Goal: Task Accomplishment & Management: Manage account settings

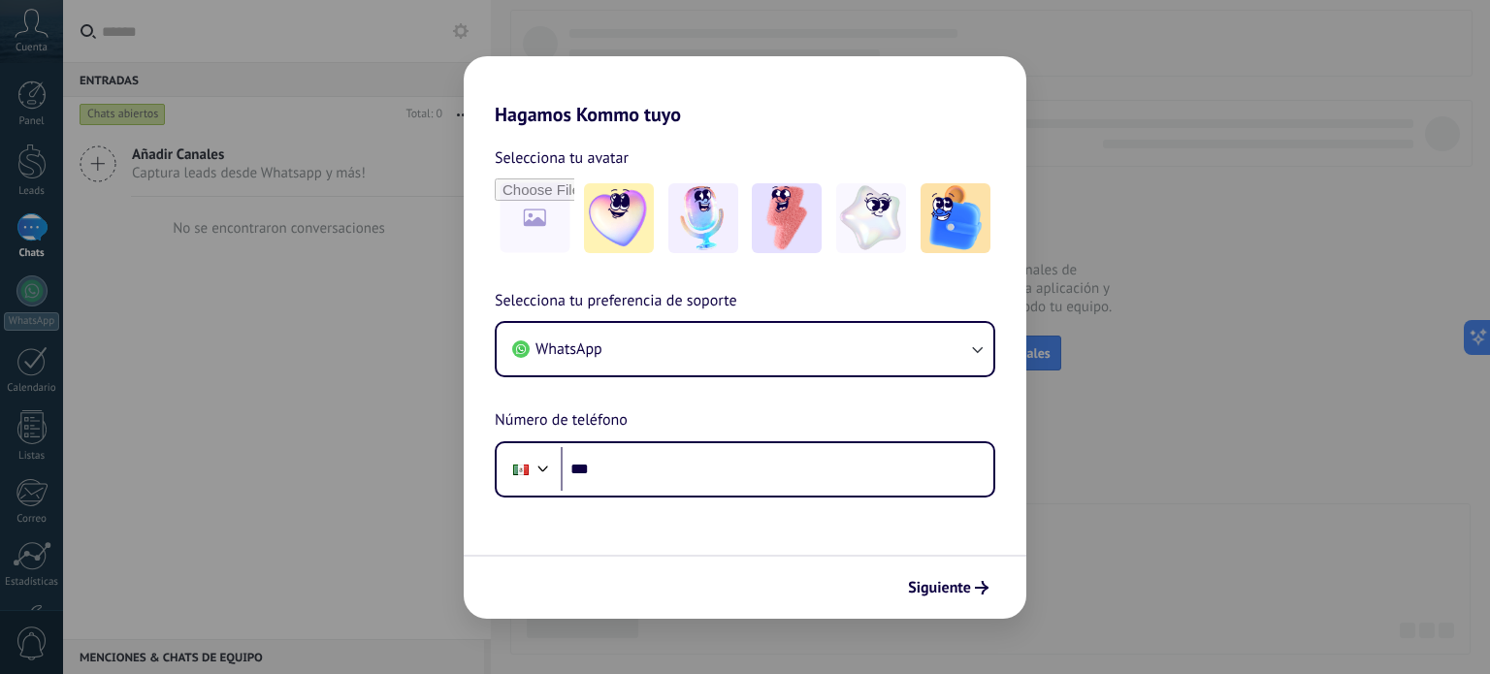
click at [950, 27] on div "Hagamos Kommo tuyo Selecciona tu avatar Selecciona tu preferencia de soporte Wh…" at bounding box center [745, 337] width 1490 height 674
click at [628, 38] on div "Hagamos Kommo tuyo Selecciona tu avatar Selecciona tu preferencia de soporte Wh…" at bounding box center [745, 337] width 1490 height 674
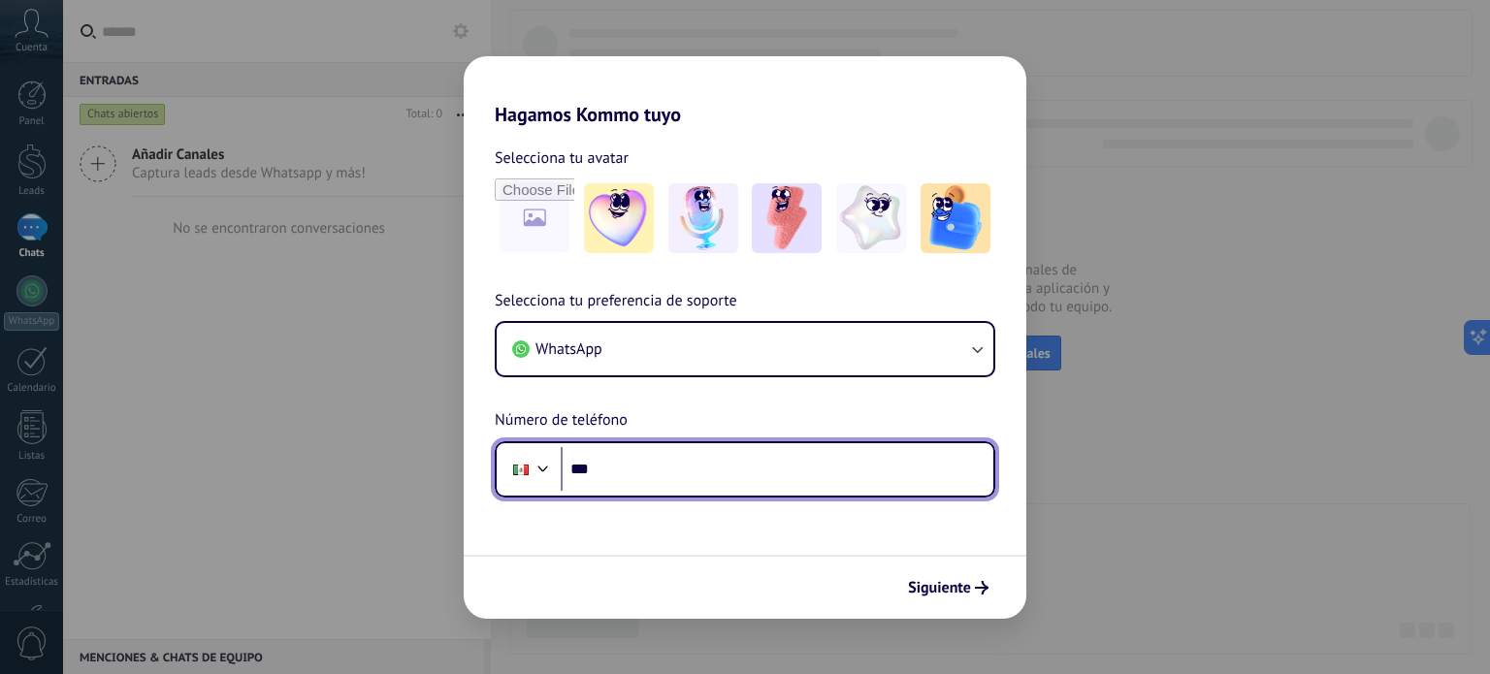
click at [625, 465] on input "***" at bounding box center [777, 469] width 433 height 45
drag, startPoint x: 618, startPoint y: 468, endPoint x: 792, endPoint y: 467, distance: 174.6
click at [792, 467] on input "**********" at bounding box center [777, 469] width 433 height 45
click at [617, 476] on input "**********" at bounding box center [777, 469] width 433 height 45
type input "**********"
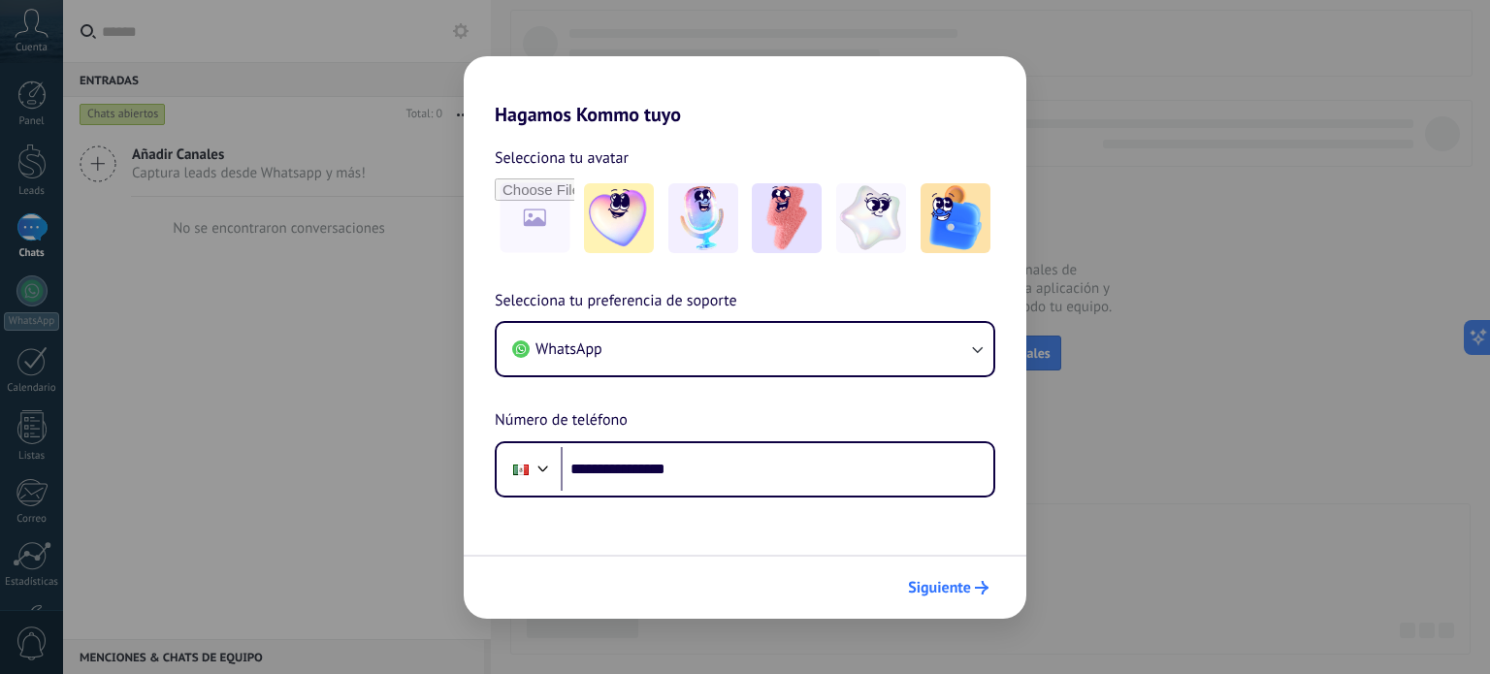
click at [927, 584] on span "Siguiente" at bounding box center [939, 588] width 63 height 14
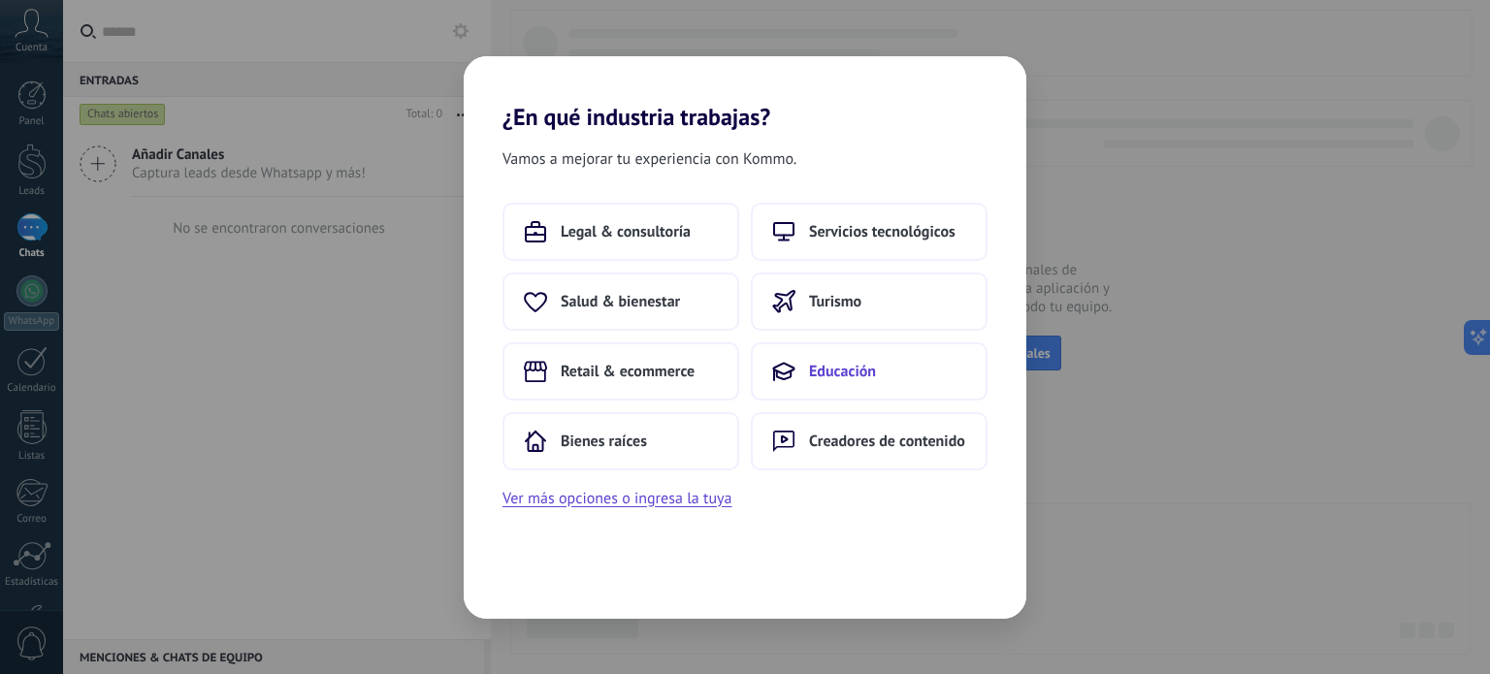
click at [826, 366] on span "Educación" at bounding box center [842, 371] width 67 height 19
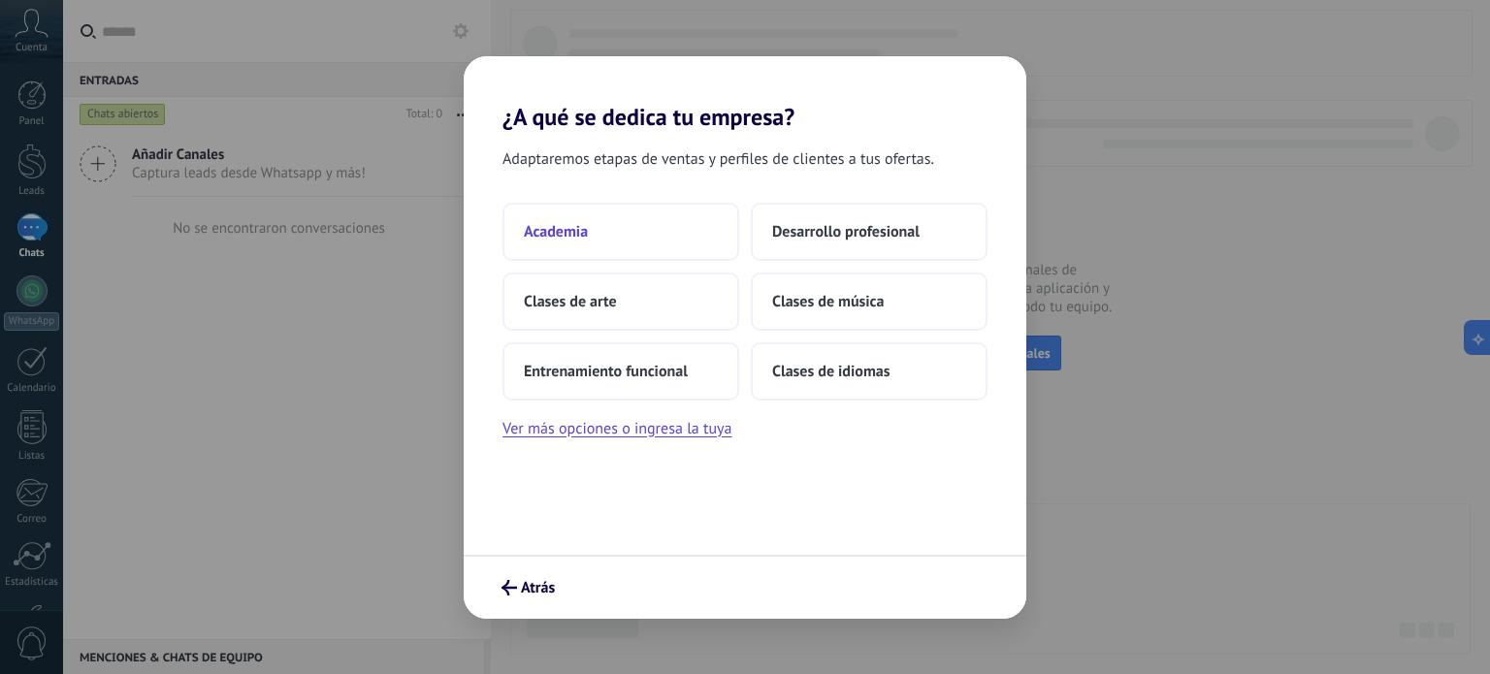
click at [601, 224] on button "Academia" at bounding box center [620, 232] width 237 height 58
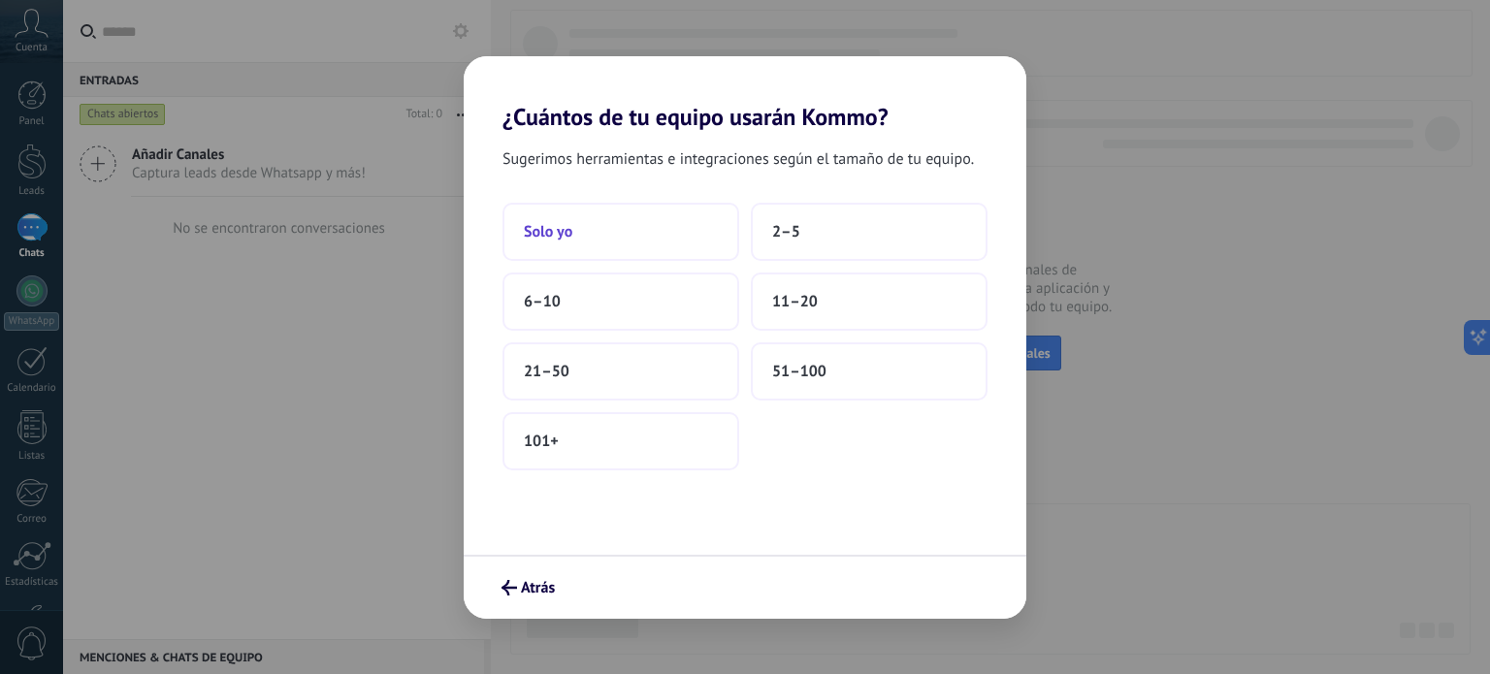
click at [605, 236] on button "Solo yo" at bounding box center [620, 232] width 237 height 58
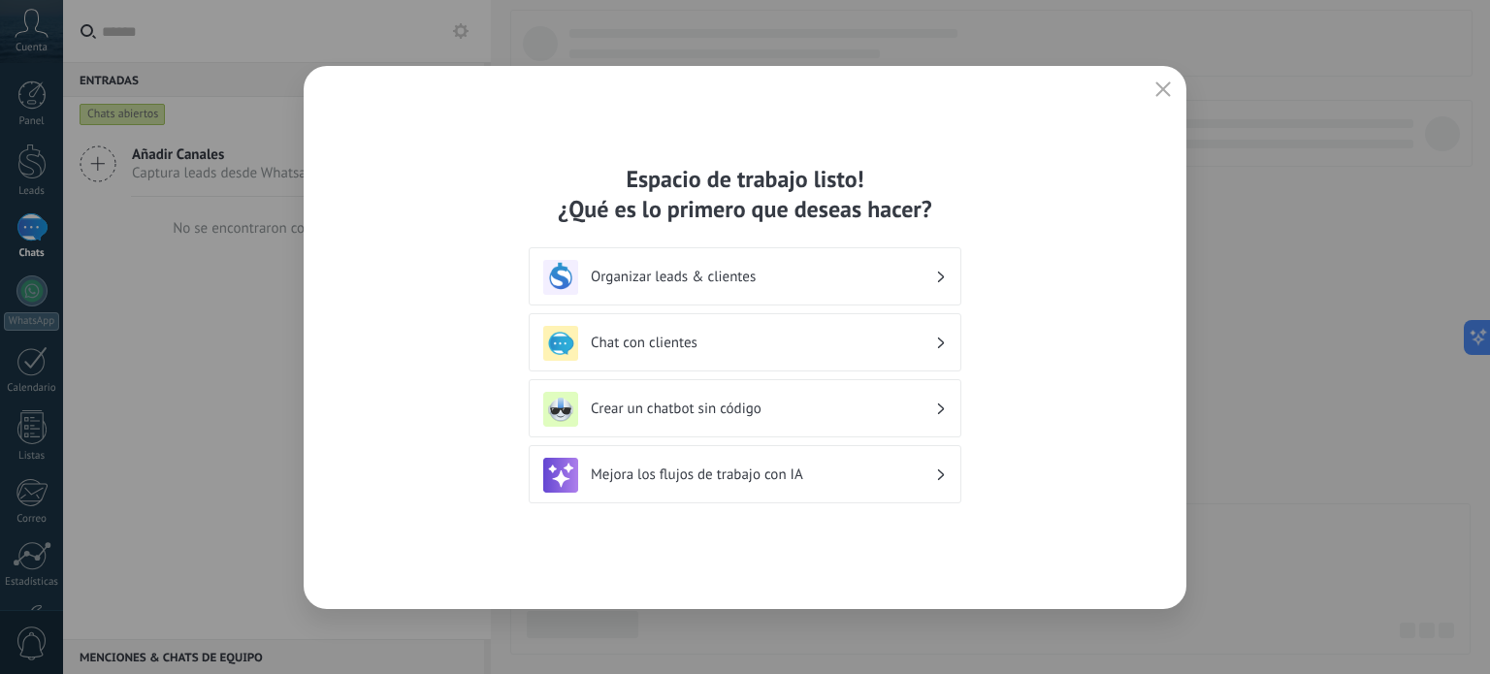
click at [695, 280] on h3 "Organizar leads & clientes" at bounding box center [763, 277] width 344 height 18
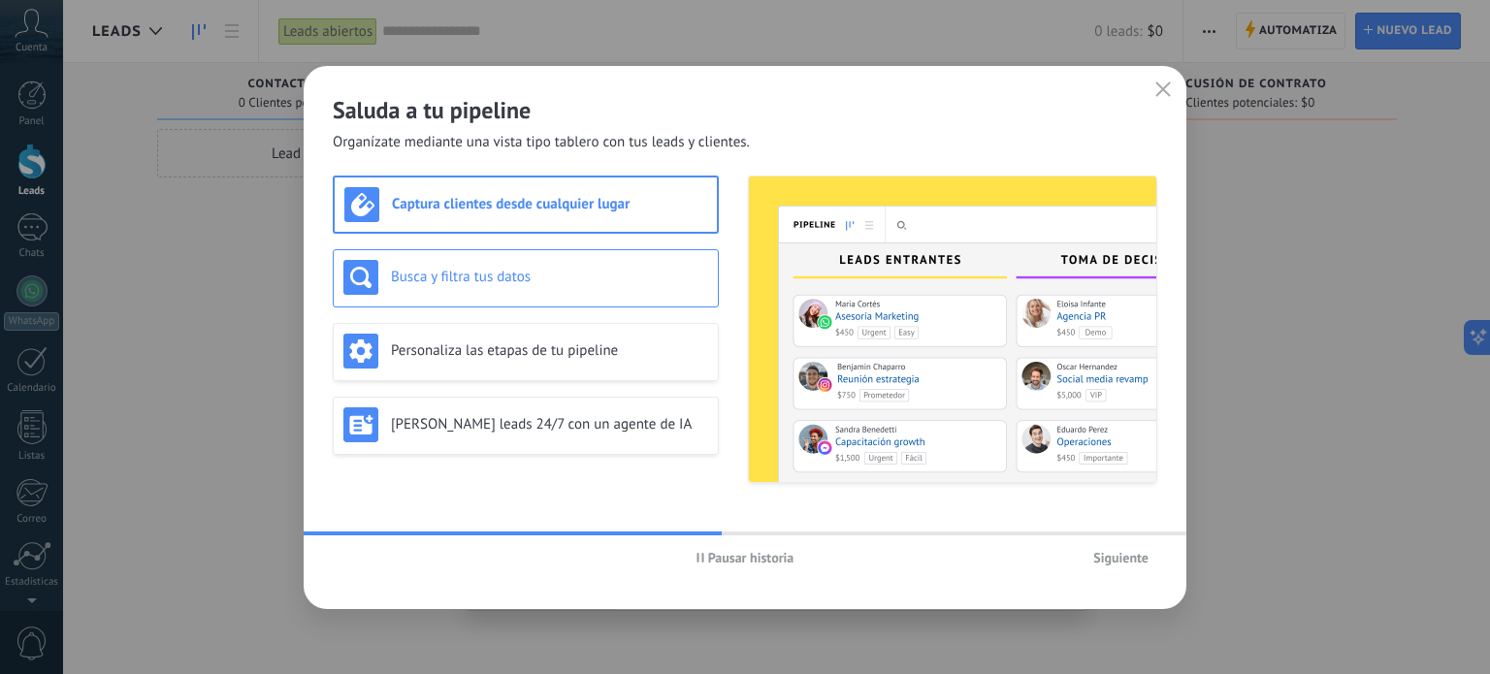
click at [425, 280] on h3 "Busca y filtra tus datos" at bounding box center [549, 277] width 317 height 18
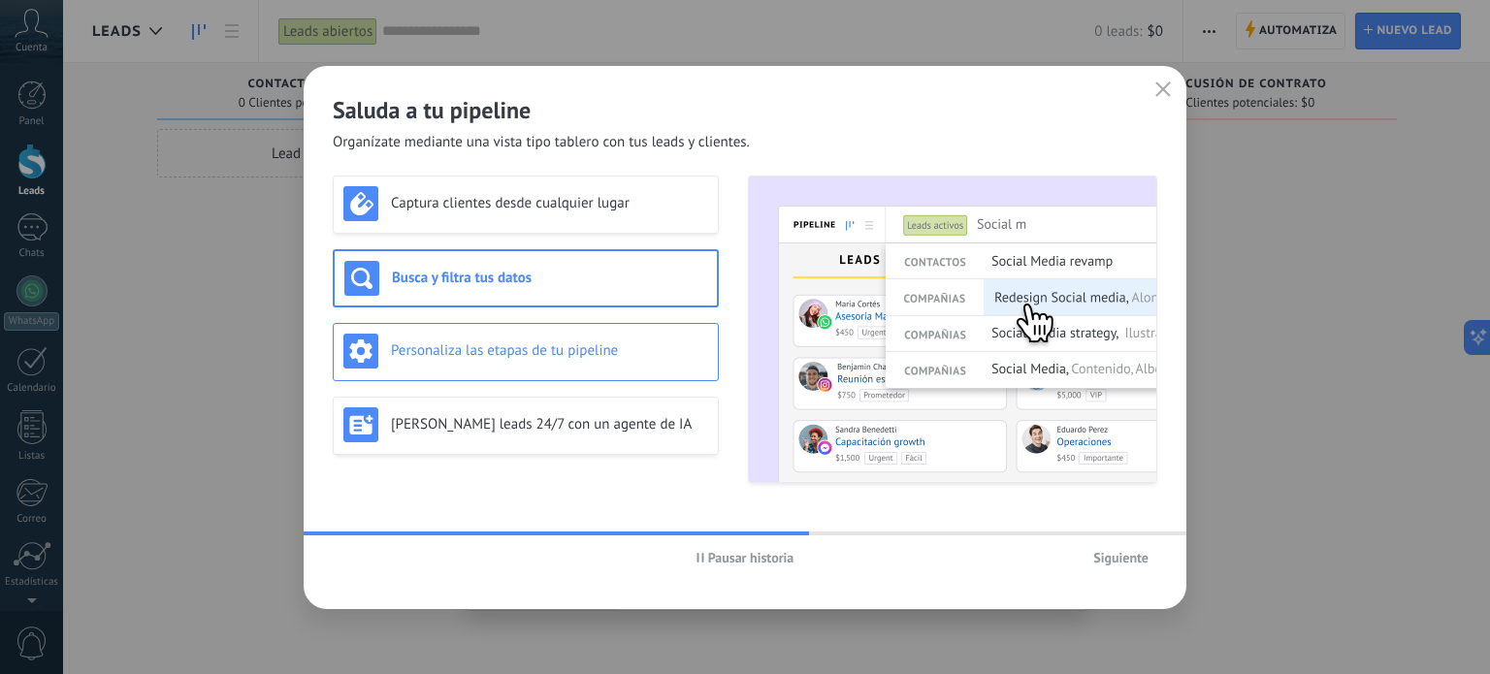
click at [419, 345] on h3 "Personaliza las etapas de tu pipeline" at bounding box center [549, 350] width 317 height 18
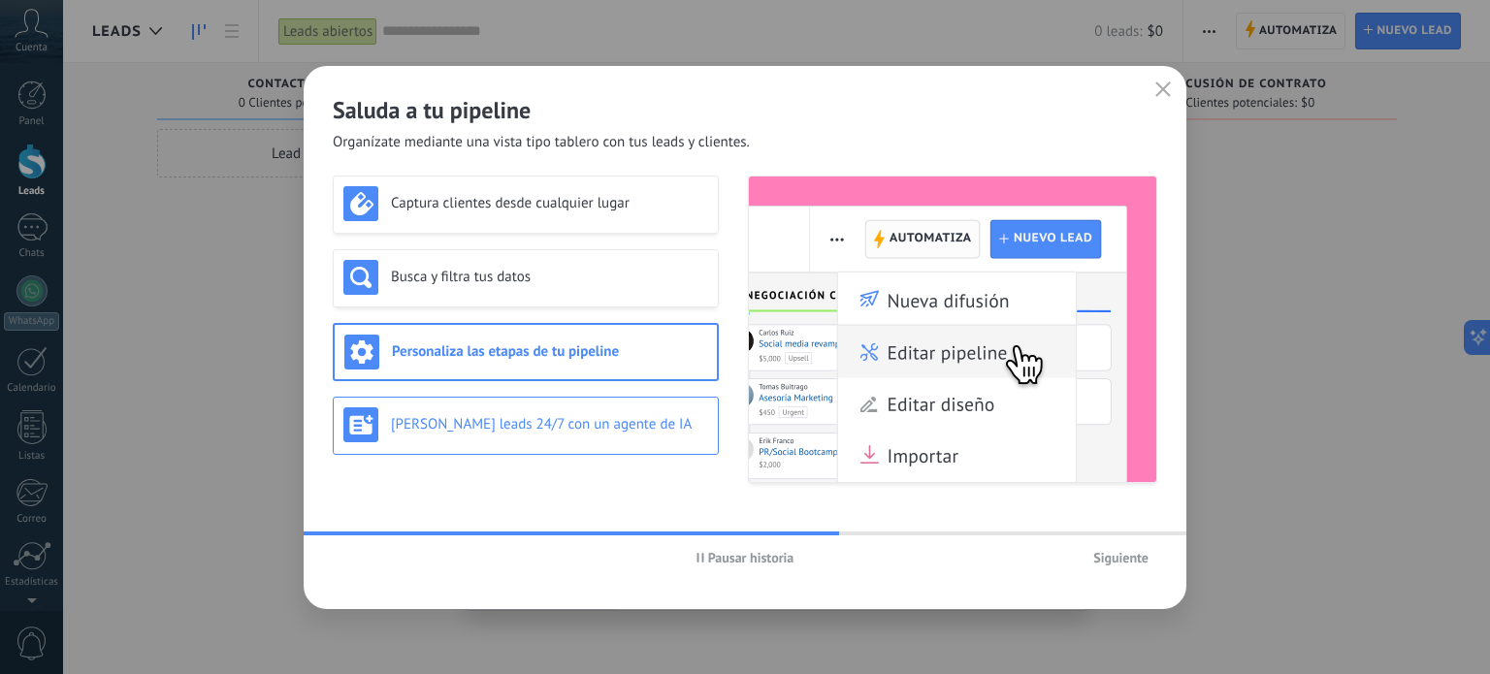
click at [425, 415] on h3 "Genera leads 24/7 con un agente de IA" at bounding box center [549, 424] width 317 height 18
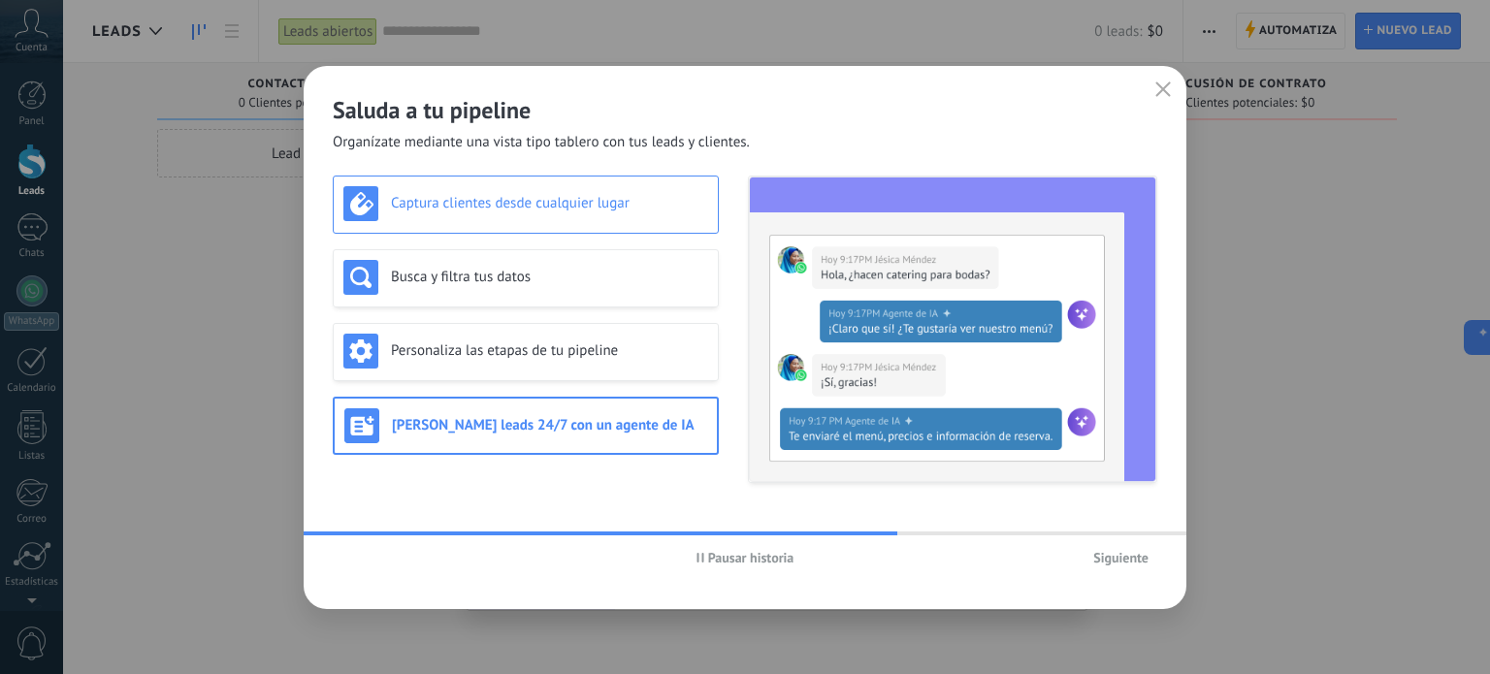
click at [459, 206] on h3 "Captura clientes desde cualquier lugar" at bounding box center [549, 203] width 317 height 18
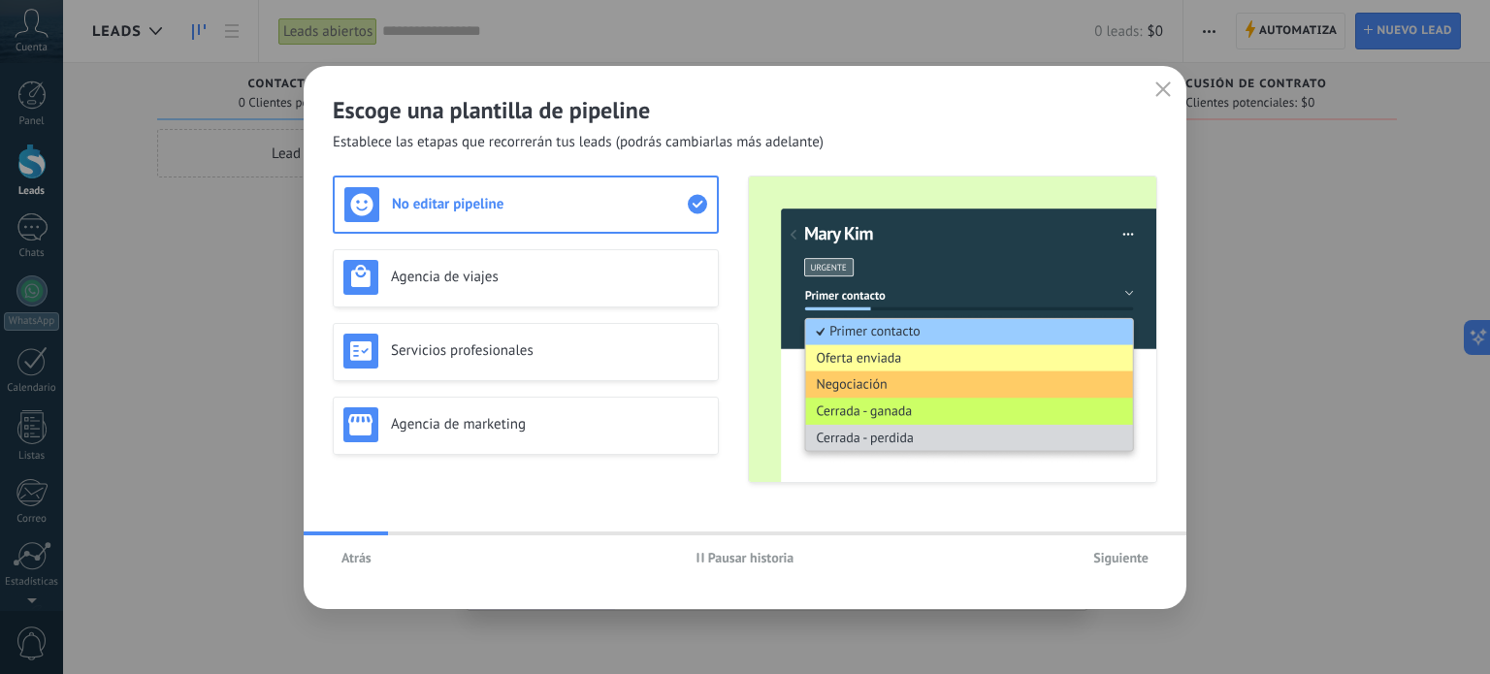
click at [1112, 554] on span "Siguiente" at bounding box center [1120, 558] width 55 height 14
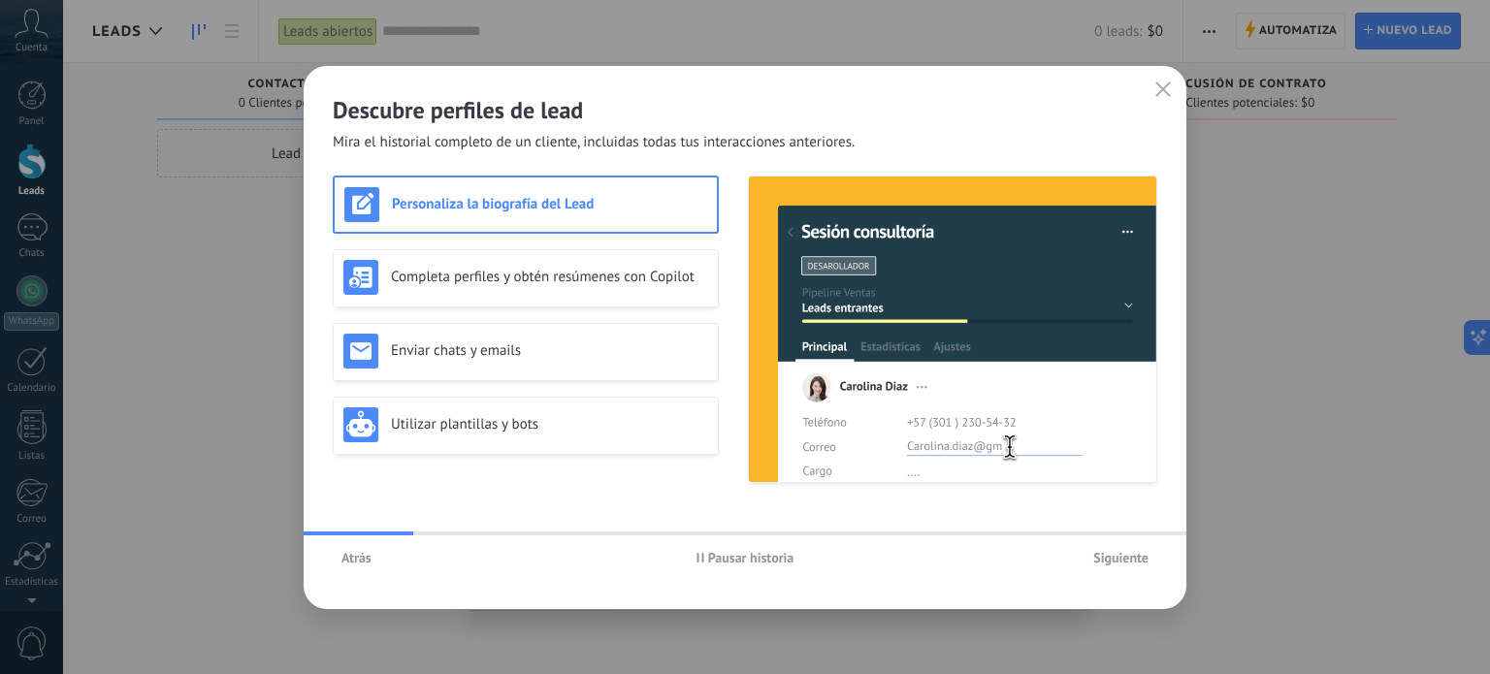
click at [1112, 554] on span "Siguiente" at bounding box center [1120, 558] width 55 height 14
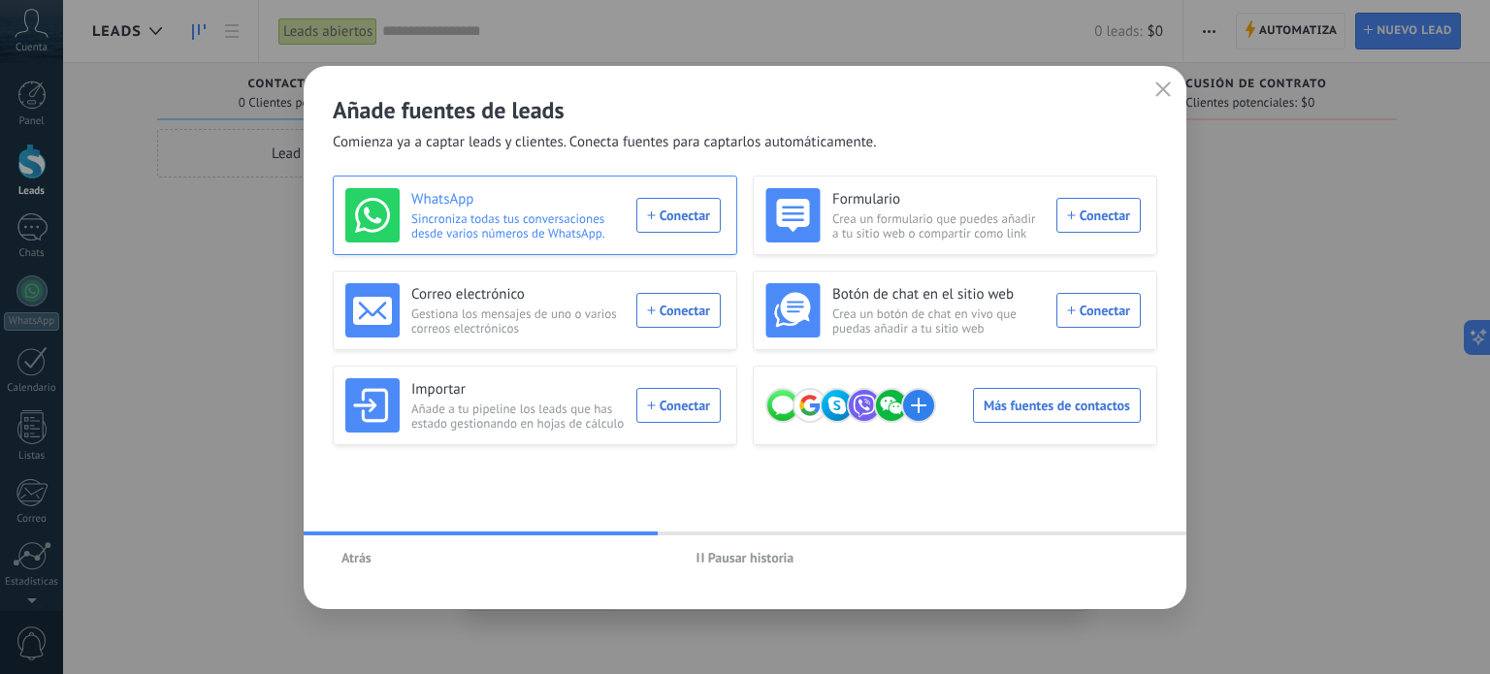
click at [704, 216] on div "WhatsApp Sincroniza todas tus conversaciones desde varios números de WhatsApp. …" at bounding box center [532, 215] width 375 height 54
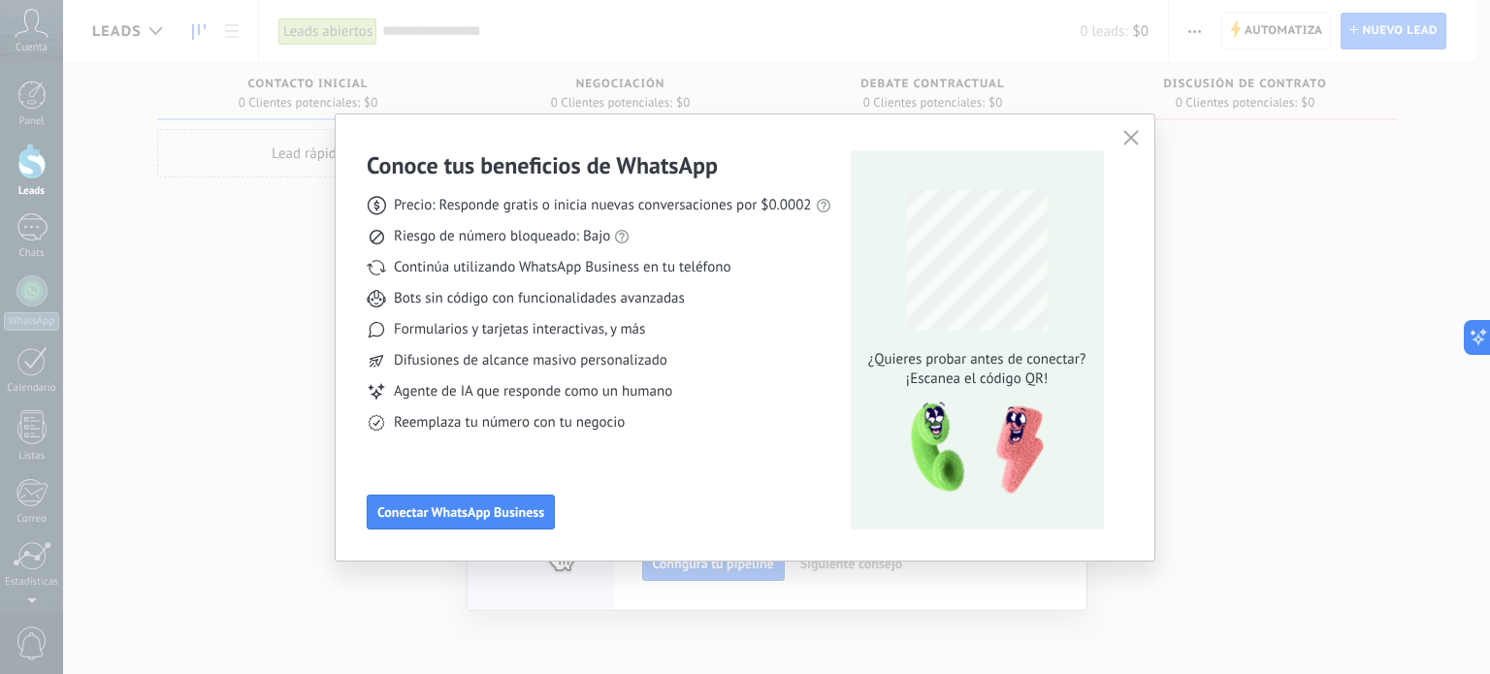
click at [1251, 189] on div "Conoce tus beneficios de WhatsApp Precio: Responde gratis o inicia nuevas conve…" at bounding box center [745, 337] width 1490 height 674
click at [1133, 137] on icon "button" at bounding box center [1131, 138] width 16 height 16
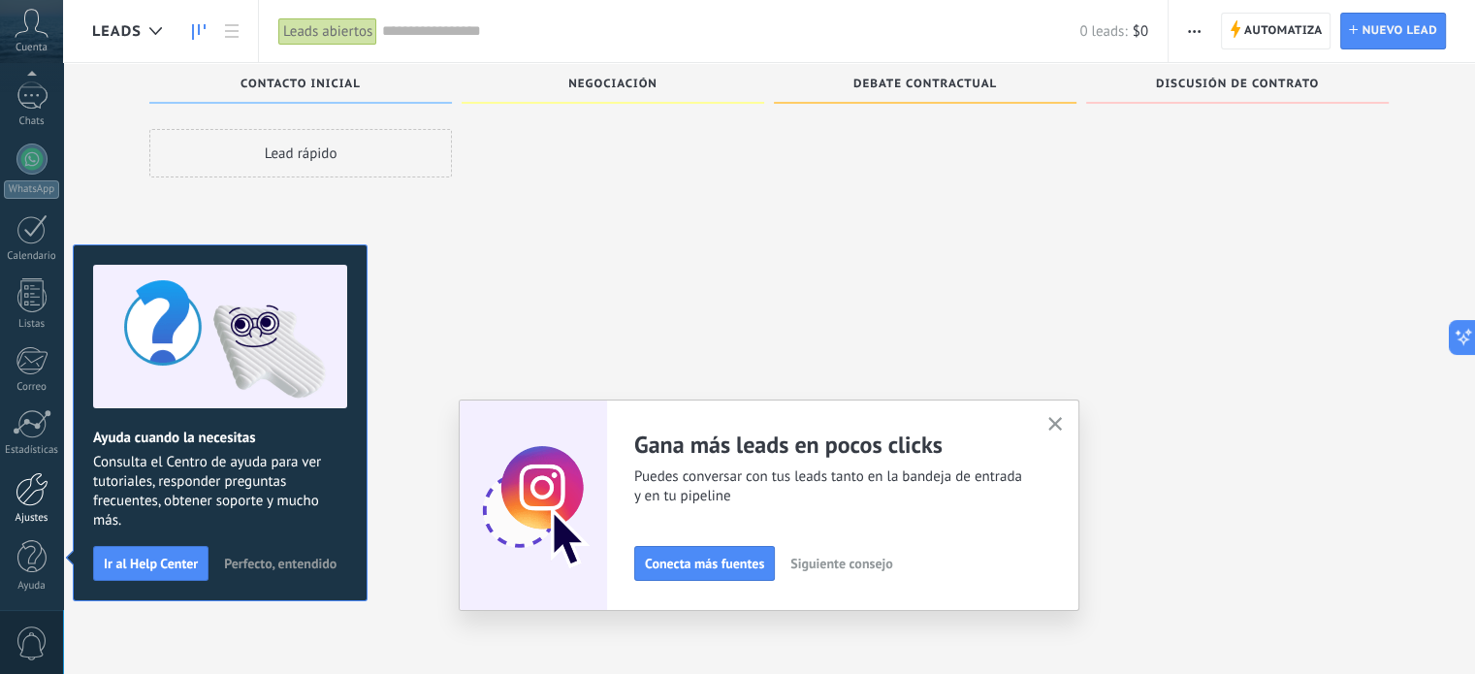
scroll to position [33, 0]
click at [21, 492] on div at bounding box center [32, 489] width 33 height 34
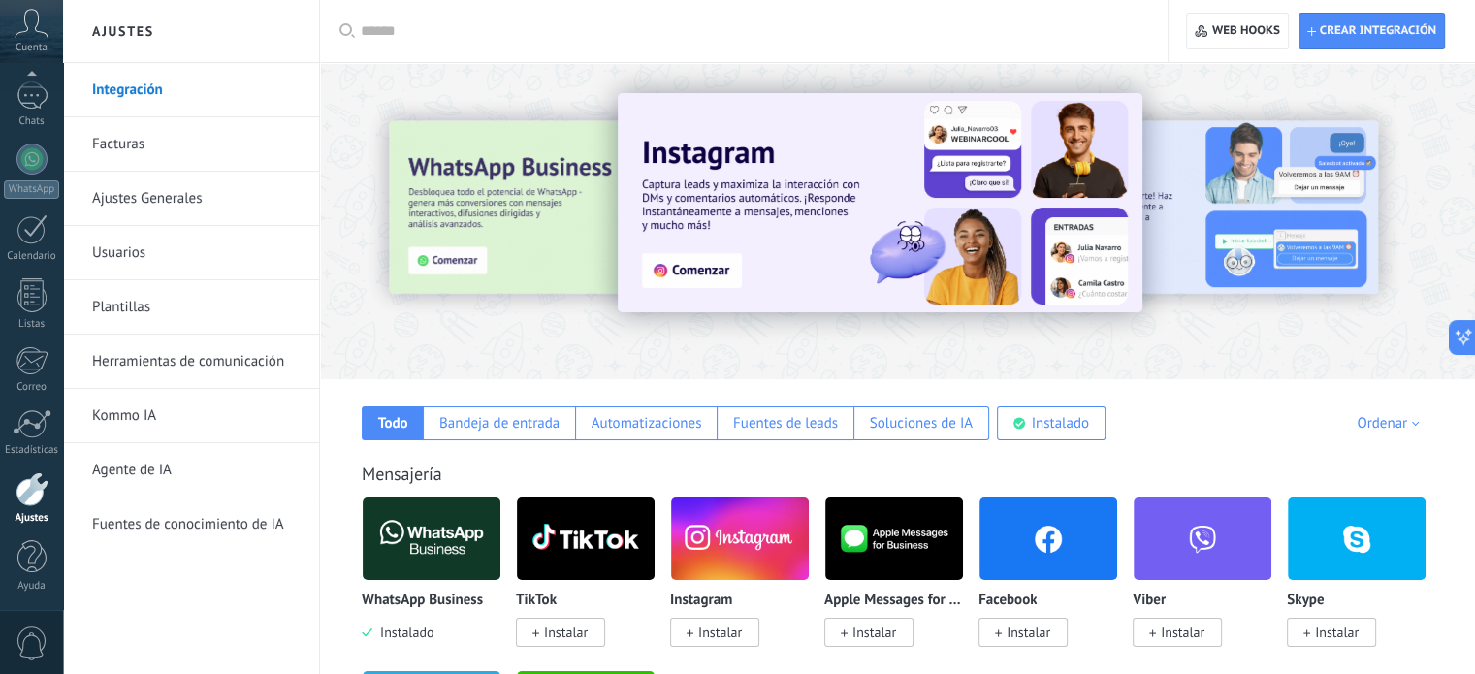
click at [131, 94] on link "Integración" at bounding box center [196, 90] width 208 height 54
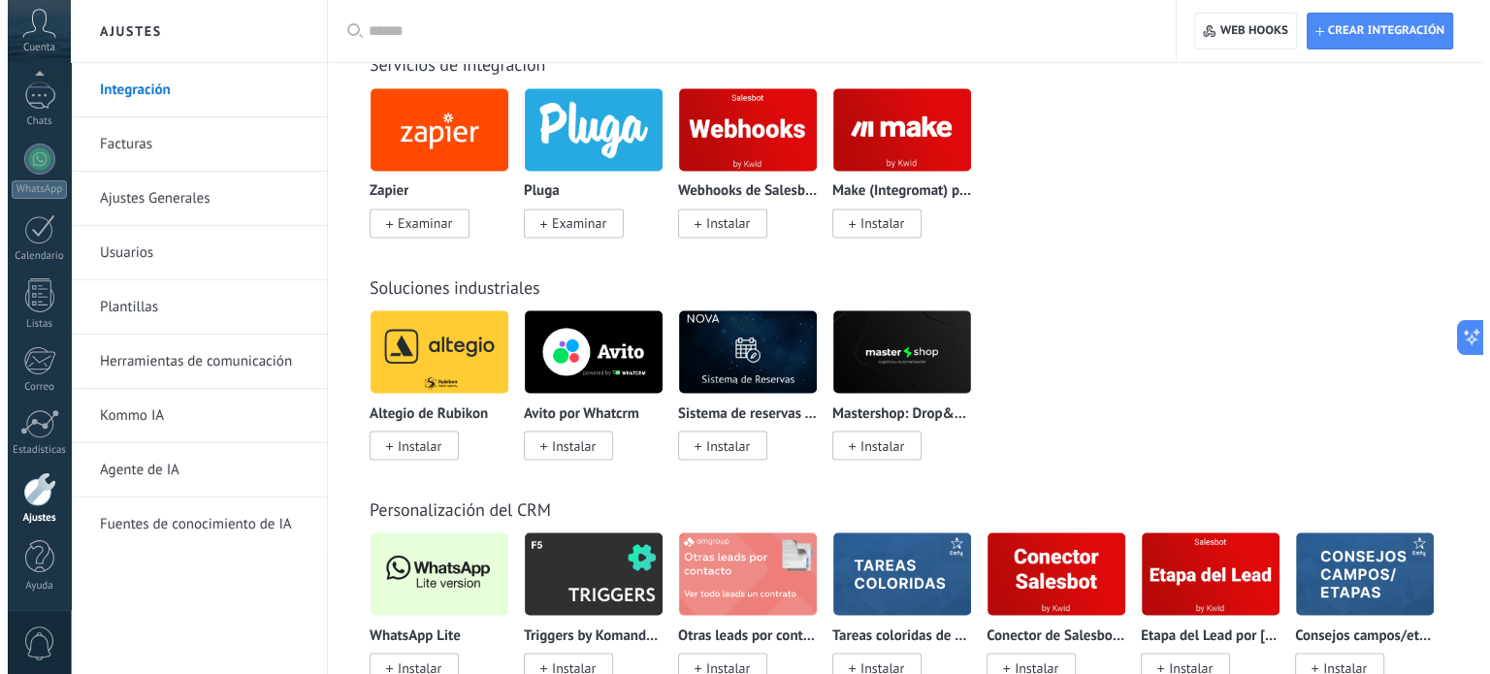
scroll to position [3685, 0]
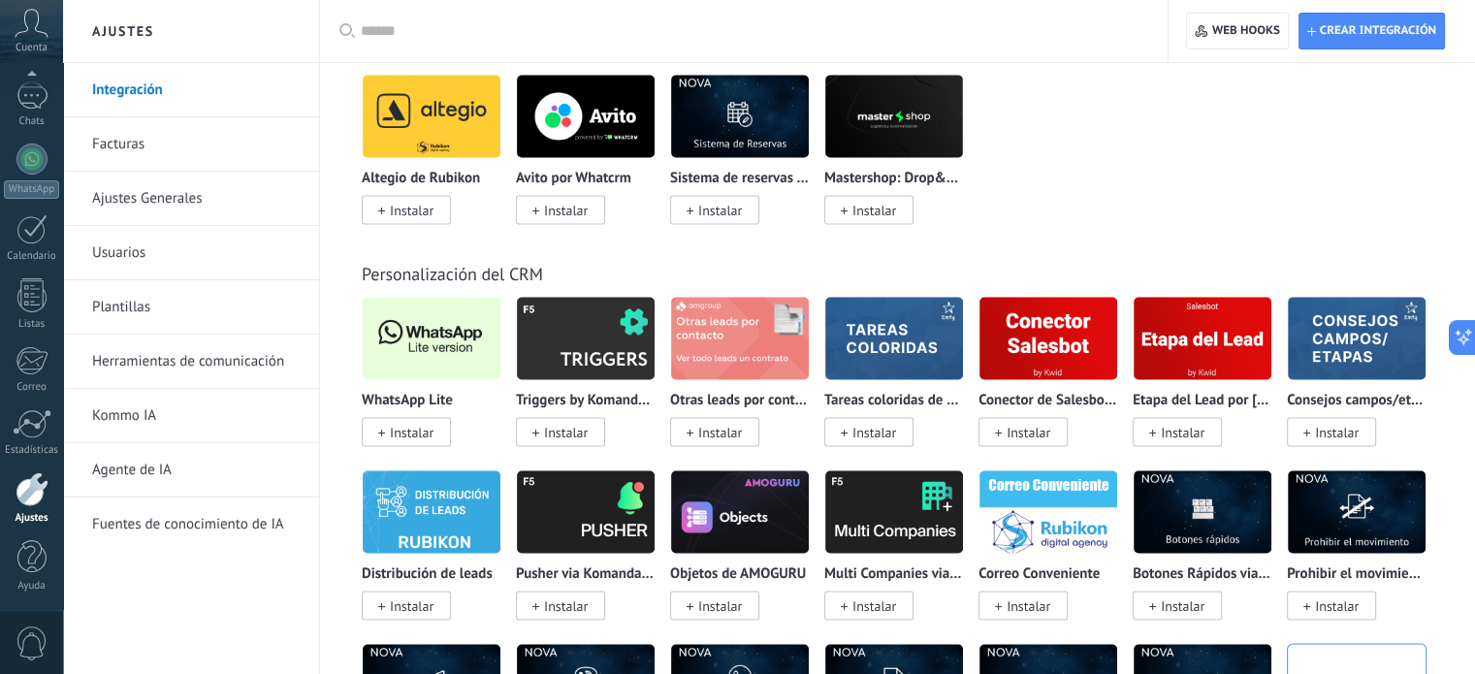
click at [406, 440] on span "Instalar" at bounding box center [412, 431] width 44 height 17
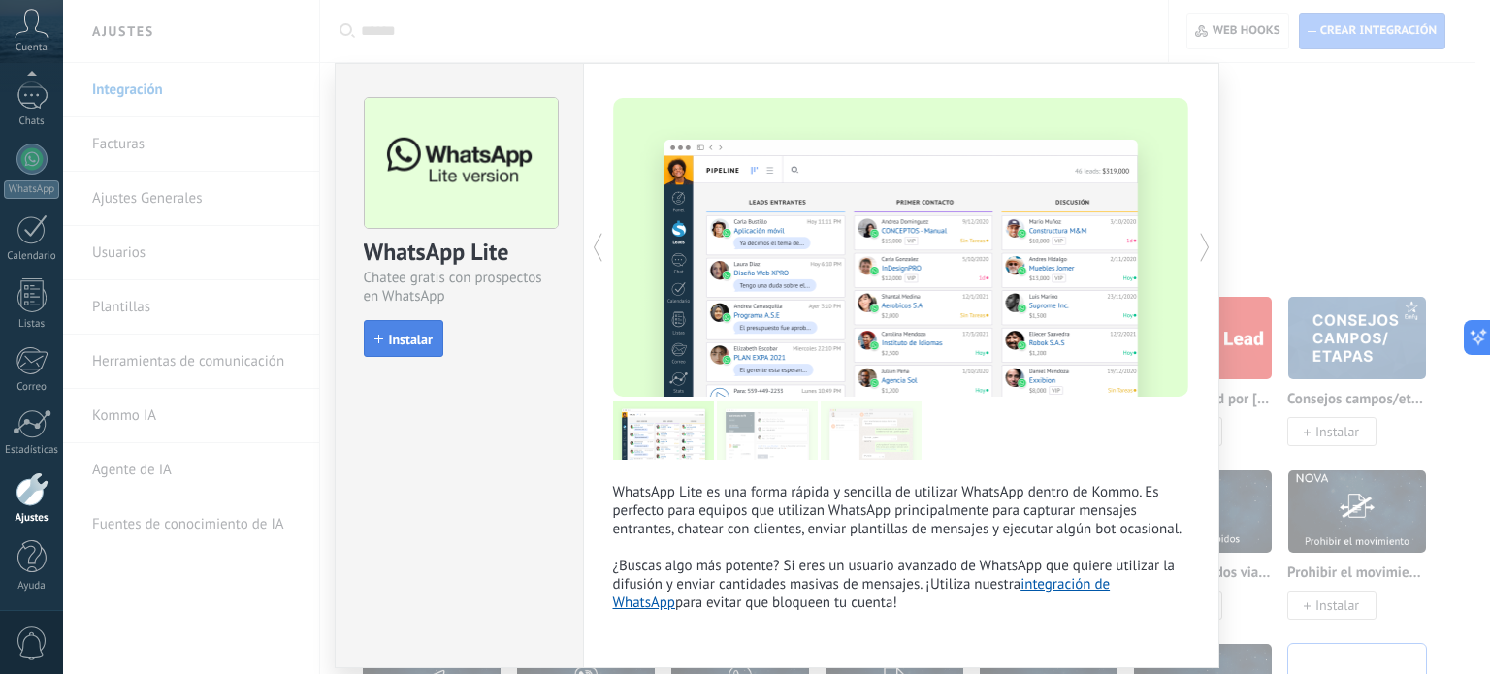
click at [413, 343] on span "Instalar" at bounding box center [411, 340] width 44 height 14
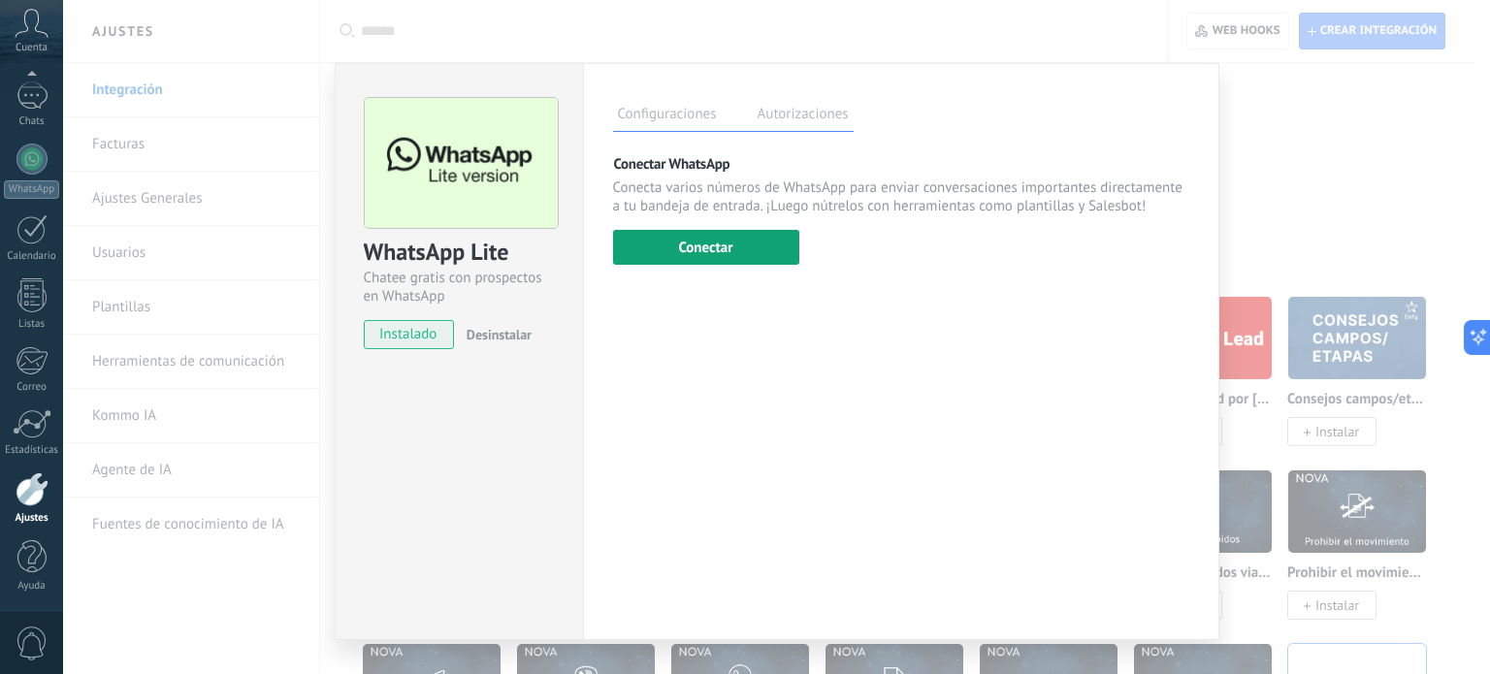
click at [725, 247] on button "Conectar" at bounding box center [706, 247] width 186 height 35
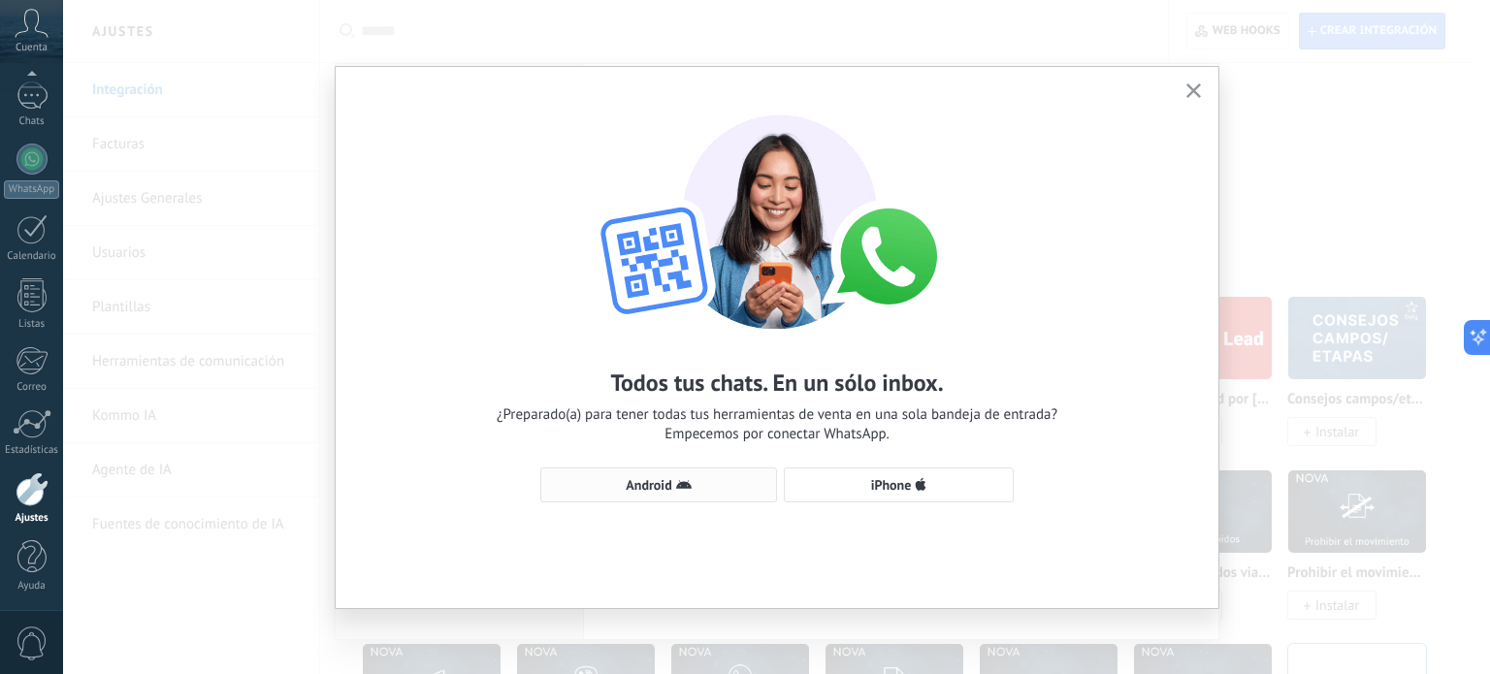
click at [706, 492] on span "Android" at bounding box center [658, 485] width 215 height 16
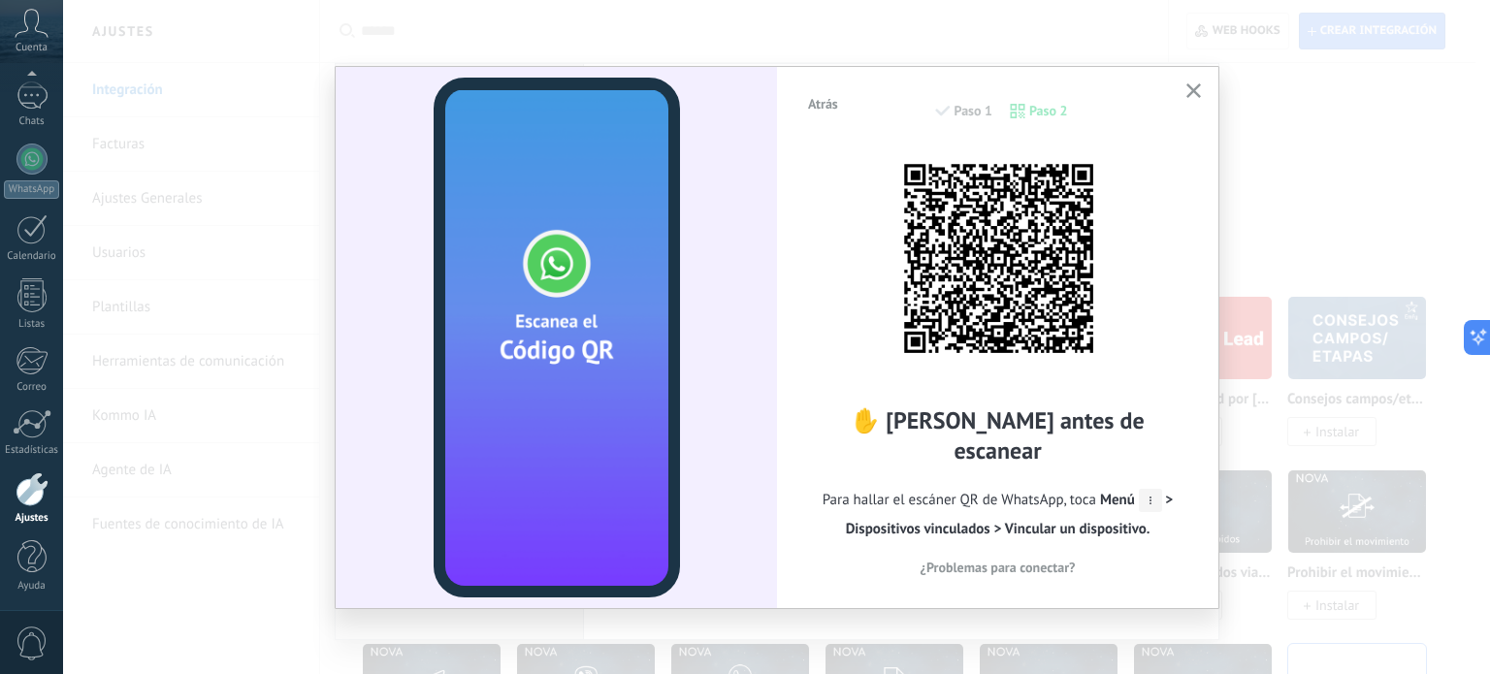
click at [407, 582] on div at bounding box center [556, 337] width 441 height 541
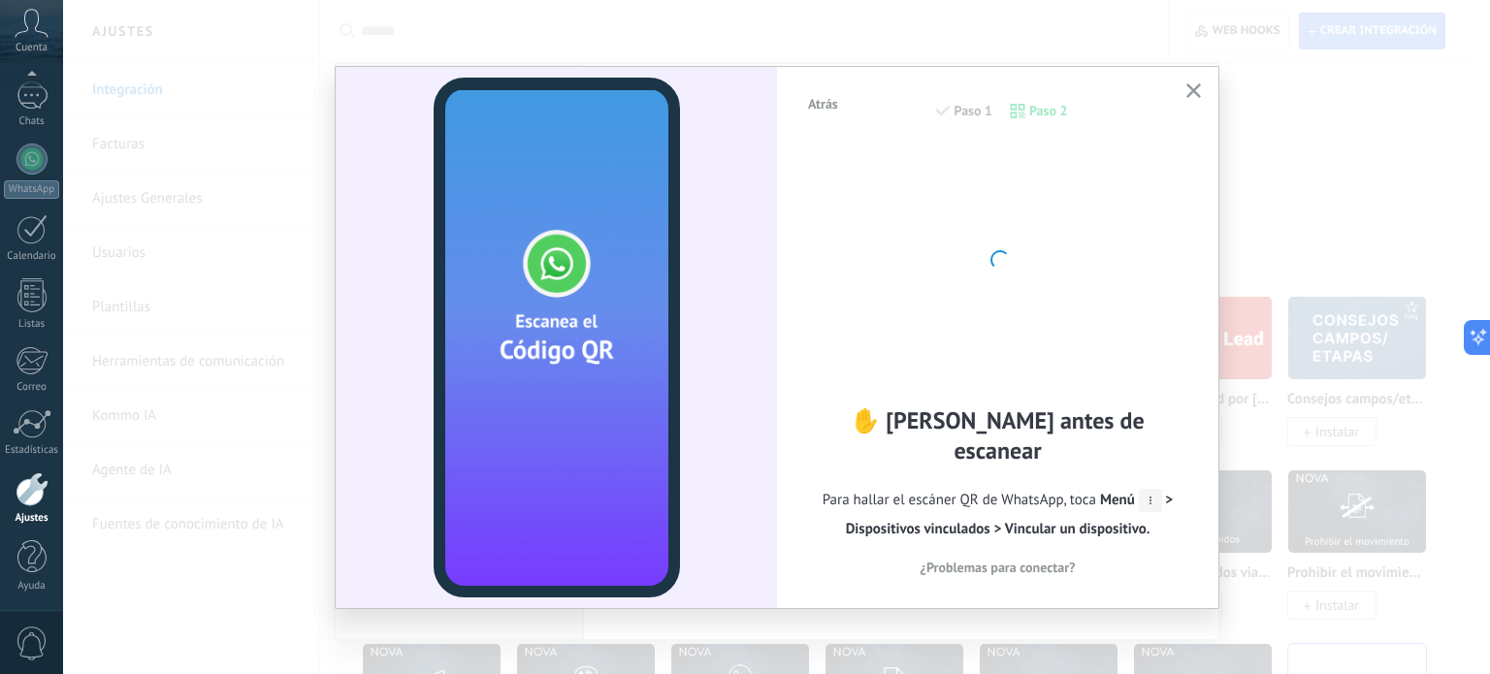
click at [31, 23] on icon at bounding box center [32, 23] width 34 height 29
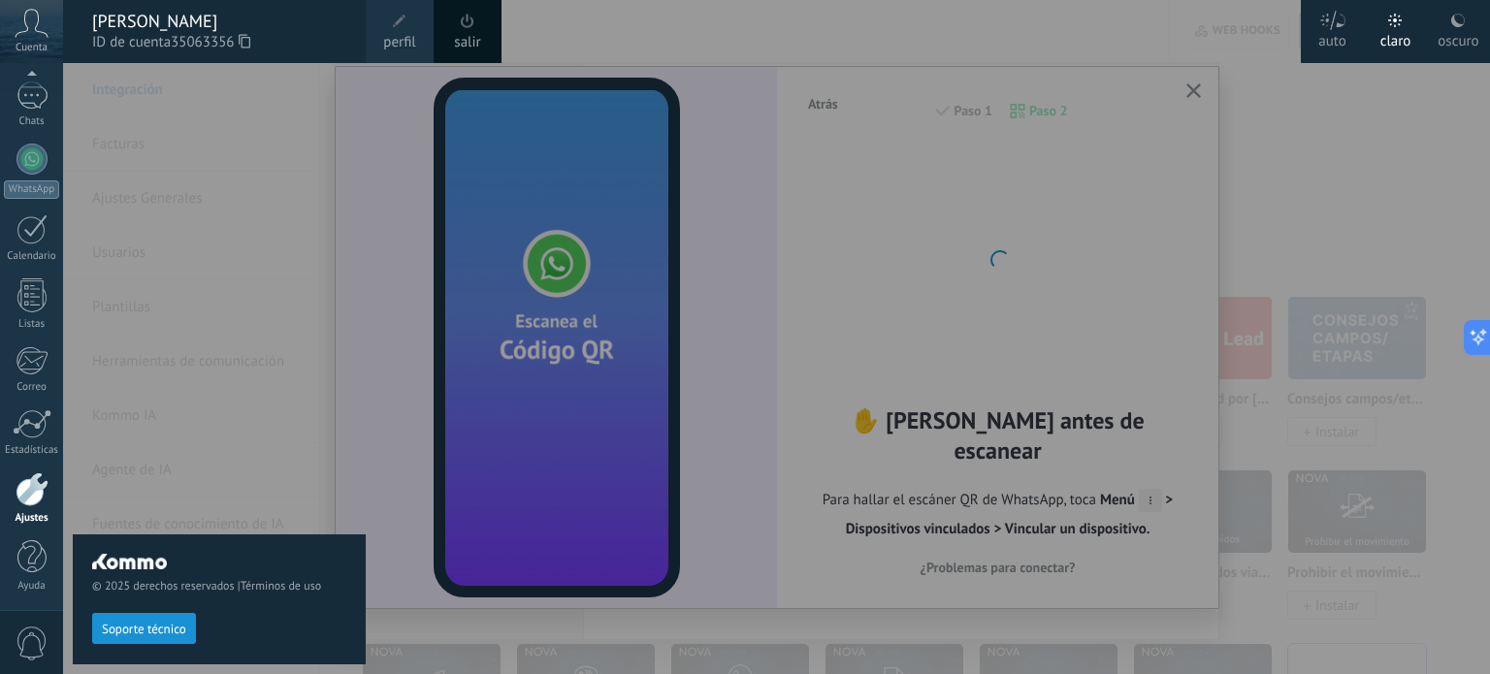
click at [388, 33] on span "perfil" at bounding box center [399, 42] width 32 height 21
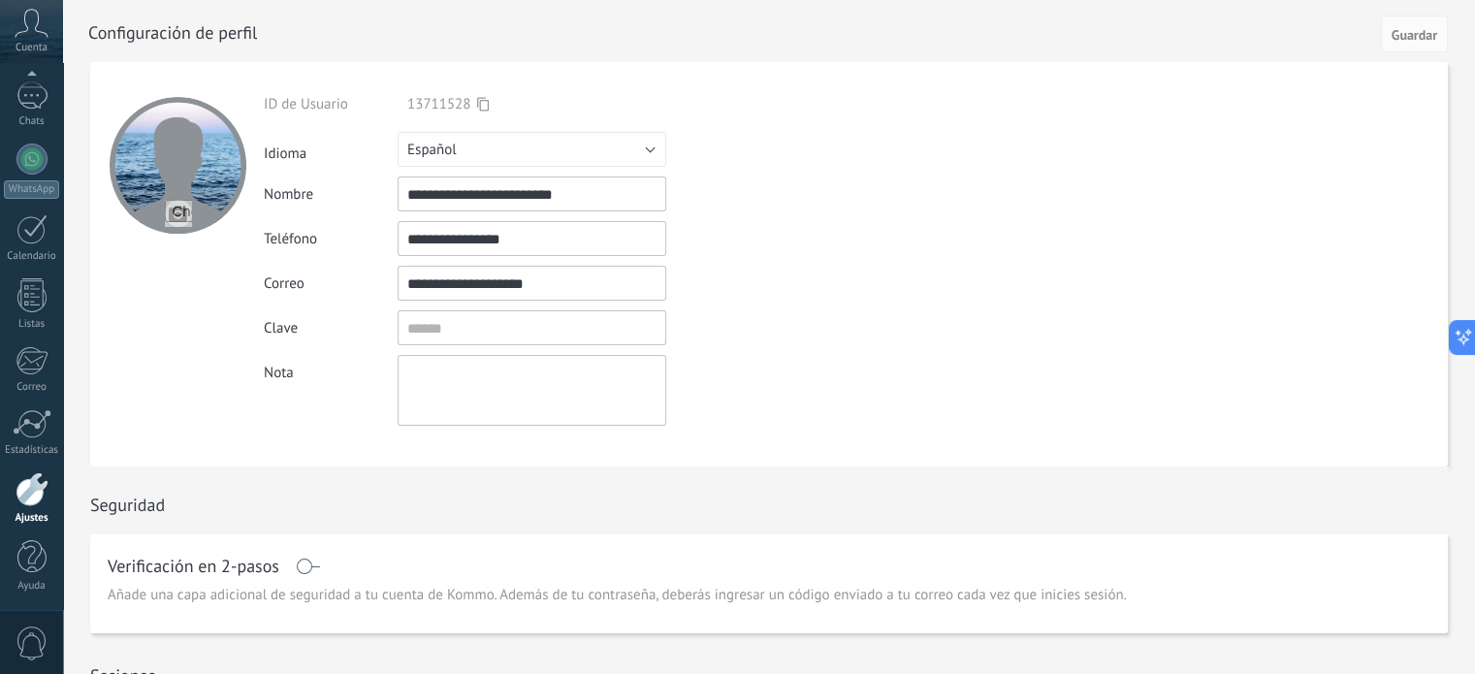
drag, startPoint x: 571, startPoint y: 288, endPoint x: 346, endPoint y: 282, distance: 225.1
click at [346, 282] on div "**********" at bounding box center [577, 283] width 627 height 35
drag, startPoint x: 539, startPoint y: 239, endPoint x: 427, endPoint y: 237, distance: 112.5
click at [427, 237] on input "**********" at bounding box center [532, 238] width 269 height 35
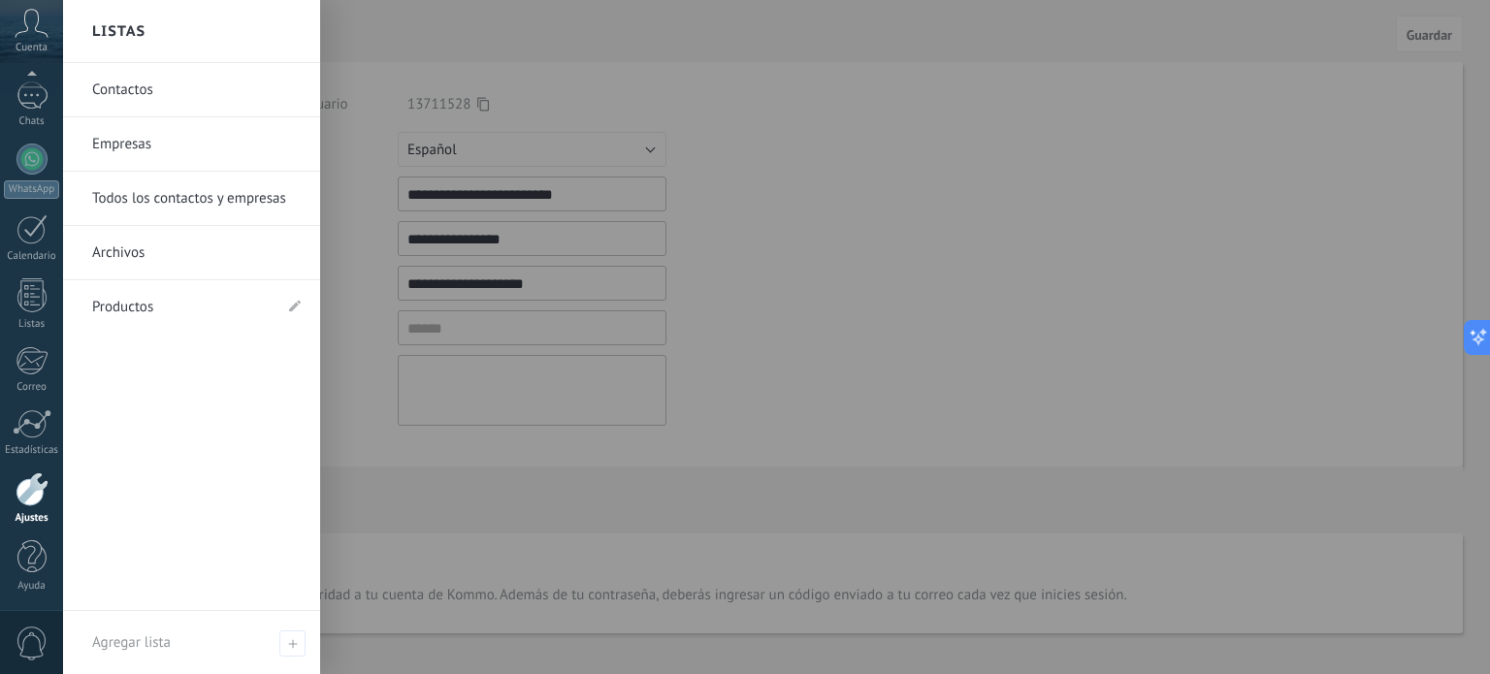
click at [34, 496] on div at bounding box center [32, 489] width 33 height 34
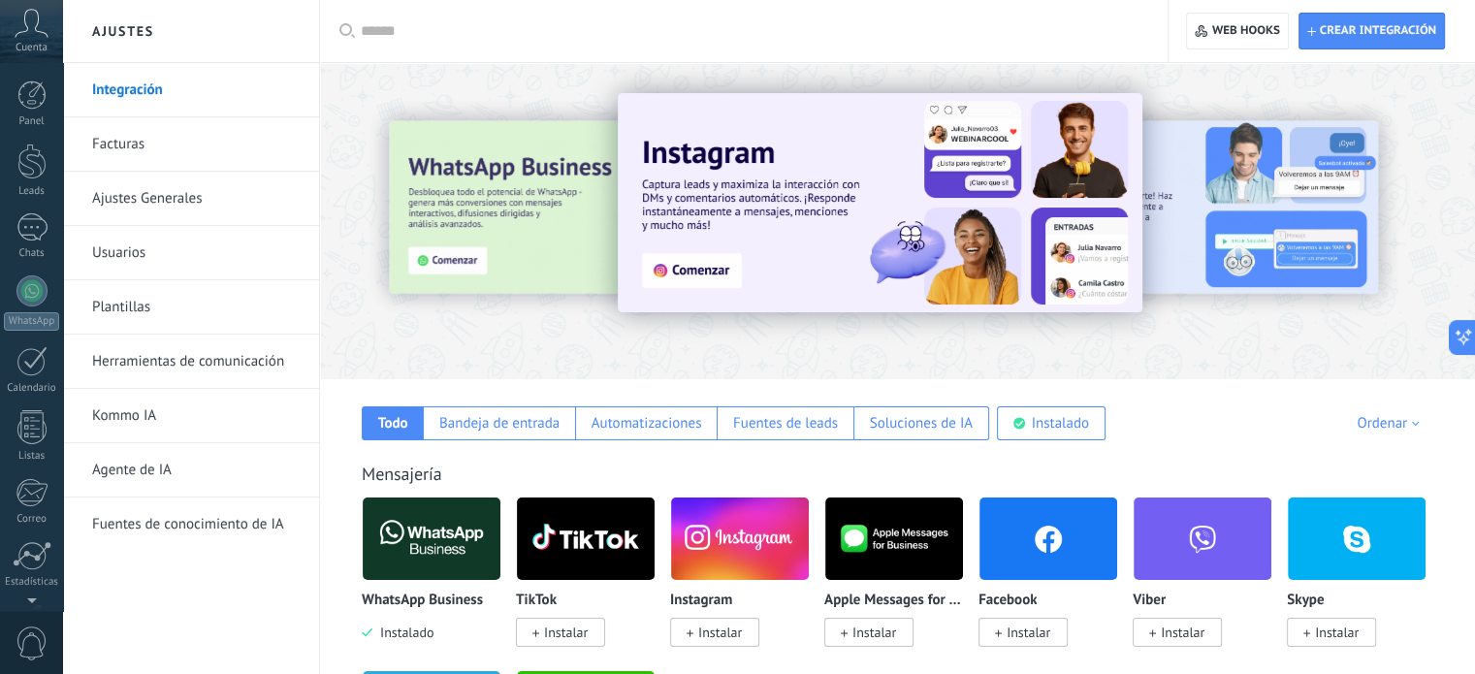
scroll to position [132, 0]
click at [117, 94] on link "Integración" at bounding box center [196, 90] width 208 height 54
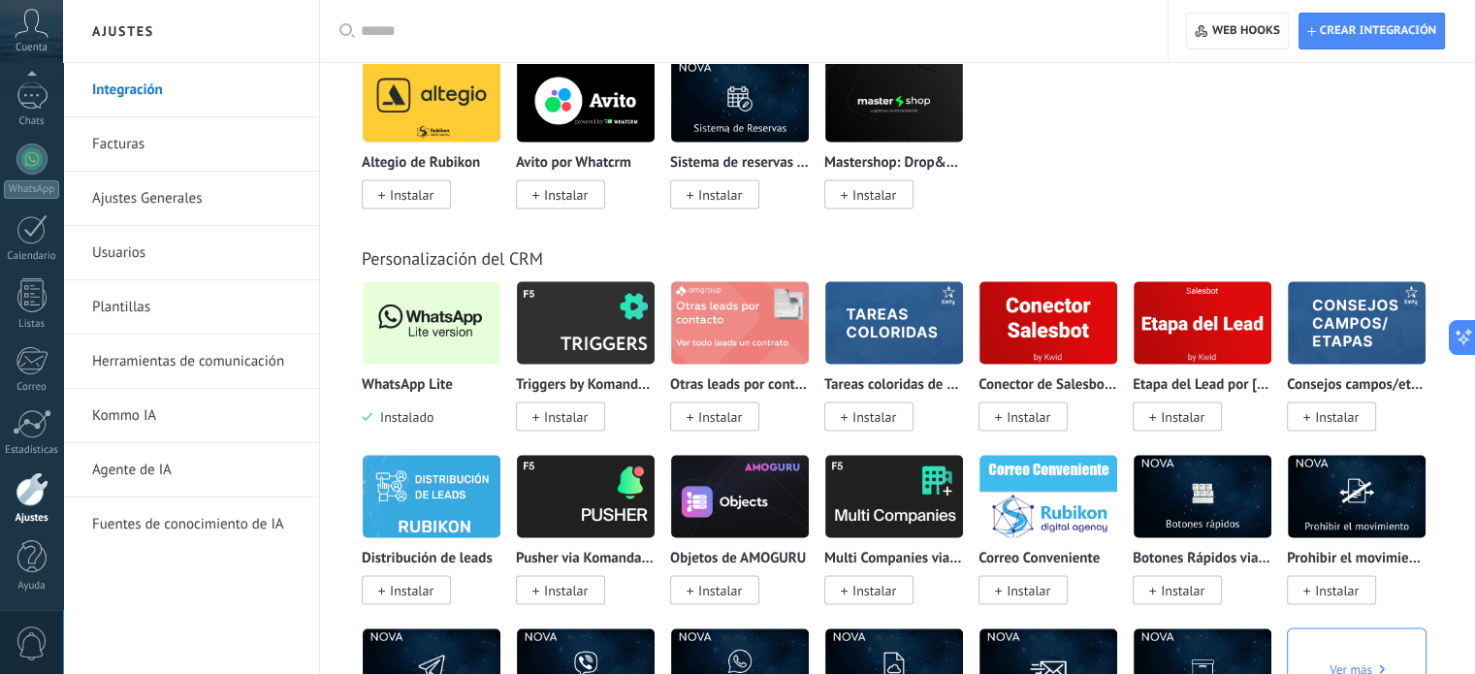
scroll to position [3782, 0]
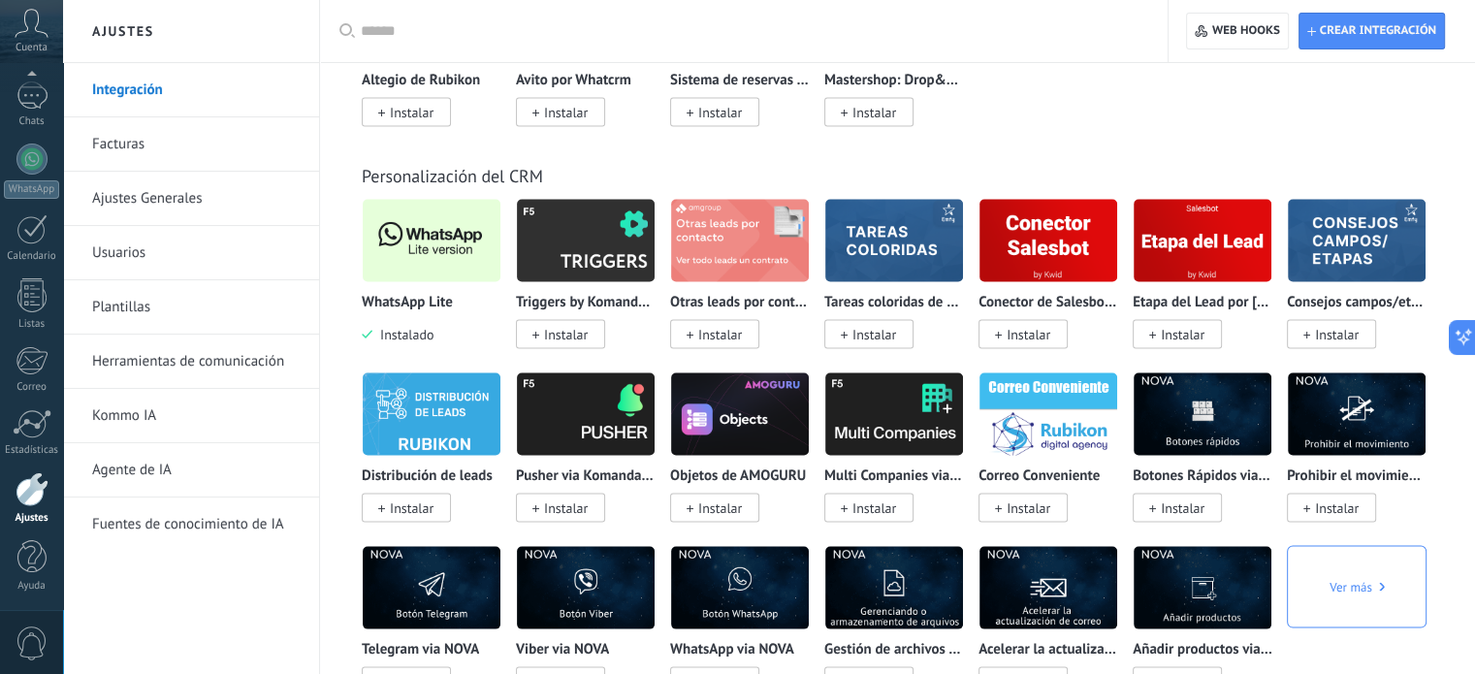
click at [440, 259] on img at bounding box center [432, 241] width 138 height 94
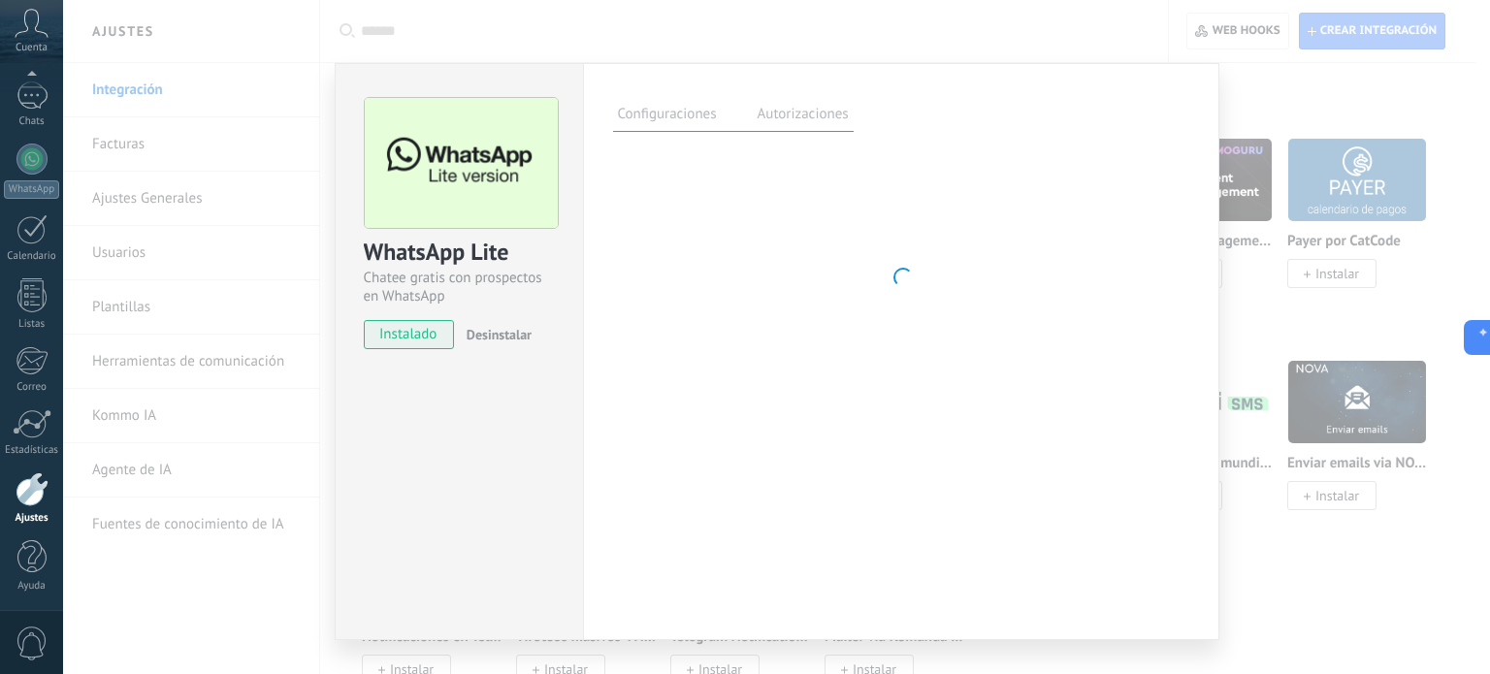
scroll to position [2716, 0]
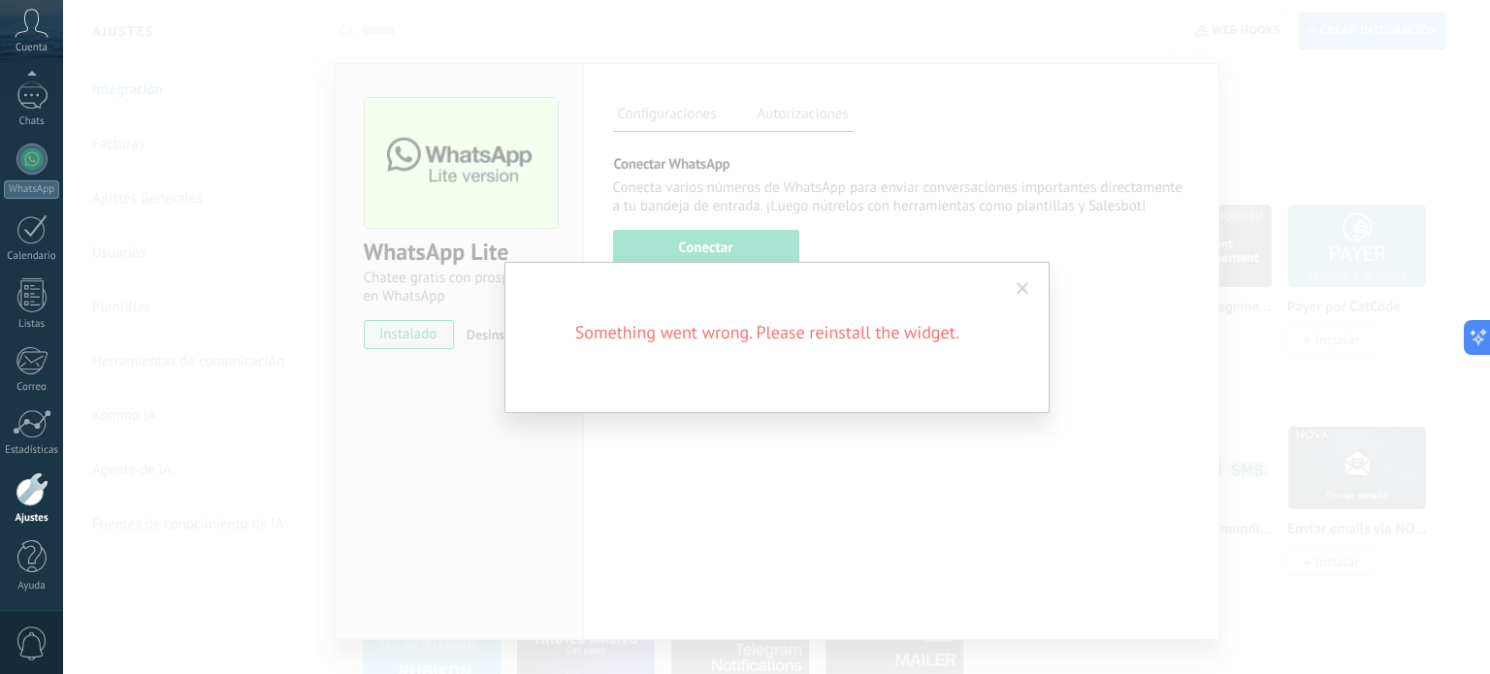
click at [1020, 285] on span at bounding box center [1022, 289] width 13 height 14
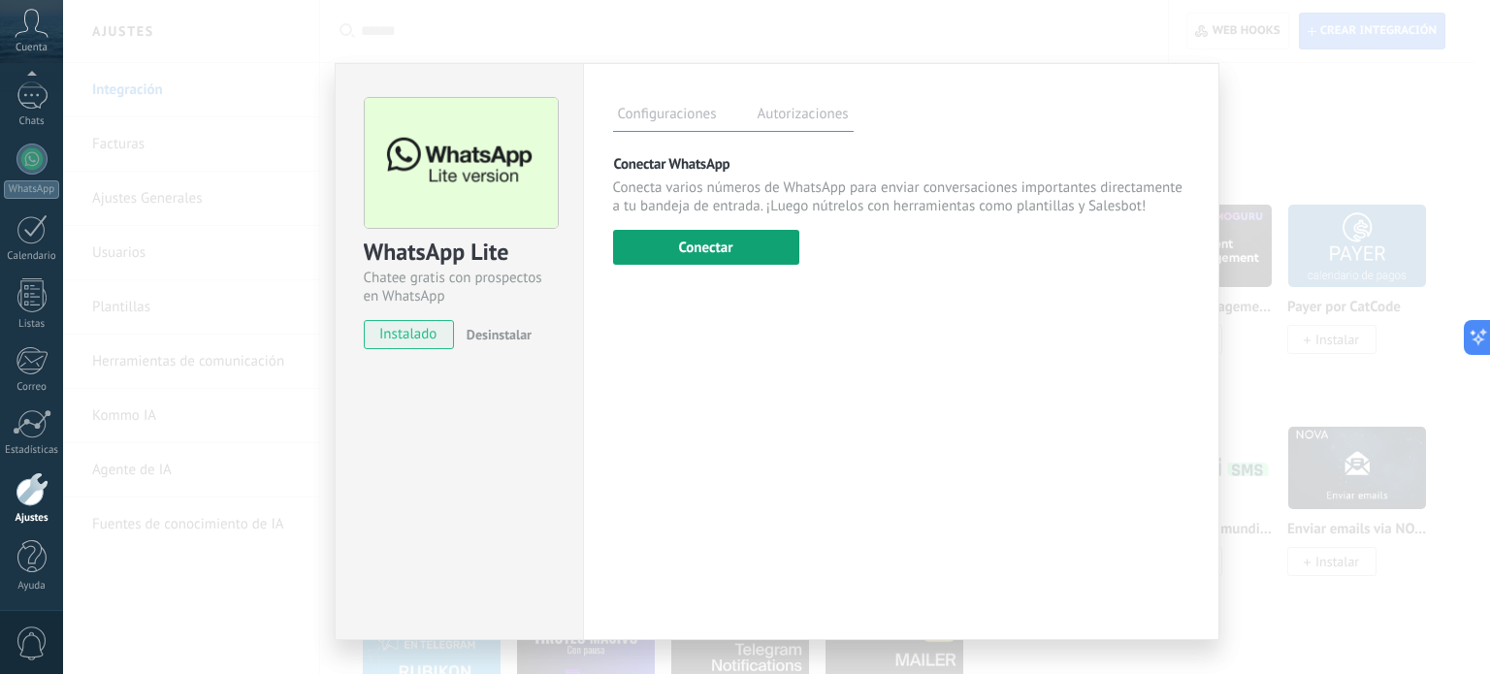
click at [718, 254] on button "Conectar" at bounding box center [706, 247] width 186 height 35
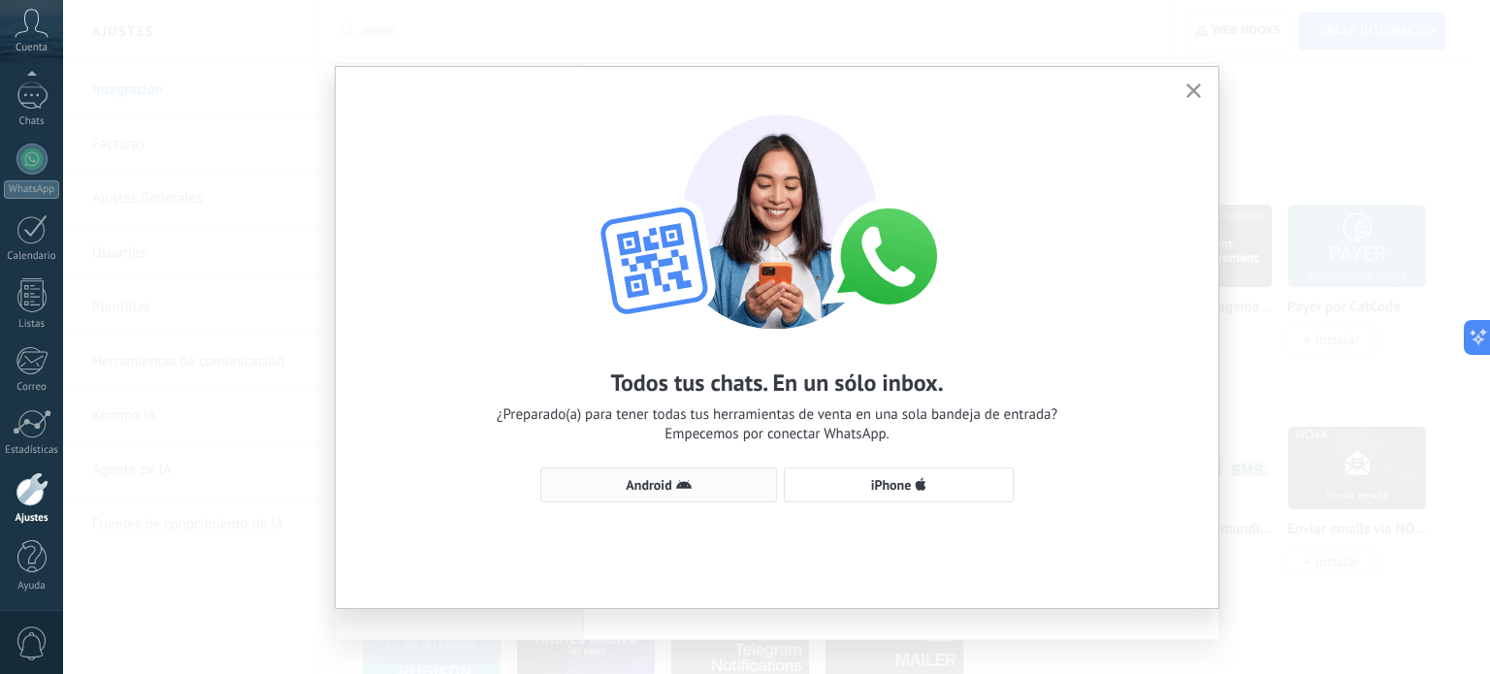
click at [681, 484] on use "button" at bounding box center [684, 484] width 16 height 9
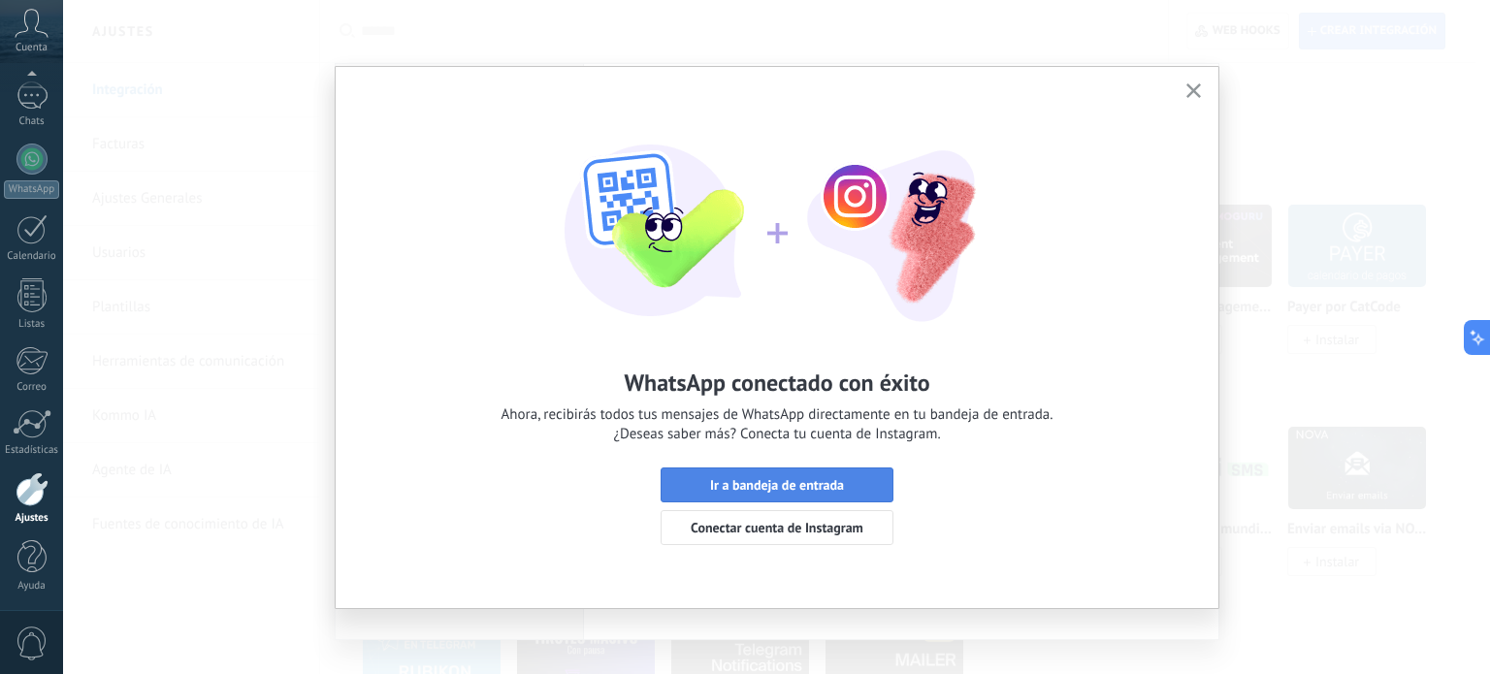
click at [836, 483] on span "Ir a bandeja de entrada" at bounding box center [777, 485] width 134 height 14
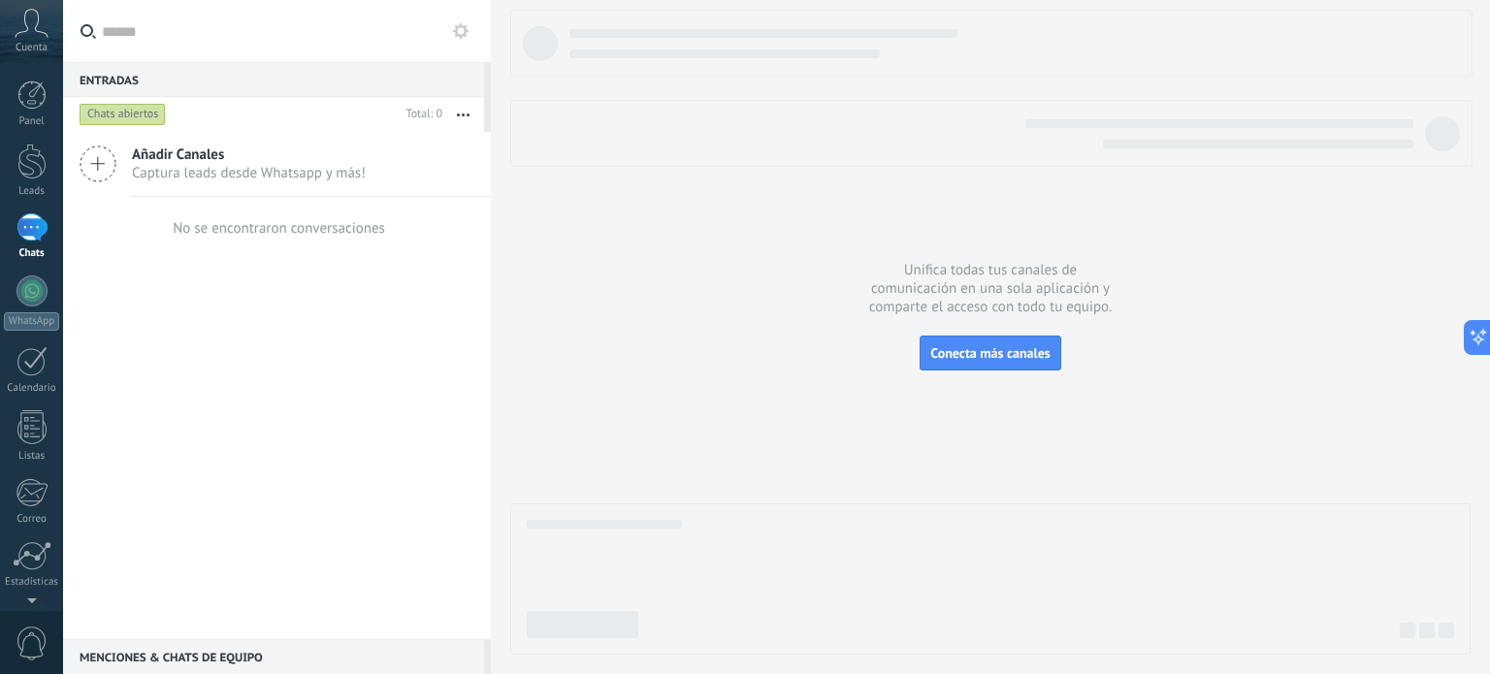
click at [98, 158] on icon at bounding box center [98, 163] width 37 height 37
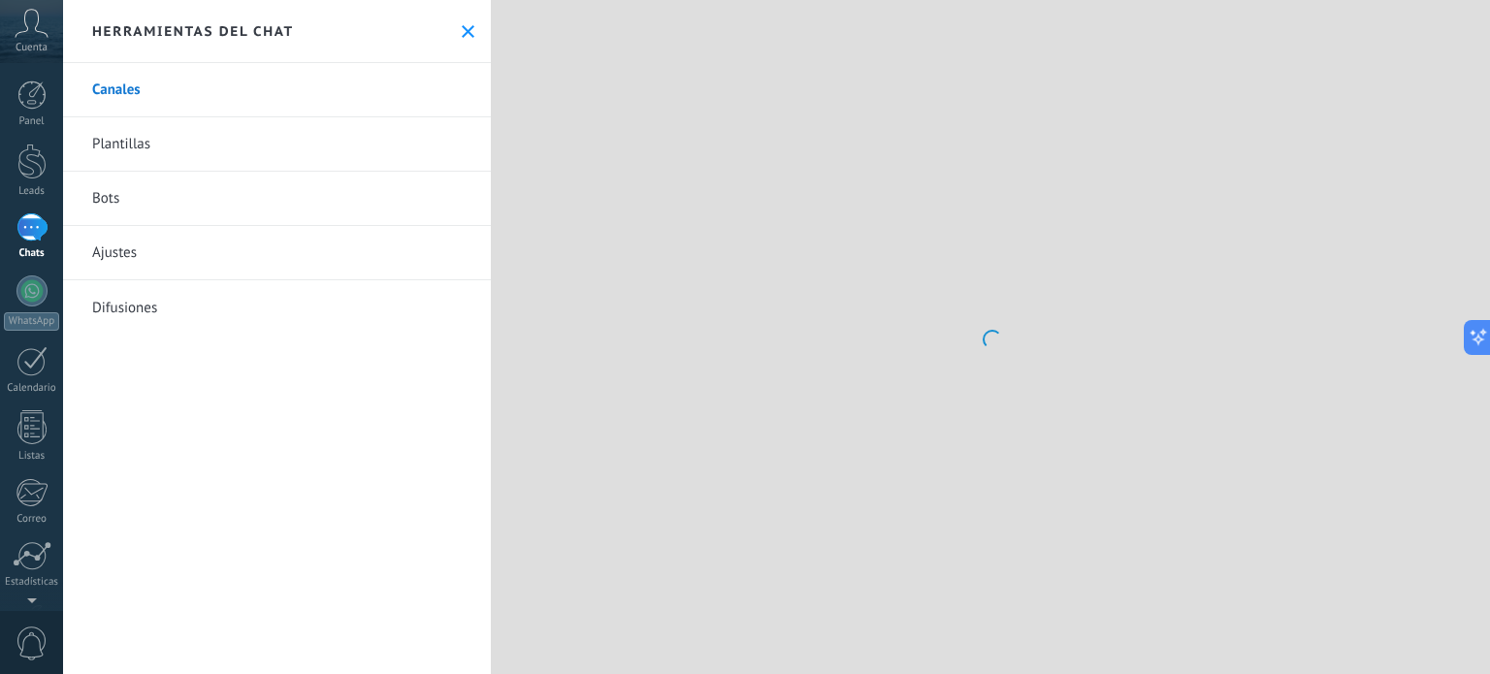
click at [195, 158] on link "Plantillas" at bounding box center [277, 144] width 428 height 54
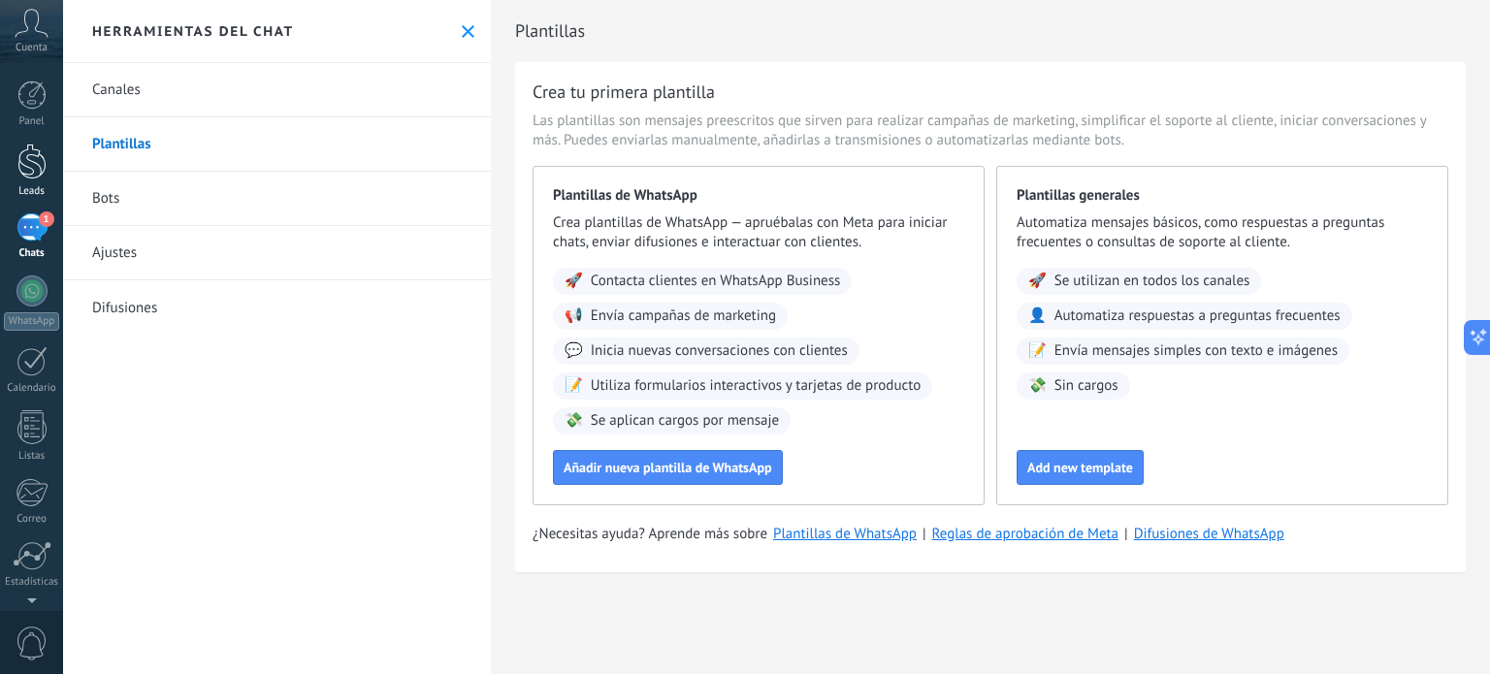
click at [35, 162] on div at bounding box center [31, 162] width 29 height 36
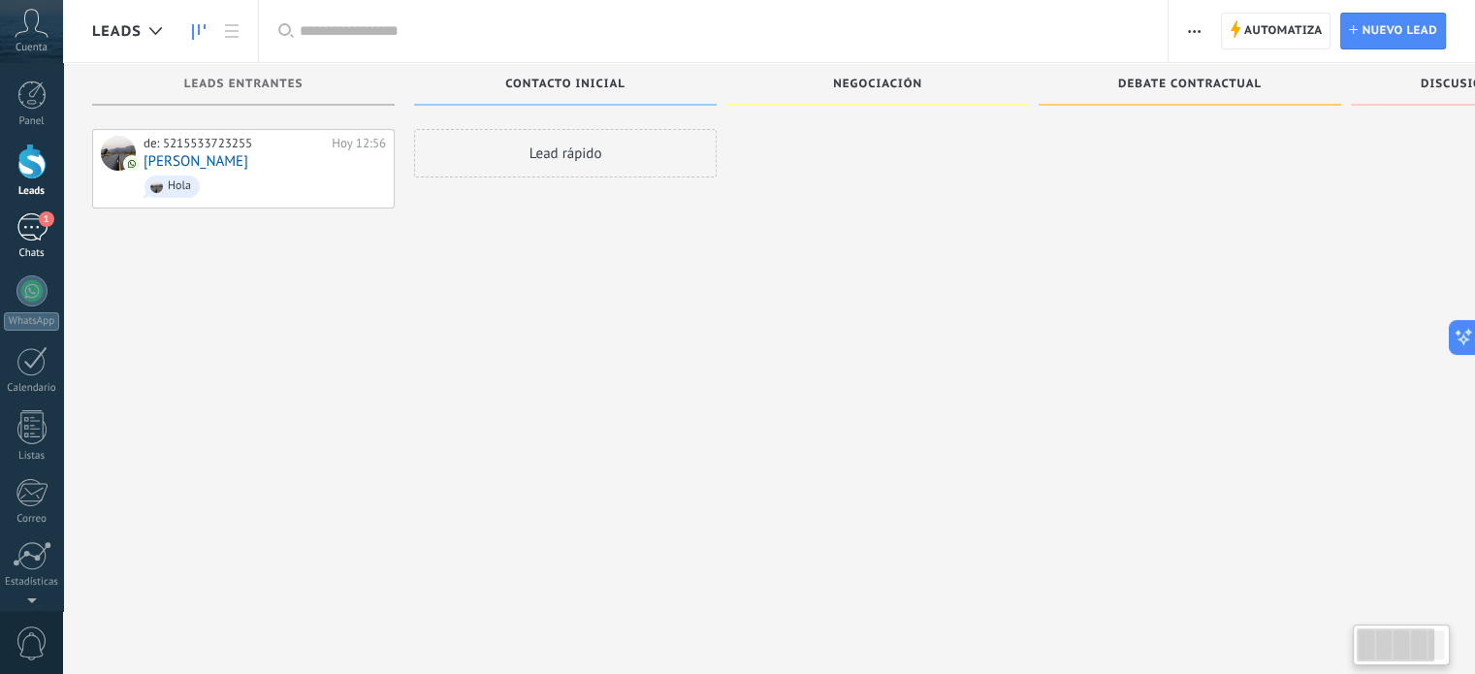
click at [32, 232] on div "1" at bounding box center [31, 227] width 31 height 28
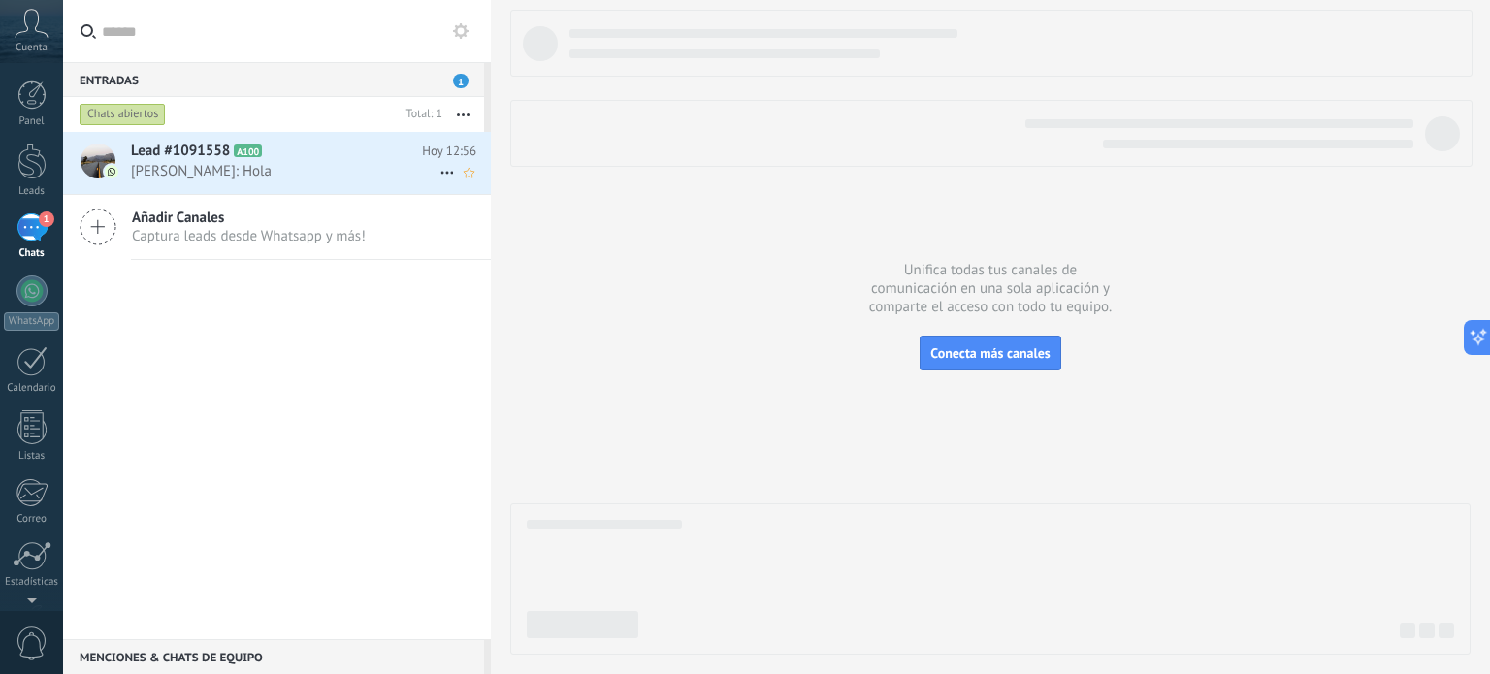
click at [212, 172] on span "Francisco Morales Hidalgo: Hola" at bounding box center [285, 171] width 308 height 18
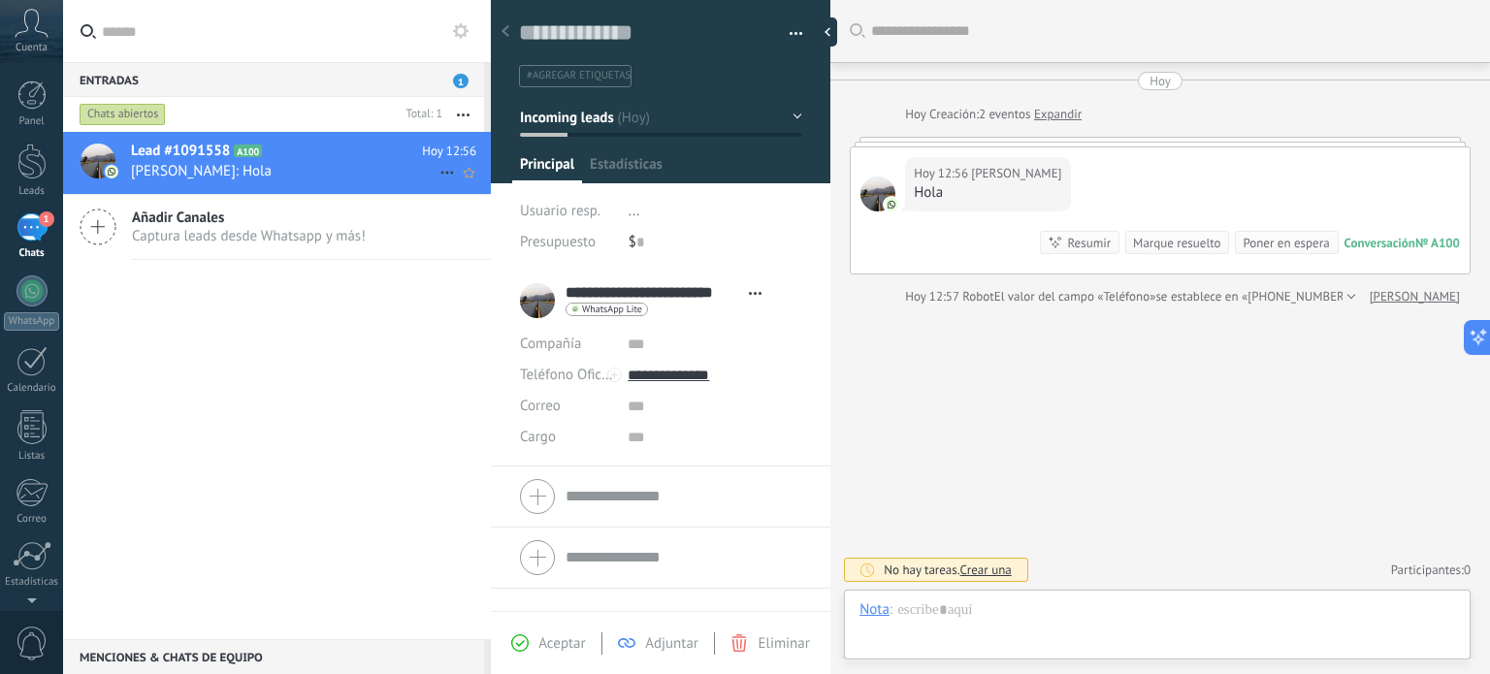
scroll to position [28, 0]
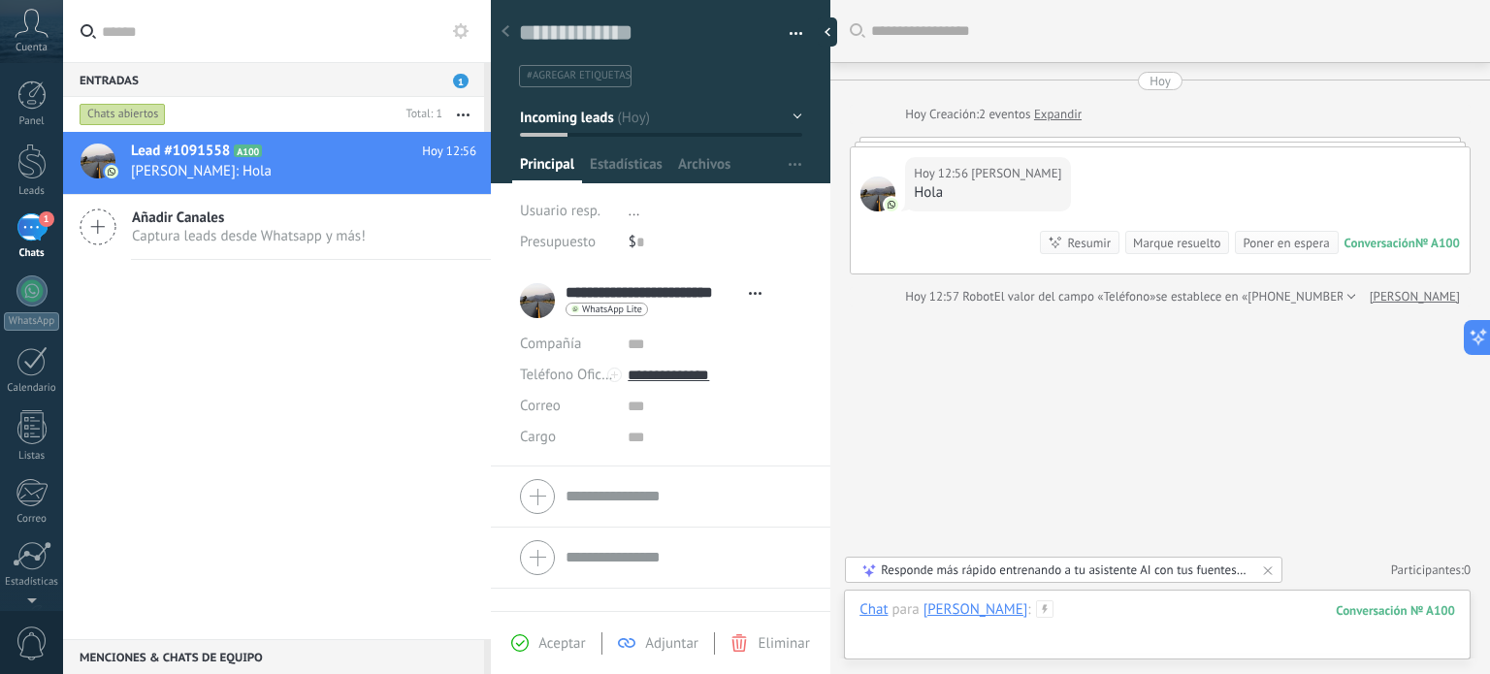
click at [1164, 618] on div at bounding box center [1156, 629] width 595 height 58
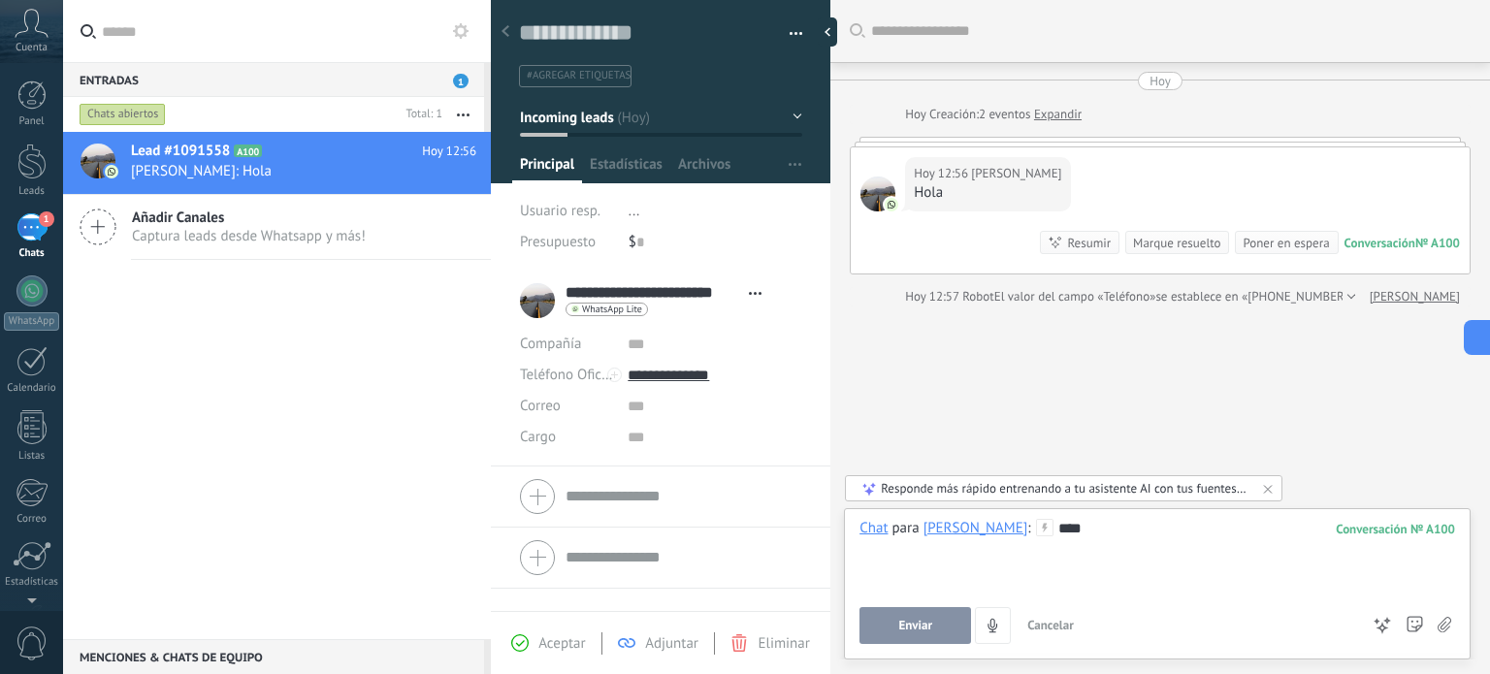
click at [938, 627] on button "Enviar" at bounding box center [915, 625] width 112 height 37
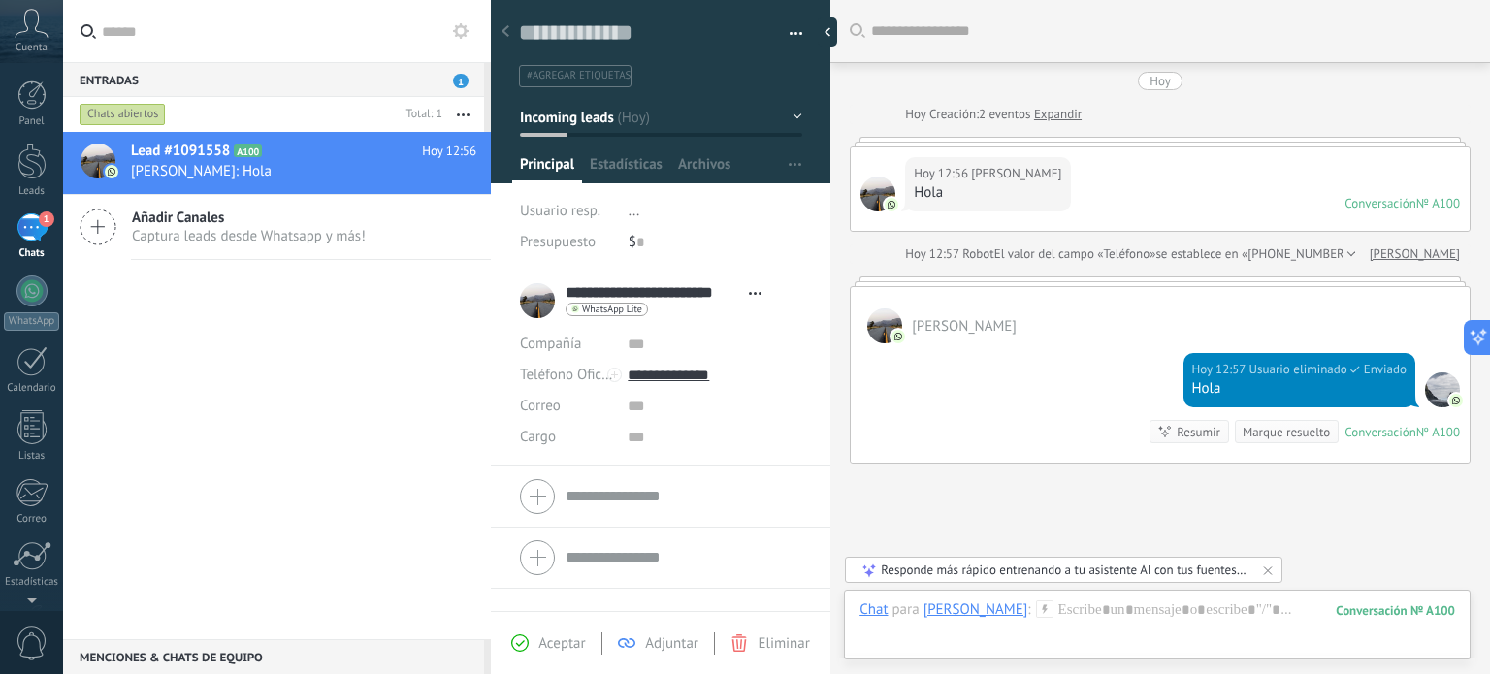
scroll to position [126, 0]
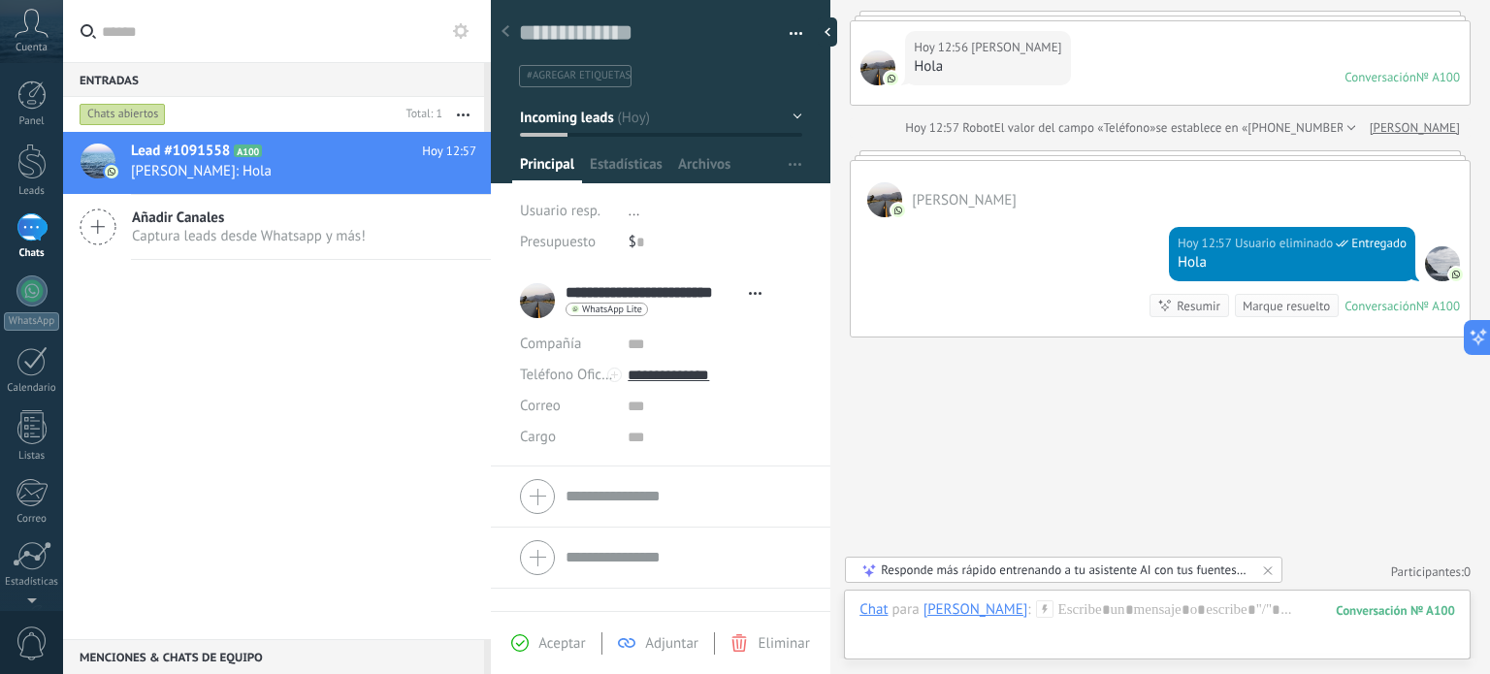
click at [1053, 610] on icon at bounding box center [1044, 608] width 17 height 17
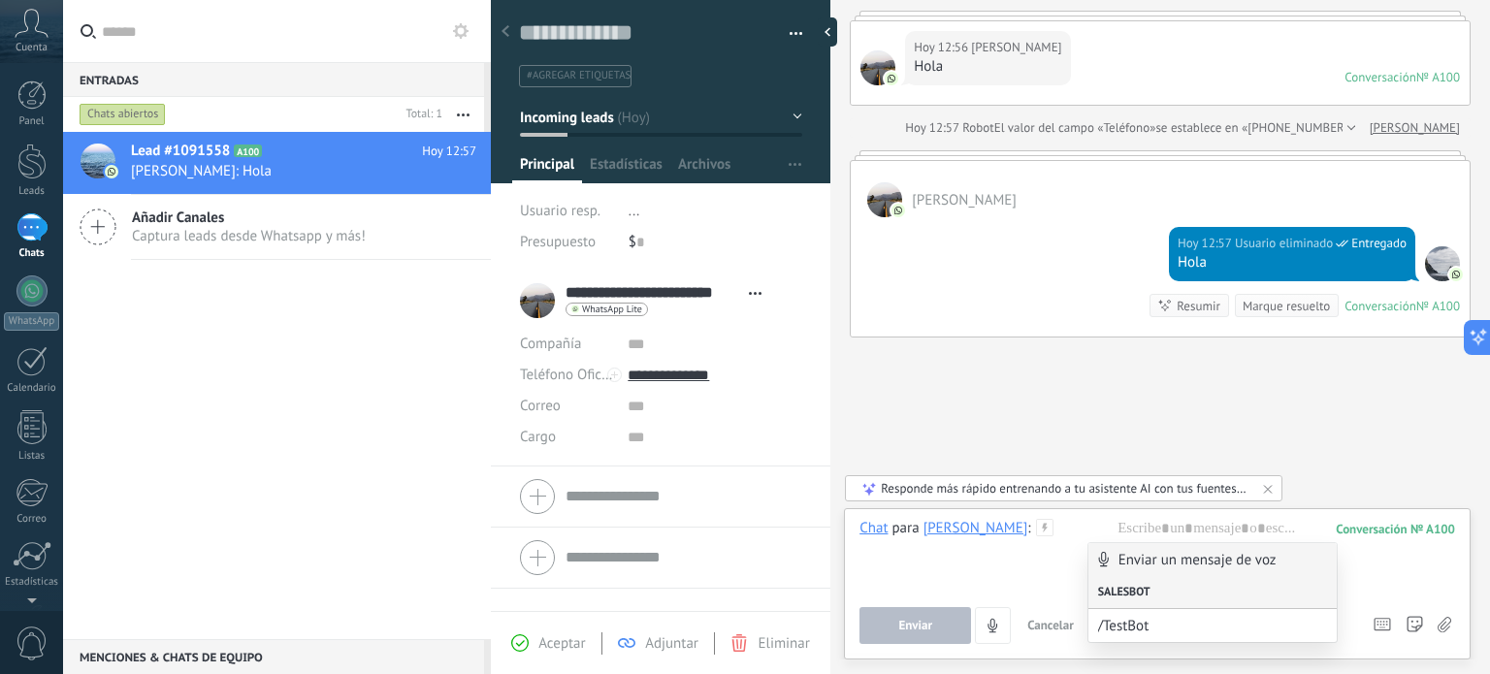
click at [1134, 594] on div "Salesbot" at bounding box center [1212, 592] width 248 height 33
click at [1155, 424] on div "Buscar Carga más Hoy Hoy Creación: 2 eventos Expandir Hoy 12:56 Francisco Moral…" at bounding box center [1159, 275] width 659 height 802
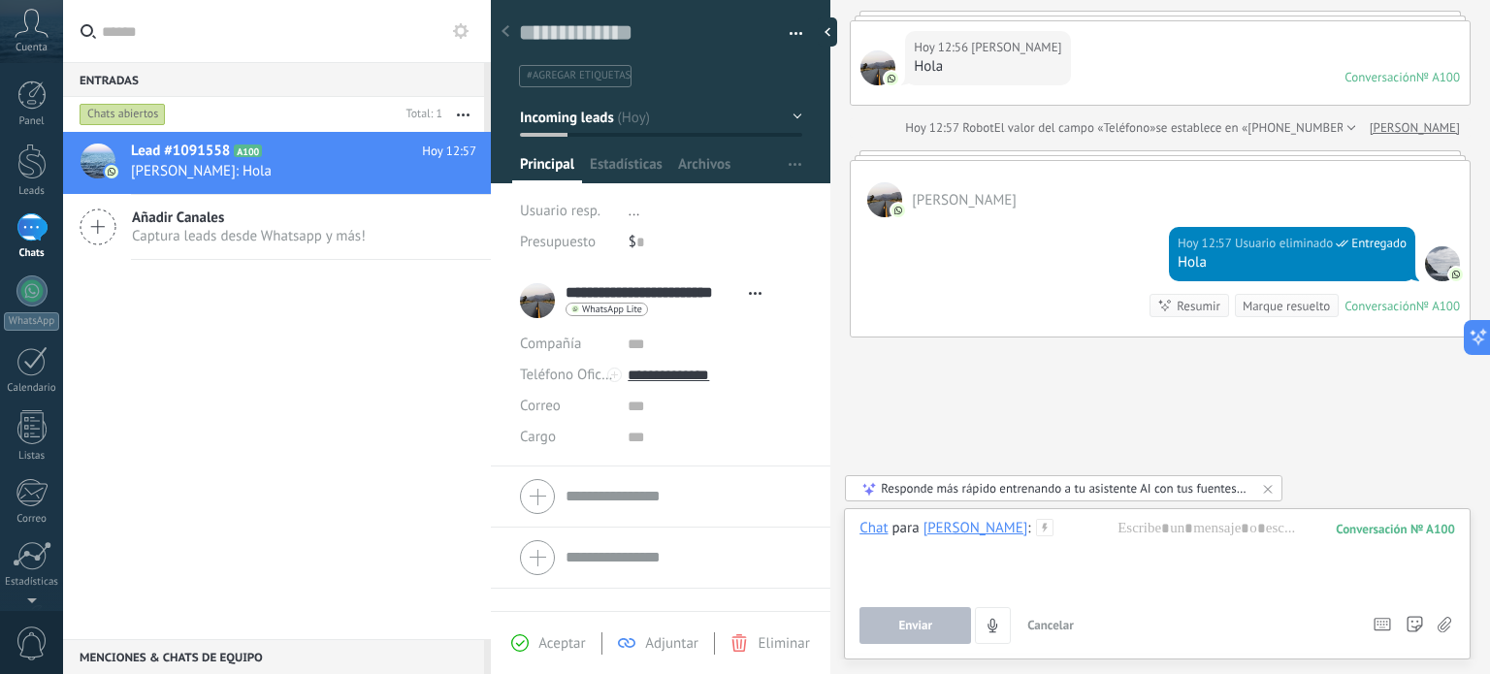
click at [1169, 518] on div "Chat Correo Nota Tarea Chat para Francisco Morales Hidalgo : 100 Enviar Cancela…" at bounding box center [1157, 583] width 627 height 151
click at [1154, 535] on div at bounding box center [1156, 556] width 595 height 74
click at [891, 492] on div "Responde más rápido entrenando a tu asistente AI con tus fuentes de datos" at bounding box center [1065, 488] width 368 height 16
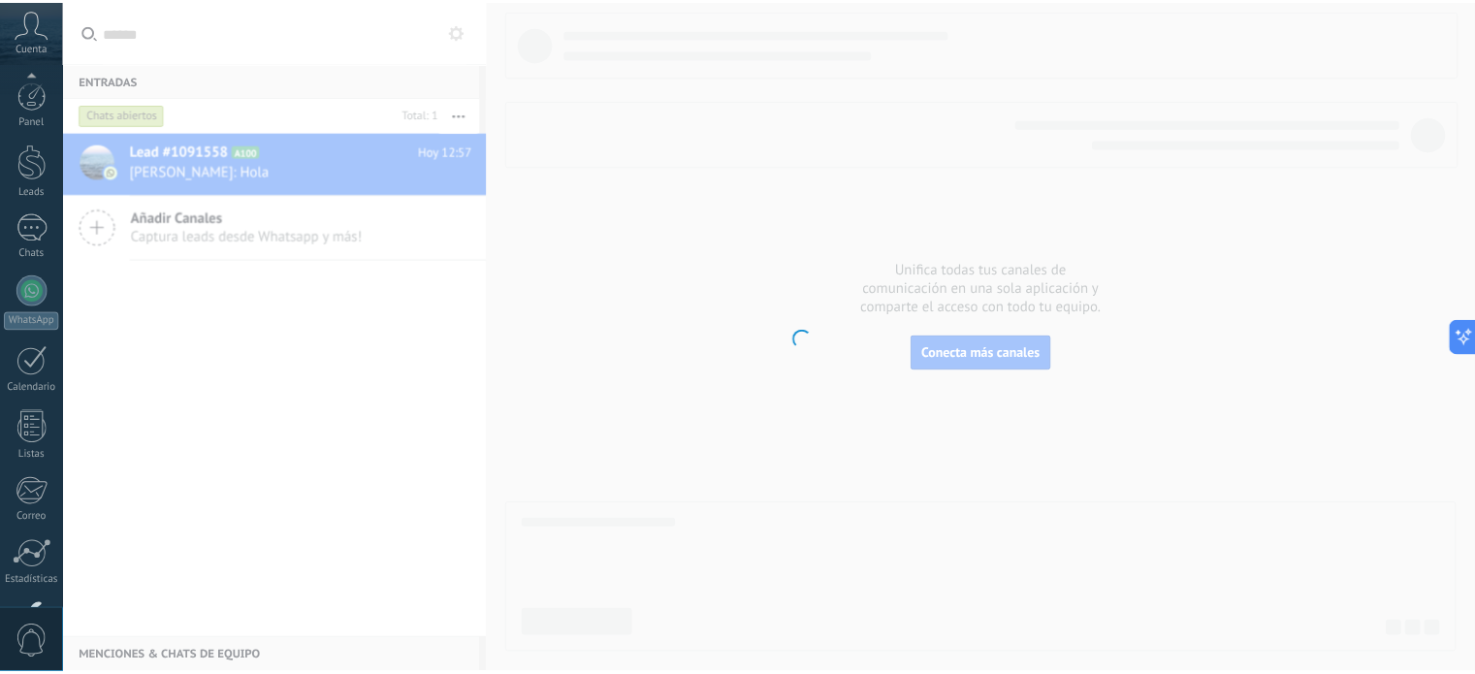
scroll to position [132, 0]
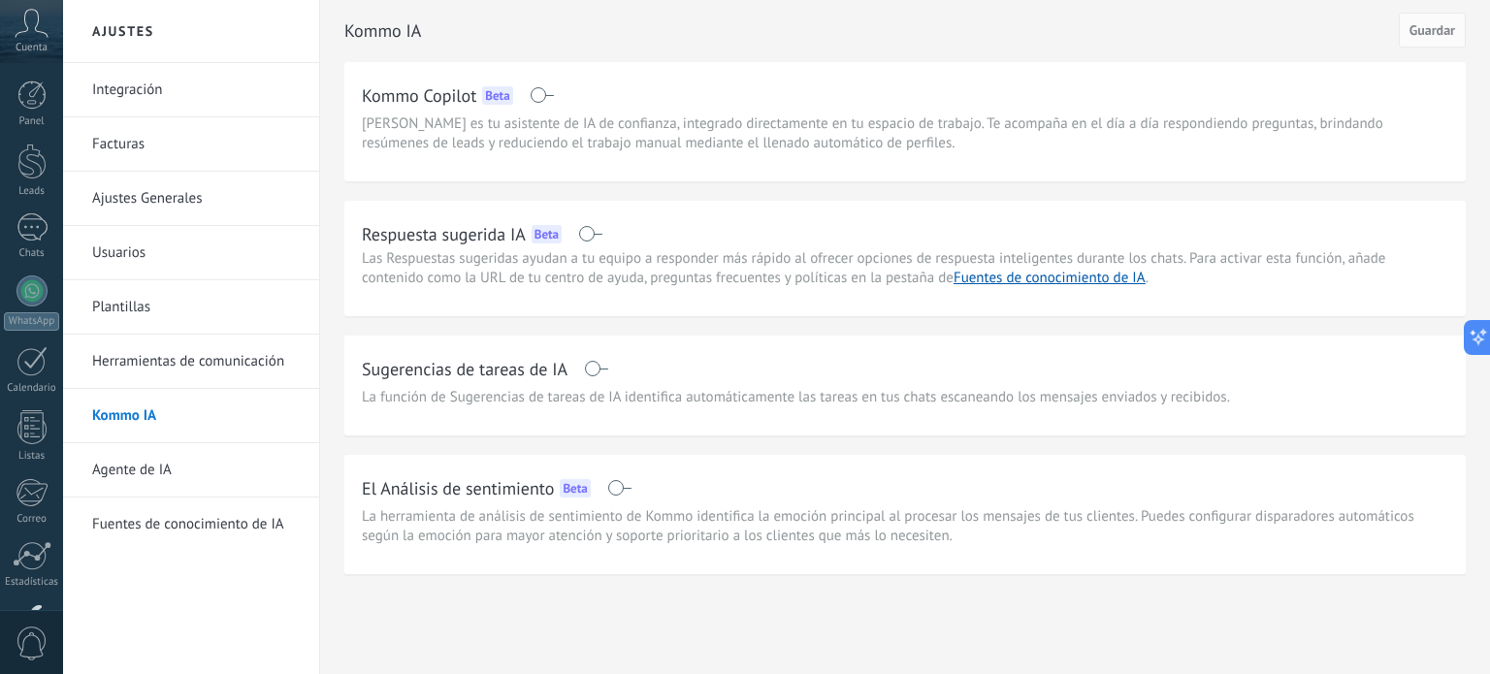
click at [597, 234] on span at bounding box center [590, 234] width 24 height 16
click at [604, 365] on span at bounding box center [596, 369] width 24 height 16
click at [1448, 26] on span "Guardar" at bounding box center [1432, 30] width 46 height 14
click at [63, 0] on ose-notification at bounding box center [63, 0] width 0 height 0
click at [147, 477] on link "Agente de IA" at bounding box center [196, 470] width 208 height 54
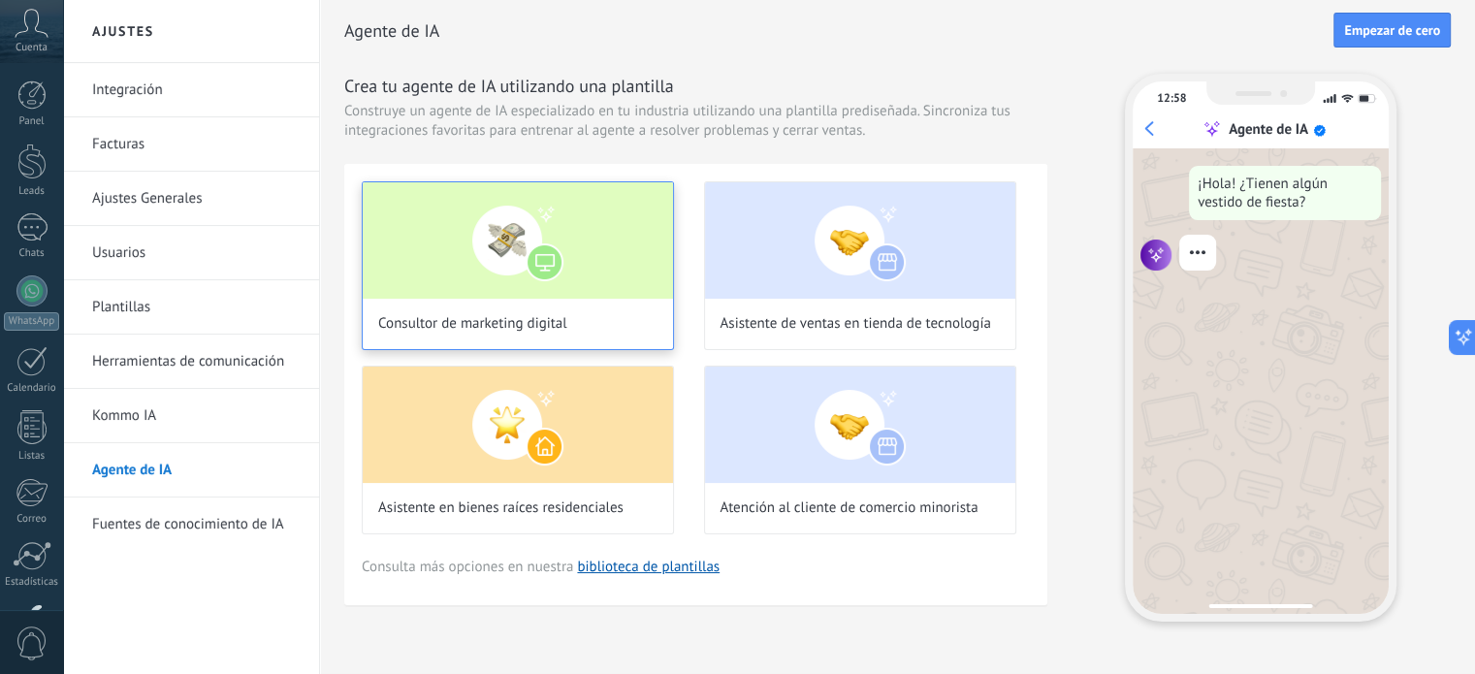
click at [524, 251] on img at bounding box center [518, 240] width 310 height 116
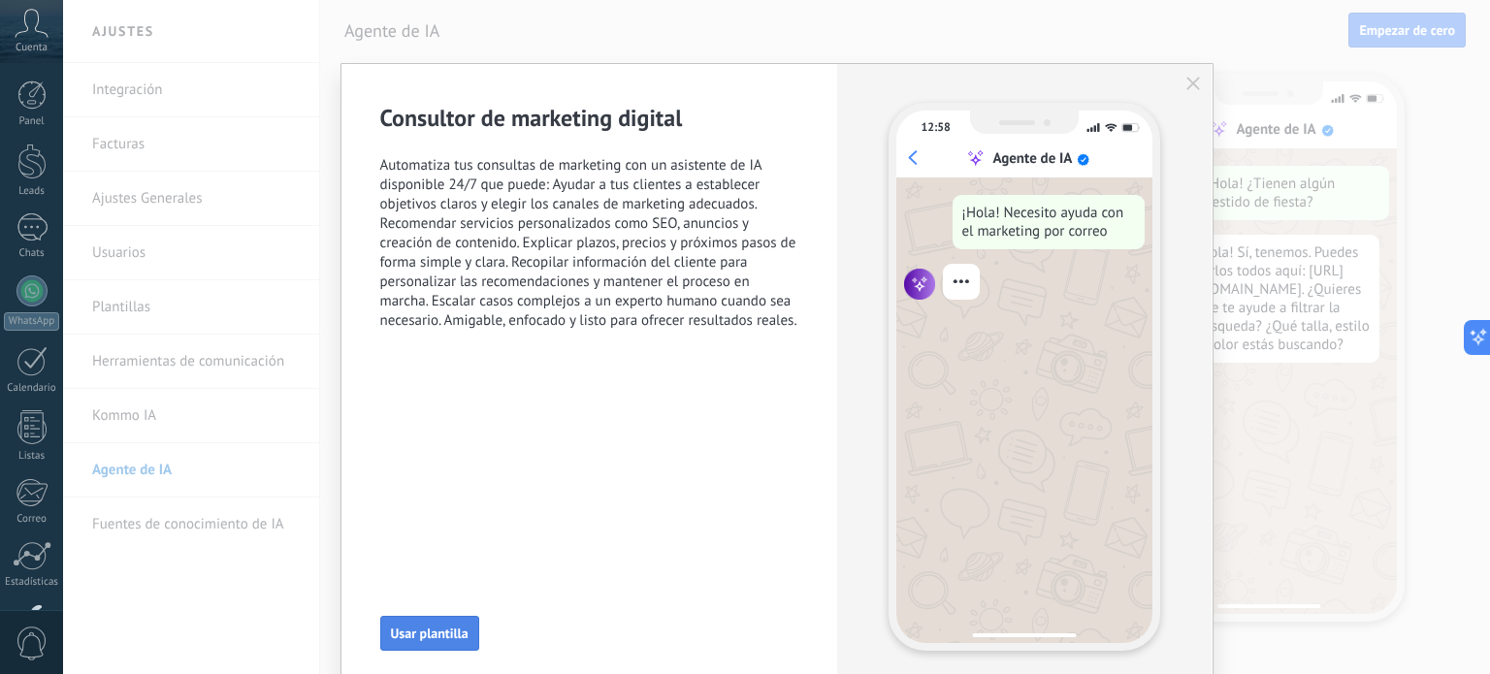
click at [421, 624] on button "Usar plantilla" at bounding box center [429, 633] width 99 height 35
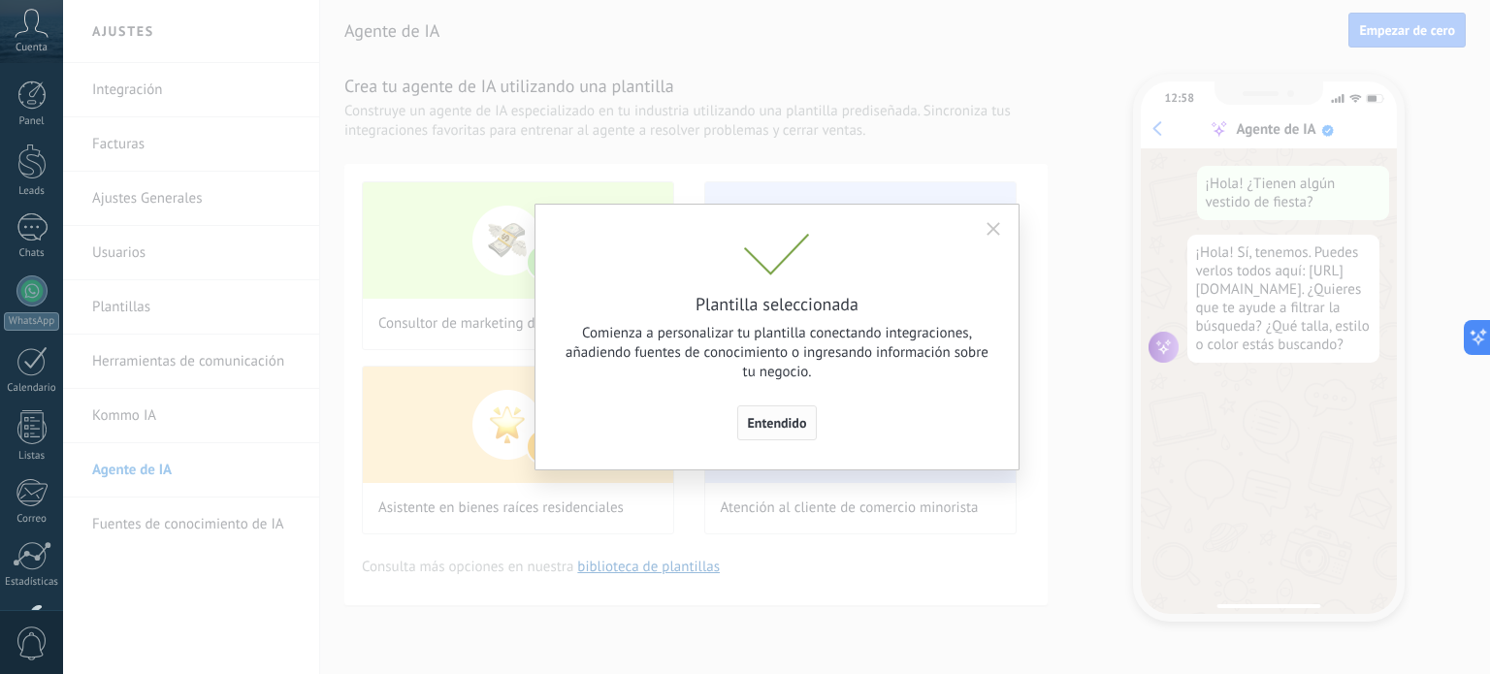
click at [781, 429] on span "Entendido" at bounding box center [777, 423] width 59 height 14
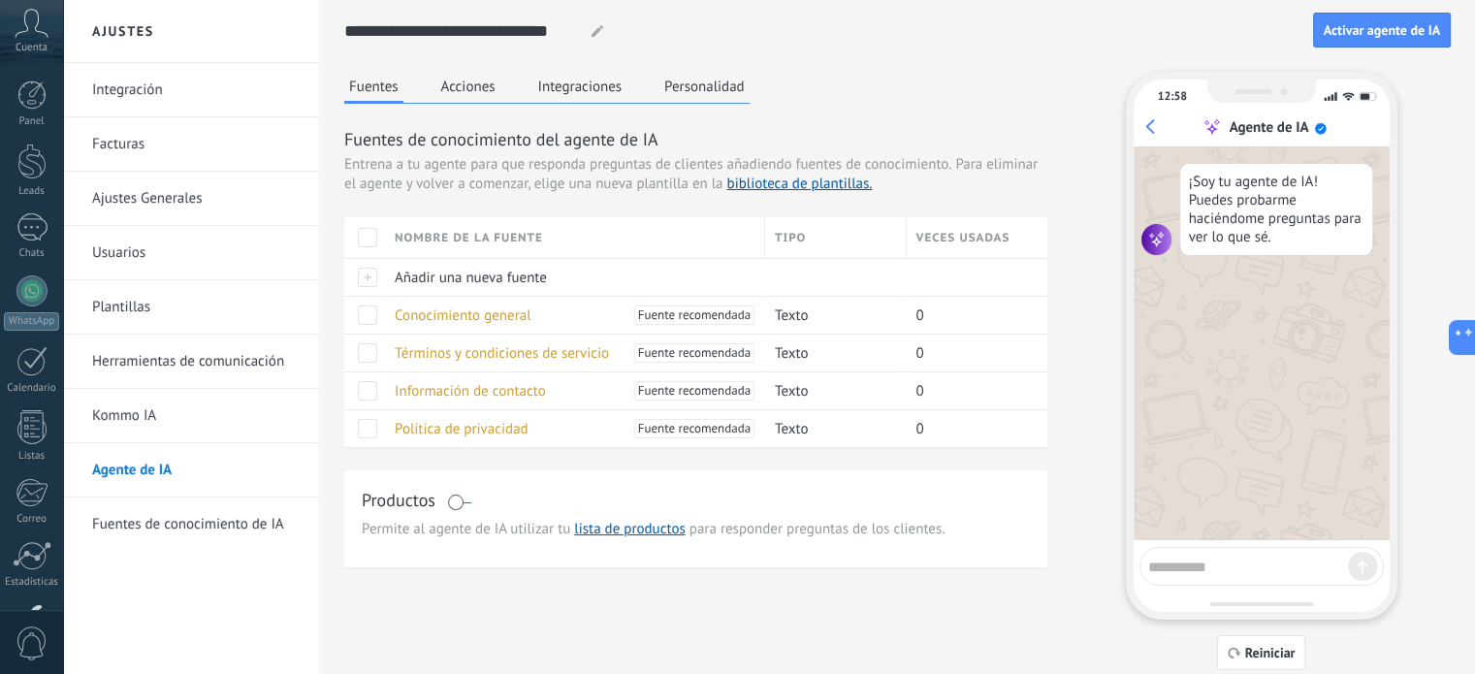
click at [466, 499] on span at bounding box center [459, 503] width 24 height 16
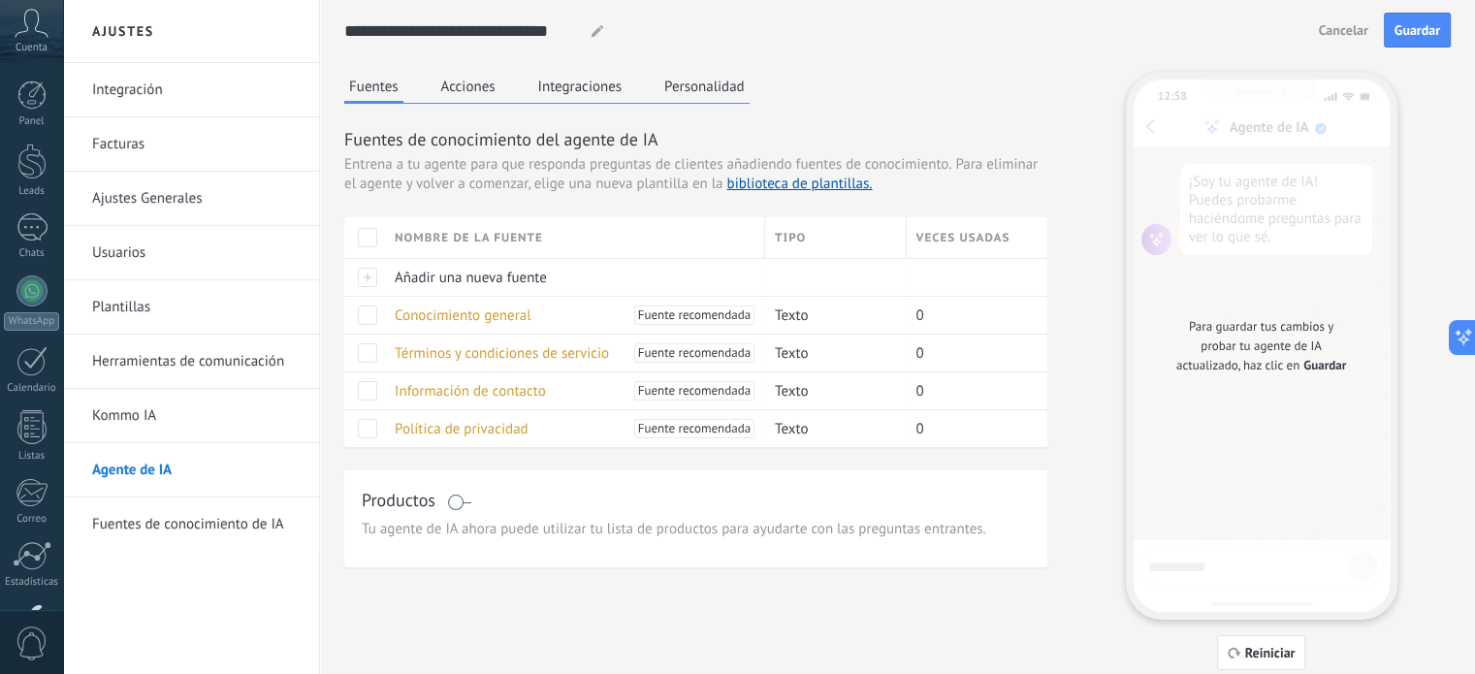
click at [467, 84] on button "Acciones" at bounding box center [468, 86] width 64 height 29
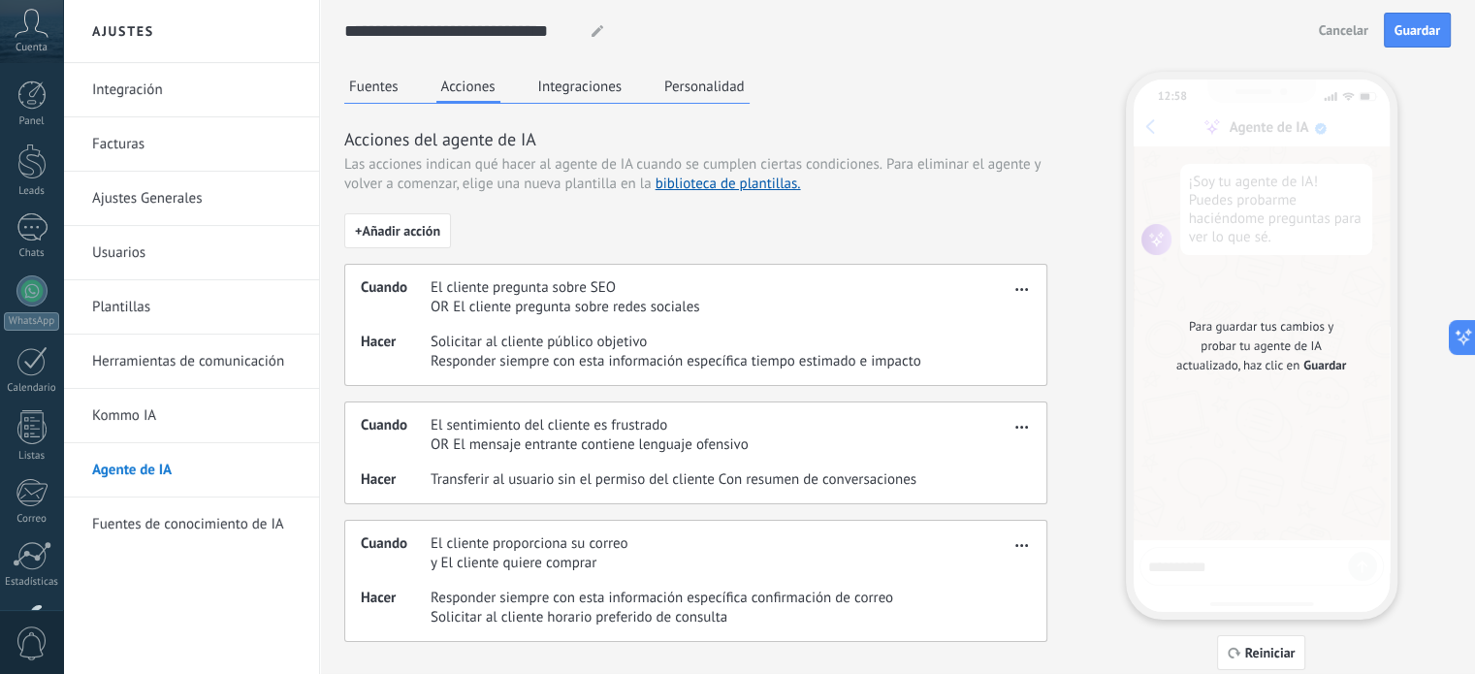
click at [567, 82] on button "Integraciones" at bounding box center [580, 86] width 94 height 29
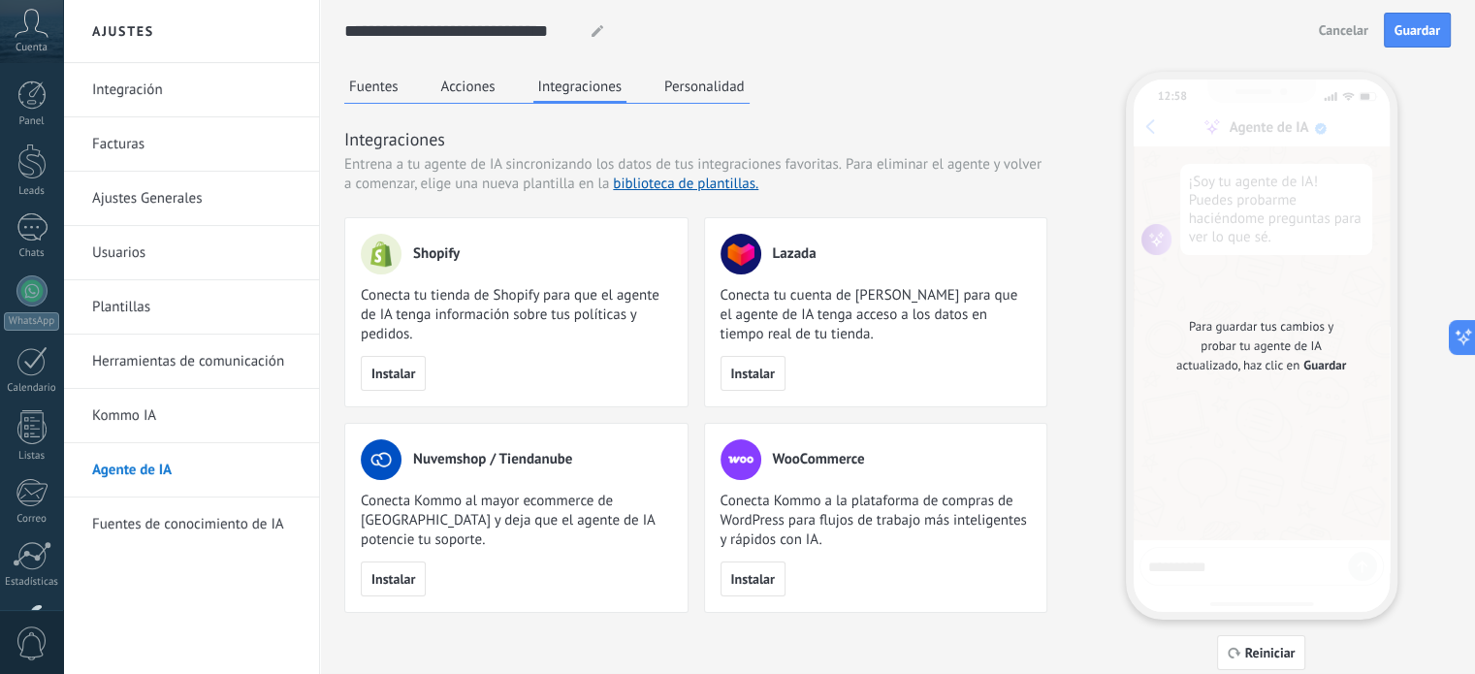
click at [701, 82] on button "Personalidad" at bounding box center [704, 86] width 90 height 29
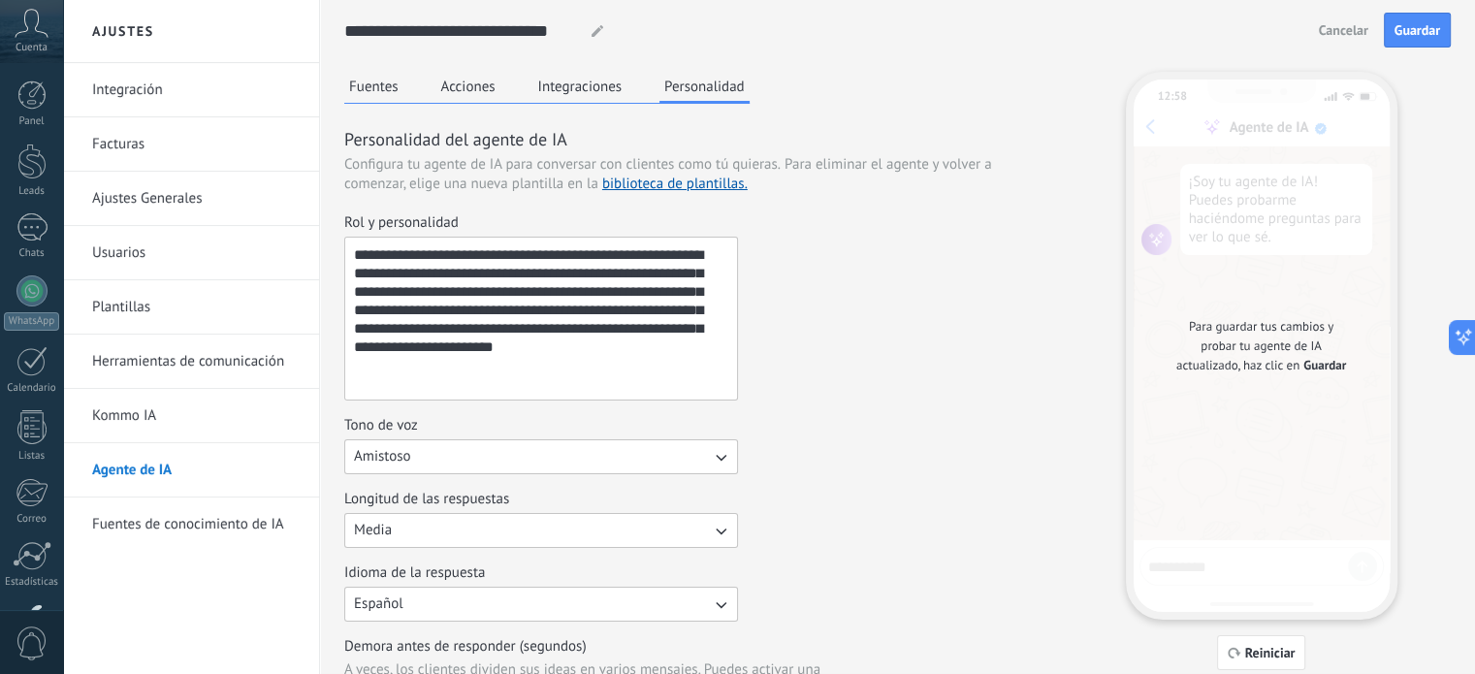
click at [371, 88] on button "Fuentes" at bounding box center [373, 86] width 59 height 29
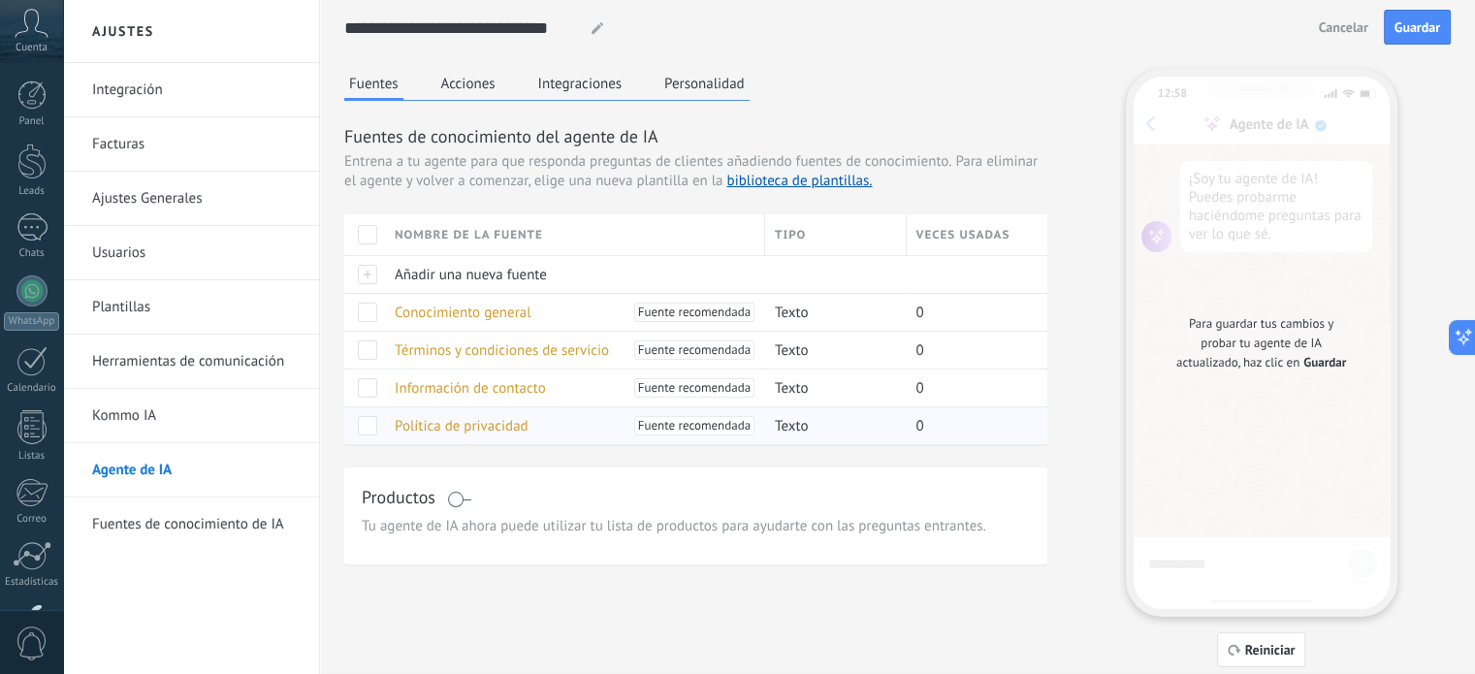
scroll to position [58, 0]
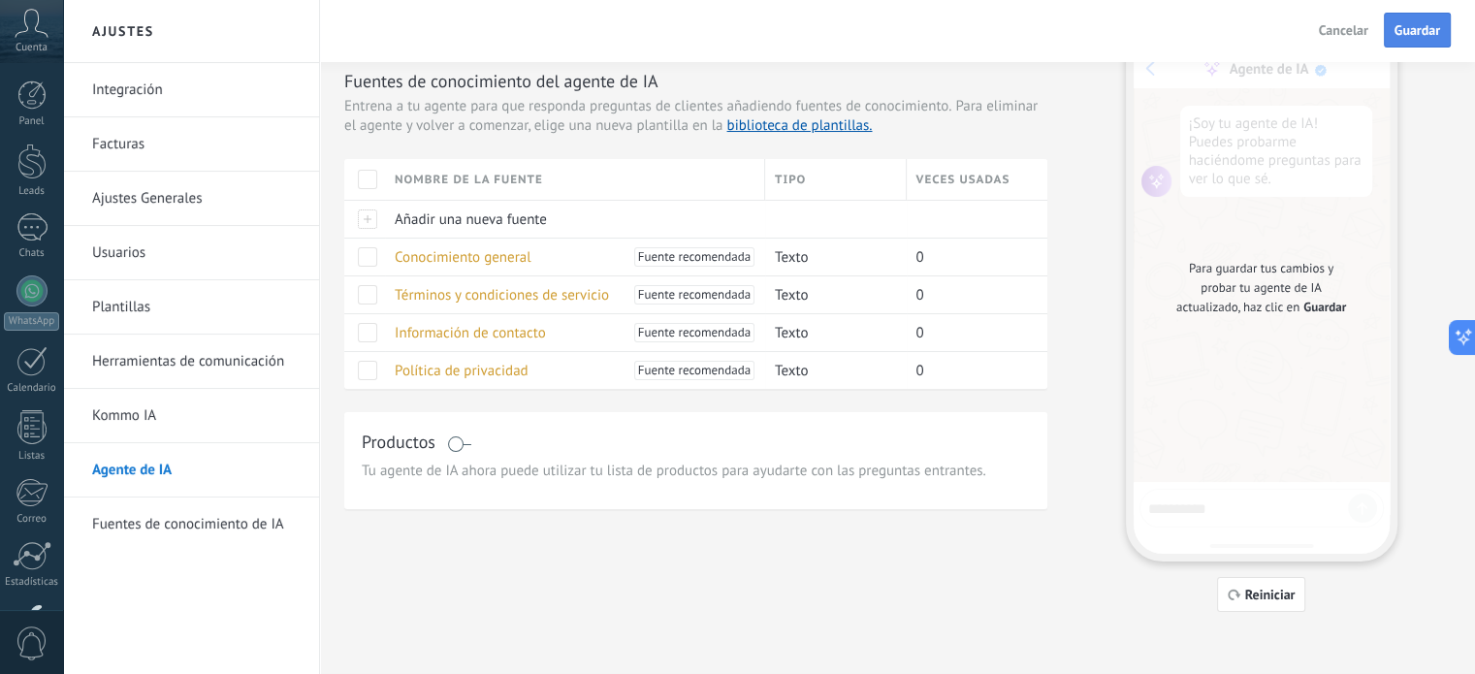
click at [1419, 26] on span "Guardar" at bounding box center [1418, 30] width 46 height 14
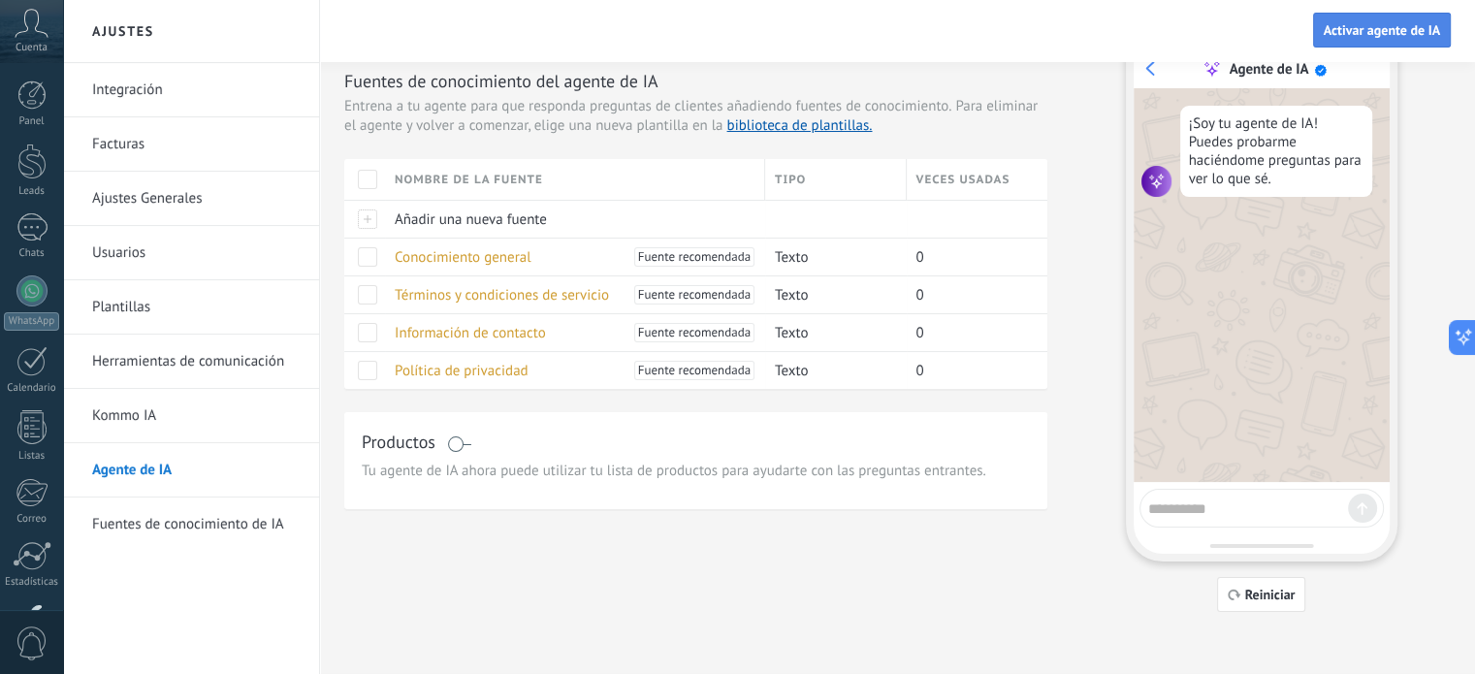
click at [1374, 26] on span "Activar agente de IA" at bounding box center [1382, 30] width 116 height 14
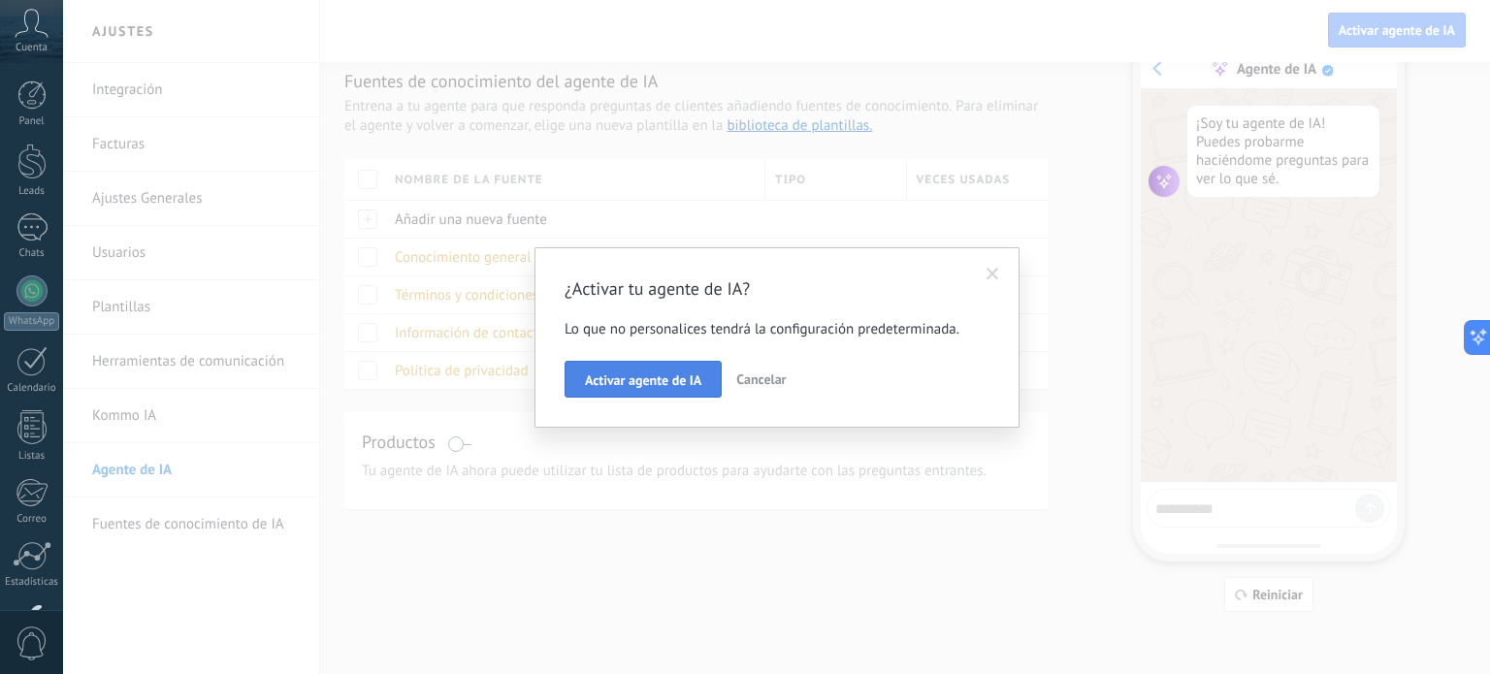
click at [644, 383] on span "Activar agente de IA" at bounding box center [643, 380] width 116 height 14
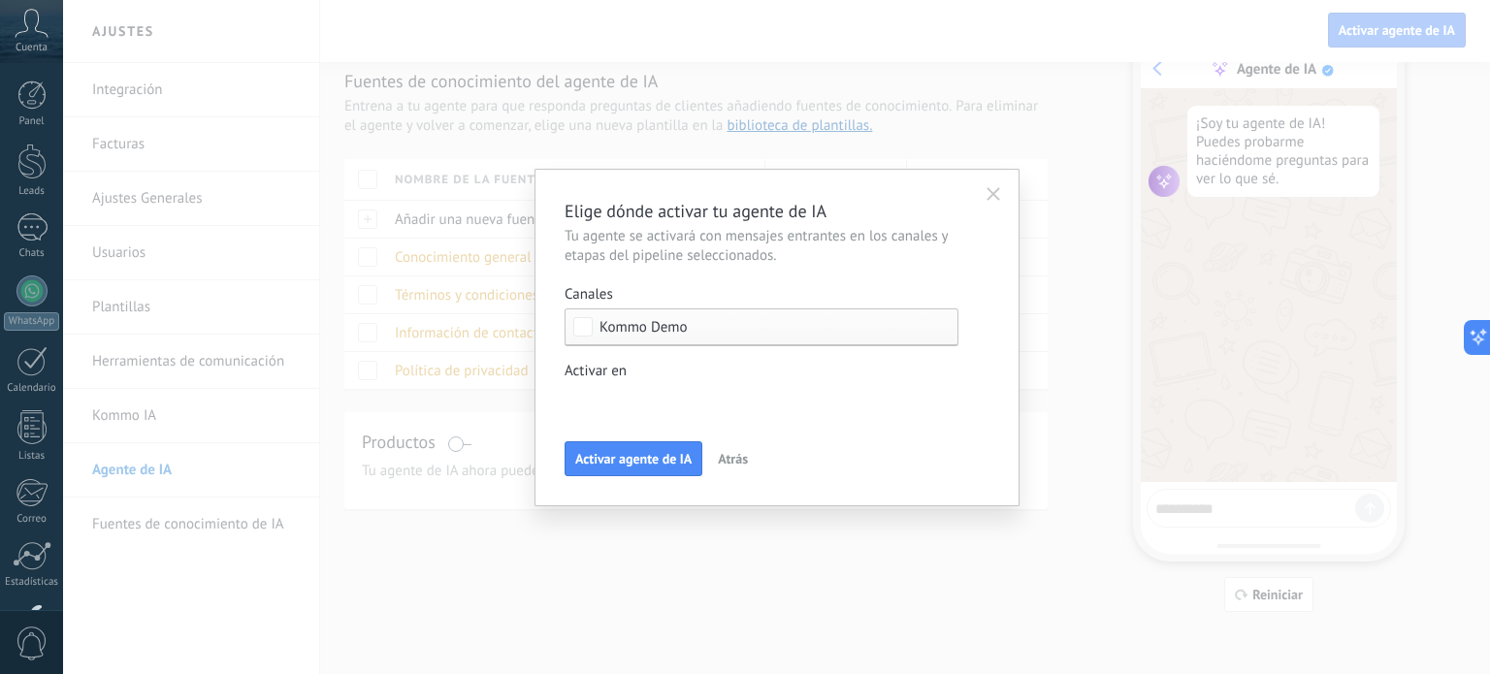
click at [0, 0] on div "Incoming leads Contacto inicial Negociación Debate contractual Discusión de con…" at bounding box center [0, 0] width 0 height 0
click at [723, 637] on div "Incoming leads Contacto inicial Negociación Debate contractual Discusión de con…" at bounding box center [761, 525] width 394 height 281
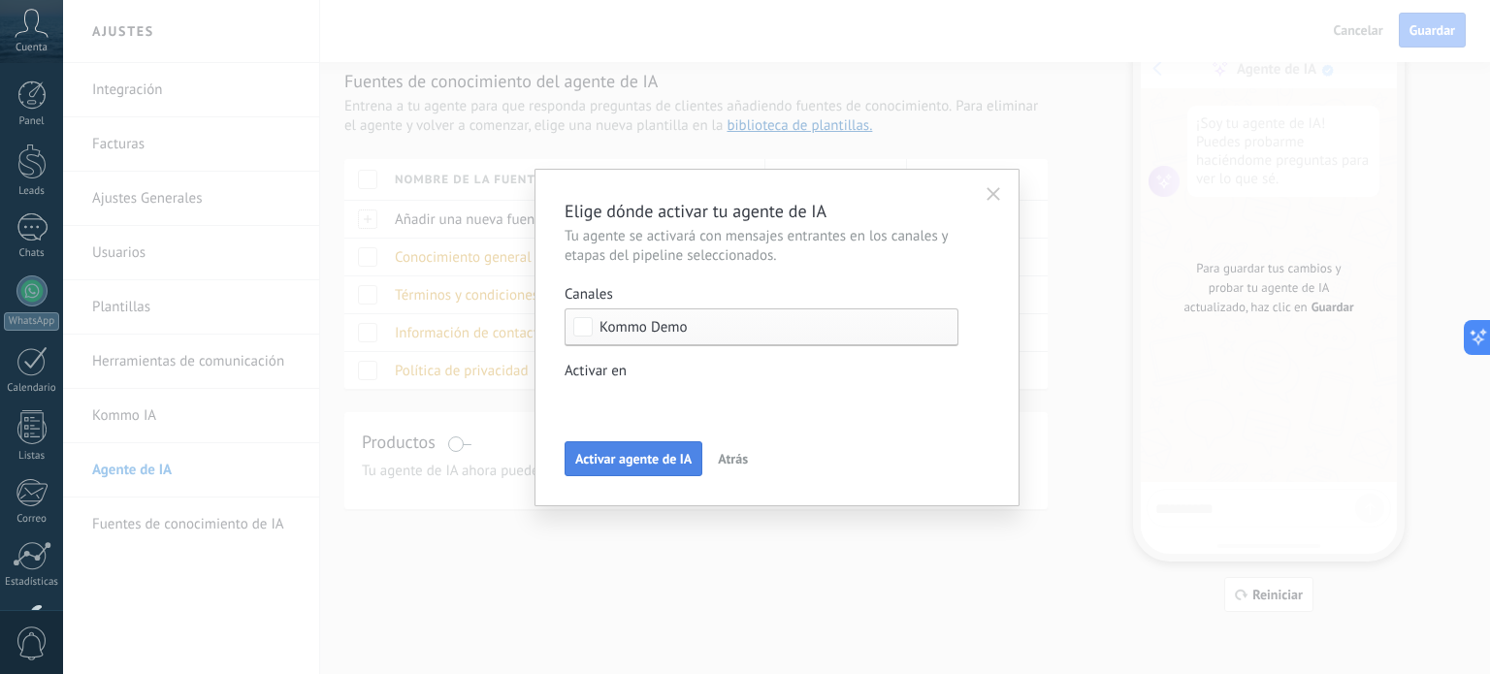
click at [659, 460] on span "Activar agente de IA" at bounding box center [633, 459] width 116 height 14
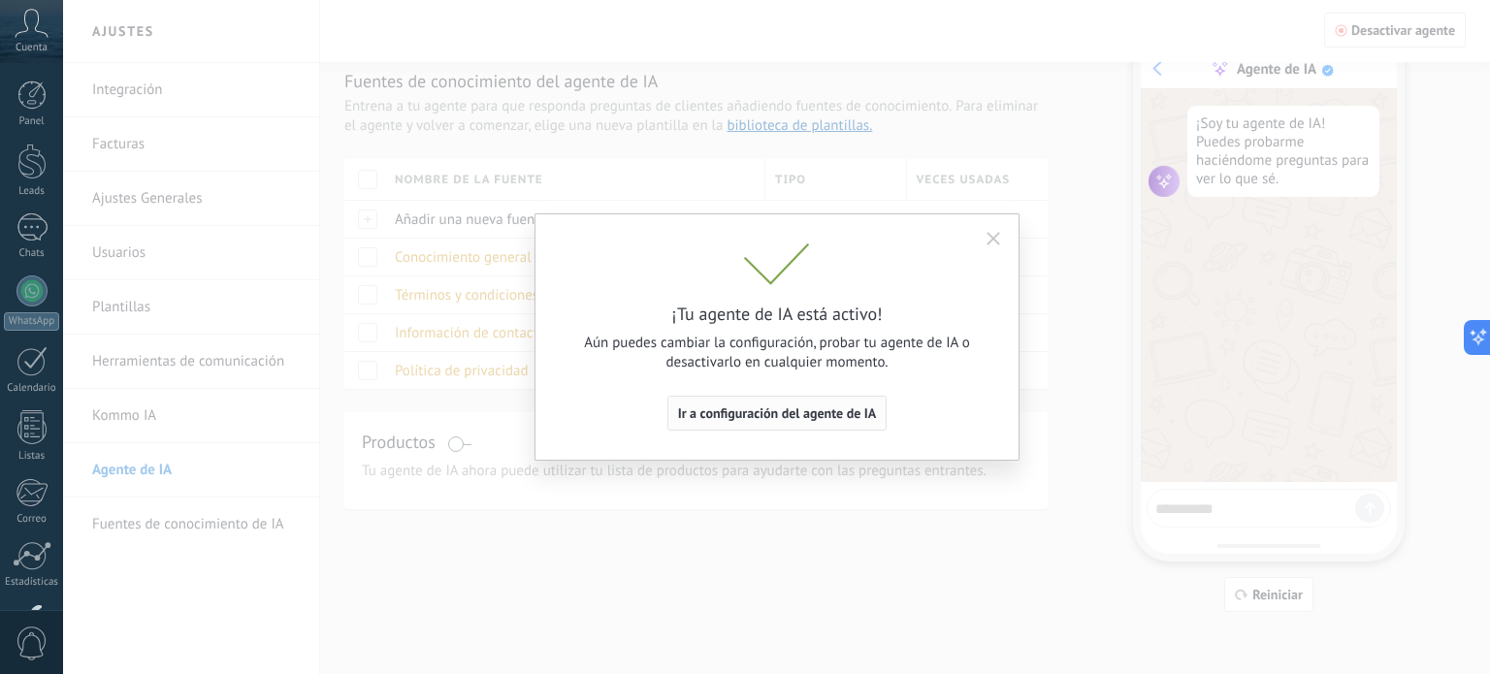
click at [796, 410] on span "Ir a configuración del agente de IA" at bounding box center [777, 413] width 199 height 14
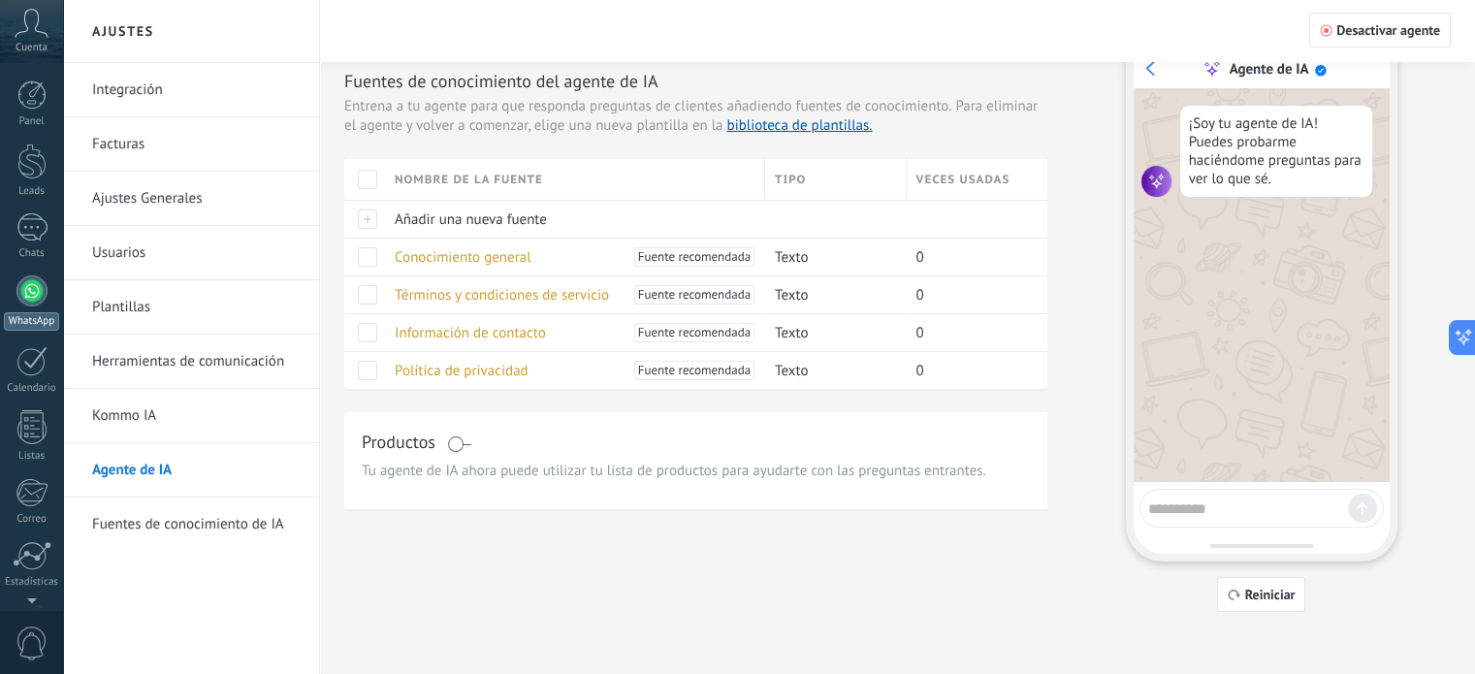
scroll to position [132, 0]
click at [28, 92] on div at bounding box center [31, 95] width 31 height 28
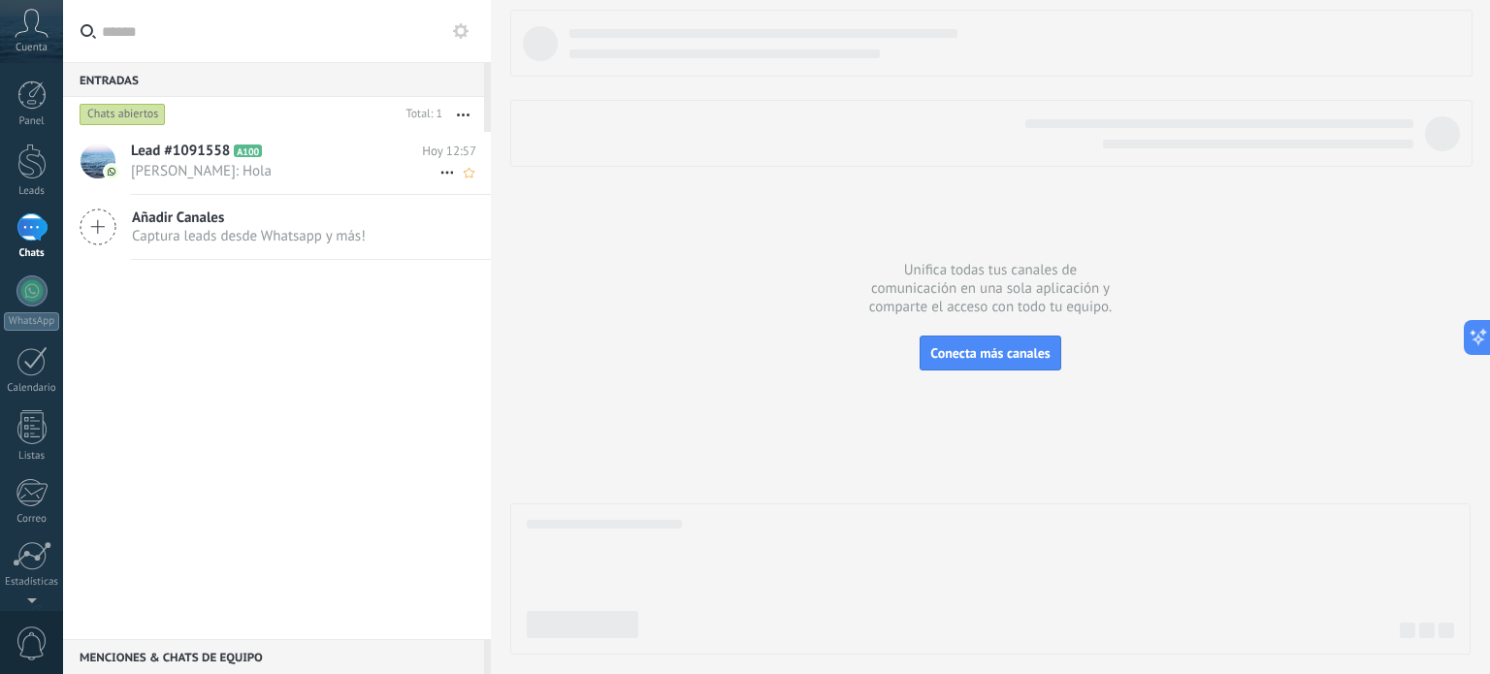
click at [273, 170] on span "[PERSON_NAME]: Hola" at bounding box center [285, 171] width 308 height 18
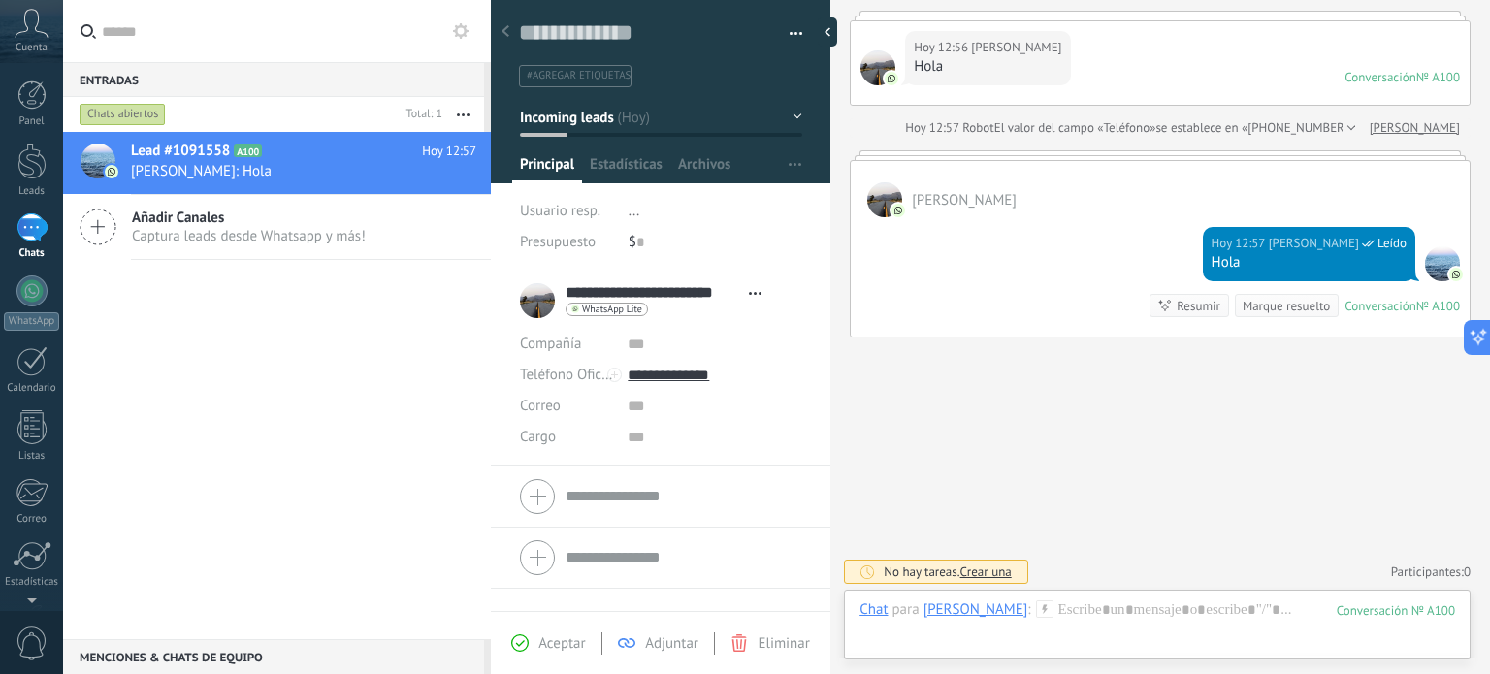
scroll to position [206, 0]
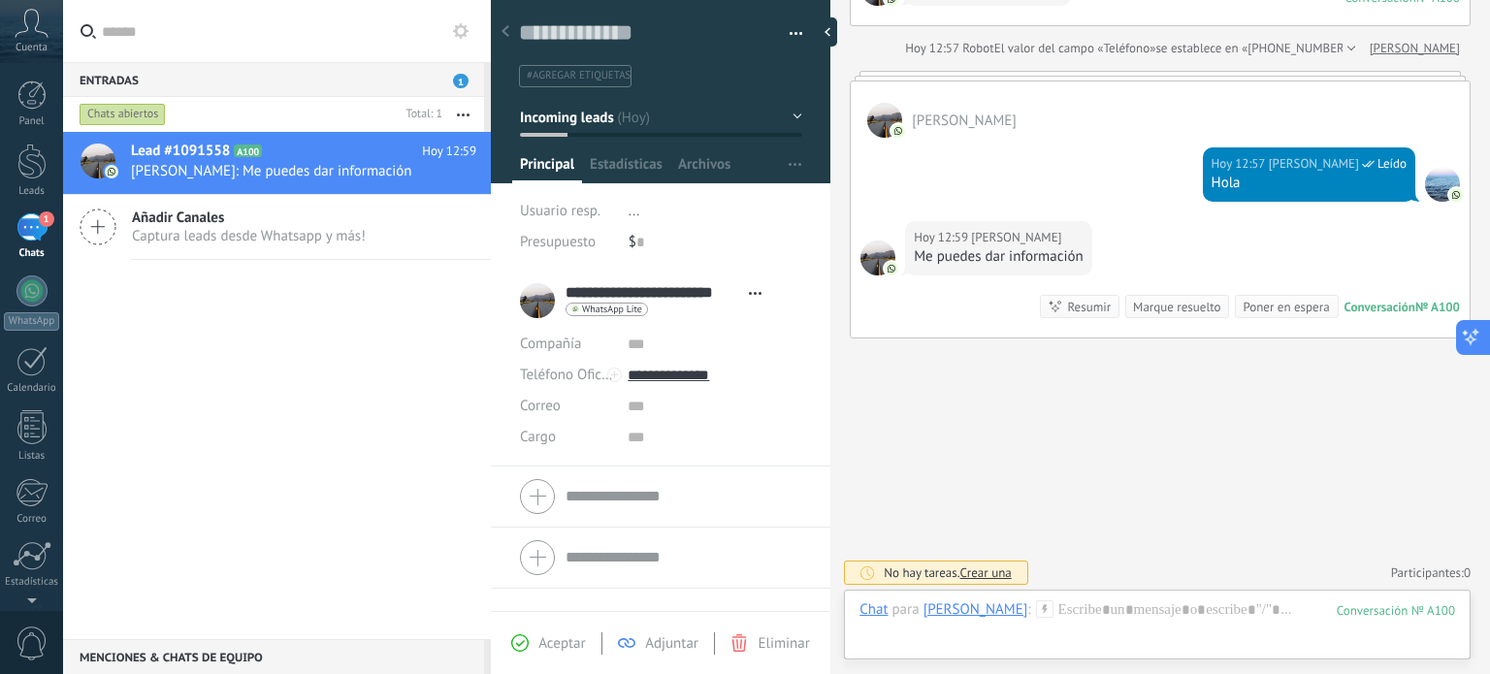
click at [1474, 335] on button at bounding box center [1473, 337] width 35 height 35
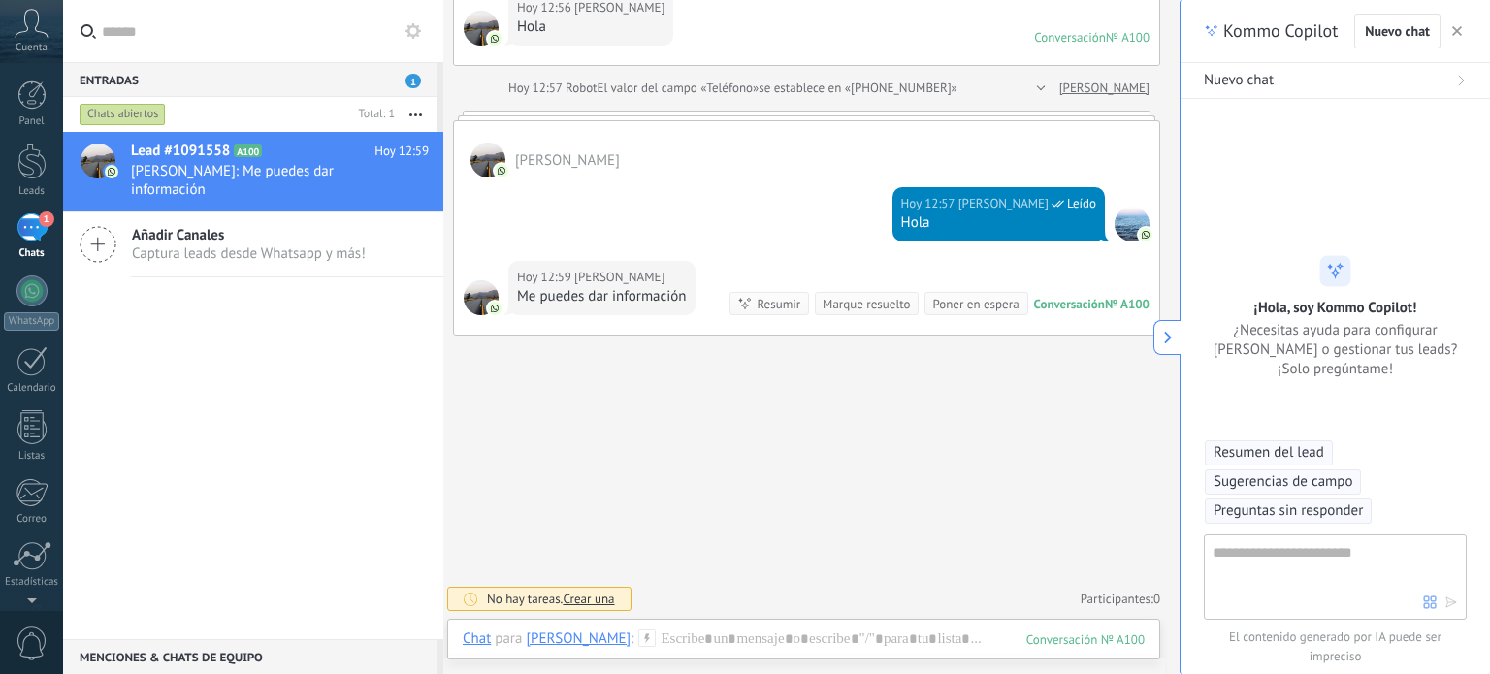
scroll to position [163, 0]
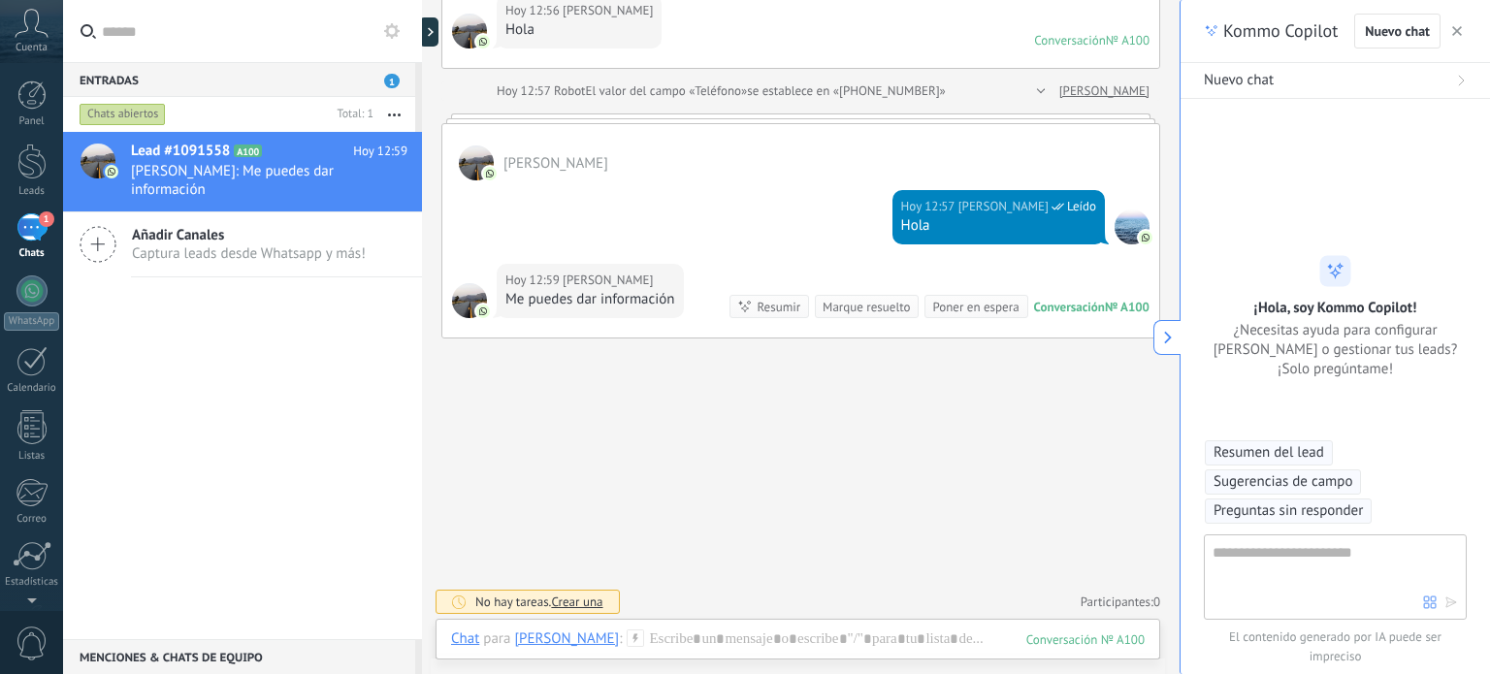
type textarea "**********"
click at [1454, 26] on span "button" at bounding box center [1457, 31] width 10 height 14
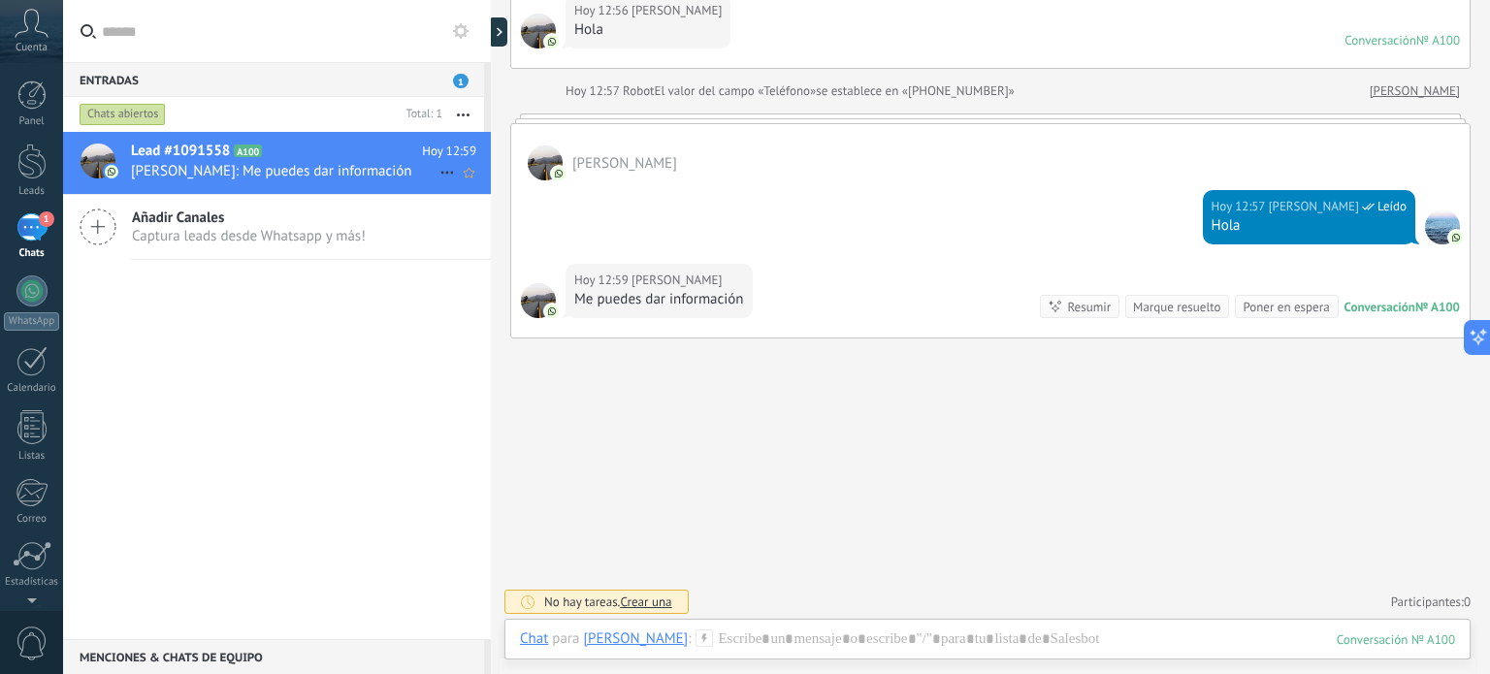
click at [201, 163] on span "Francisco Morales Hidalgo: Me puedes dar información" at bounding box center [285, 171] width 308 height 18
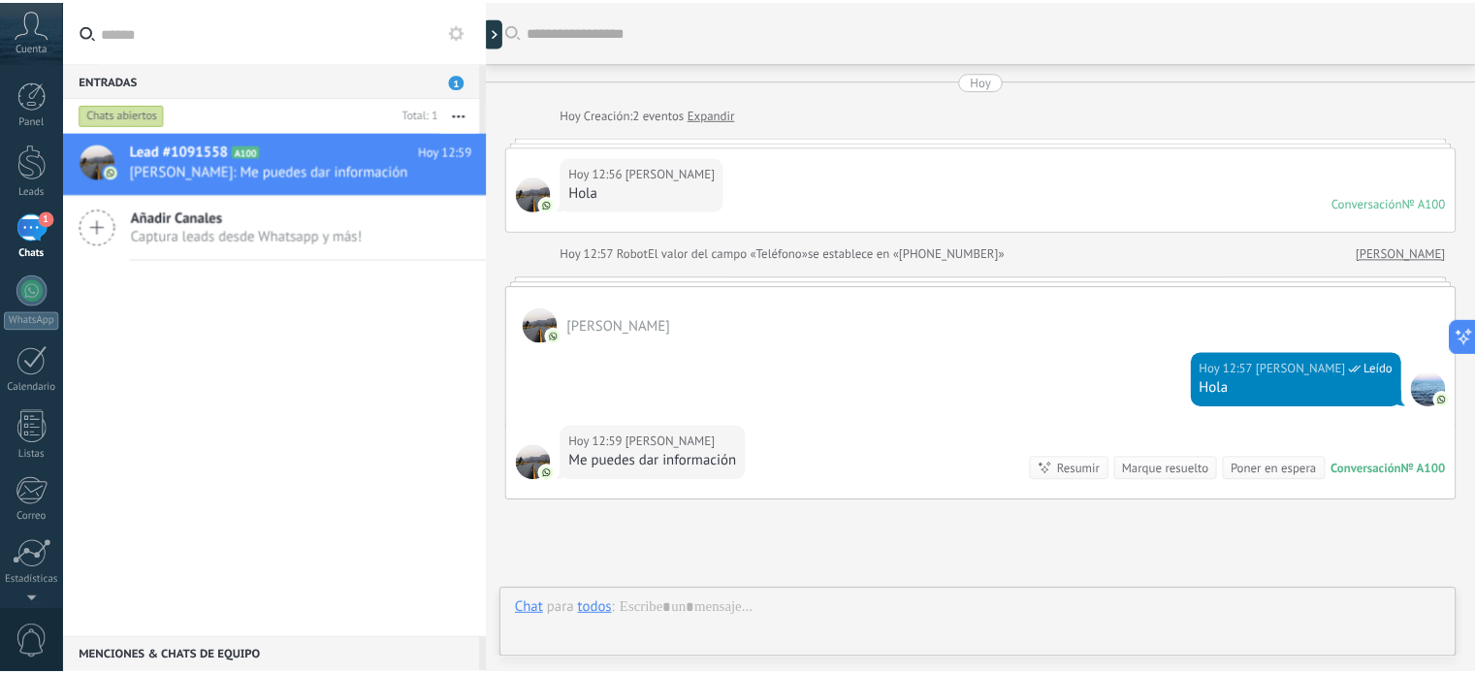
scroll to position [163, 0]
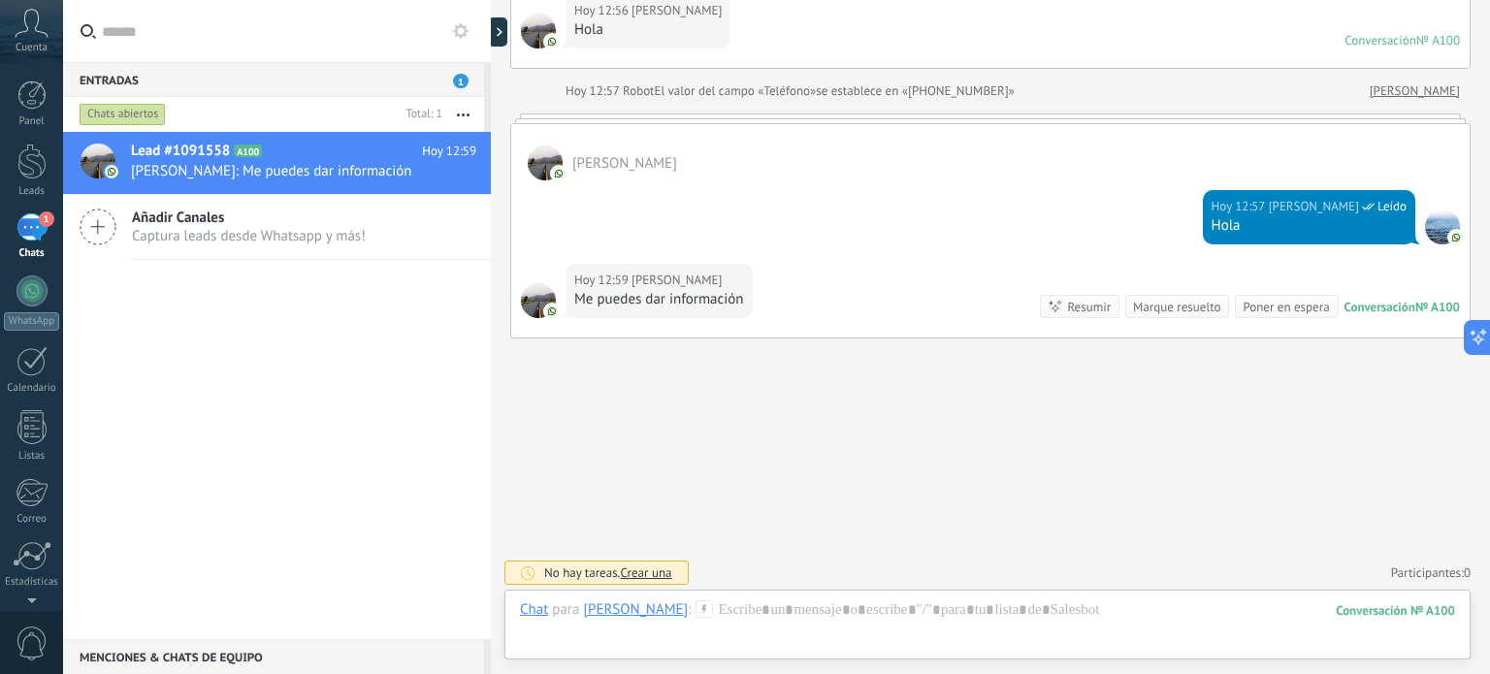
click at [23, 234] on div "1" at bounding box center [31, 227] width 31 height 28
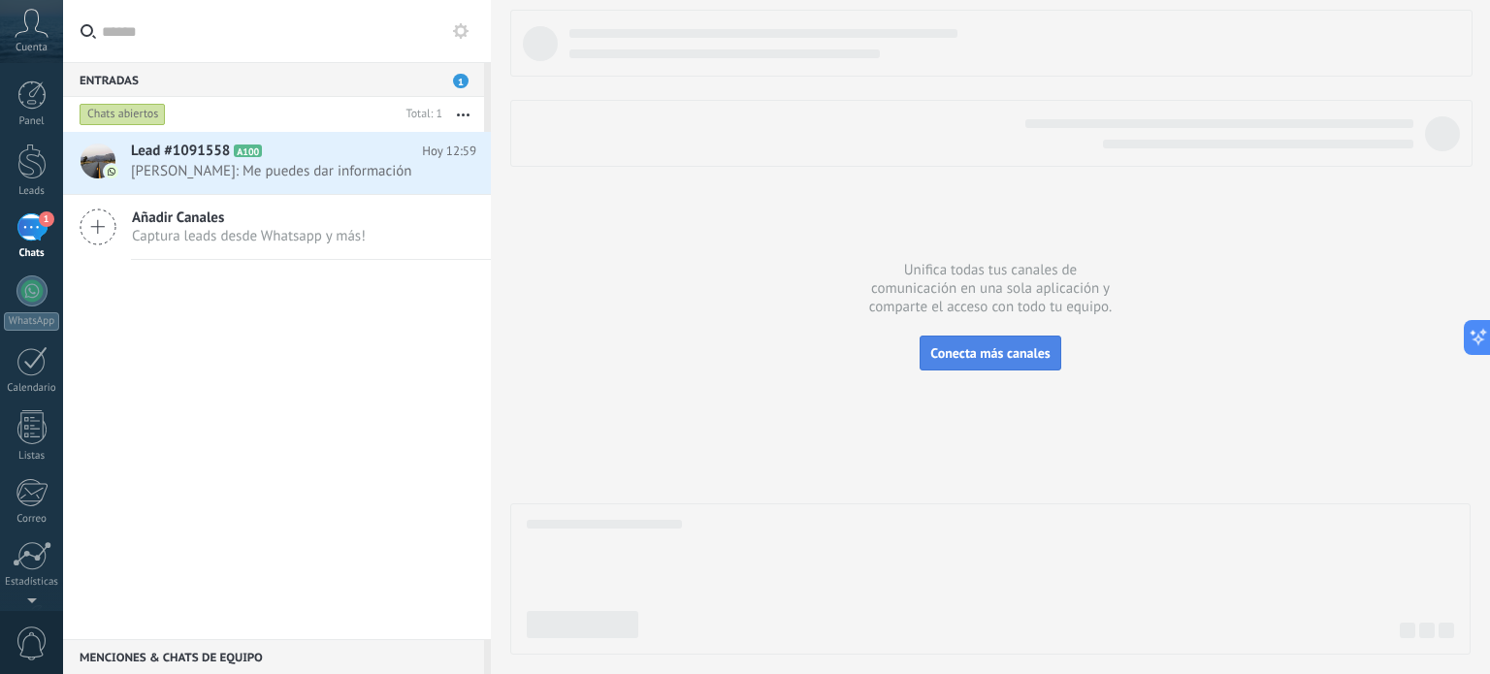
click at [1009, 344] on span "Conecta más canales" at bounding box center [989, 352] width 119 height 17
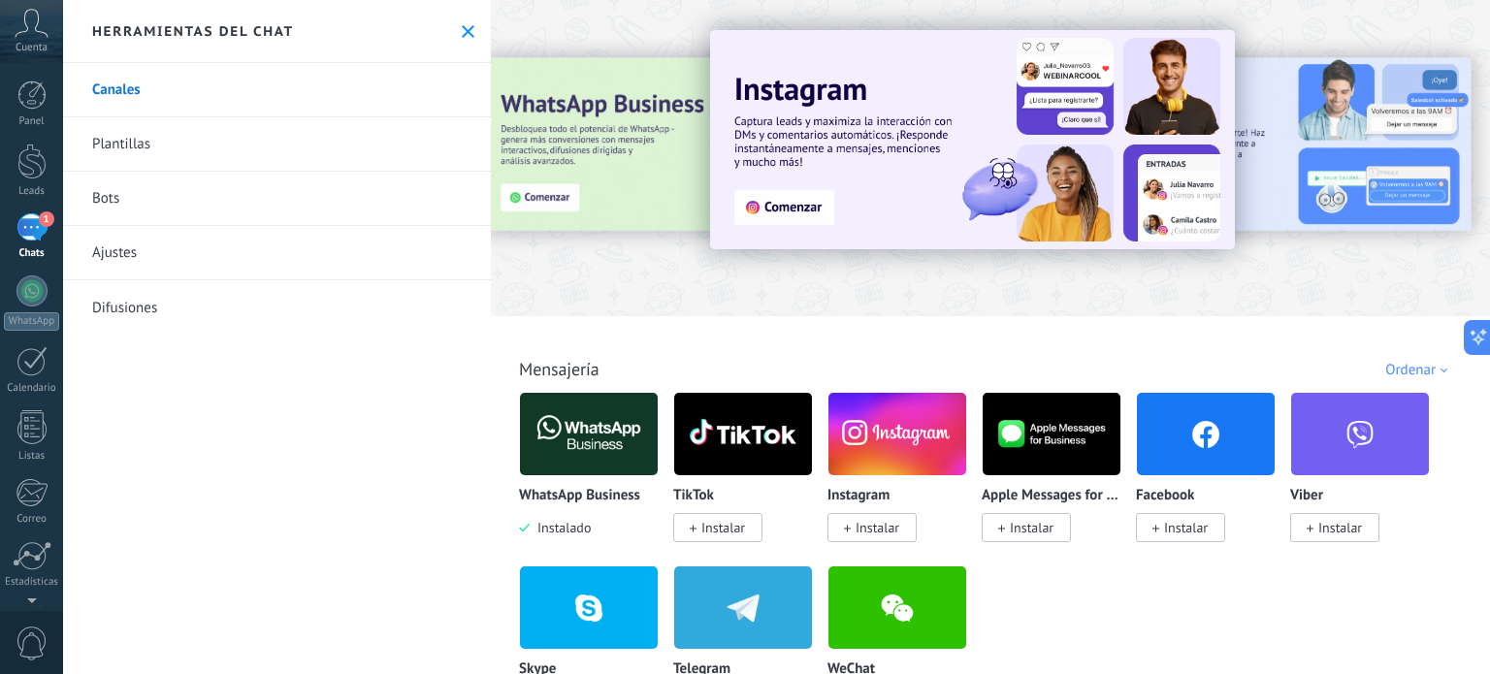
click at [146, 145] on link "Plantillas" at bounding box center [277, 144] width 428 height 54
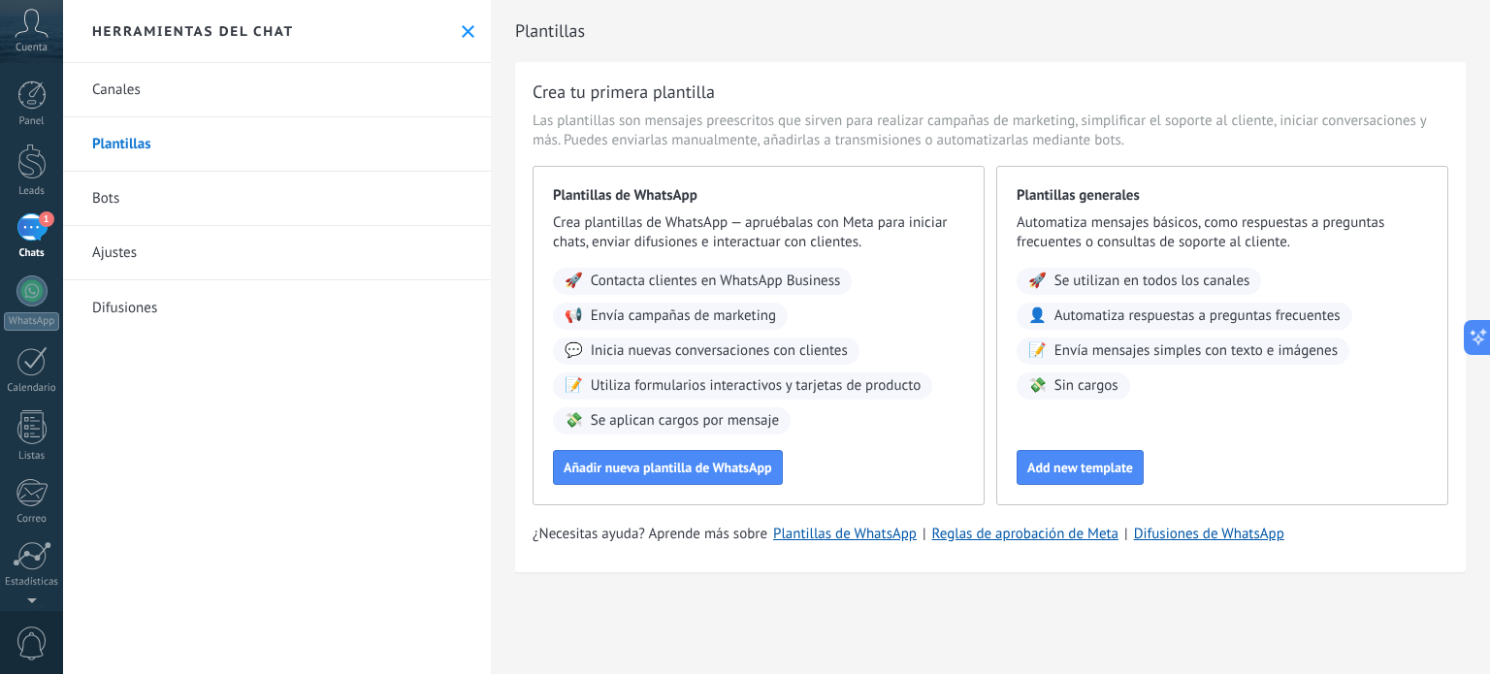
click at [129, 92] on link "Canales" at bounding box center [277, 90] width 428 height 54
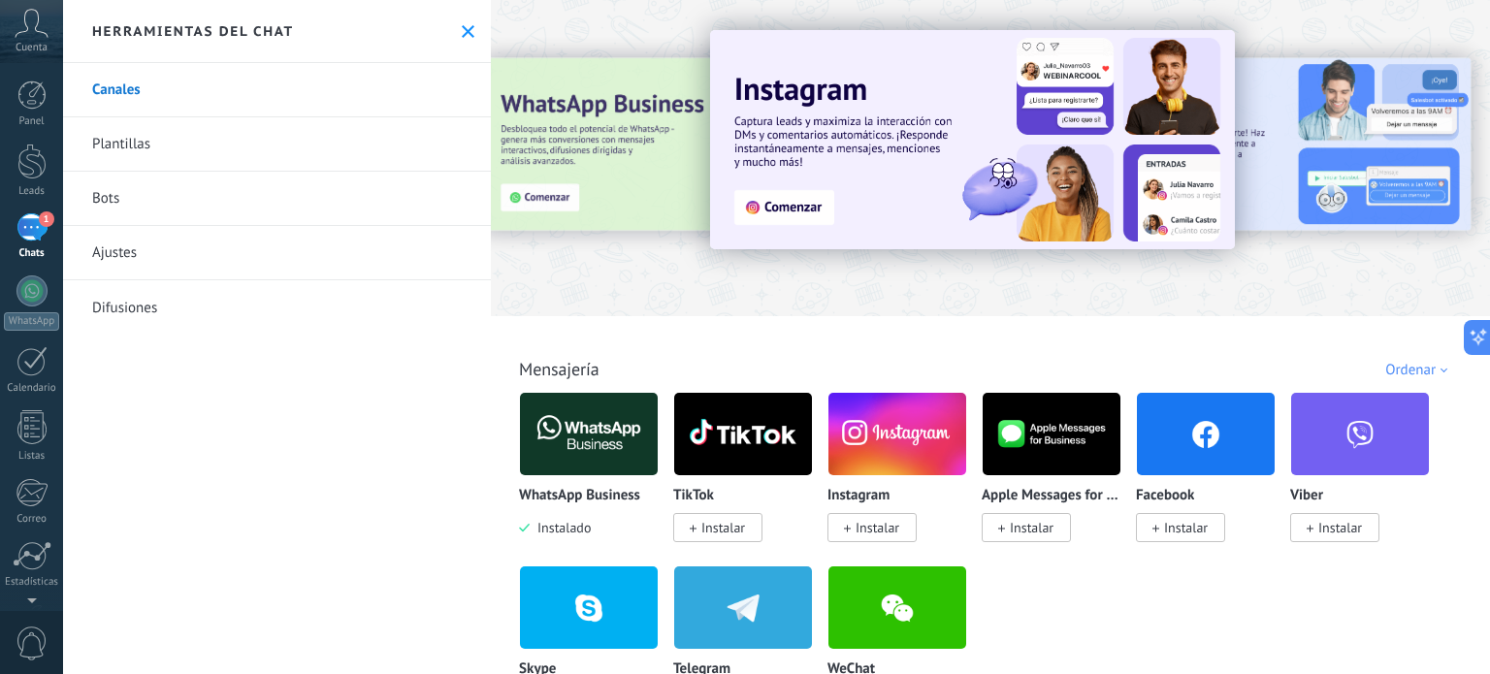
click at [113, 257] on link "Ajustes" at bounding box center [277, 253] width 428 height 54
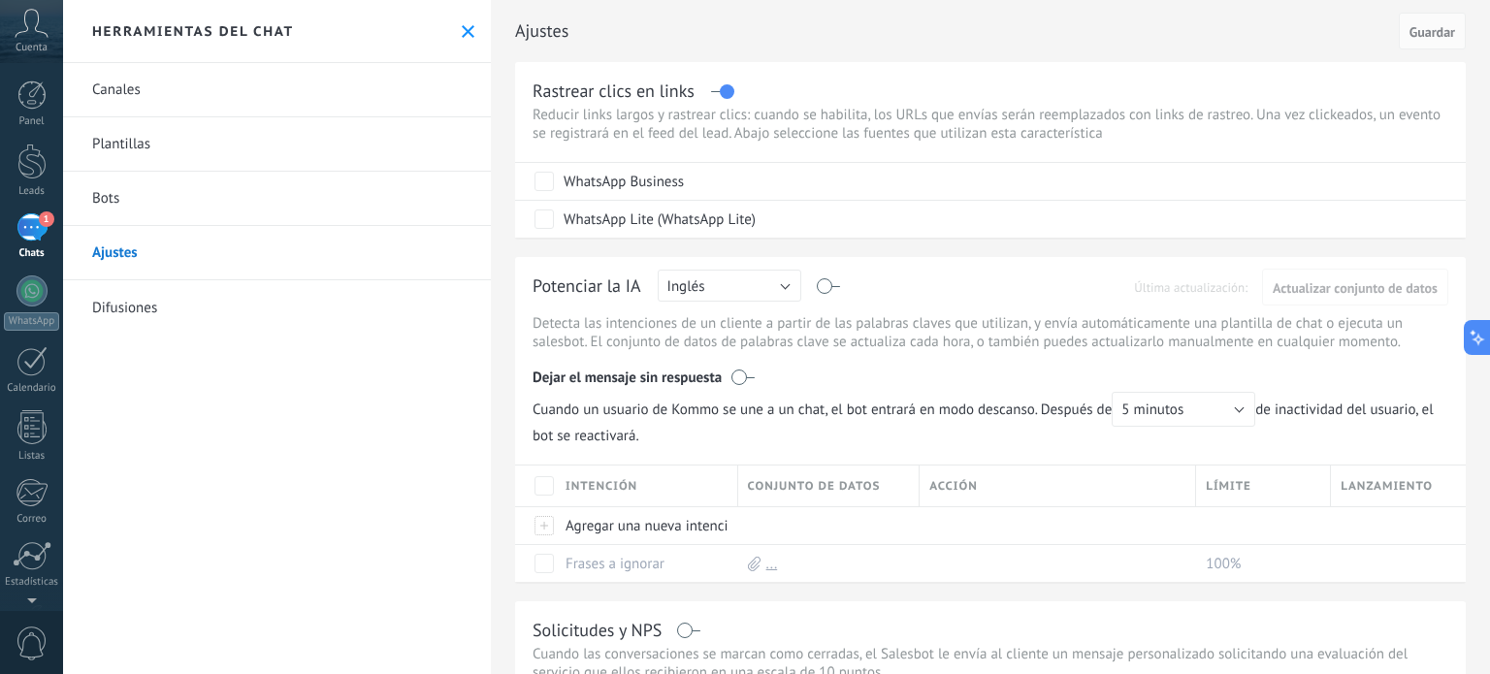
click at [119, 302] on link "Difusiones" at bounding box center [277, 307] width 428 height 54
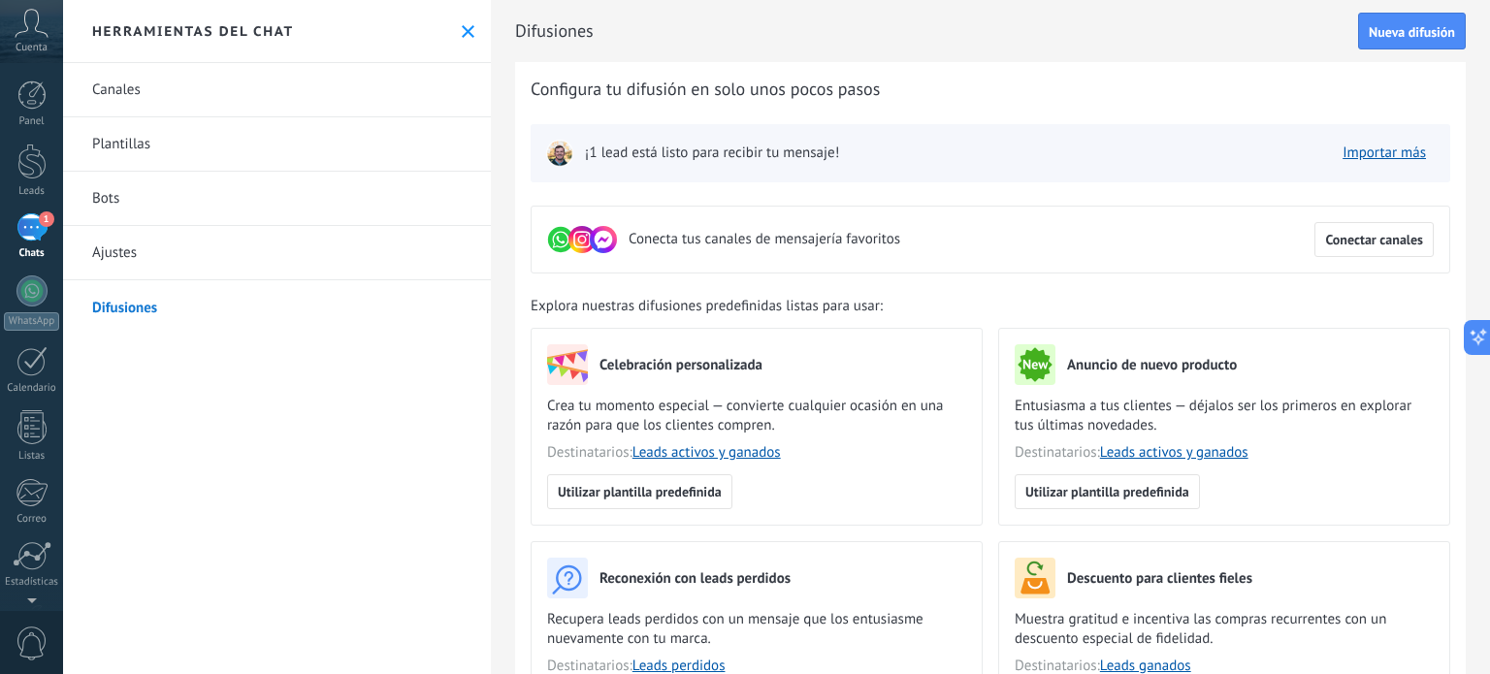
click at [113, 88] on link "Canales" at bounding box center [277, 90] width 428 height 54
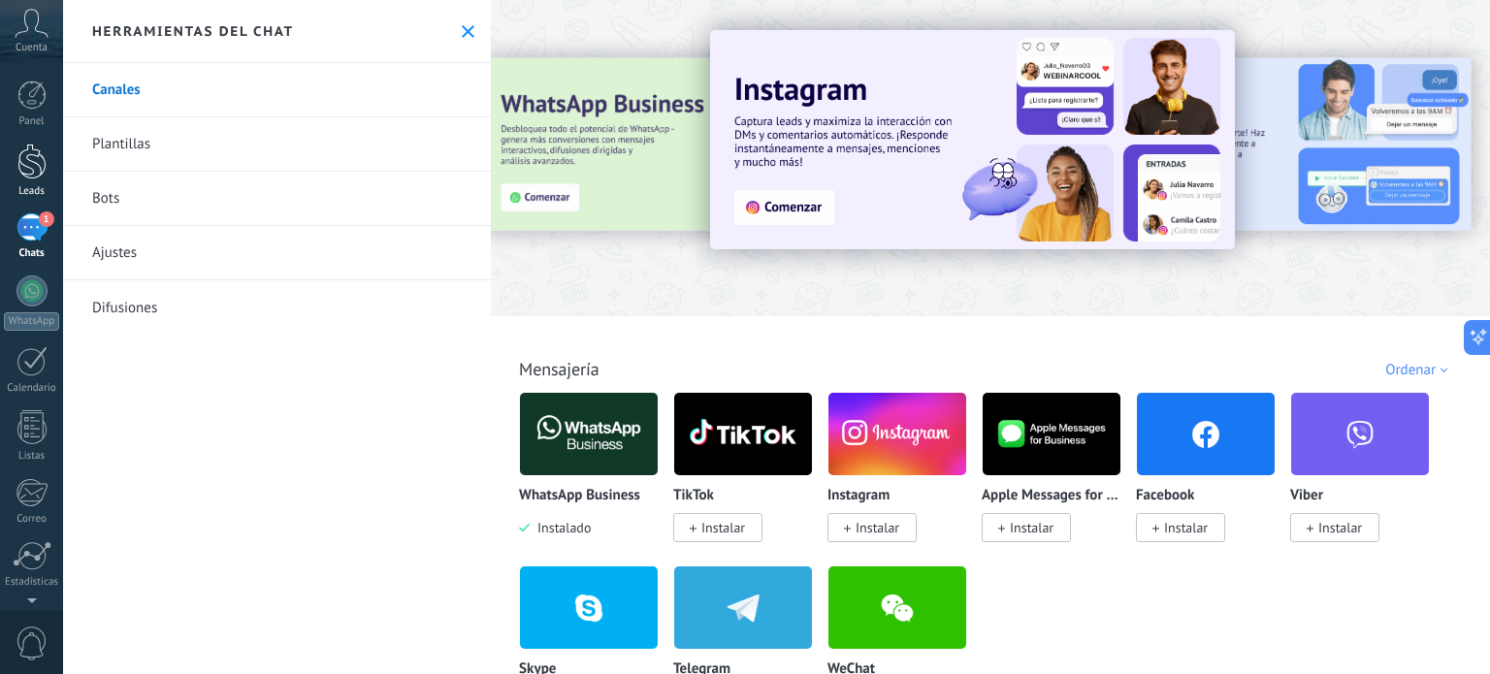
click at [31, 173] on div at bounding box center [31, 162] width 29 height 36
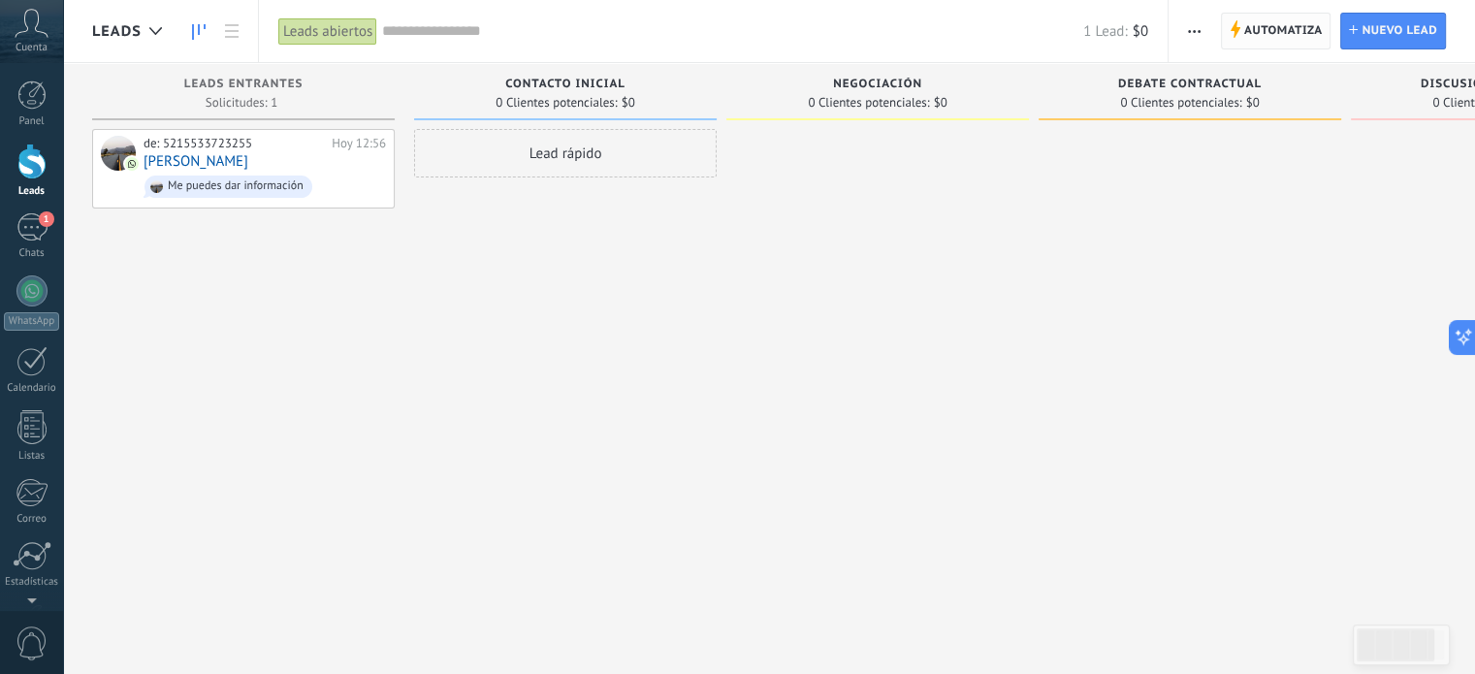
click at [1310, 42] on span "Automatiza" at bounding box center [1283, 31] width 79 height 35
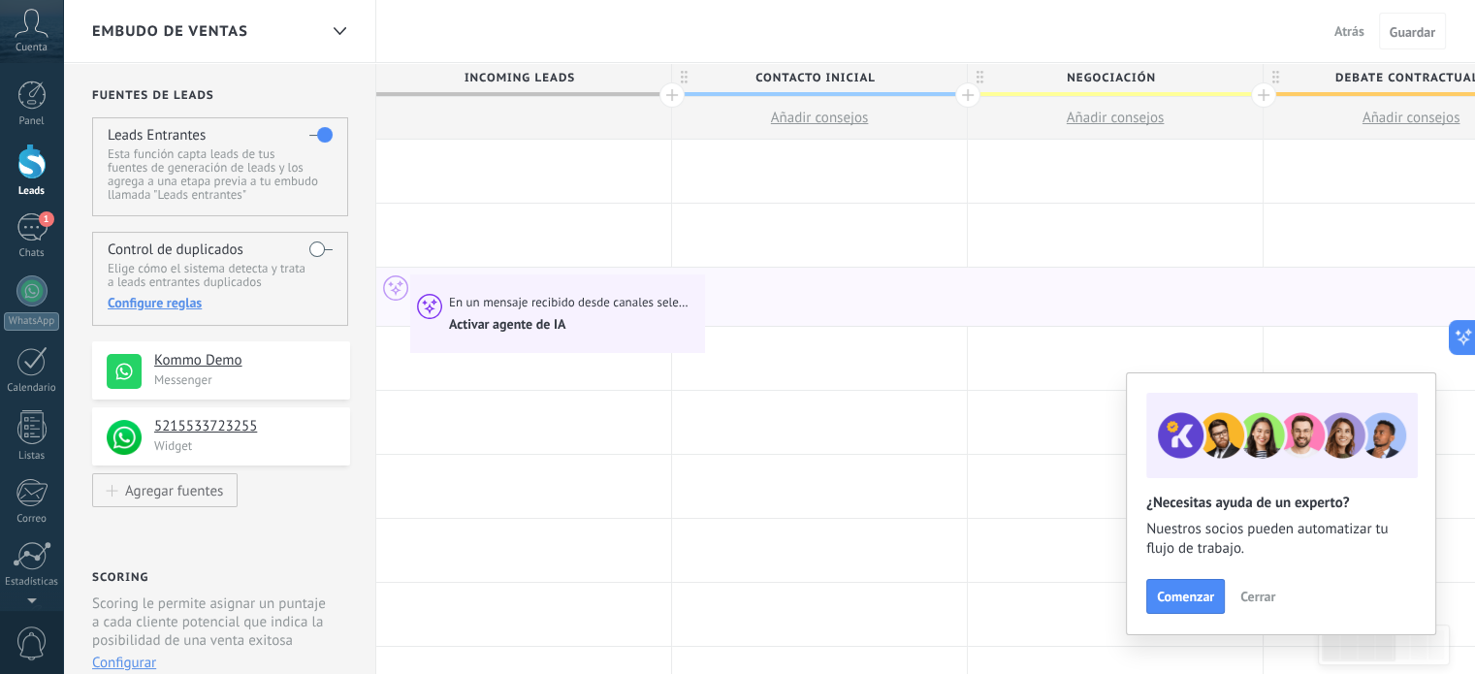
drag, startPoint x: 501, startPoint y: 288, endPoint x: 414, endPoint y: 279, distance: 87.7
click at [414, 279] on div "En un mensaje recibido desde canales seleccionados Activar agente de IA En un m…" at bounding box center [1411, 297] width 2070 height 58
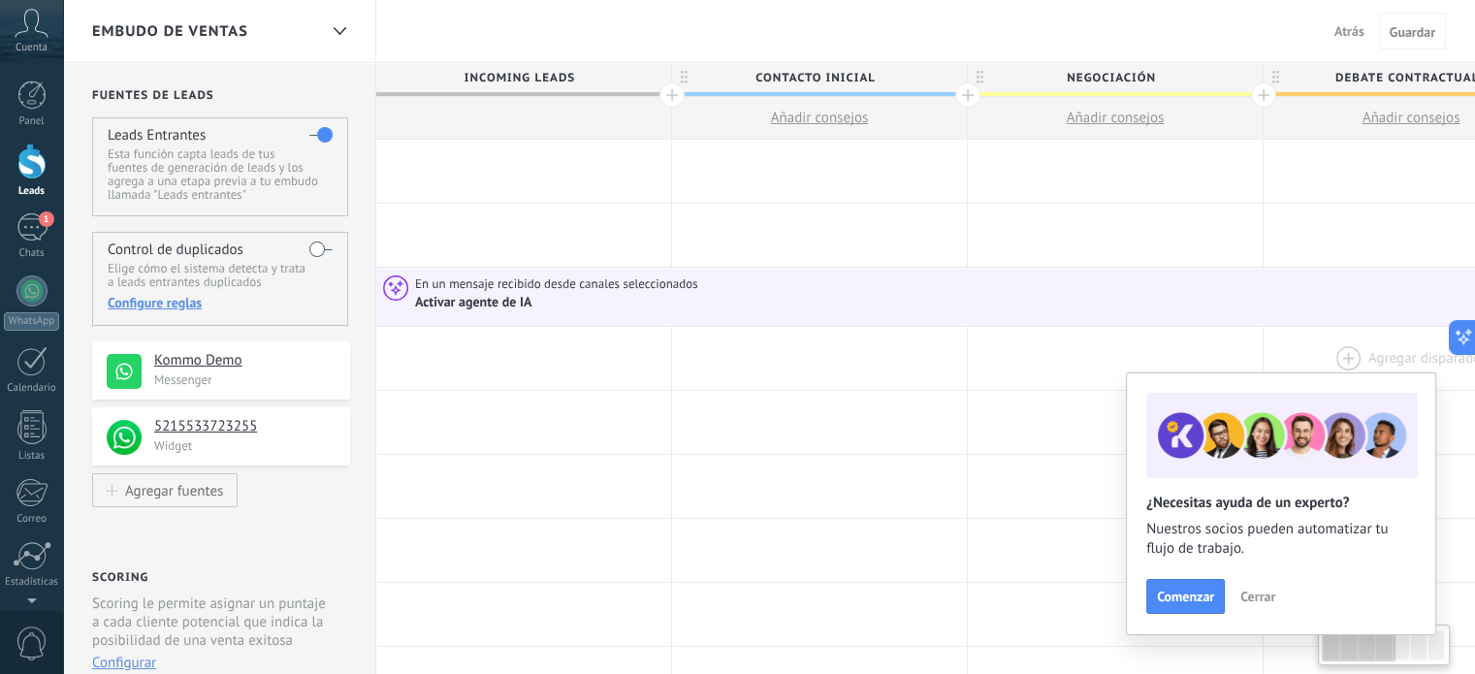
drag, startPoint x: 1000, startPoint y: 391, endPoint x: 1344, endPoint y: 330, distance: 349.7
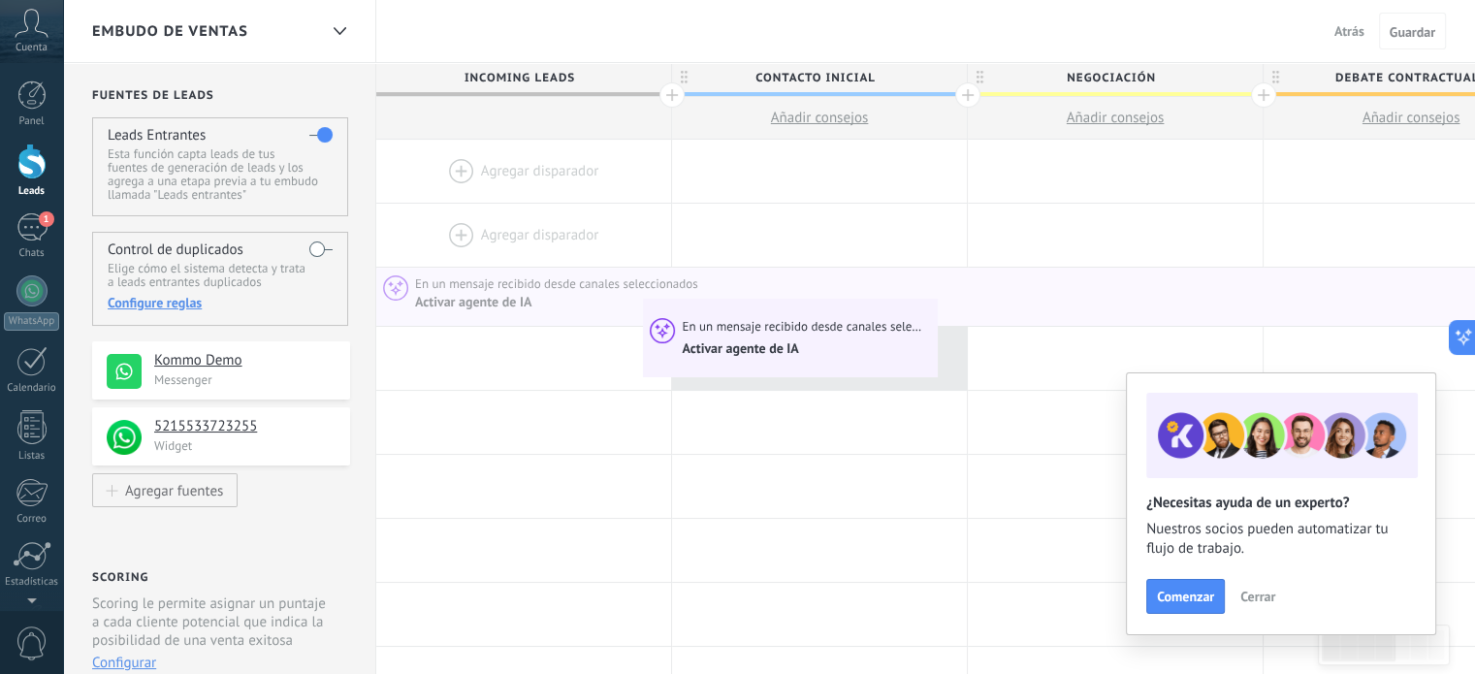
scroll to position [0, 2]
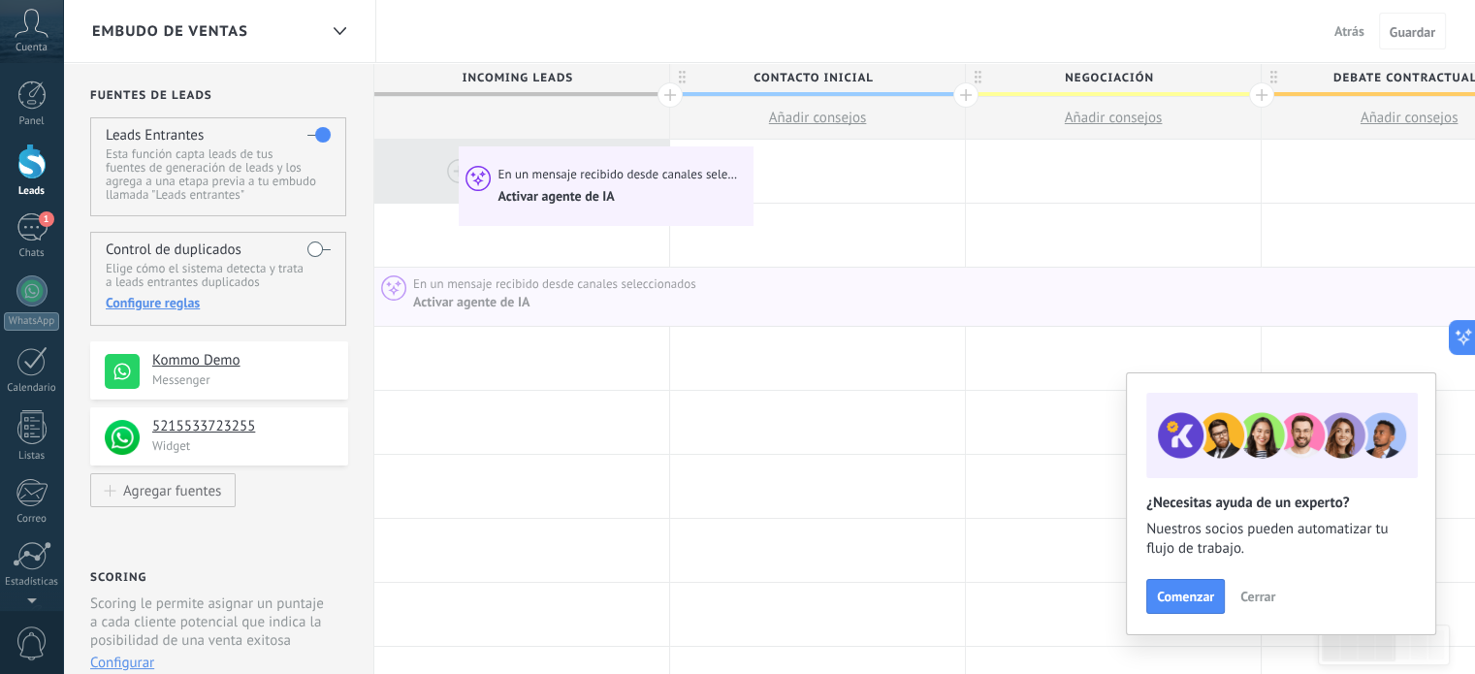
drag, startPoint x: 648, startPoint y: 307, endPoint x: 464, endPoint y: 150, distance: 242.2
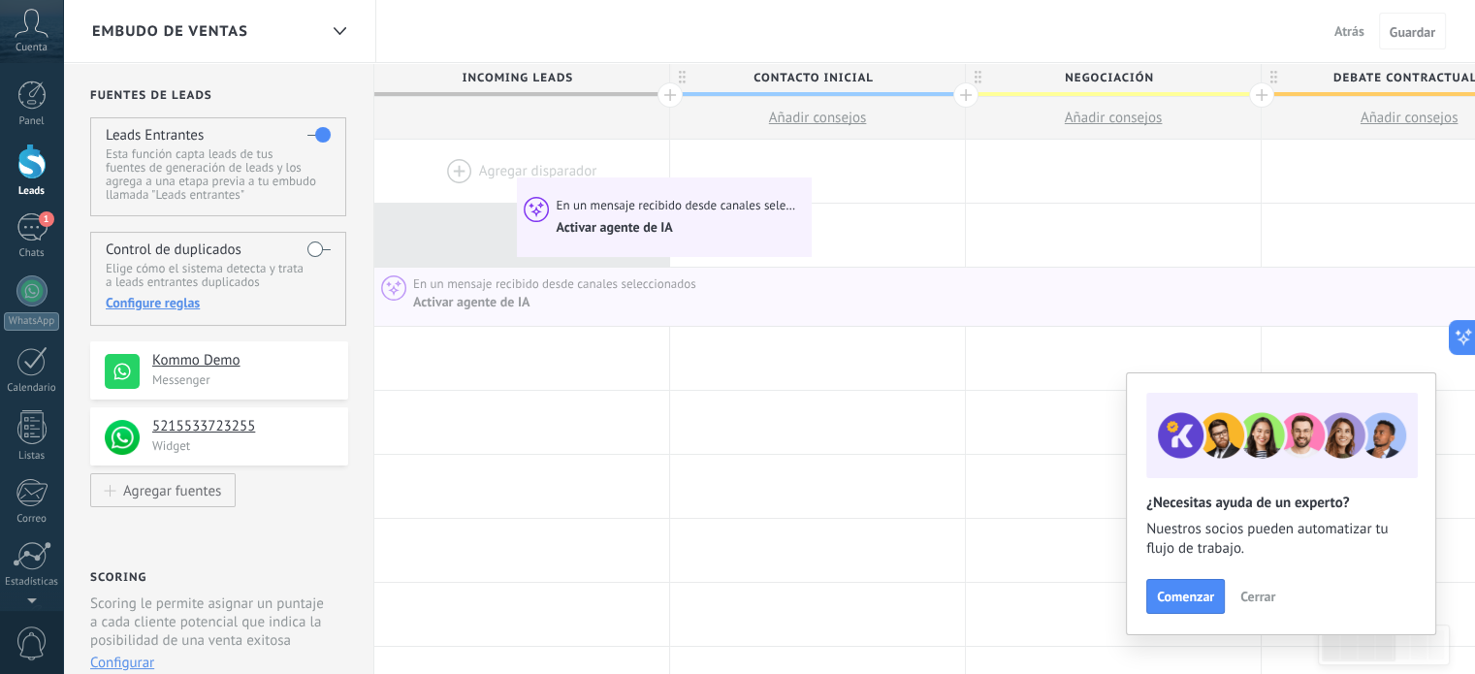
drag, startPoint x: 550, startPoint y: 294, endPoint x: 520, endPoint y: 200, distance: 98.8
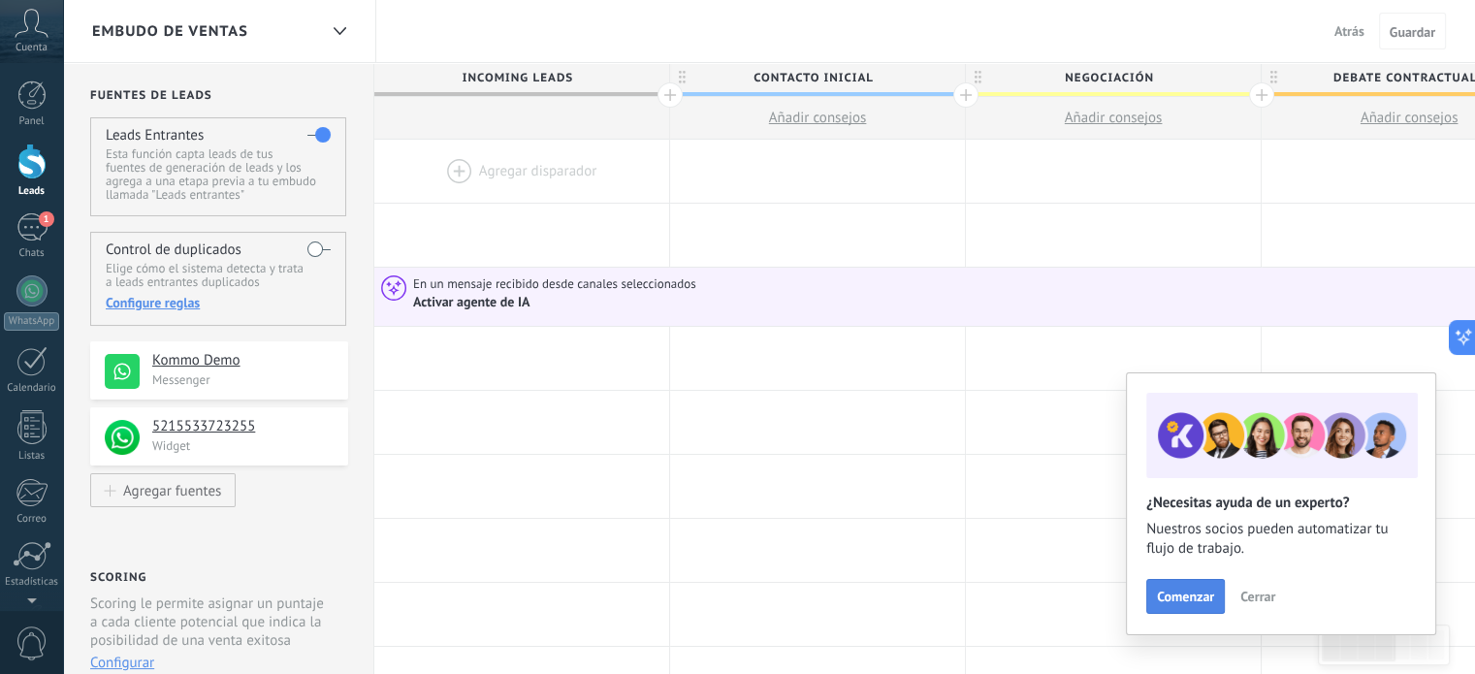
click at [1195, 603] on span "Comenzar" at bounding box center [1185, 597] width 57 height 14
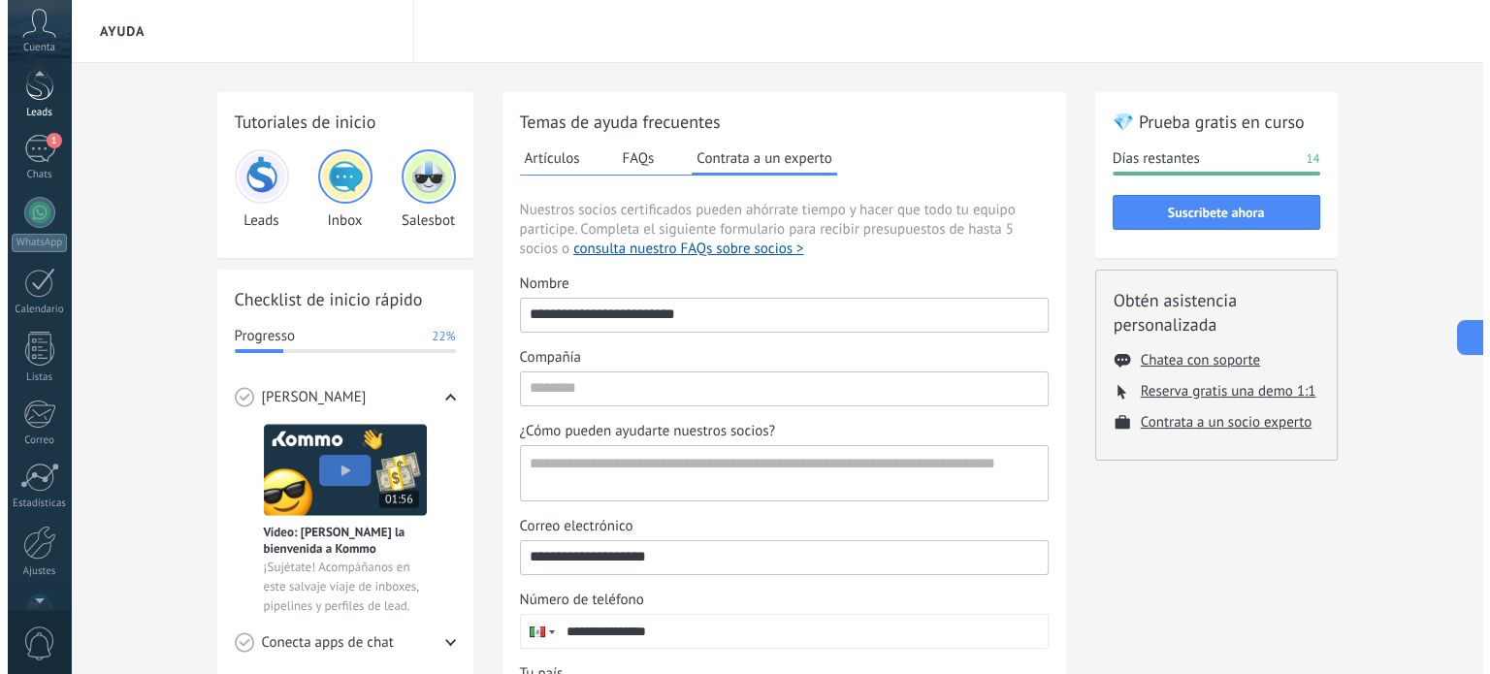
scroll to position [76, 0]
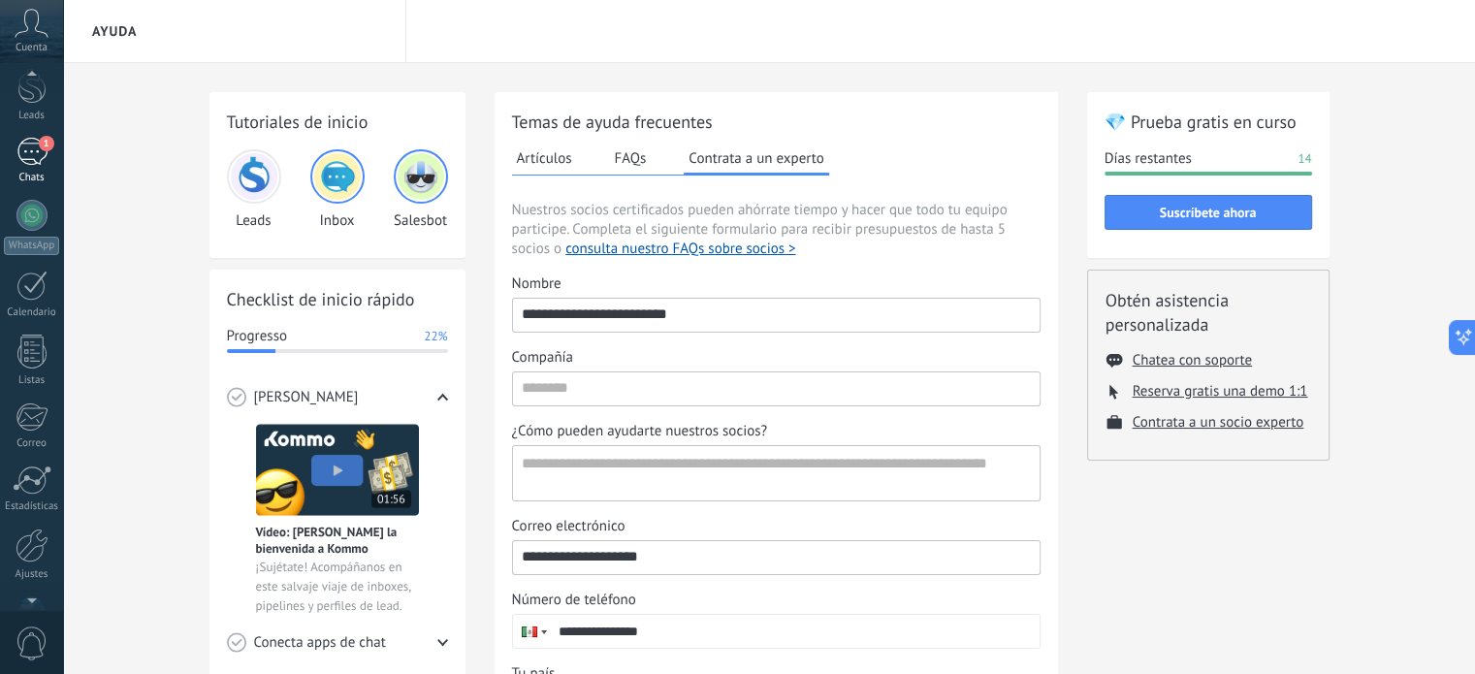
click at [28, 147] on div "1" at bounding box center [31, 152] width 31 height 28
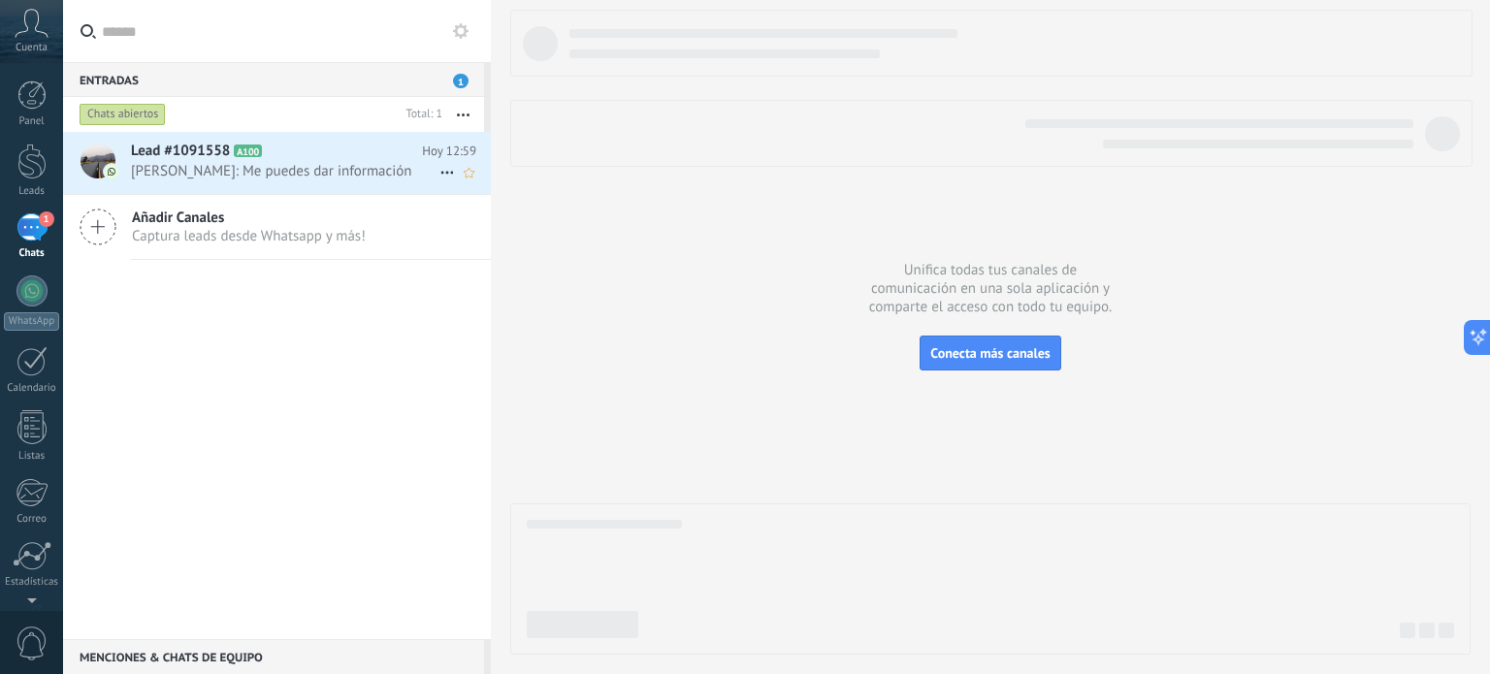
click at [370, 180] on span "Francisco Morales Hidalgo: Me puedes dar información" at bounding box center [285, 171] width 308 height 18
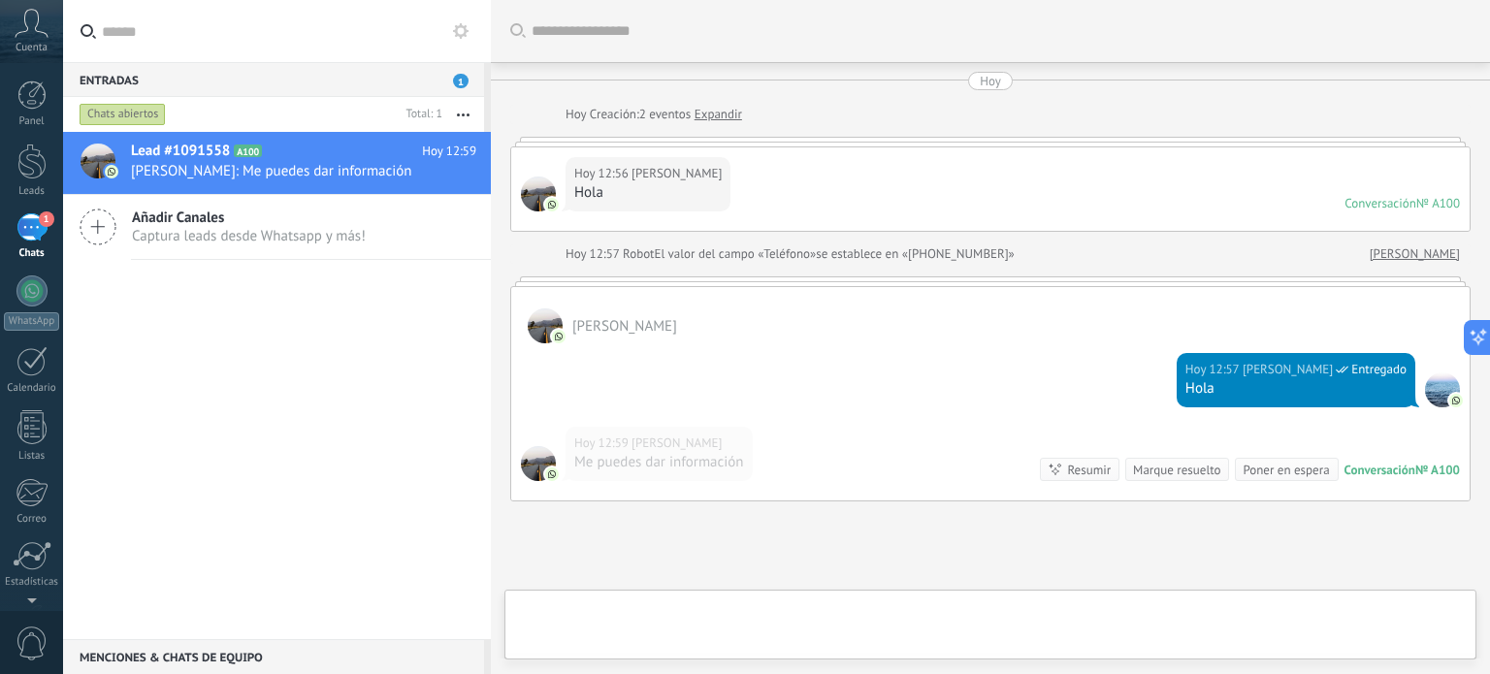
scroll to position [163, 0]
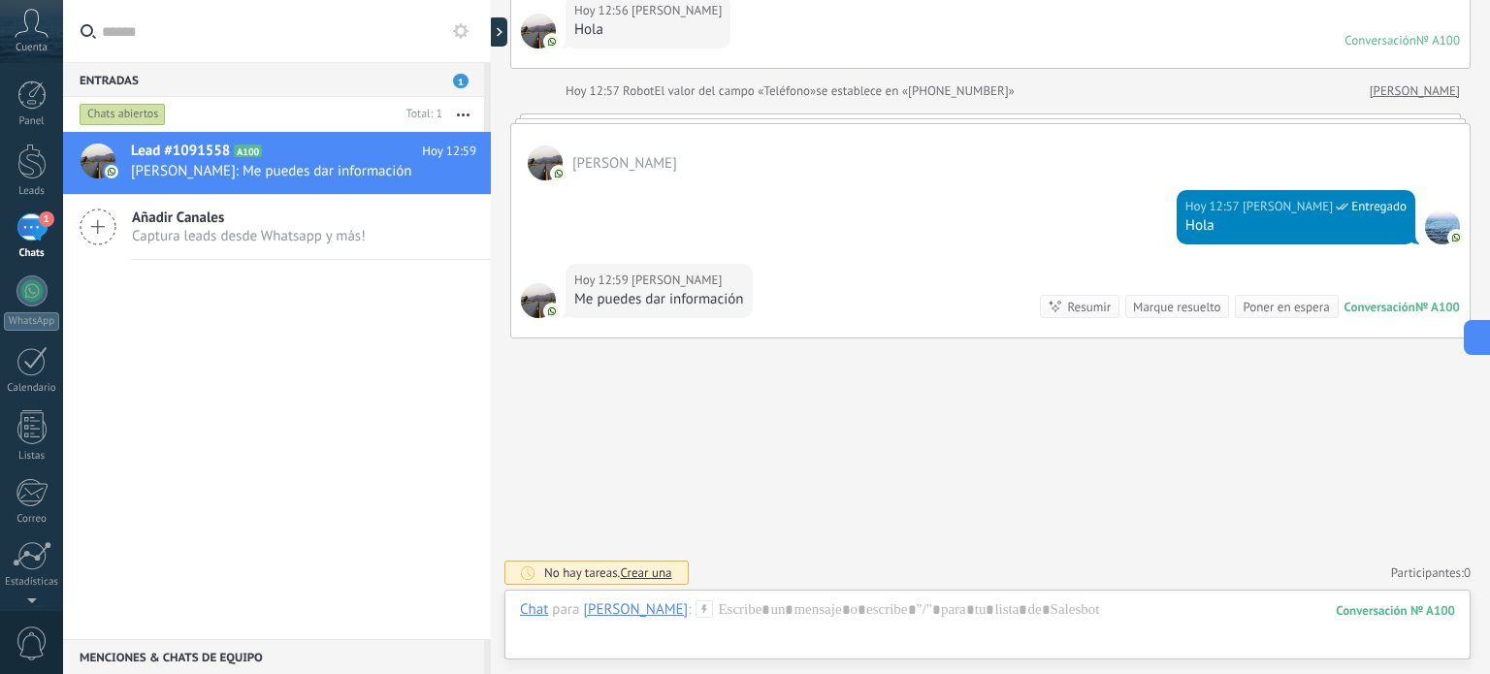
click at [713, 612] on icon at bounding box center [703, 608] width 17 height 17
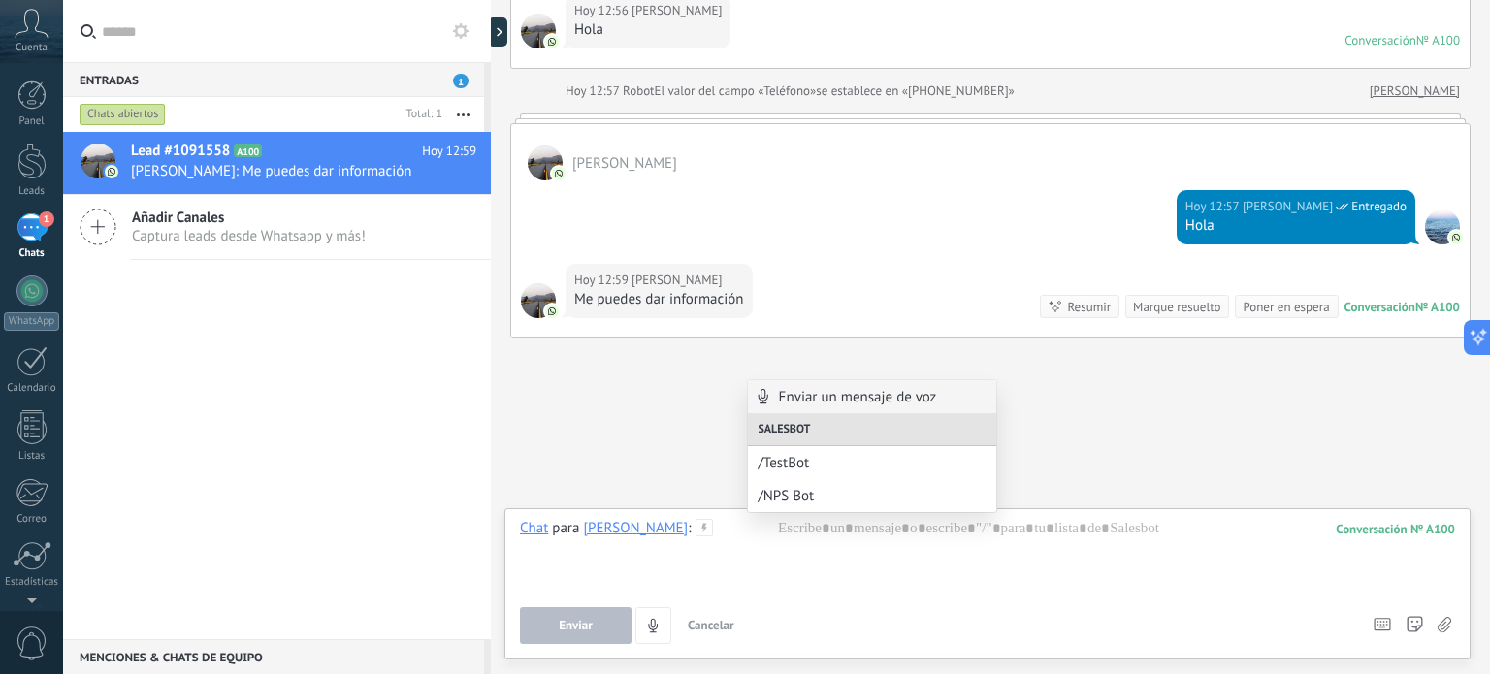
click at [1156, 432] on div "Buscar Carga más Hoy Hoy Creación: 2 eventos Expandir Hoy 12:56 Francisco Moral…" at bounding box center [990, 257] width 999 height 840
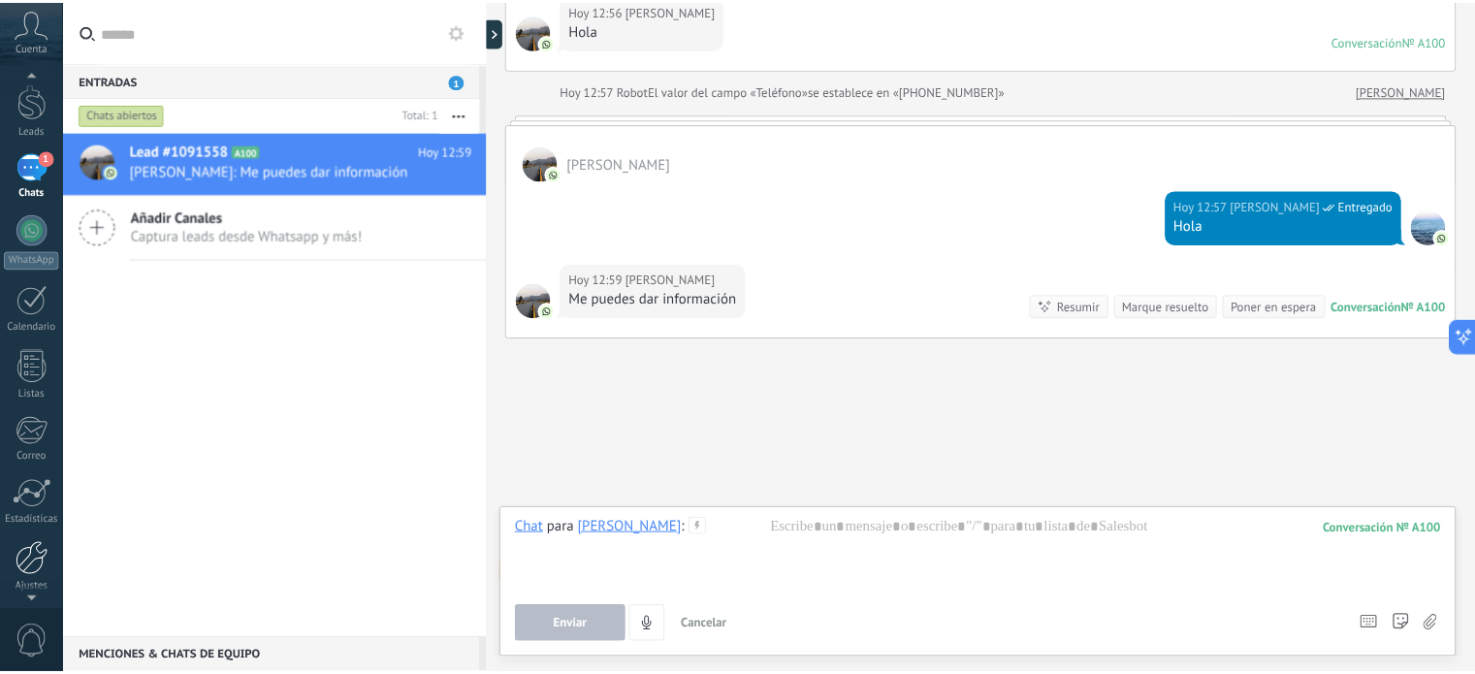
scroll to position [132, 0]
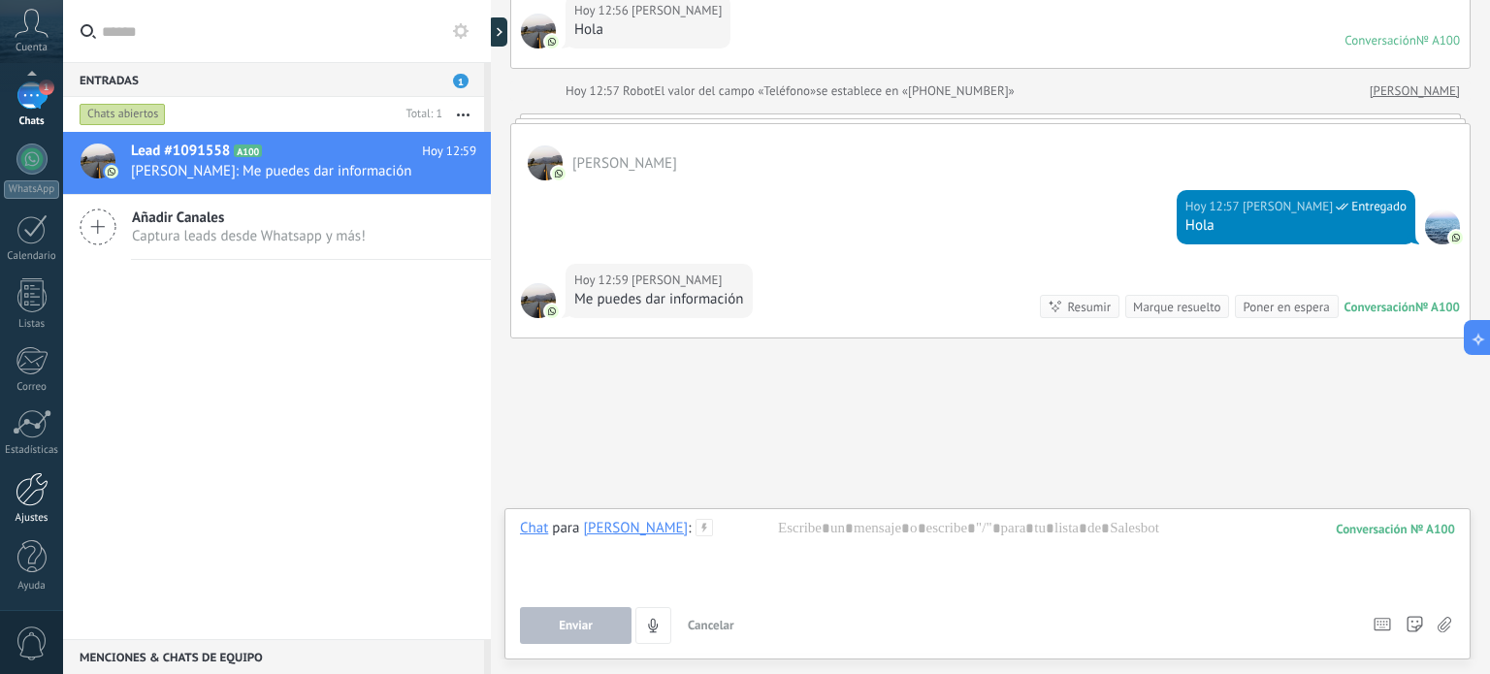
click at [27, 489] on div at bounding box center [32, 489] width 33 height 34
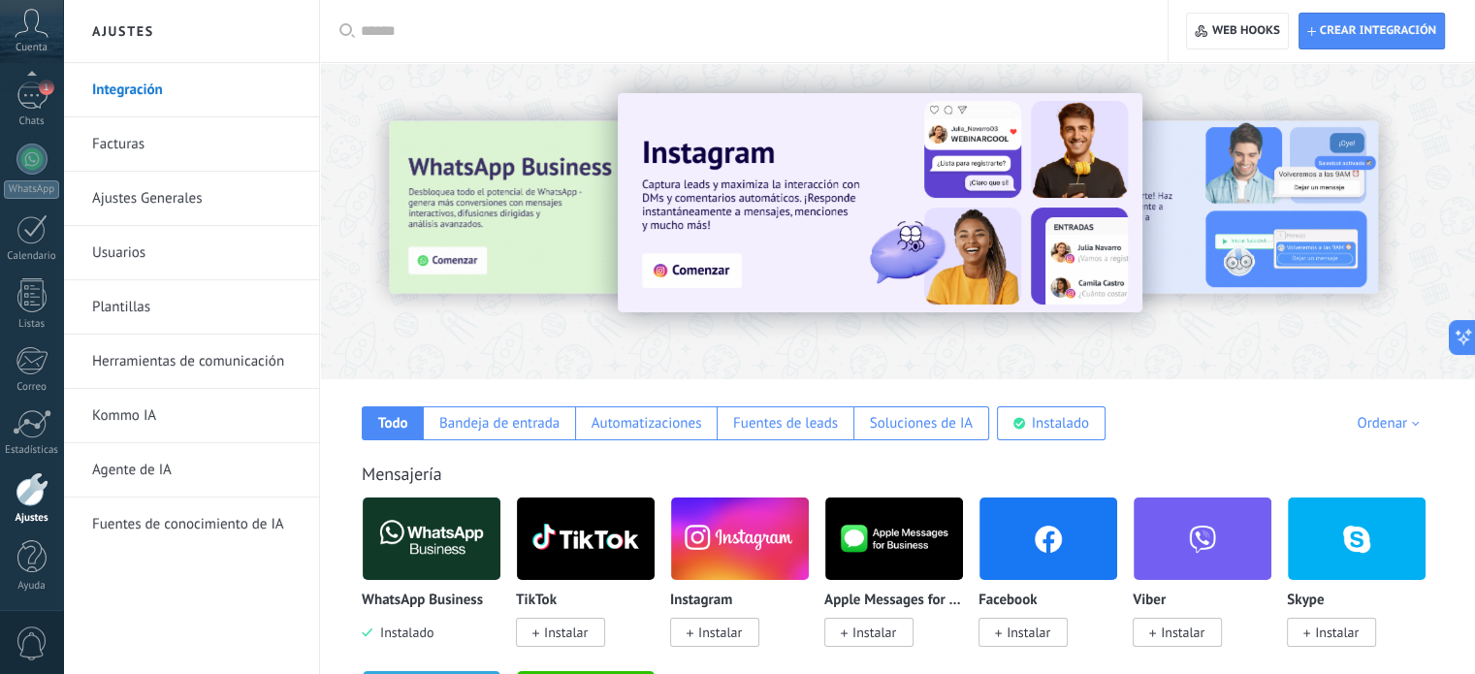
click at [163, 368] on link "Herramientas de comunicación" at bounding box center [196, 362] width 208 height 54
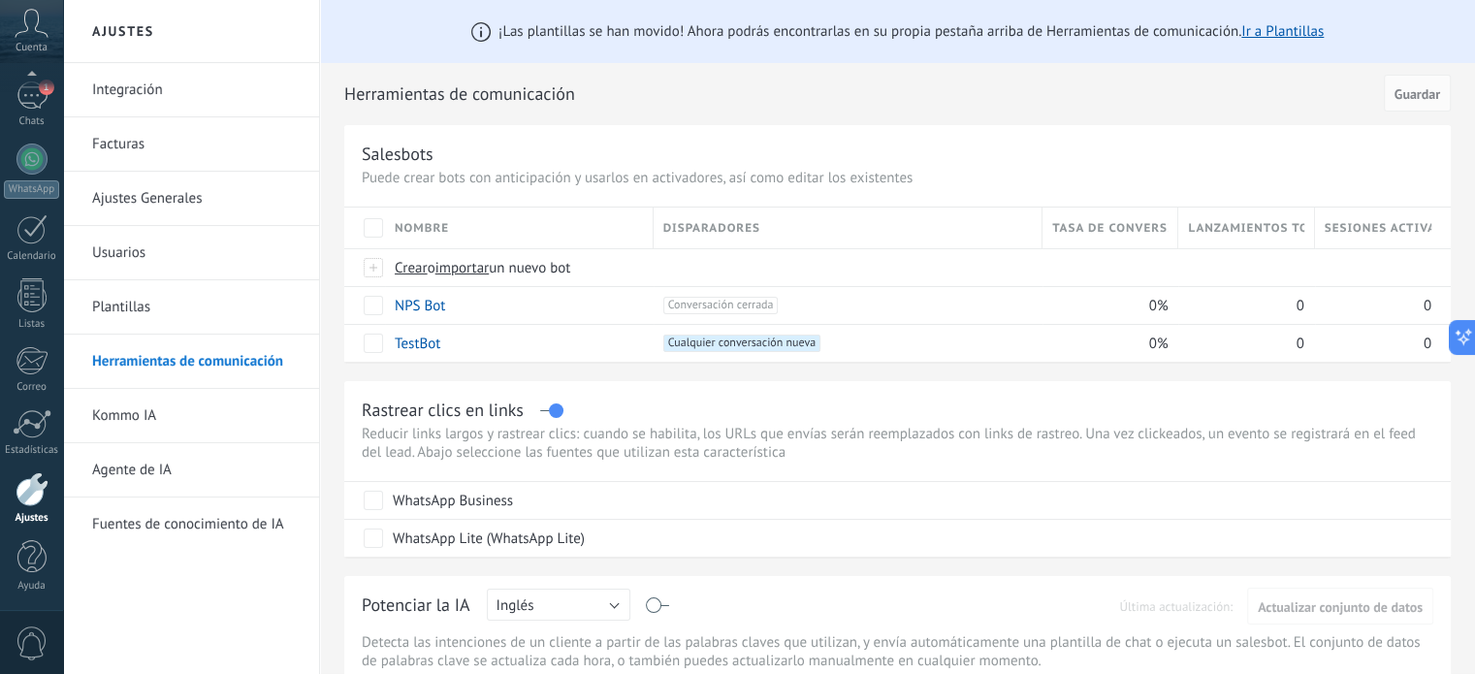
click at [144, 412] on link "Kommo IA" at bounding box center [196, 416] width 208 height 54
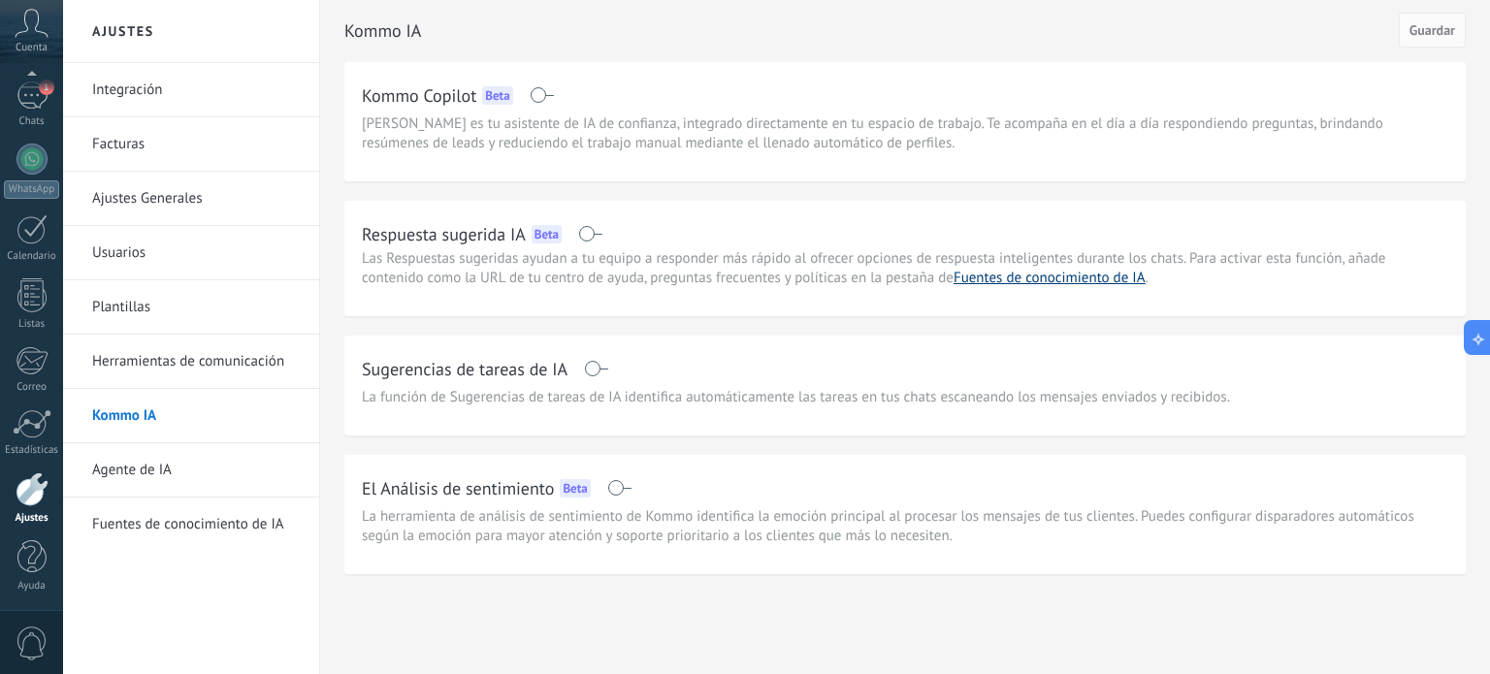
click at [1103, 279] on link "Fuentes de conocimiento de IA" at bounding box center [1049, 278] width 192 height 18
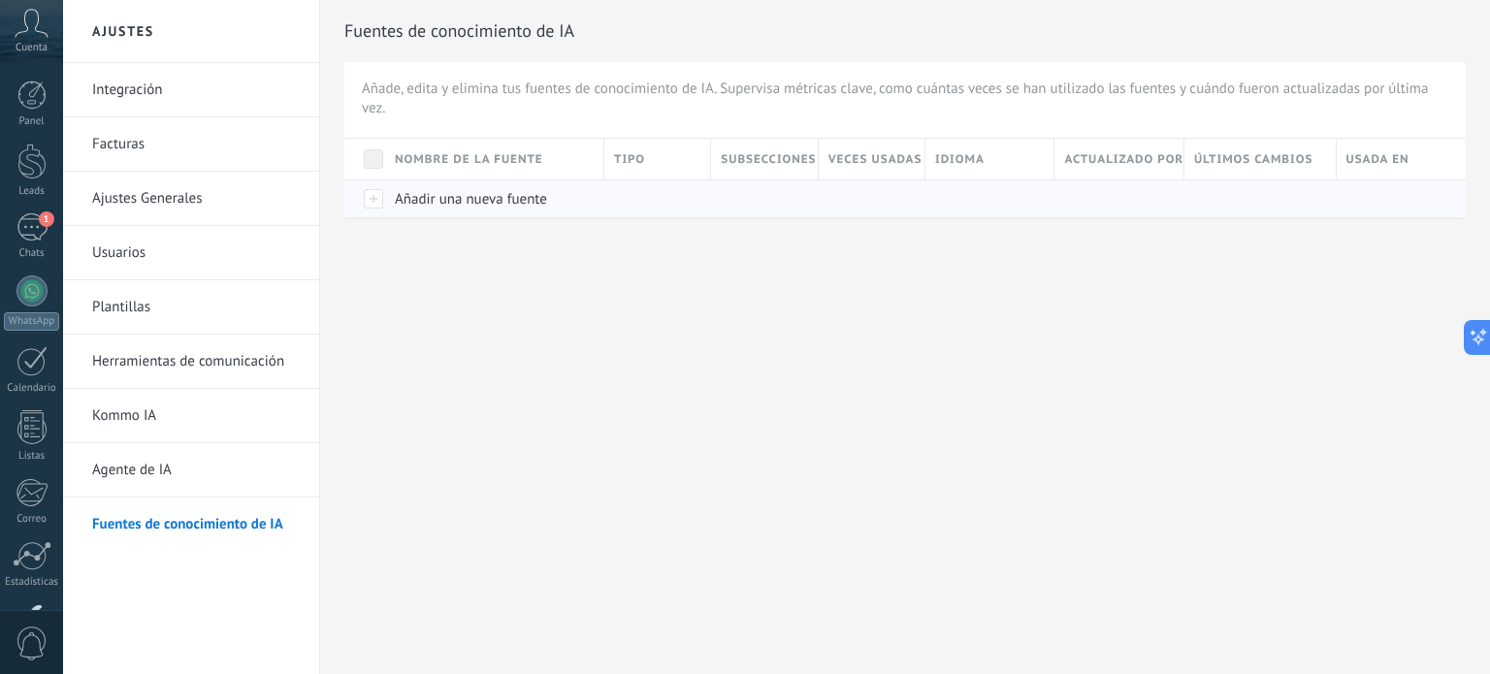
click at [443, 201] on span "Añadir una nueva fuente" at bounding box center [471, 199] width 152 height 18
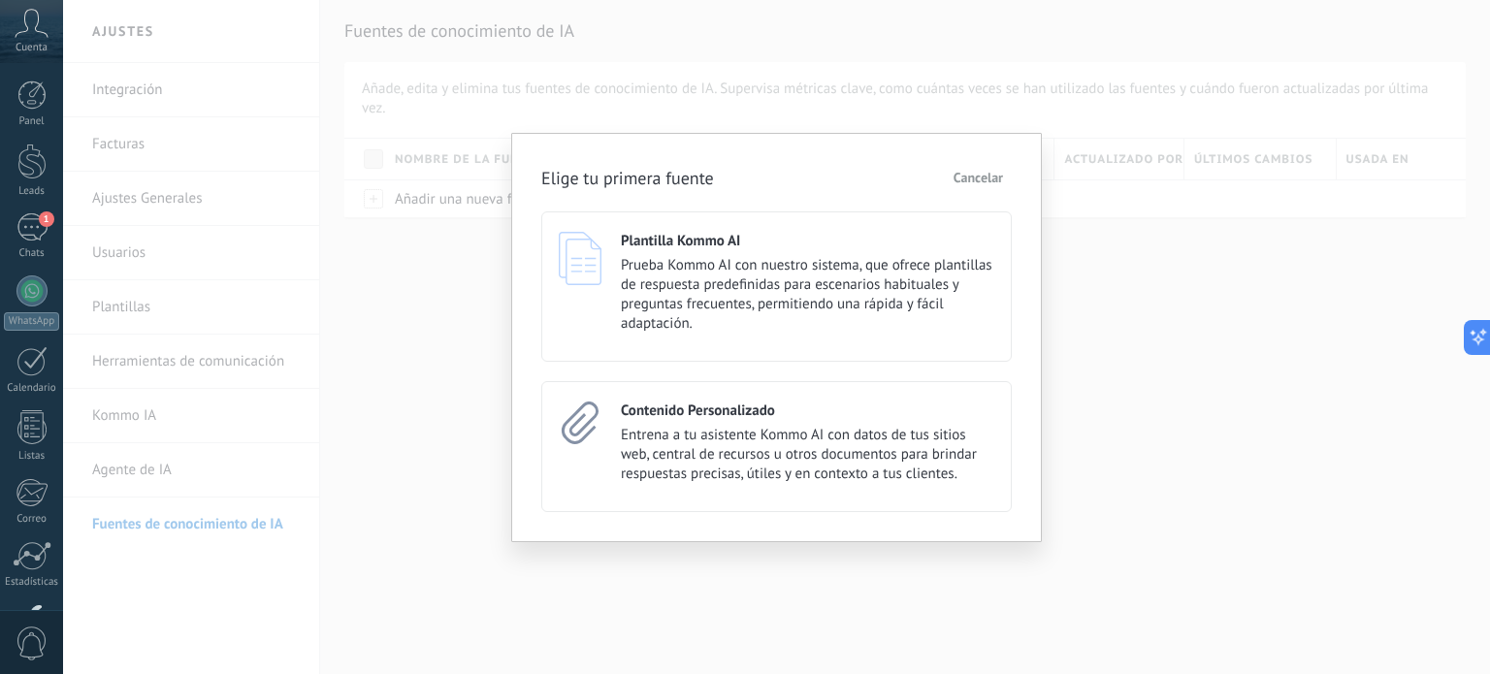
click at [991, 176] on span "Cancelar" at bounding box center [977, 178] width 49 height 14
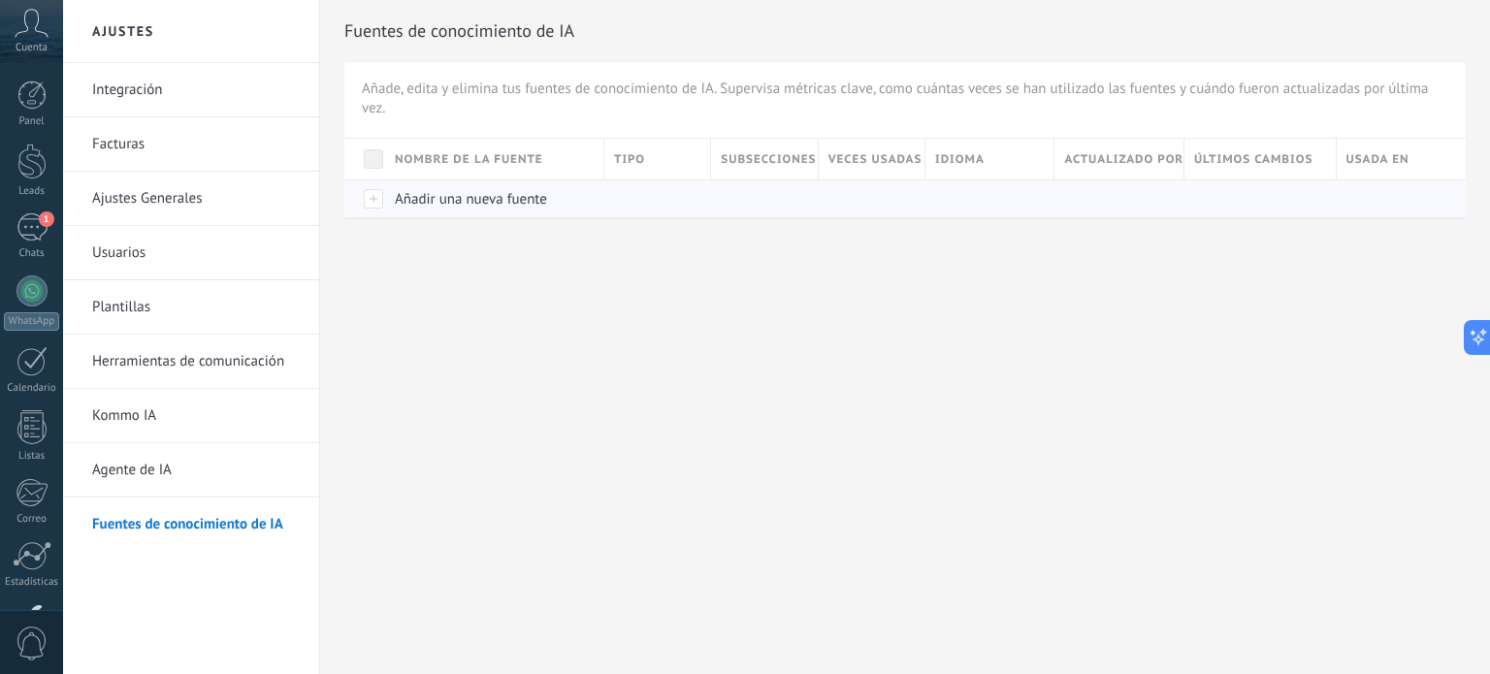
click at [376, 197] on div at bounding box center [364, 198] width 41 height 38
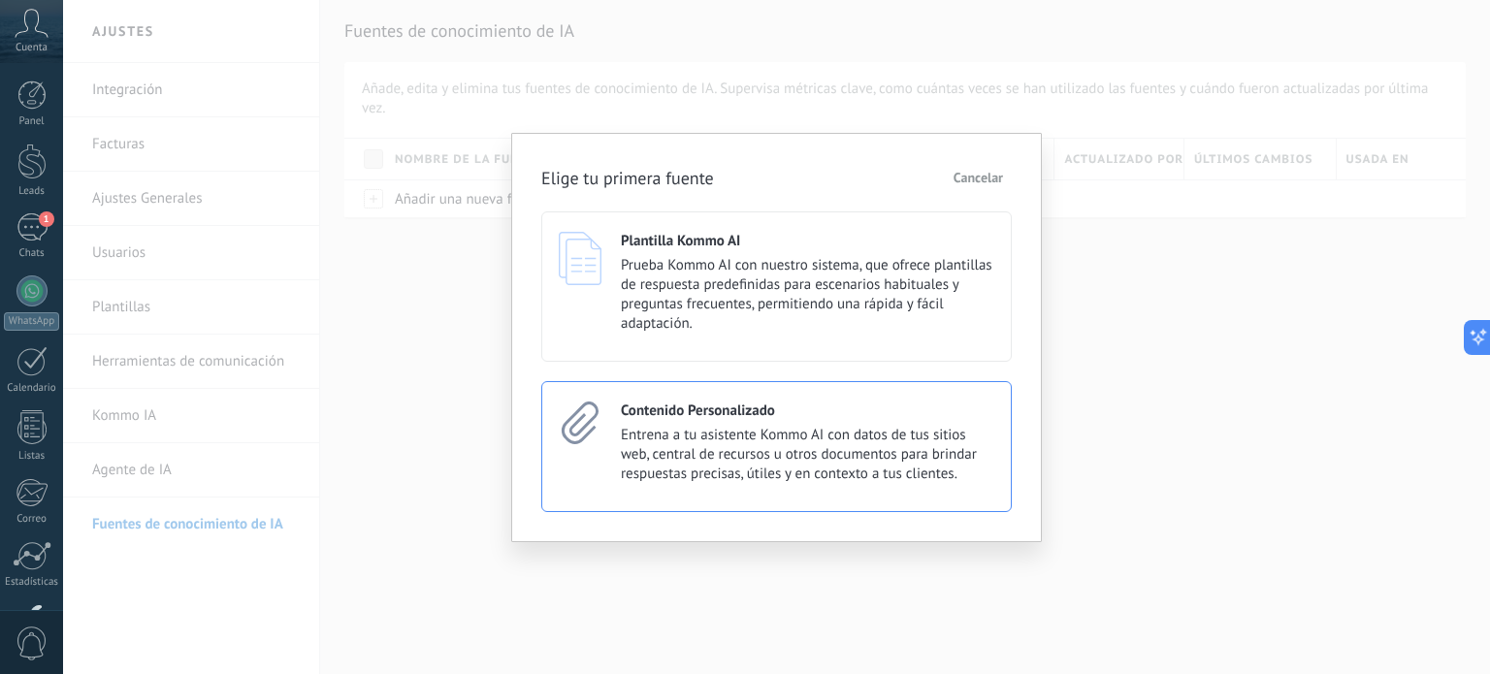
click at [718, 438] on span "Entrena a tu asistente Kommo AI con datos de tus sitios web, central de recurso…" at bounding box center [807, 455] width 373 height 58
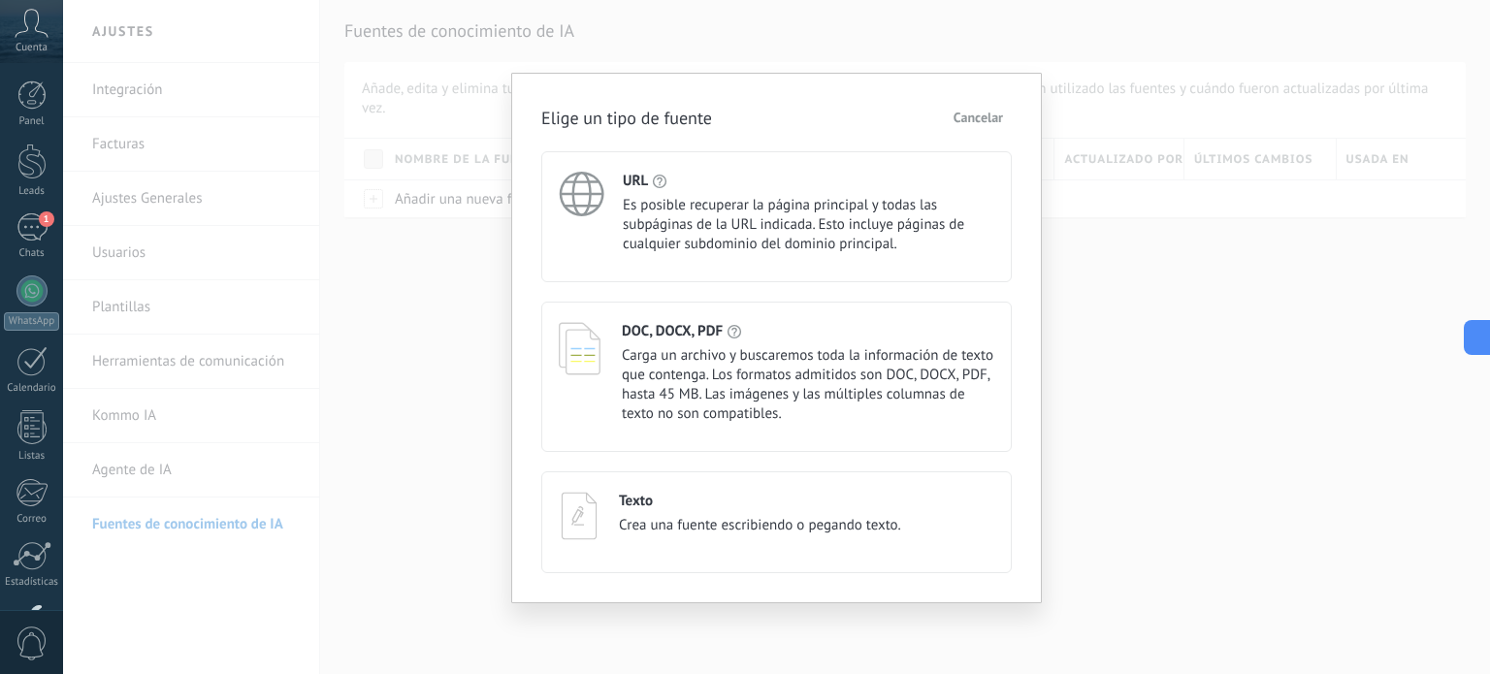
click at [640, 194] on div "URL Es posible recuperar la página principal y todas las subpáginas de la URL i…" at bounding box center [808, 213] width 371 height 82
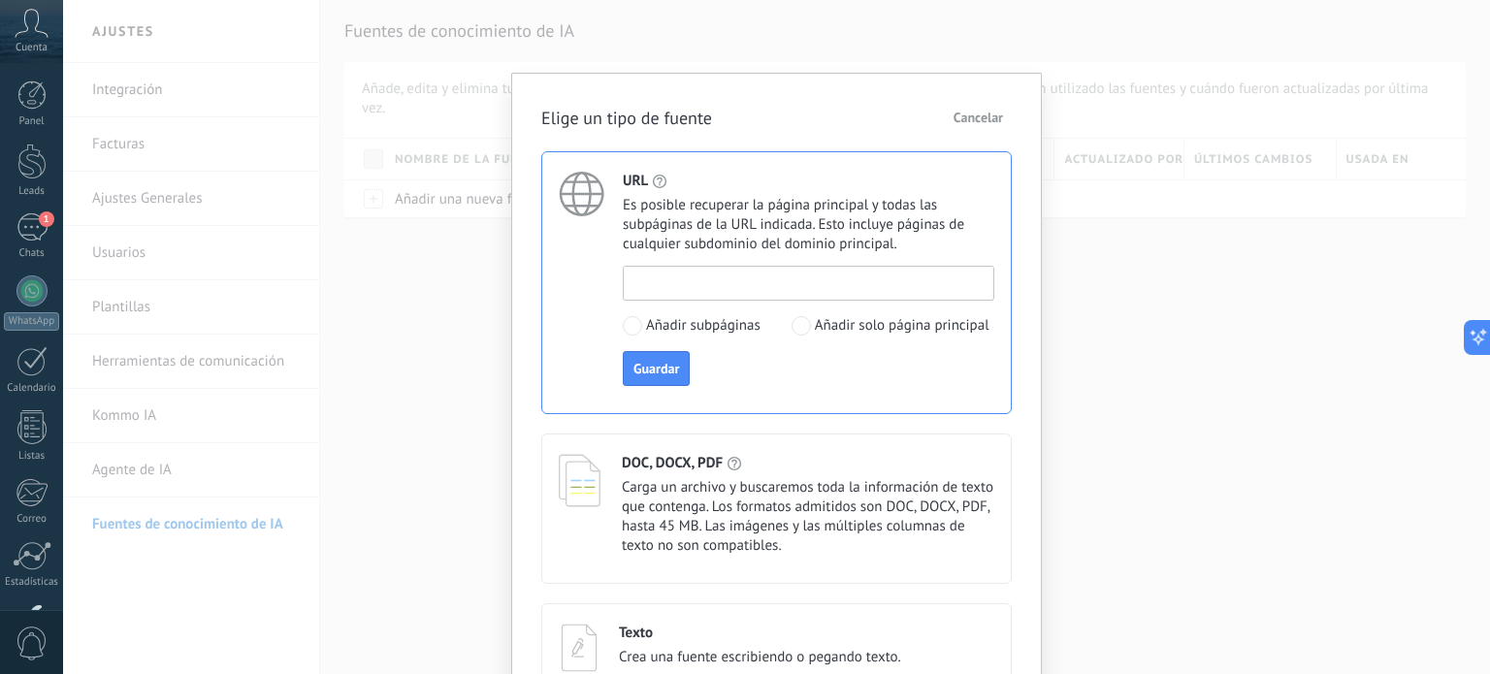
click at [696, 286] on input at bounding box center [809, 282] width 370 height 31
paste input "**********"
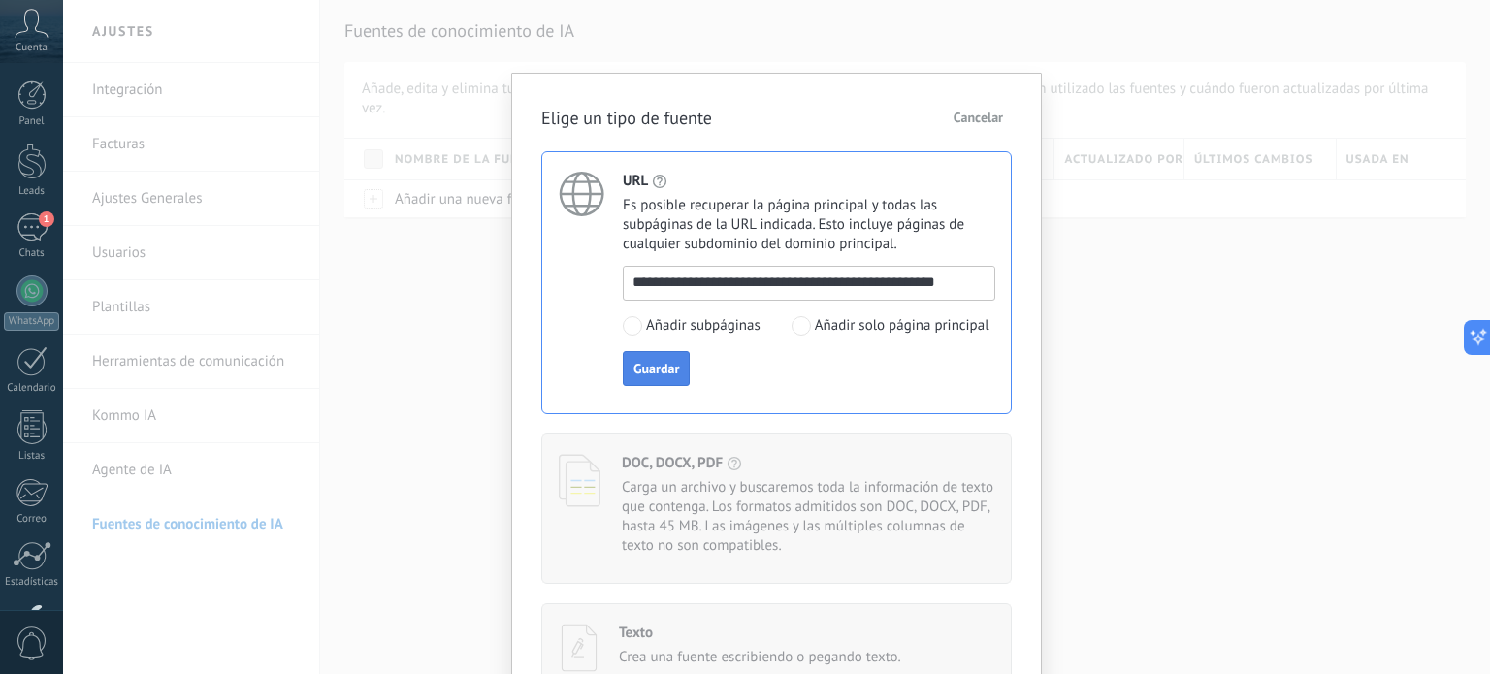
type input "**********"
click at [656, 371] on span "Guardar" at bounding box center [656, 369] width 46 height 14
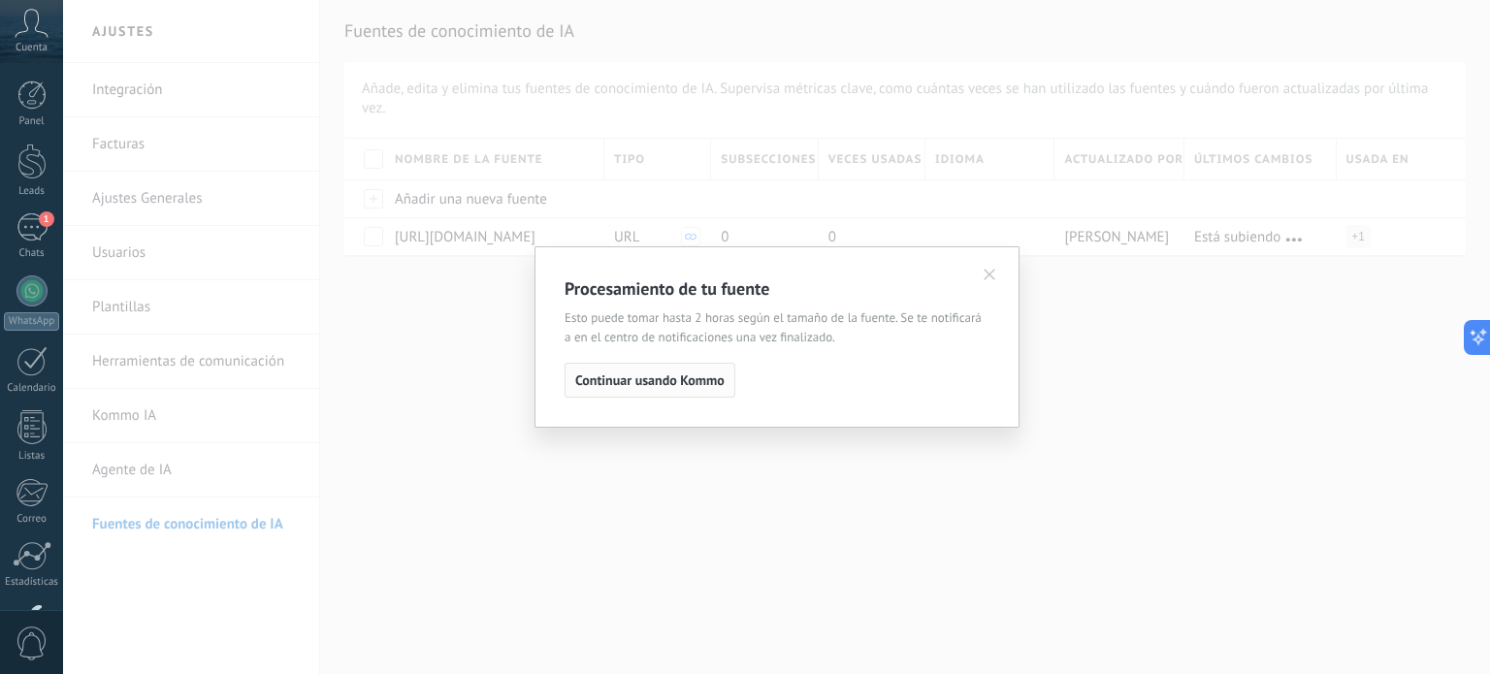
click at [649, 384] on span "Continuar usando Kommo" at bounding box center [649, 380] width 149 height 14
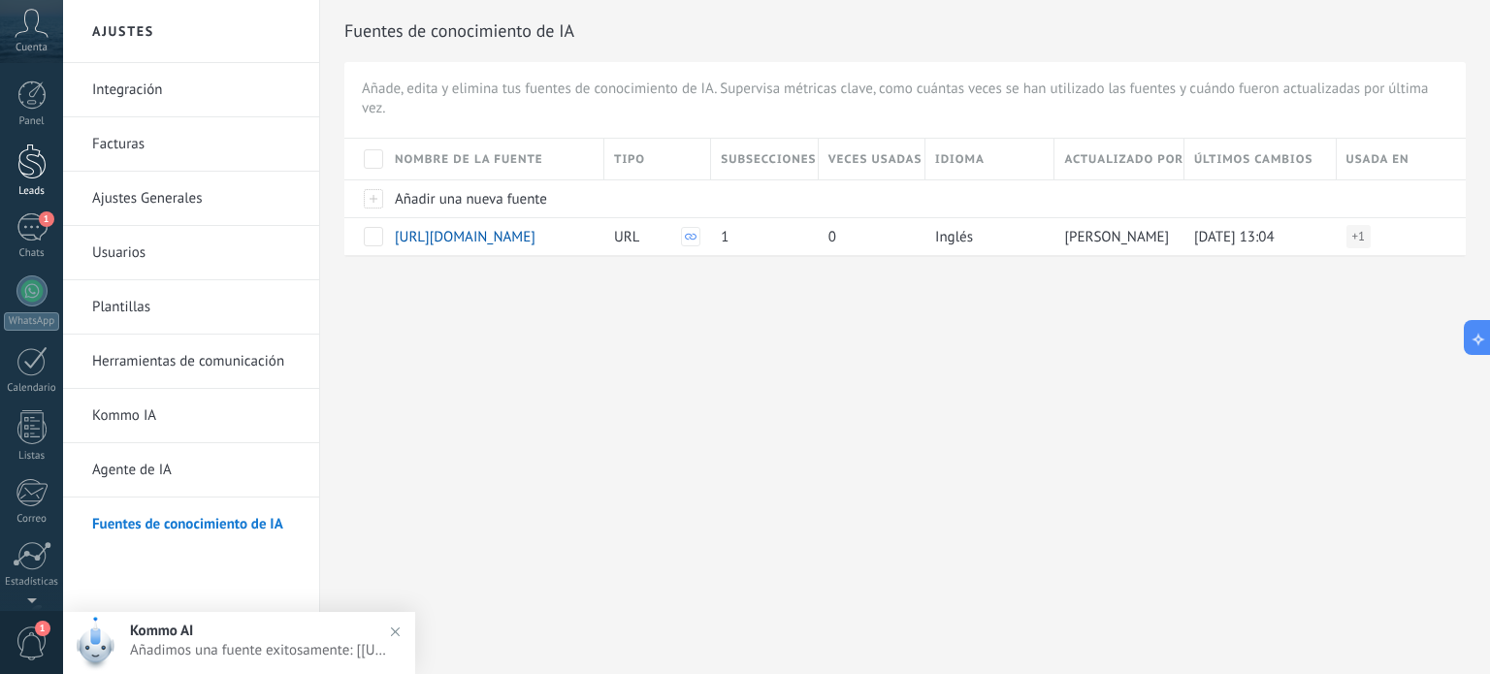
scroll to position [132, 0]
click at [29, 104] on div "1" at bounding box center [31, 95] width 31 height 28
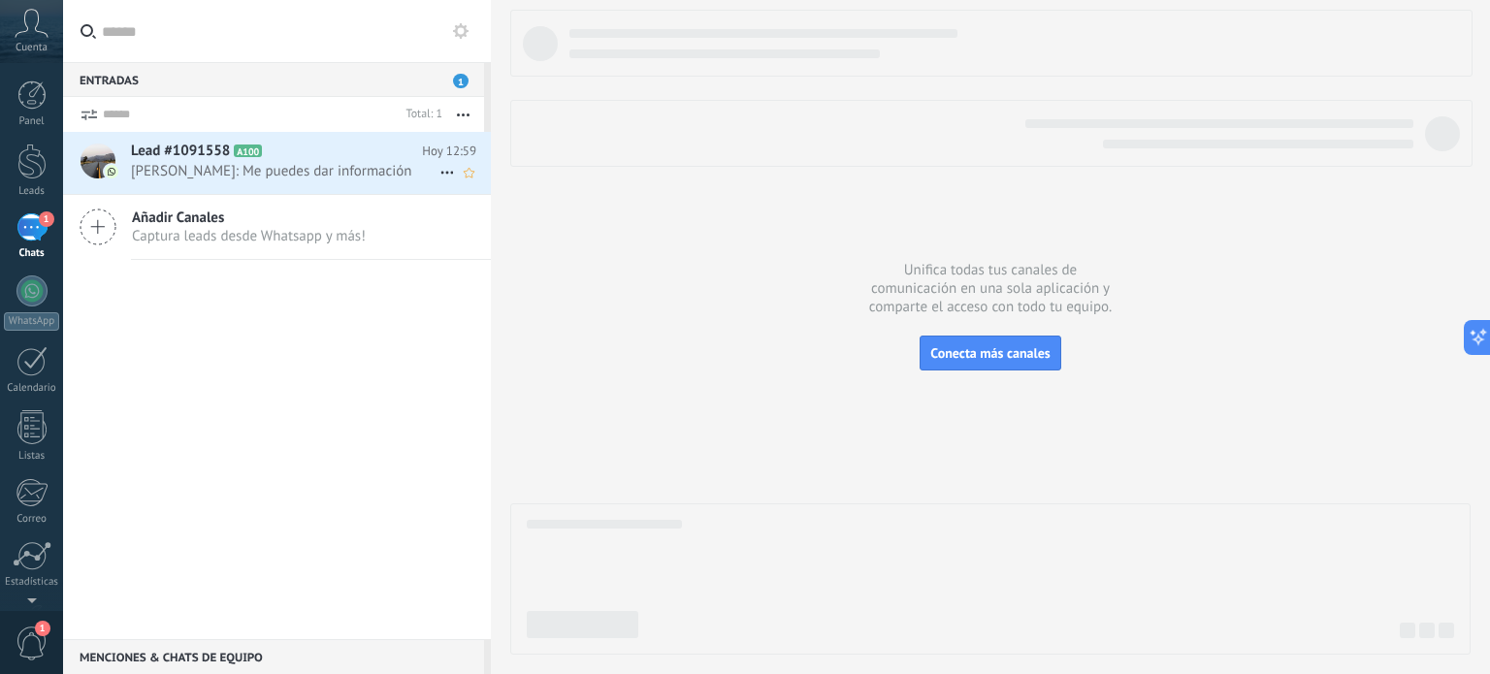
click at [256, 179] on span "[PERSON_NAME]: Me puedes dar información" at bounding box center [285, 171] width 308 height 18
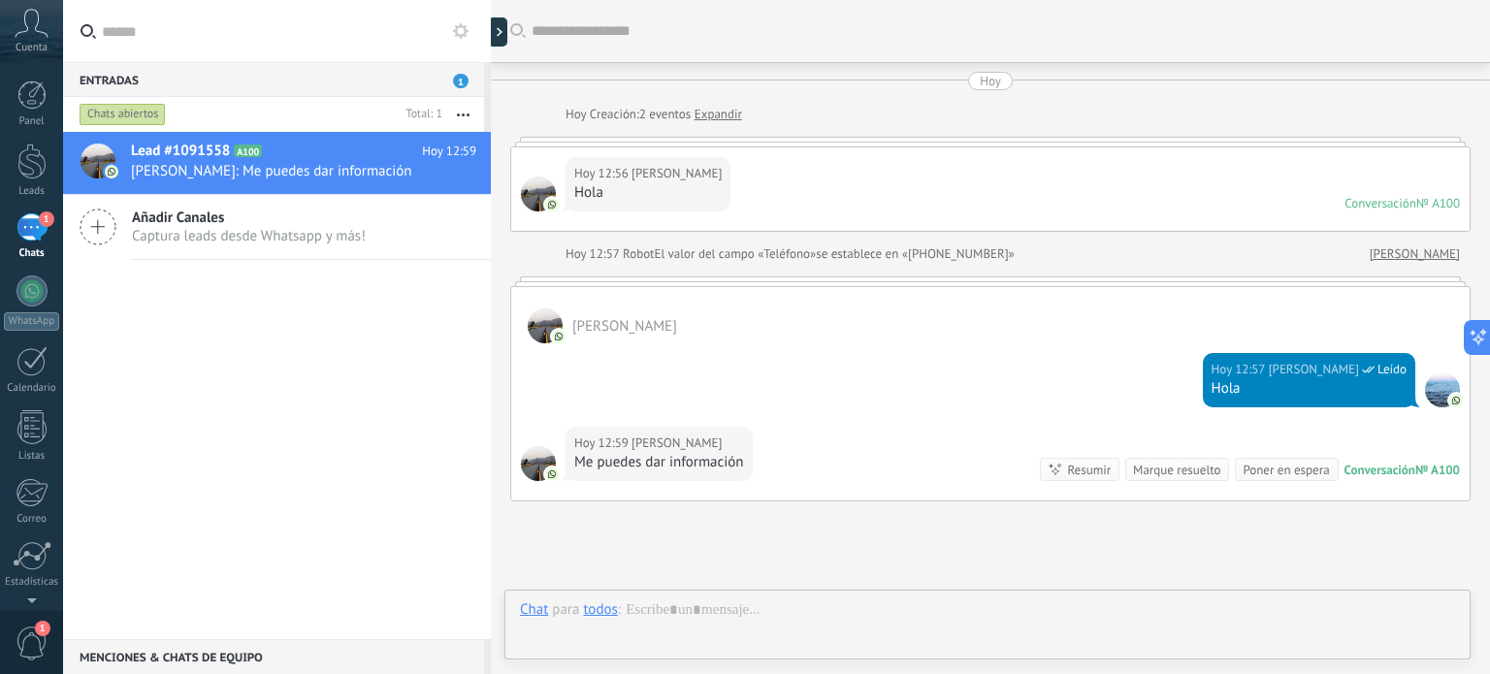
scroll to position [163, 0]
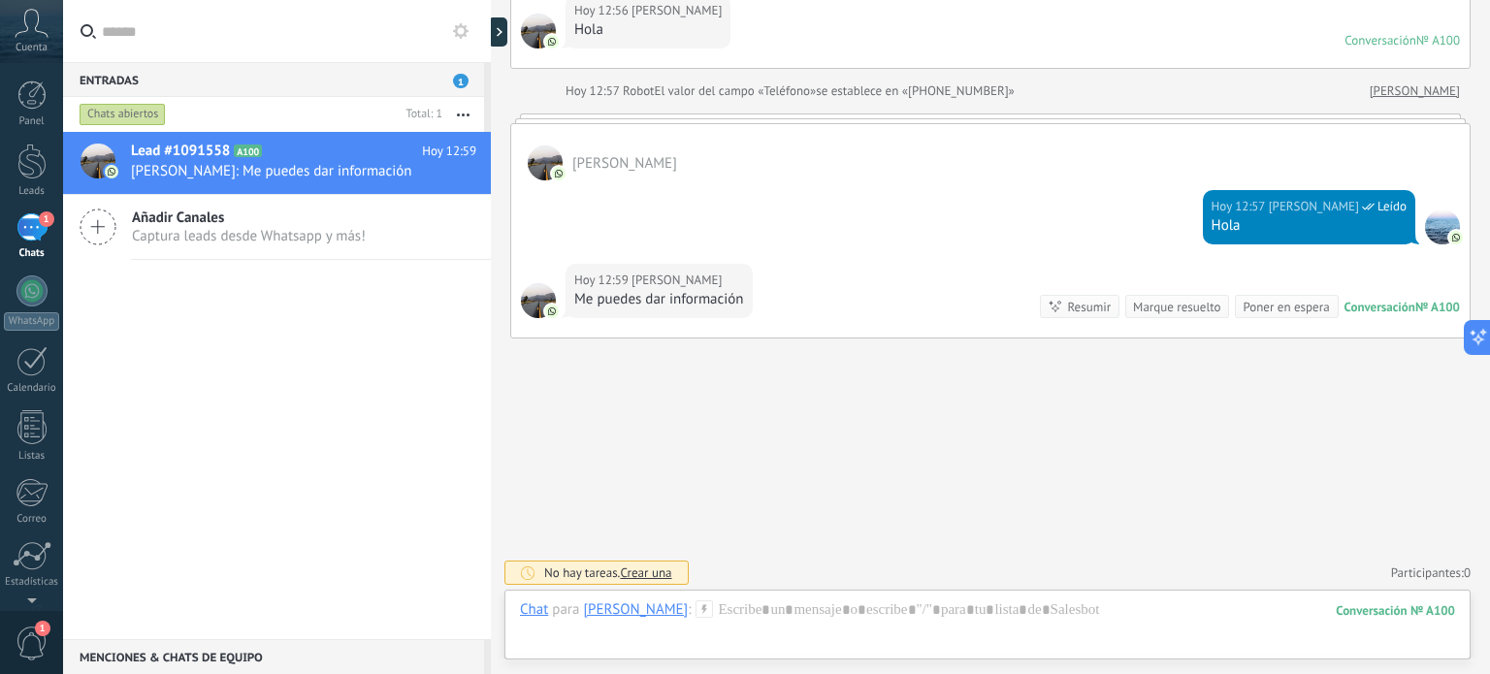
click at [30, 232] on div "1" at bounding box center [31, 227] width 31 height 28
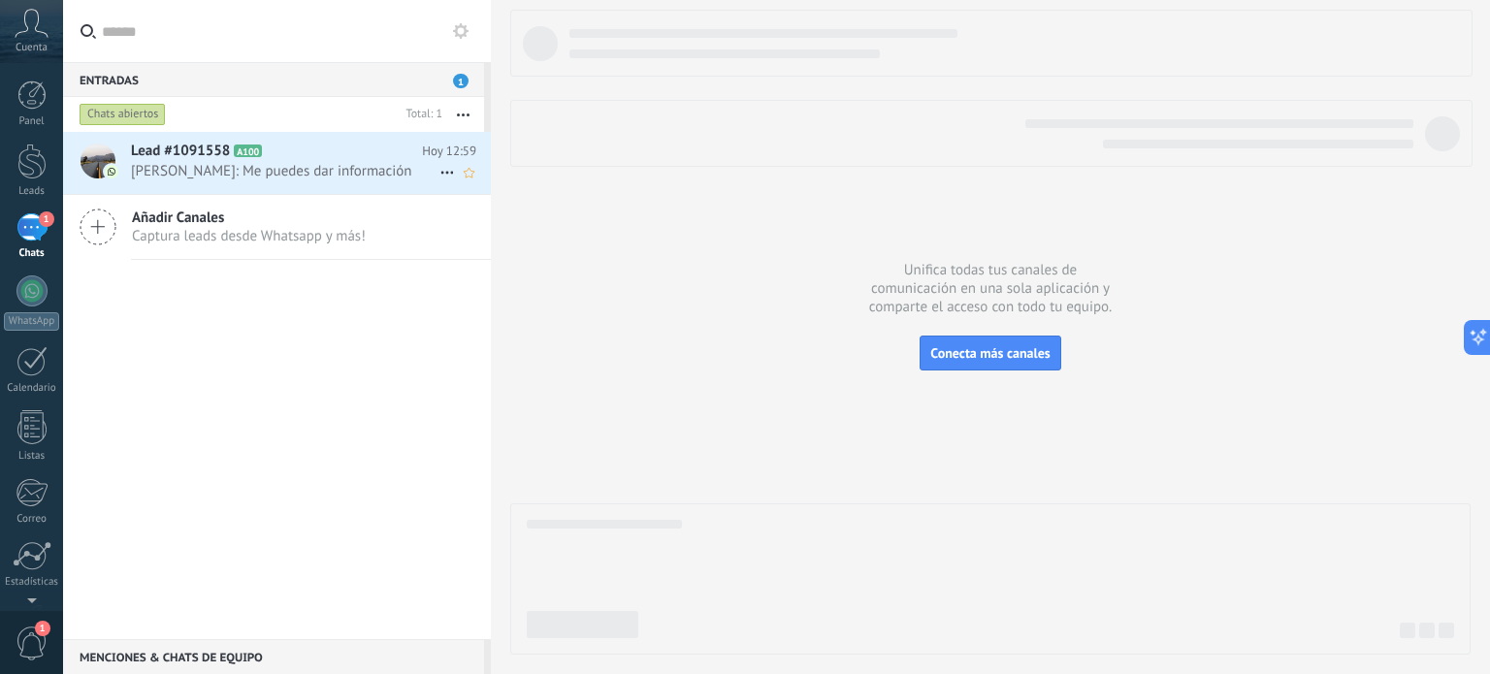
click at [300, 158] on h2 "Lead #1091558 A100" at bounding box center [276, 151] width 291 height 19
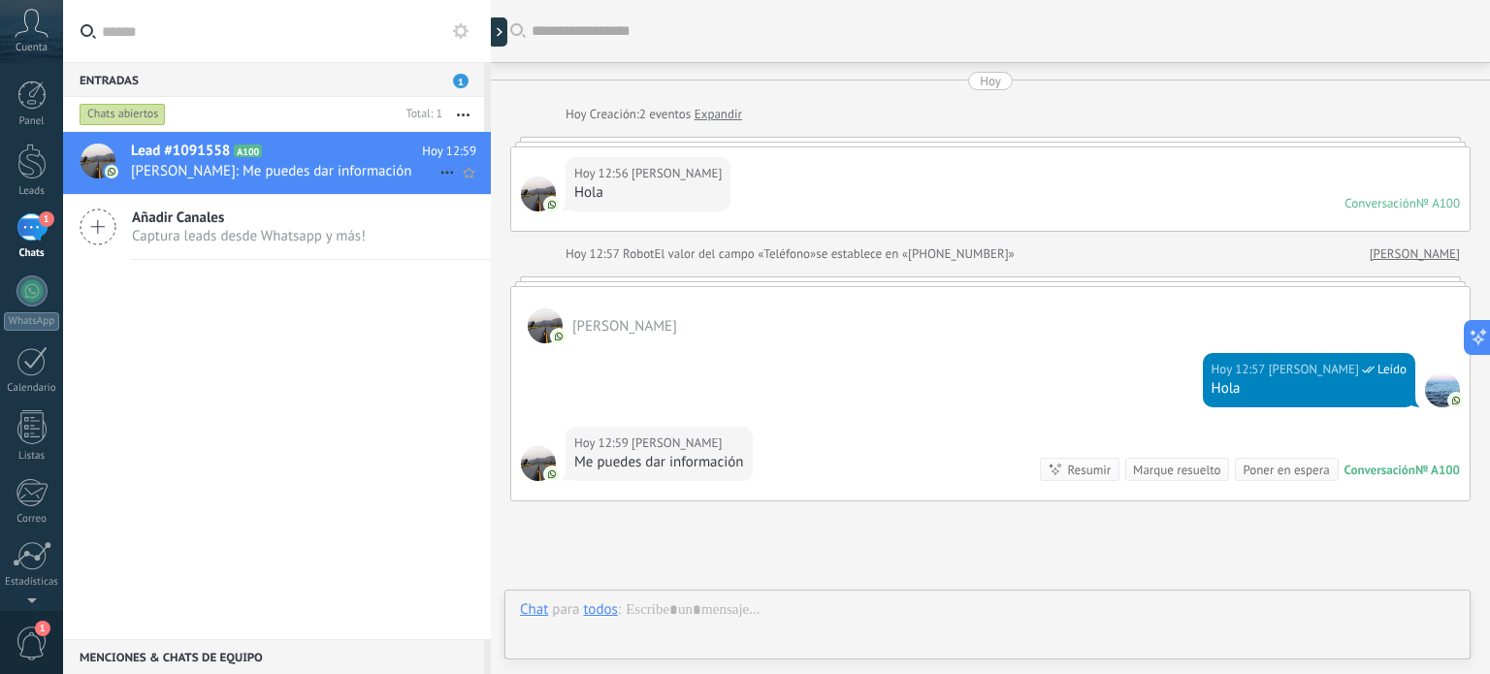
scroll to position [163, 0]
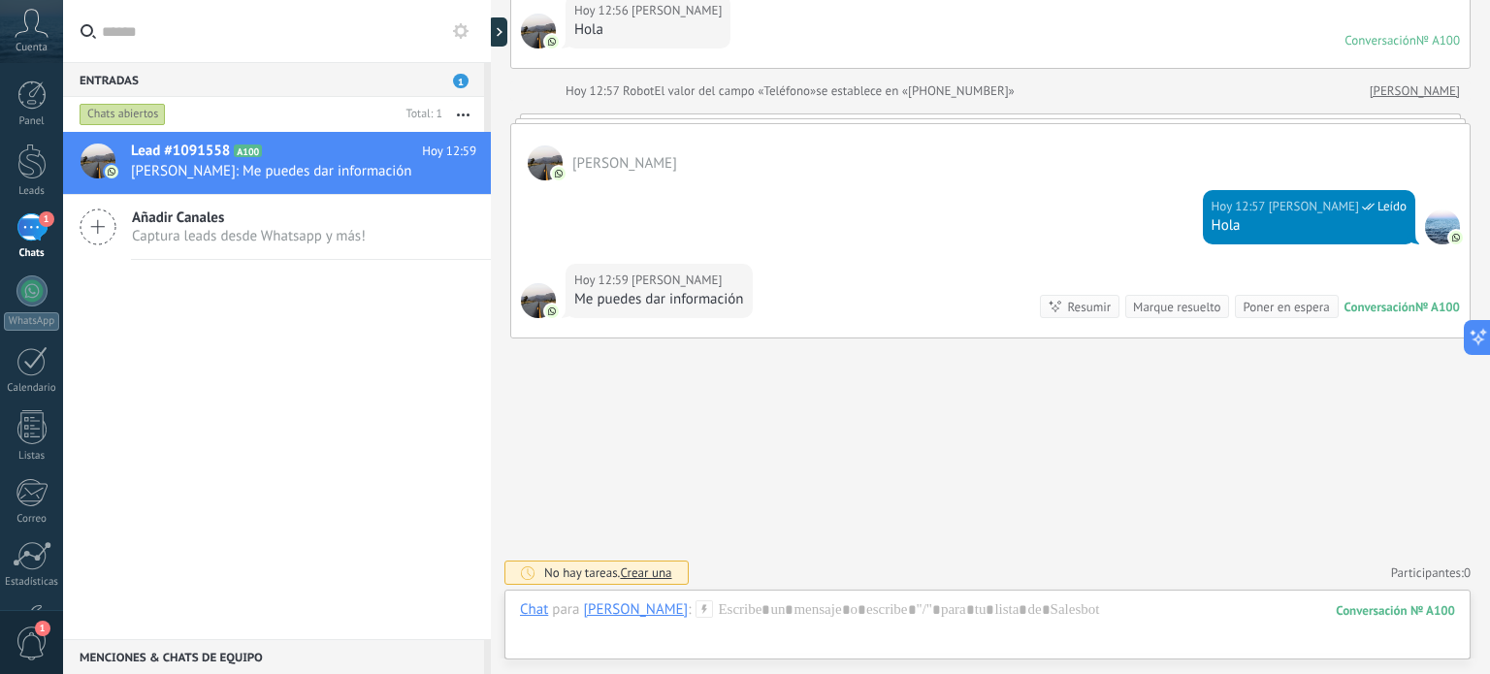
click at [713, 606] on use at bounding box center [704, 608] width 16 height 16
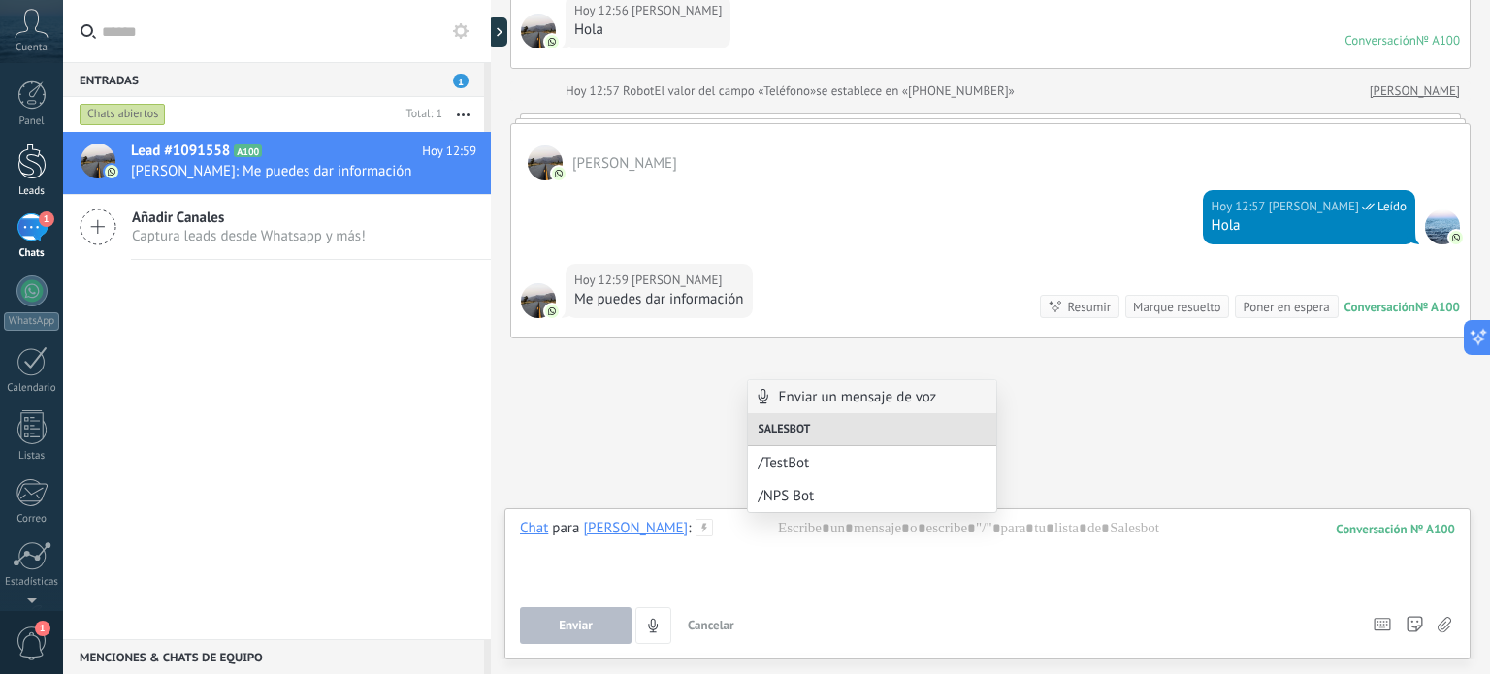
click at [34, 167] on div at bounding box center [31, 162] width 29 height 36
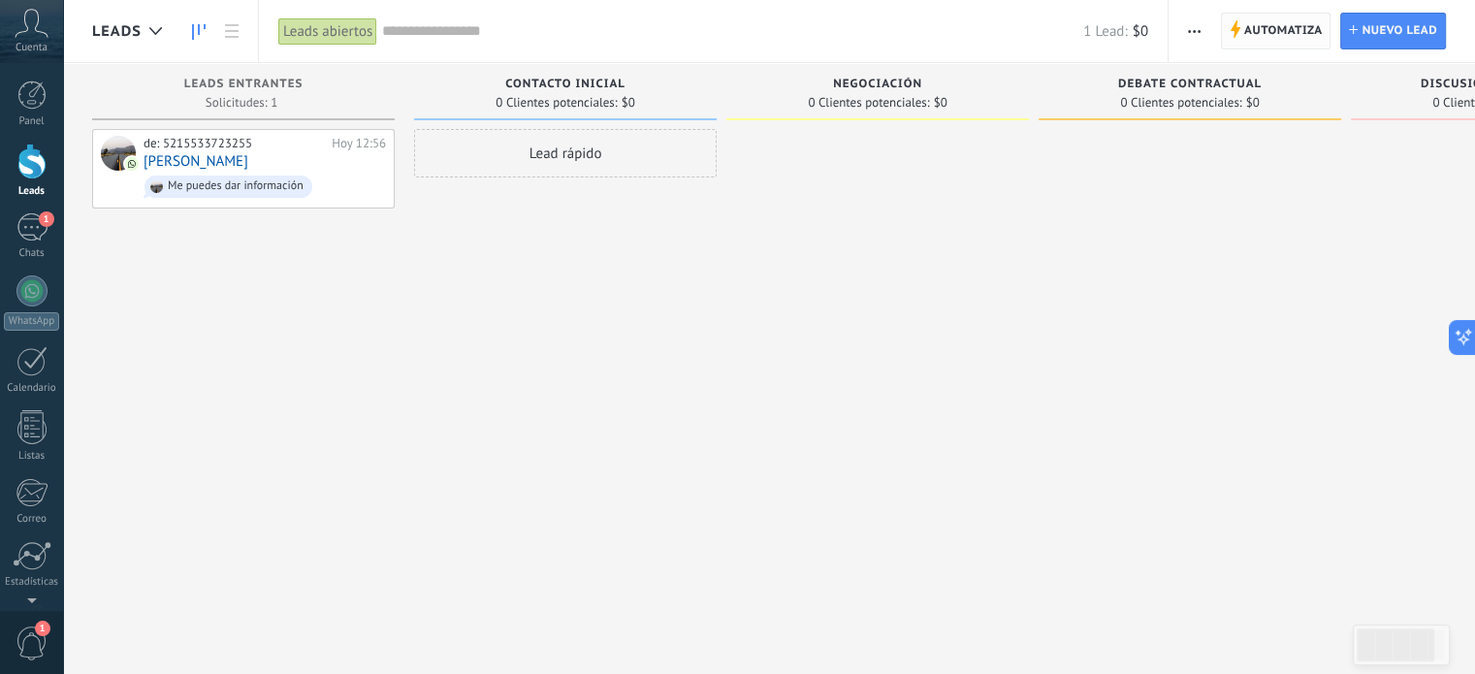
click at [1288, 29] on span "Automatiza" at bounding box center [1283, 31] width 79 height 35
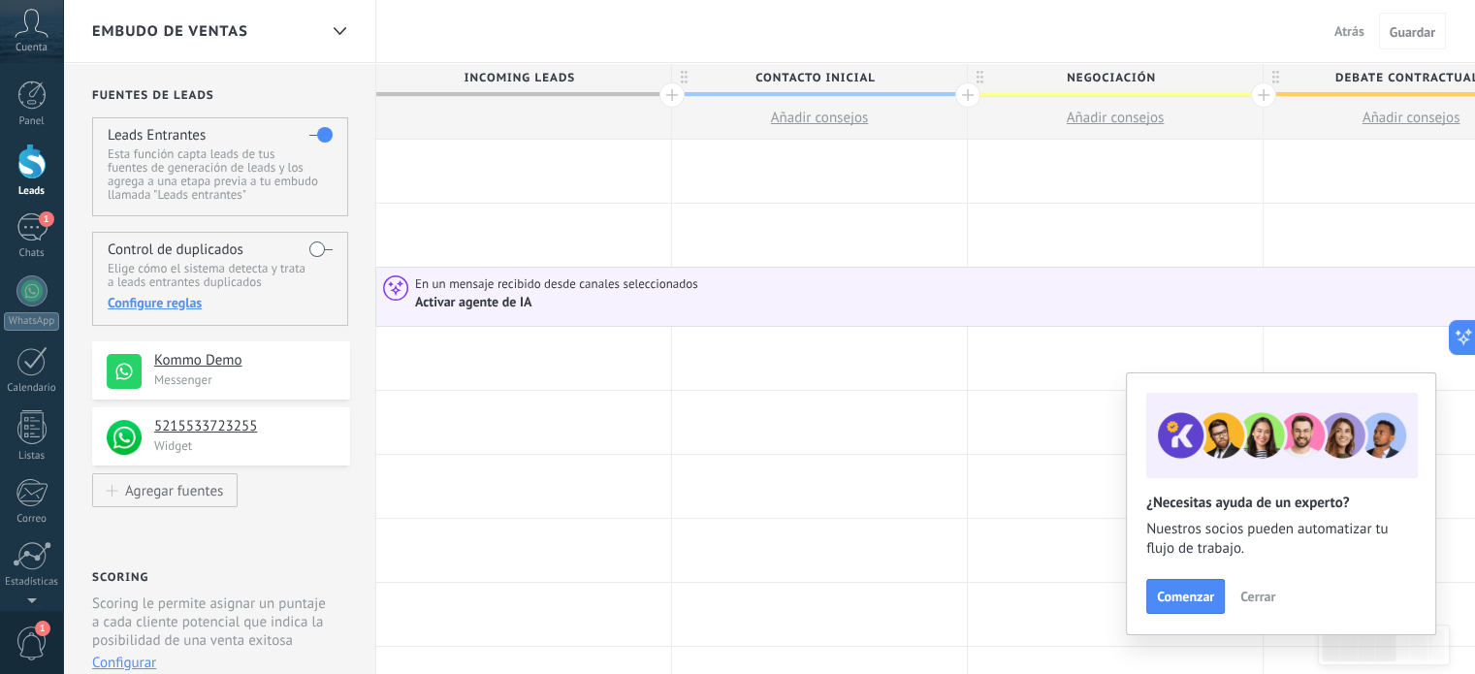
click at [524, 285] on span "En un mensaje recibido desde canales seleccionados" at bounding box center [558, 283] width 286 height 17
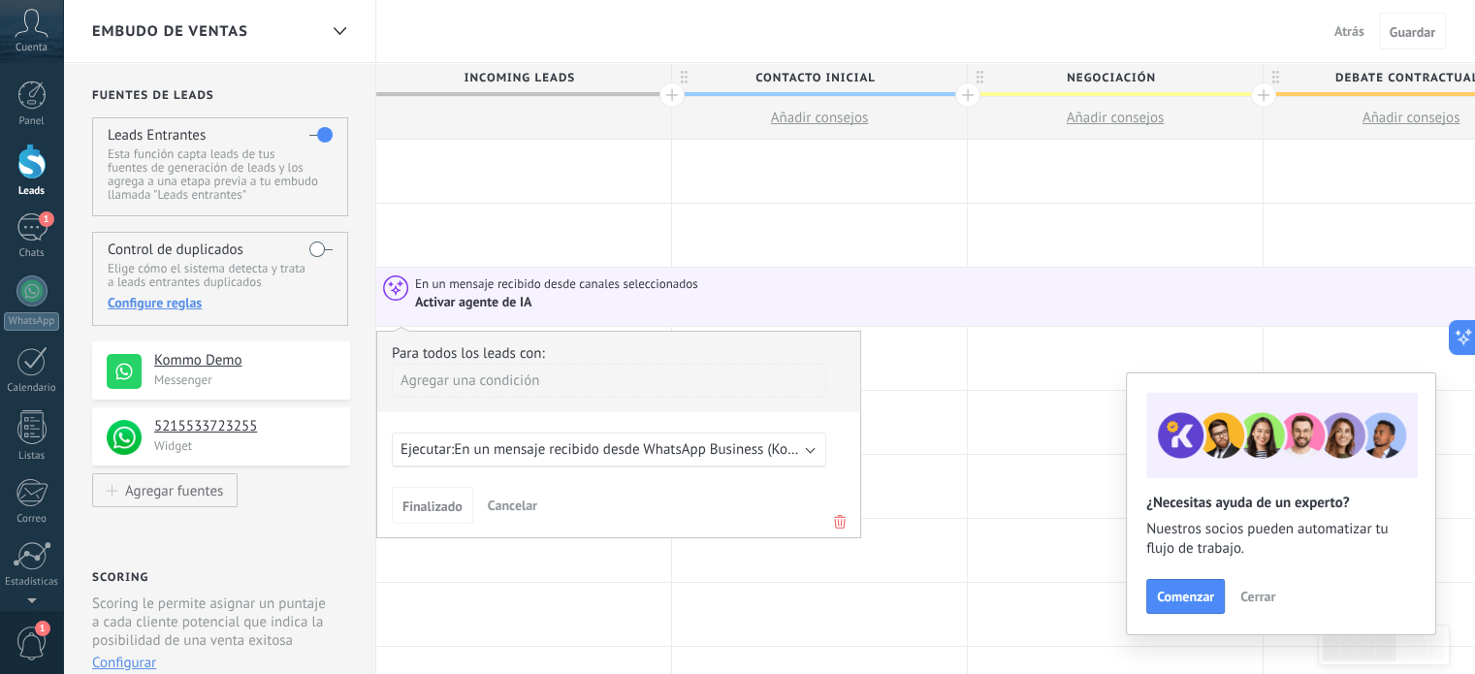
click at [499, 387] on div "Agregar una condición" at bounding box center [609, 381] width 434 height 34
click at [431, 520] on div "Fuente" at bounding box center [477, 522] width 151 height 27
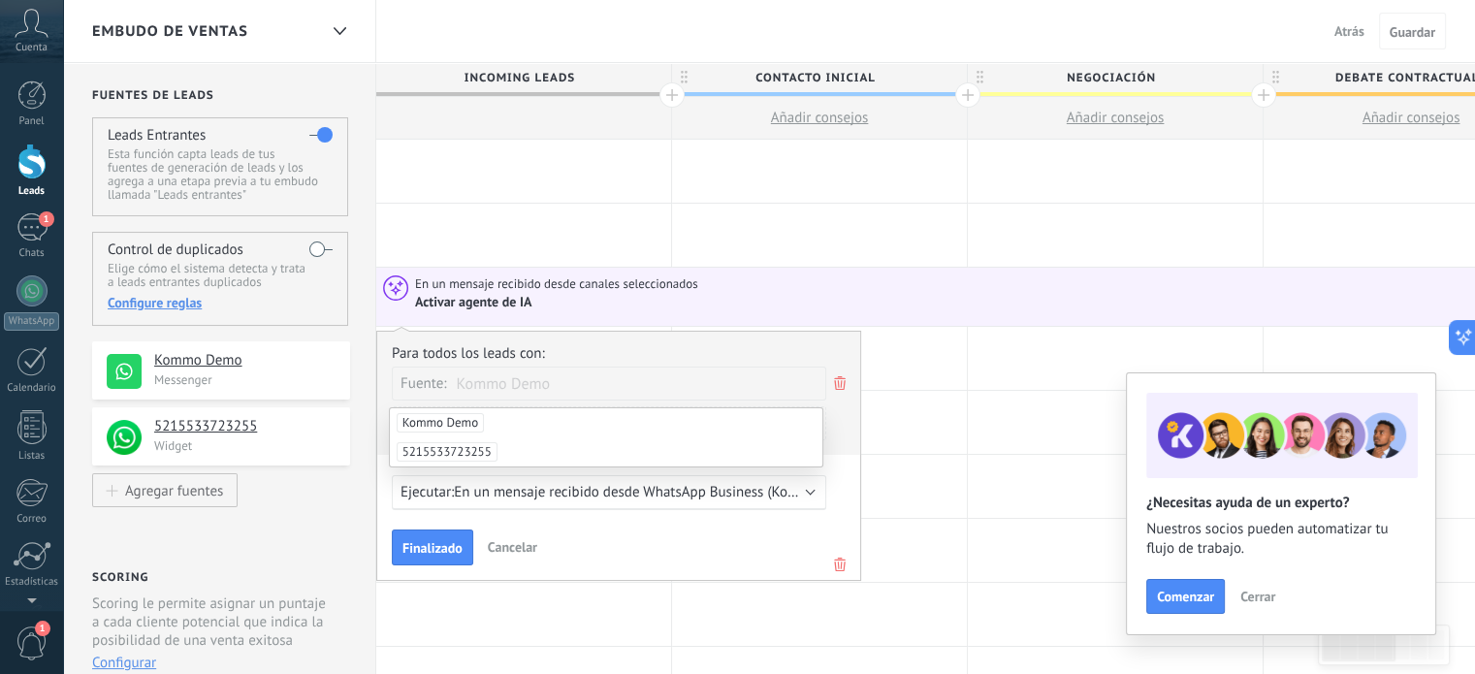
click at [508, 385] on input "text" at bounding box center [506, 384] width 97 height 32
click at [466, 455] on span "5215533723255" at bounding box center [447, 451] width 101 height 19
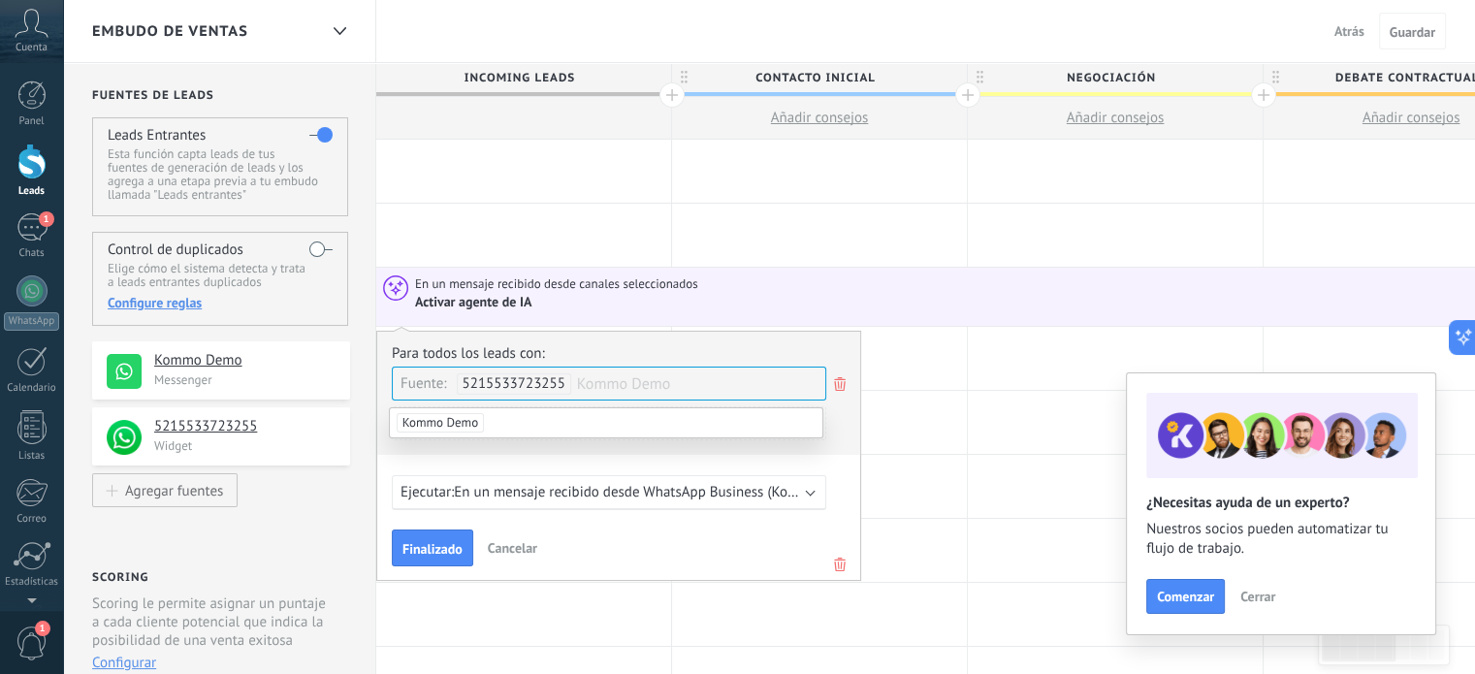
click at [516, 499] on span "En un mensaje recibido desde WhatsApp Business (Kommo Demo)" at bounding box center [658, 492] width 409 height 18
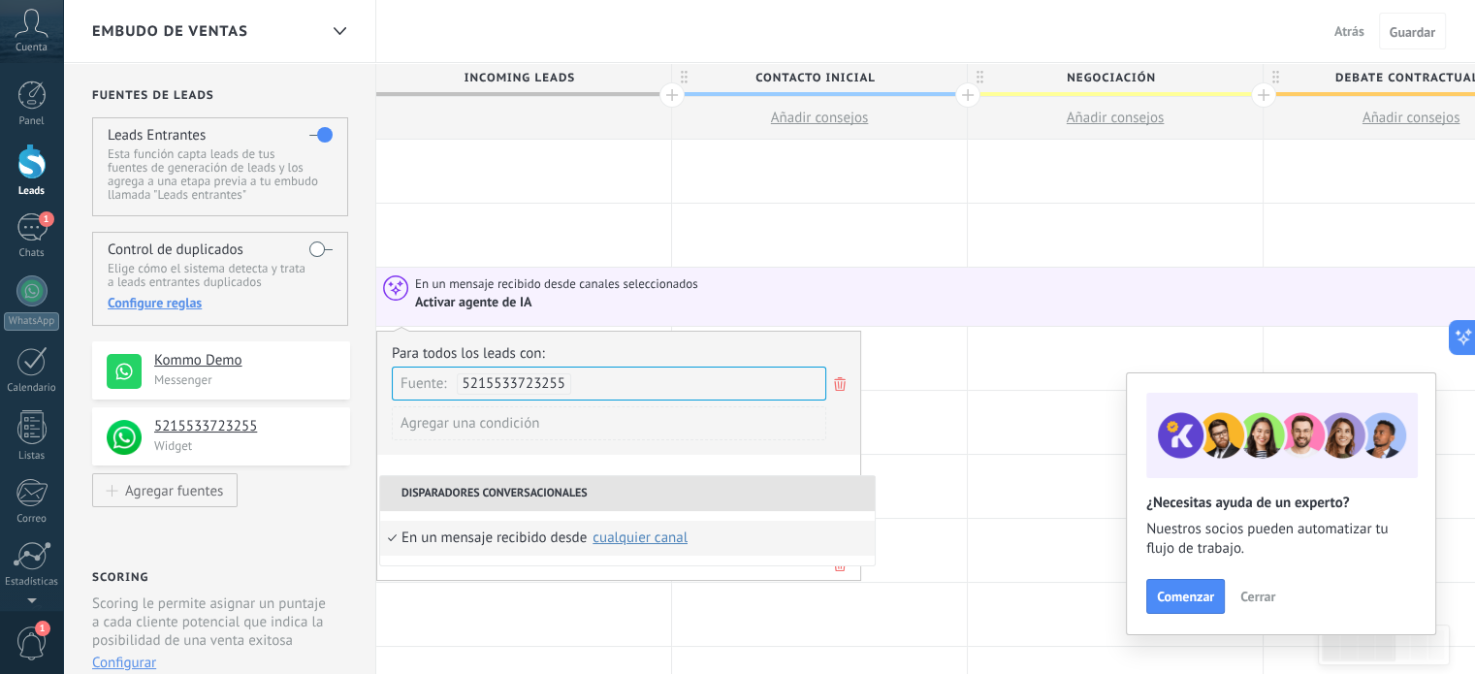
click at [398, 534] on li "En un mensaje recibido desde Ninguno Kommo Demo cualquier canal" at bounding box center [627, 538] width 495 height 35
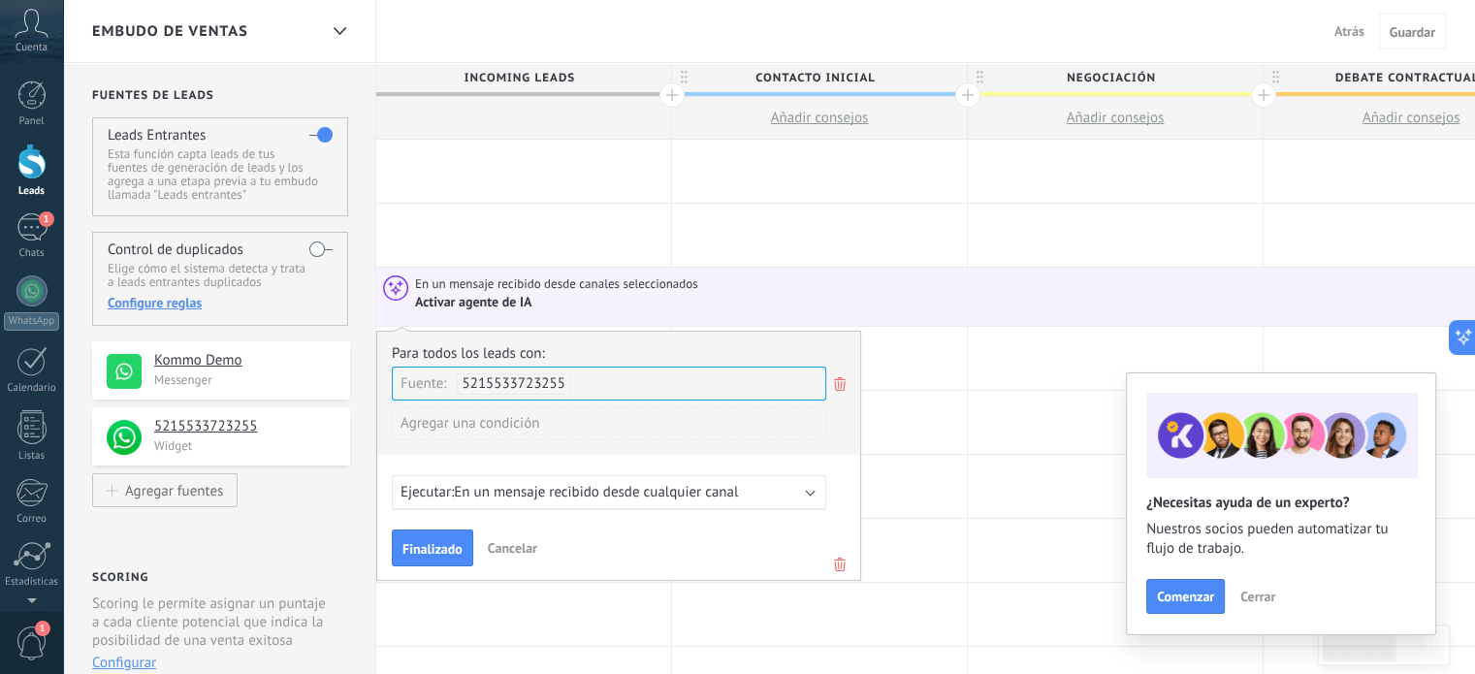
click at [466, 422] on div "Agregar una condición" at bounding box center [609, 423] width 434 height 34
click at [916, 347] on div at bounding box center [819, 358] width 295 height 63
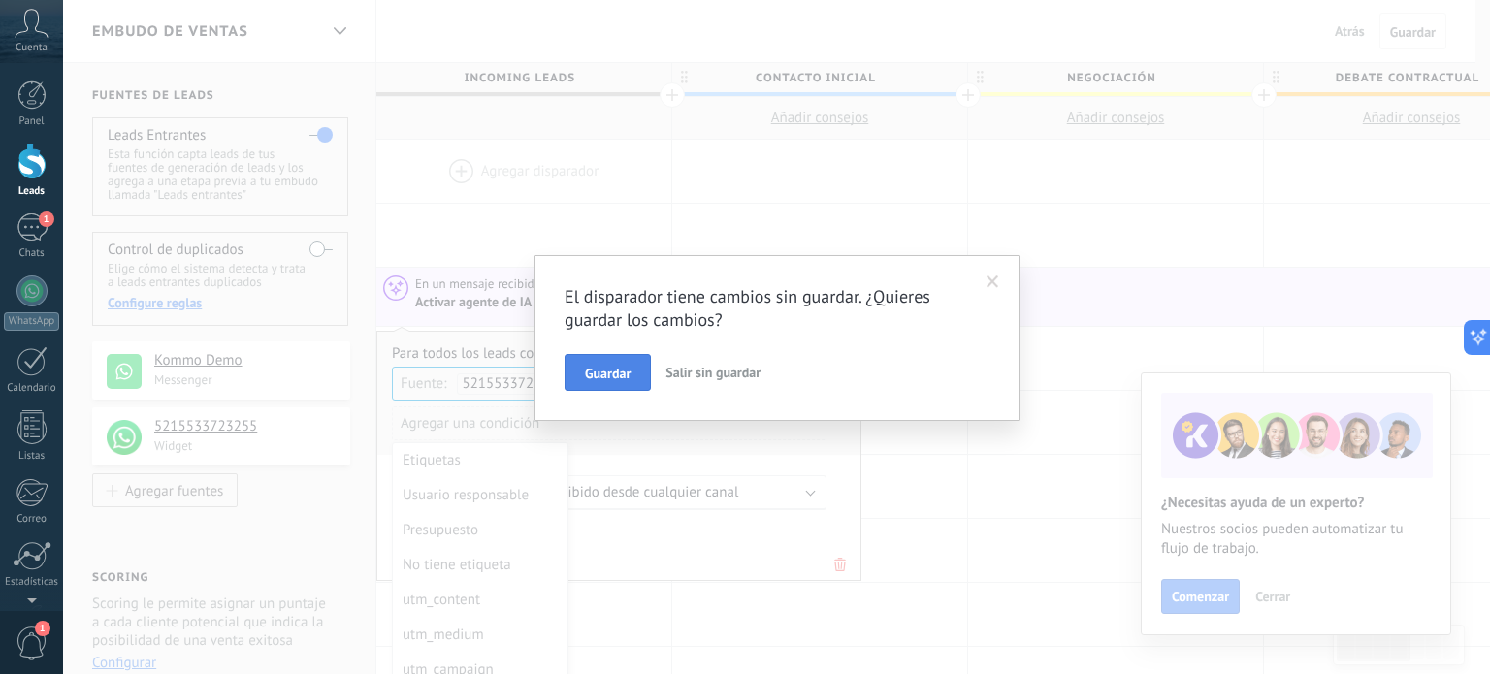
click at [619, 380] on span "Guardar" at bounding box center [608, 374] width 46 height 14
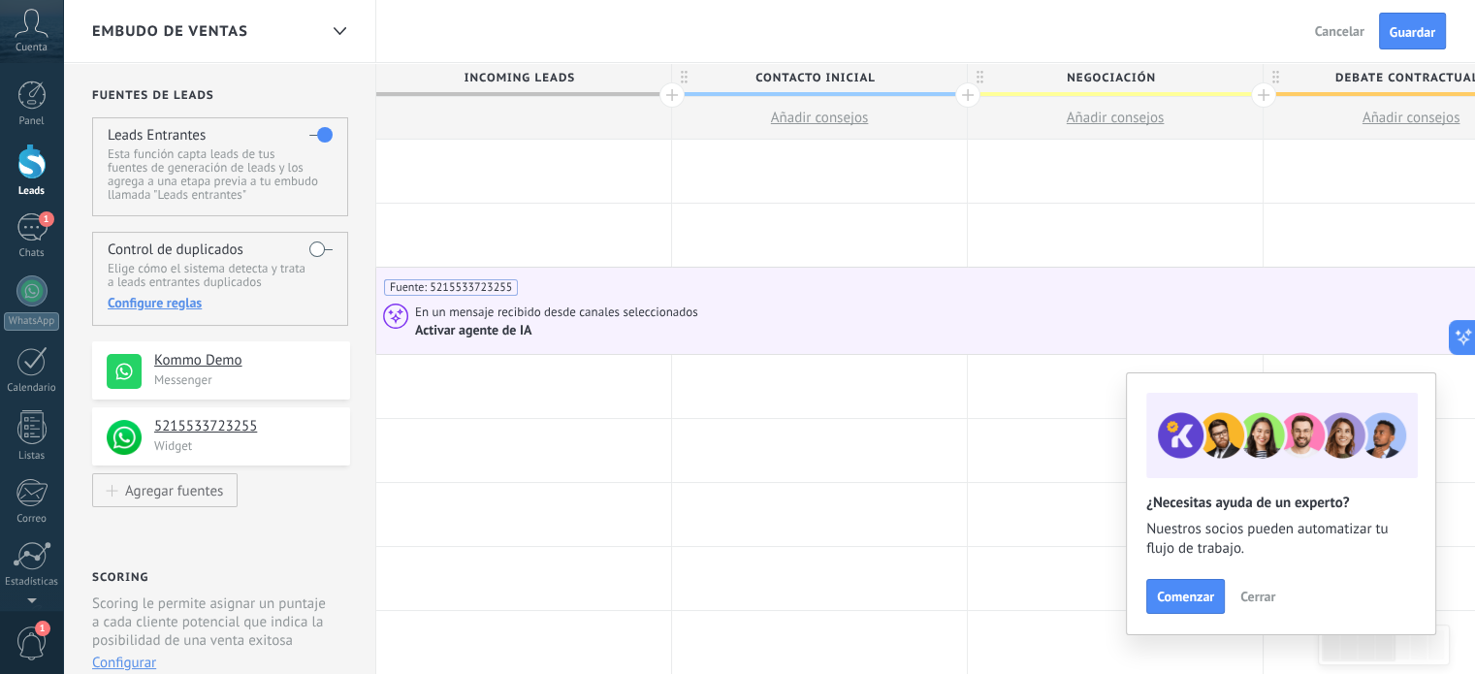
click at [457, 312] on span "En un mensaje recibido desde canales seleccionados" at bounding box center [558, 312] width 286 height 17
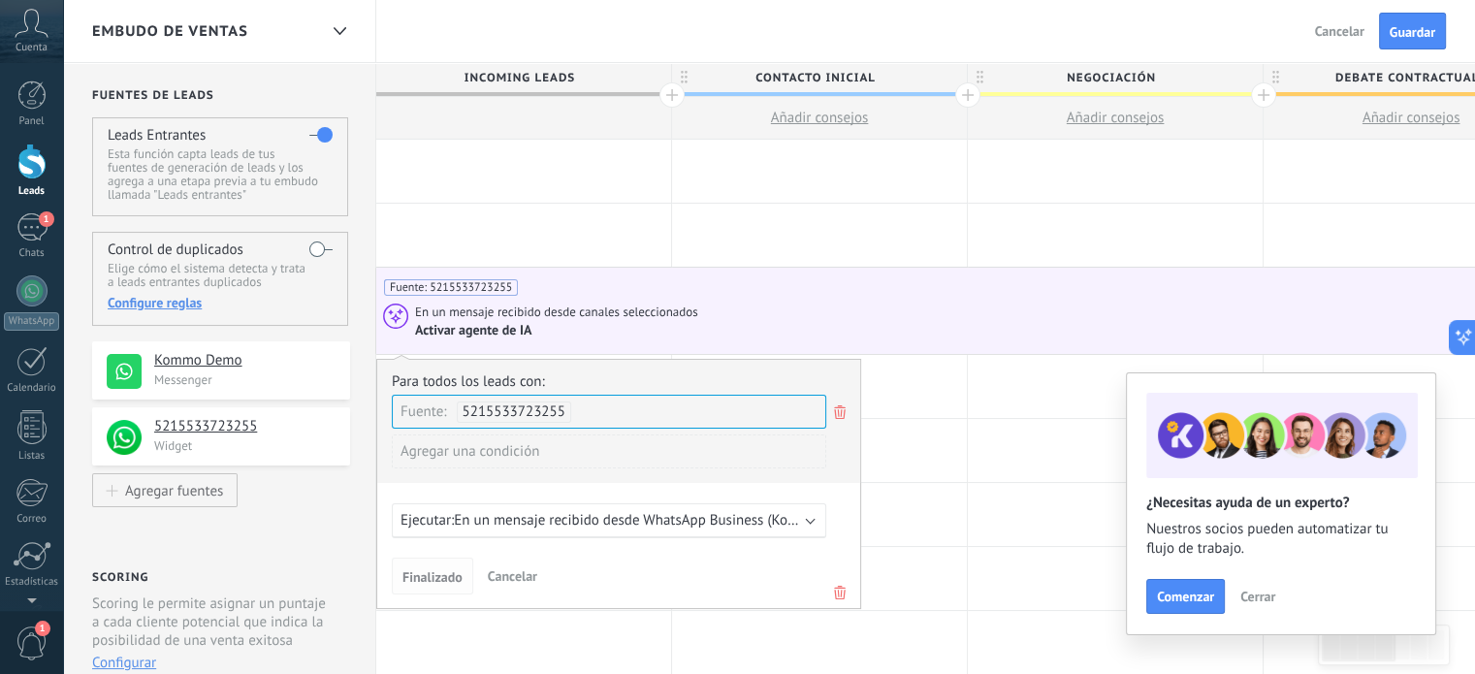
click at [434, 578] on span "Finalizado" at bounding box center [432, 577] width 60 height 14
click at [207, 360] on h4 "Kommo Demo" at bounding box center [244, 360] width 181 height 19
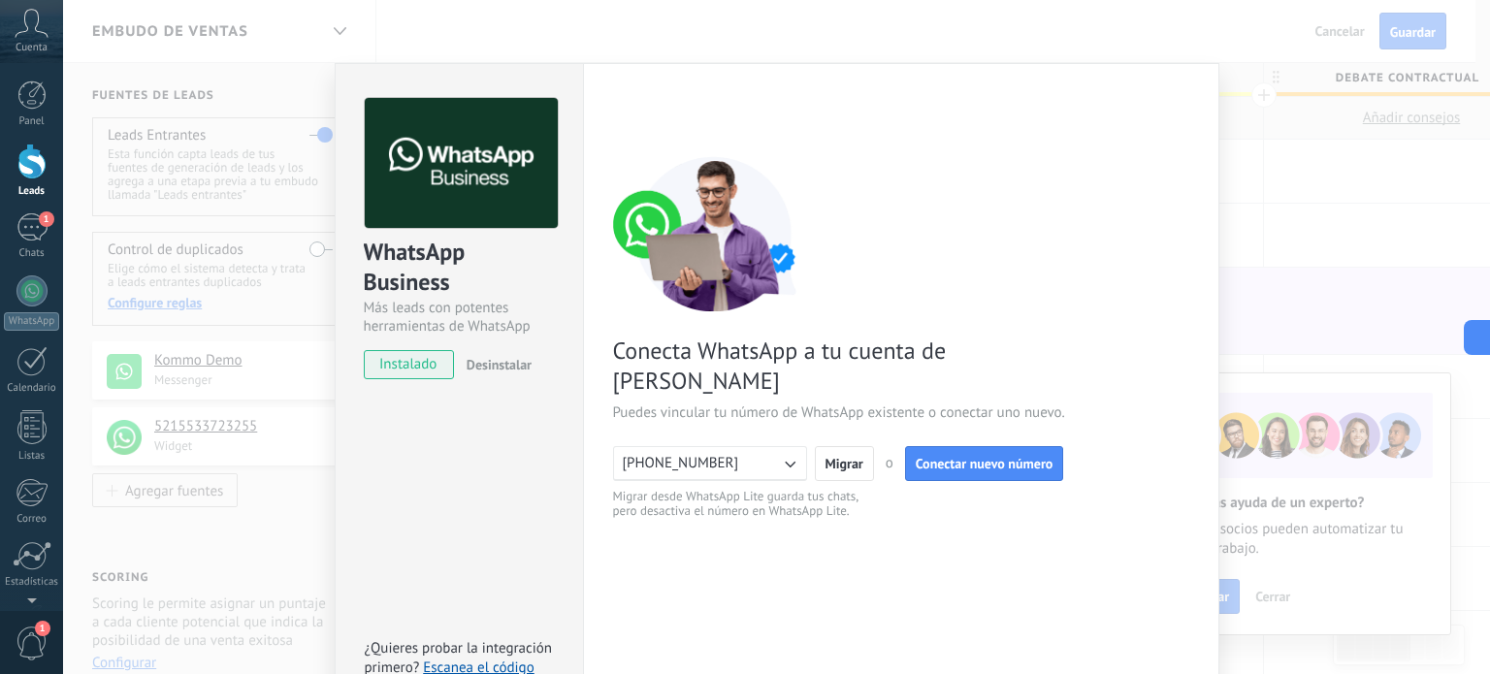
click at [229, 429] on div "WhatsApp Business Más leads con potentes herramientas de WhatsApp instalado Des…" at bounding box center [776, 337] width 1427 height 674
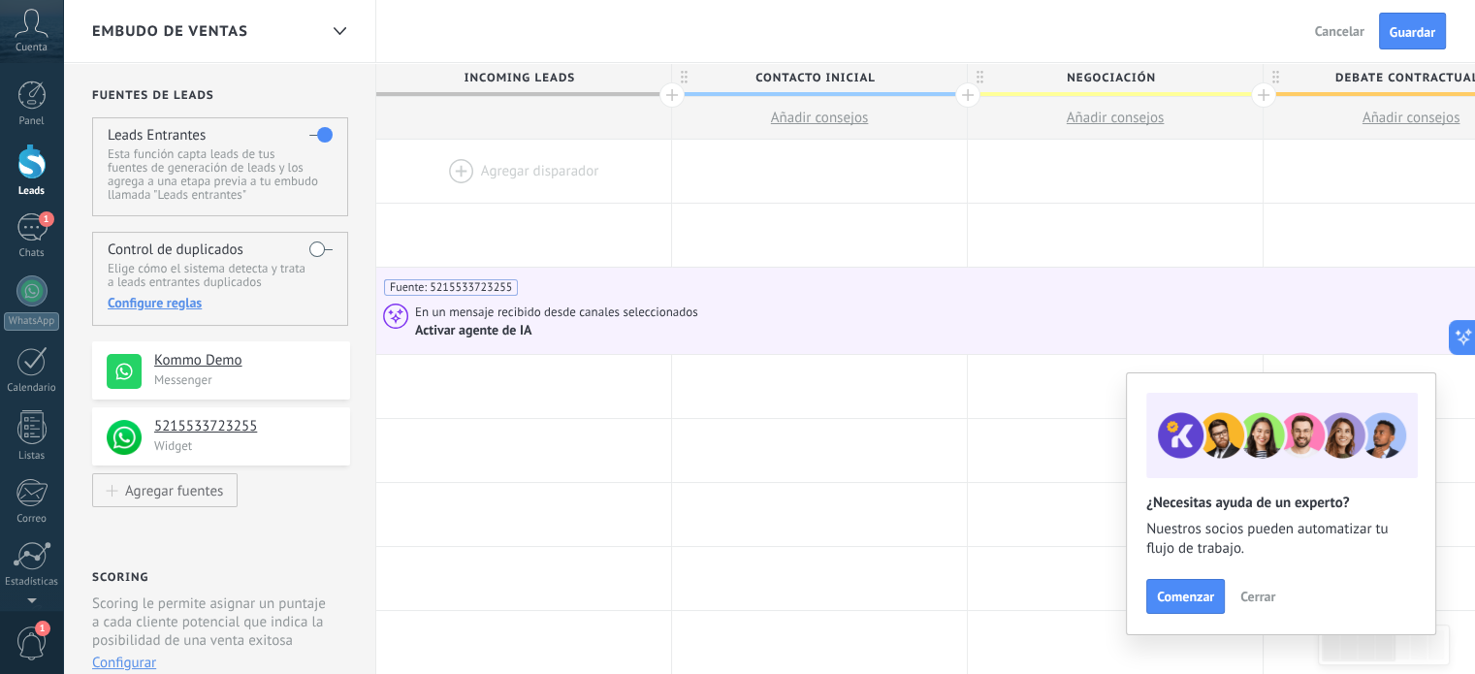
click at [229, 429] on h4 "5215533723255" at bounding box center [244, 426] width 181 height 19
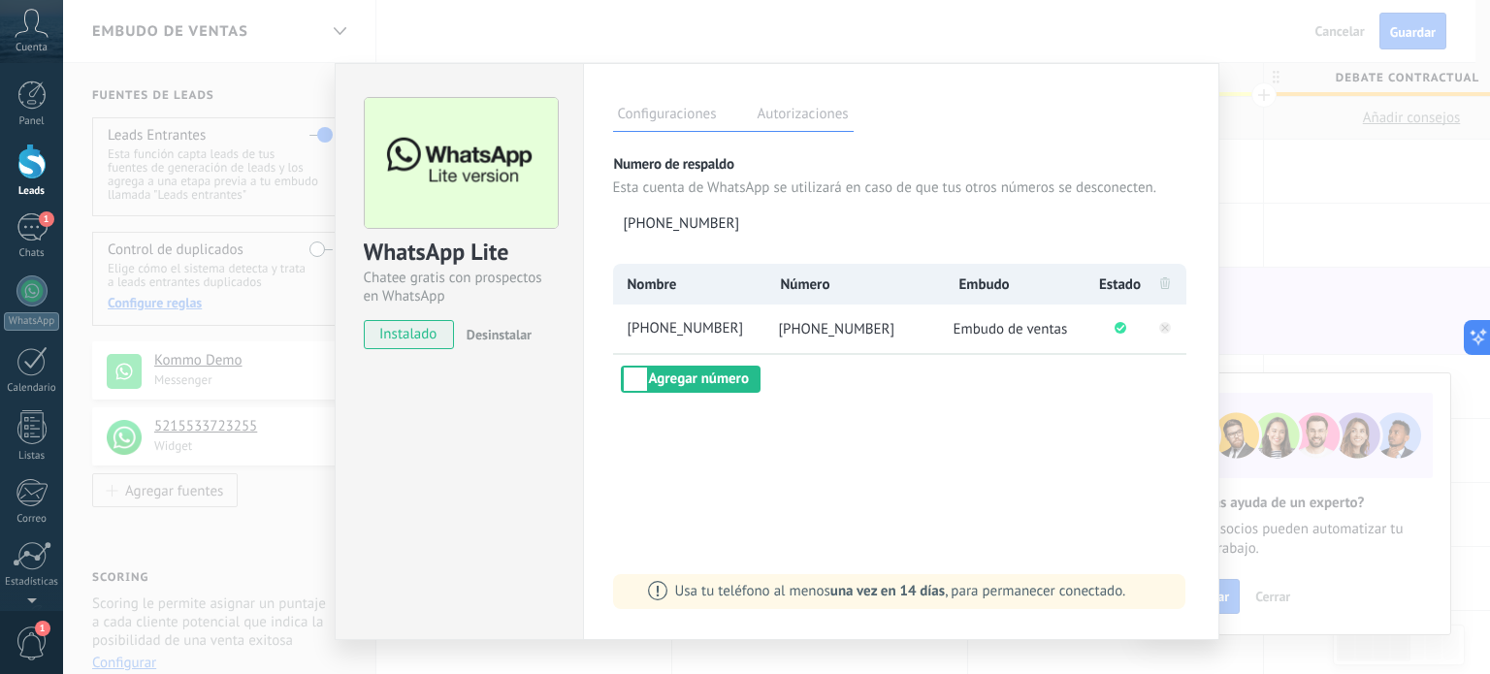
click at [221, 363] on div "WhatsApp Lite Chatee gratis con prospectos en WhatsApp instalado Desinstalar Co…" at bounding box center [776, 337] width 1427 height 674
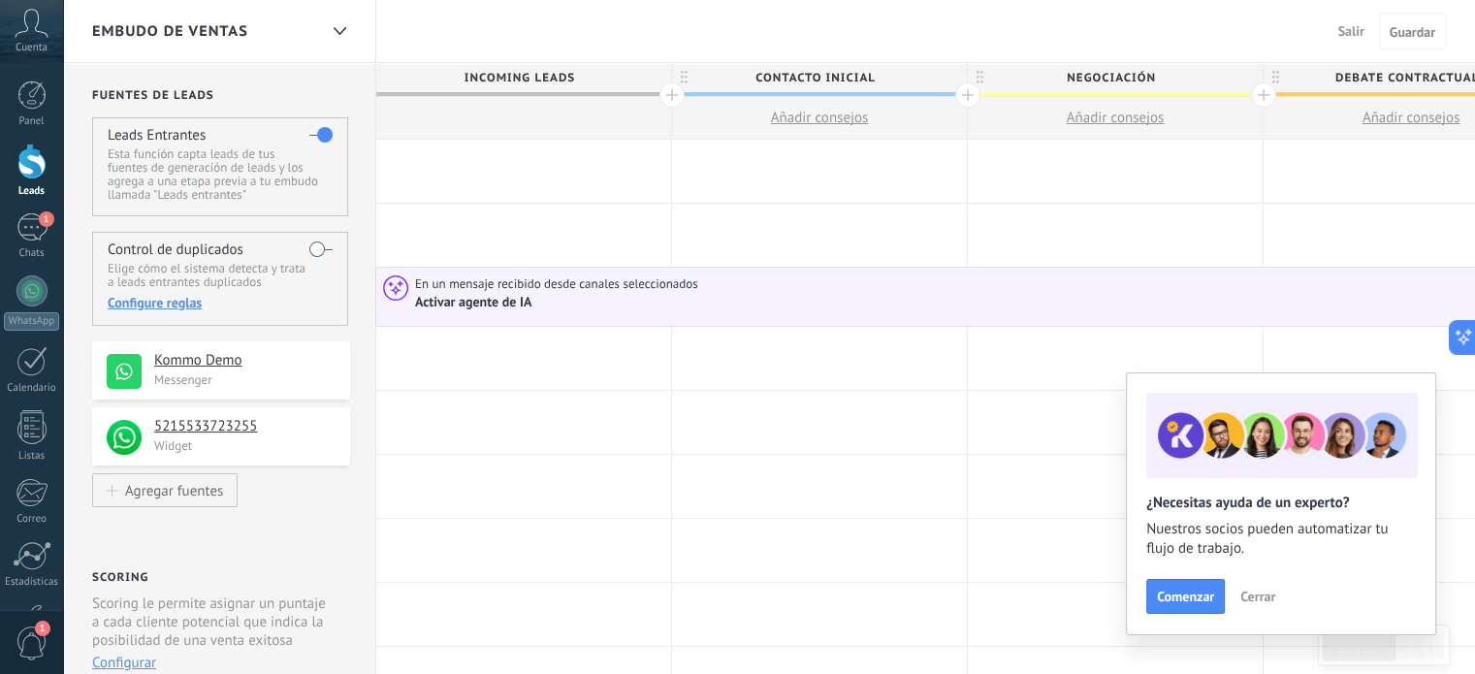
click at [479, 306] on div "Activar agente de IA" at bounding box center [474, 302] width 119 height 17
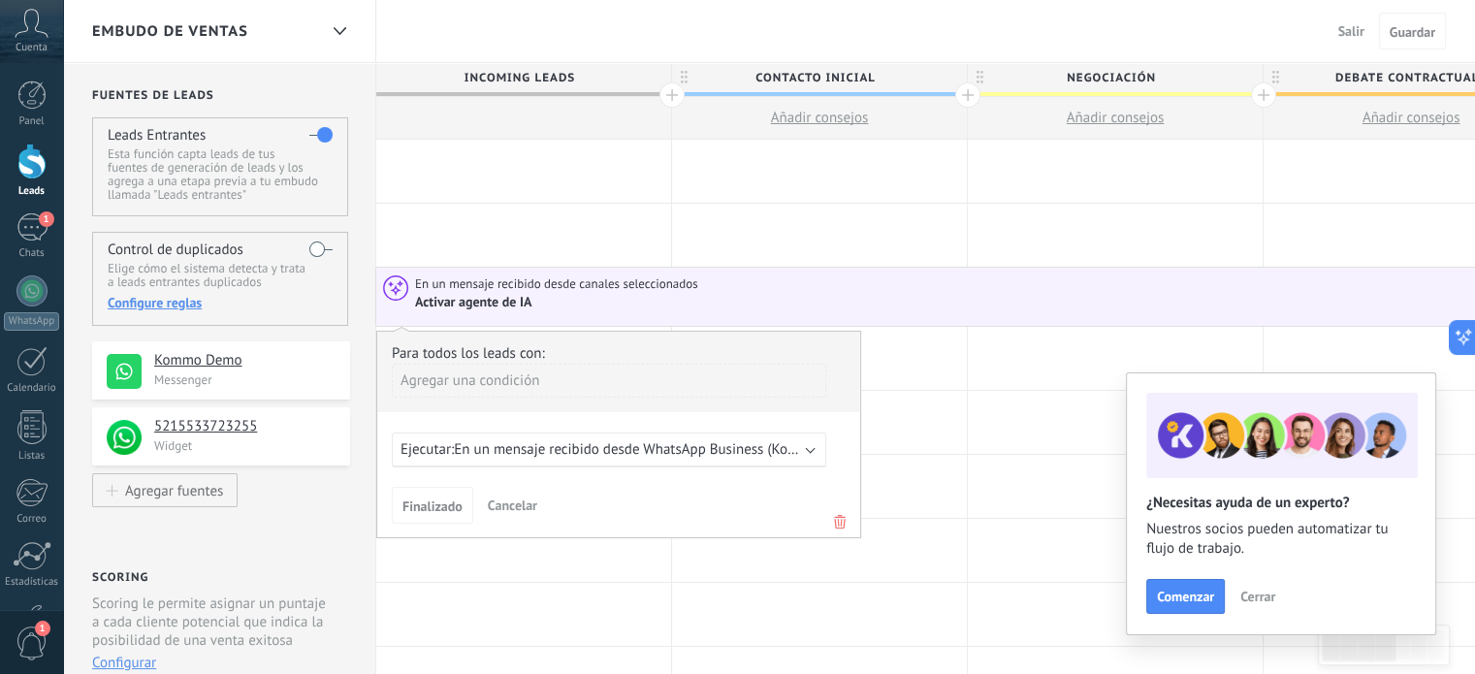
click at [465, 383] on div "Agregar una condición" at bounding box center [609, 381] width 434 height 34
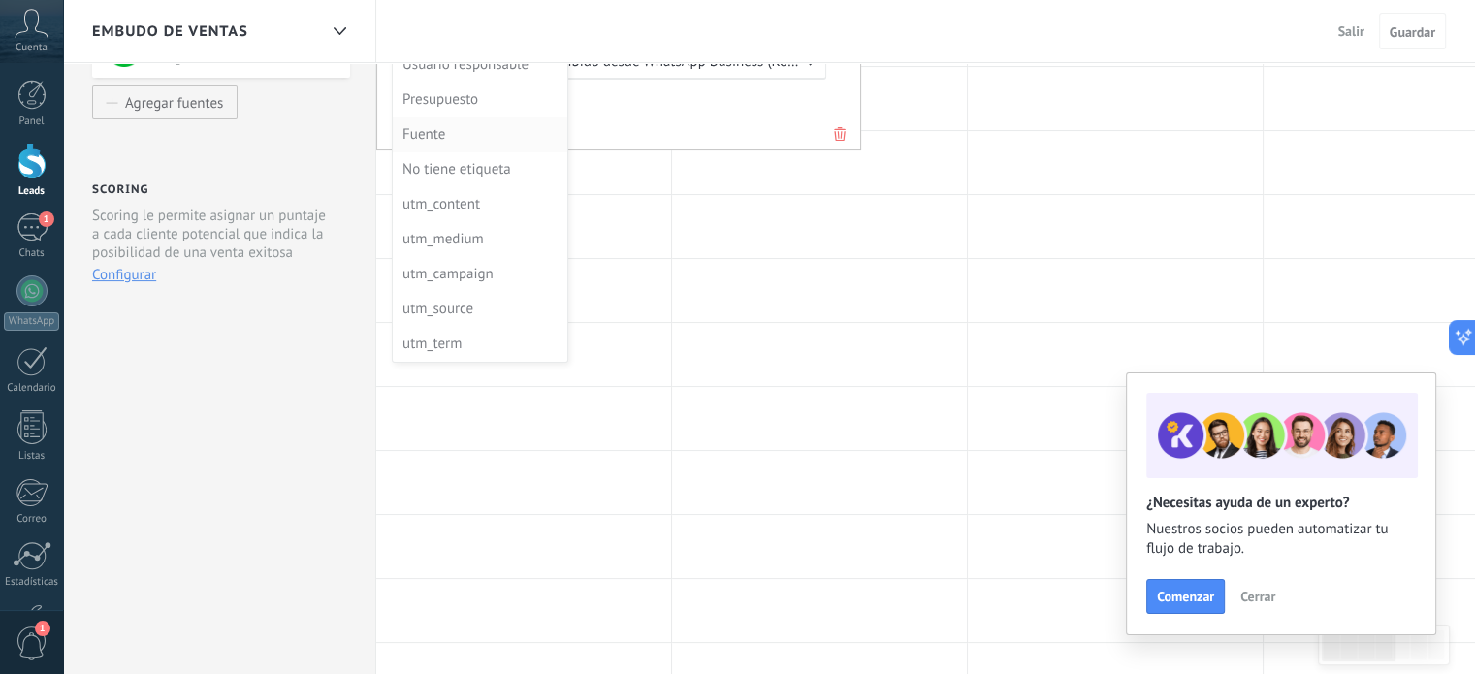
click at [433, 136] on div "Fuente" at bounding box center [477, 134] width 151 height 27
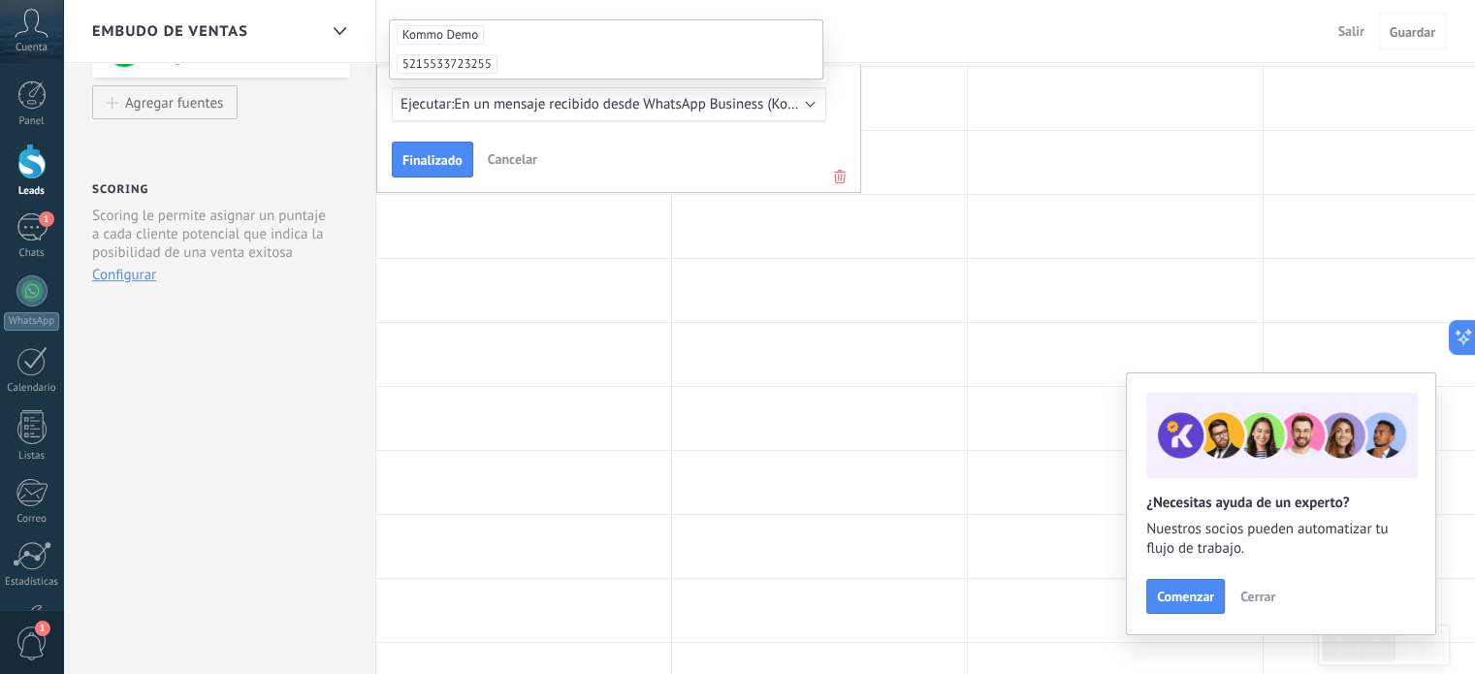
scroll to position [369, 0]
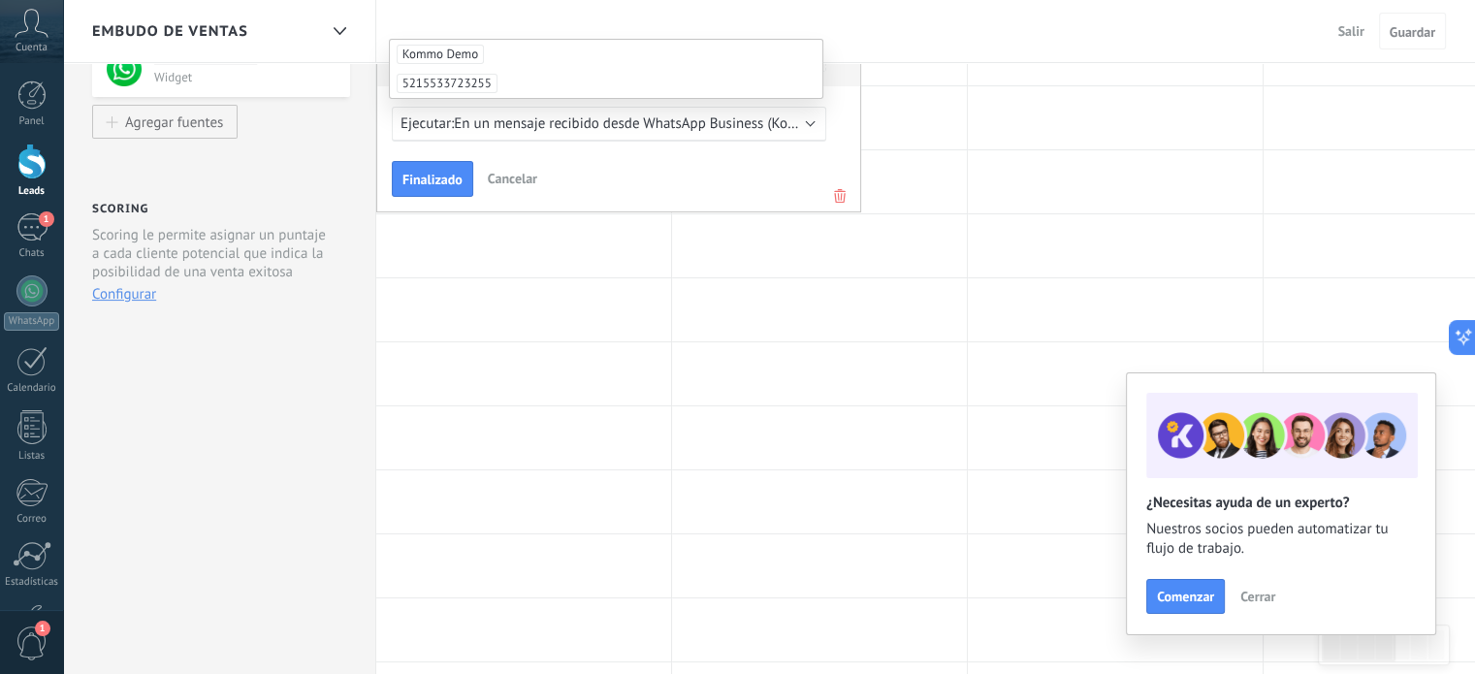
click at [461, 85] on span "5215533723255" at bounding box center [447, 83] width 101 height 19
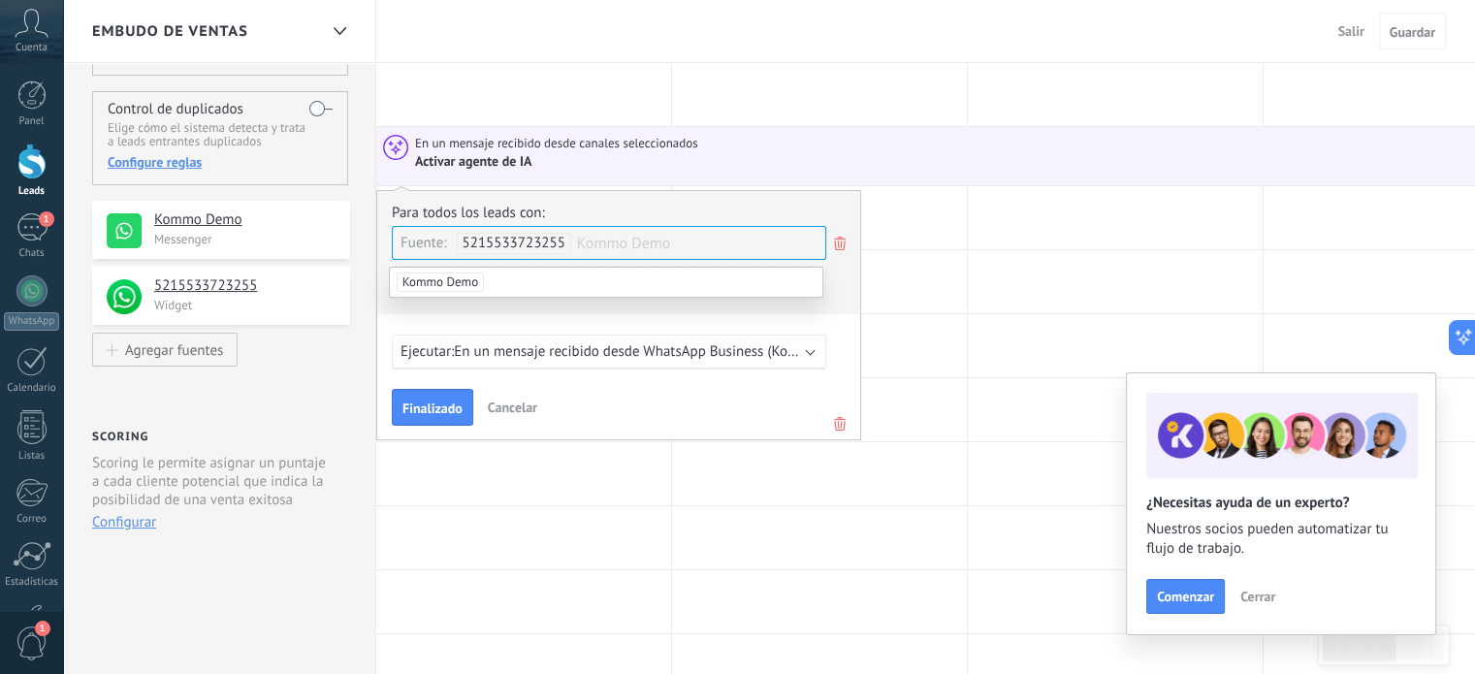
scroll to position [78, 0]
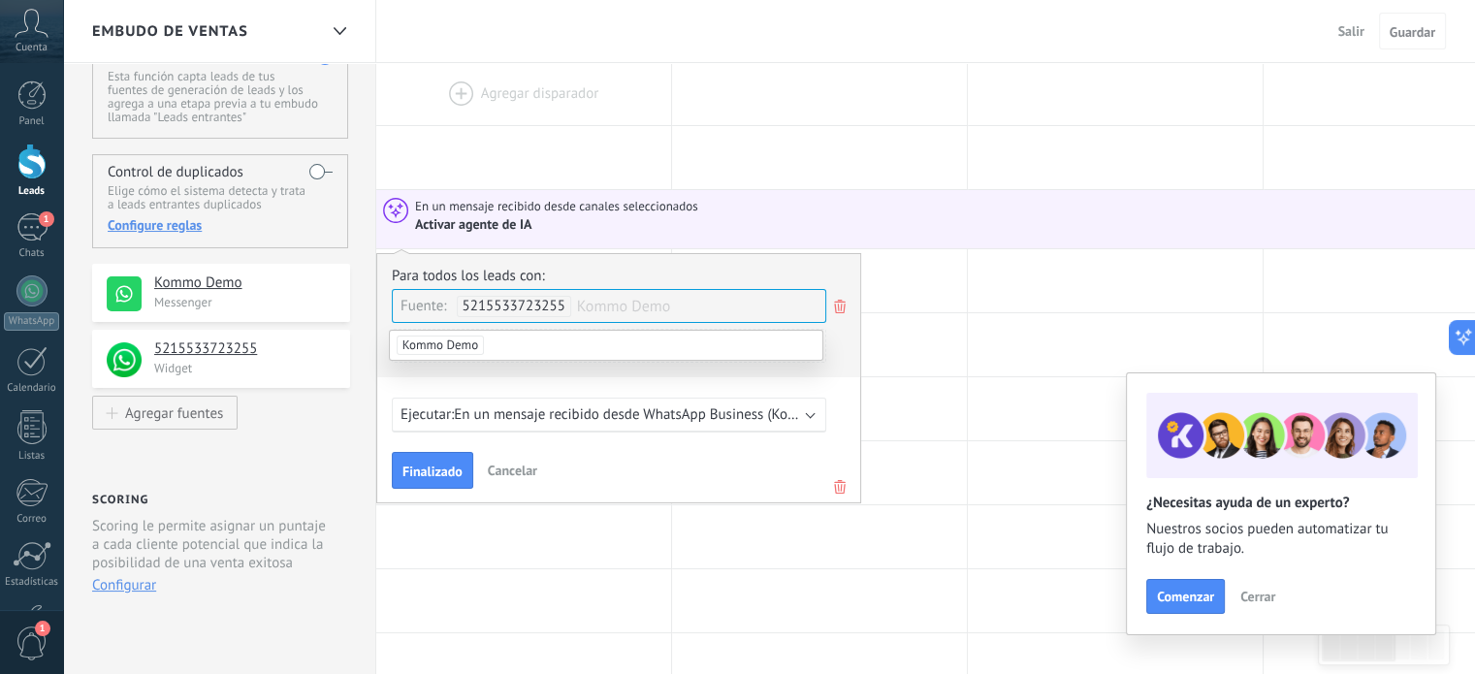
click at [795, 346] on li "Kommo Demo" at bounding box center [606, 345] width 433 height 29
click at [837, 310] on icon at bounding box center [839, 306] width 21 height 23
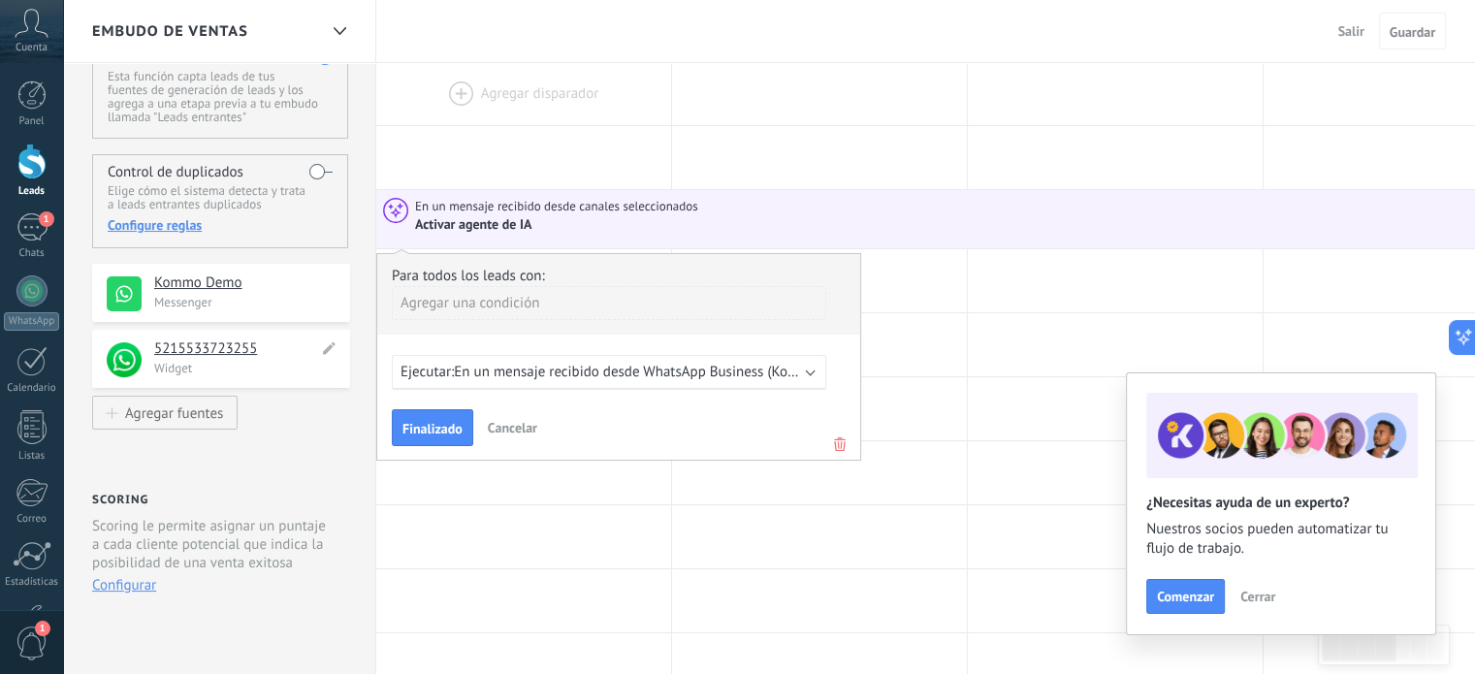
click at [257, 347] on h4 "5215533723255" at bounding box center [236, 348] width 164 height 19
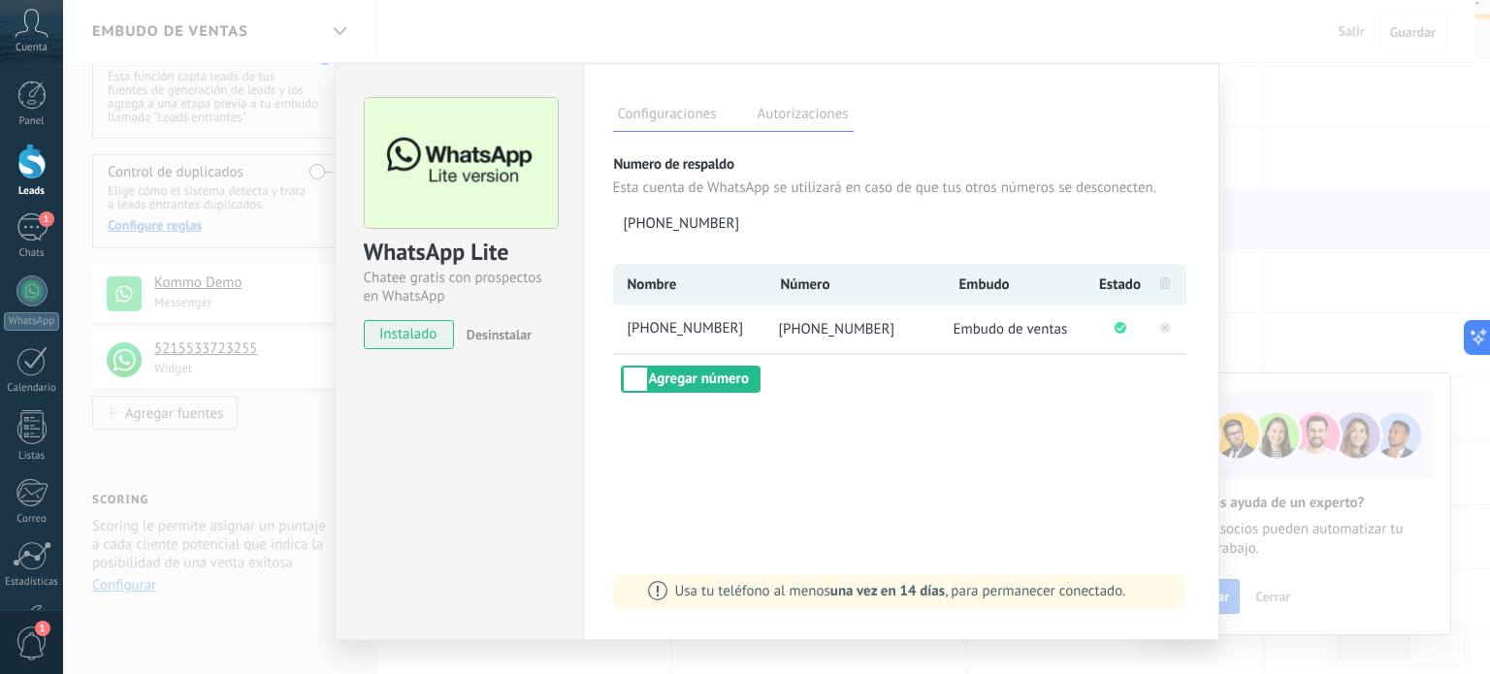
click at [795, 114] on label "Autorizaciones" at bounding box center [803, 117] width 101 height 28
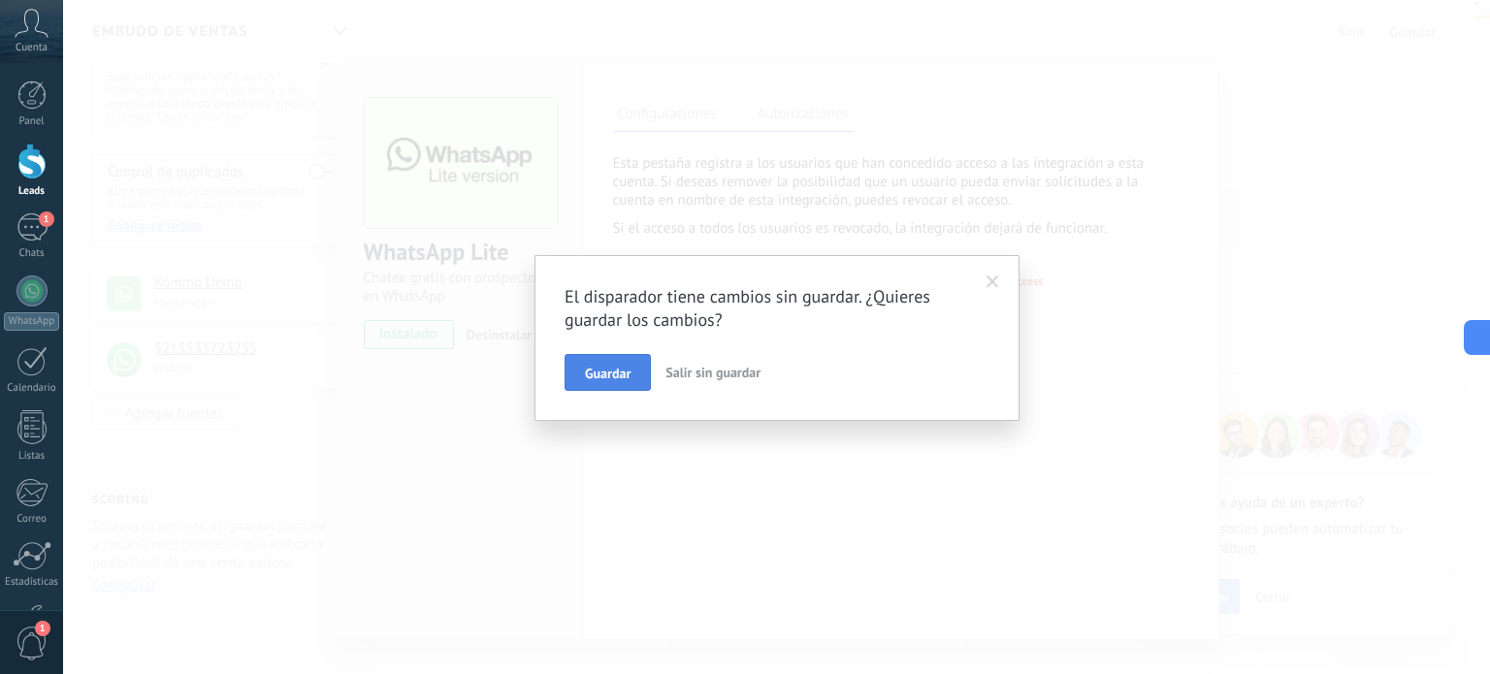
click at [613, 377] on span "Guardar" at bounding box center [608, 374] width 46 height 14
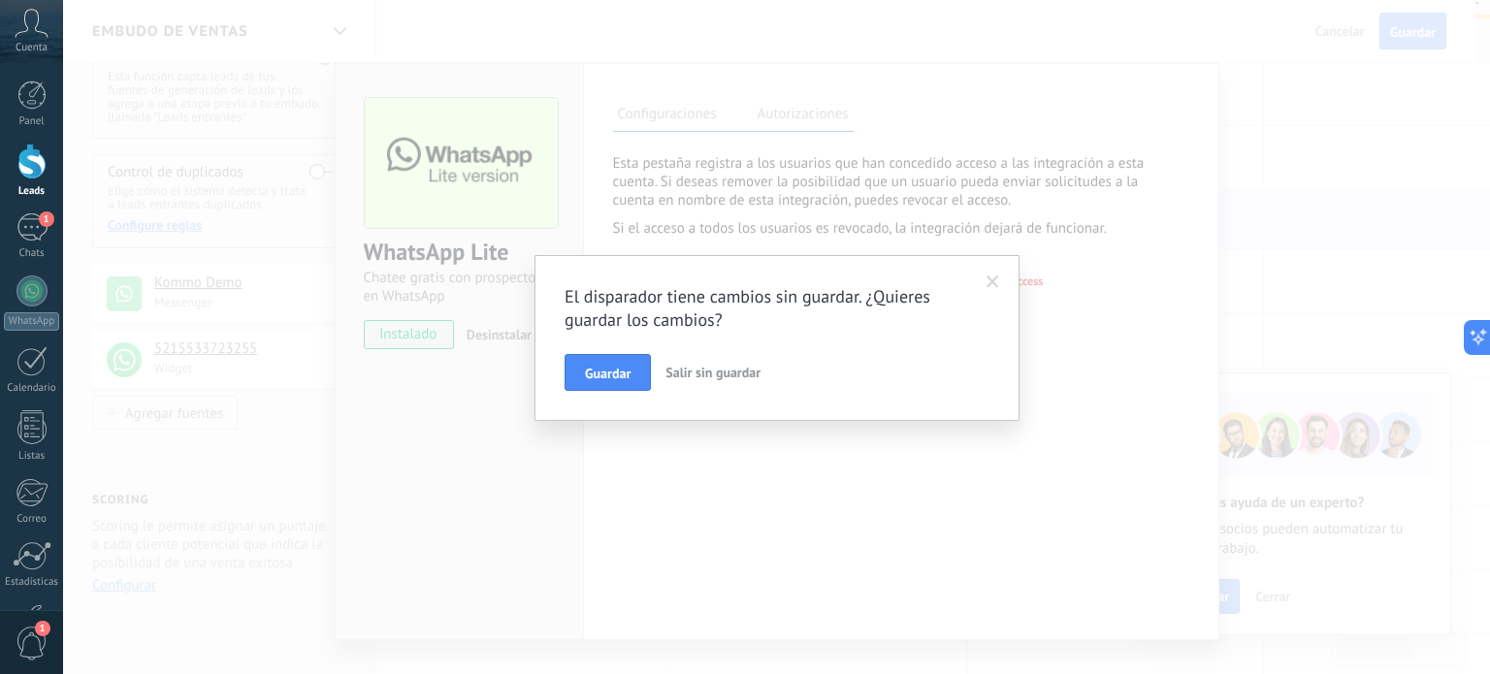
click at [613, 377] on span "Guardar" at bounding box center [608, 374] width 46 height 14
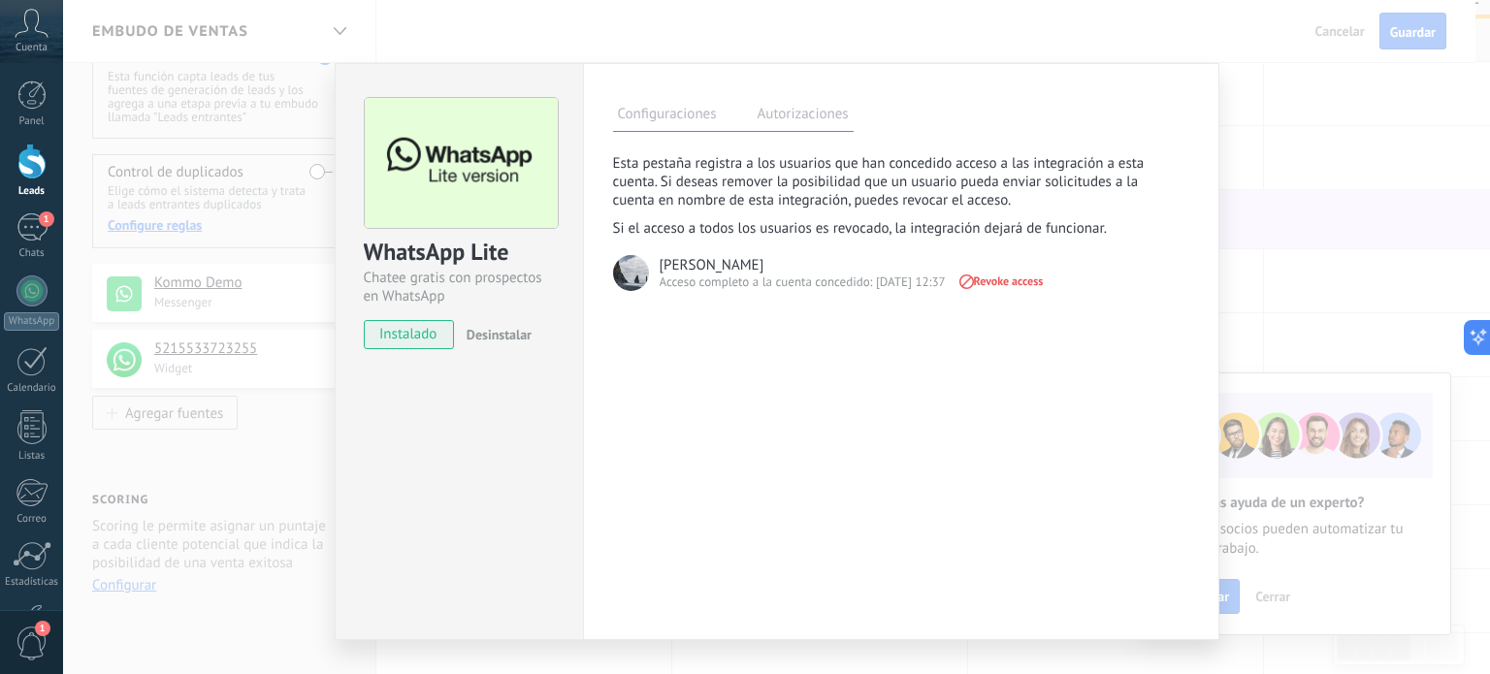
click at [661, 112] on label "Configuraciones" at bounding box center [667, 117] width 109 height 28
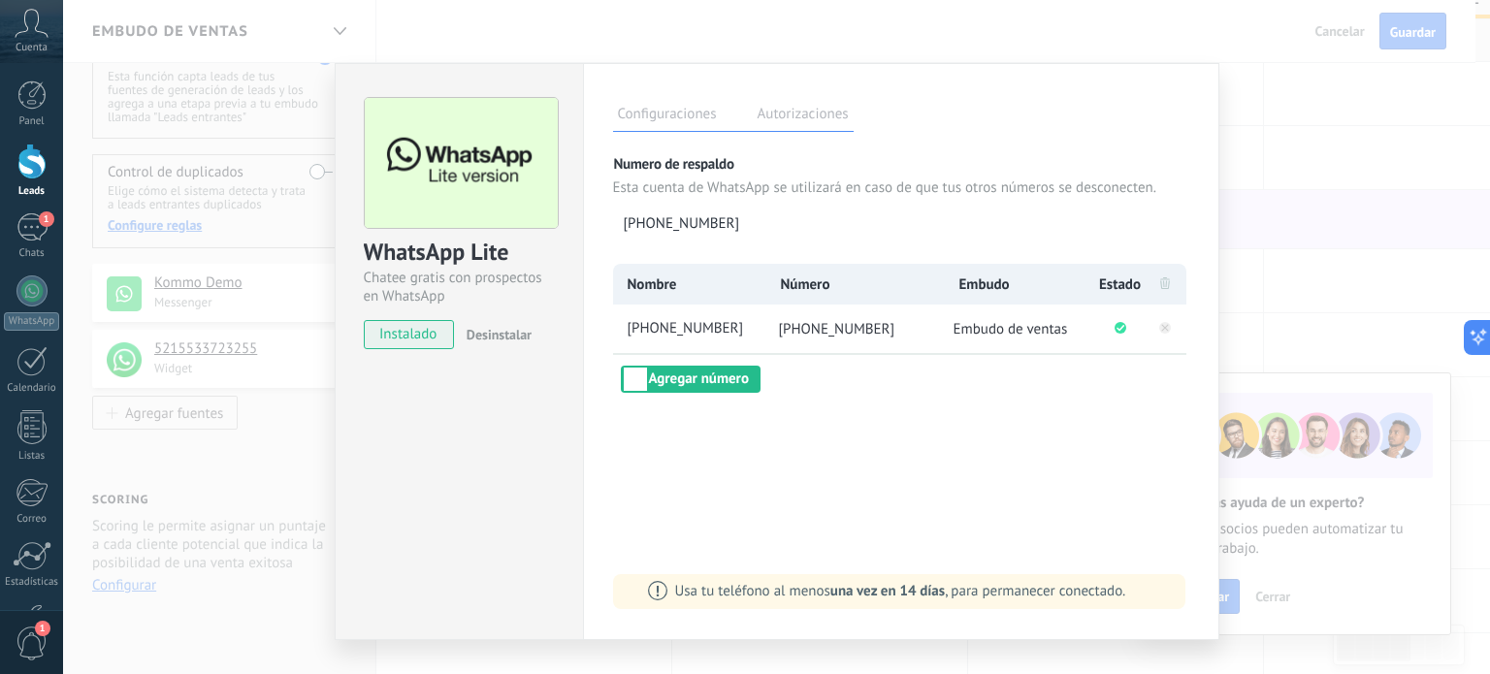
click at [80, 49] on div "WhatsApp Lite Chatee gratis con prospectos en WhatsApp instalado Desinstalar Co…" at bounding box center [776, 337] width 1427 height 674
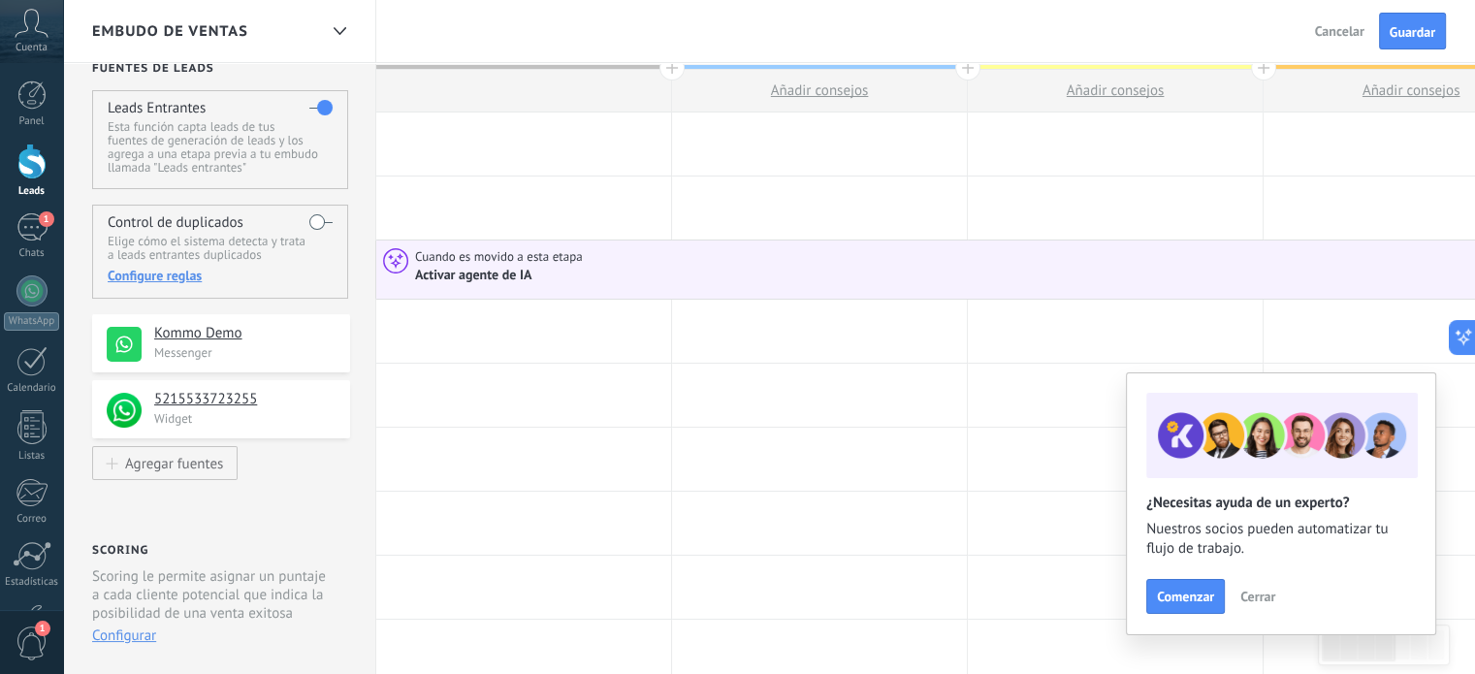
scroll to position [0, 0]
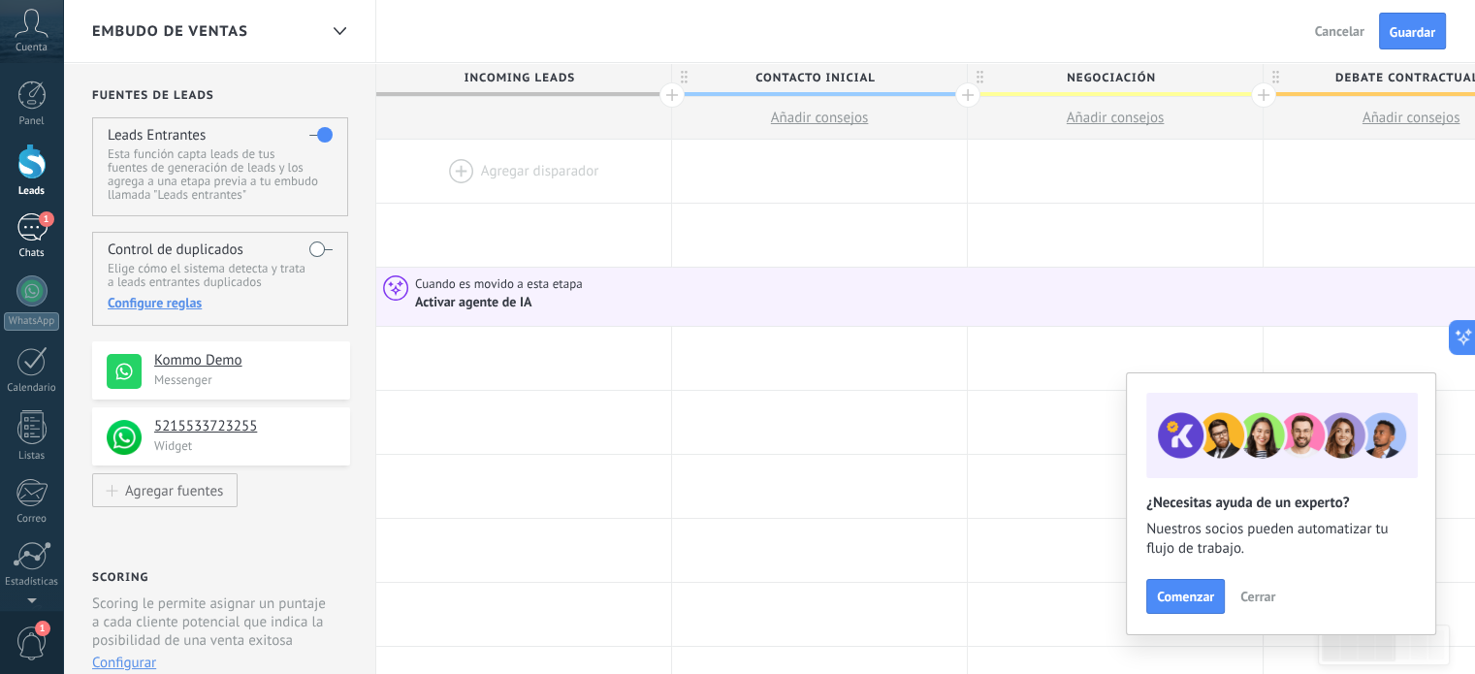
click at [39, 222] on span "1" at bounding box center [47, 219] width 16 height 16
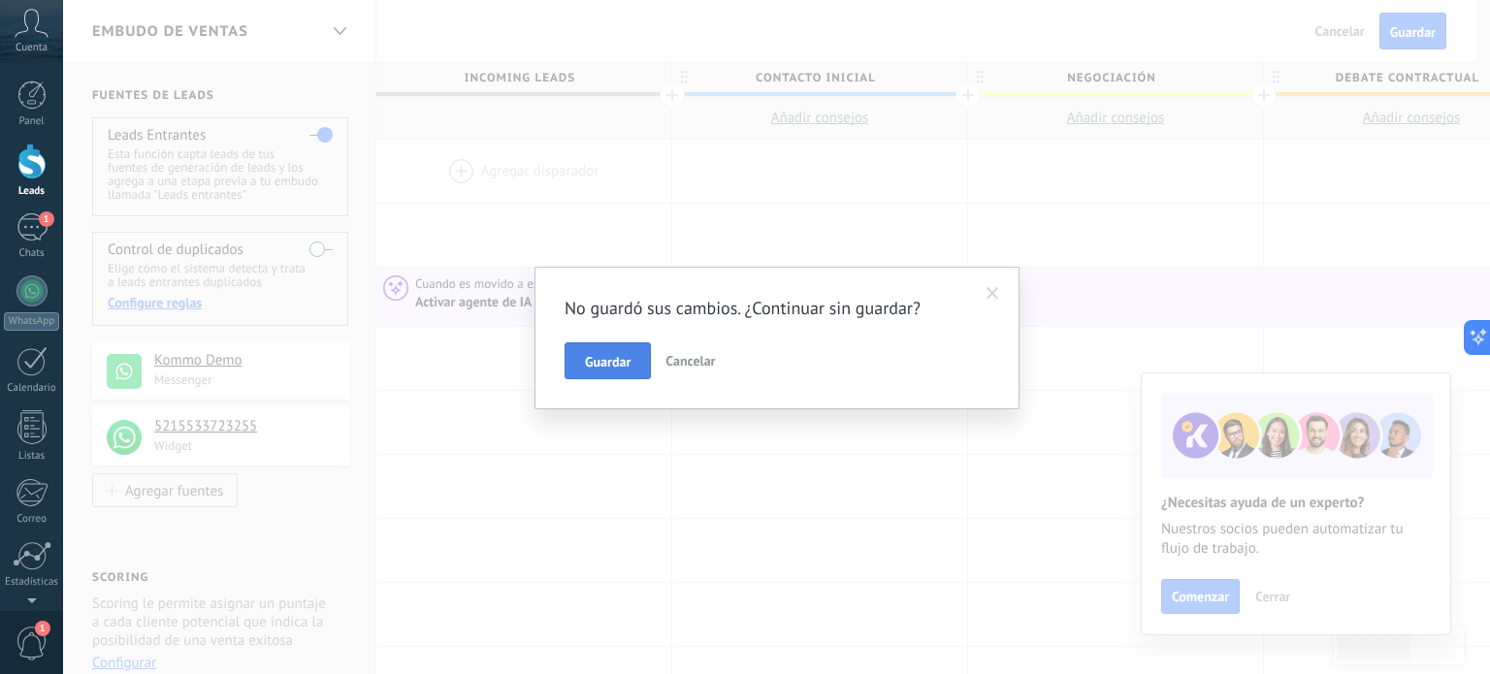
click at [595, 358] on span "Guardar" at bounding box center [608, 362] width 46 height 14
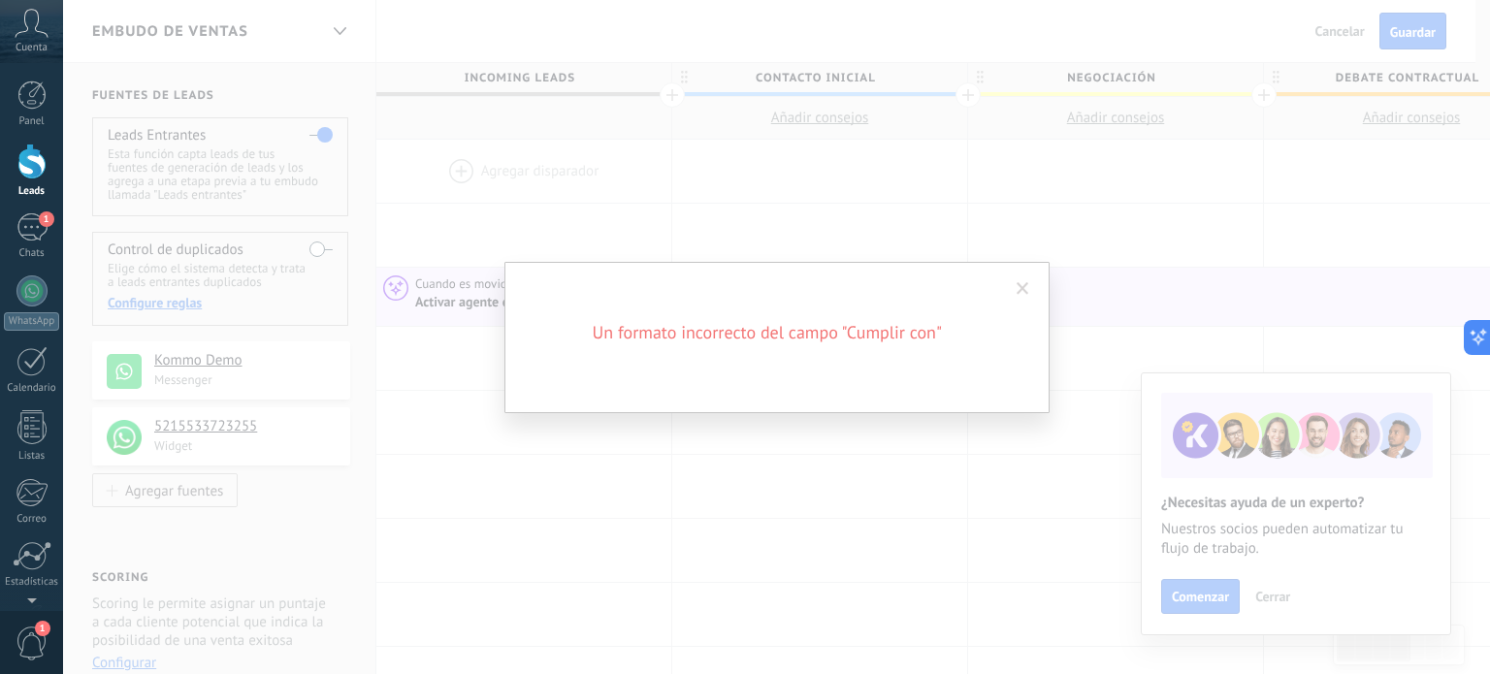
click at [1020, 288] on span at bounding box center [1022, 289] width 13 height 14
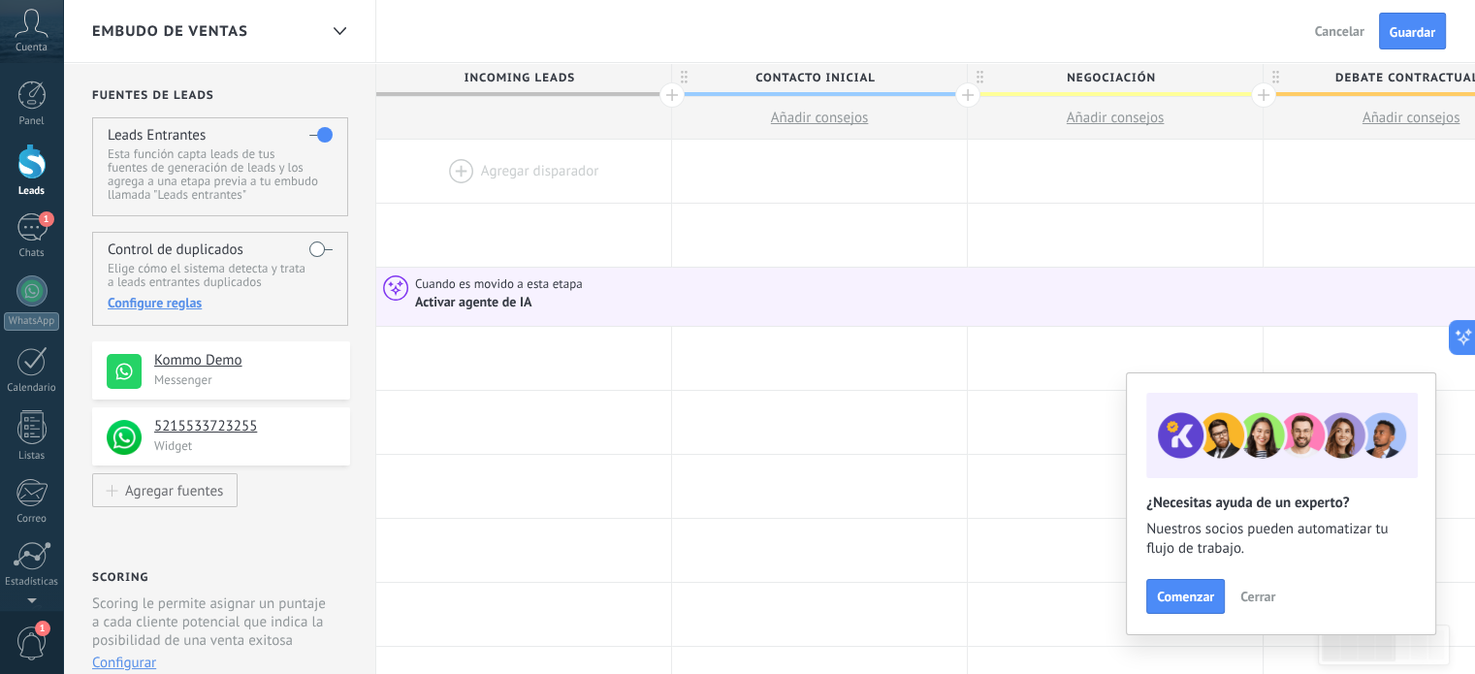
click at [32, 157] on div at bounding box center [31, 162] width 29 height 36
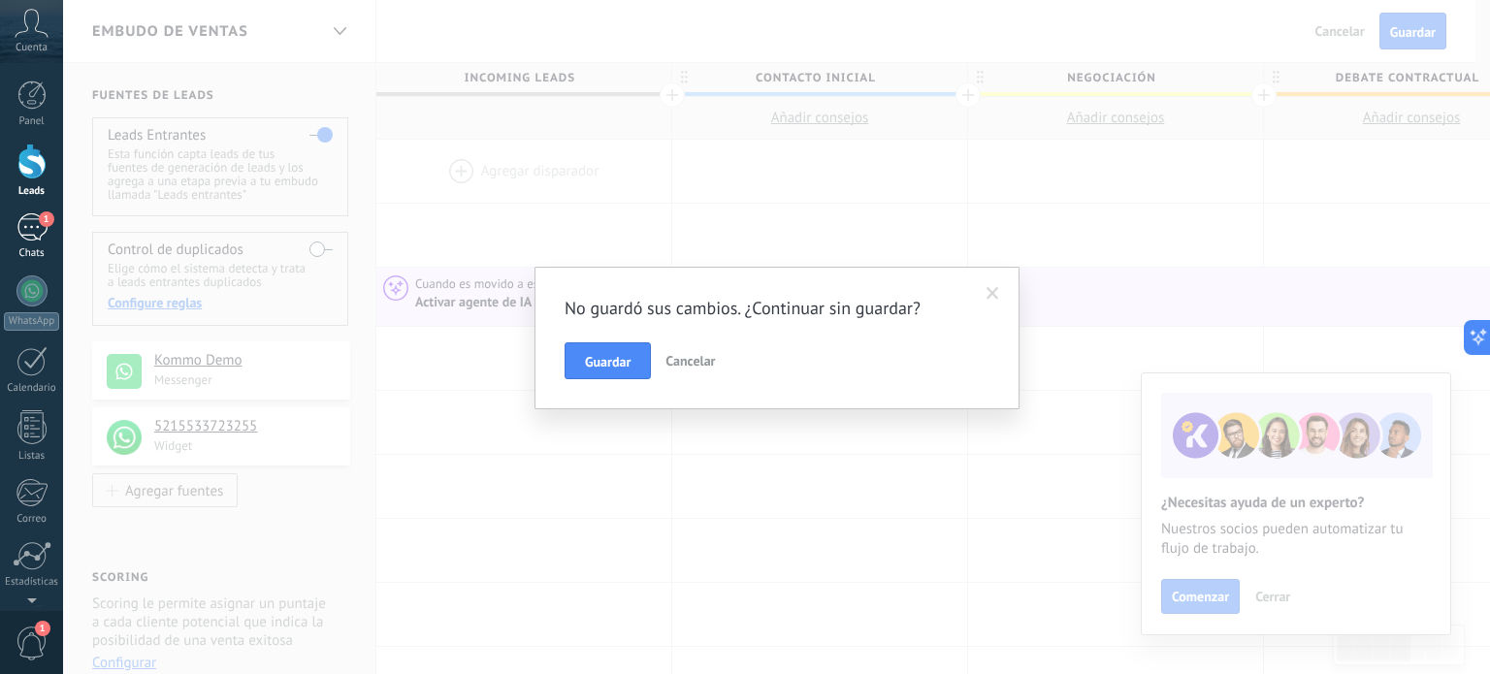
click at [30, 228] on div "1" at bounding box center [31, 227] width 31 height 28
click at [582, 361] on button "Guardar" at bounding box center [607, 360] width 86 height 37
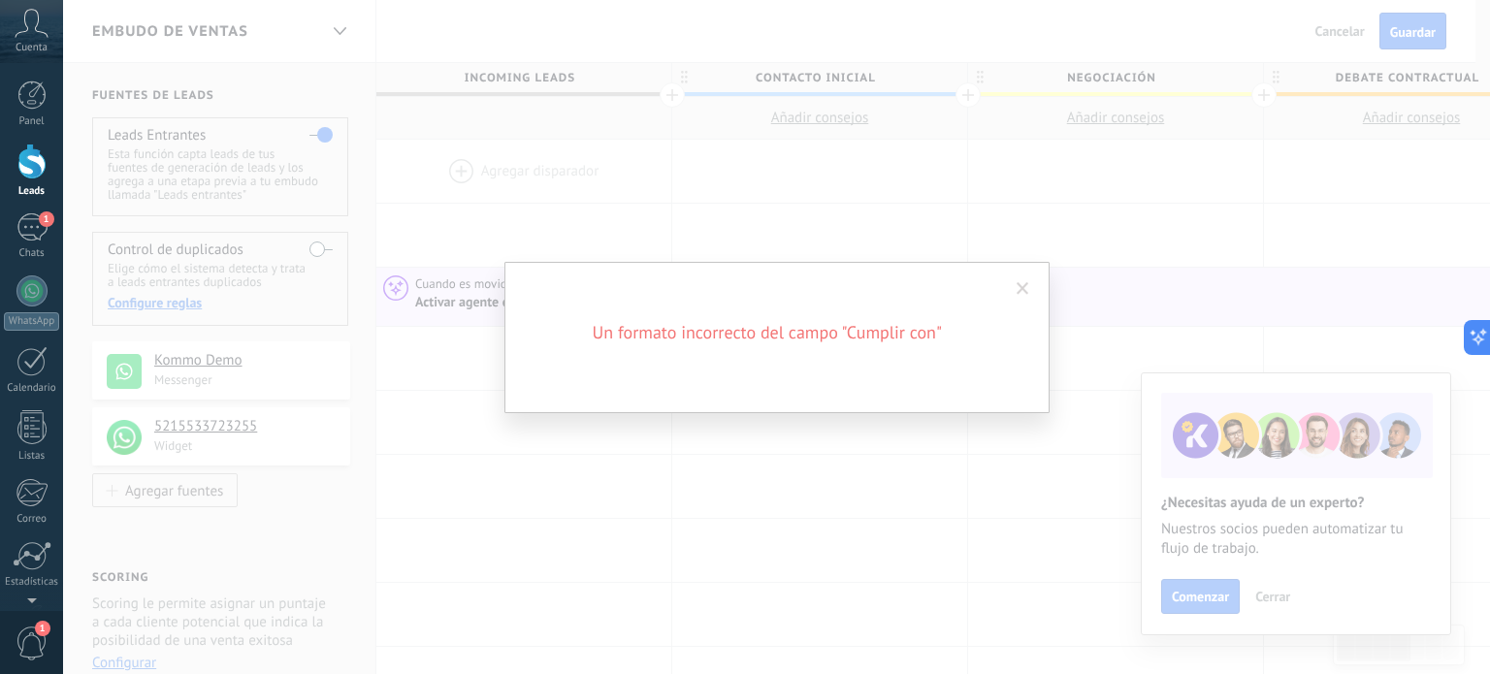
click at [1024, 284] on span at bounding box center [1022, 289] width 13 height 14
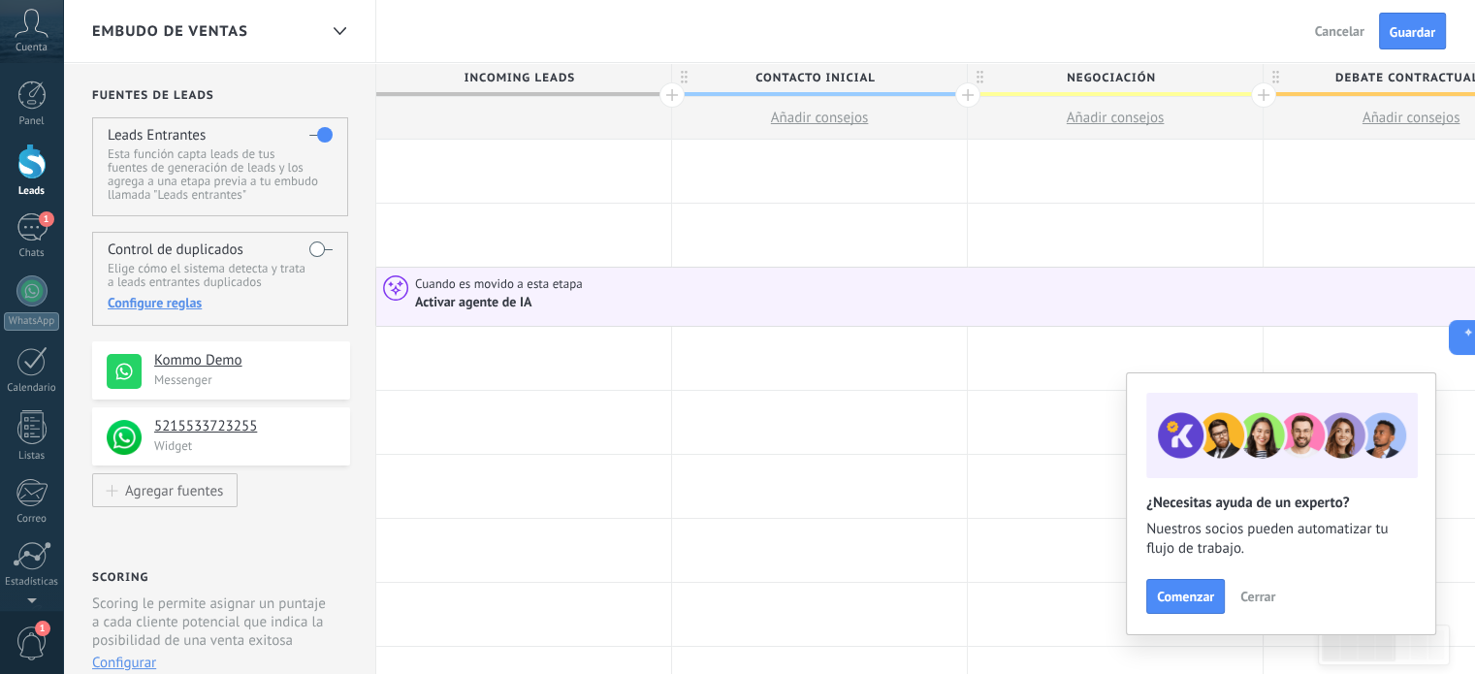
click at [454, 307] on div "Activar agente de IA" at bounding box center [474, 302] width 119 height 17
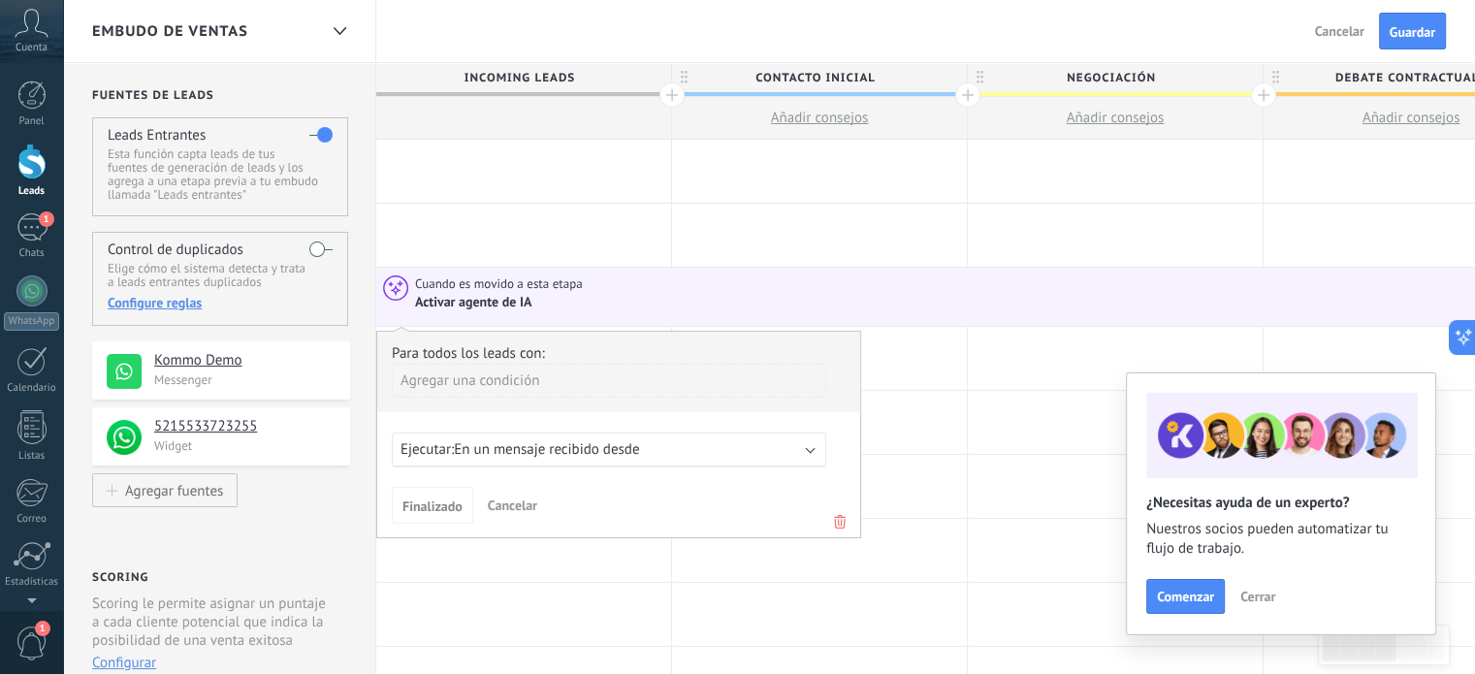
click at [477, 457] on span "En un mensaje recibido desde" at bounding box center [546, 449] width 185 height 18
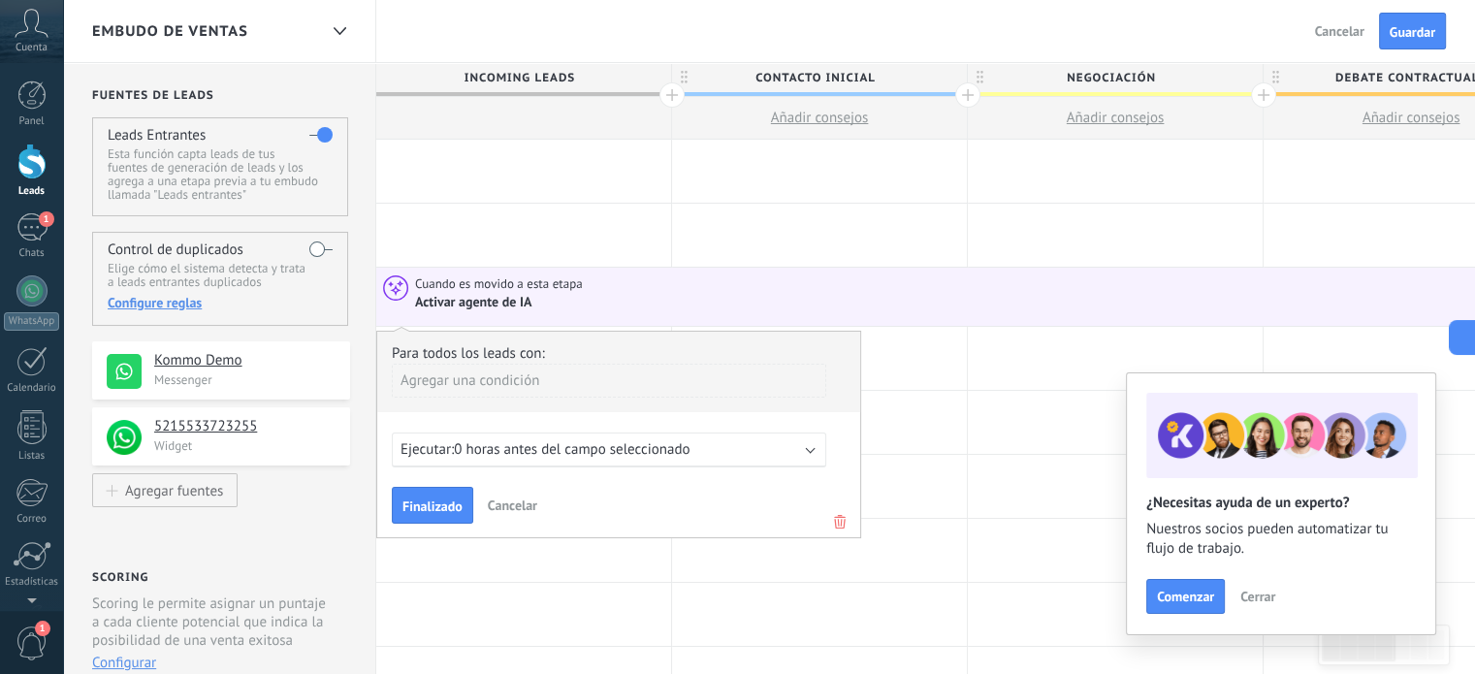
click at [520, 454] on span "0 horas antes del campo seleccionado" at bounding box center [572, 449] width 236 height 18
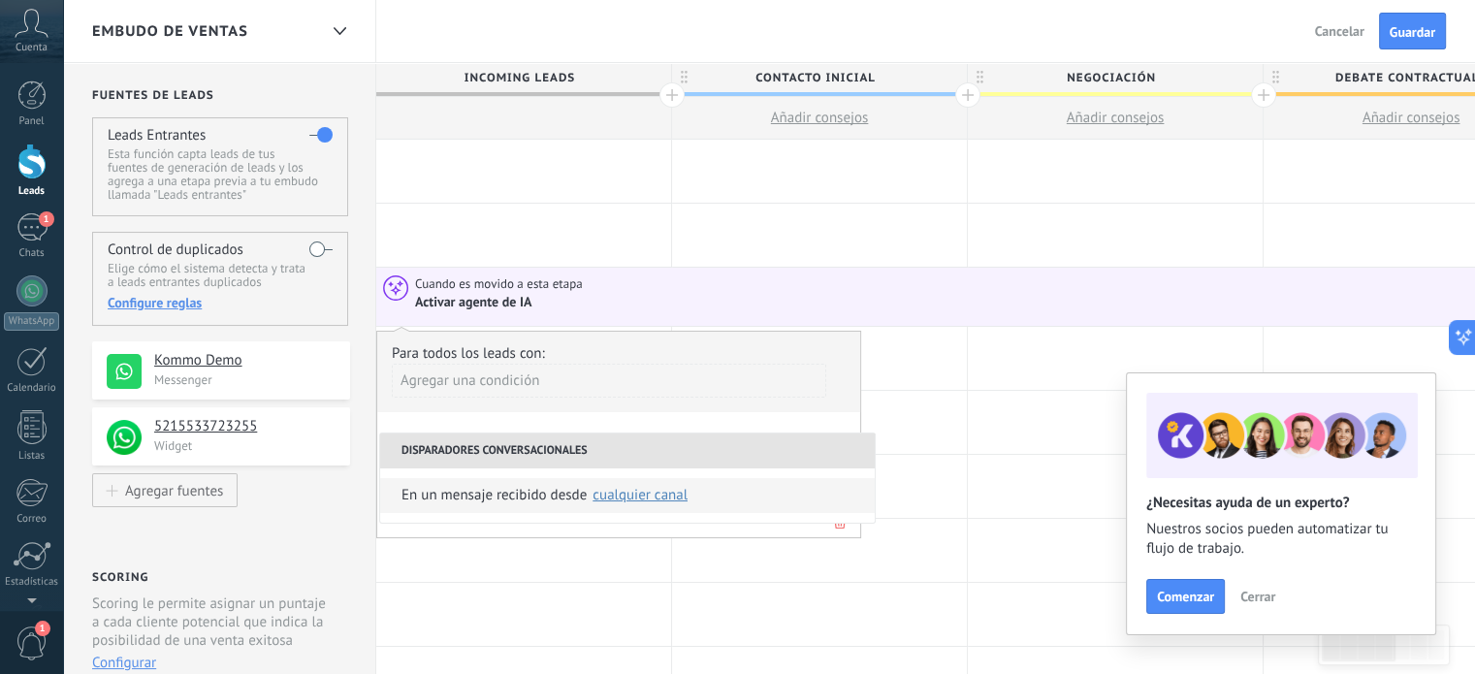
click at [497, 499] on div "En un mensaje recibido desde" at bounding box center [494, 495] width 185 height 35
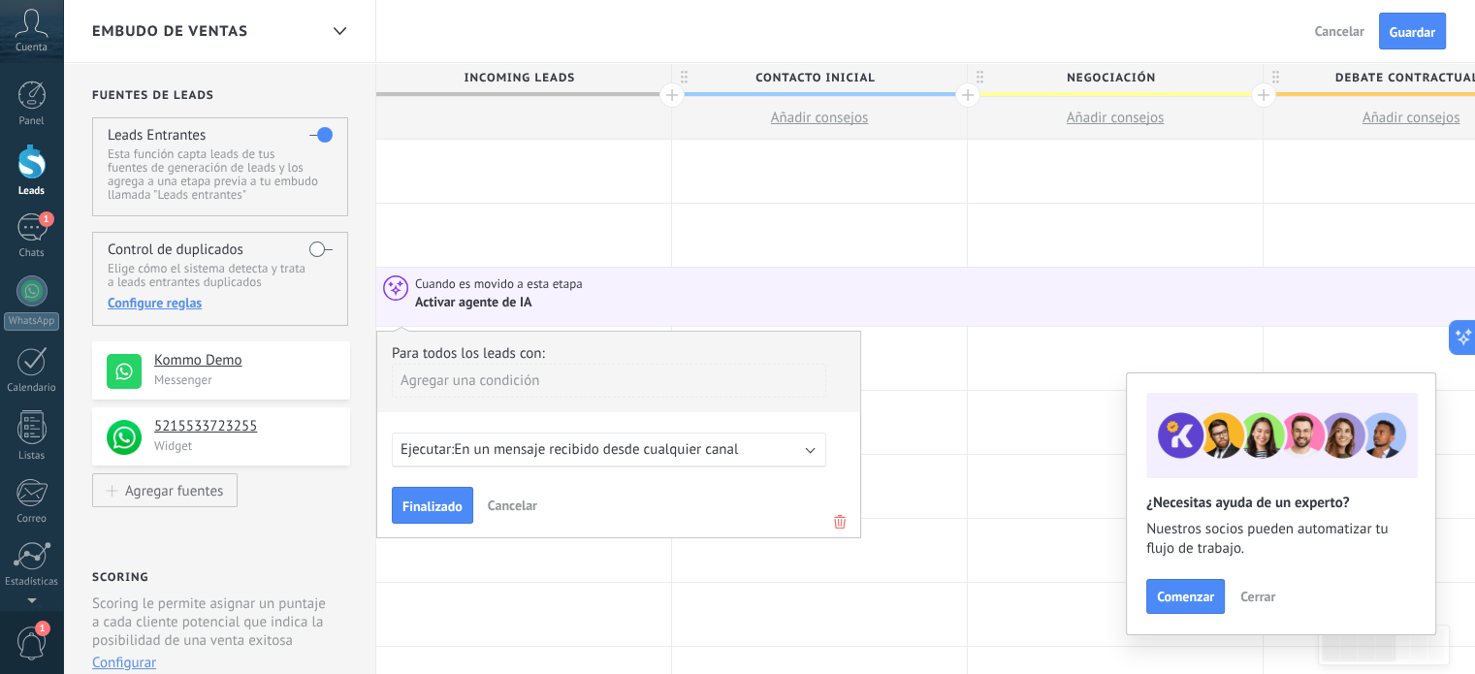
click at [465, 370] on div "Agregar una condición" at bounding box center [609, 381] width 434 height 34
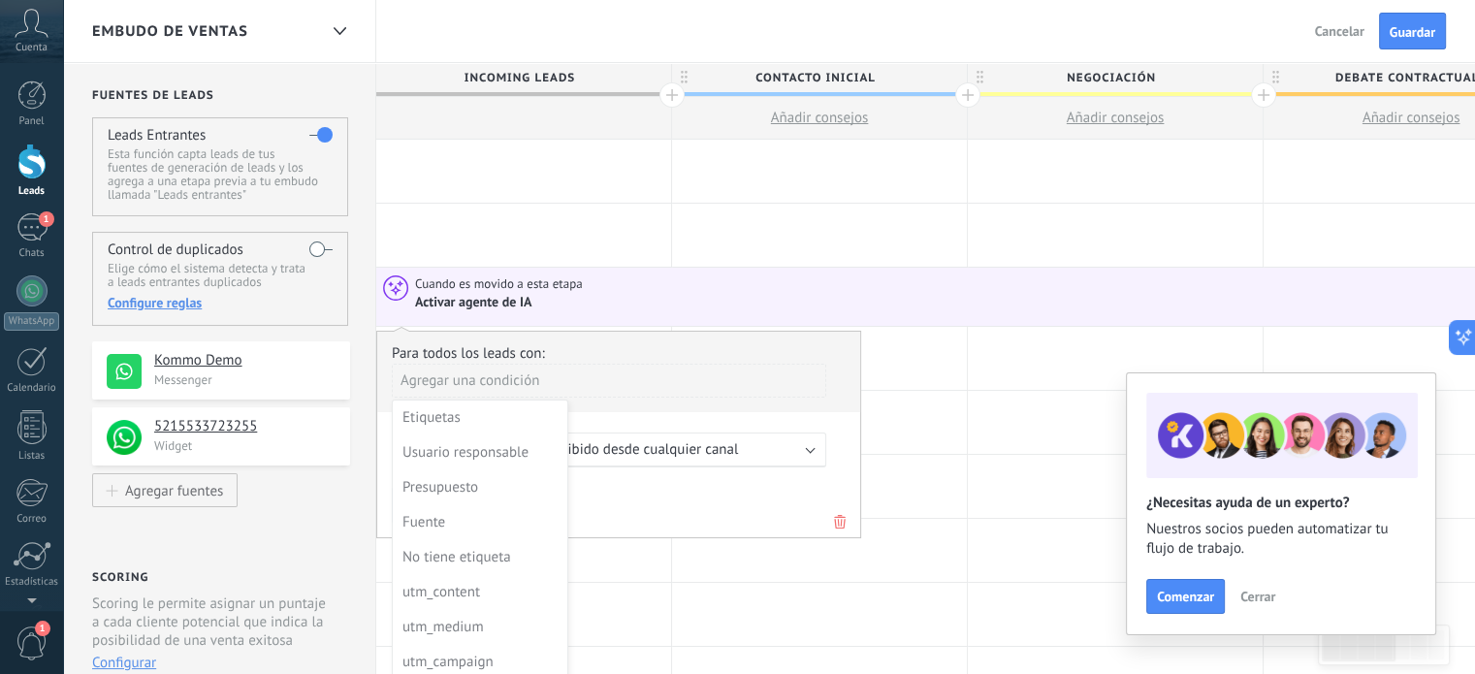
click at [667, 499] on div at bounding box center [618, 434] width 483 height 205
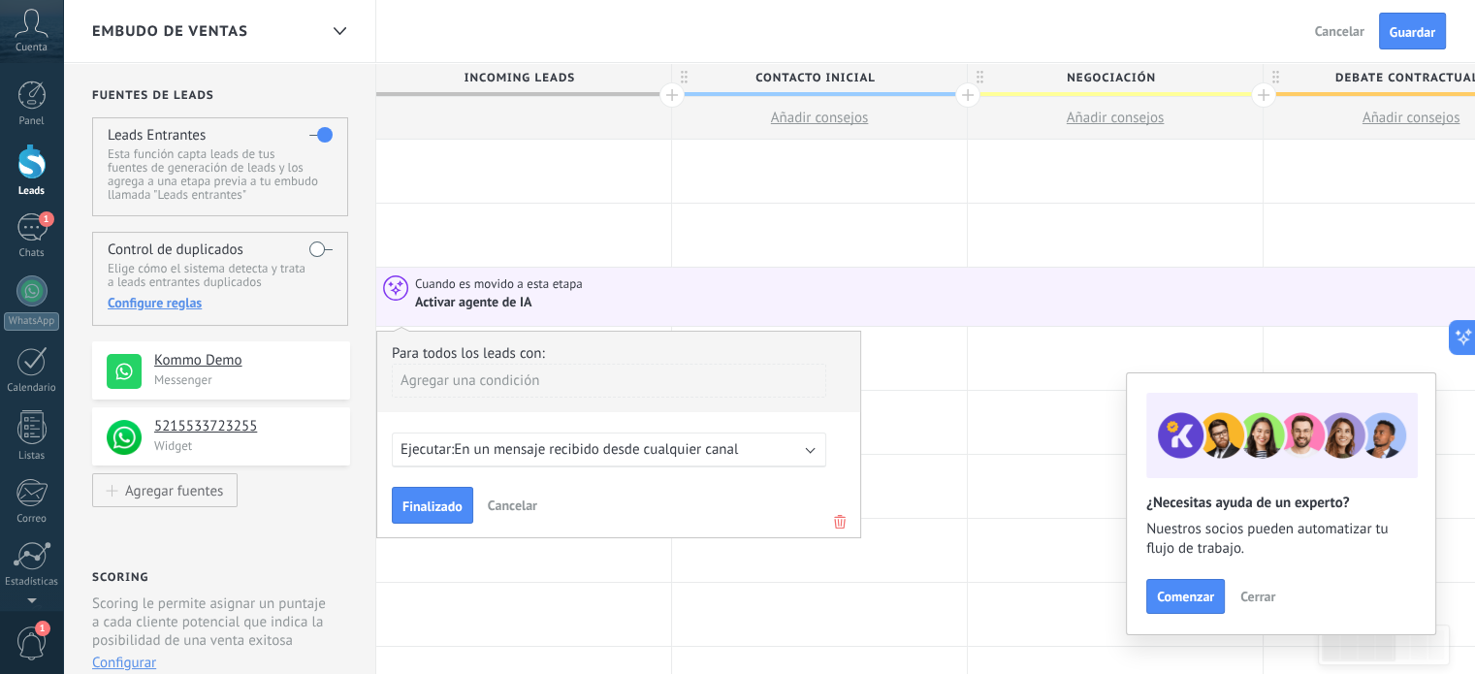
click at [656, 449] on span "En un mensaje recibido desde cualquier canal" at bounding box center [596, 449] width 284 height 18
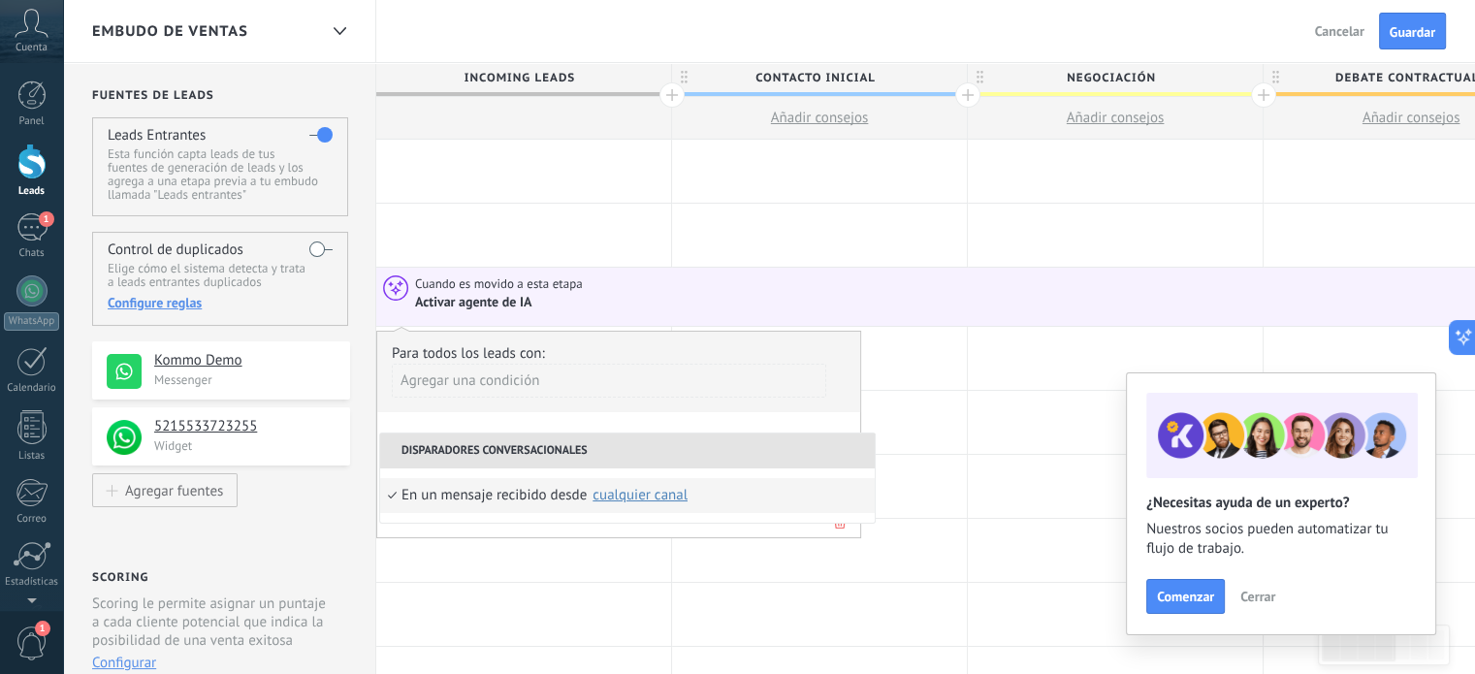
click at [628, 496] on div "cualquier canal" at bounding box center [640, 495] width 95 height 15
click at [570, 575] on div at bounding box center [523, 550] width 295 height 63
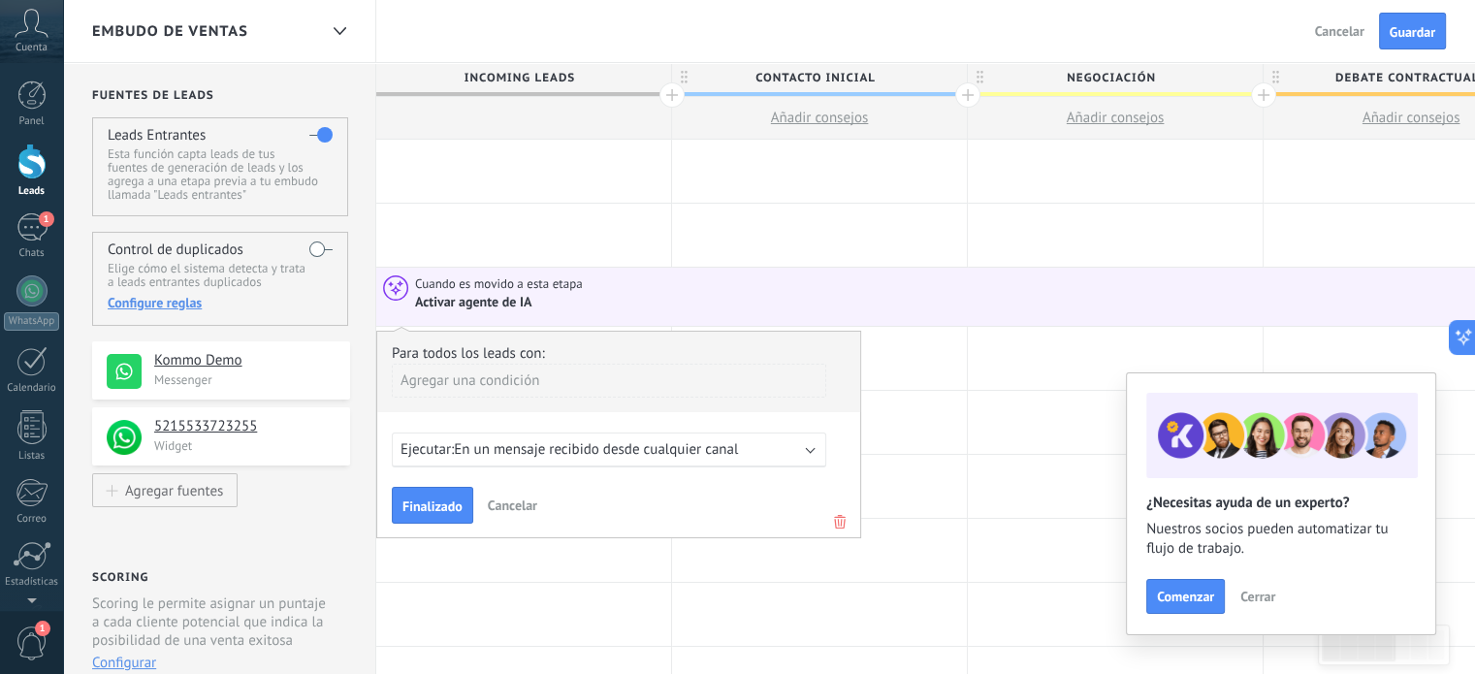
click at [554, 454] on span "En un mensaje recibido desde cualquier canal" at bounding box center [596, 449] width 284 height 18
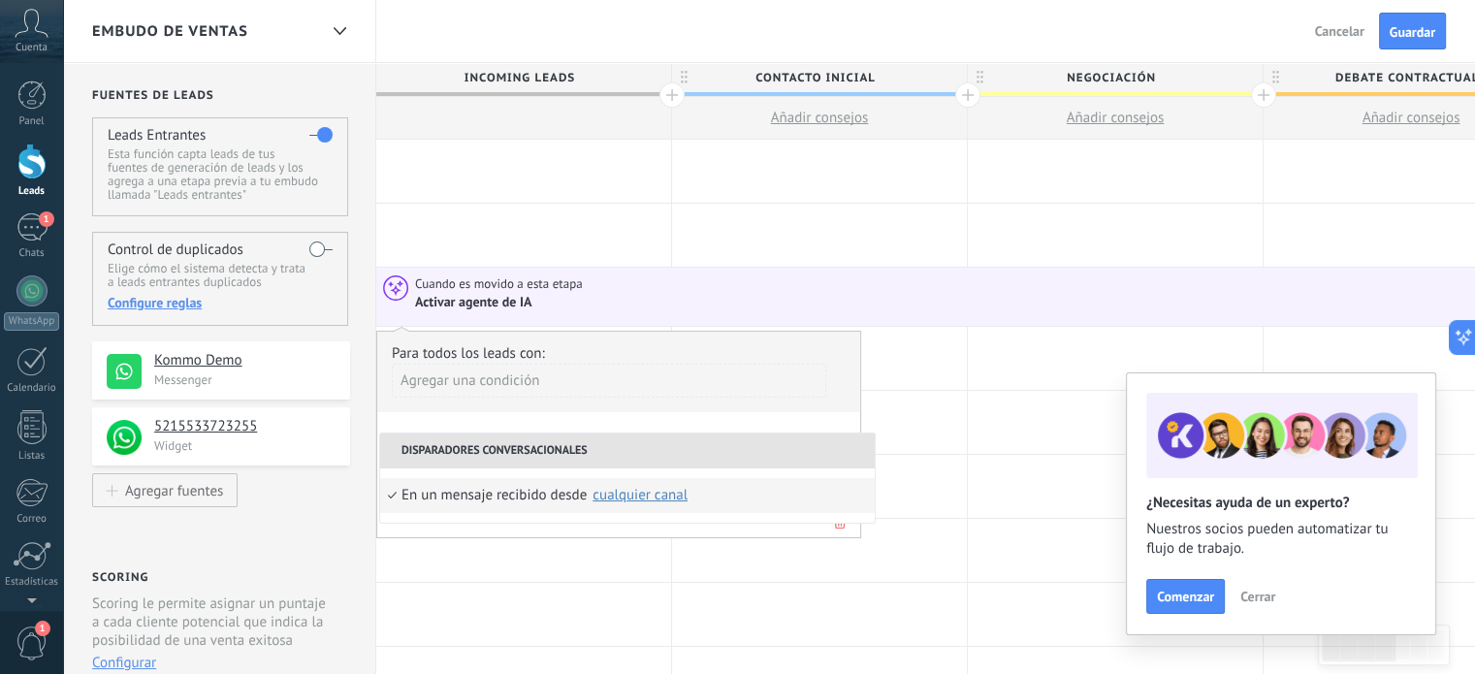
scroll to position [97, 0]
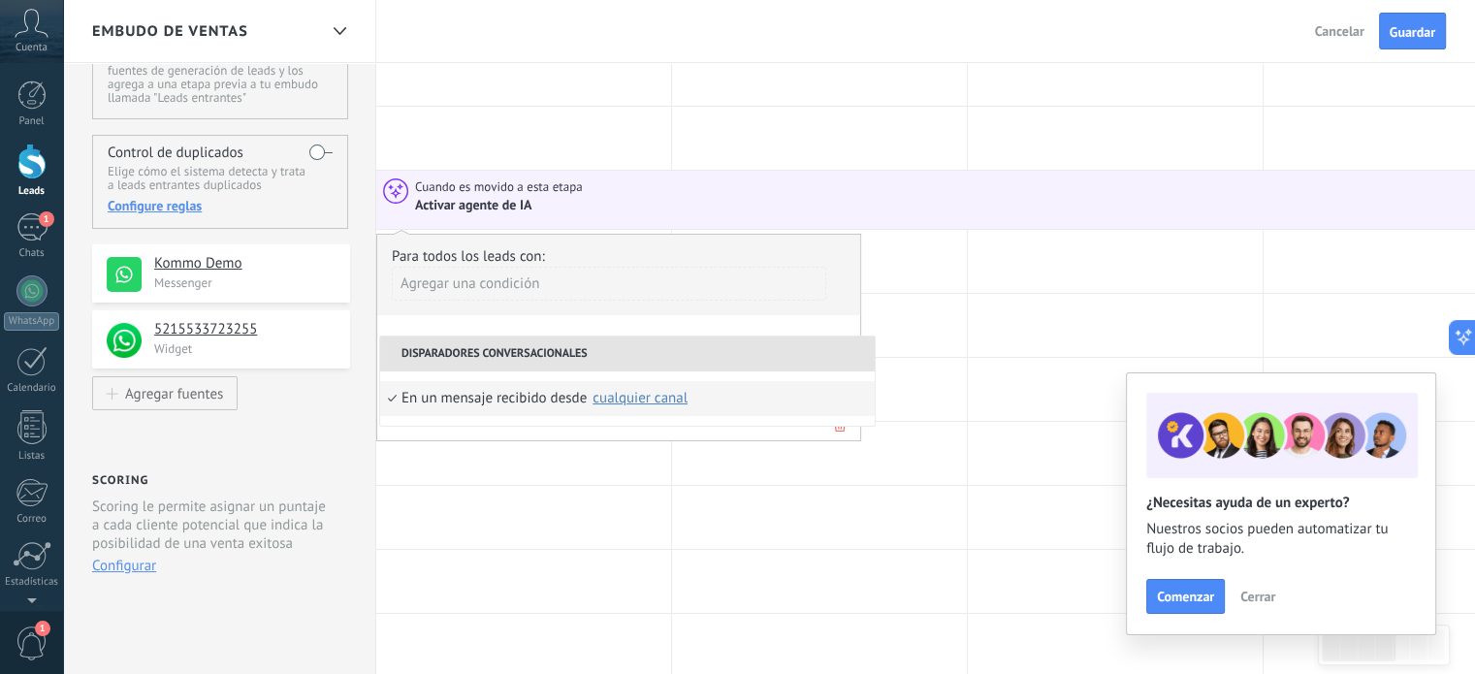
click at [497, 394] on div "En un mensaje recibido desde" at bounding box center [494, 398] width 185 height 35
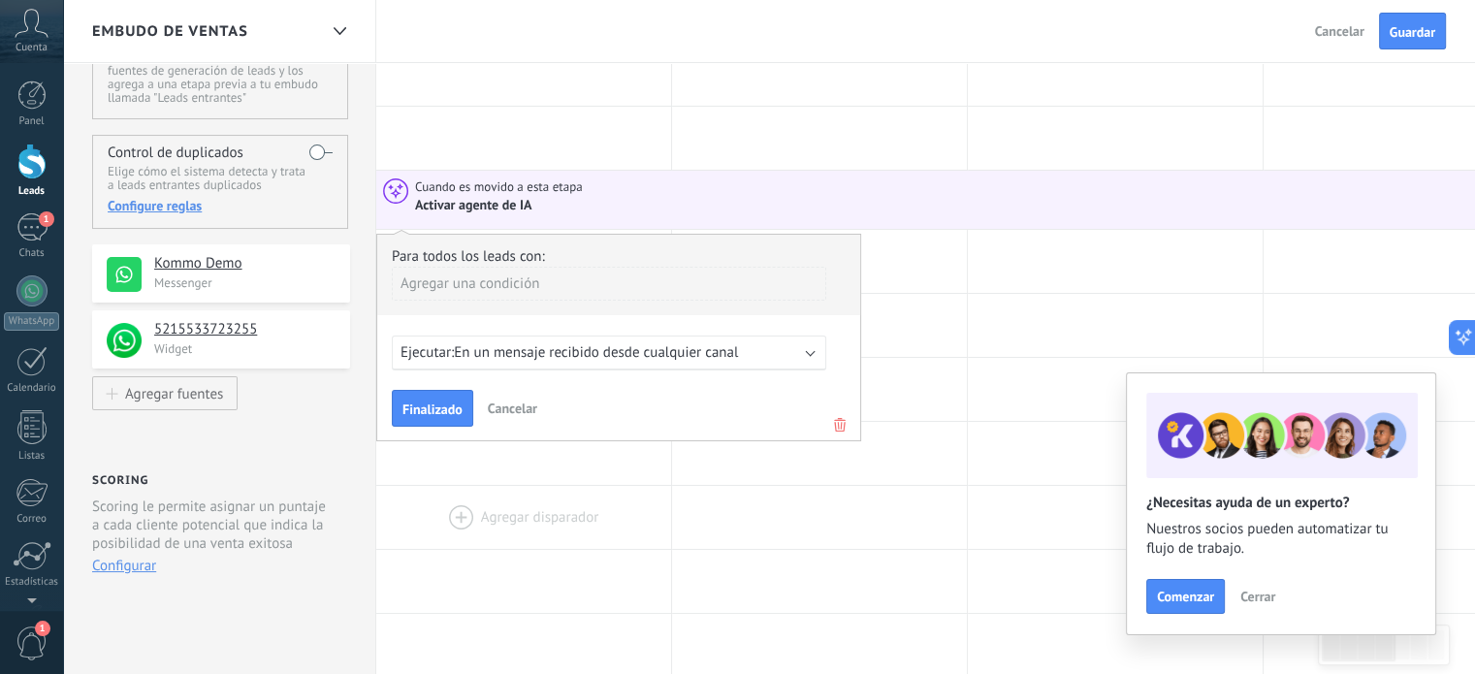
click at [490, 519] on div at bounding box center [523, 517] width 295 height 63
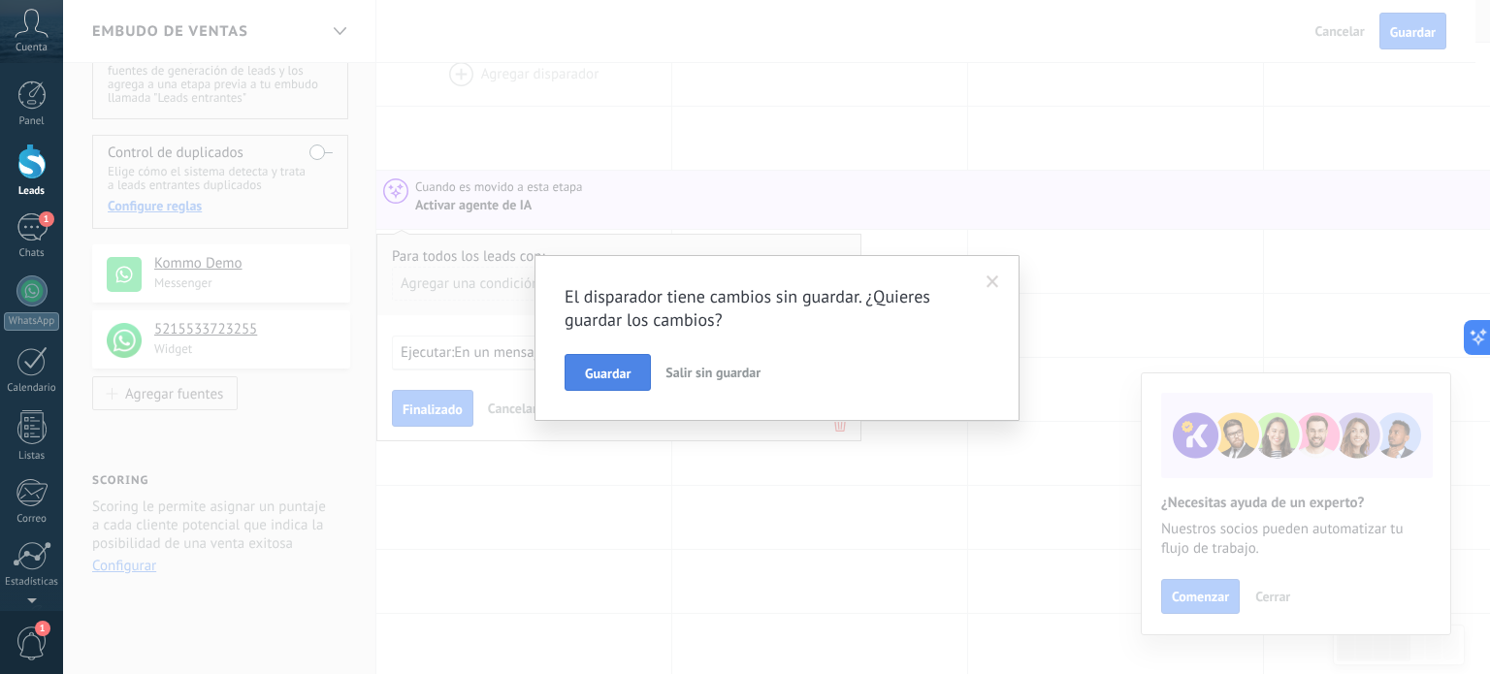
click at [601, 371] on span "Guardar" at bounding box center [608, 374] width 46 height 14
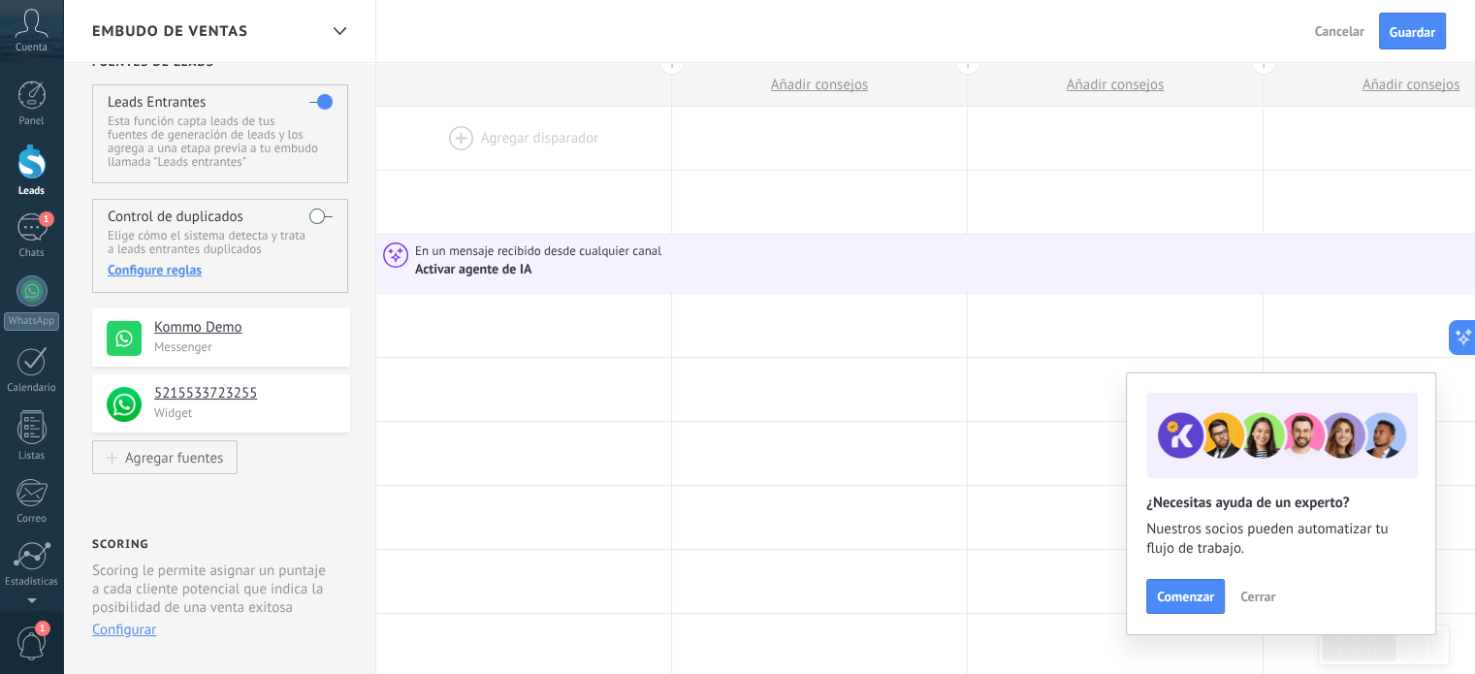
scroll to position [0, 0]
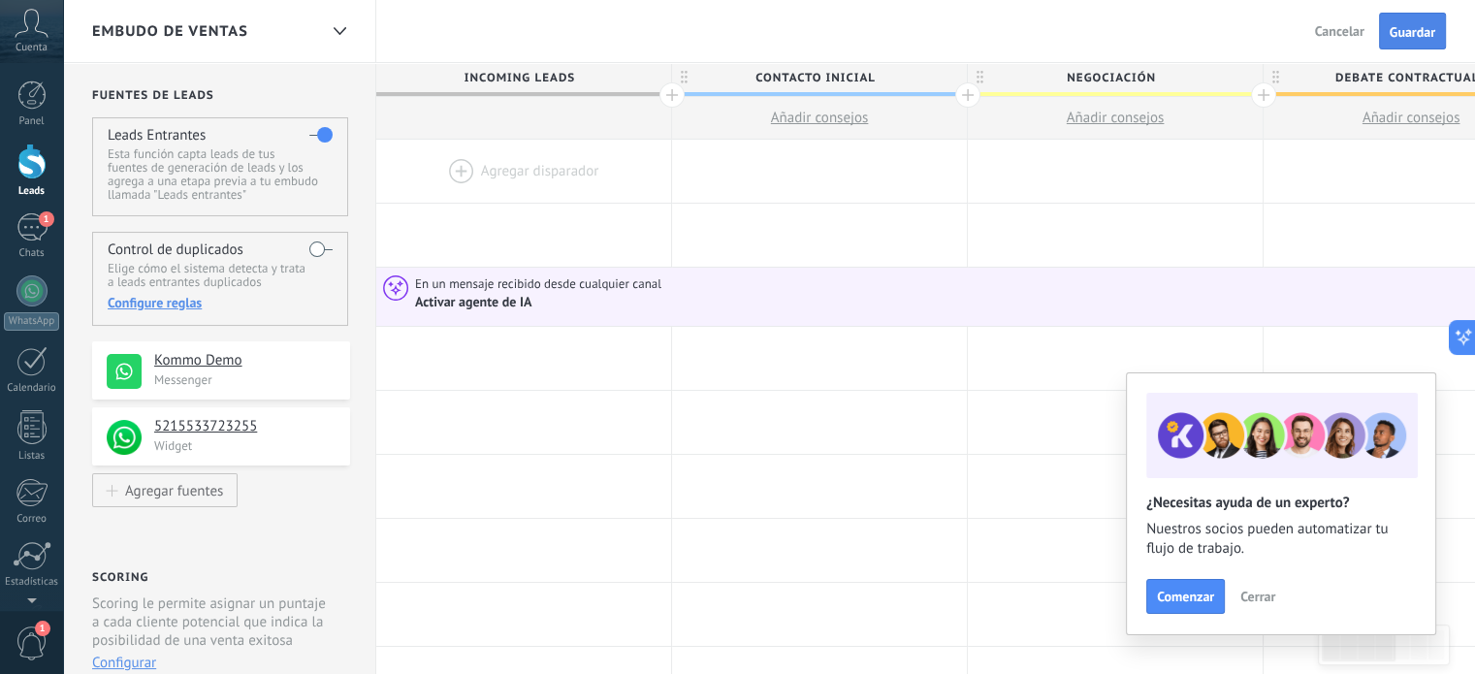
click at [1416, 31] on span "Guardar" at bounding box center [1413, 32] width 46 height 14
click at [1191, 592] on span "Comenzar" at bounding box center [1185, 597] width 57 height 14
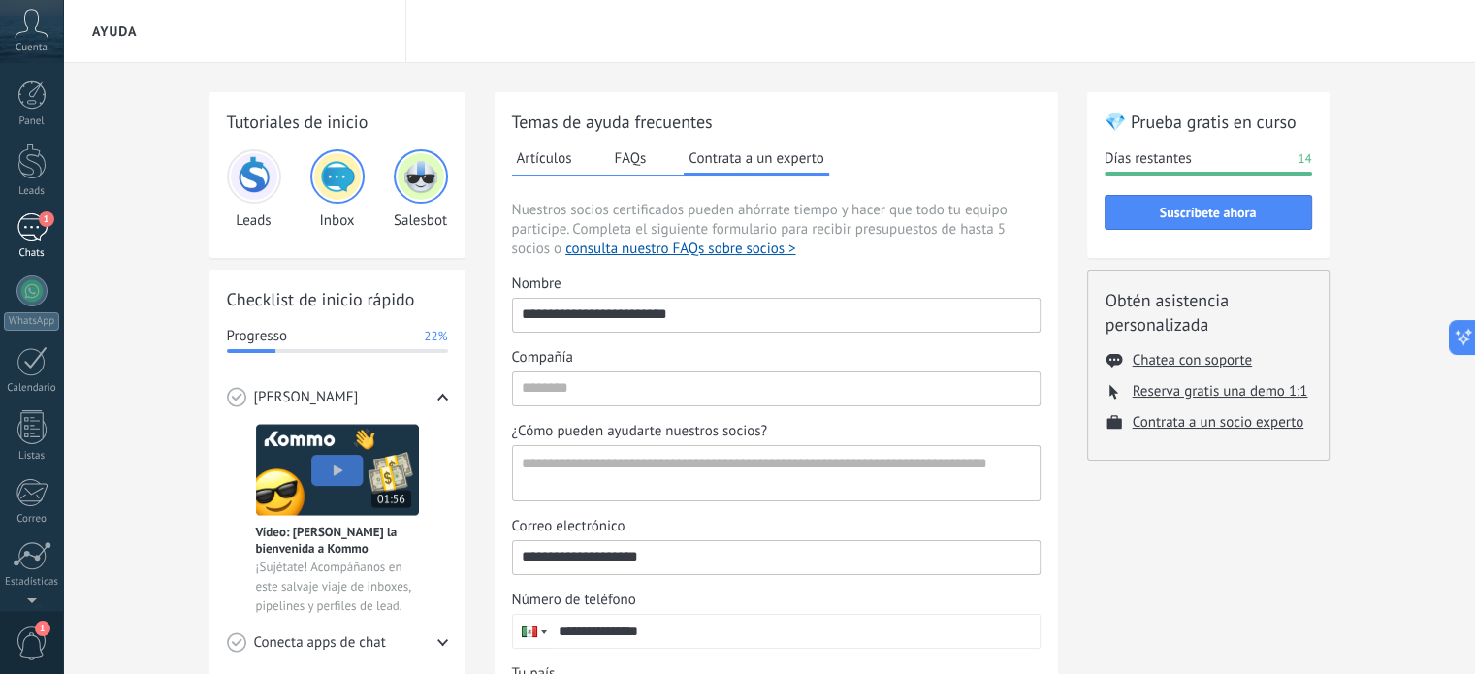
click at [30, 226] on div "1" at bounding box center [31, 227] width 31 height 28
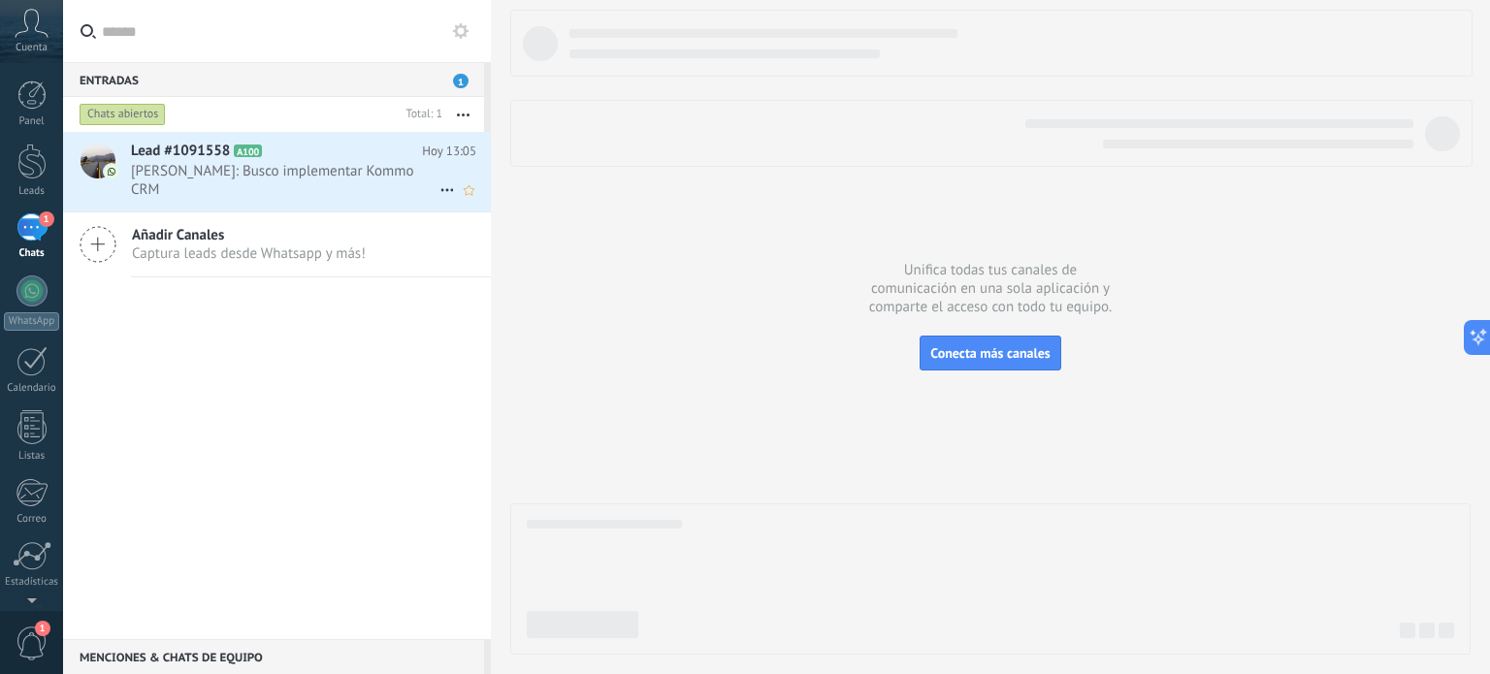
click at [282, 178] on span "[PERSON_NAME]: Busco implementar Kommo CRM" at bounding box center [285, 180] width 308 height 37
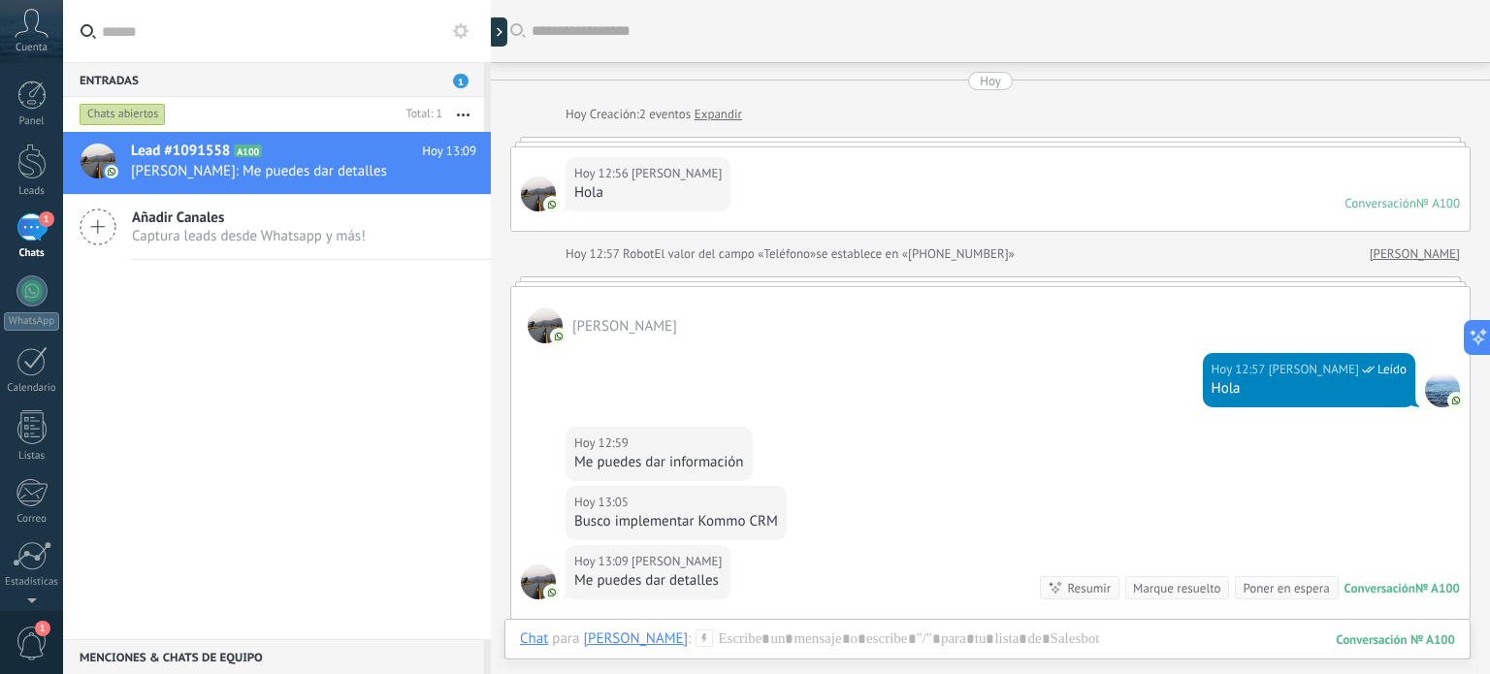
scroll to position [282, 0]
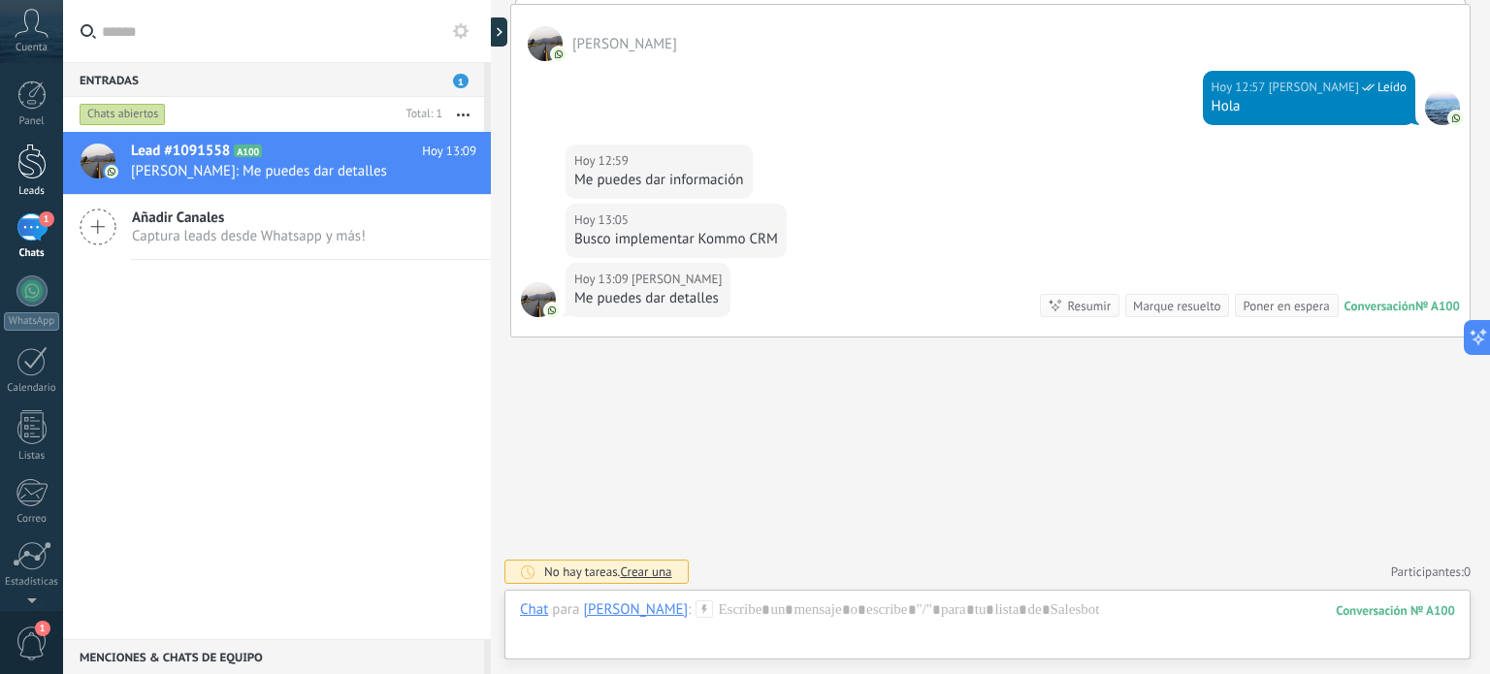
click at [34, 163] on div at bounding box center [31, 162] width 29 height 36
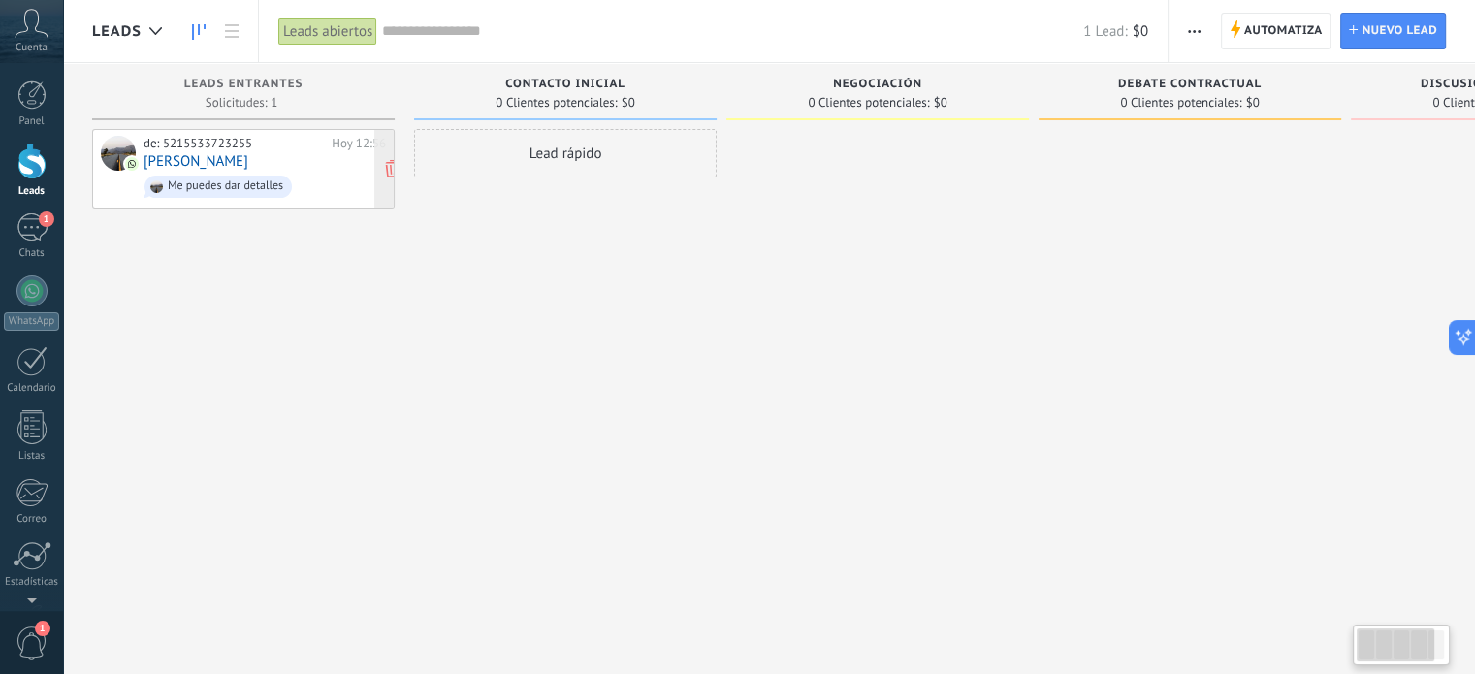
click at [214, 176] on div "Me puedes dar detalles" at bounding box center [218, 187] width 147 height 22
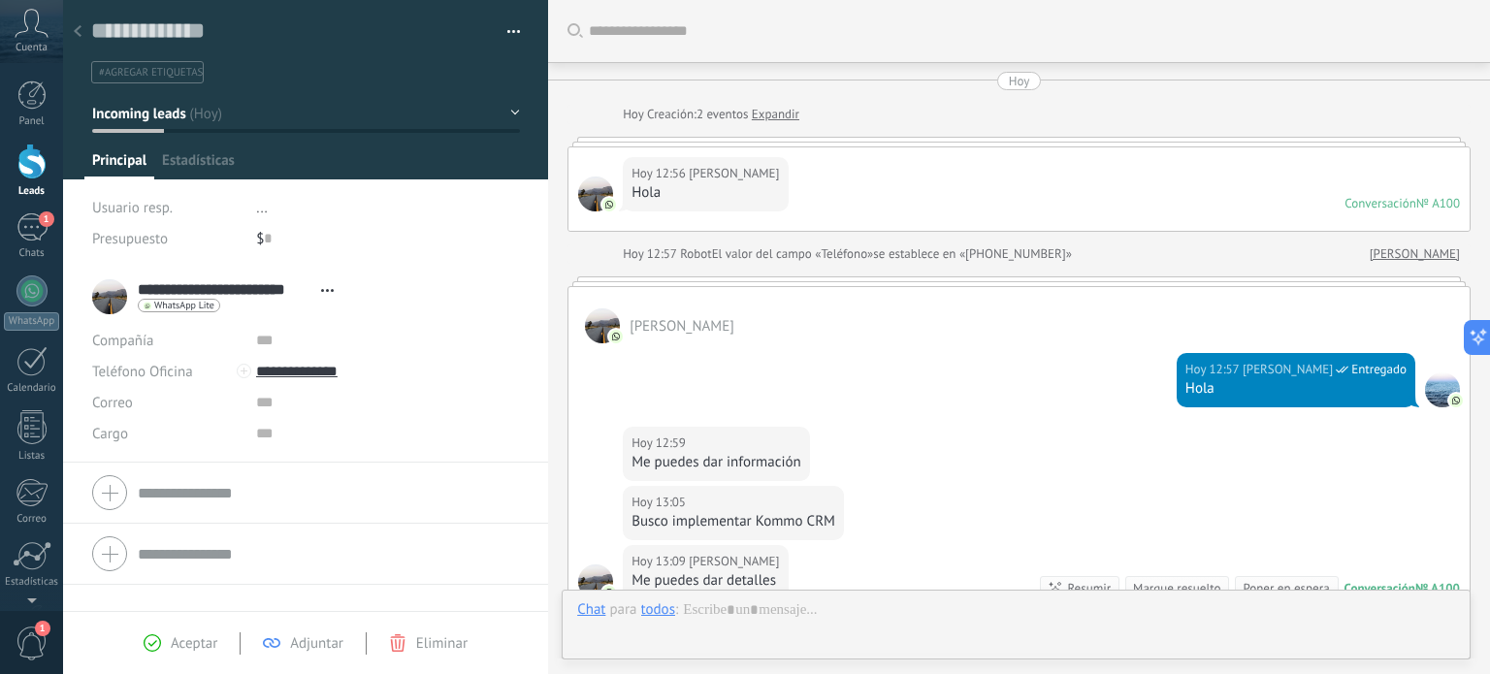
scroll to position [282, 0]
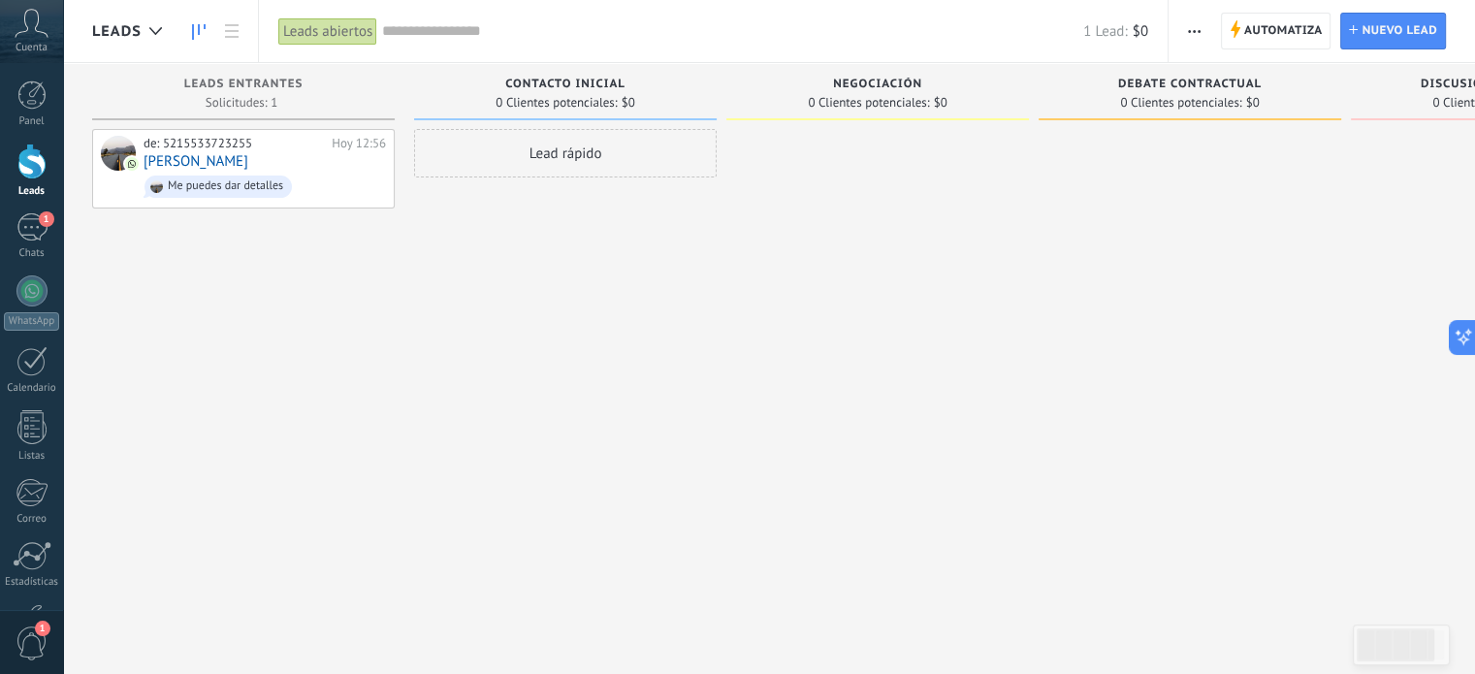
click at [1197, 30] on icon "button" at bounding box center [1194, 31] width 13 height 3
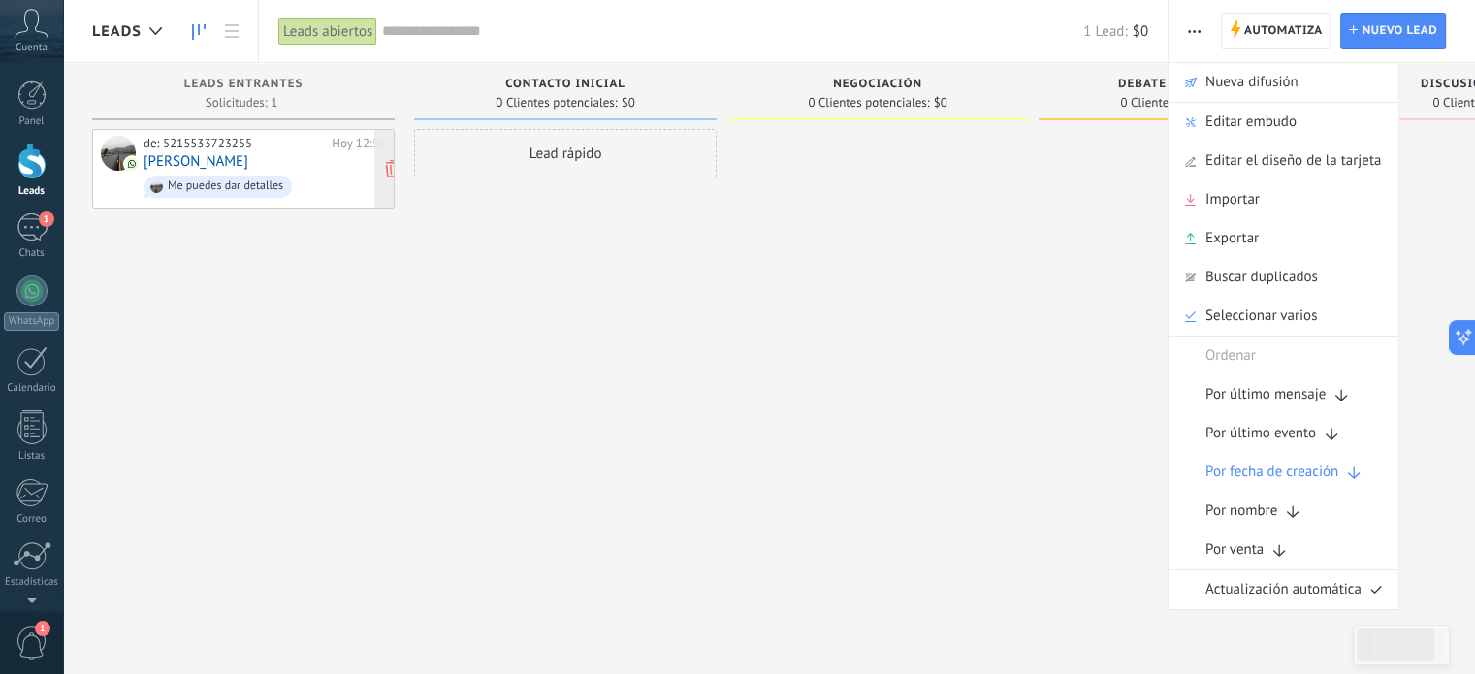
click at [209, 157] on link "[PERSON_NAME]" at bounding box center [196, 161] width 105 height 16
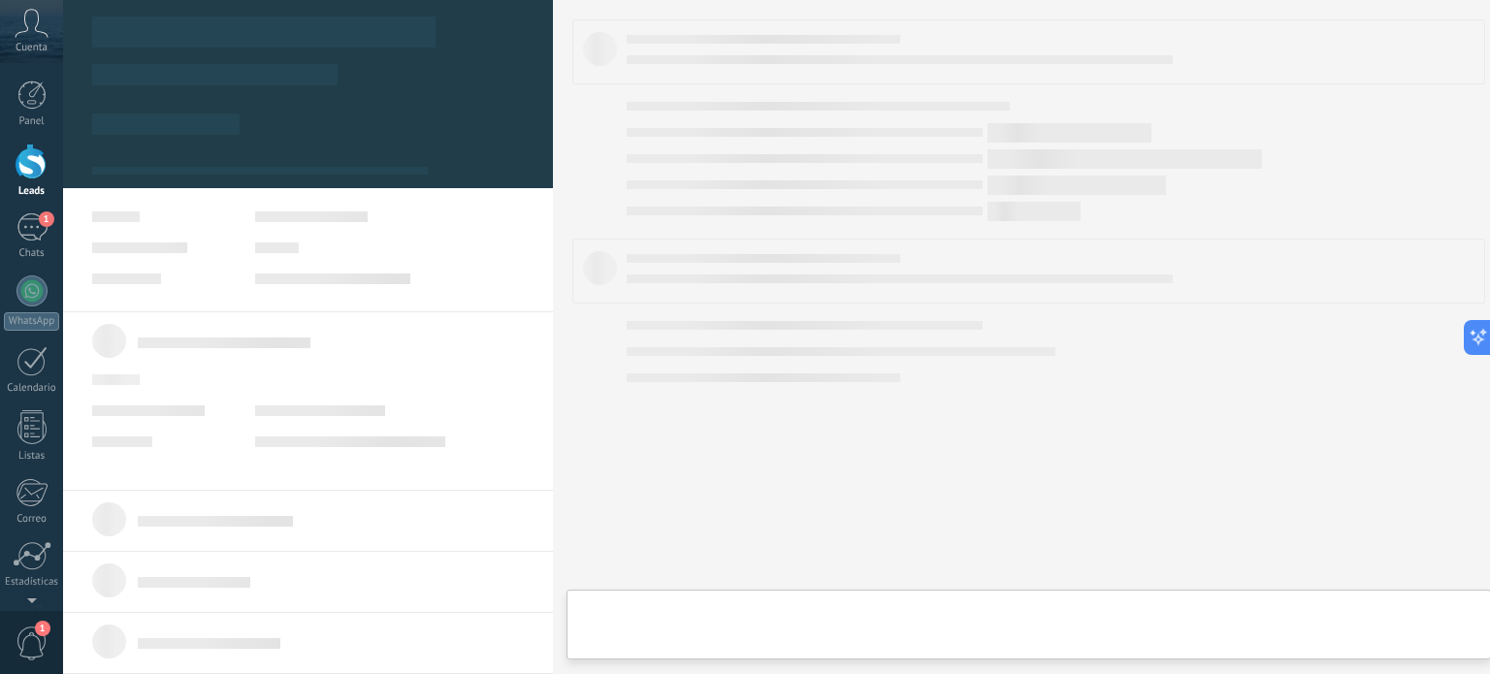
type textarea "**********"
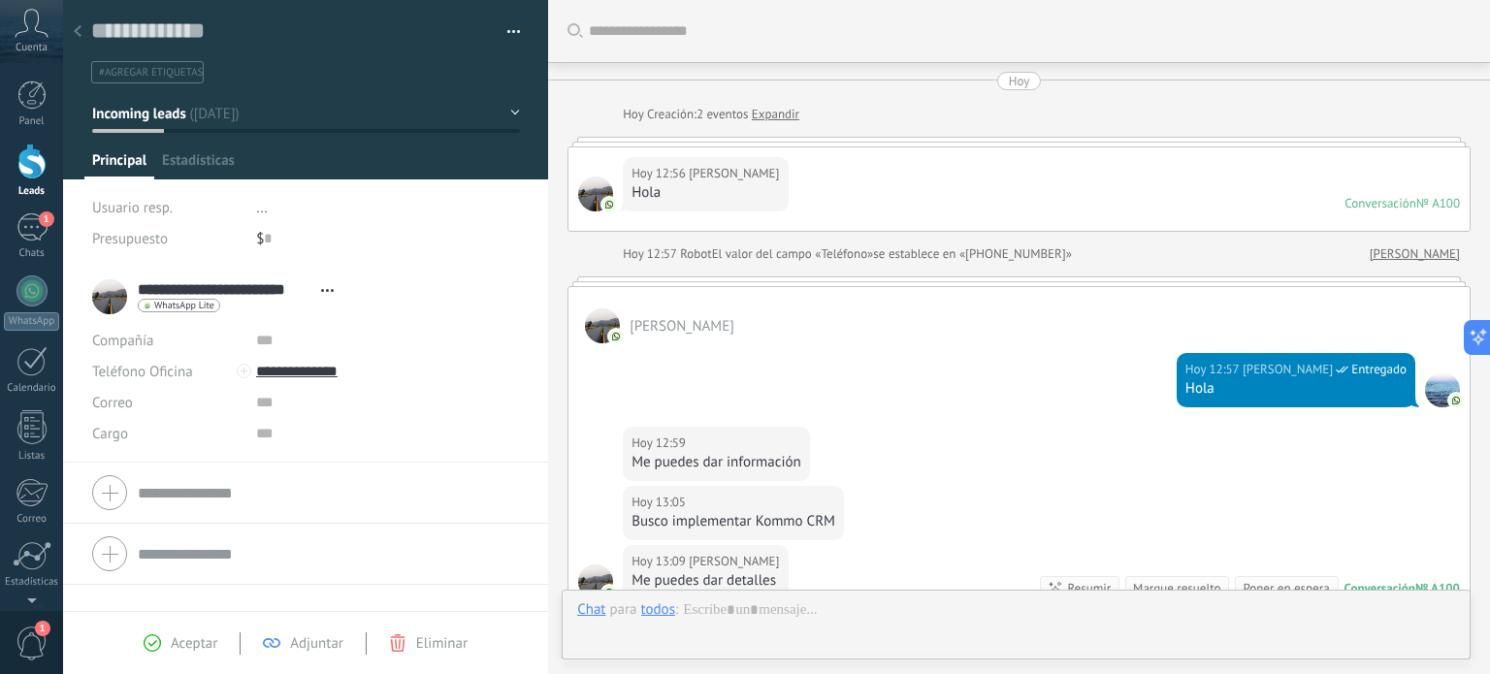
scroll to position [282, 0]
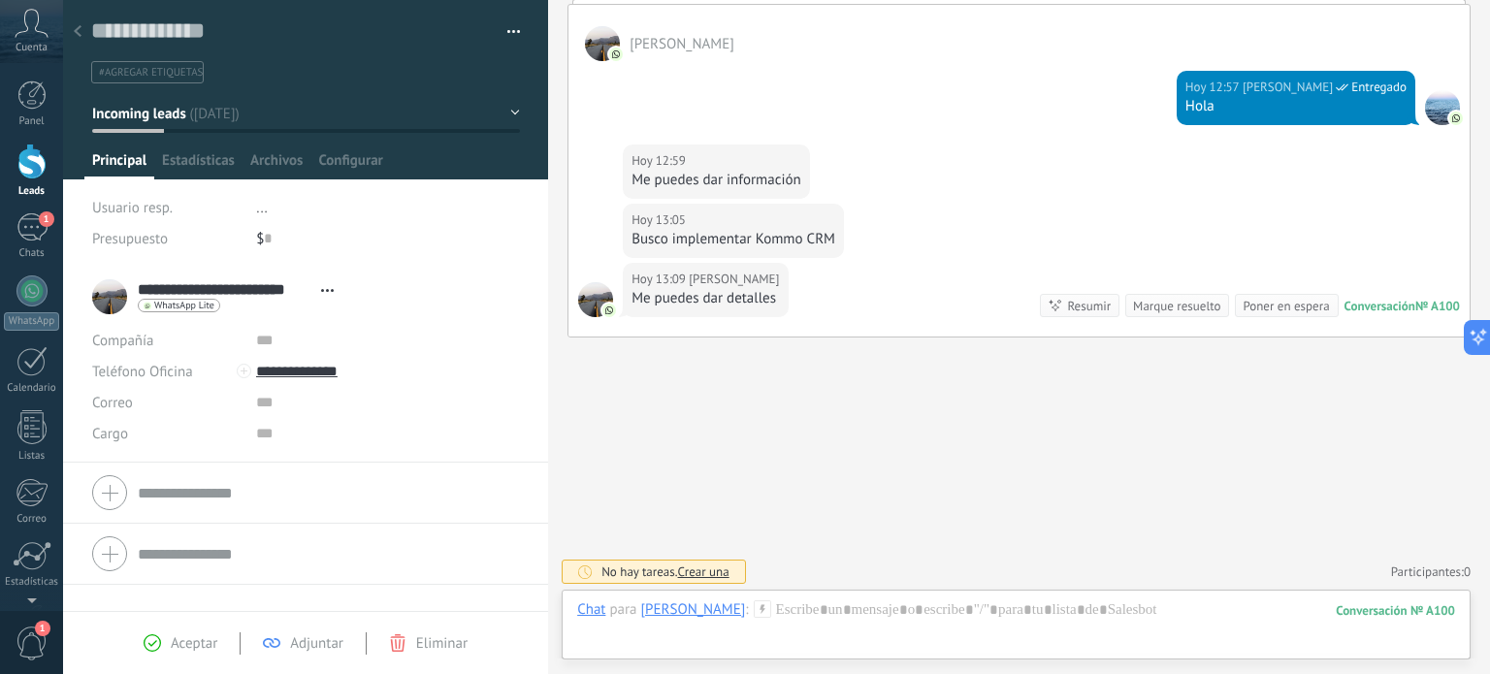
click at [771, 612] on icon at bounding box center [762, 608] width 17 height 17
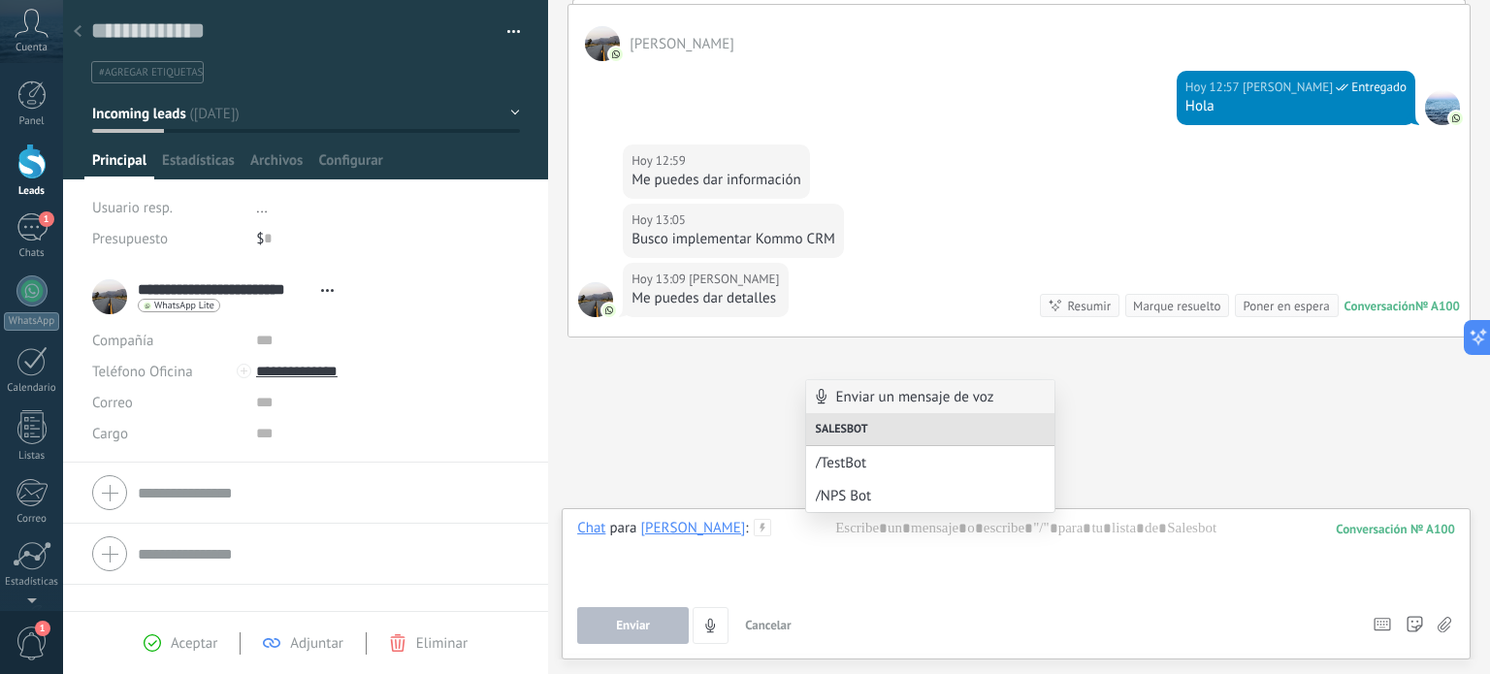
click at [965, 613] on div "Enviar Cancelar Rastrear clics en links ? Reducir links largos y rastrear clics…" at bounding box center [966, 625] width 778 height 37
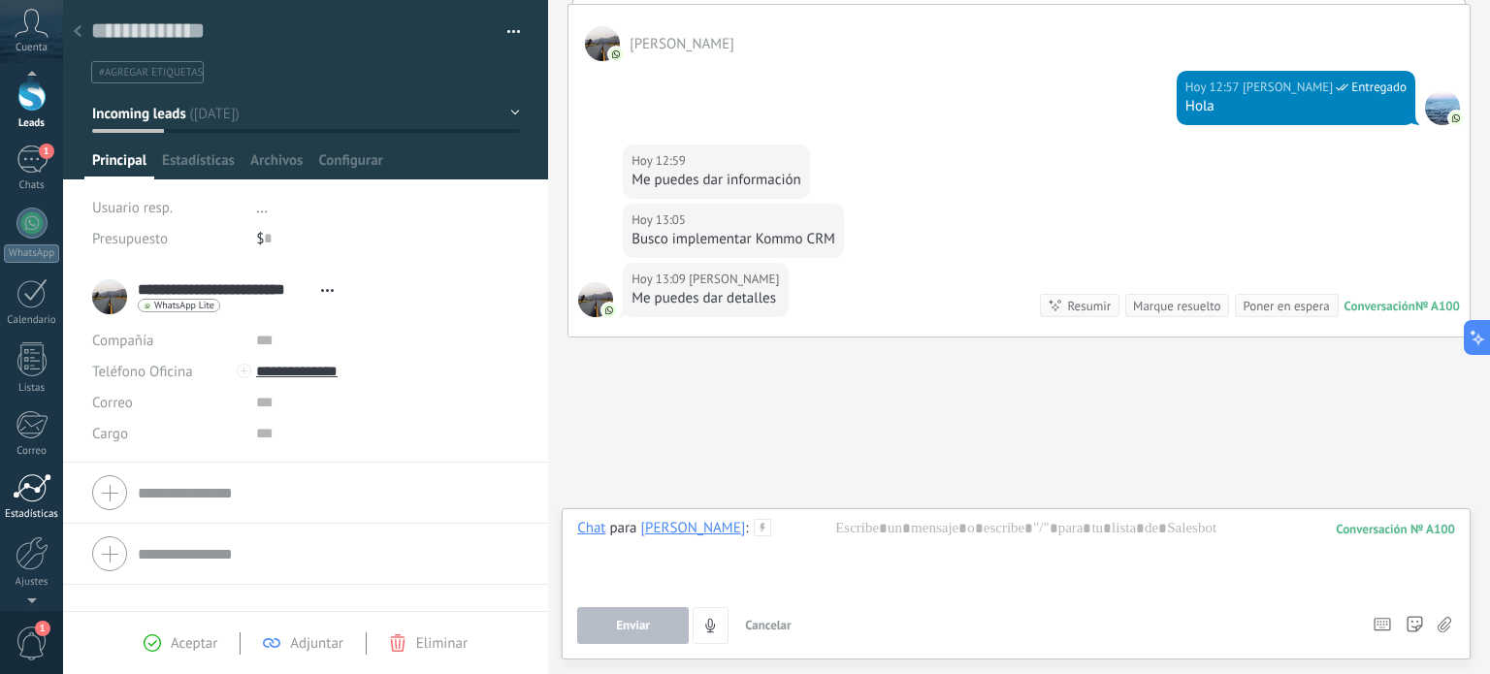
scroll to position [132, 0]
click at [27, 503] on div at bounding box center [32, 489] width 33 height 34
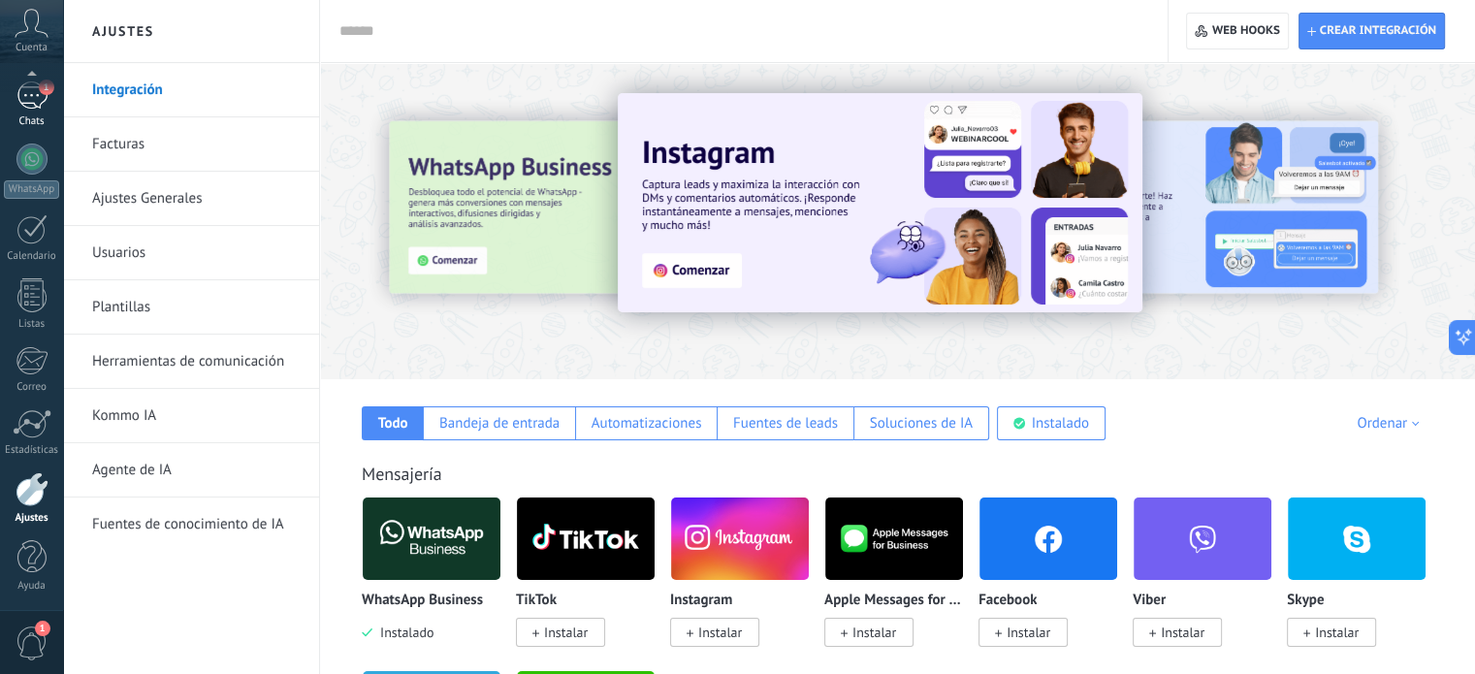
click at [34, 94] on div "1" at bounding box center [31, 95] width 31 height 28
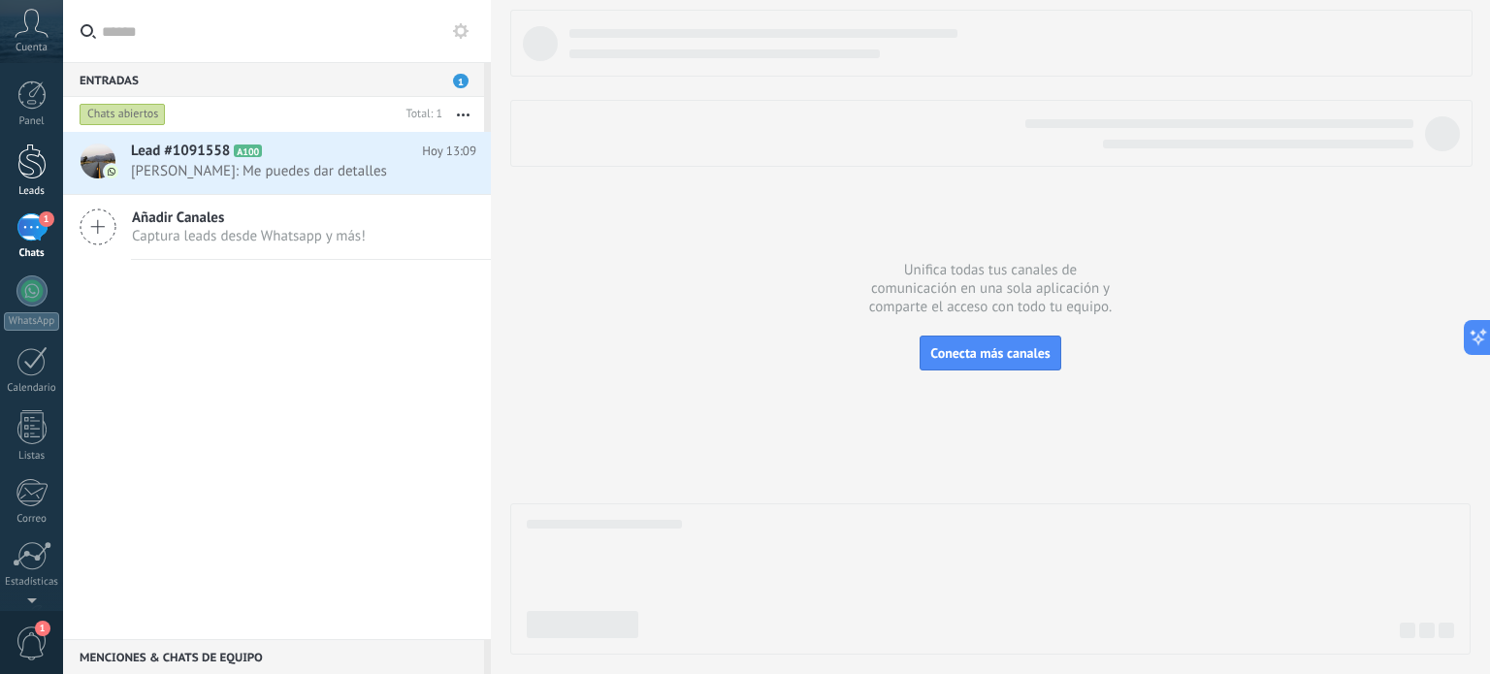
click at [27, 162] on div at bounding box center [31, 162] width 29 height 36
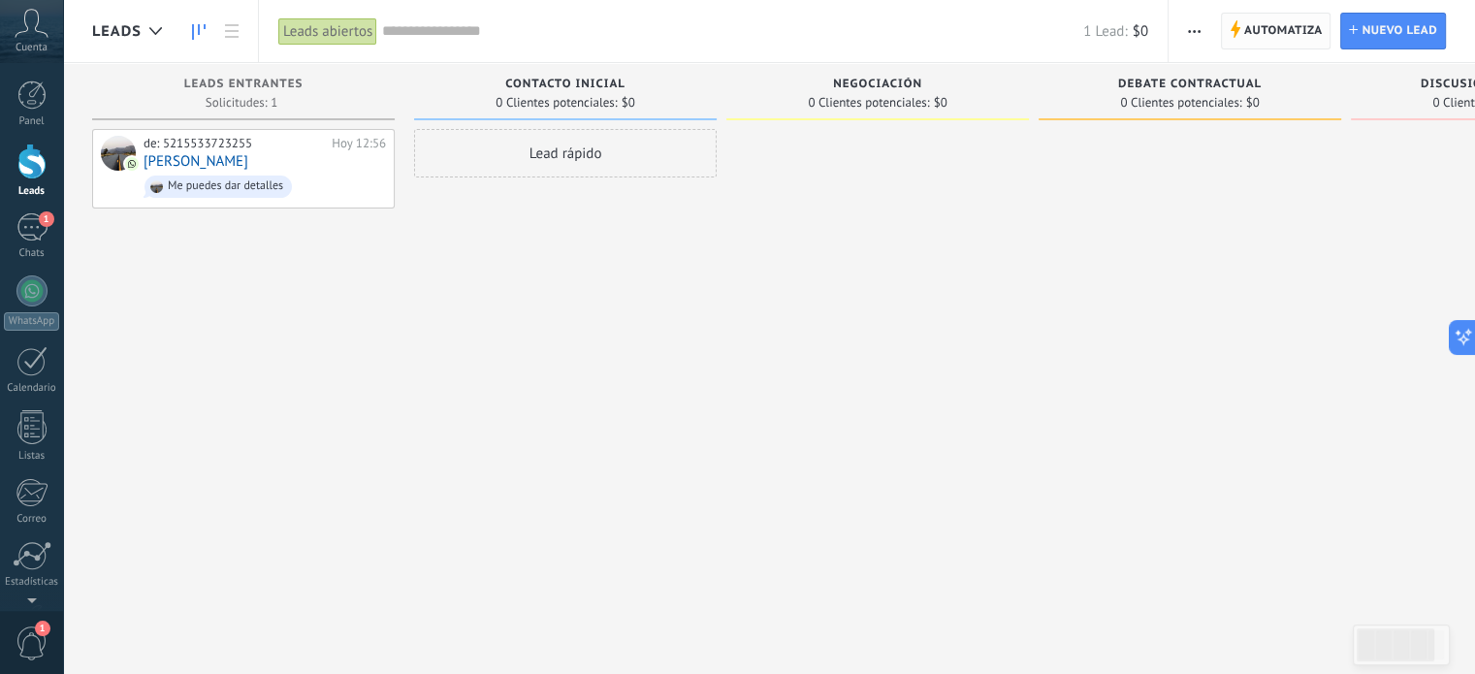
click at [1280, 29] on span "Automatiza" at bounding box center [1283, 31] width 79 height 35
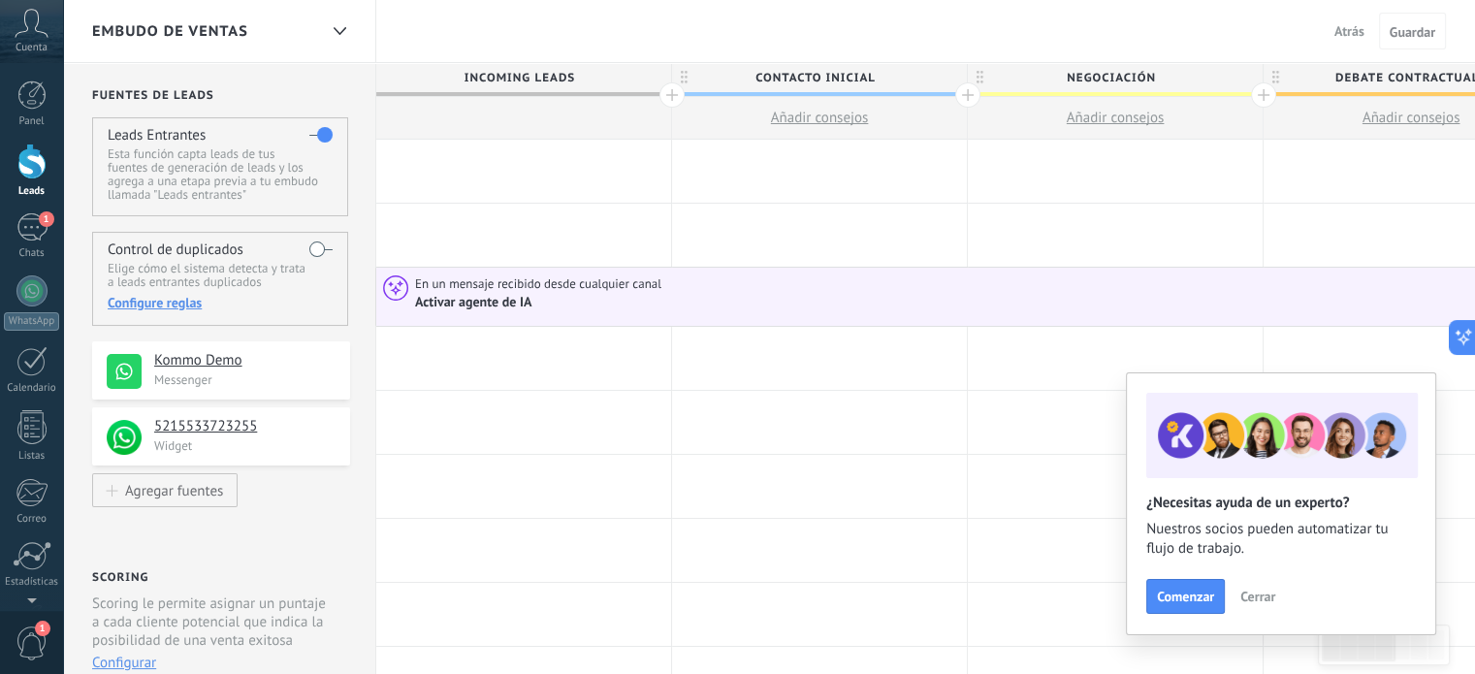
click at [495, 303] on div "Activar agente de IA" at bounding box center [474, 302] width 119 height 17
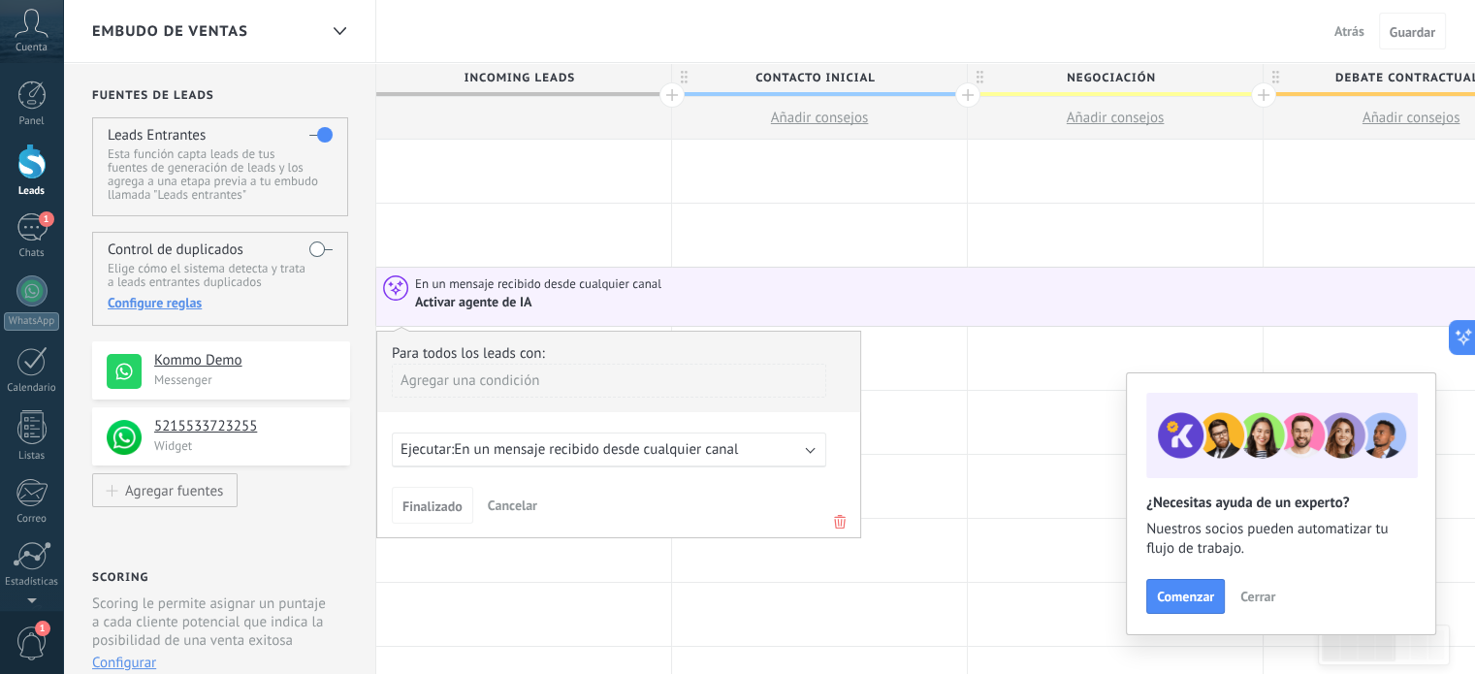
click at [482, 381] on div "Agregar una condición" at bounding box center [609, 381] width 434 height 34
click at [439, 516] on div "Fuente" at bounding box center [477, 522] width 151 height 27
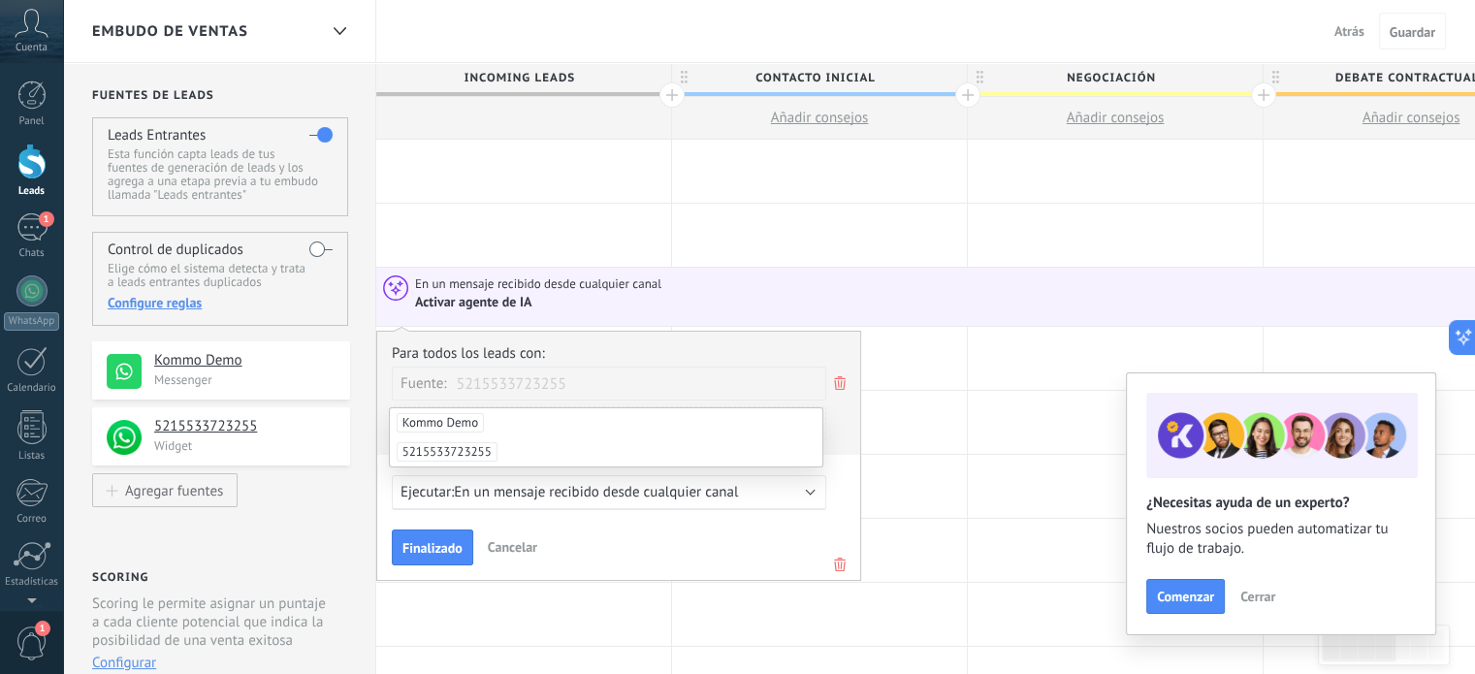
click at [458, 451] on span "5215533723255" at bounding box center [447, 451] width 101 height 19
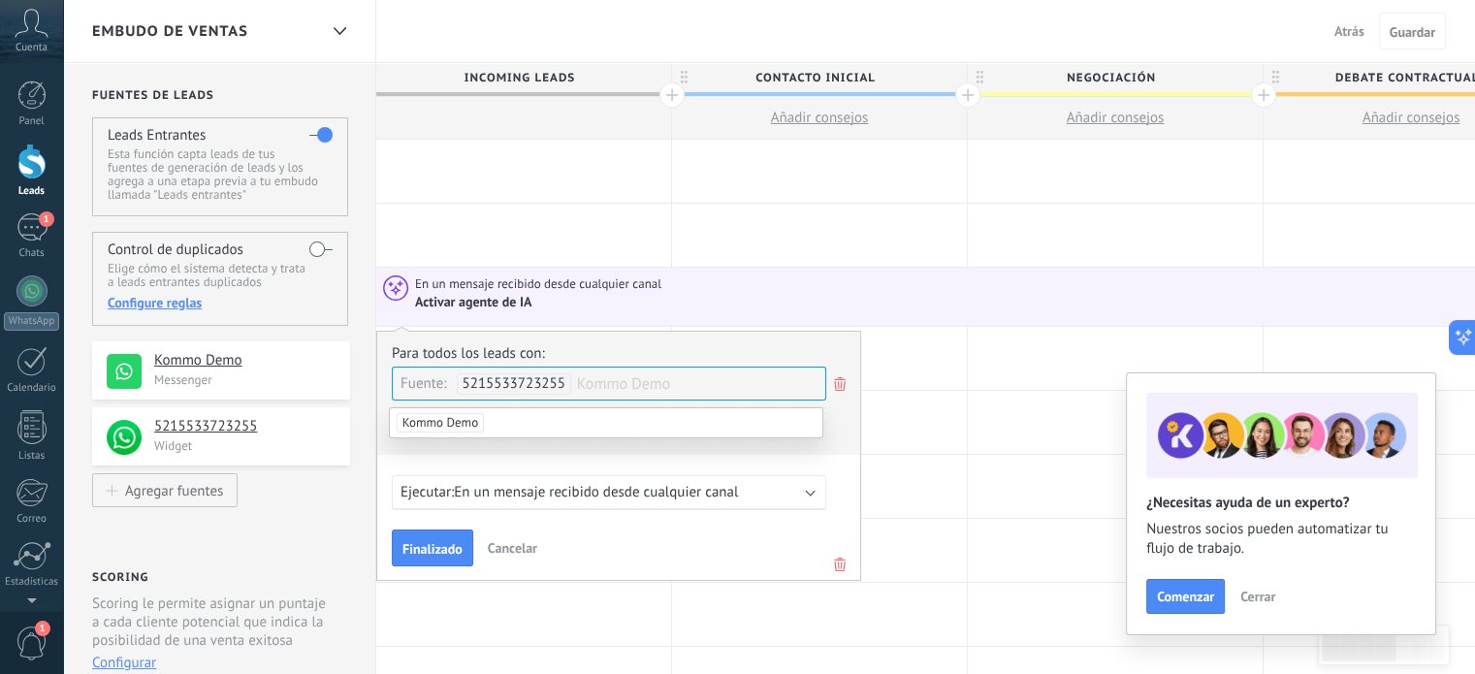
click at [438, 550] on span "Finalizado" at bounding box center [432, 549] width 60 height 14
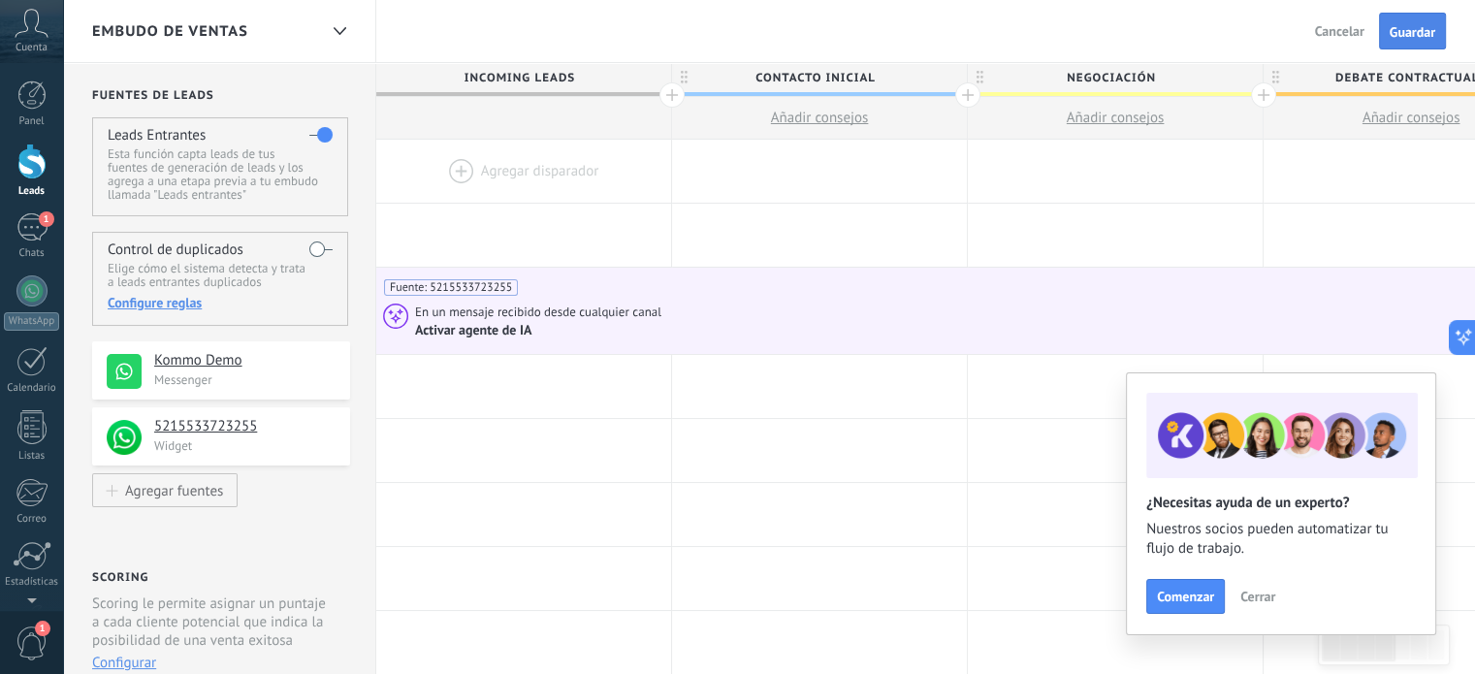
click at [1424, 29] on span "Guardar" at bounding box center [1413, 32] width 46 height 14
click at [1019, 214] on div at bounding box center [1115, 235] width 295 height 63
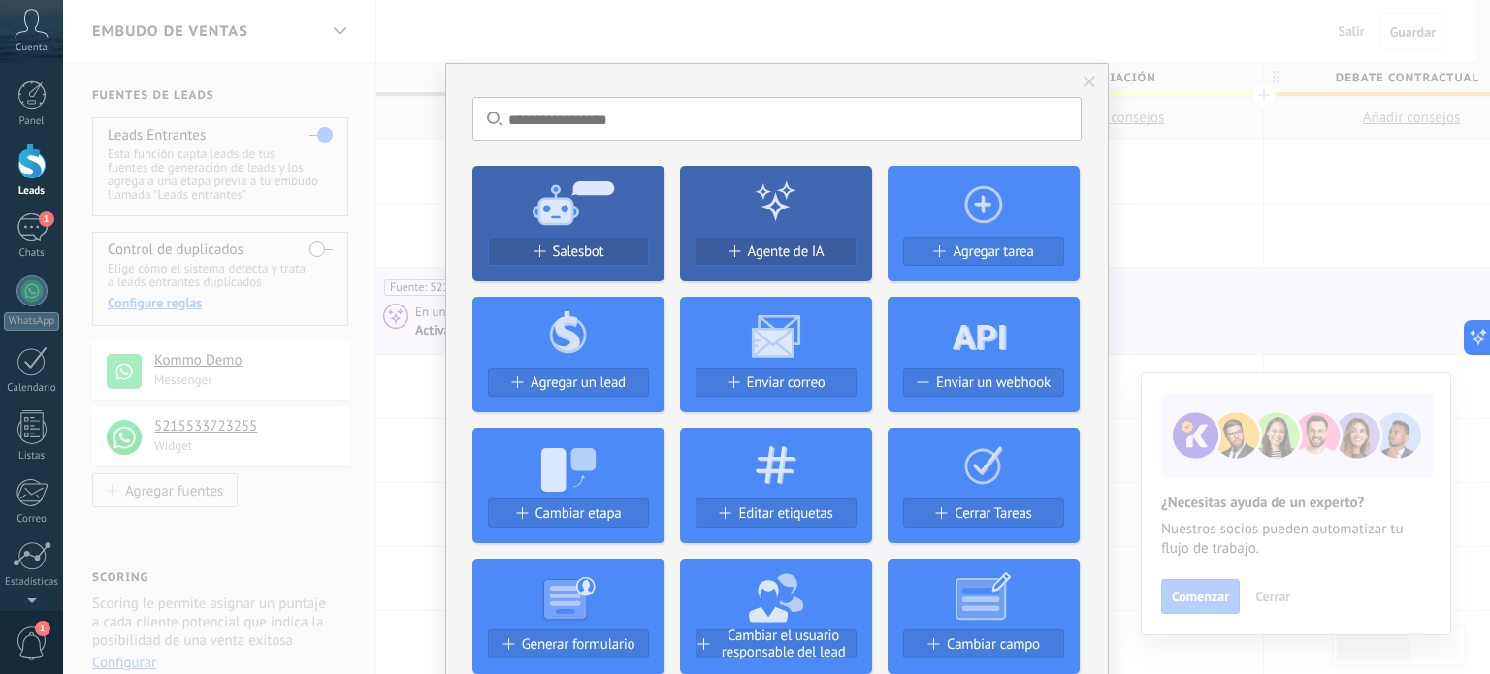
click at [663, 32] on div "No hay resultados Salesbot Agente de IA Agregar tarea Agregar un lead Enviar co…" at bounding box center [776, 337] width 1427 height 674
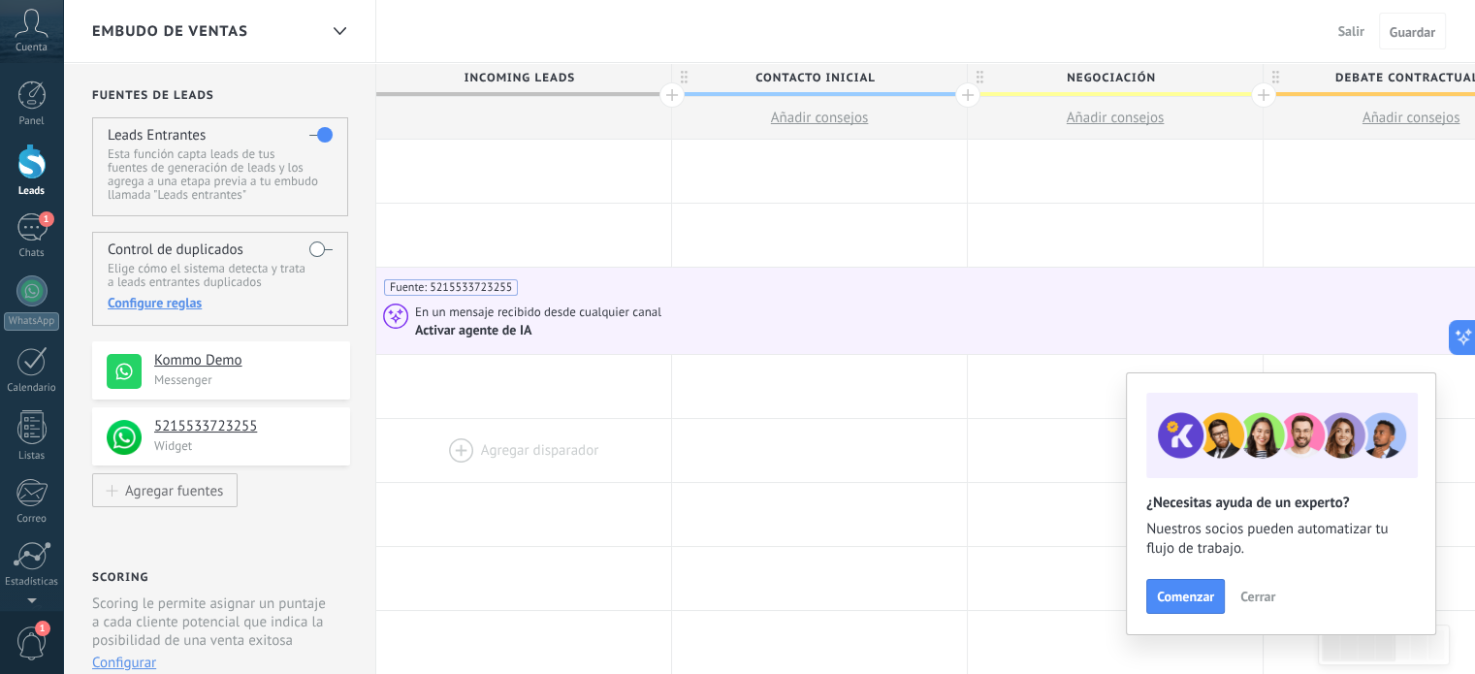
click at [416, 435] on div at bounding box center [523, 450] width 295 height 63
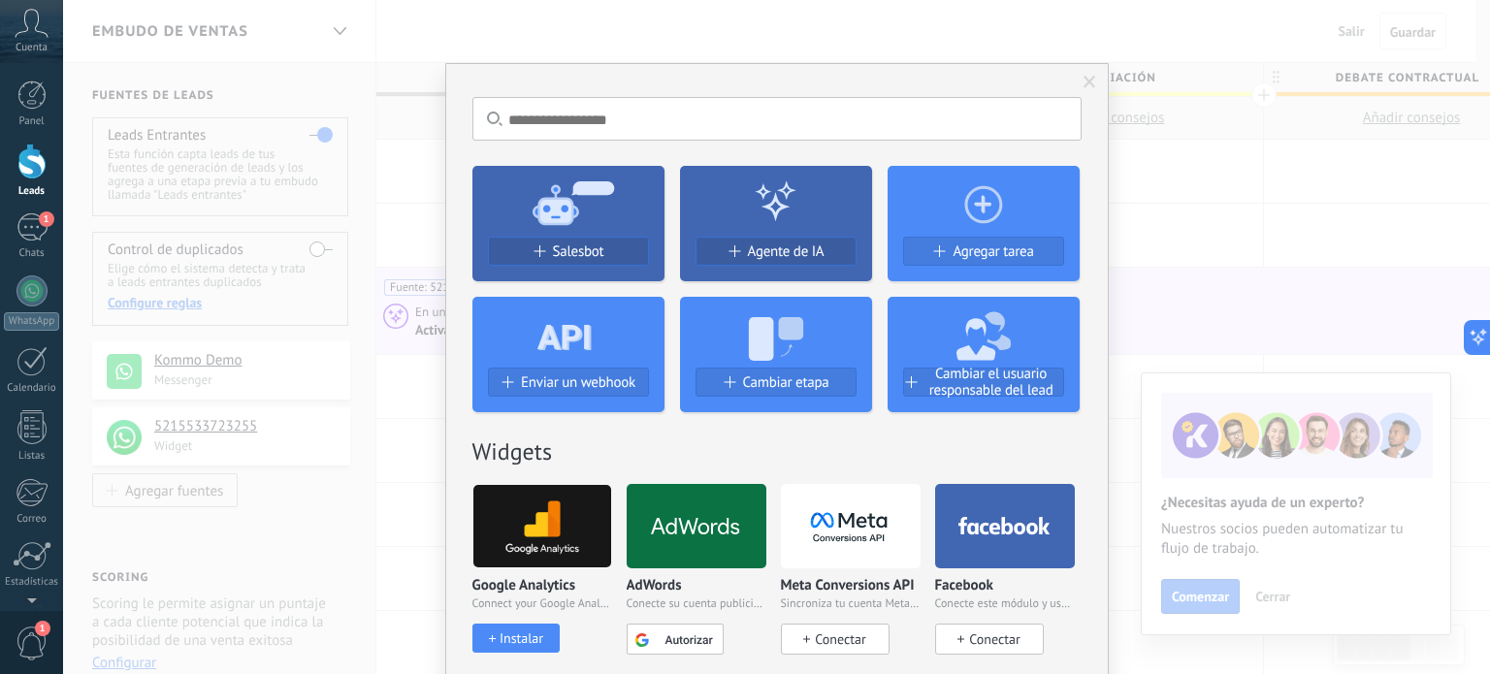
click at [1076, 77] on span at bounding box center [1090, 82] width 32 height 33
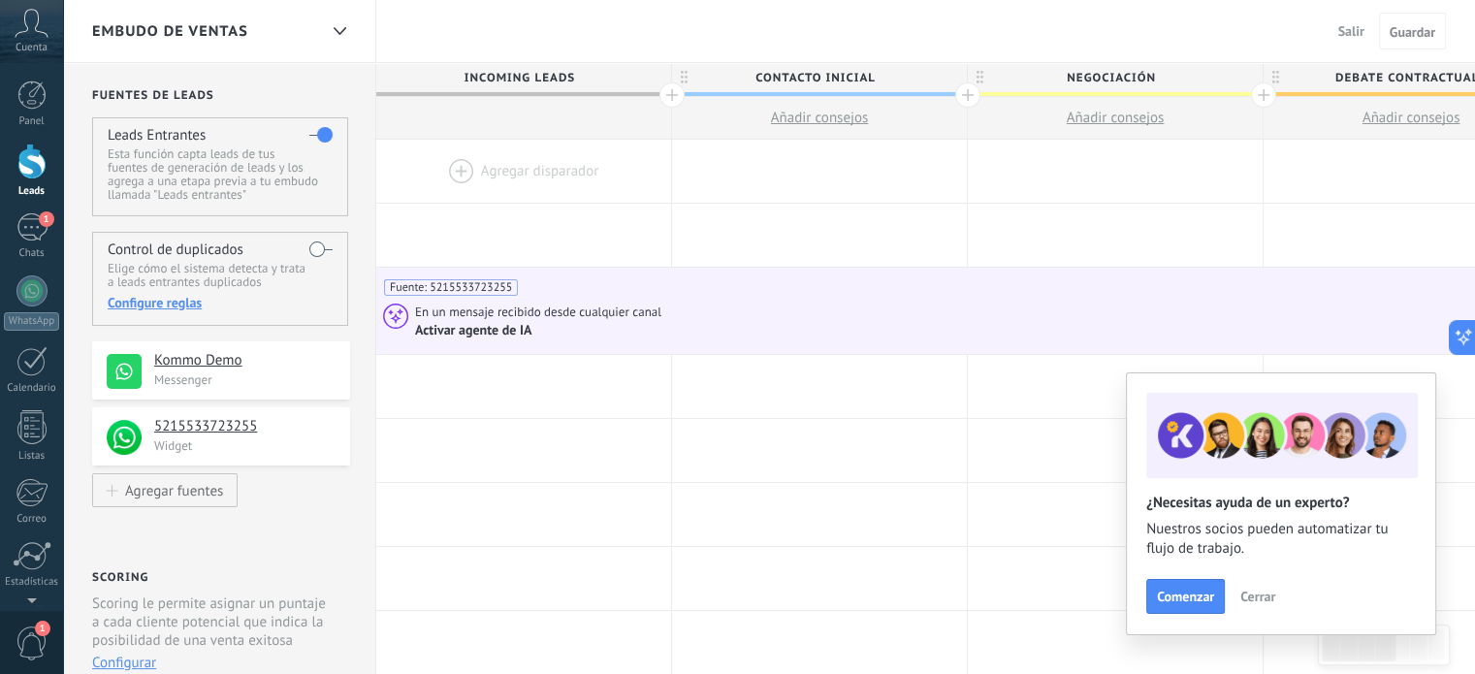
click at [1354, 26] on span "Salir" at bounding box center [1351, 30] width 26 height 17
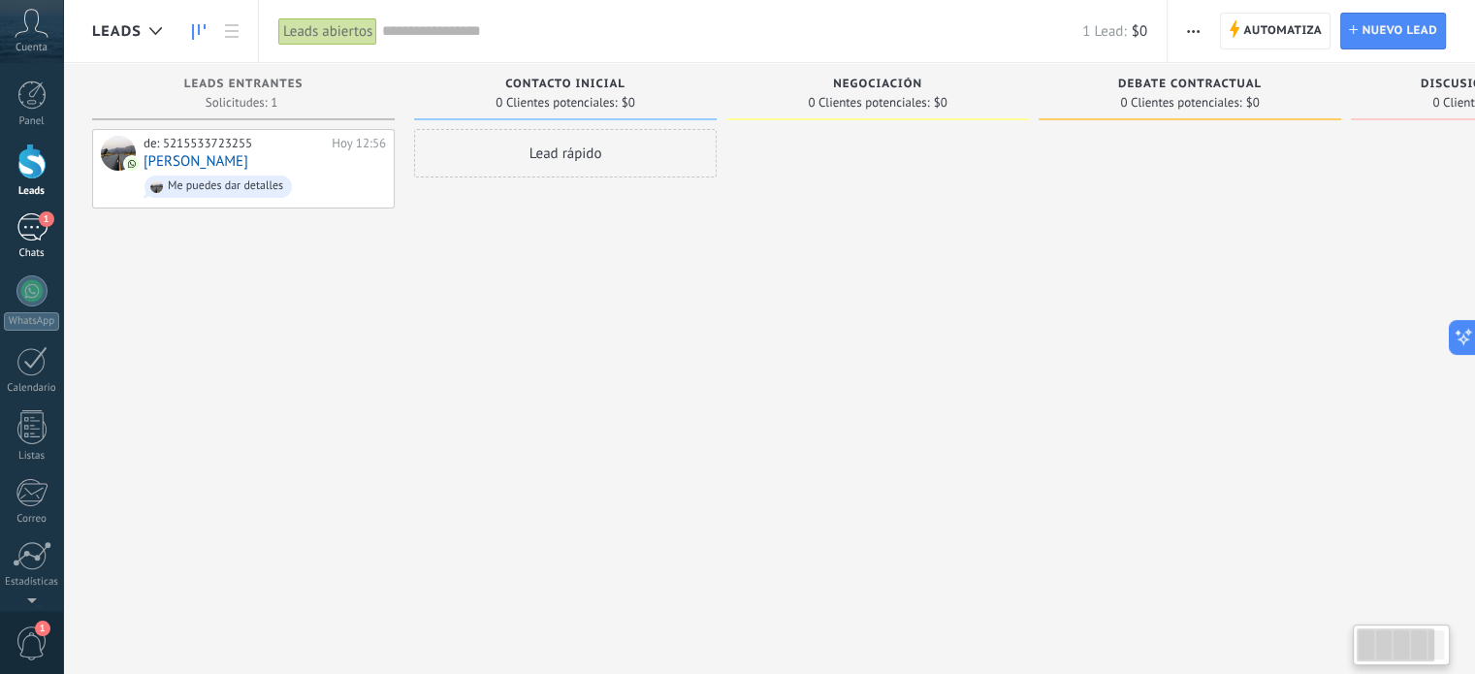
click at [27, 230] on div "1" at bounding box center [31, 227] width 31 height 28
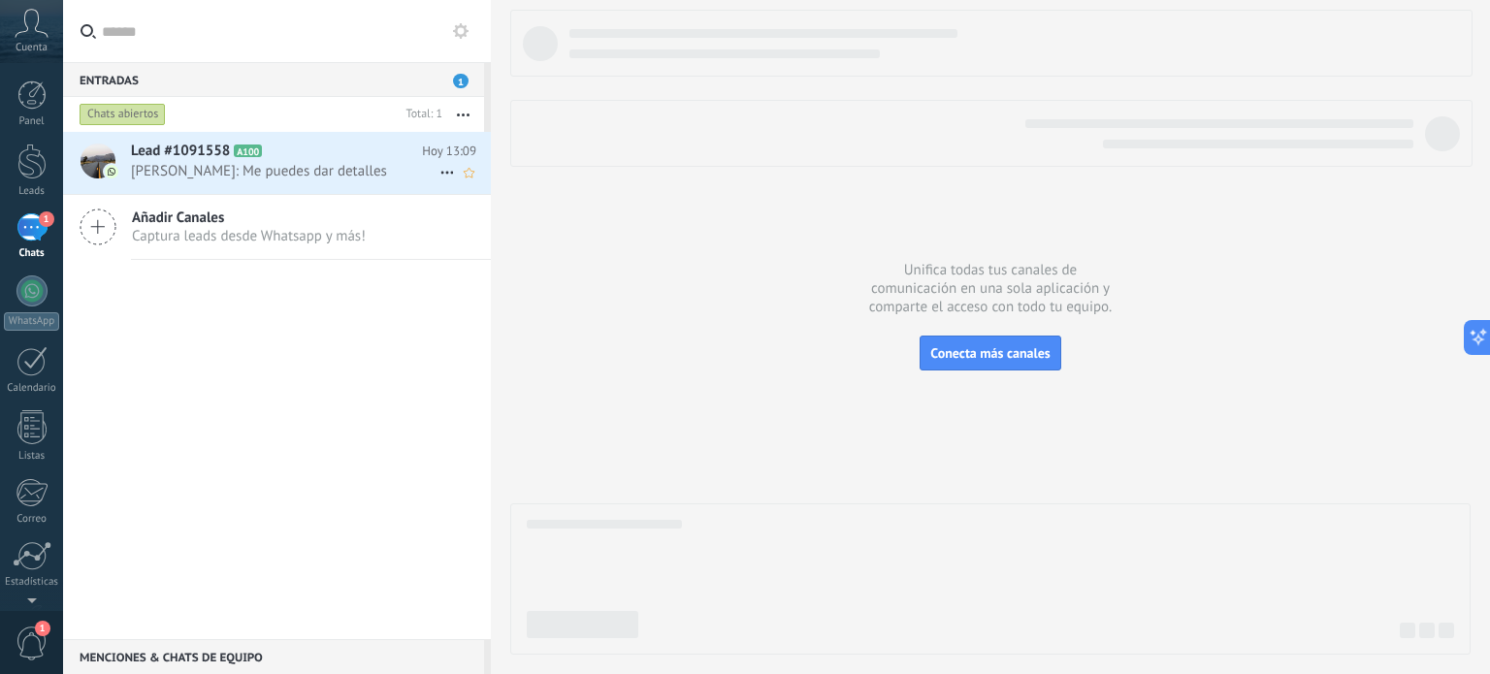
click at [322, 177] on span "[PERSON_NAME]: Me puedes dar detalles" at bounding box center [285, 171] width 308 height 18
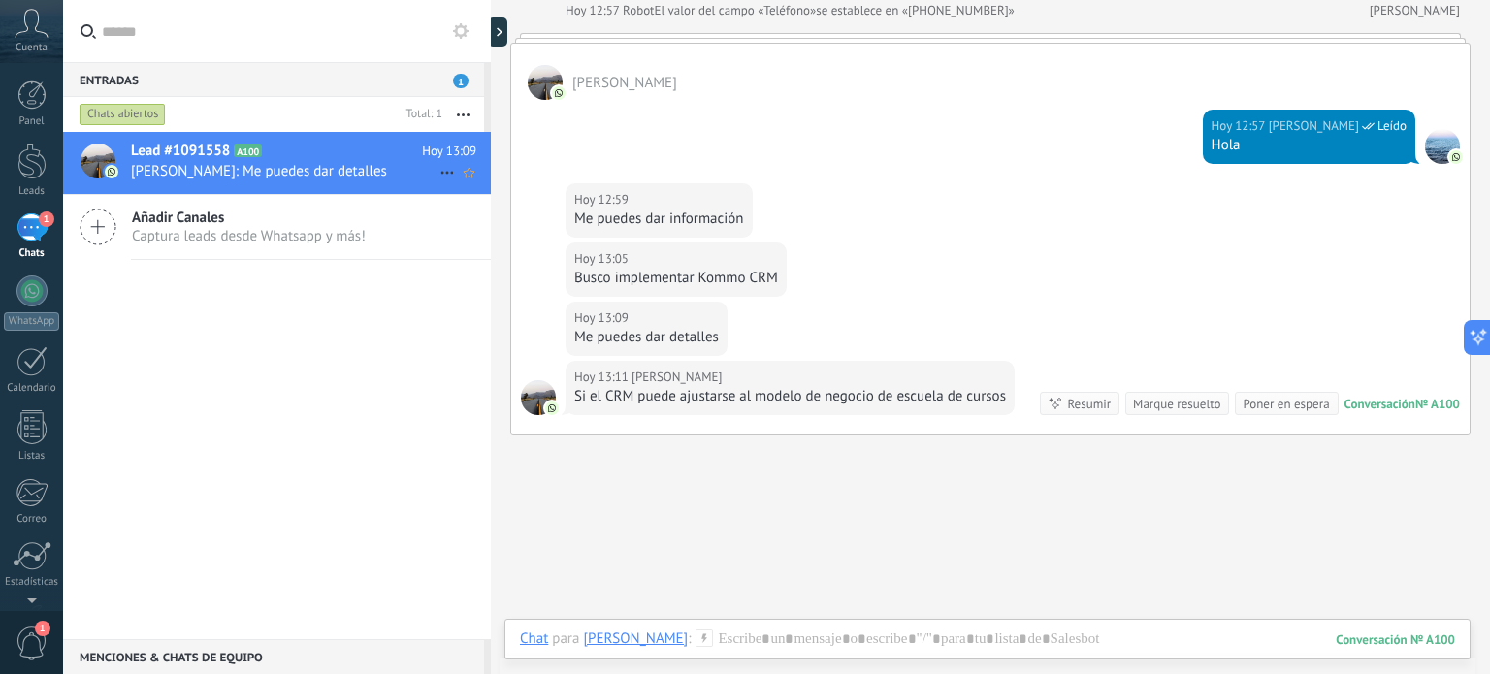
scroll to position [306, 0]
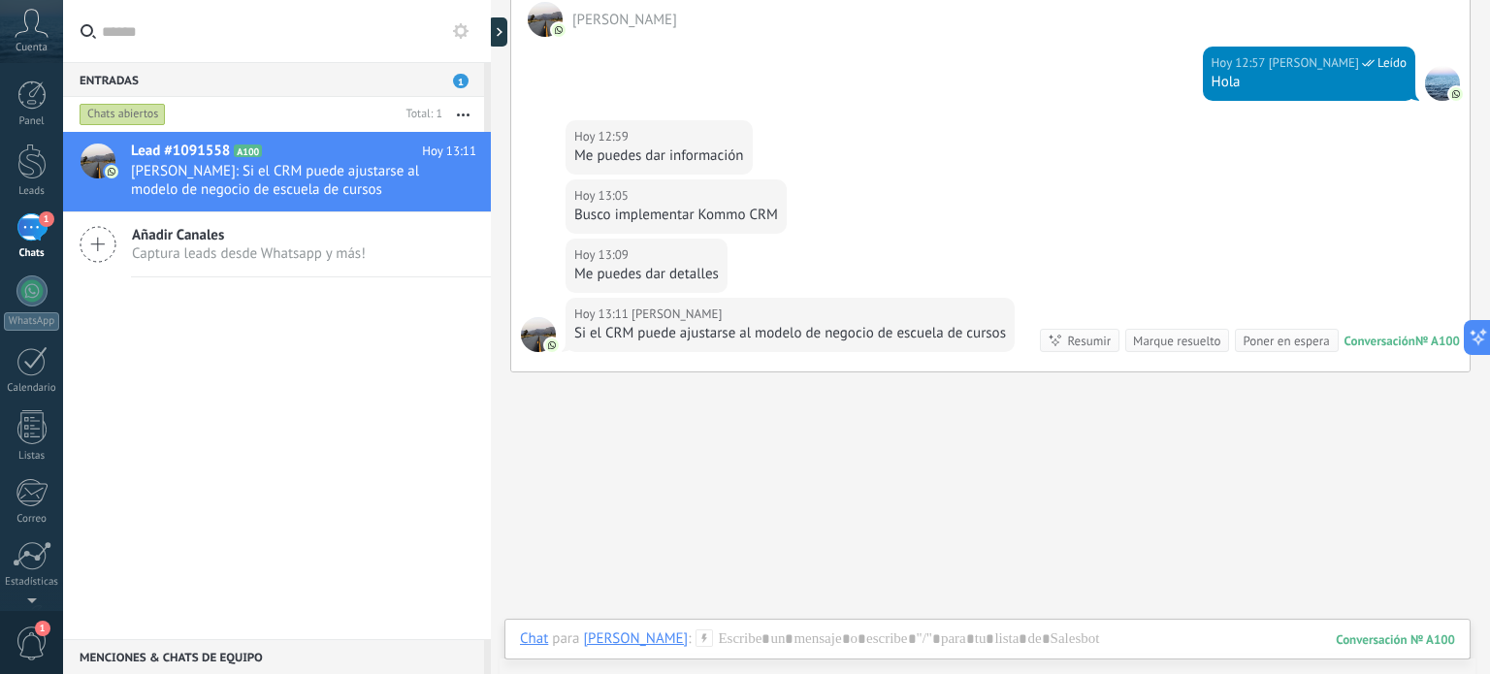
click at [35, 226] on div "1" at bounding box center [31, 227] width 31 height 28
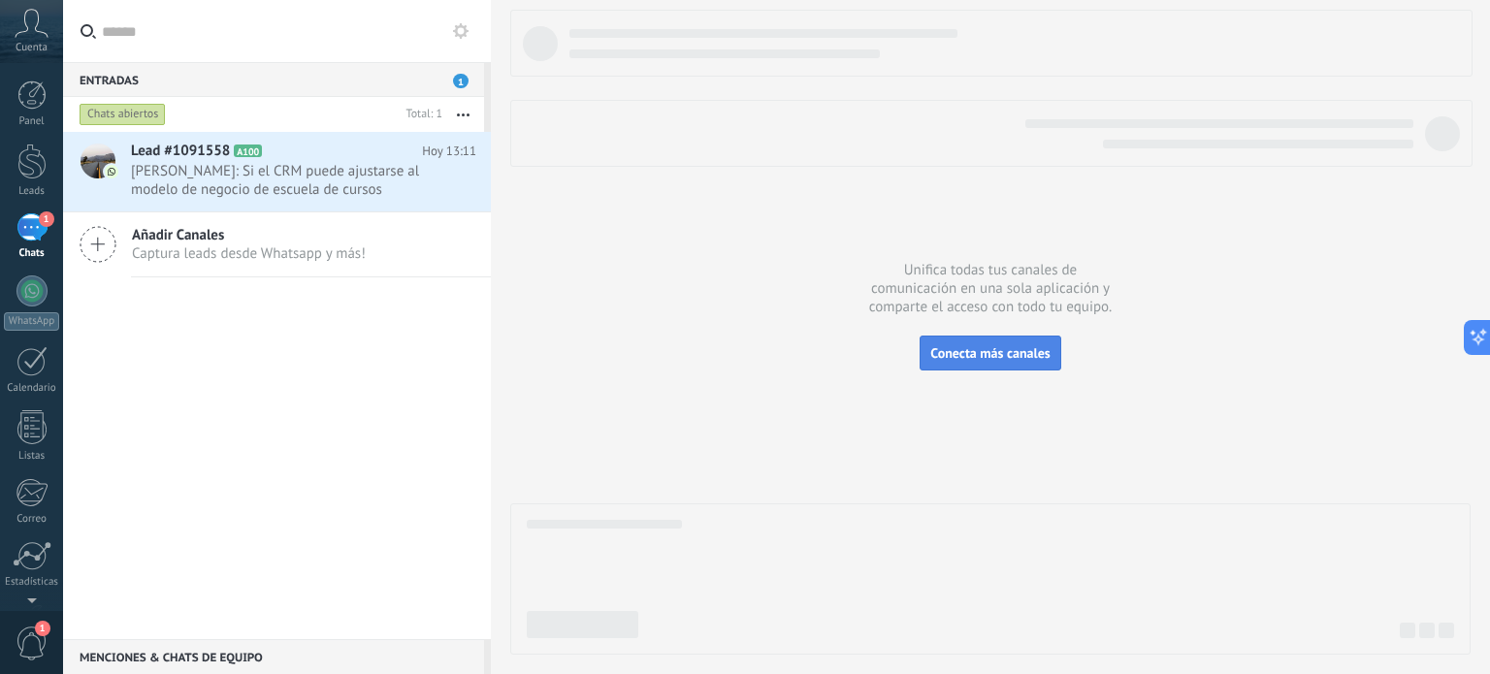
click at [962, 346] on span "Conecta más canales" at bounding box center [989, 352] width 119 height 17
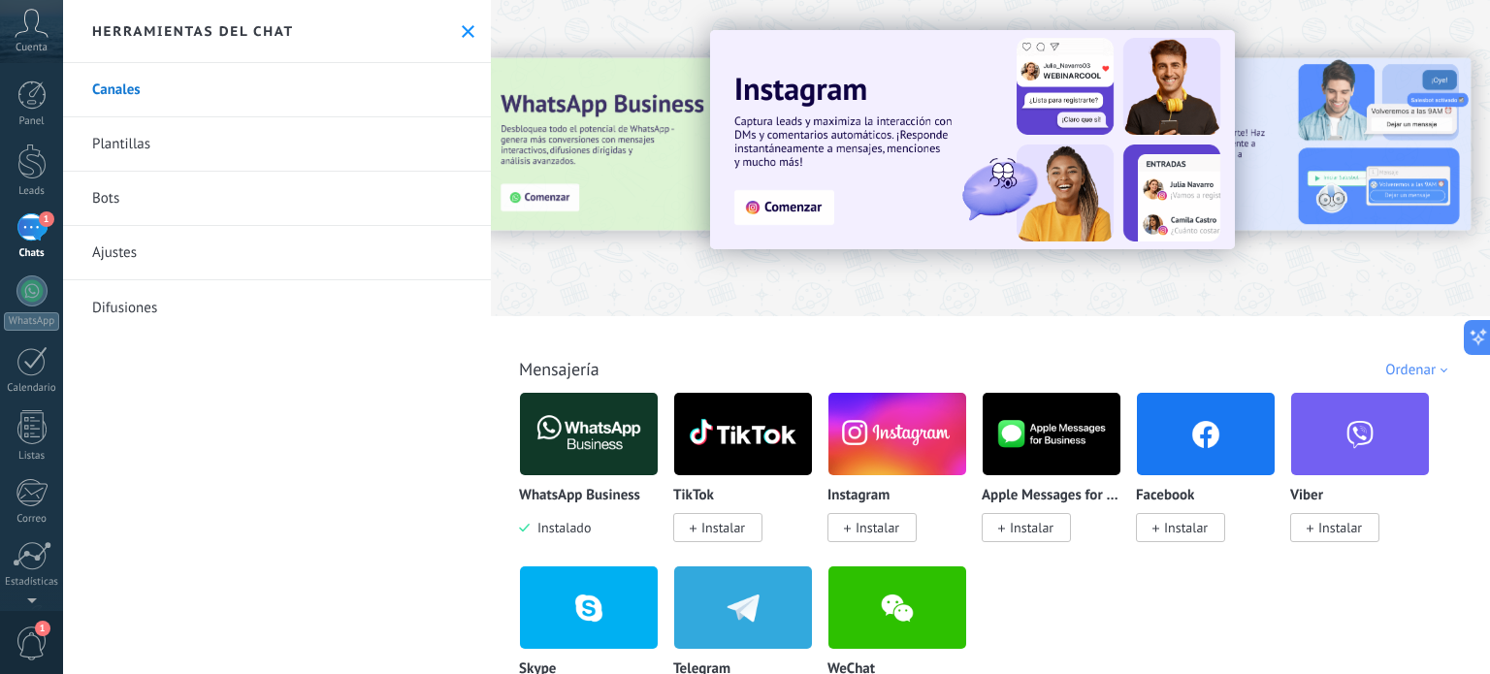
click at [27, 229] on div "1" at bounding box center [31, 227] width 31 height 28
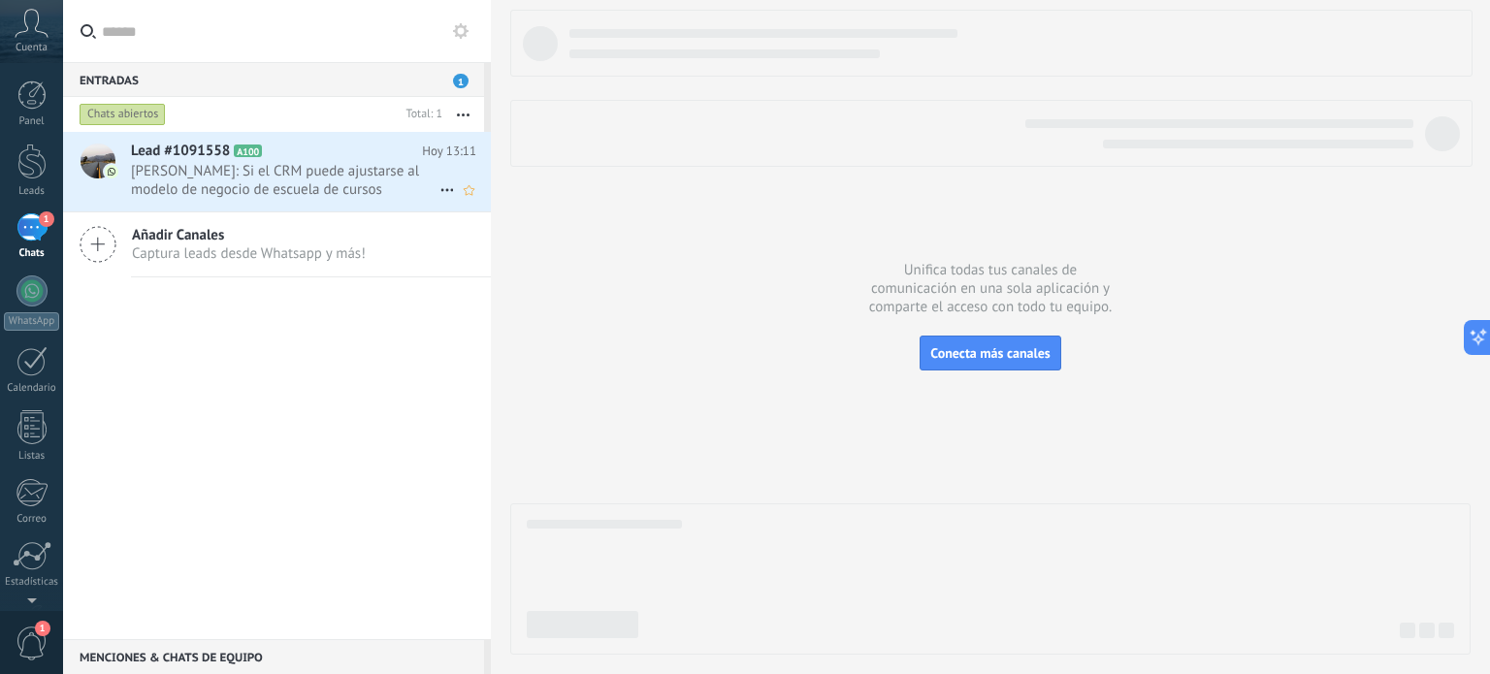
click at [275, 187] on span "[PERSON_NAME]: Si el CRM puede ajustarse al modelo de negocio de escuela de cur…" at bounding box center [285, 180] width 308 height 37
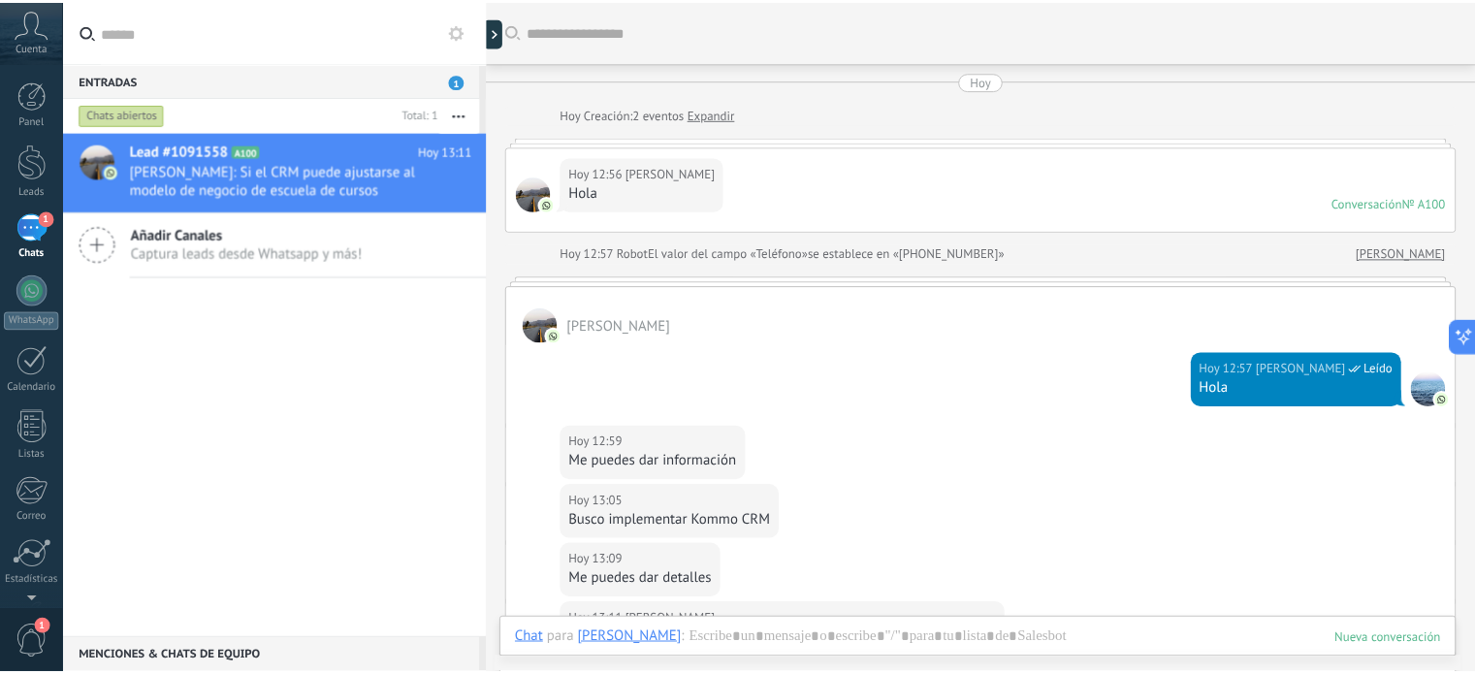
scroll to position [303, 0]
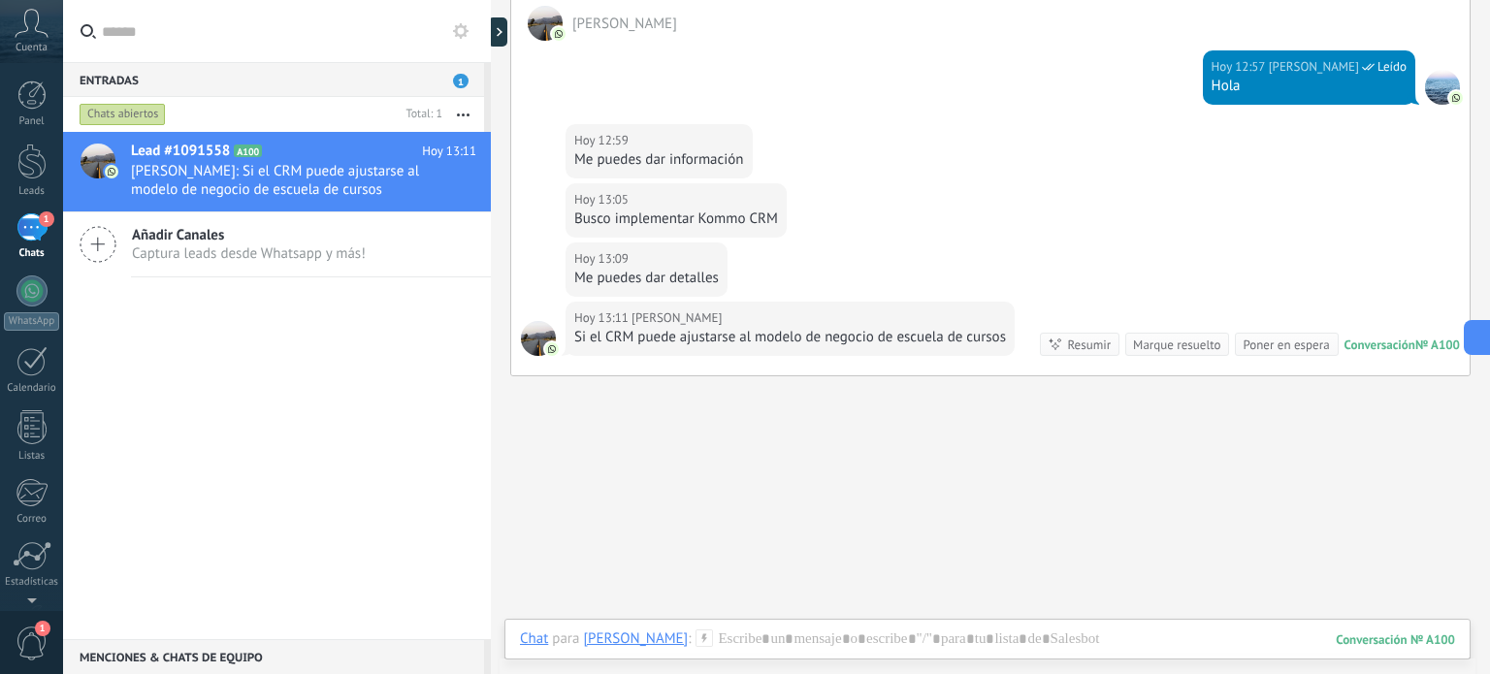
click at [803, 422] on div "Buscar Carga más [DATE] [DATE] Creación: 2 eventos Expandir [DATE] 12:56 [PERSO…" at bounding box center [990, 205] width 999 height 1017
click at [713, 639] on icon at bounding box center [703, 637] width 17 height 17
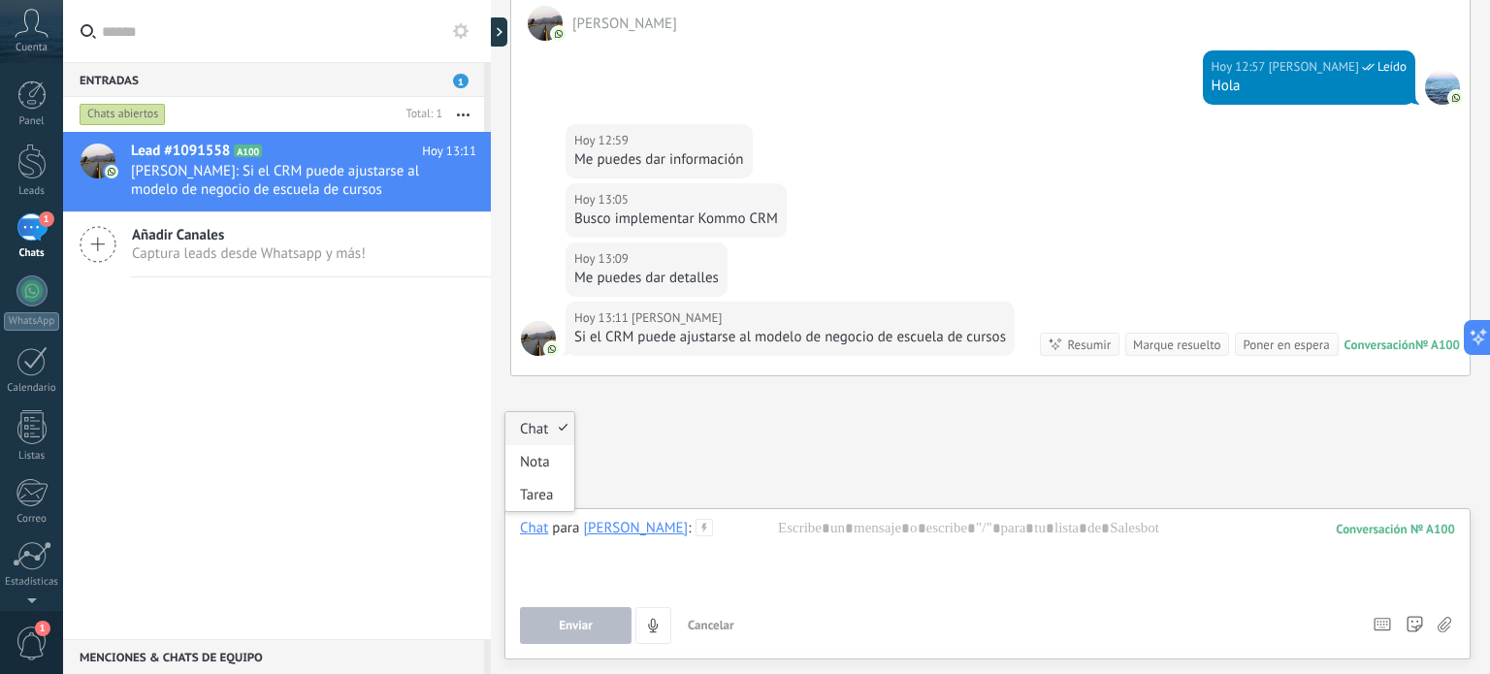
click at [530, 530] on div "Chat" at bounding box center [534, 527] width 28 height 17
click at [186, 169] on span "[PERSON_NAME]: Si el CRM puede ajustarse al modelo de negocio de escuela de cur…" at bounding box center [285, 180] width 308 height 37
click at [183, 232] on span "Añadir Canales" at bounding box center [249, 235] width 234 height 18
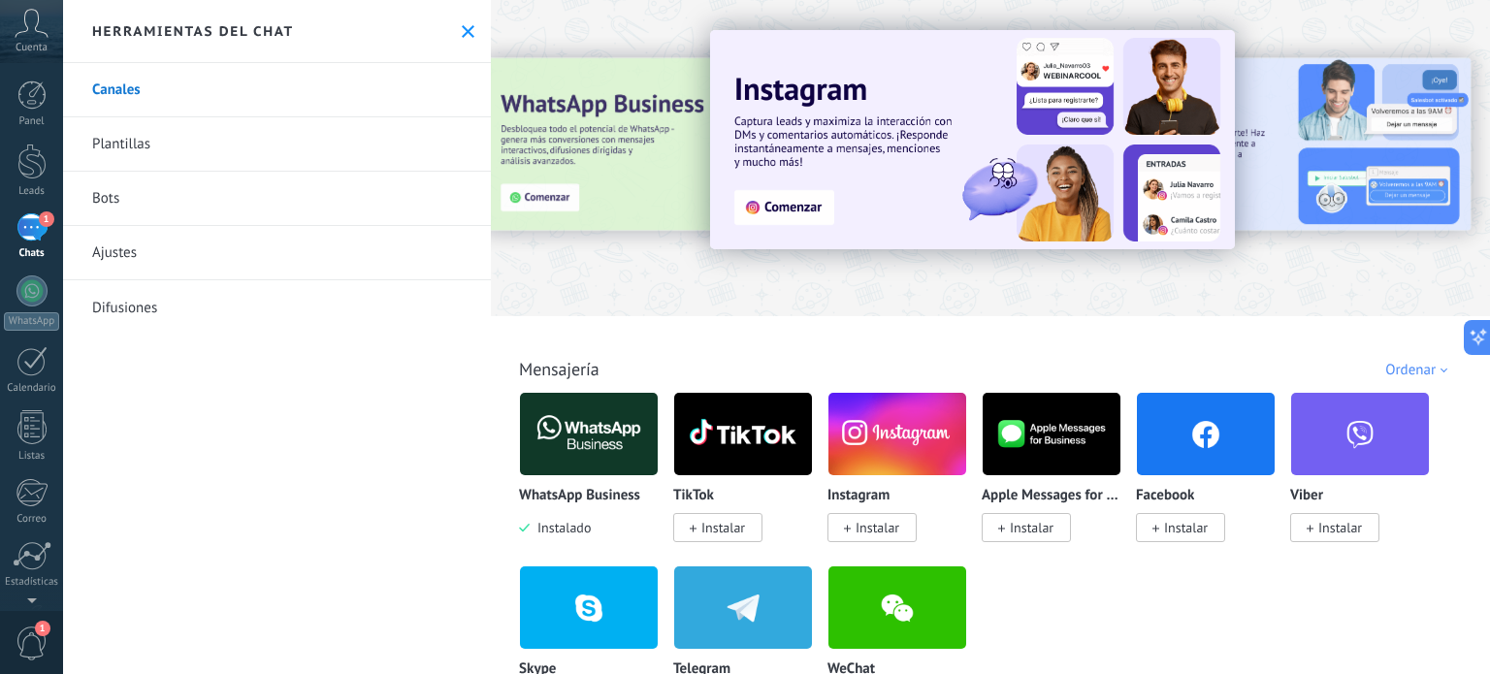
click at [460, 23] on button at bounding box center [468, 31] width 16 height 16
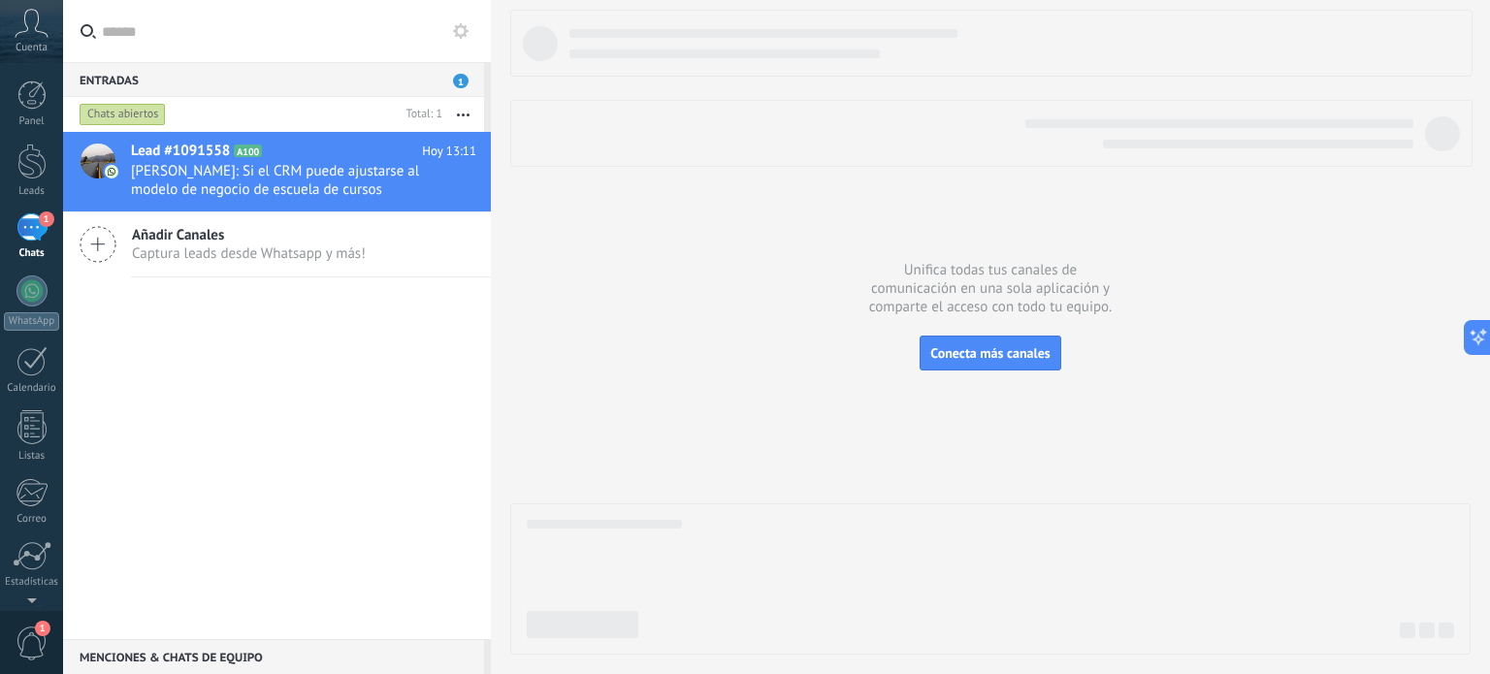
click at [462, 87] on span "1" at bounding box center [461, 81] width 16 height 15
click at [458, 81] on span "1" at bounding box center [461, 81] width 16 height 15
click at [127, 117] on div "Chats abiertos" at bounding box center [123, 114] width 86 height 23
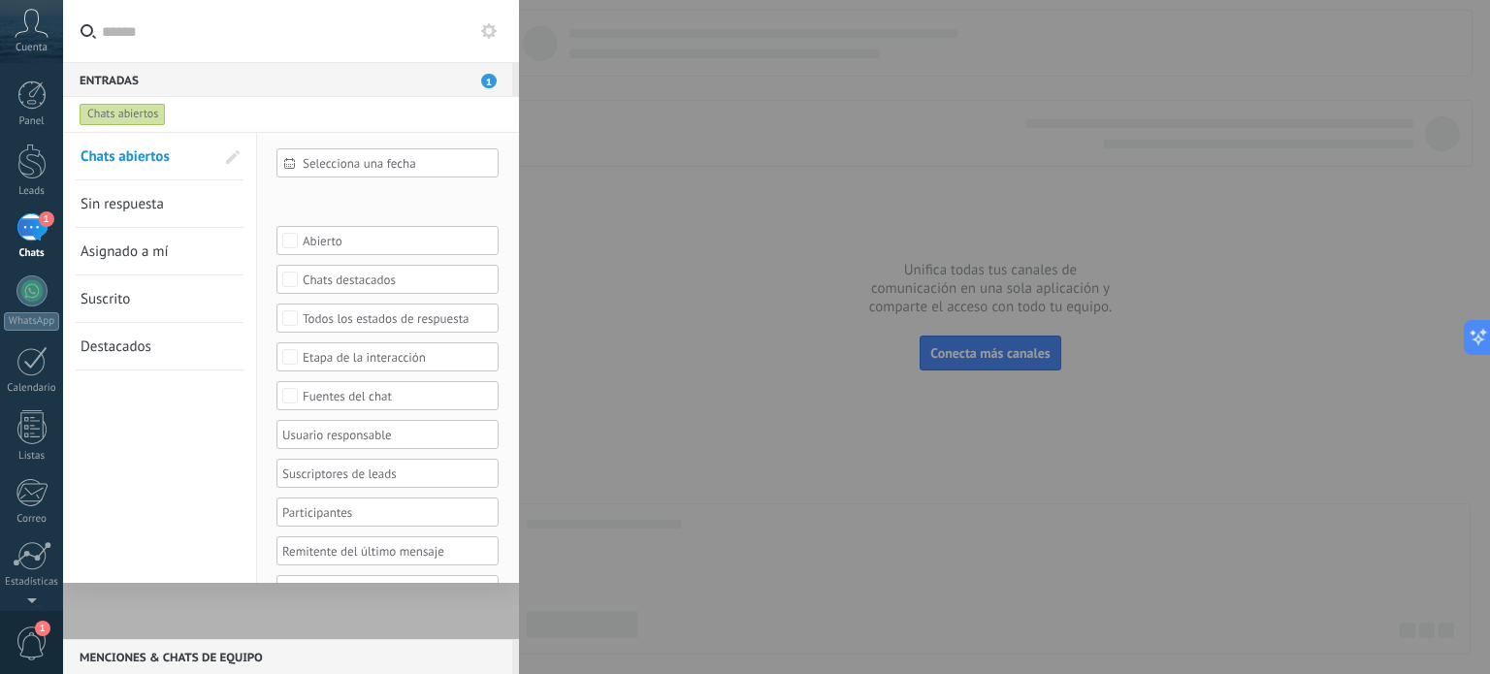
click at [490, 33] on icon at bounding box center [489, 31] width 16 height 16
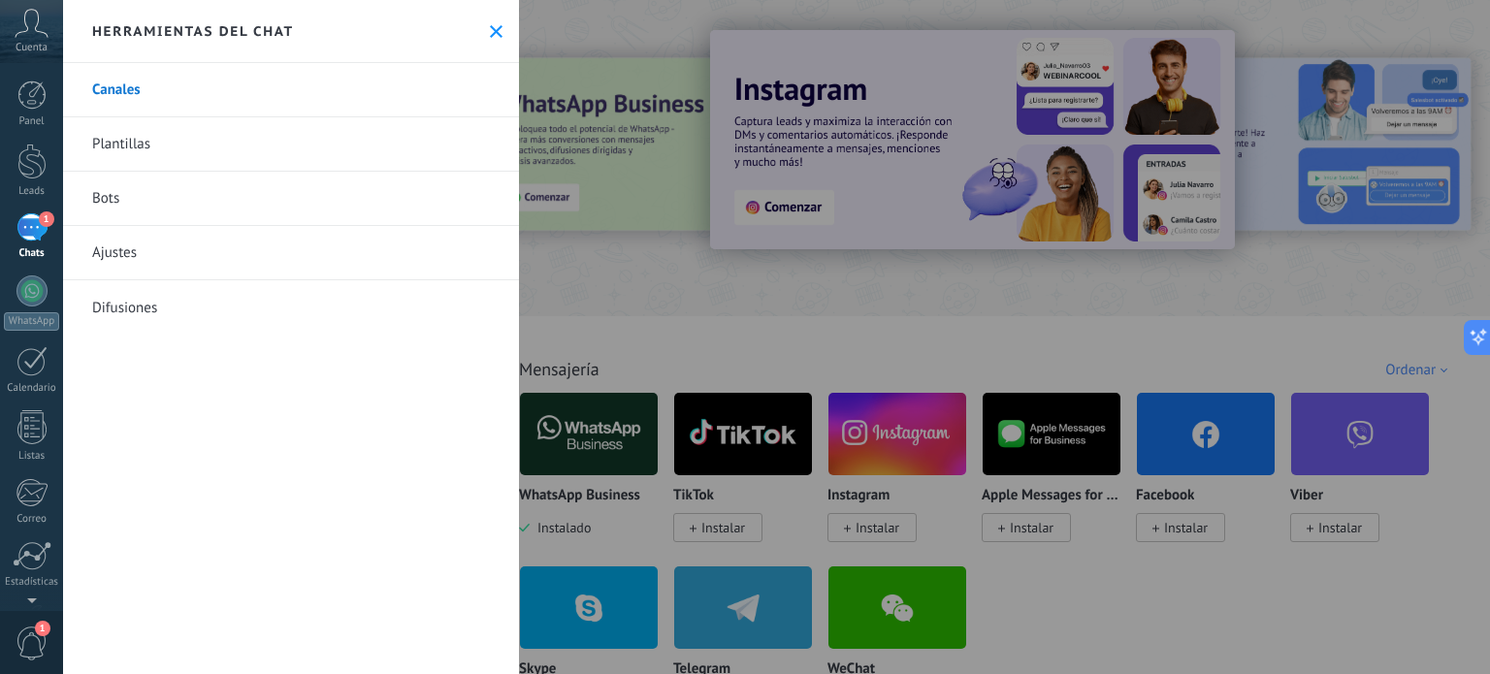
click at [493, 33] on icon at bounding box center [496, 31] width 13 height 13
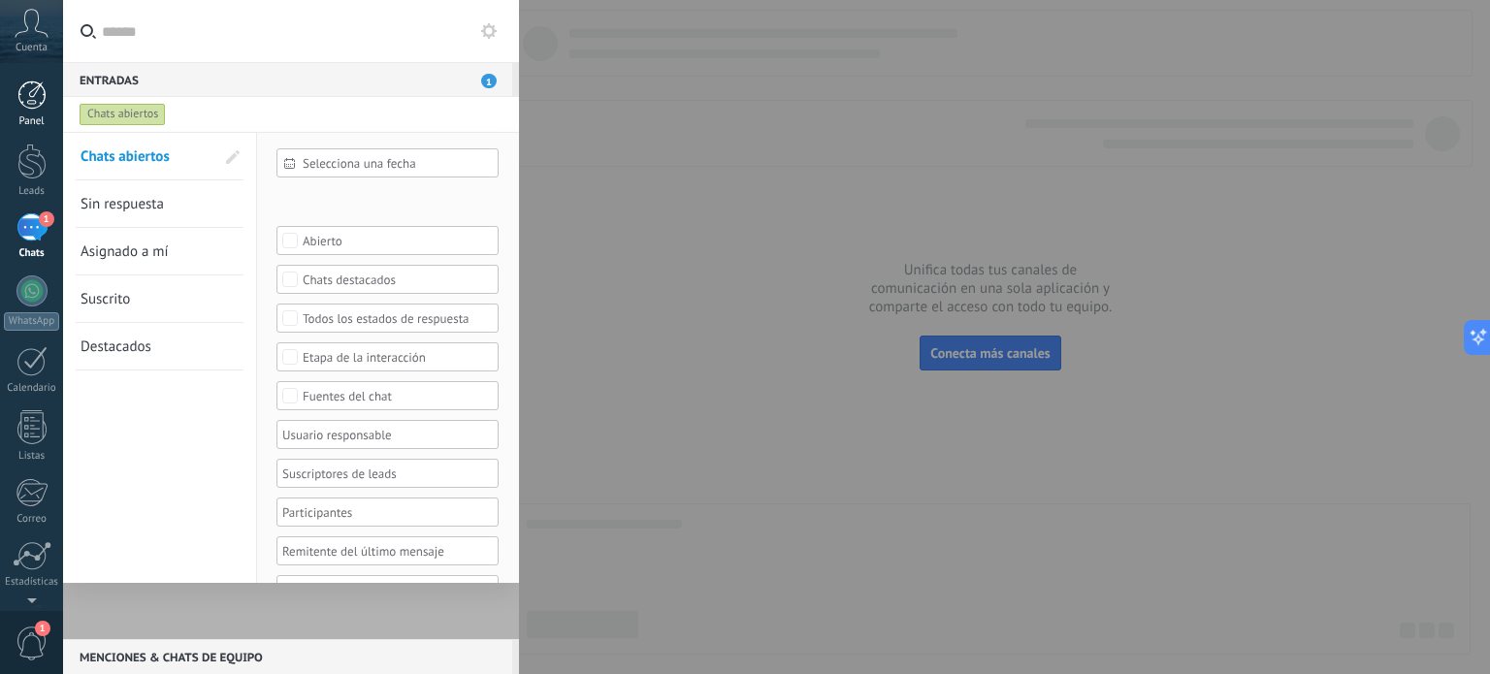
click at [26, 94] on div at bounding box center [31, 94] width 29 height 29
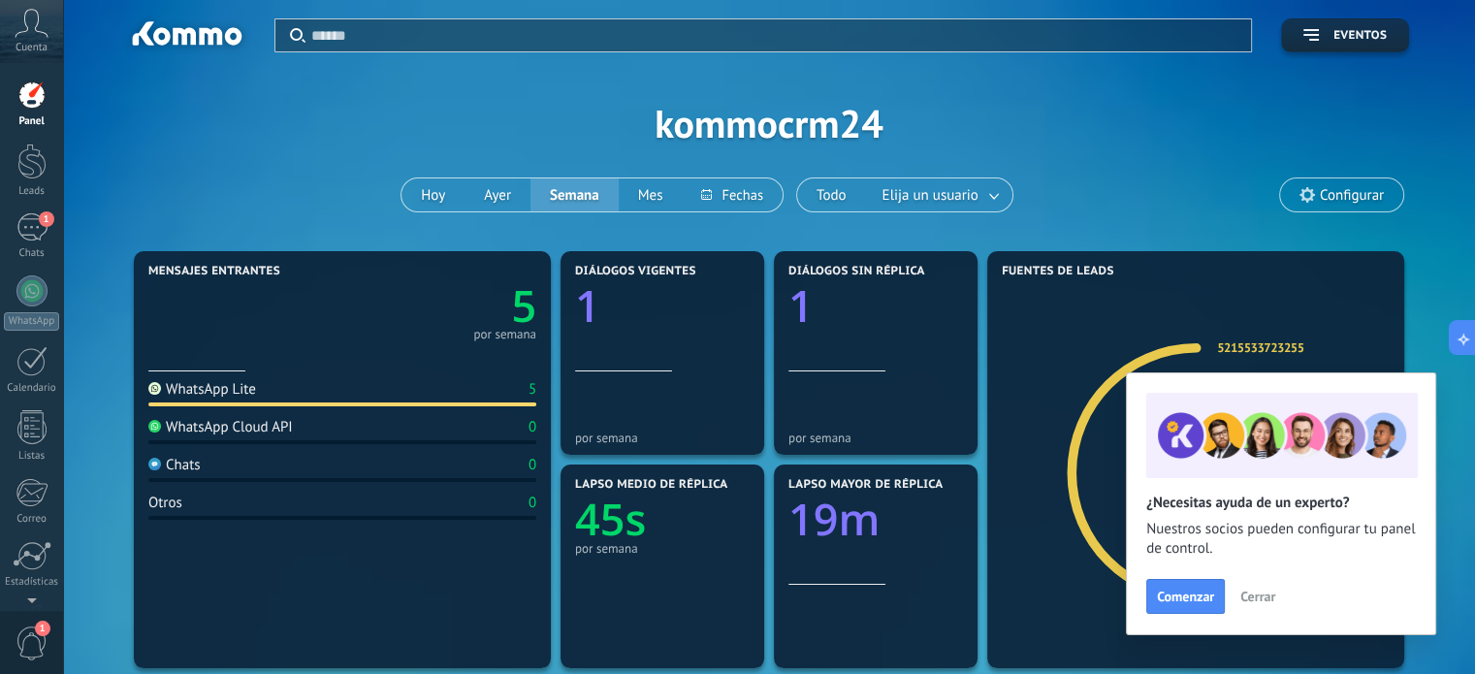
click at [1266, 595] on span "Cerrar" at bounding box center [1257, 597] width 35 height 14
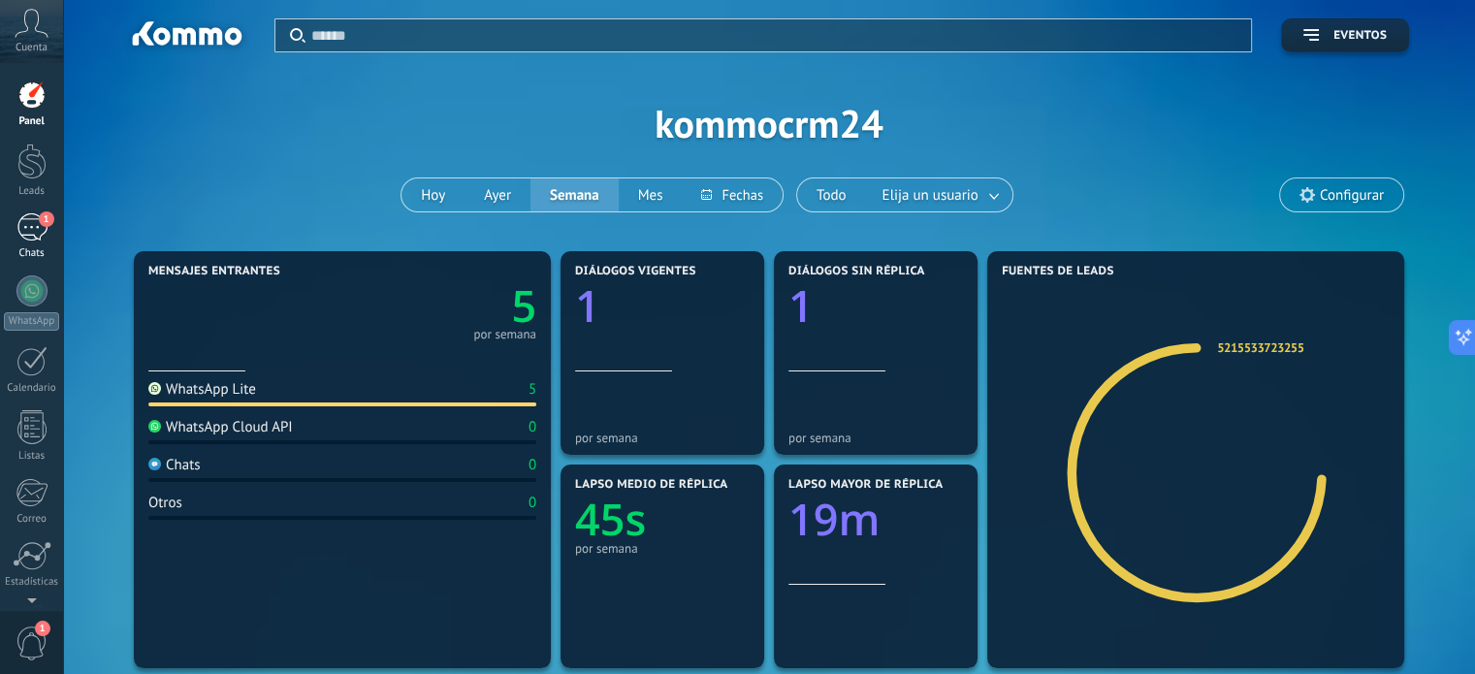
click at [27, 235] on div "1" at bounding box center [31, 227] width 31 height 28
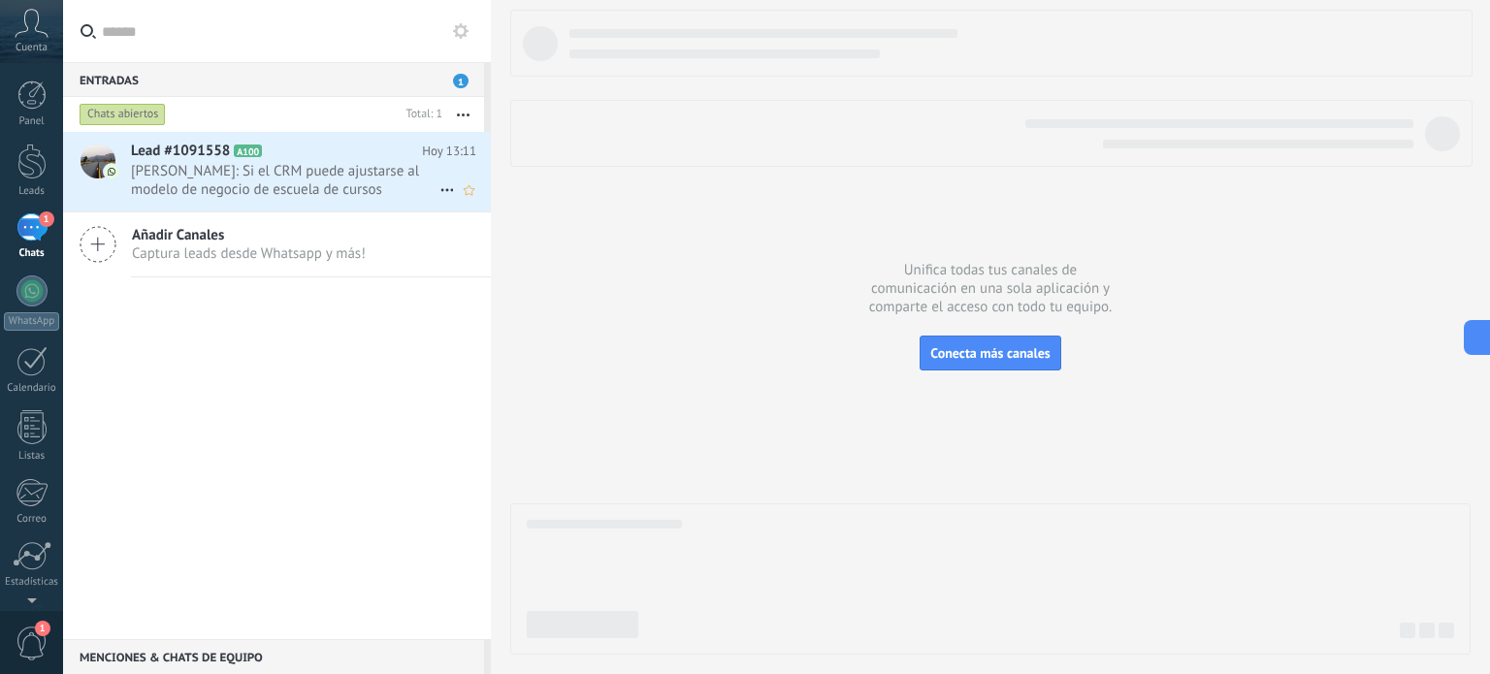
click at [225, 185] on span "Francisco Morales Hidalgo: Si el CRM puede ajustarse al modelo de negocio de es…" at bounding box center [285, 180] width 308 height 37
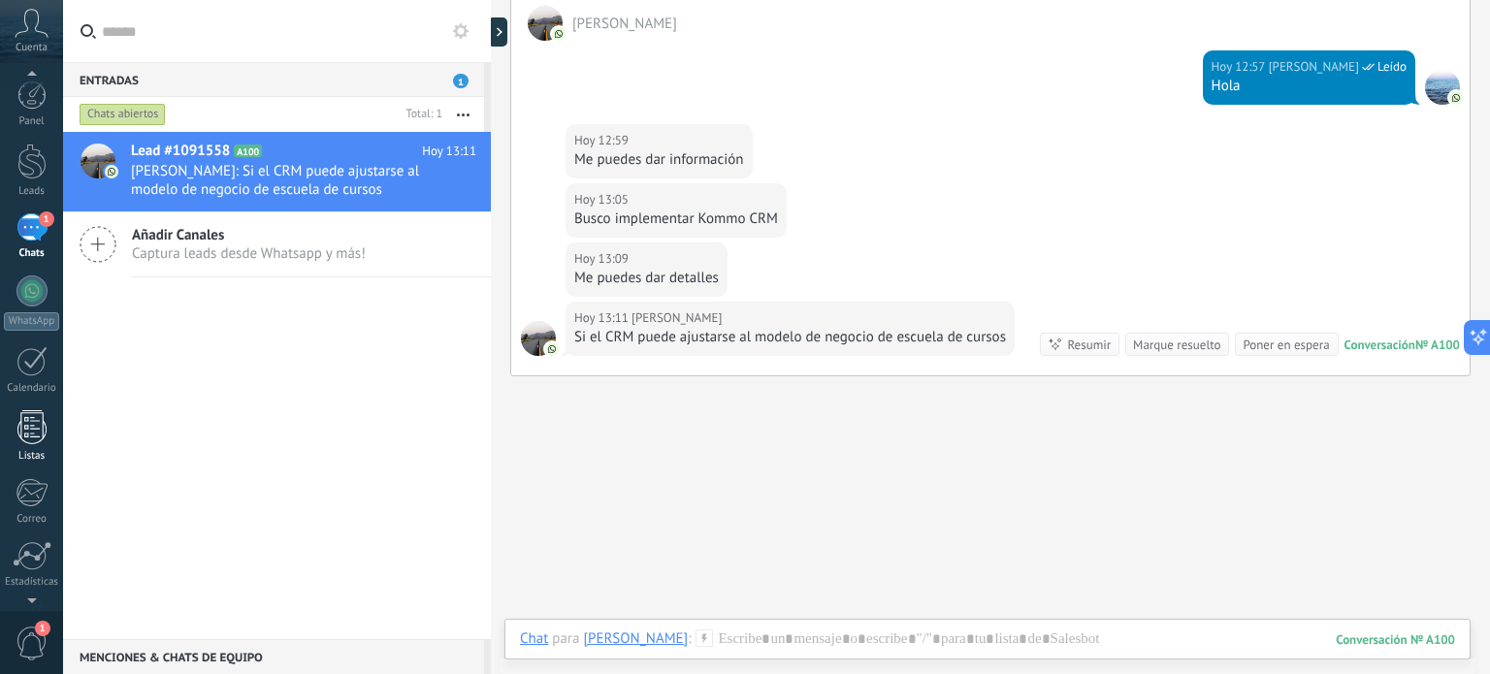
scroll to position [132, 0]
click at [28, 492] on div at bounding box center [32, 489] width 33 height 34
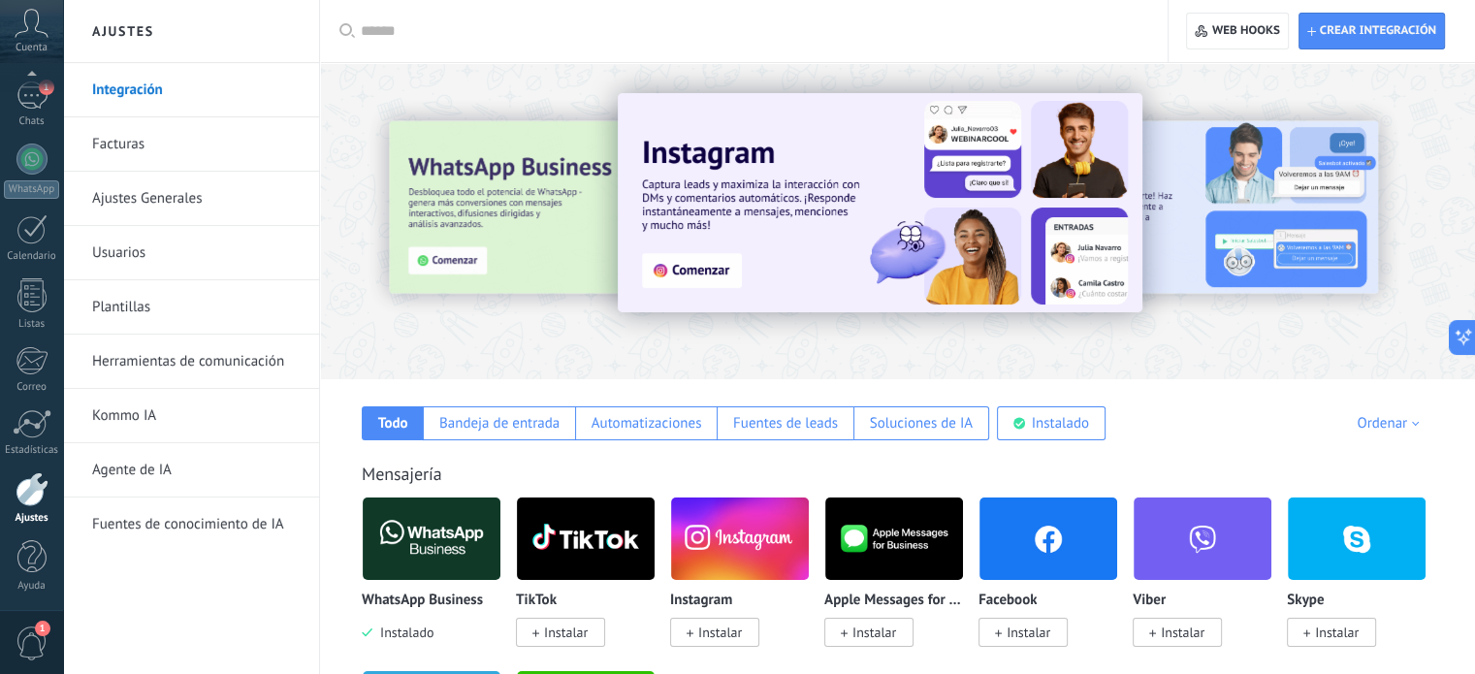
click at [140, 415] on link "Kommo IA" at bounding box center [196, 416] width 208 height 54
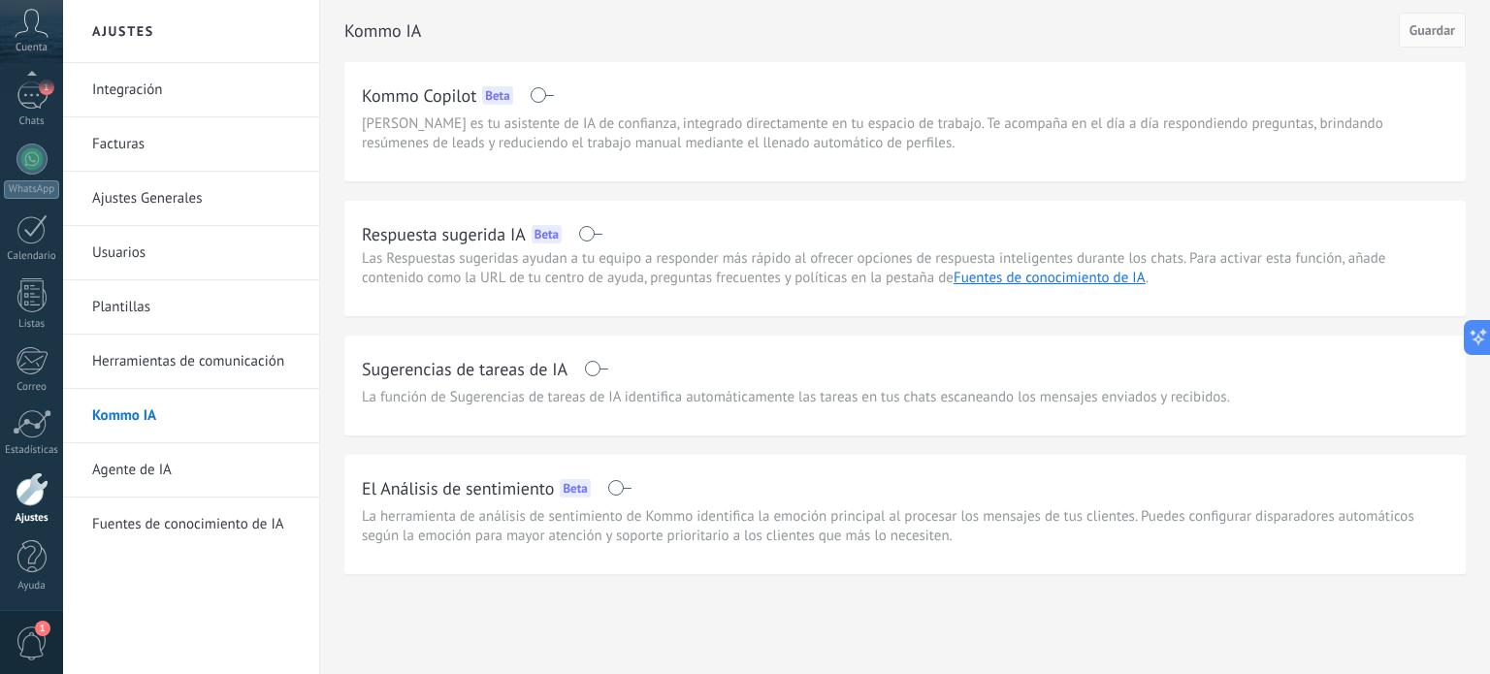
click at [826, 133] on span "[PERSON_NAME] es tu asistente de IA de confianza, integrado directamente en tu …" at bounding box center [905, 133] width 1086 height 39
click at [1028, 281] on link "Fuentes de conocimiento de IA" at bounding box center [1049, 278] width 192 height 18
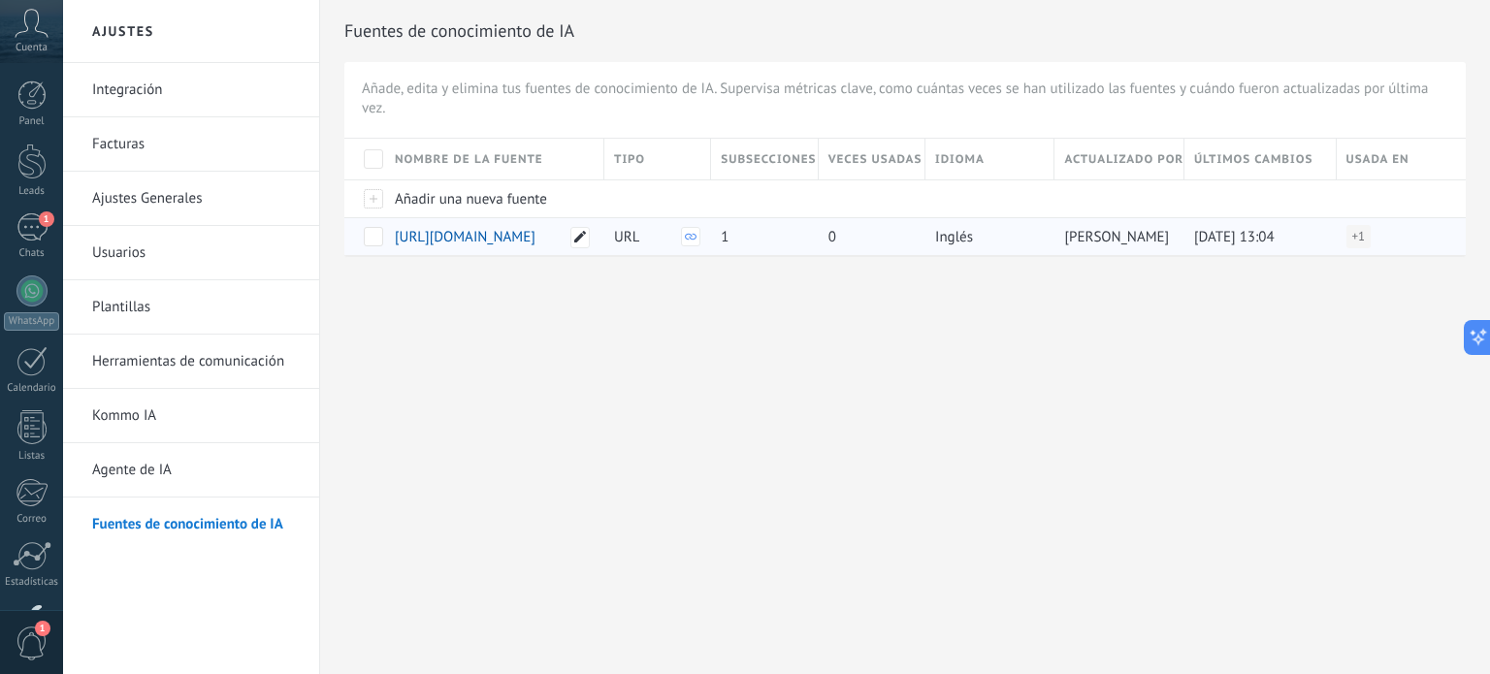
click at [575, 231] on icon at bounding box center [580, 237] width 12 height 12
click at [442, 261] on span "Guardar" at bounding box center [429, 268] width 46 height 14
click at [576, 232] on icon at bounding box center [580, 237] width 12 height 12
drag, startPoint x: 399, startPoint y: 228, endPoint x: 774, endPoint y: 233, distance: 375.4
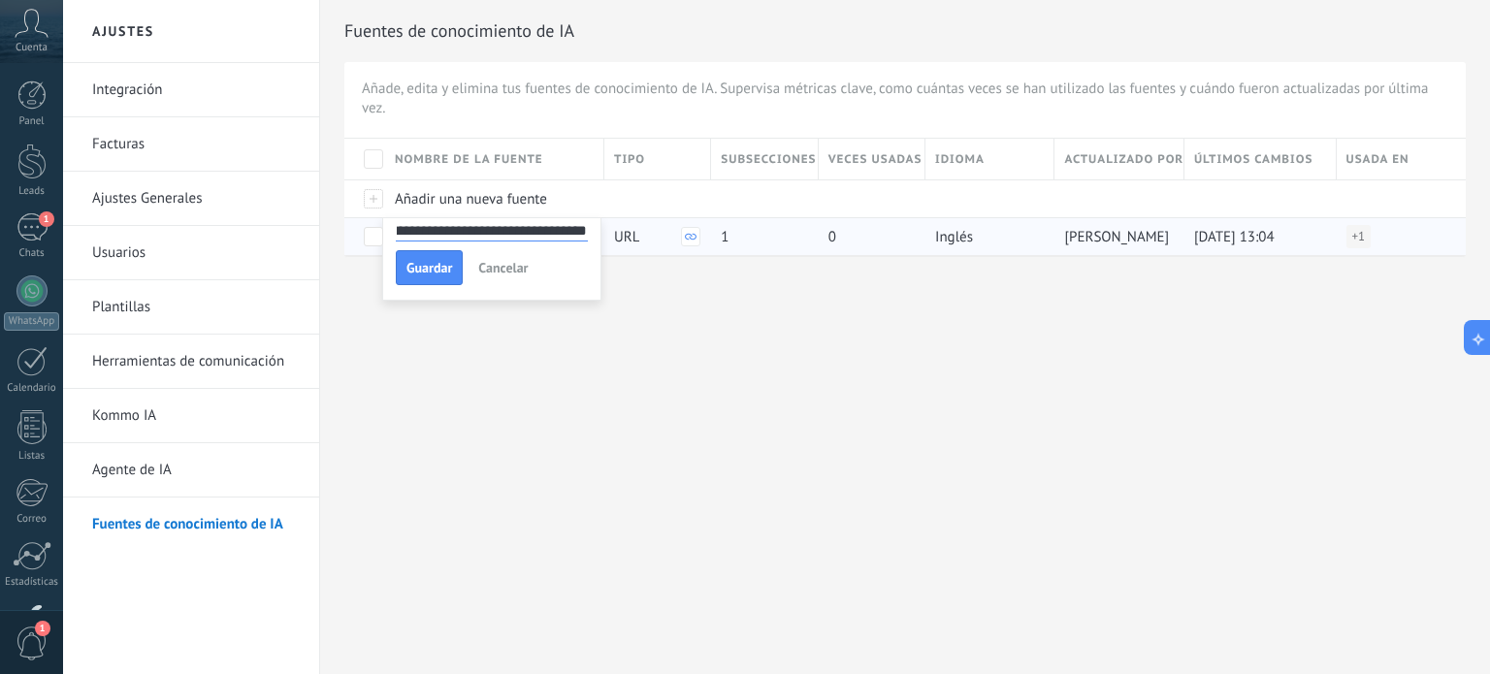
click at [774, 233] on div "**********" at bounding box center [904, 197] width 1121 height 116
click at [580, 235] on use at bounding box center [580, 237] width 12 height 12
drag, startPoint x: 396, startPoint y: 231, endPoint x: 830, endPoint y: 228, distance: 434.5
click at [827, 228] on div "**********" at bounding box center [904, 197] width 1121 height 116
click at [581, 239] on icon at bounding box center [580, 237] width 12 height 12
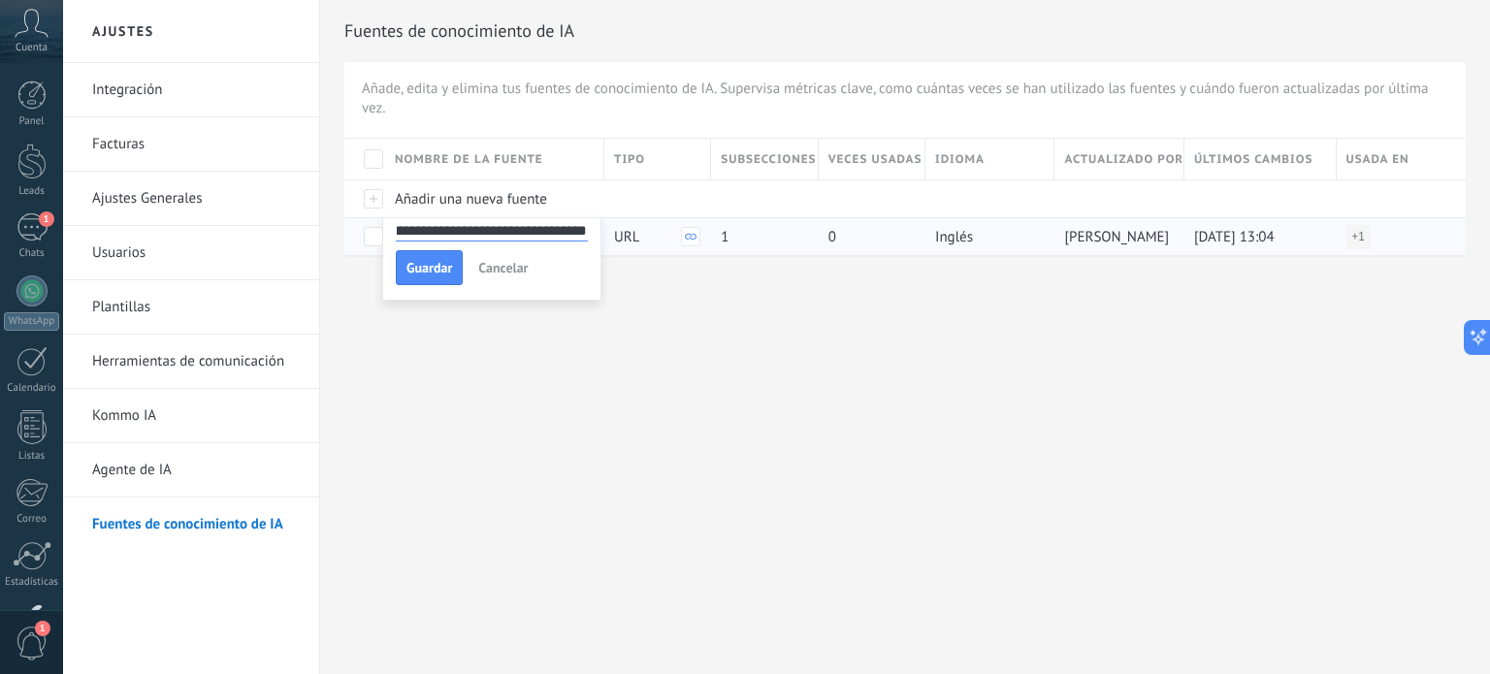
drag, startPoint x: 397, startPoint y: 228, endPoint x: 747, endPoint y: 226, distance: 350.1
click at [747, 226] on div "**********" at bounding box center [904, 197] width 1121 height 116
click at [376, 233] on span at bounding box center [373, 236] width 19 height 19
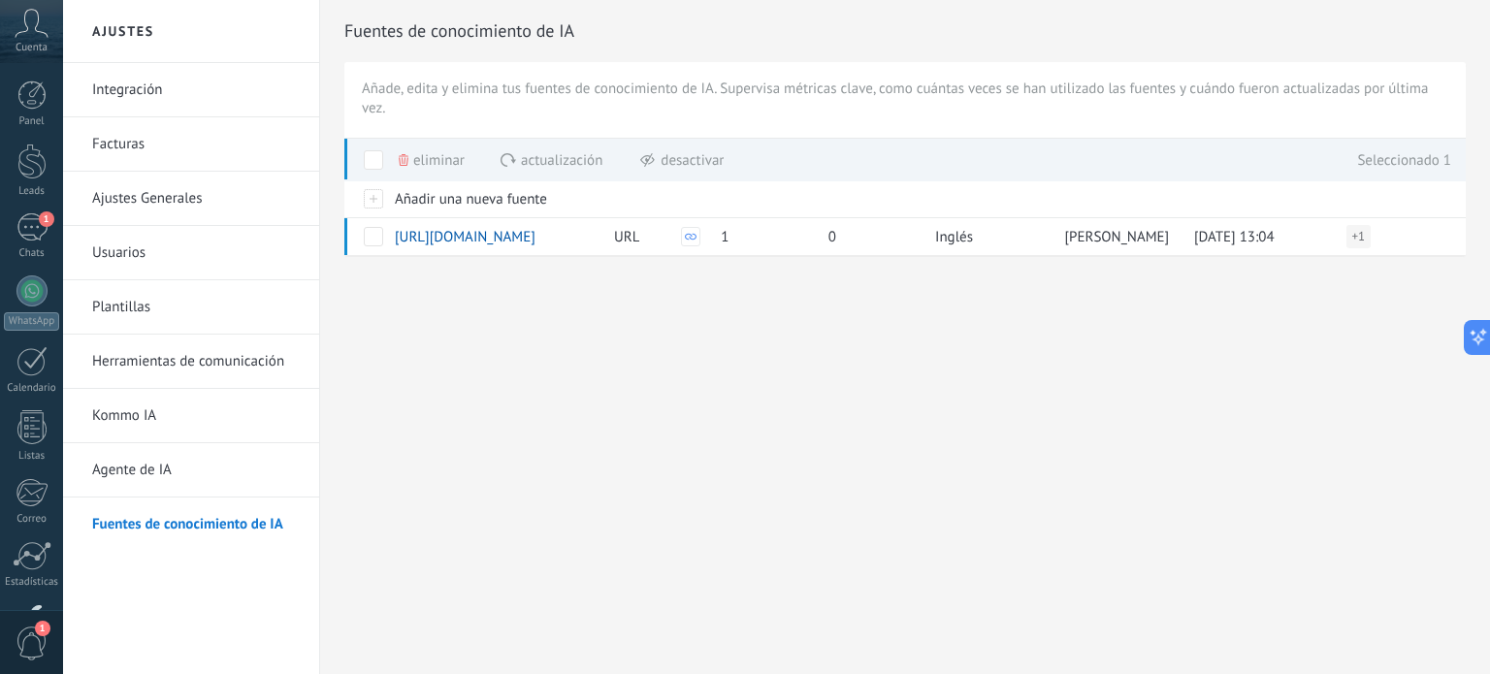
click at [431, 167] on span "Eliminar" at bounding box center [438, 161] width 51 height 38
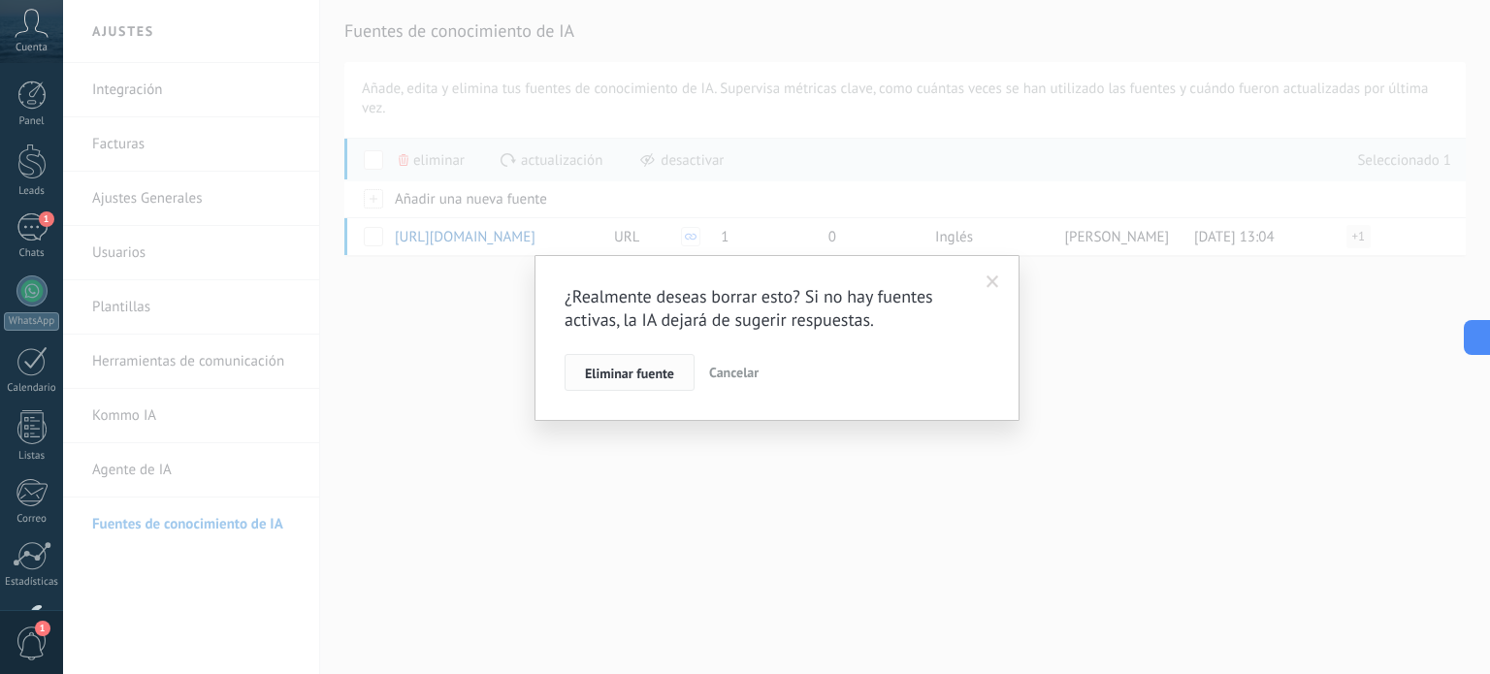
click at [618, 371] on span "Eliminar fuente" at bounding box center [629, 374] width 89 height 14
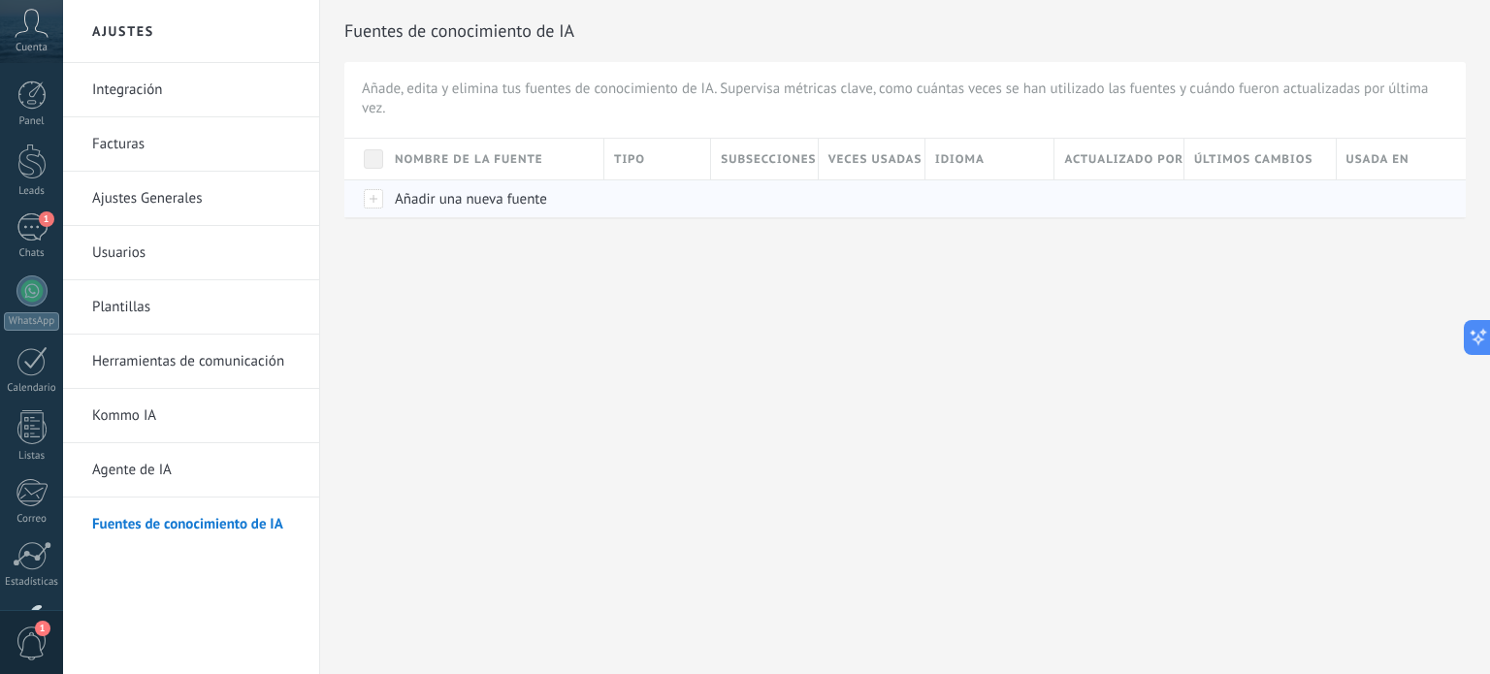
click at [473, 196] on span "Añadir una nueva fuente" at bounding box center [471, 199] width 152 height 18
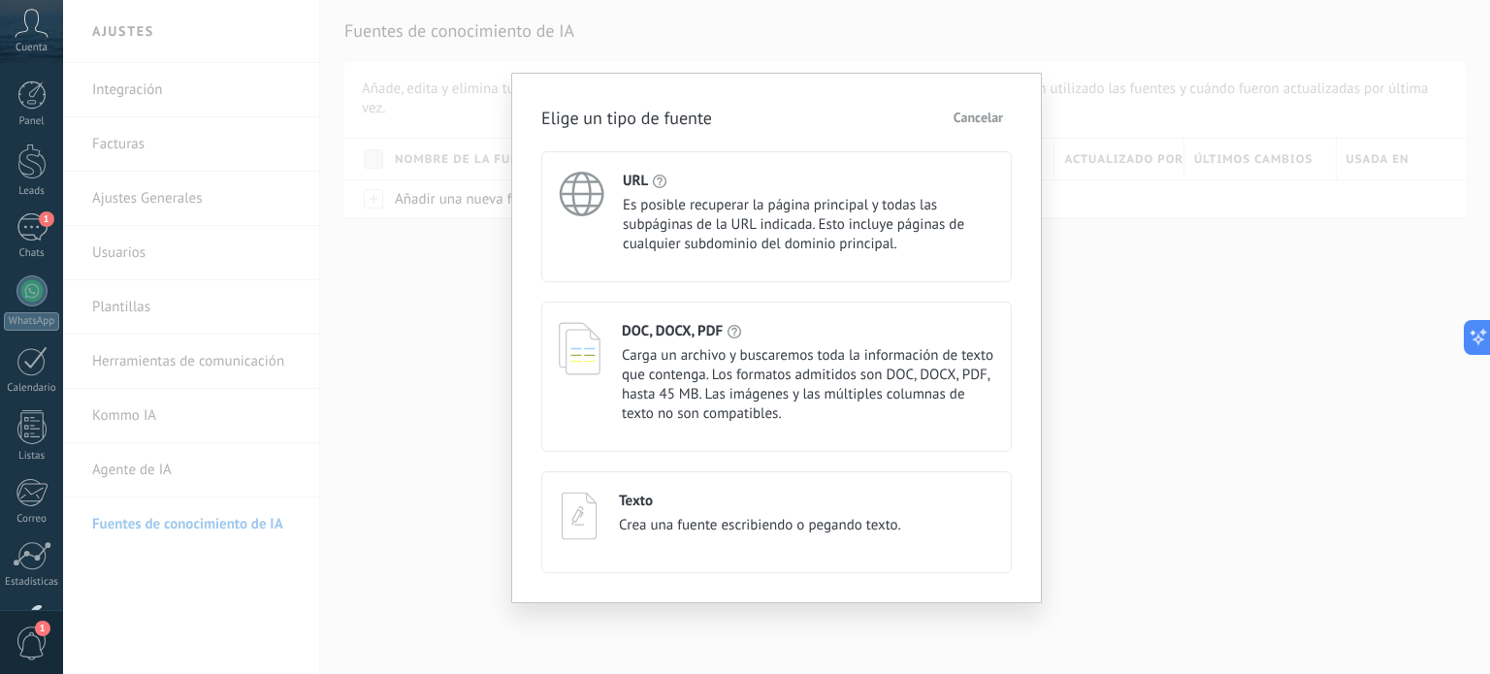
click at [644, 232] on span "Es posible recuperar la página principal y todas las subpáginas de la URL indic…" at bounding box center [808, 225] width 371 height 58
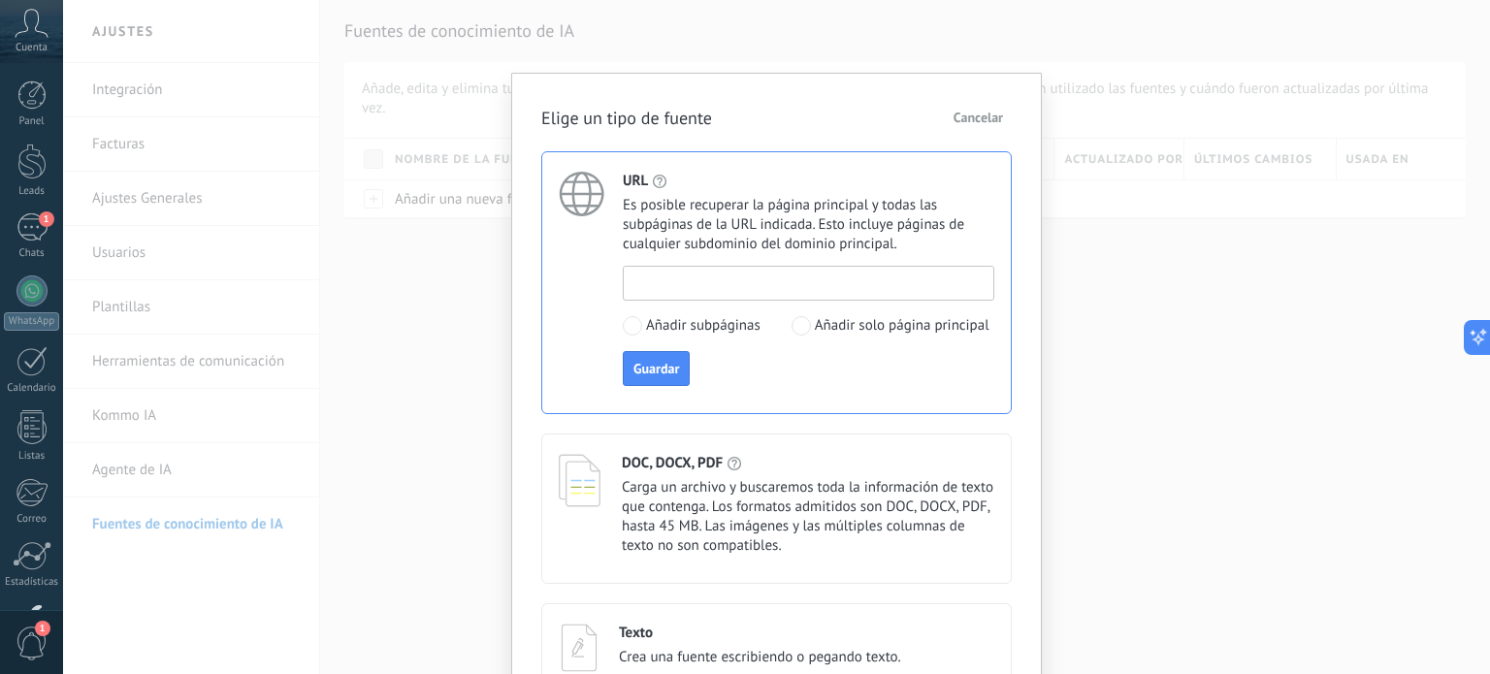
click at [676, 276] on input at bounding box center [809, 282] width 370 height 31
paste input "**********"
type input "**********"
click at [659, 369] on span "Guardar" at bounding box center [656, 369] width 46 height 14
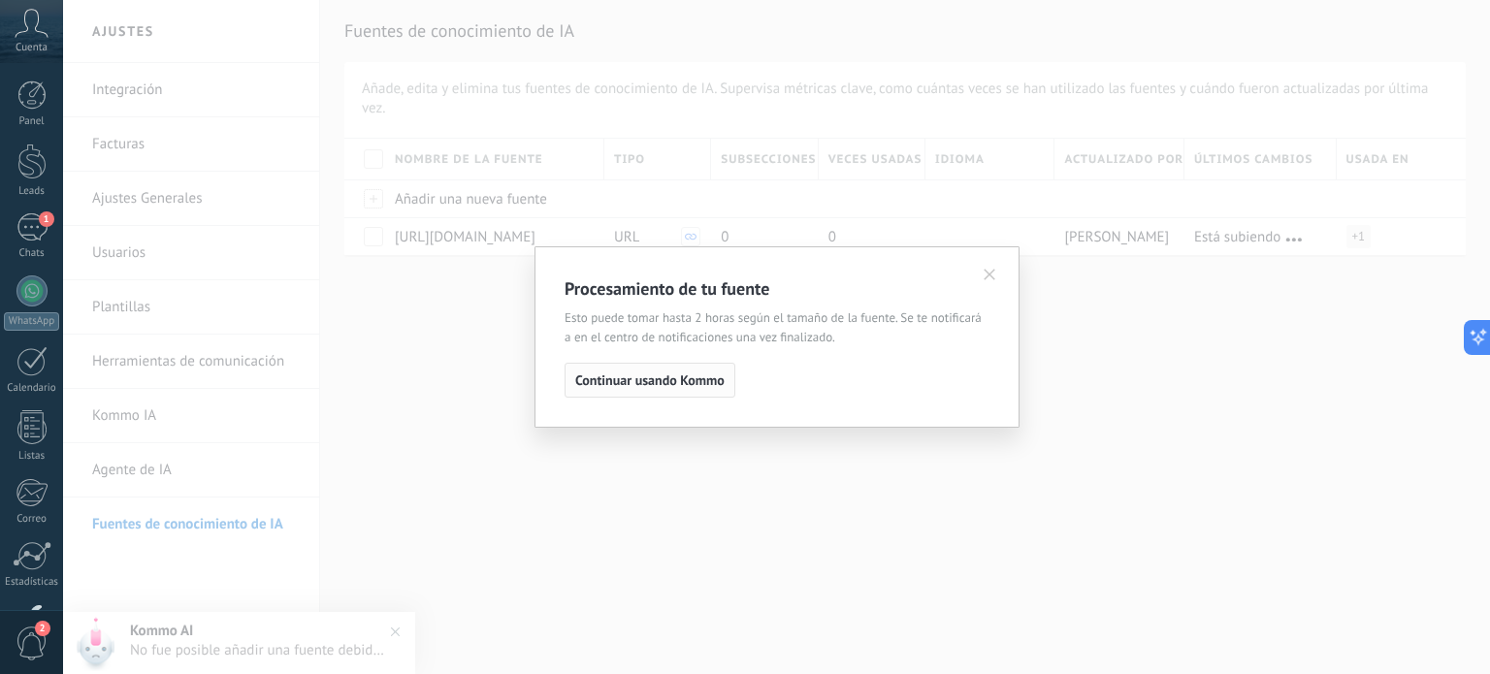
click at [649, 380] on span "Continuar usando Kommo" at bounding box center [649, 380] width 149 height 14
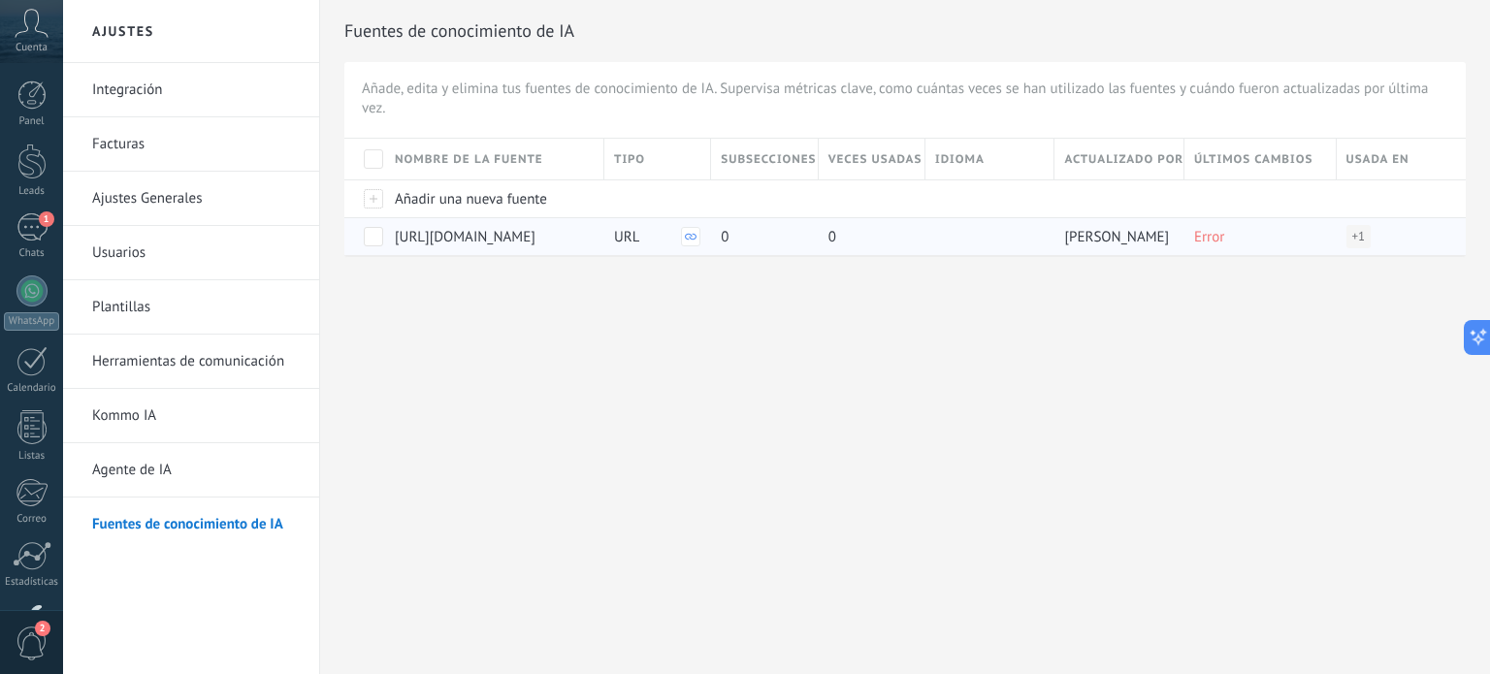
click at [1215, 241] on span "Error" at bounding box center [1209, 237] width 30 height 18
click at [377, 235] on span at bounding box center [373, 236] width 19 height 19
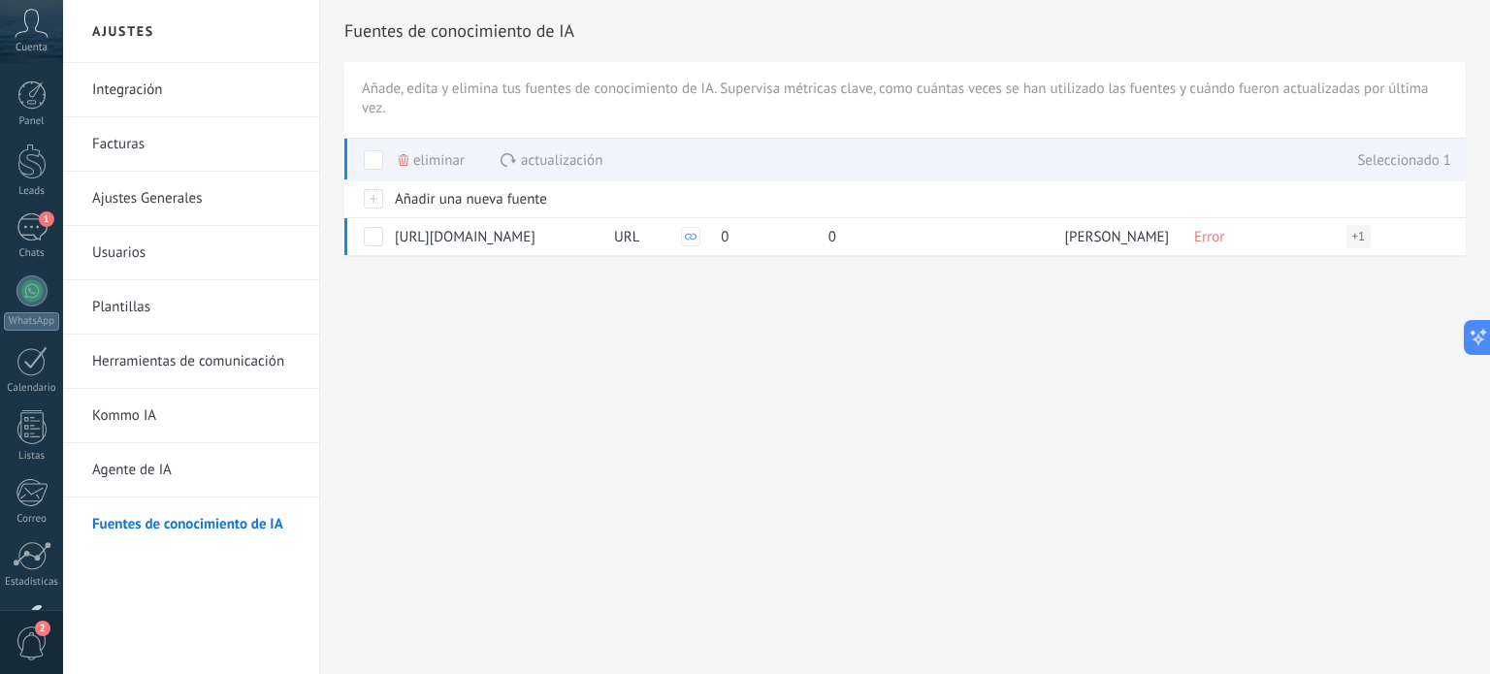
click at [442, 158] on span "Eliminar" at bounding box center [438, 161] width 51 height 38
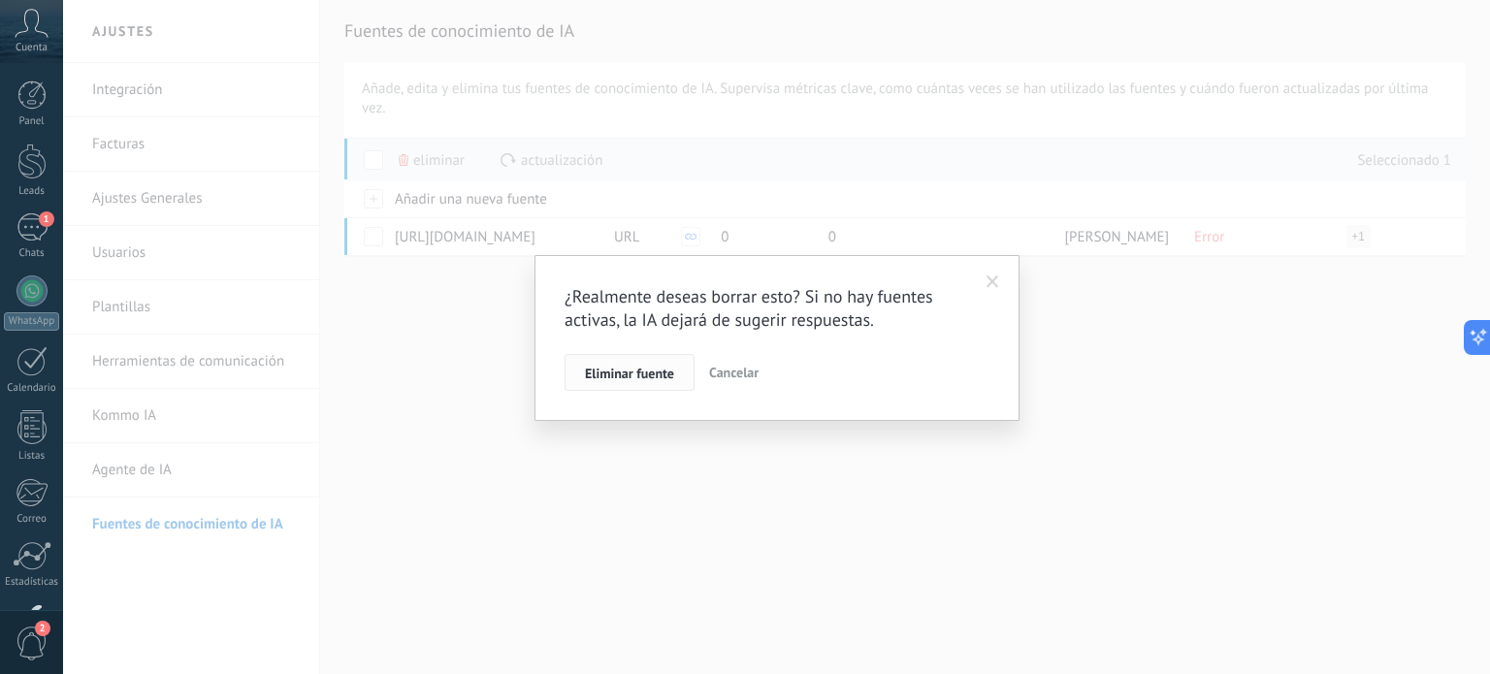
click at [627, 369] on span "Eliminar fuente" at bounding box center [629, 374] width 89 height 14
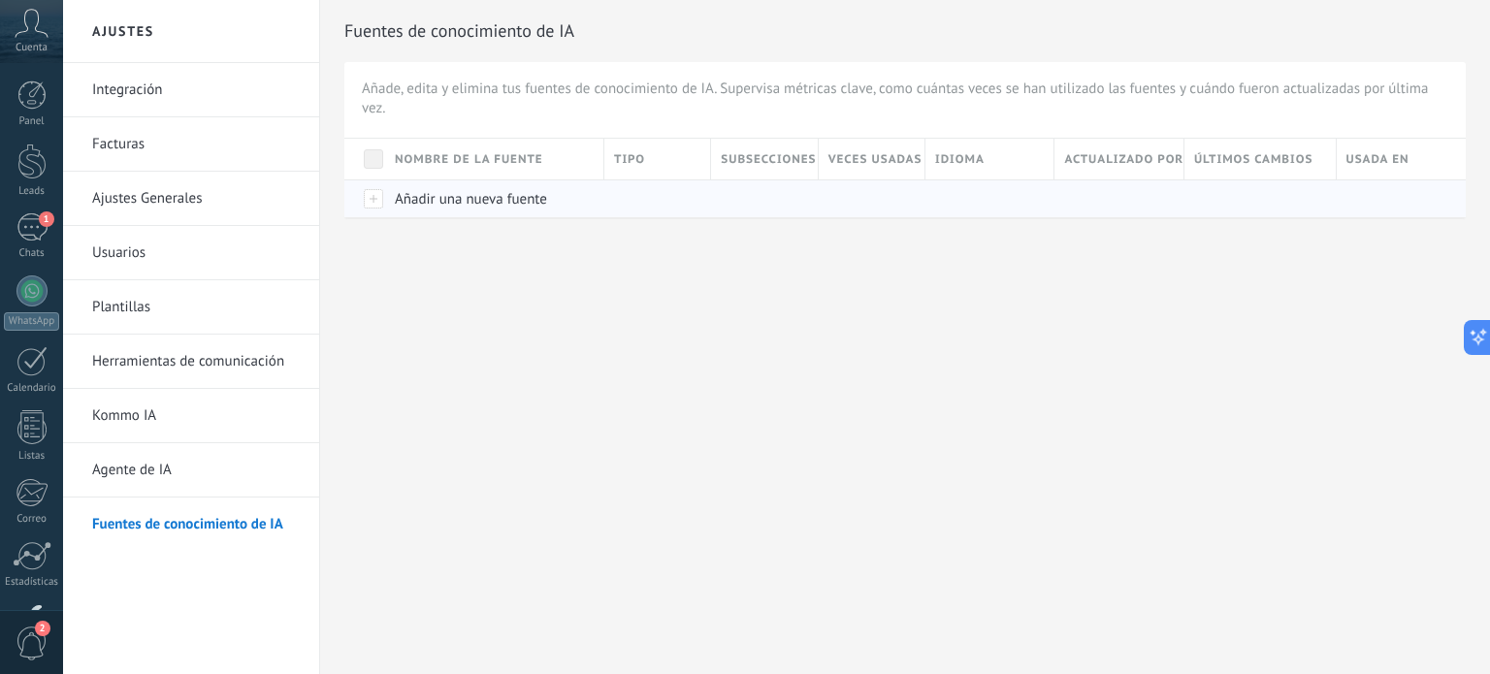
click at [469, 193] on span "Añadir una nueva fuente" at bounding box center [471, 199] width 152 height 18
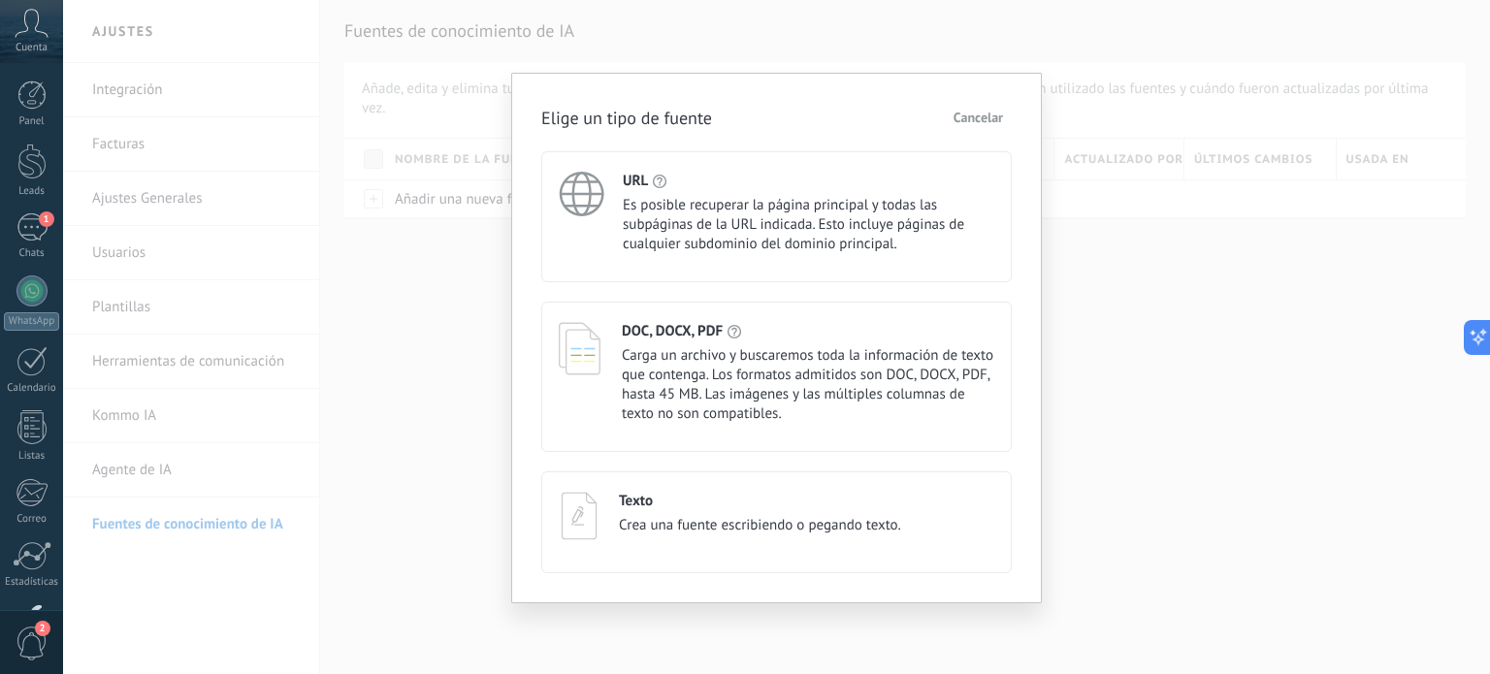
click at [675, 246] on span "Es posible recuperar la página principal y todas las subpáginas de la URL indic…" at bounding box center [808, 225] width 371 height 58
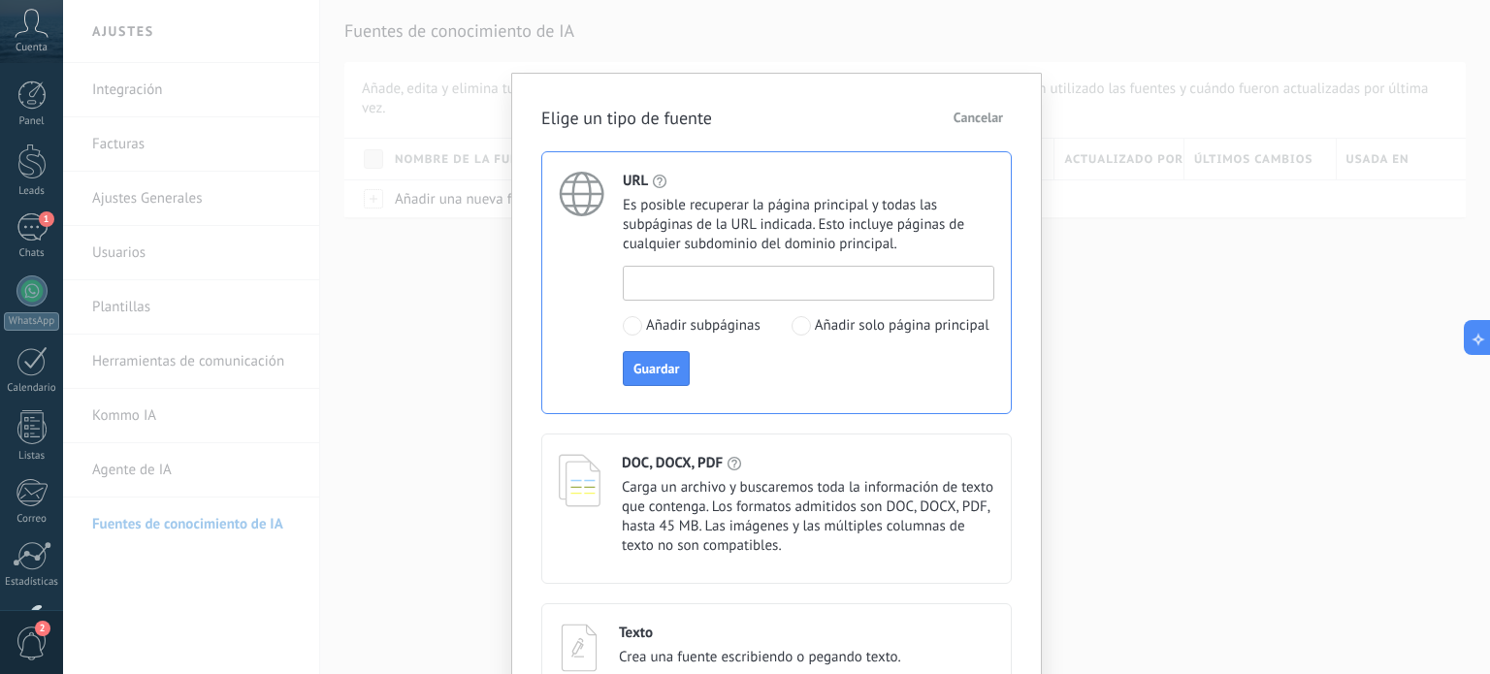
click at [687, 278] on input at bounding box center [809, 282] width 370 height 31
click at [799, 323] on span at bounding box center [800, 325] width 19 height 19
click at [705, 290] on input at bounding box center [809, 282] width 370 height 31
paste input "**********"
type input "**********"
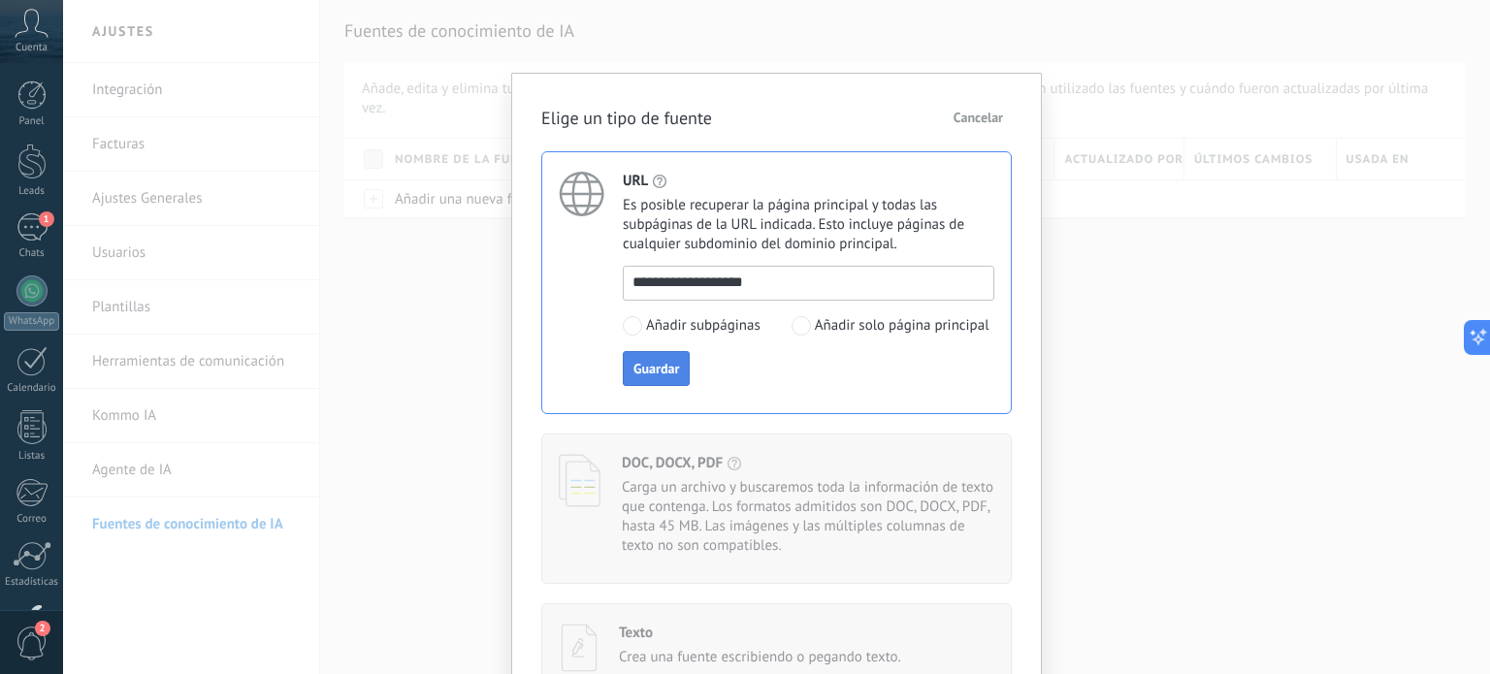
click at [664, 366] on span "Guardar" at bounding box center [656, 369] width 46 height 14
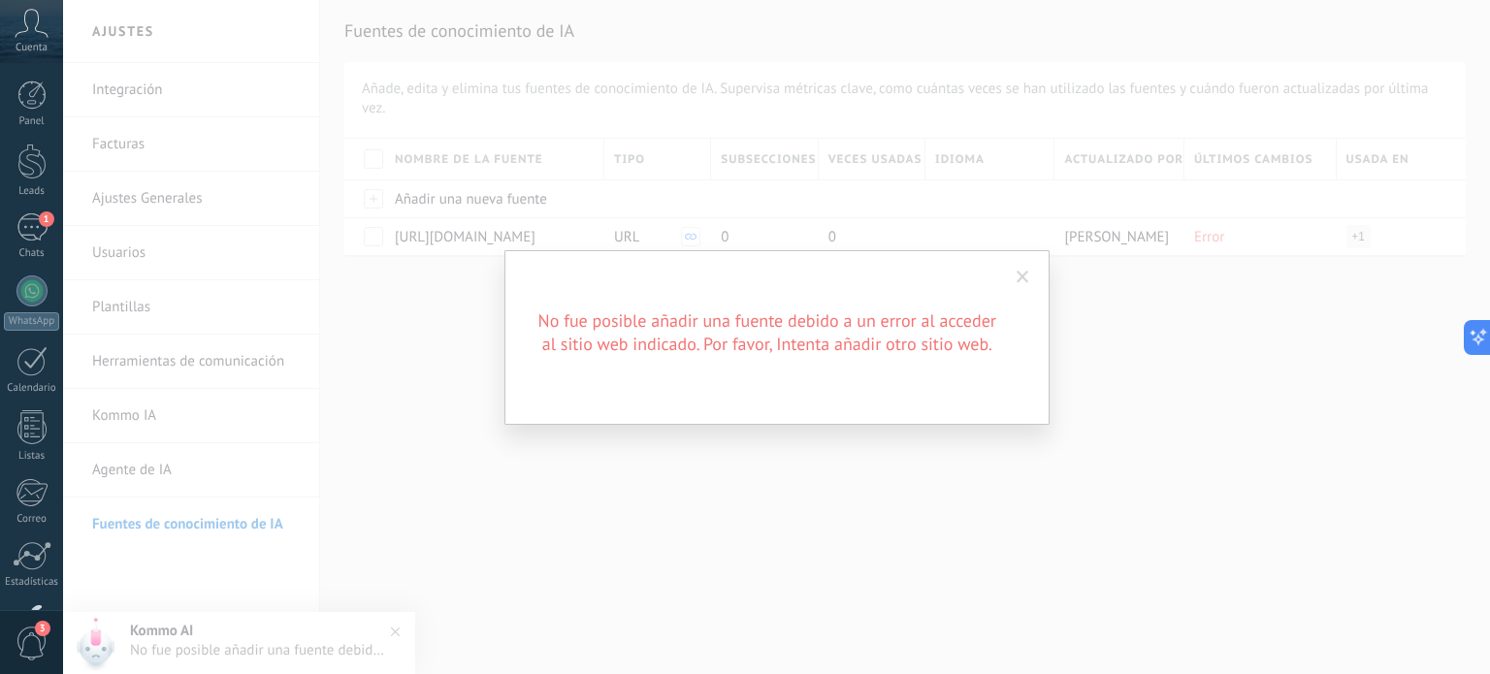
click at [1017, 276] on span at bounding box center [1022, 278] width 13 height 14
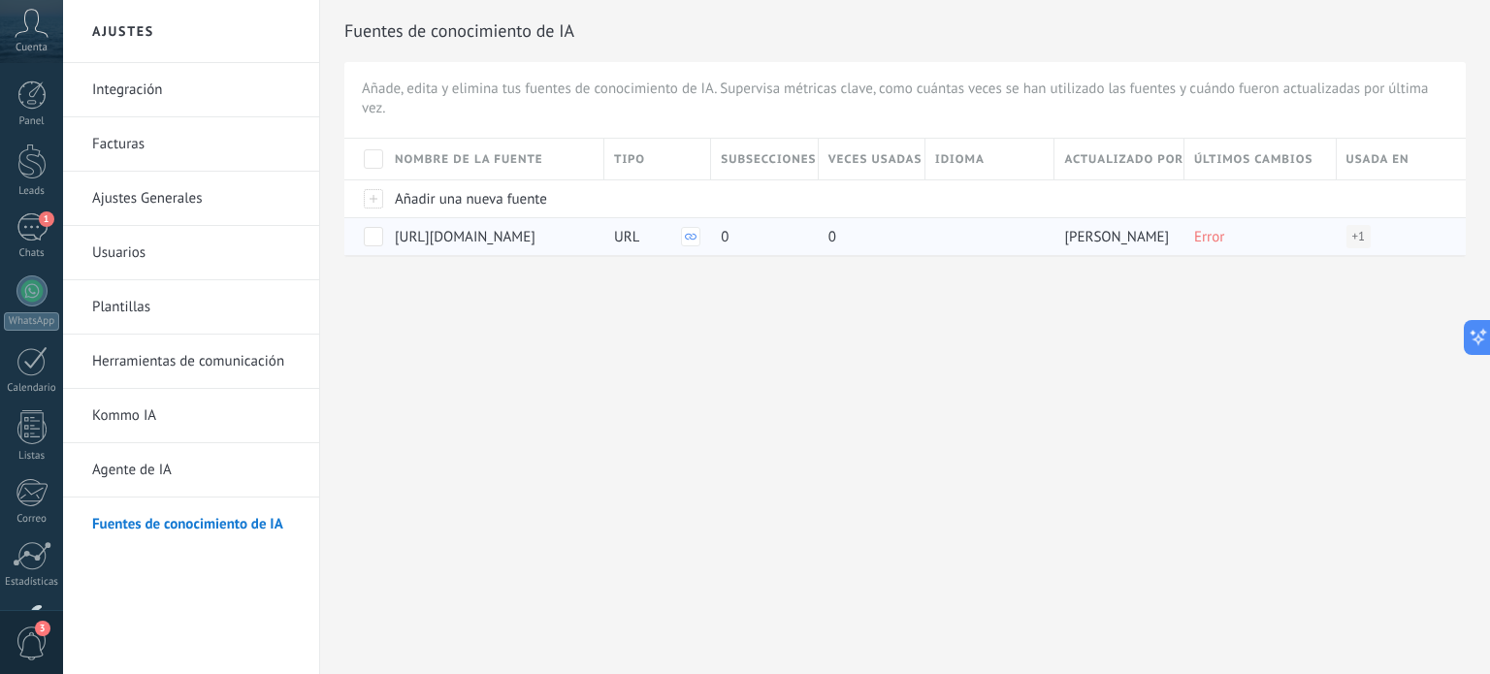
click at [378, 236] on span at bounding box center [373, 236] width 19 height 19
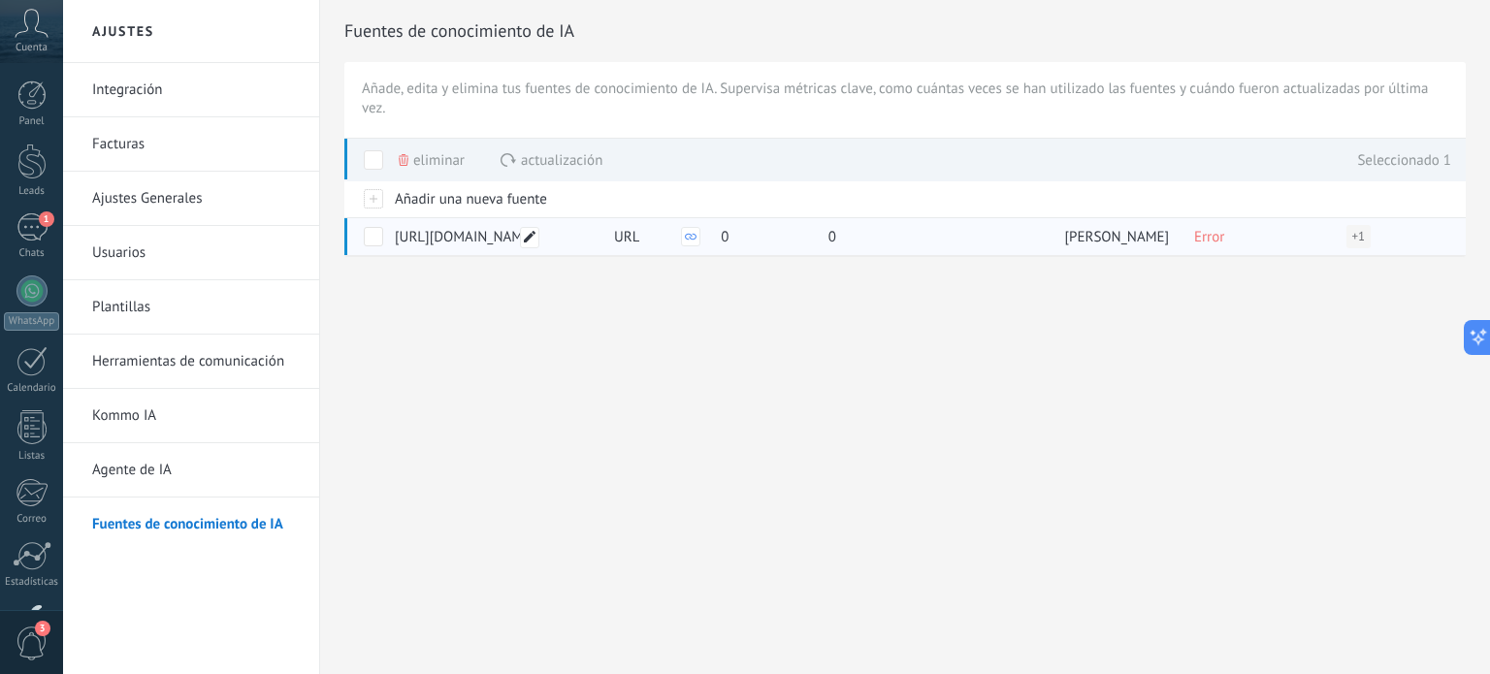
click at [530, 236] on use at bounding box center [530, 237] width 12 height 12
click at [519, 264] on span "Cancelar" at bounding box center [502, 268] width 49 height 14
click at [446, 149] on span "Eliminar" at bounding box center [438, 161] width 51 height 38
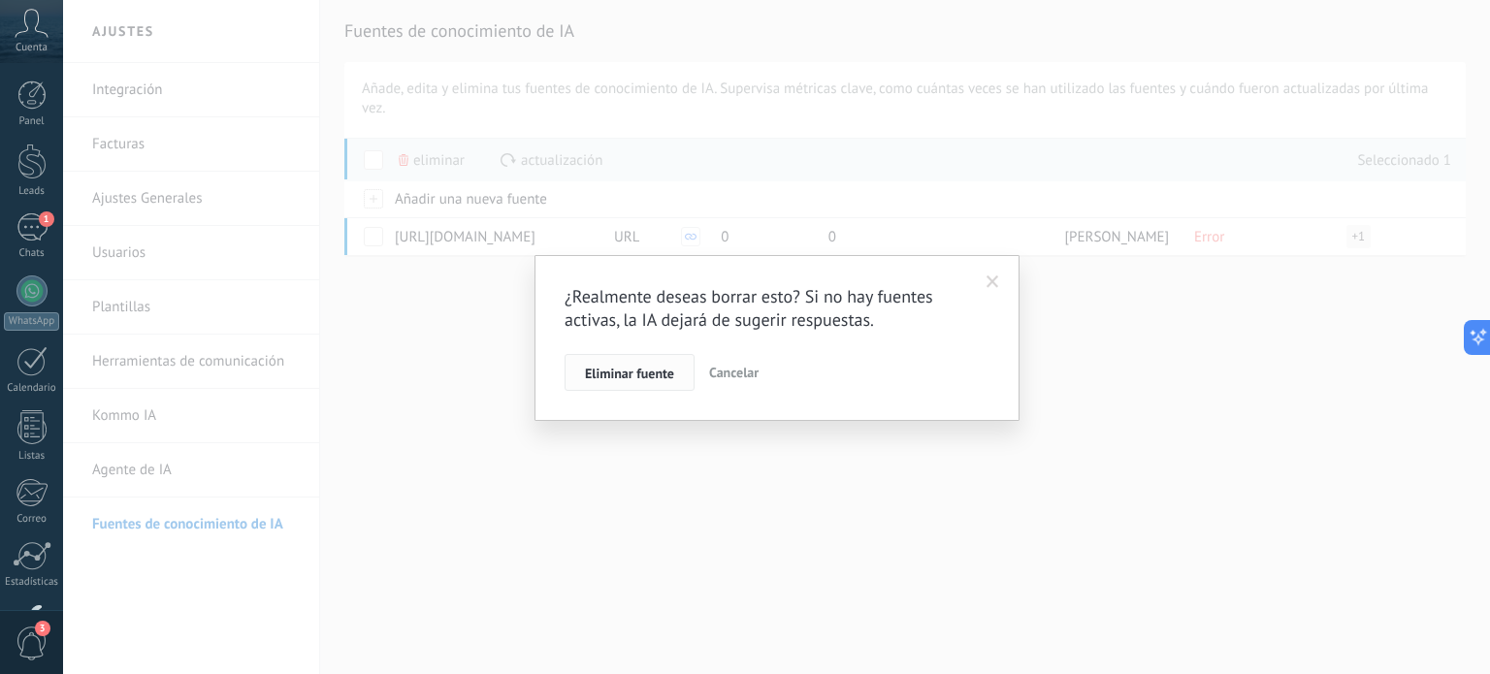
click at [619, 375] on span "Eliminar fuente" at bounding box center [629, 374] width 89 height 14
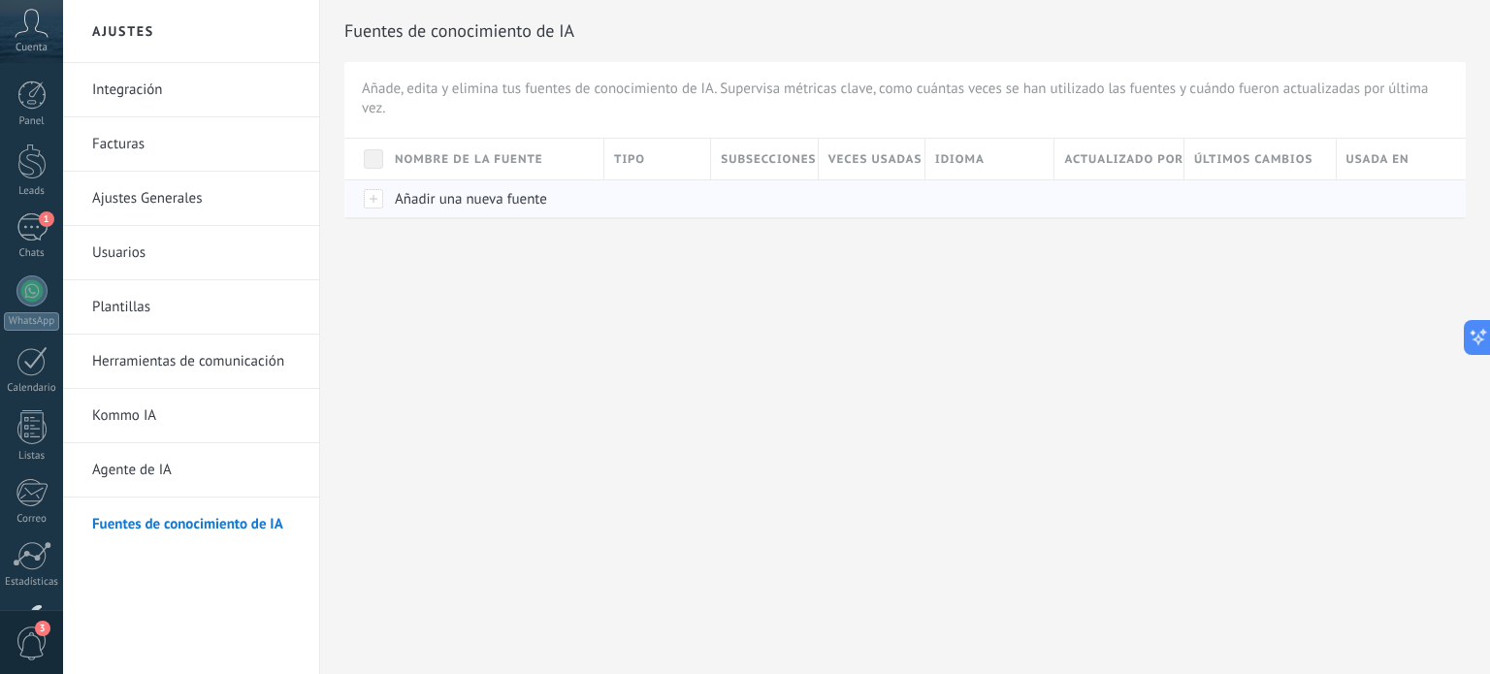
click at [464, 193] on span "Añadir una nueva fuente" at bounding box center [471, 199] width 152 height 18
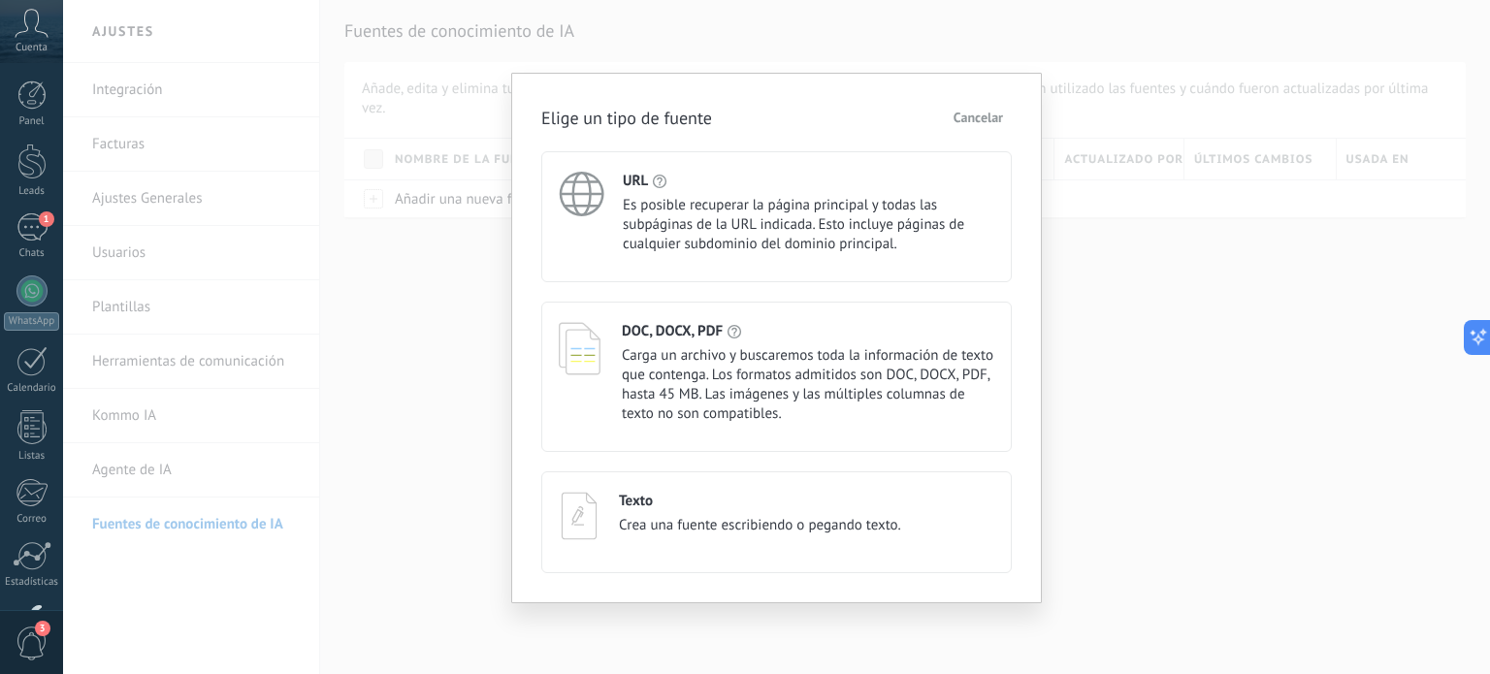
click at [694, 526] on span "Crea una fuente escribiendo o pegando texto." at bounding box center [760, 525] width 282 height 19
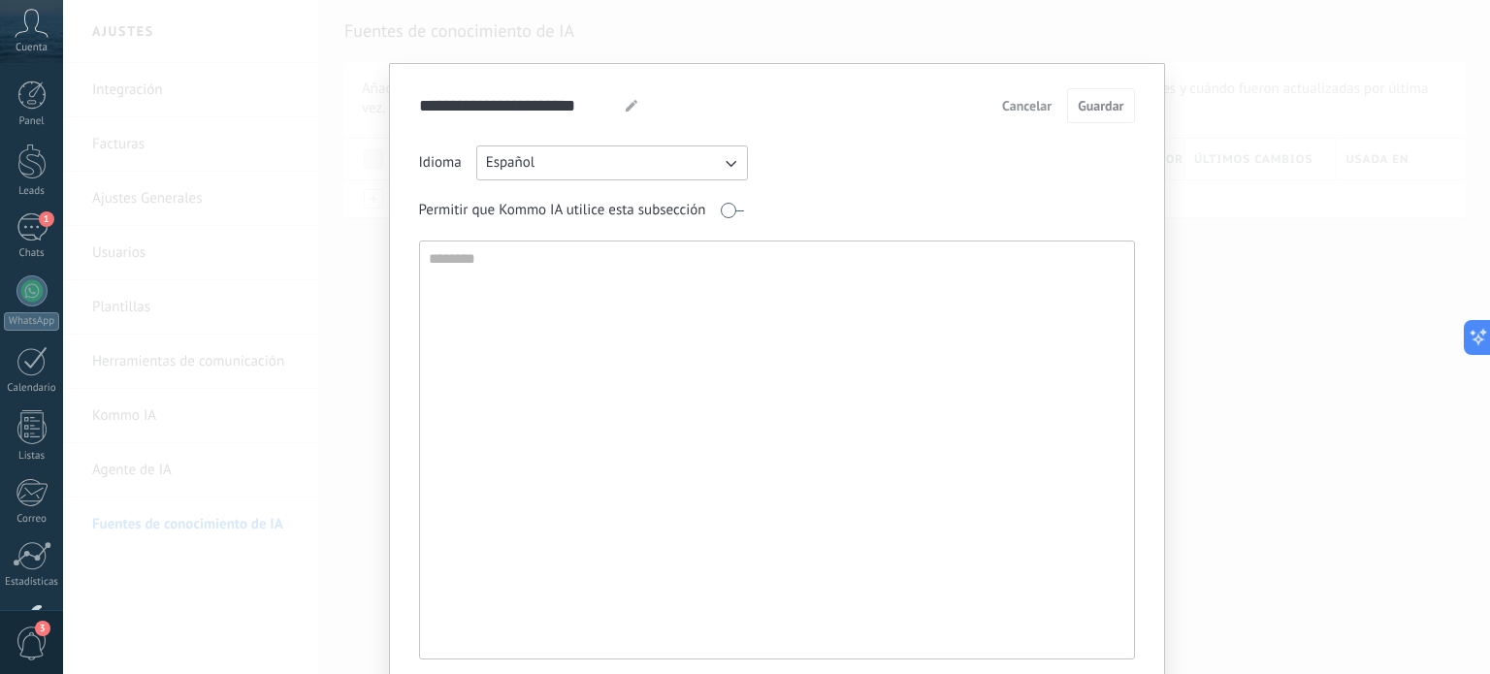
click at [1017, 100] on span "Cancelar" at bounding box center [1026, 106] width 49 height 14
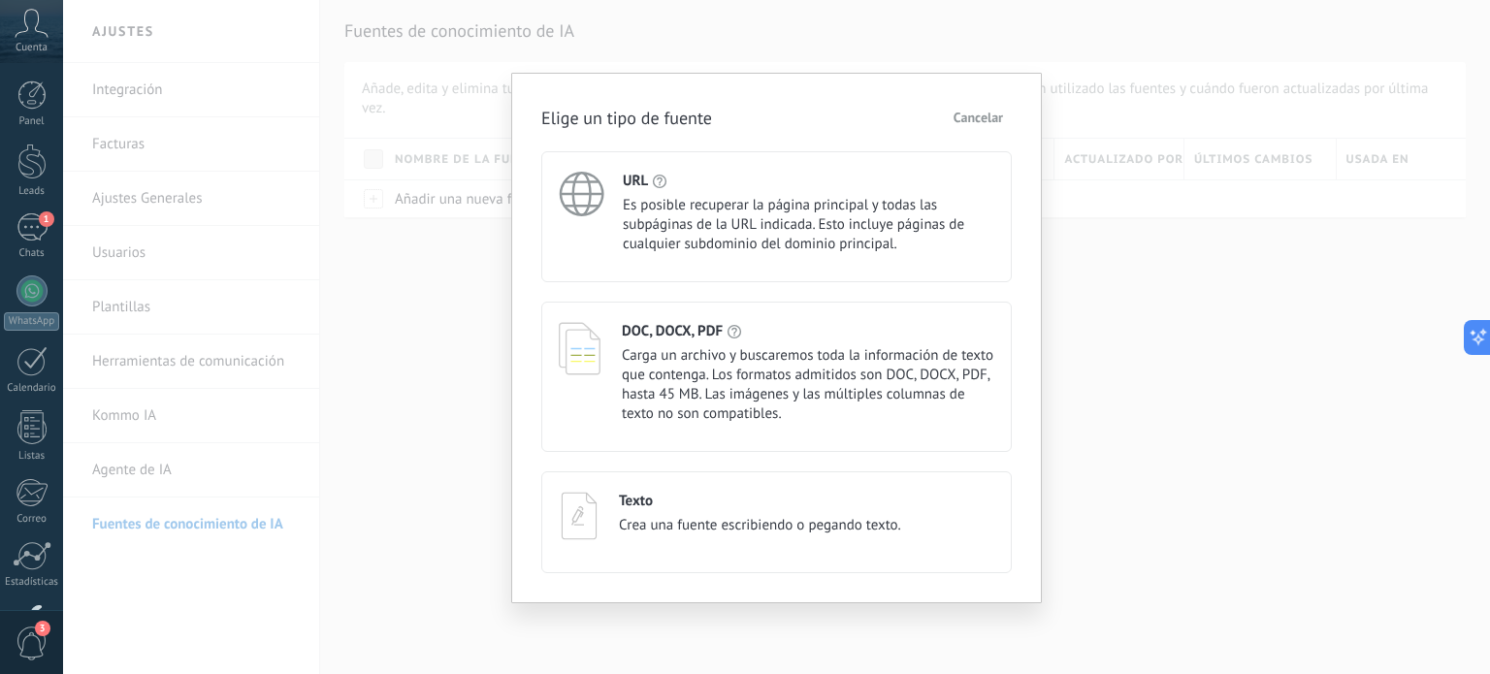
click at [978, 114] on span "Cancelar" at bounding box center [977, 118] width 49 height 14
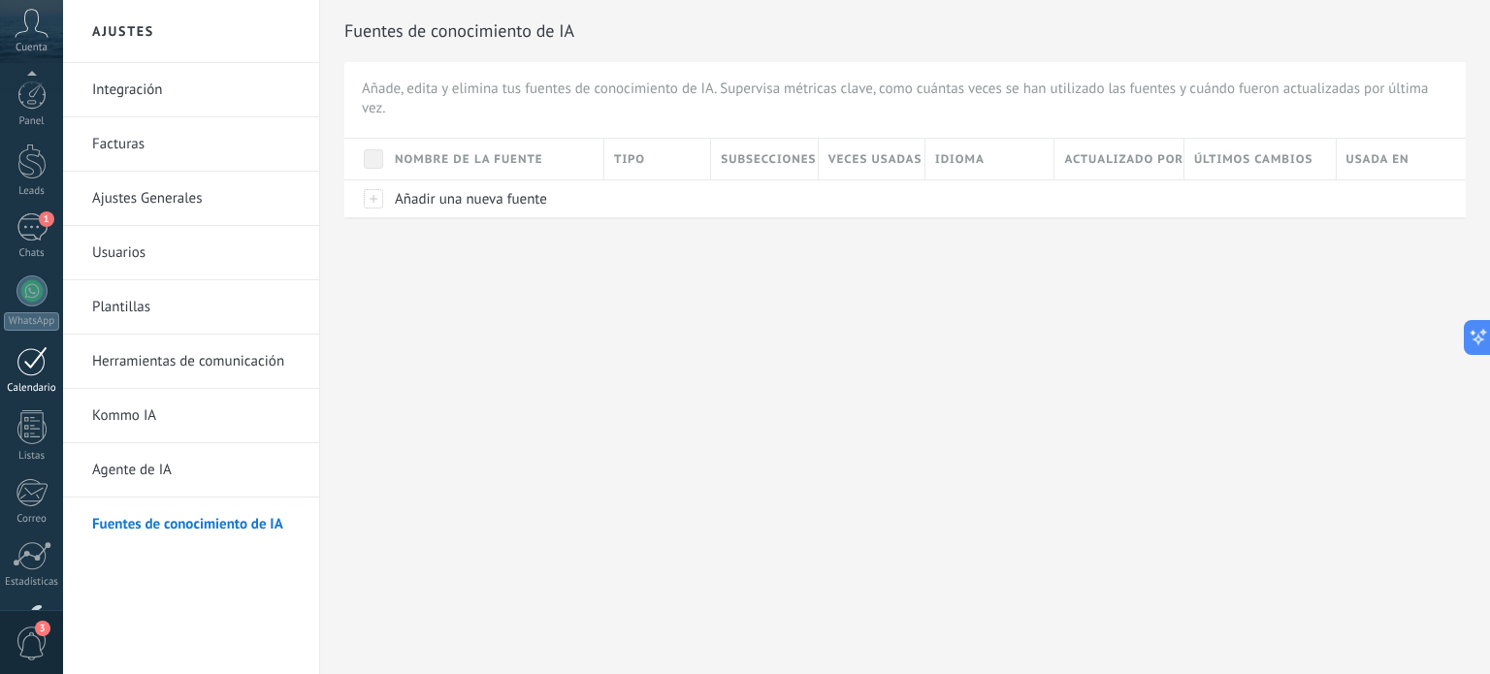
scroll to position [132, 0]
click at [134, 466] on link "Agente de IA" at bounding box center [196, 470] width 208 height 54
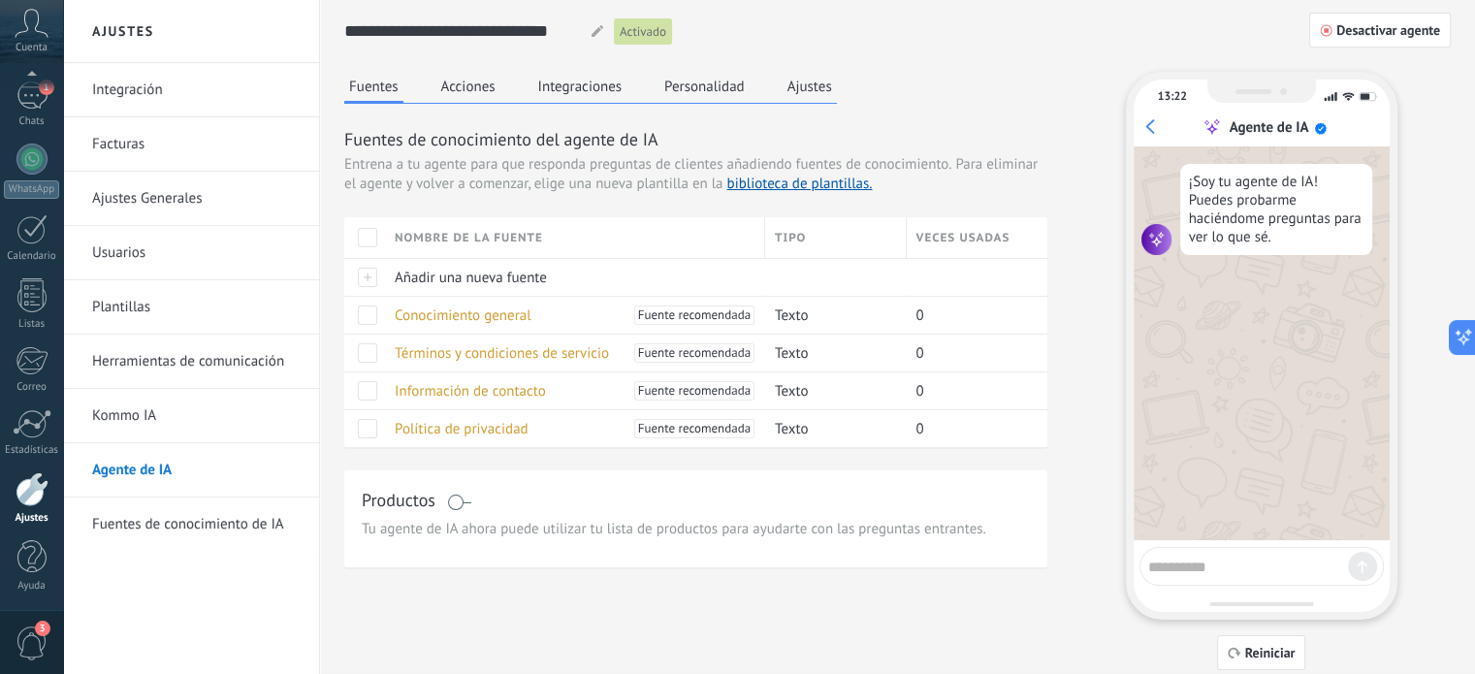
click at [361, 233] on span at bounding box center [367, 237] width 19 height 19
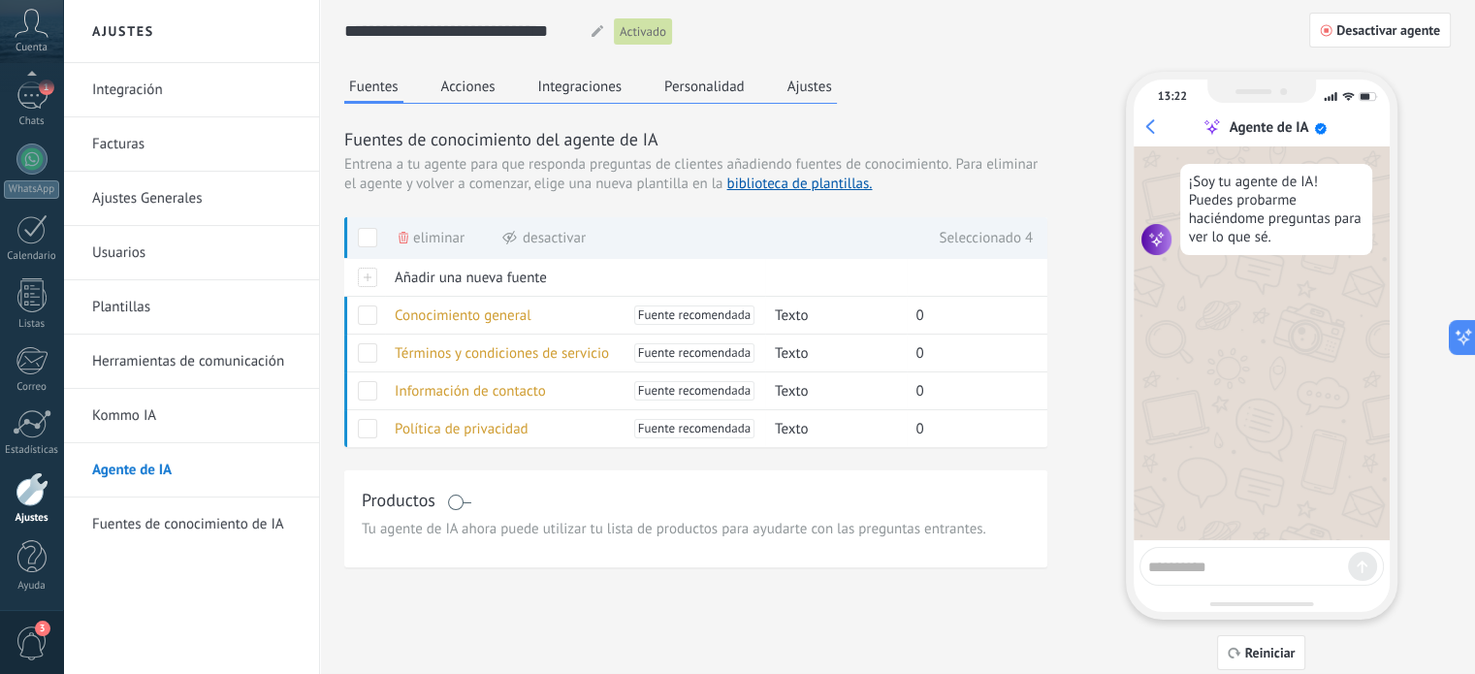
click at [365, 235] on span at bounding box center [367, 237] width 19 height 19
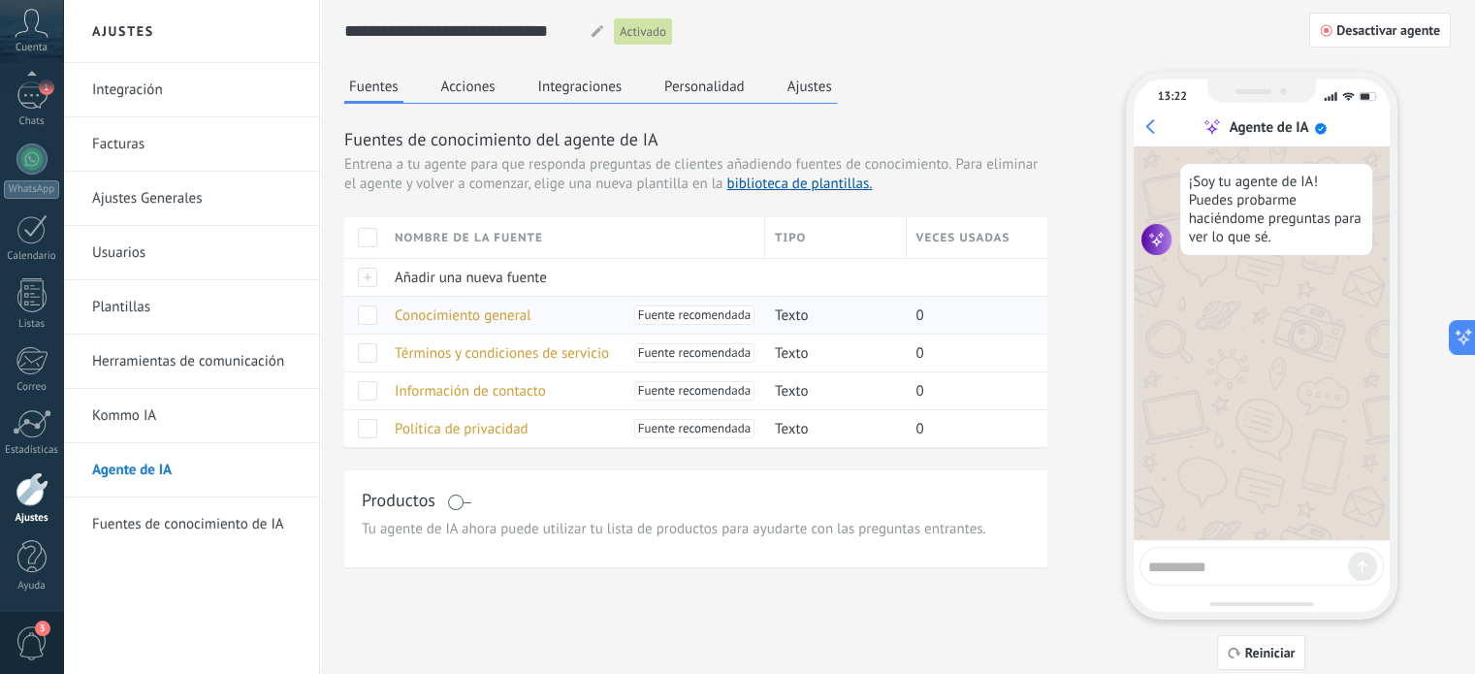
click at [482, 311] on span "Conocimiento general" at bounding box center [463, 315] width 137 height 18
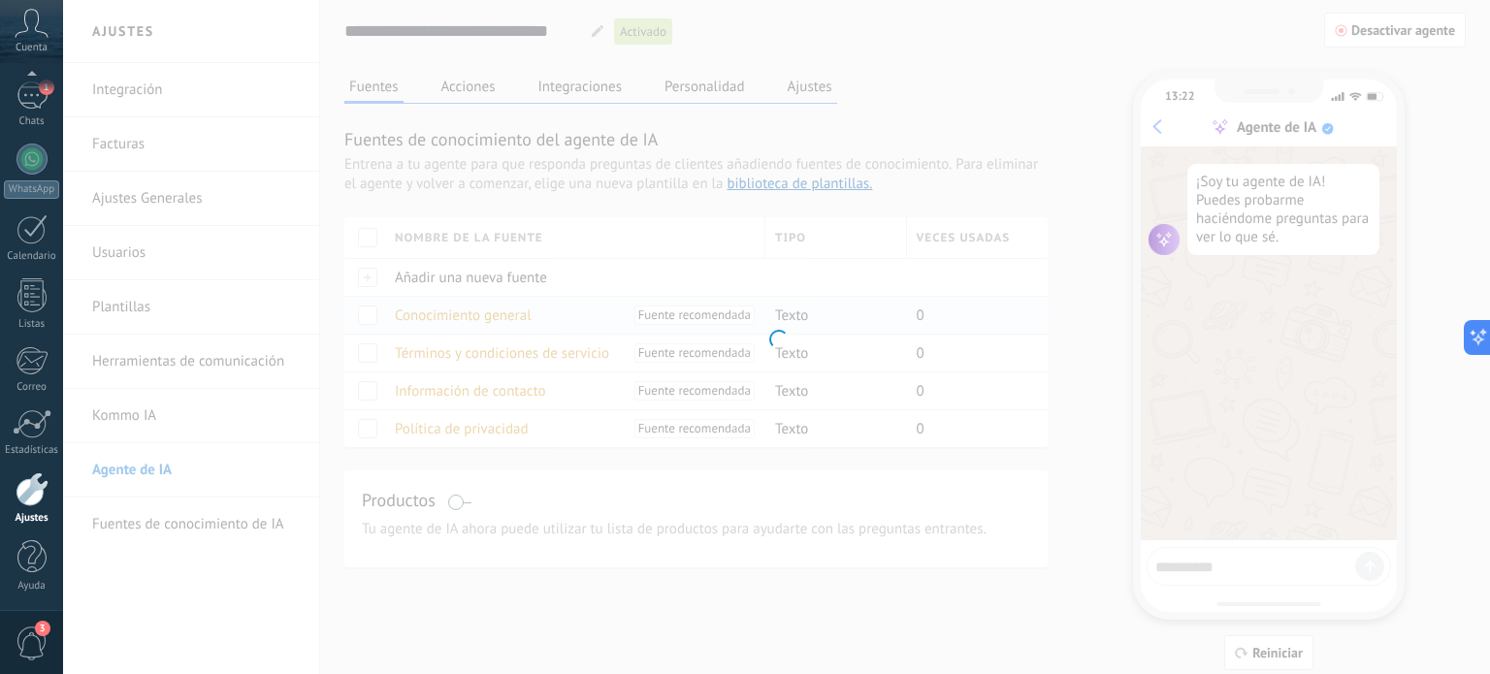
type input "**********"
type textarea "**********"
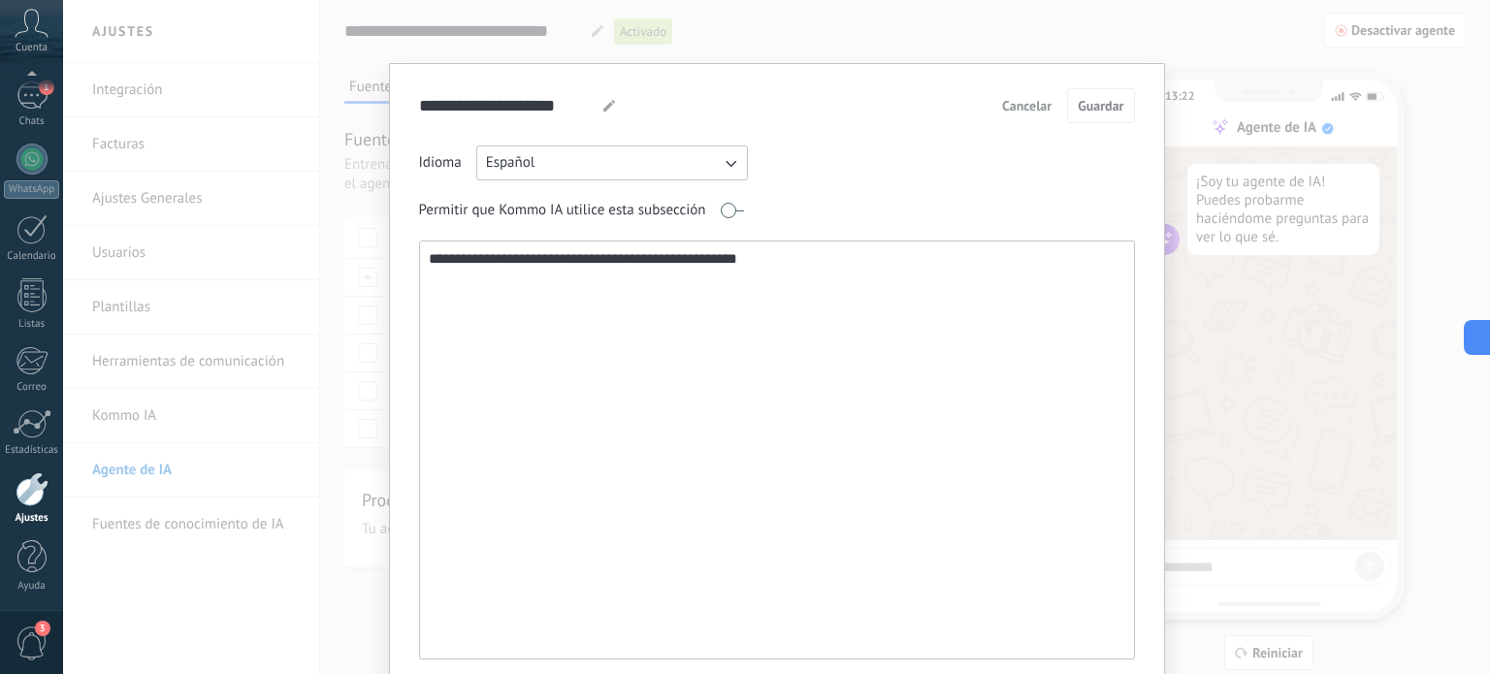
click at [1035, 106] on span "Cancelar" at bounding box center [1026, 106] width 49 height 14
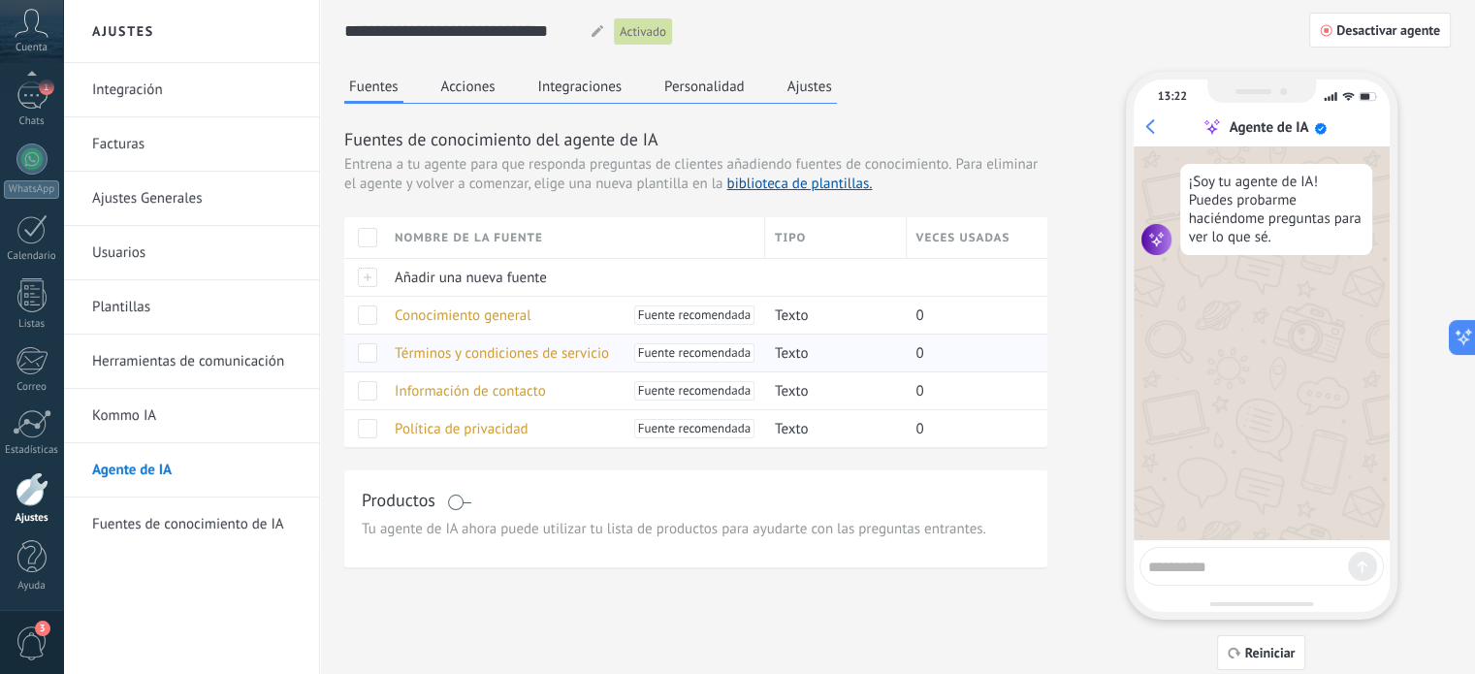
click at [502, 350] on span "Términos y condiciones de servicio" at bounding box center [502, 353] width 214 height 18
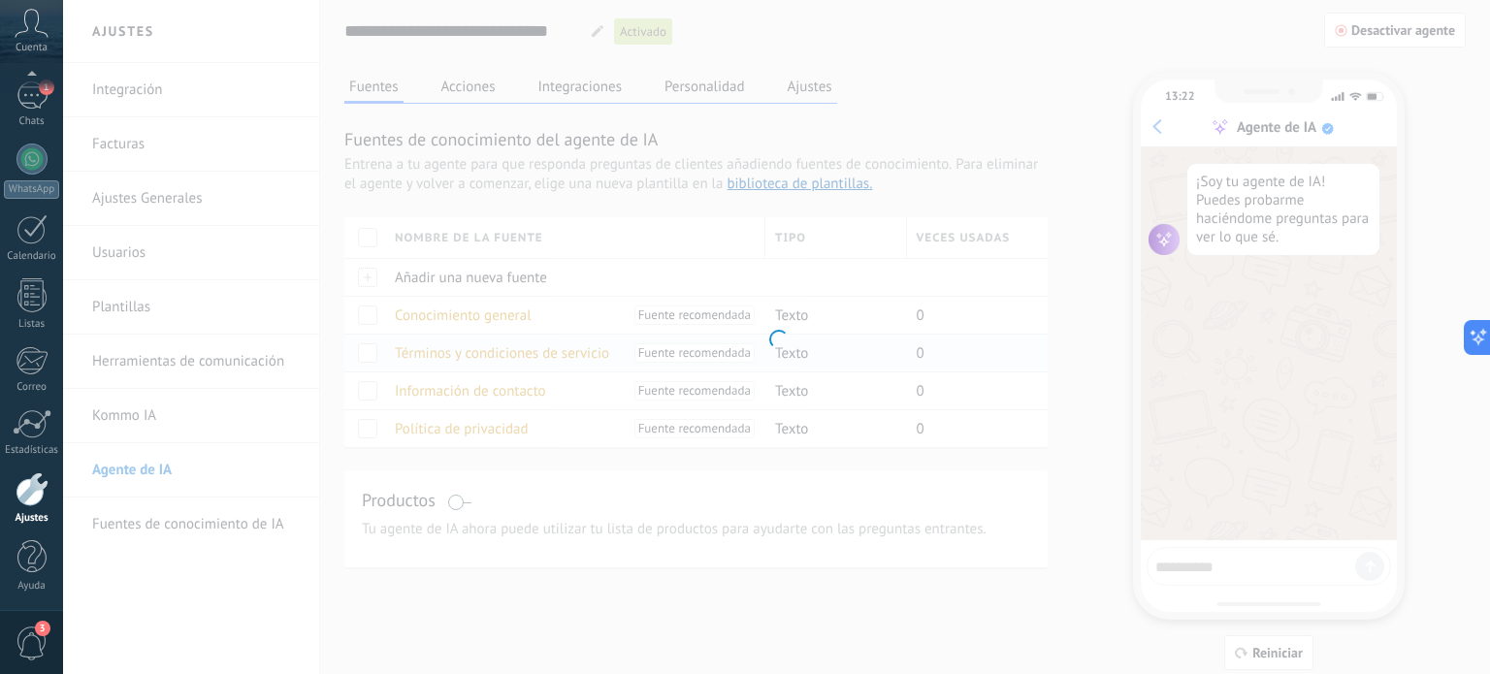
type input "**********"
type textarea "**********"
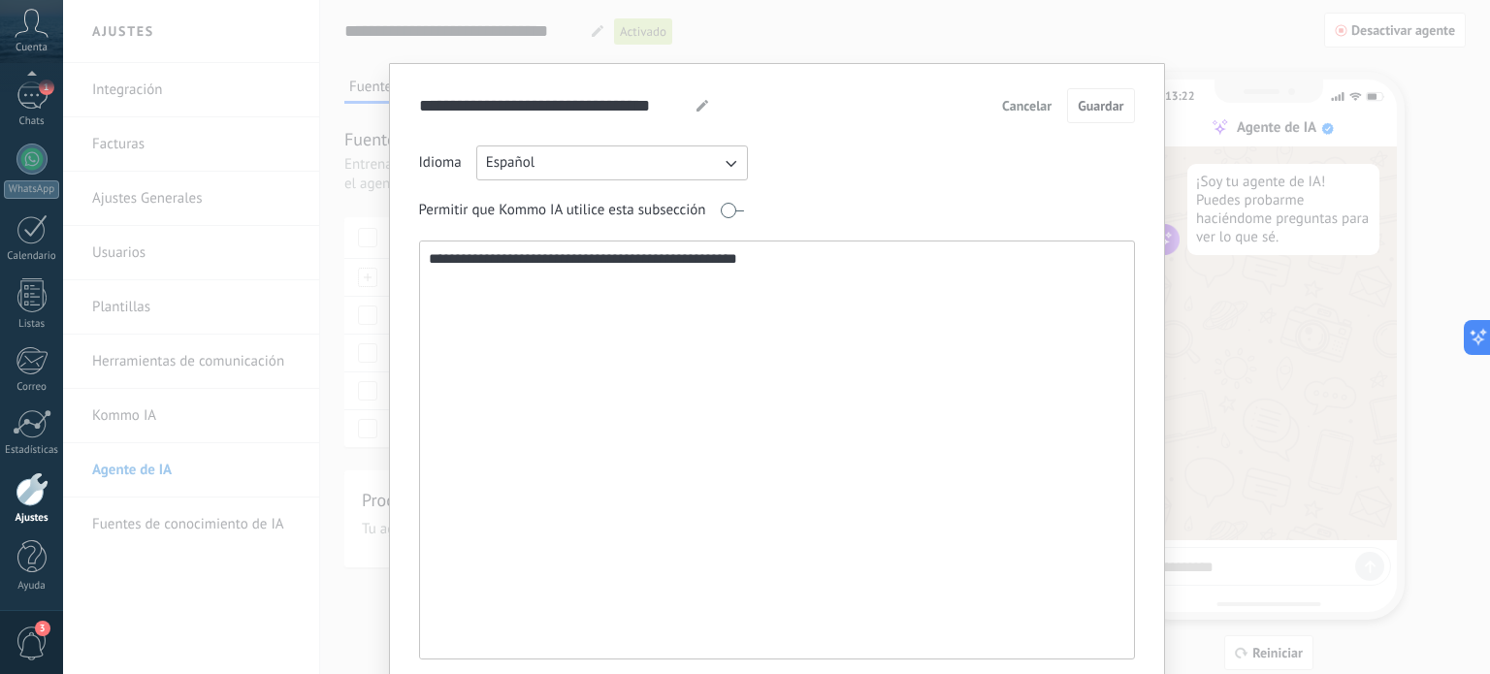
click at [1028, 107] on span "Cancelar" at bounding box center [1026, 106] width 49 height 14
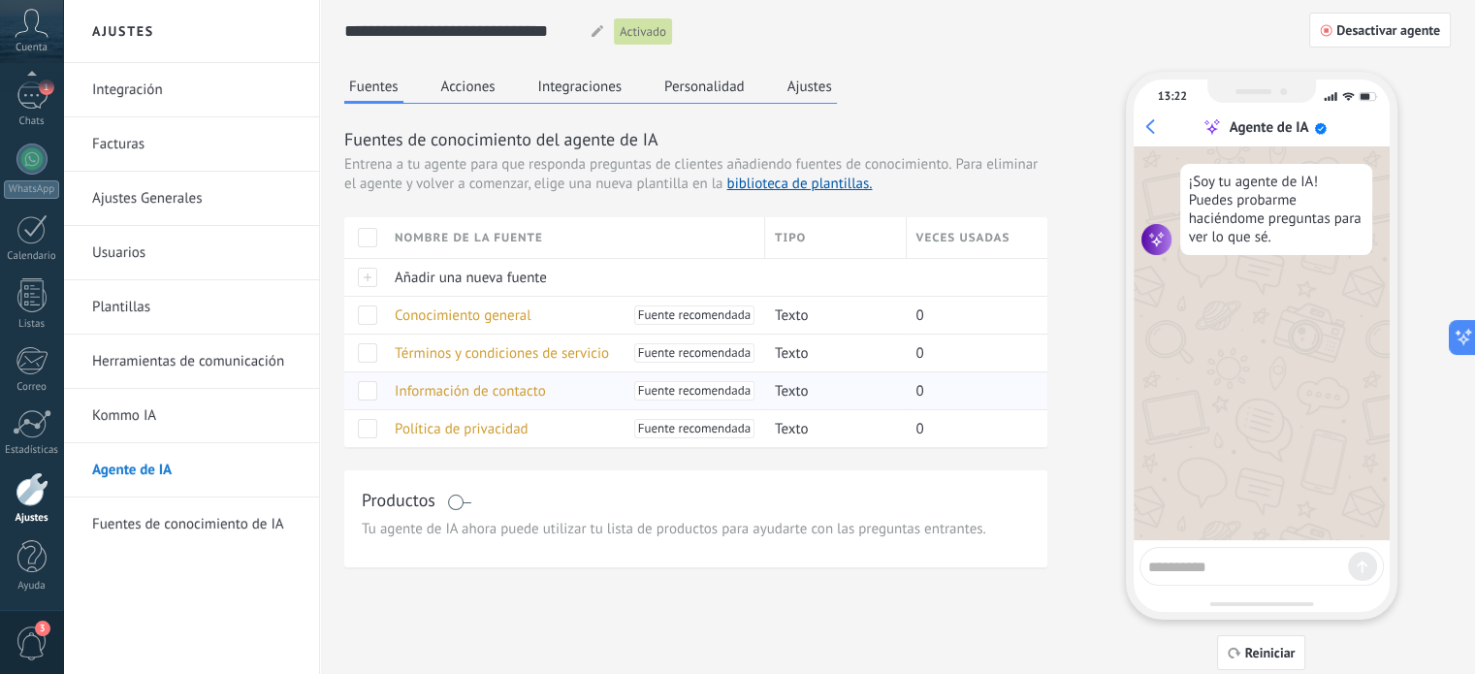
click at [466, 390] on span "Información de contacto" at bounding box center [470, 391] width 151 height 18
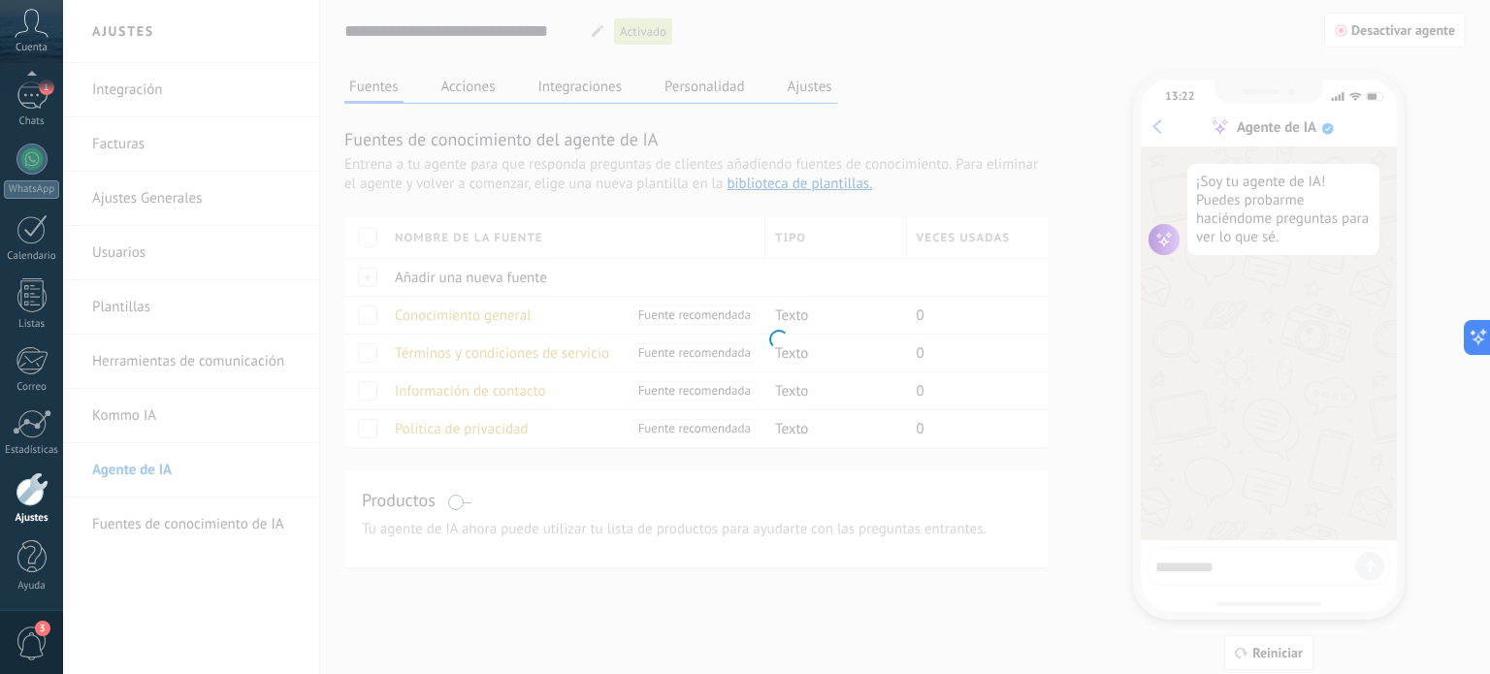
type input "**********"
type textarea "**********"
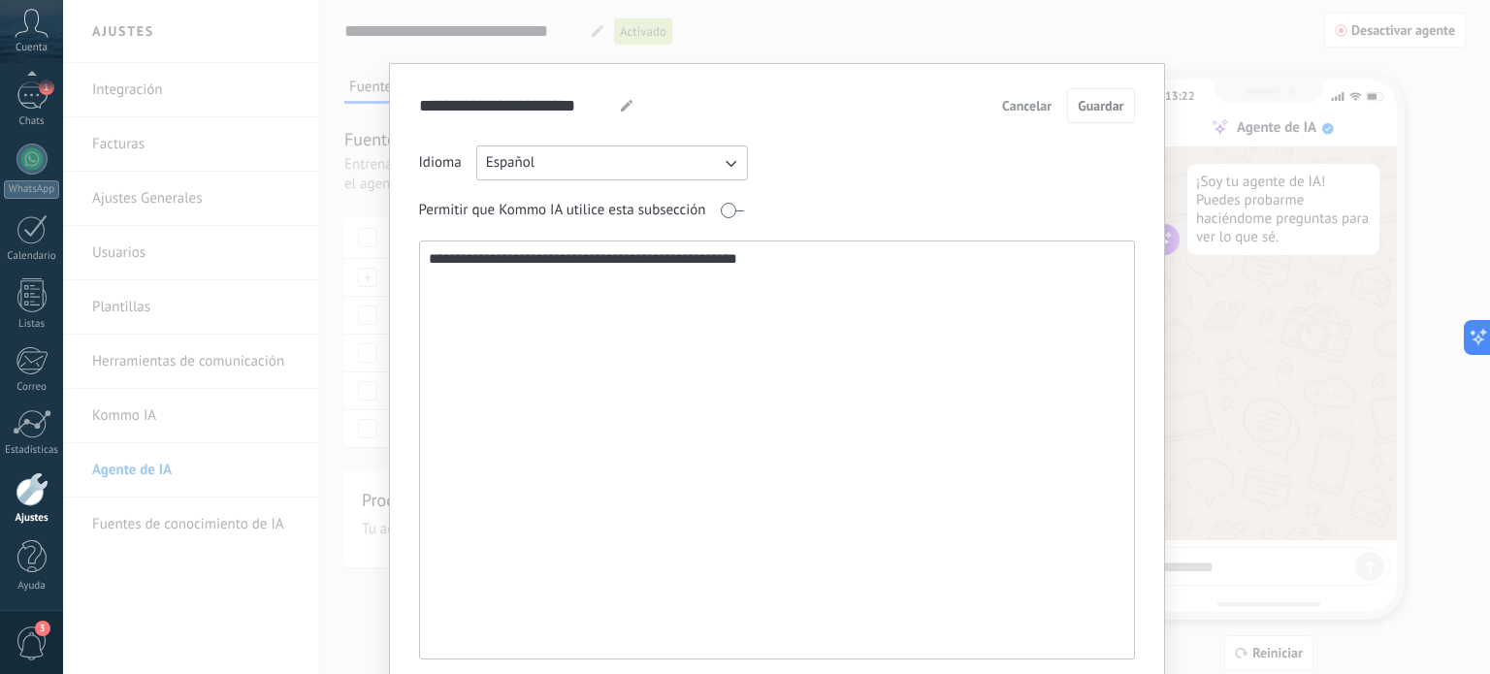
click at [1011, 105] on span "Cancelar" at bounding box center [1026, 106] width 49 height 14
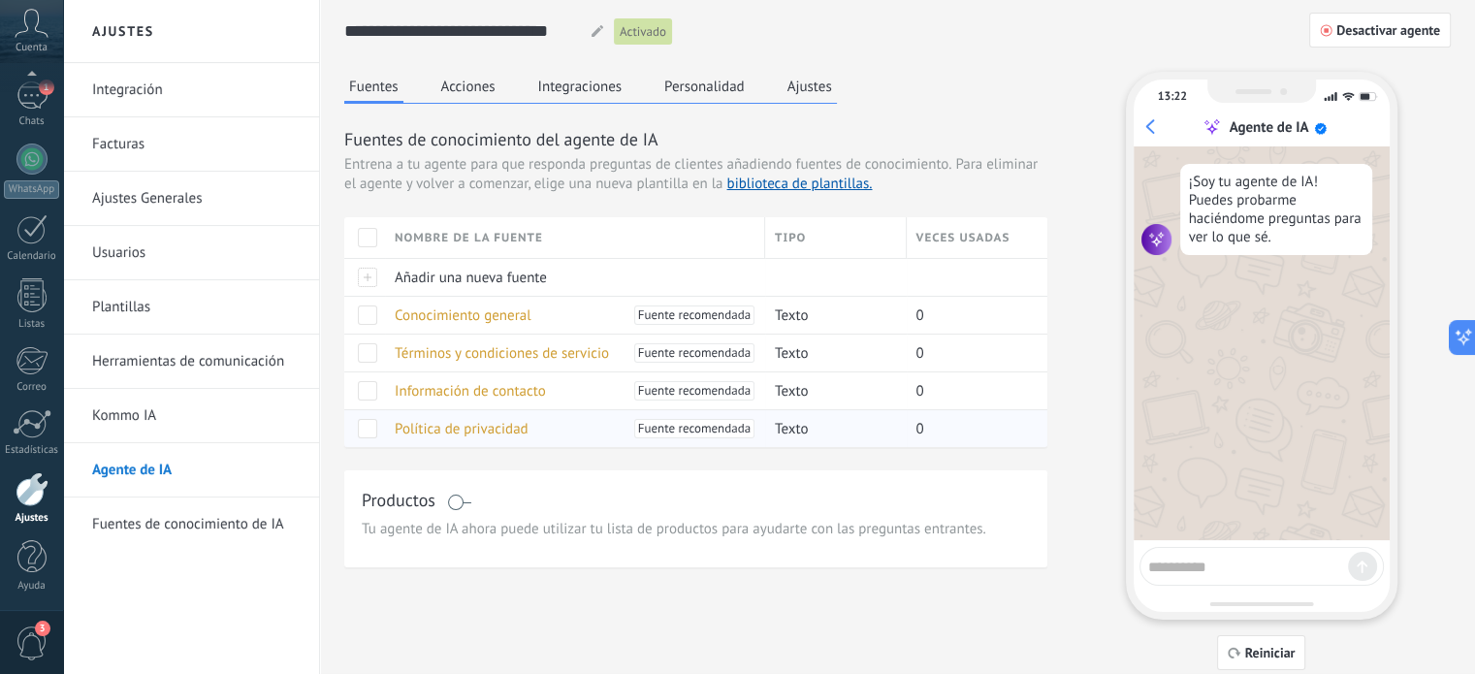
click at [456, 426] on span "Política de privacidad" at bounding box center [462, 429] width 134 height 18
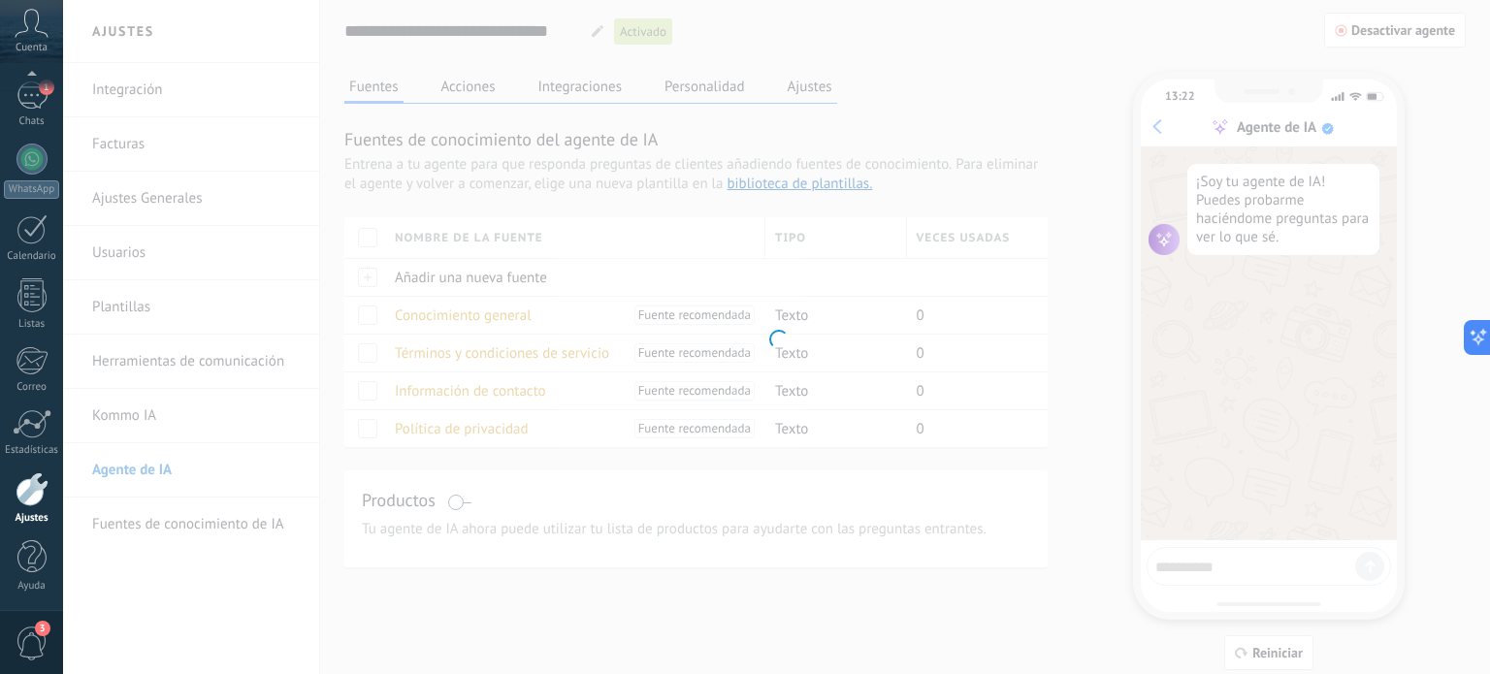
type input "**********"
type textarea "**********"
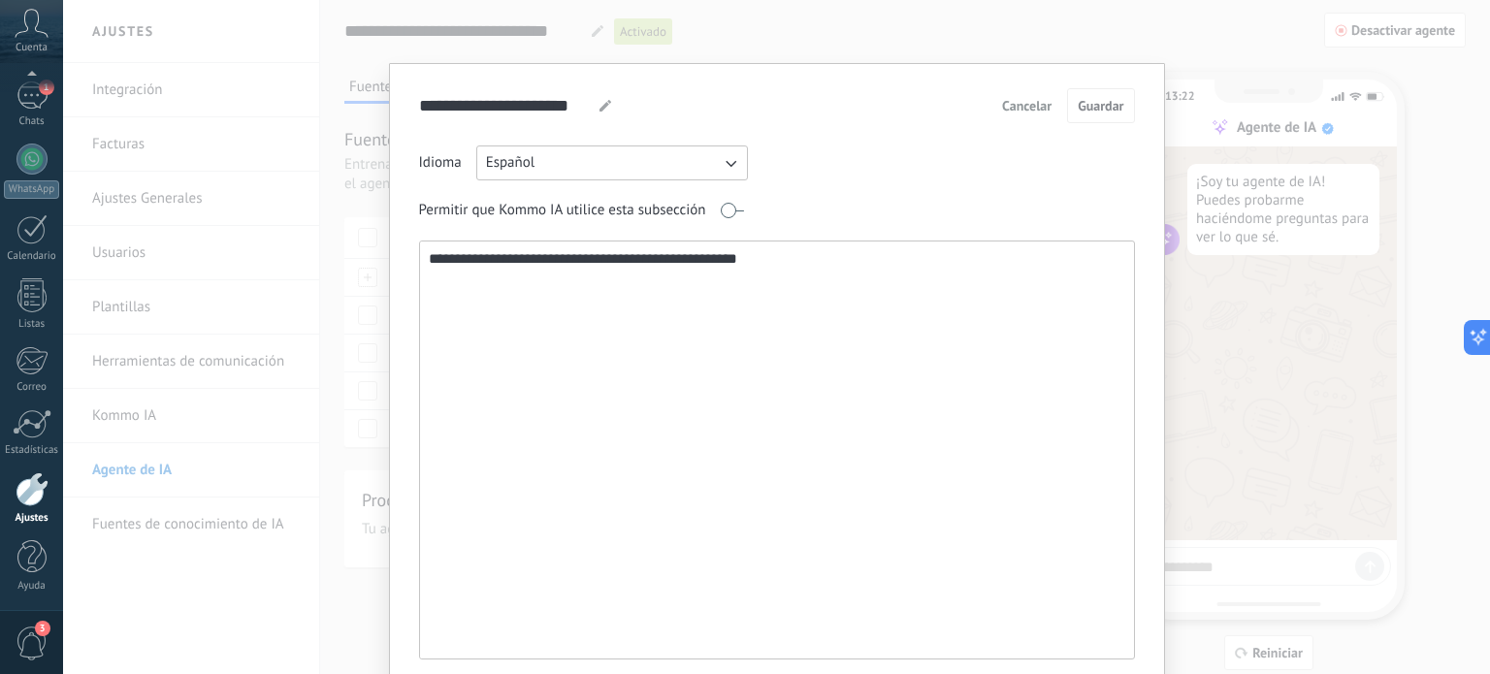
click at [1033, 104] on span "Cancelar" at bounding box center [1026, 106] width 49 height 14
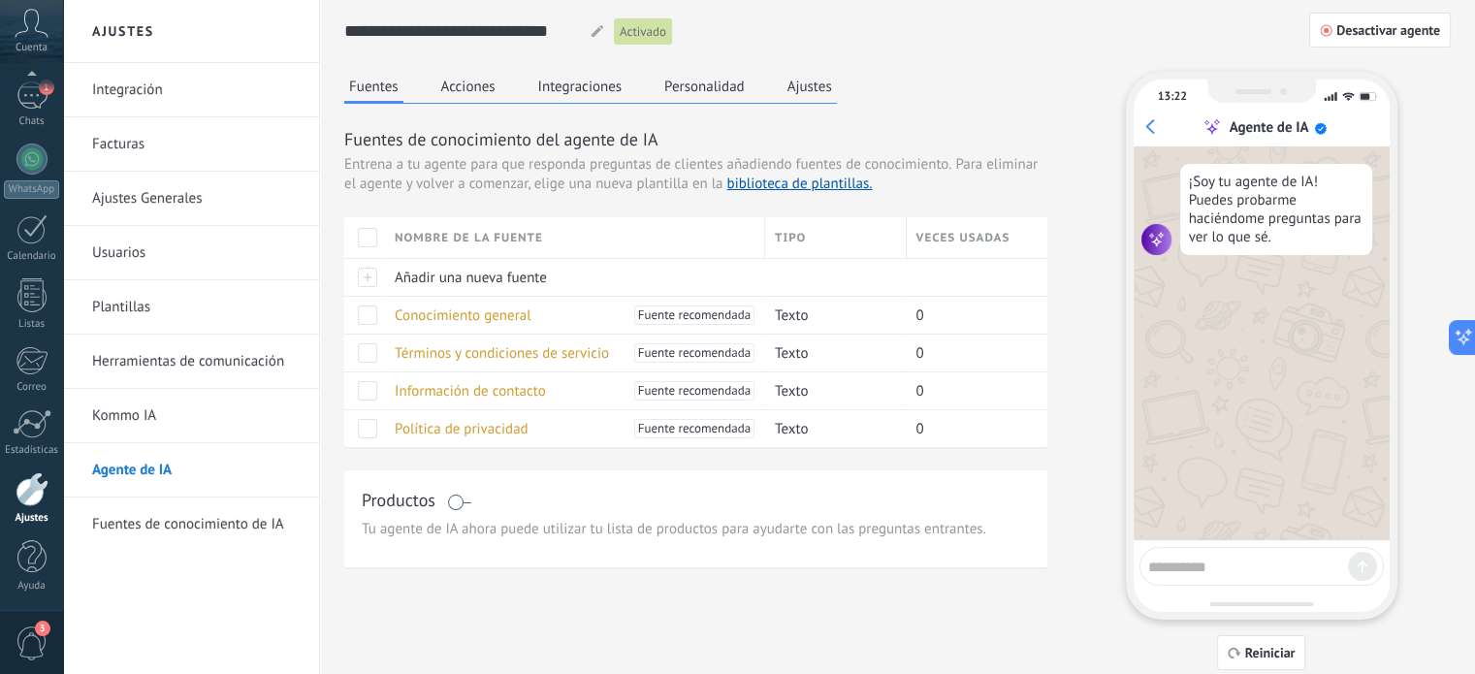
click at [476, 84] on button "Acciones" at bounding box center [468, 86] width 64 height 29
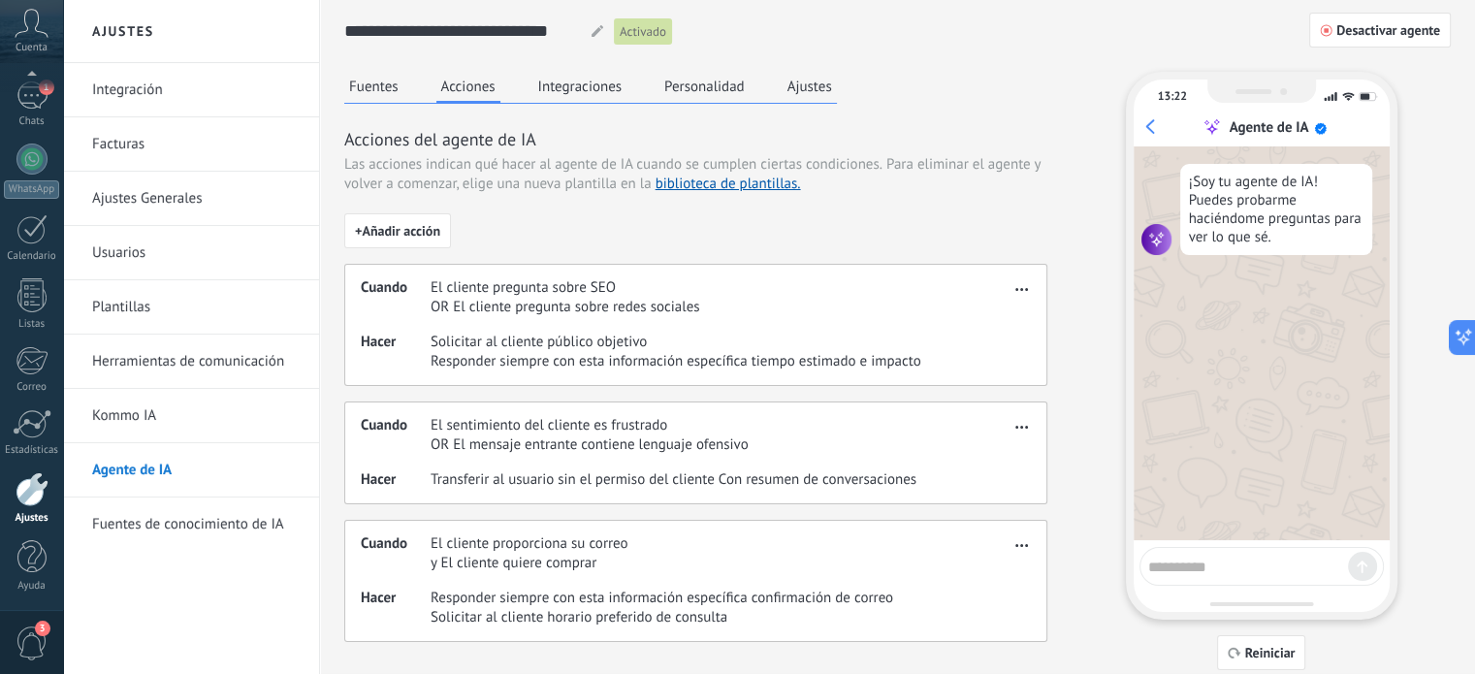
click at [591, 85] on button "Integraciones" at bounding box center [580, 86] width 94 height 29
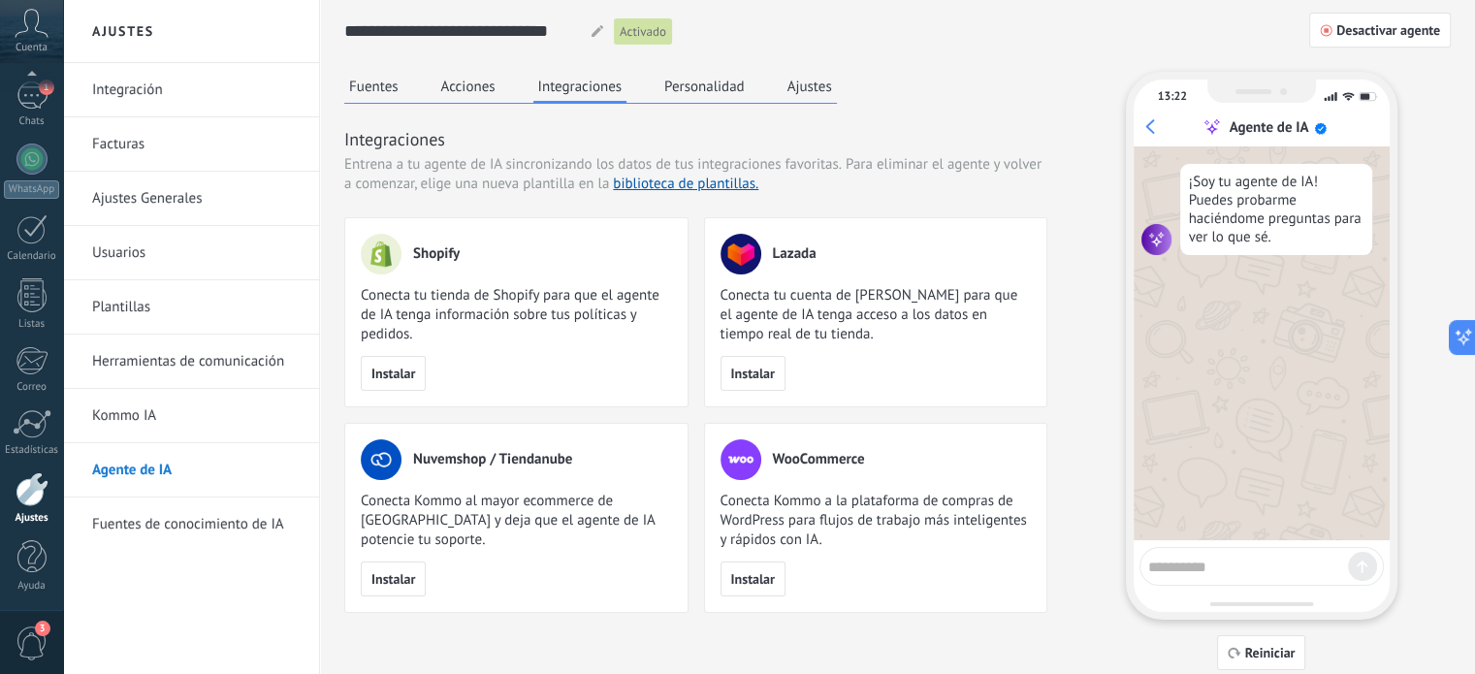
click at [675, 90] on button "Personalidad" at bounding box center [704, 86] width 90 height 29
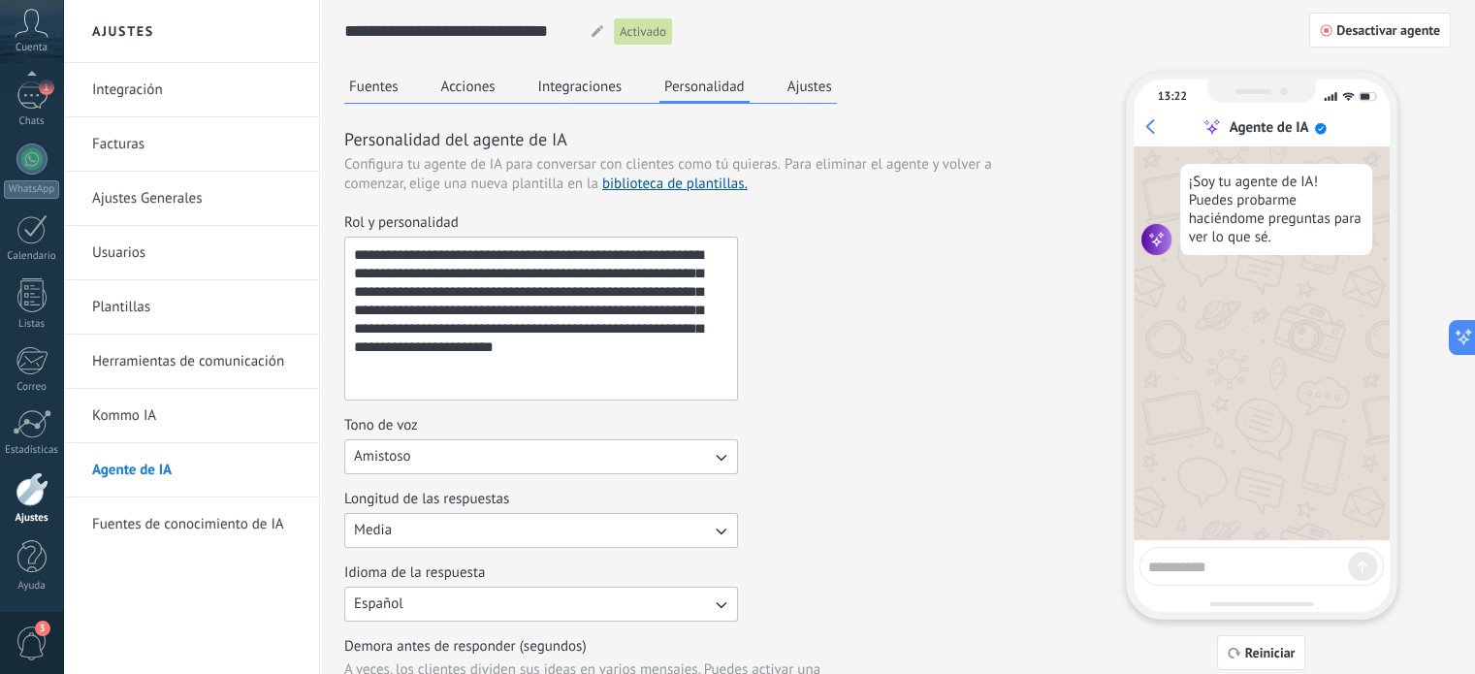
click at [811, 95] on button "Ajustes" at bounding box center [810, 86] width 54 height 29
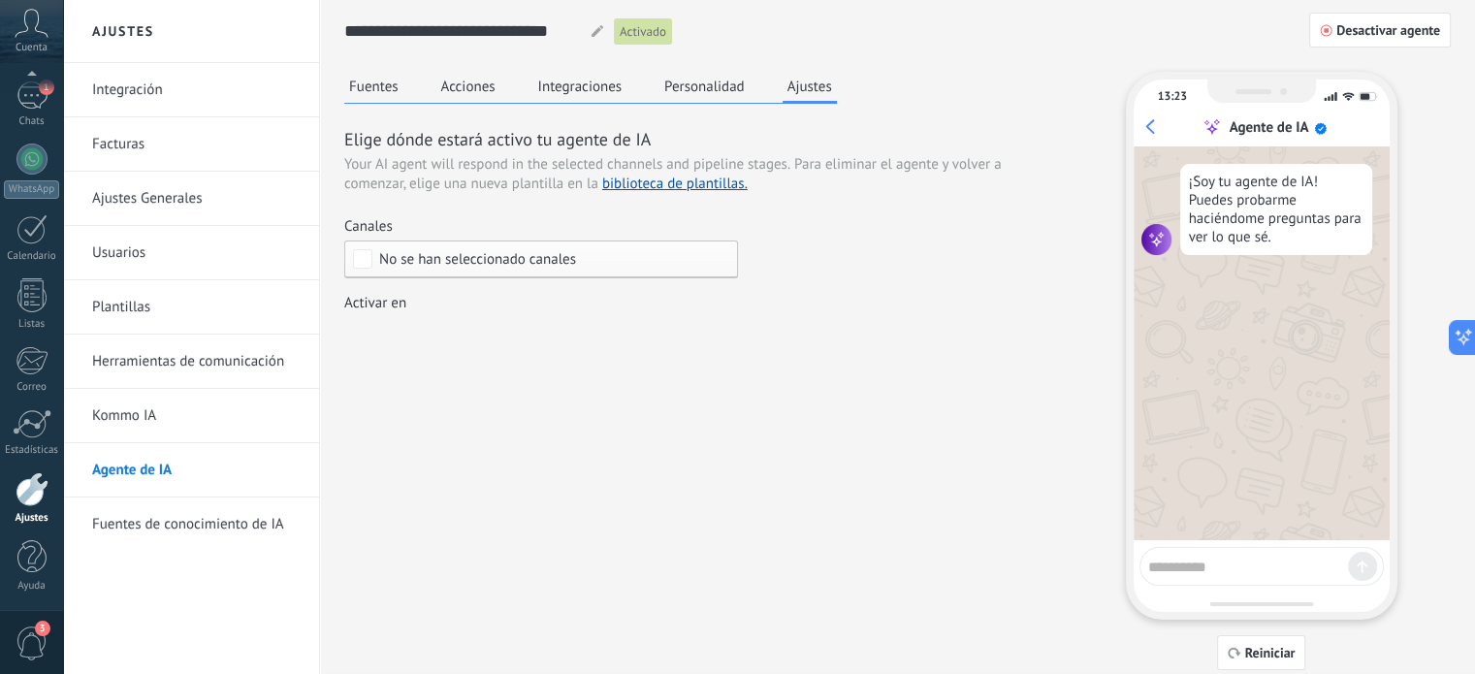
click at [400, 257] on span "No se han seleccionado canales" at bounding box center [477, 259] width 197 height 15
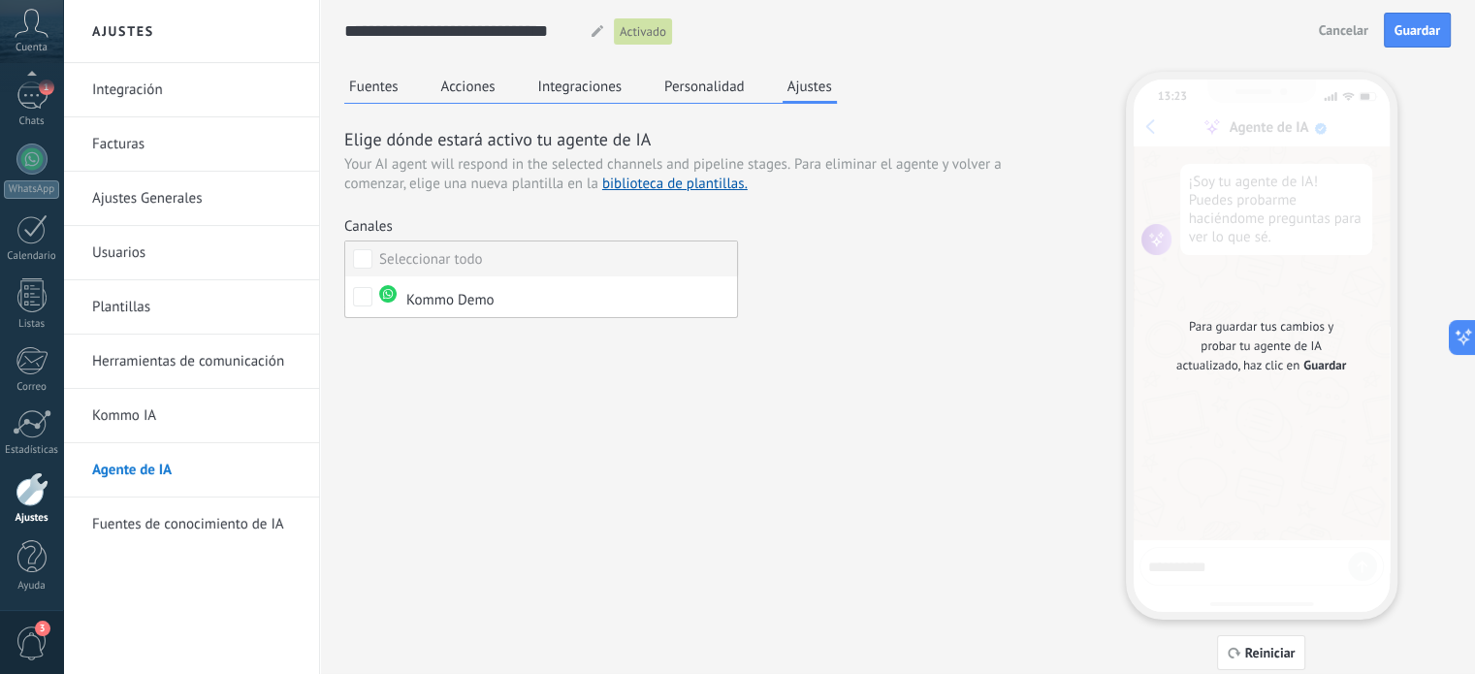
click at [440, 259] on div "Seleccionar todo" at bounding box center [431, 259] width 104 height 19
click at [0, 0] on div "Incoming leads Contacto inicial Negociación Debate contractual Discusión de con…" at bounding box center [0, 0] width 0 height 0
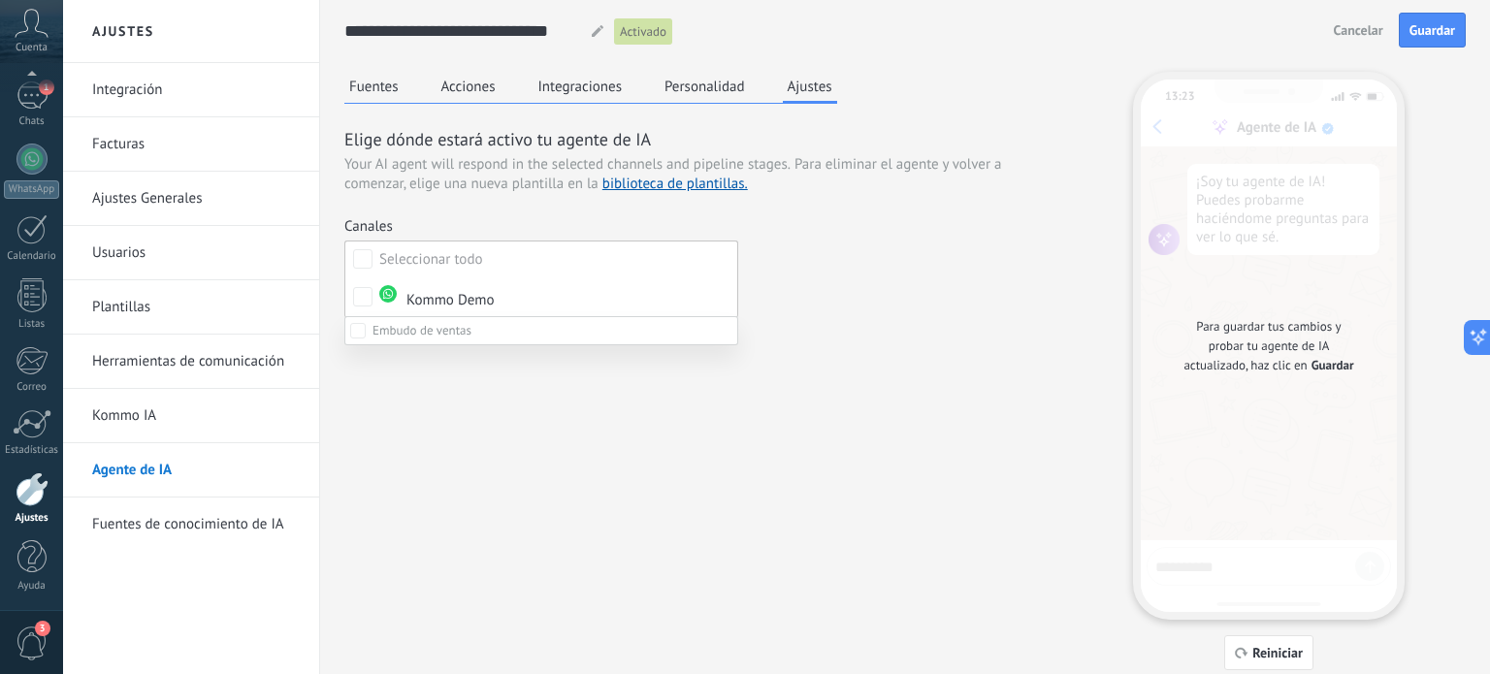
click at [594, 32] on div at bounding box center [776, 337] width 1427 height 674
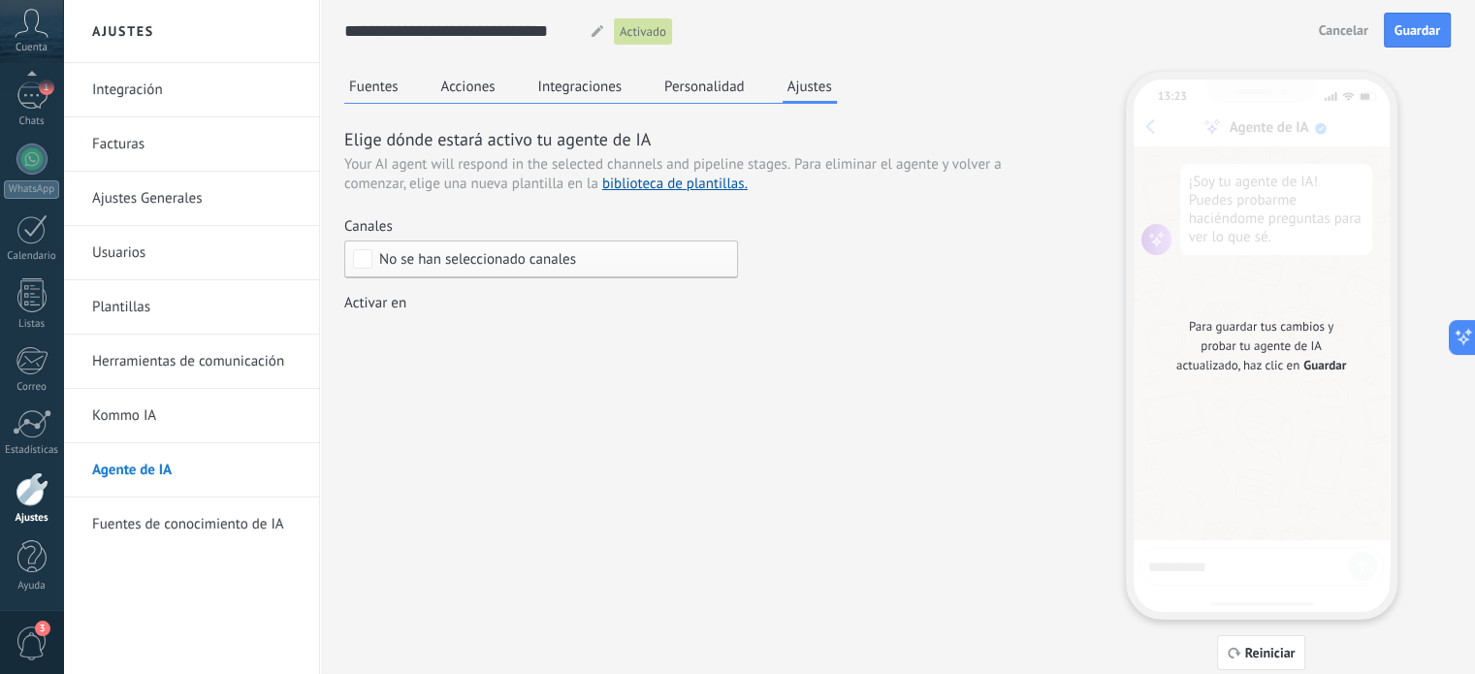
click at [472, 87] on button "Acciones" at bounding box center [468, 86] width 64 height 29
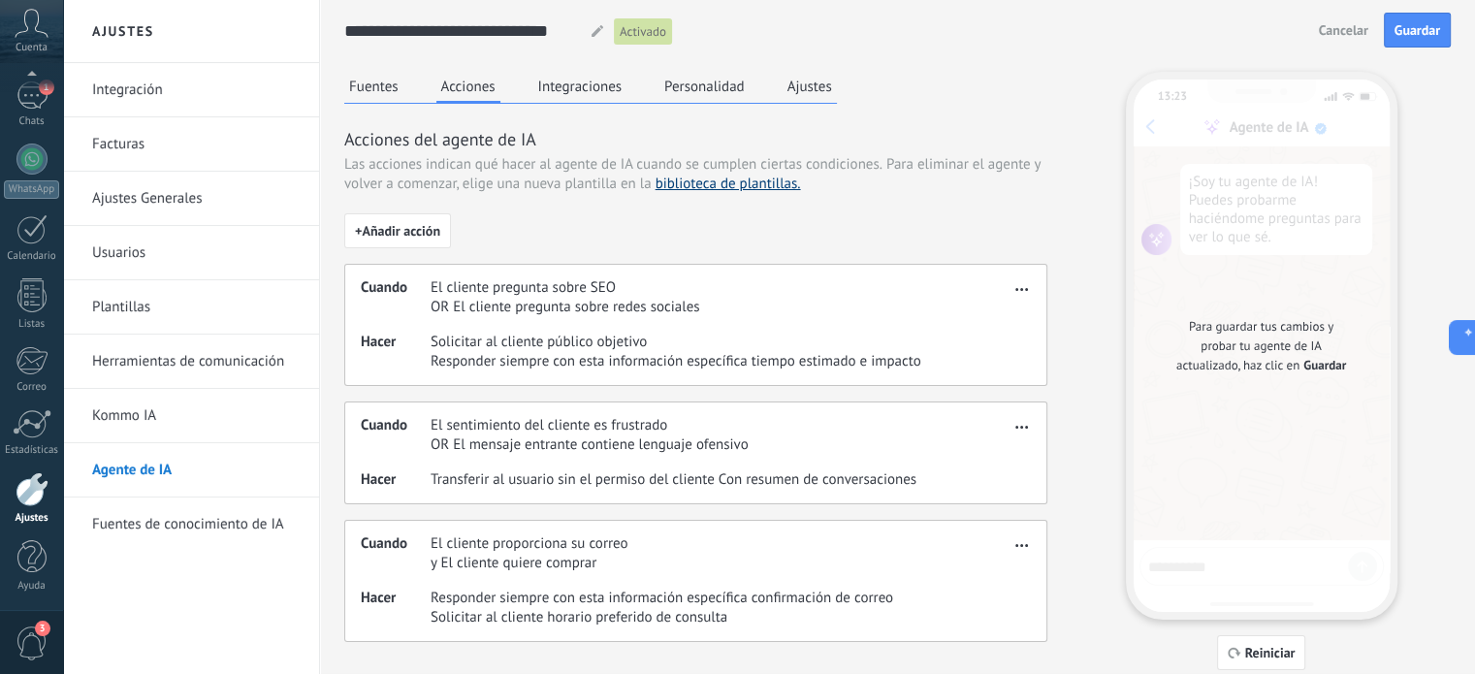
click at [695, 183] on link "biblioteca de plantillas." at bounding box center [728, 184] width 145 height 18
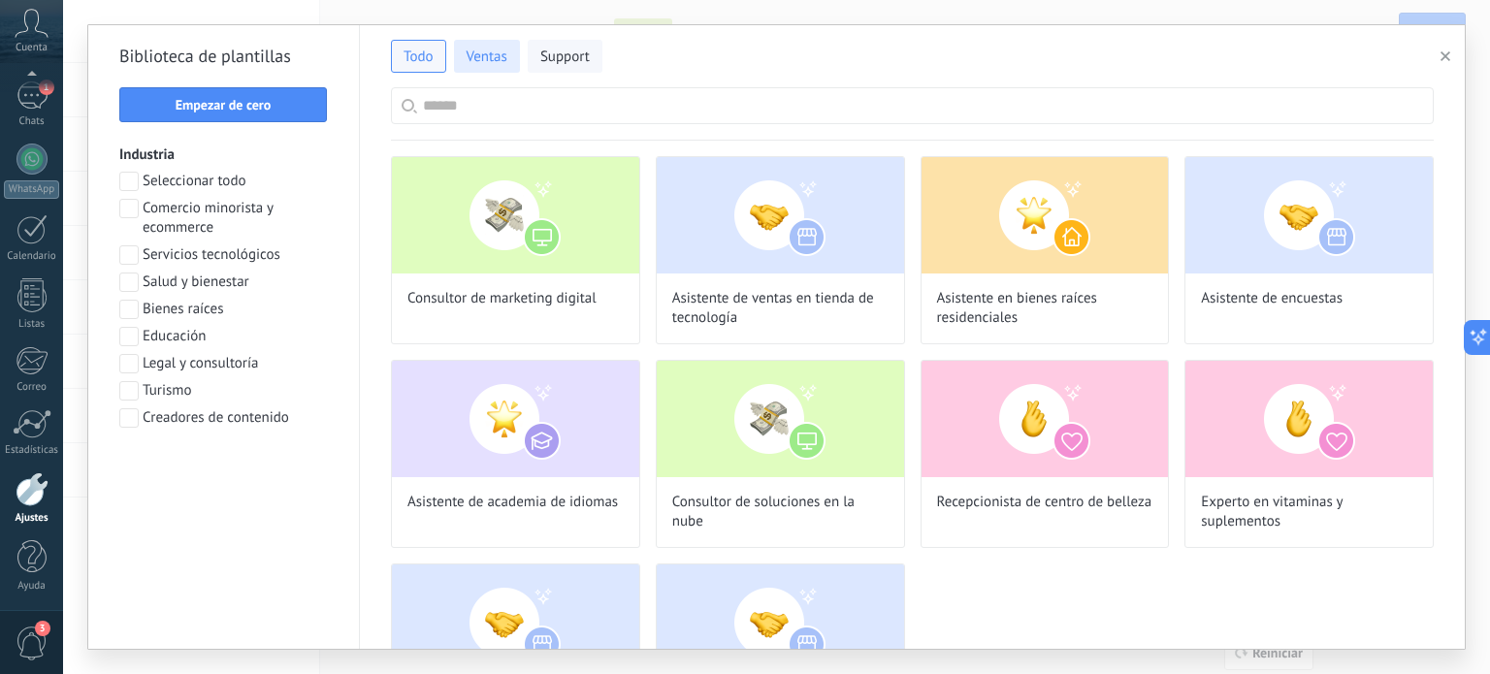
click at [481, 55] on span "Ventas" at bounding box center [486, 57] width 41 height 19
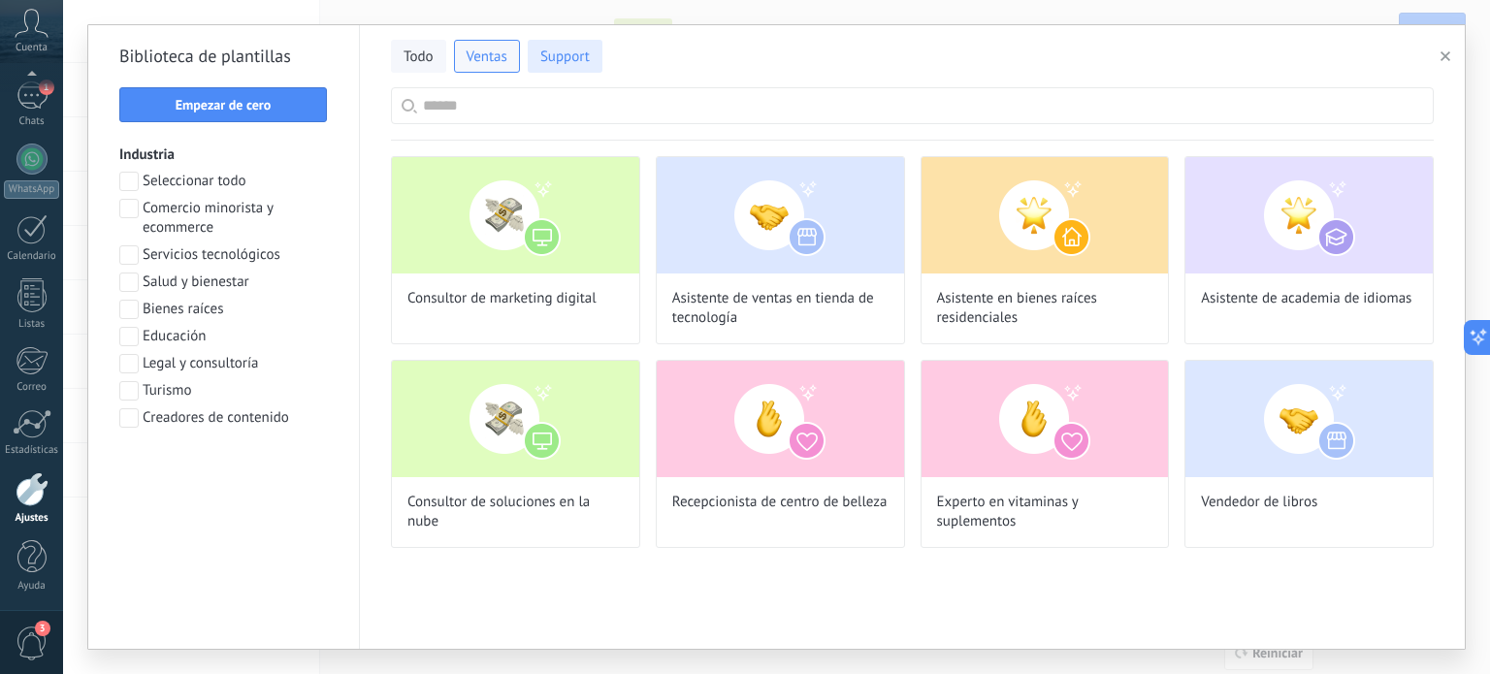
click at [559, 64] on span "Support" at bounding box center [564, 57] width 49 height 19
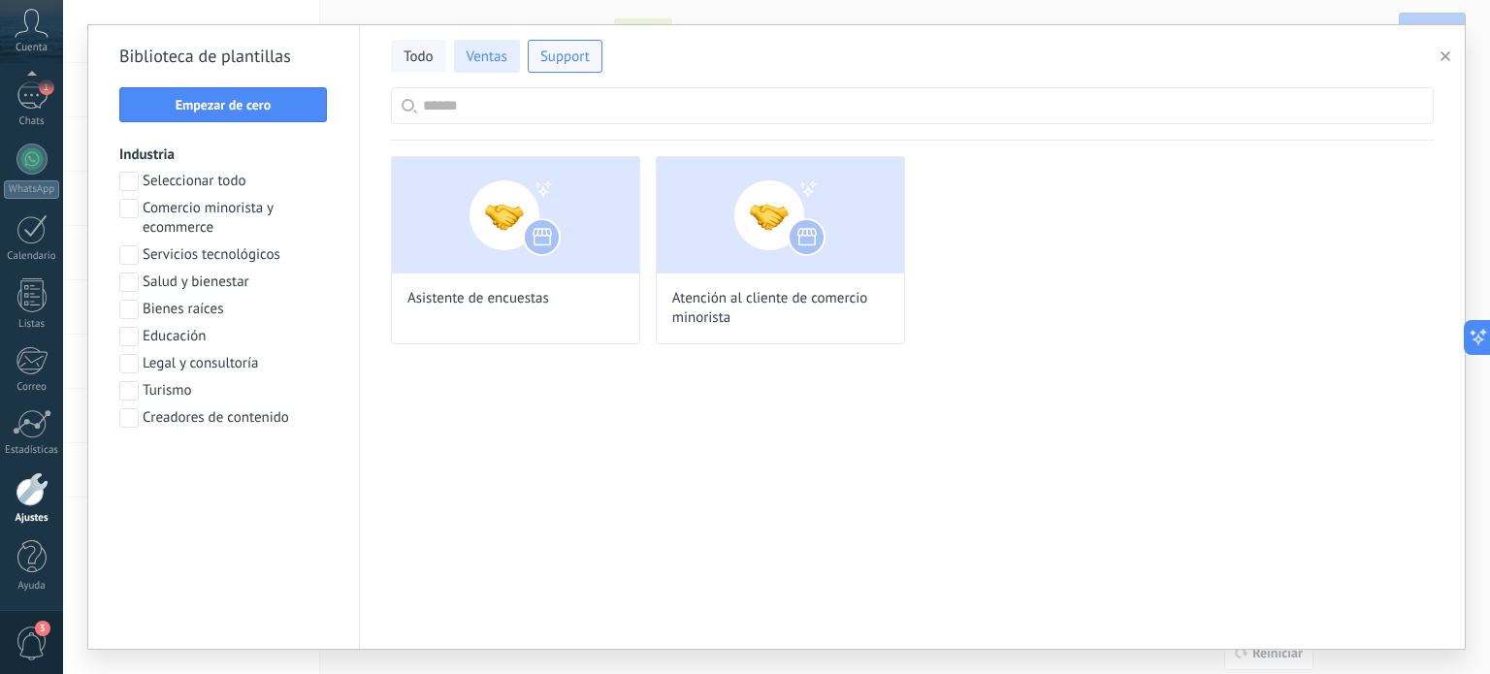
click at [466, 53] on span "Ventas" at bounding box center [486, 57] width 41 height 19
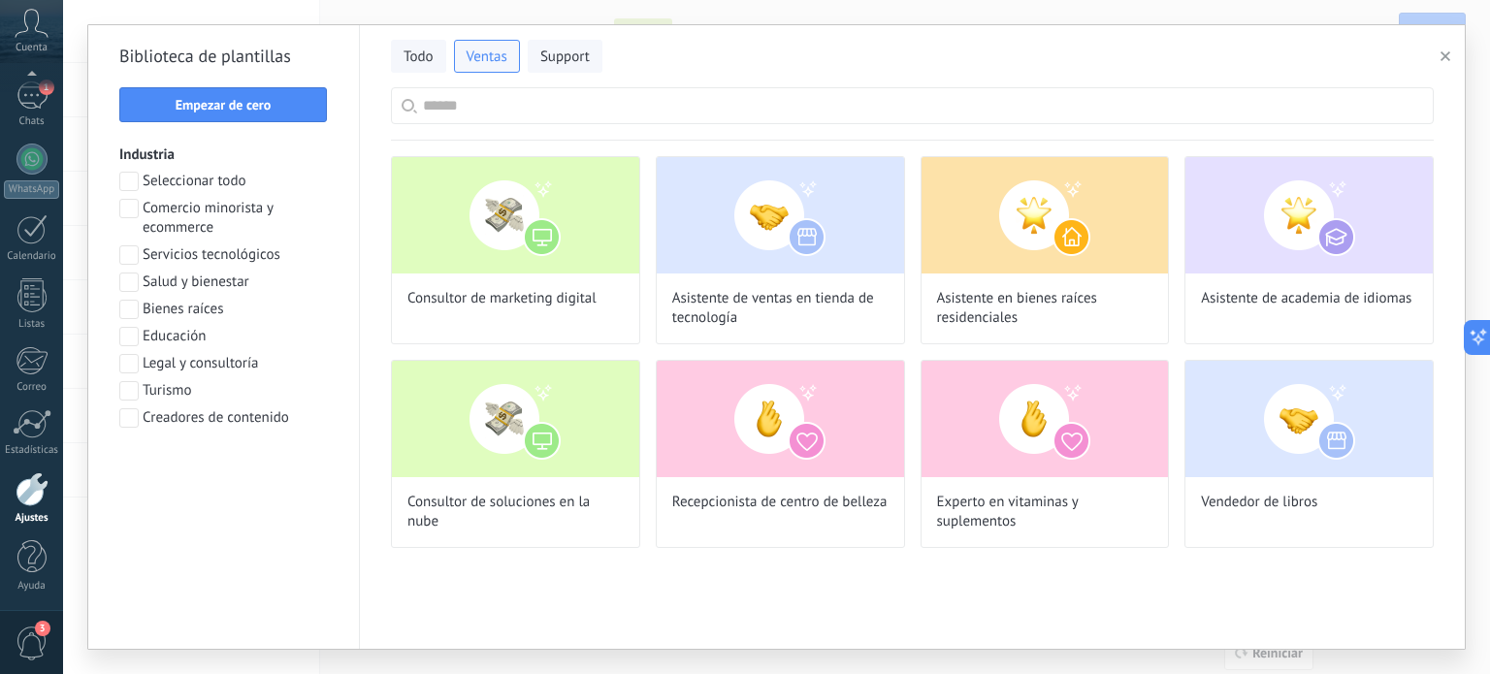
click at [136, 177] on span at bounding box center [128, 181] width 19 height 19
click at [226, 456] on button "Aplicar" at bounding box center [223, 468] width 209 height 35
click at [1451, 57] on button "button" at bounding box center [1448, 56] width 32 height 23
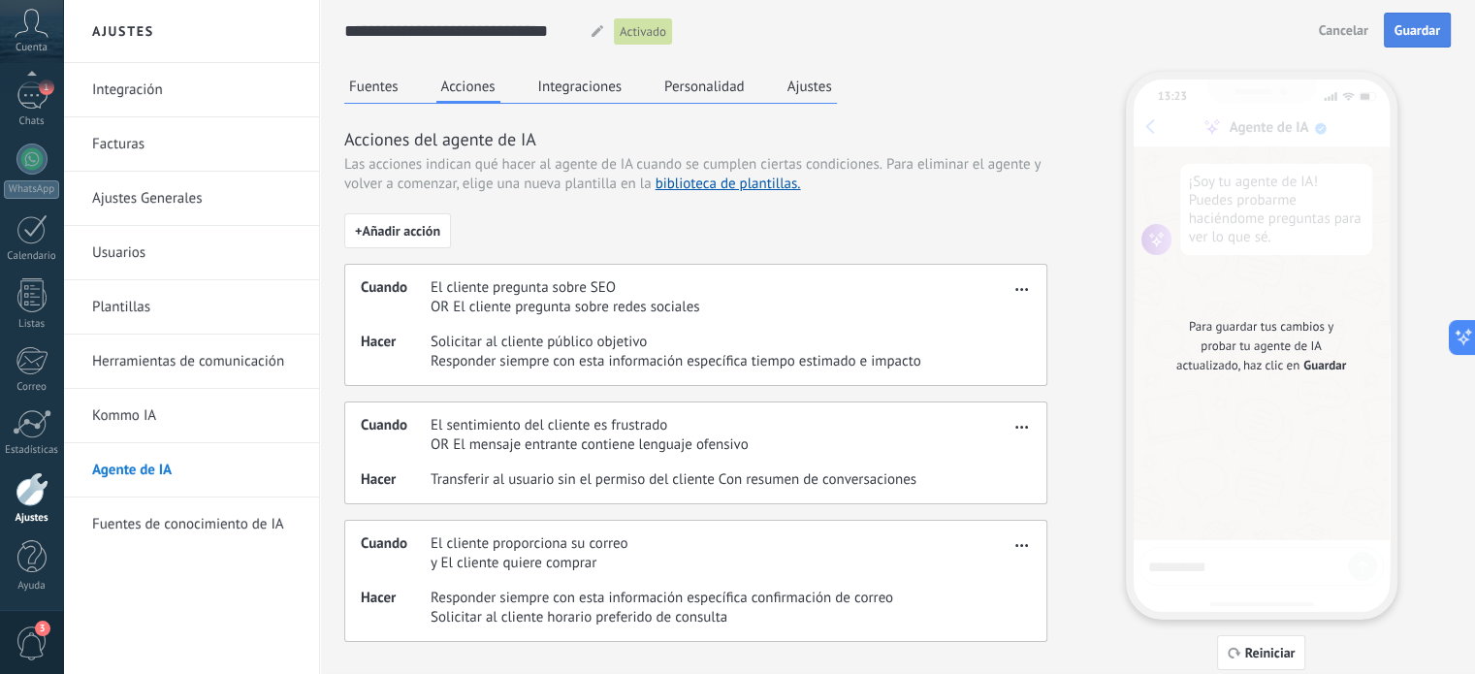
click at [1413, 23] on span "Guardar" at bounding box center [1418, 30] width 46 height 14
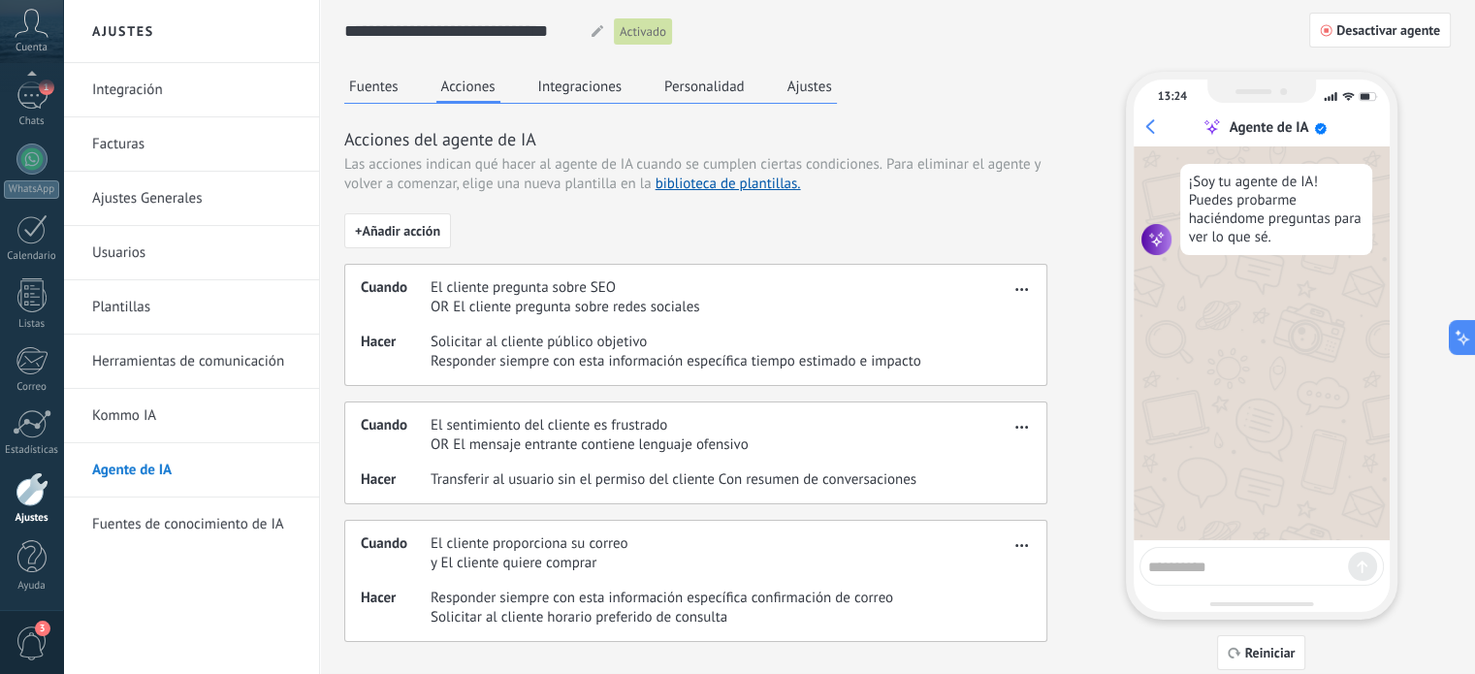
click at [372, 84] on button "Fuentes" at bounding box center [373, 86] width 59 height 29
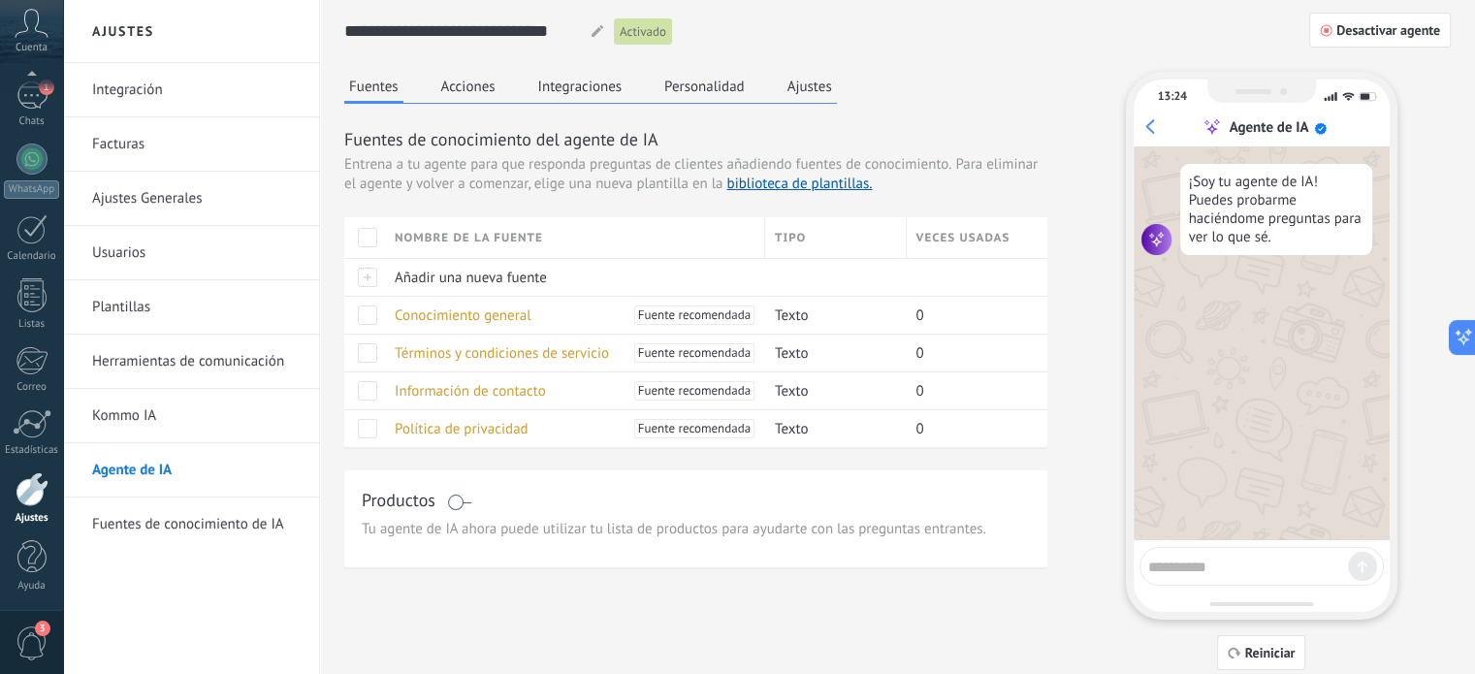
click at [468, 88] on button "Acciones" at bounding box center [468, 86] width 64 height 29
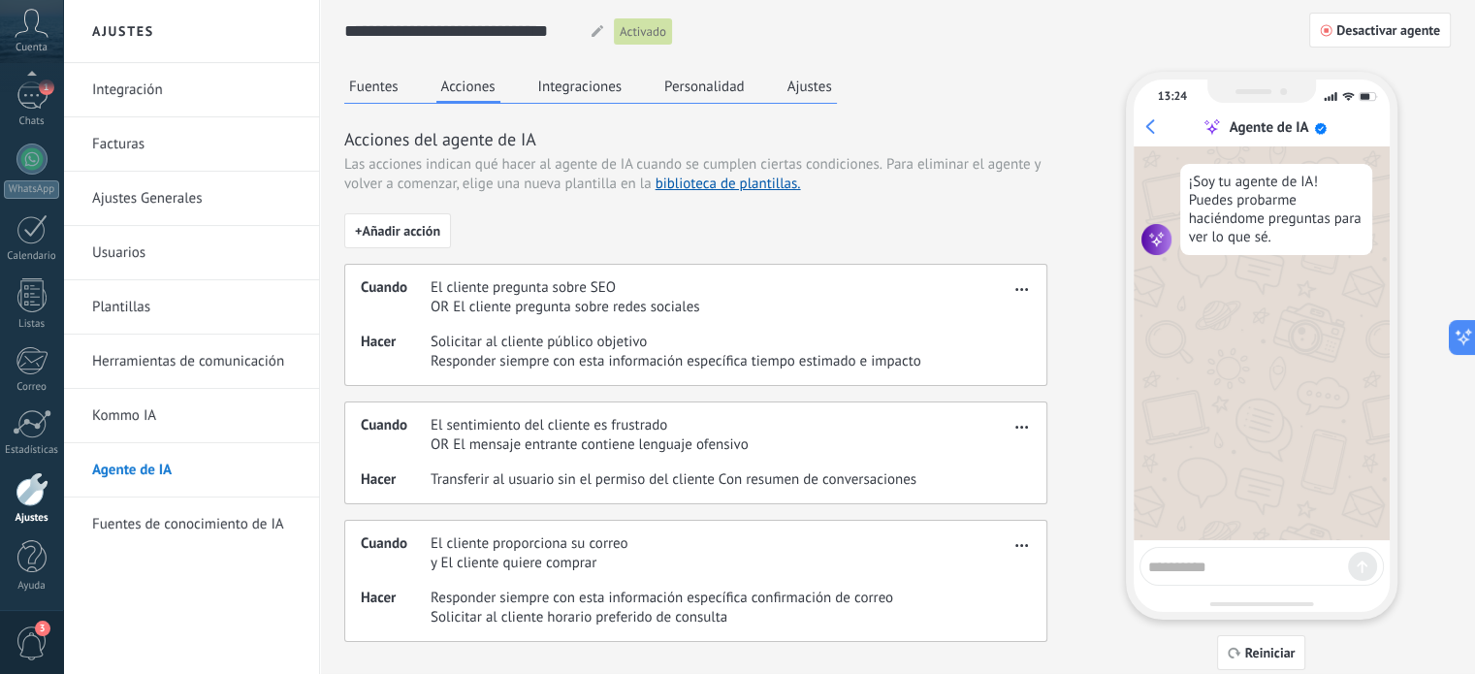
click at [570, 84] on button "Integraciones" at bounding box center [580, 86] width 94 height 29
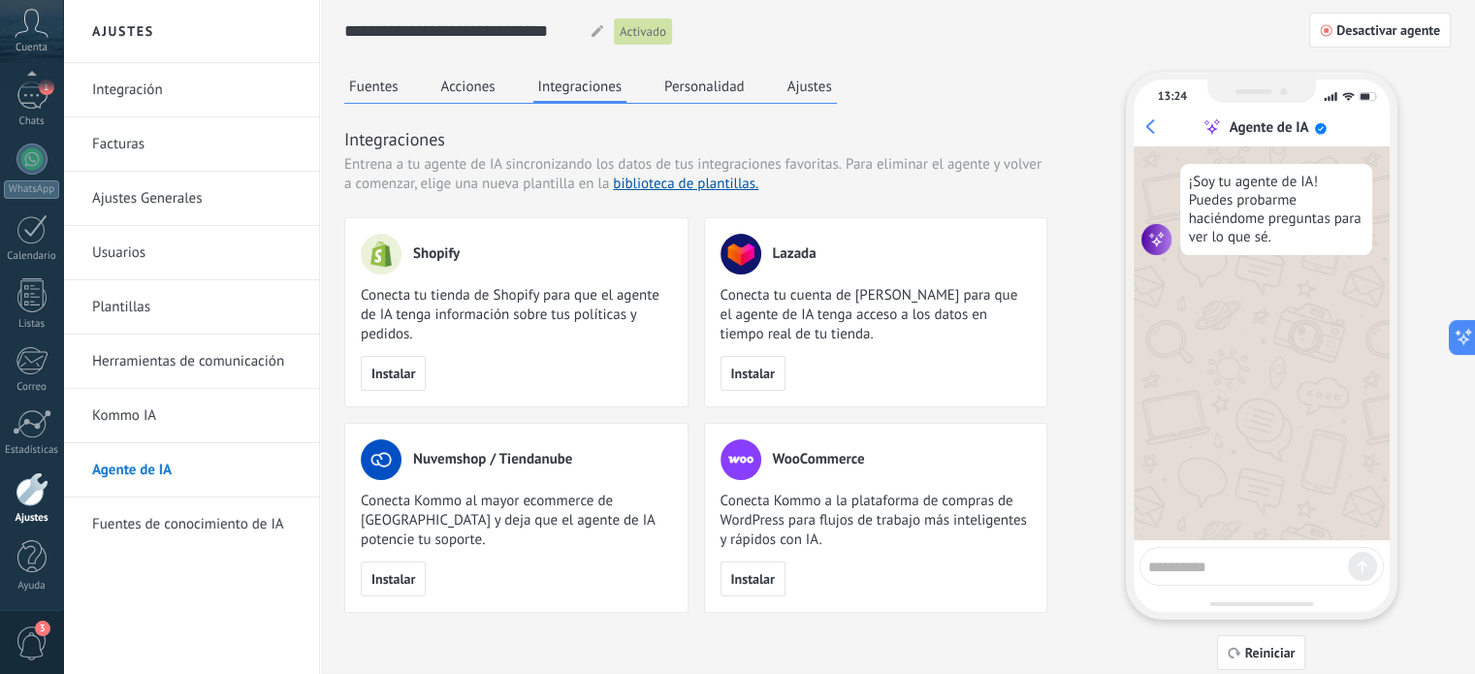
click at [466, 80] on button "Acciones" at bounding box center [468, 86] width 64 height 29
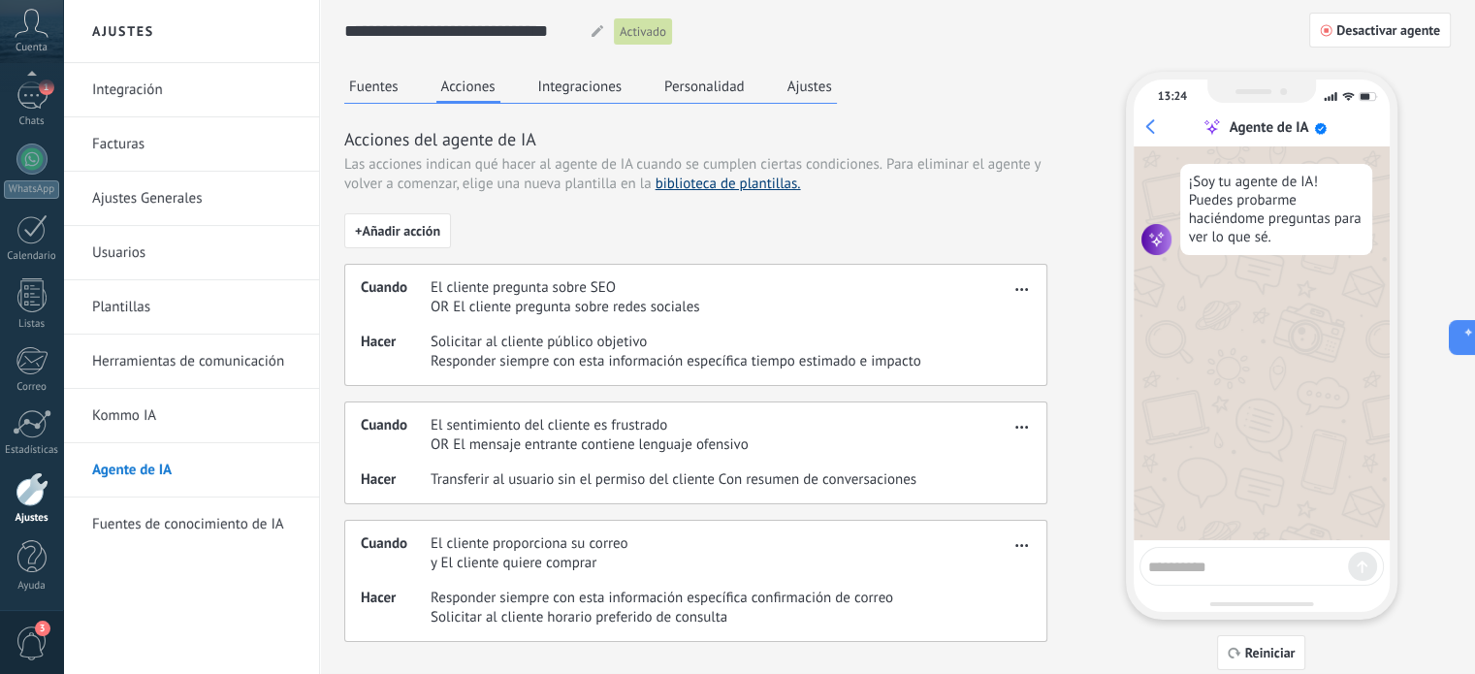
click at [737, 188] on link "biblioteca de plantillas." at bounding box center [728, 184] width 145 height 18
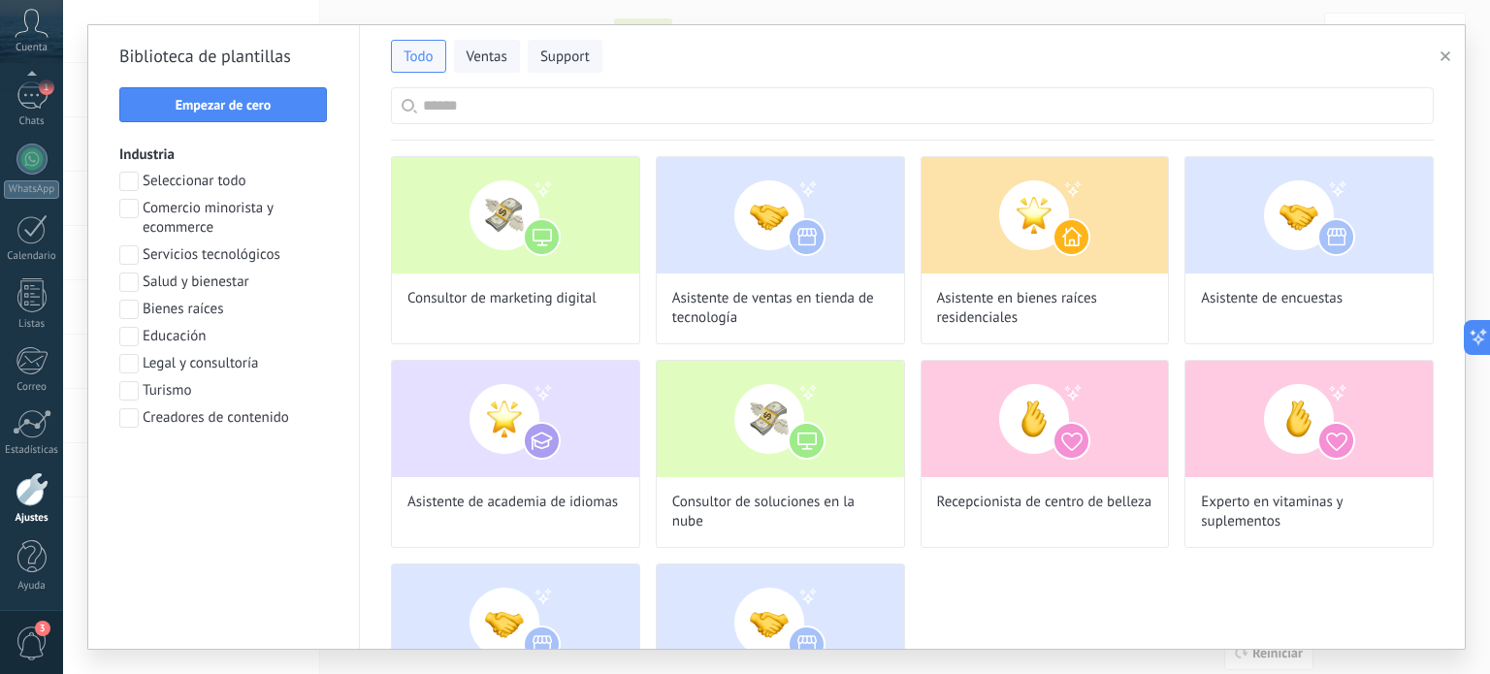
click at [127, 330] on span at bounding box center [128, 336] width 19 height 19
click at [237, 478] on button "Aplicar" at bounding box center [223, 468] width 209 height 35
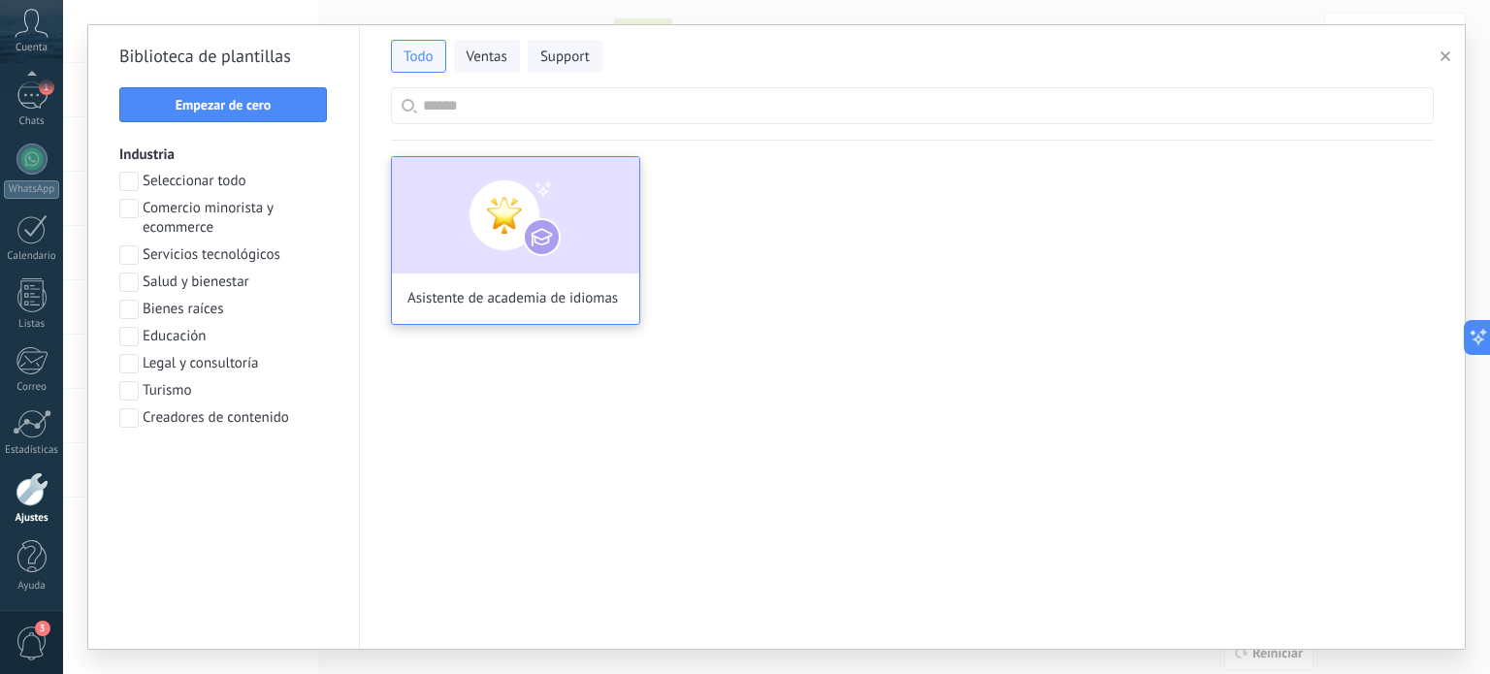
click at [508, 277] on div "Asistente de academia de idiomas" at bounding box center [515, 240] width 249 height 169
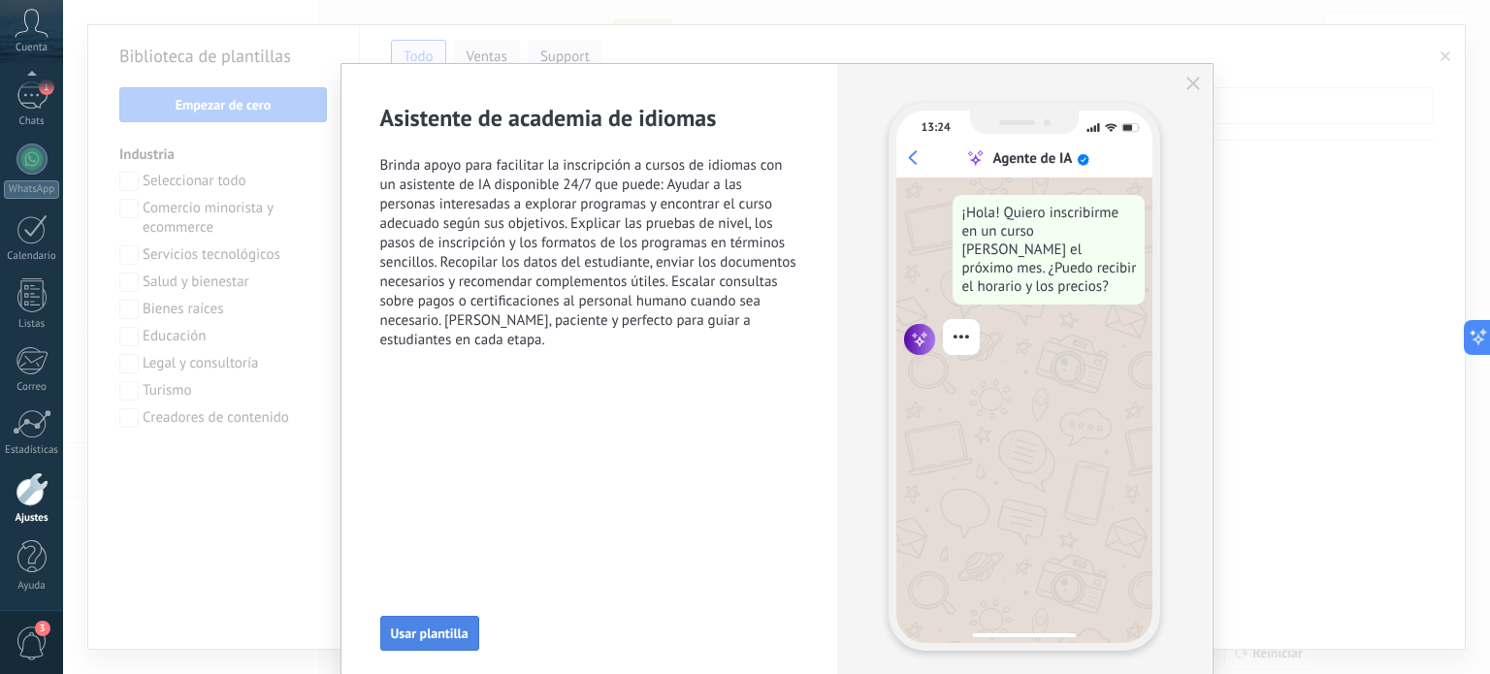
click at [424, 630] on span "Usar plantilla" at bounding box center [430, 634] width 78 height 14
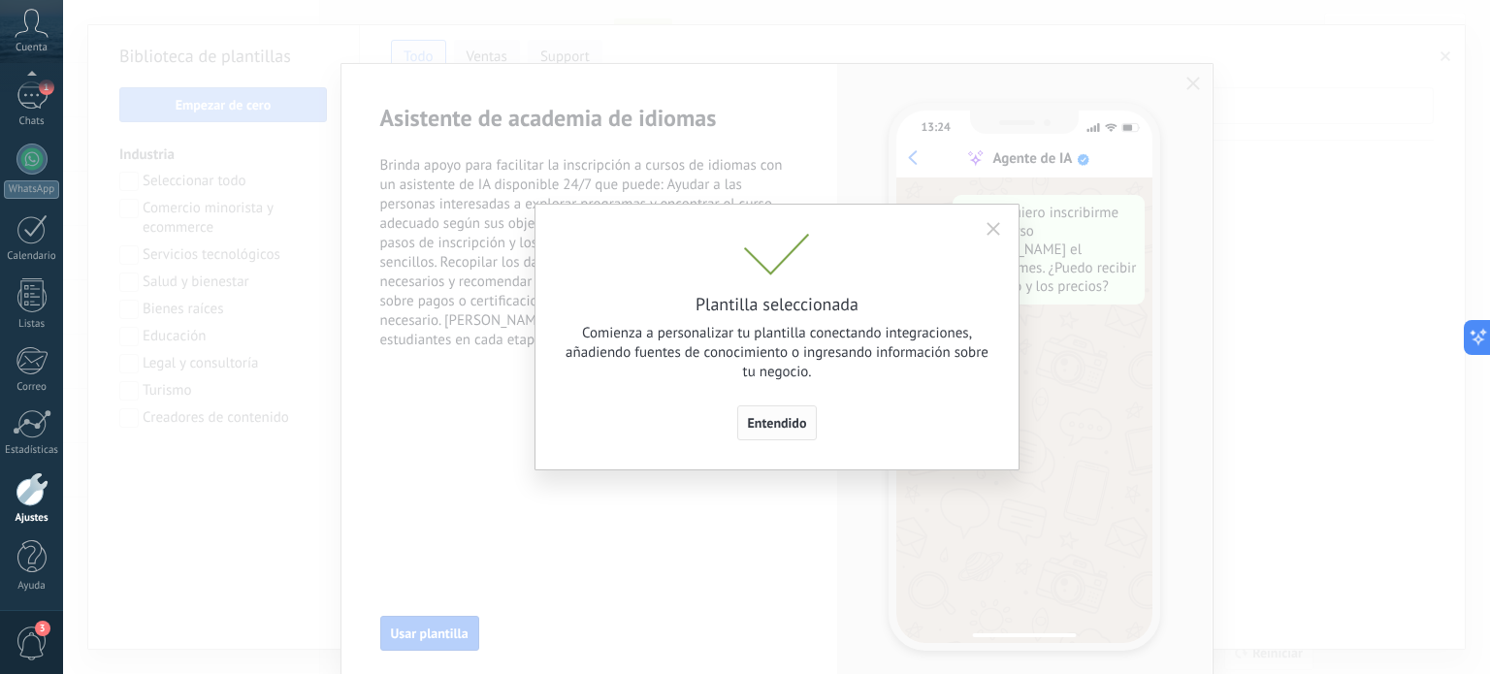
click at [792, 422] on span "Entendido" at bounding box center [777, 423] width 59 height 14
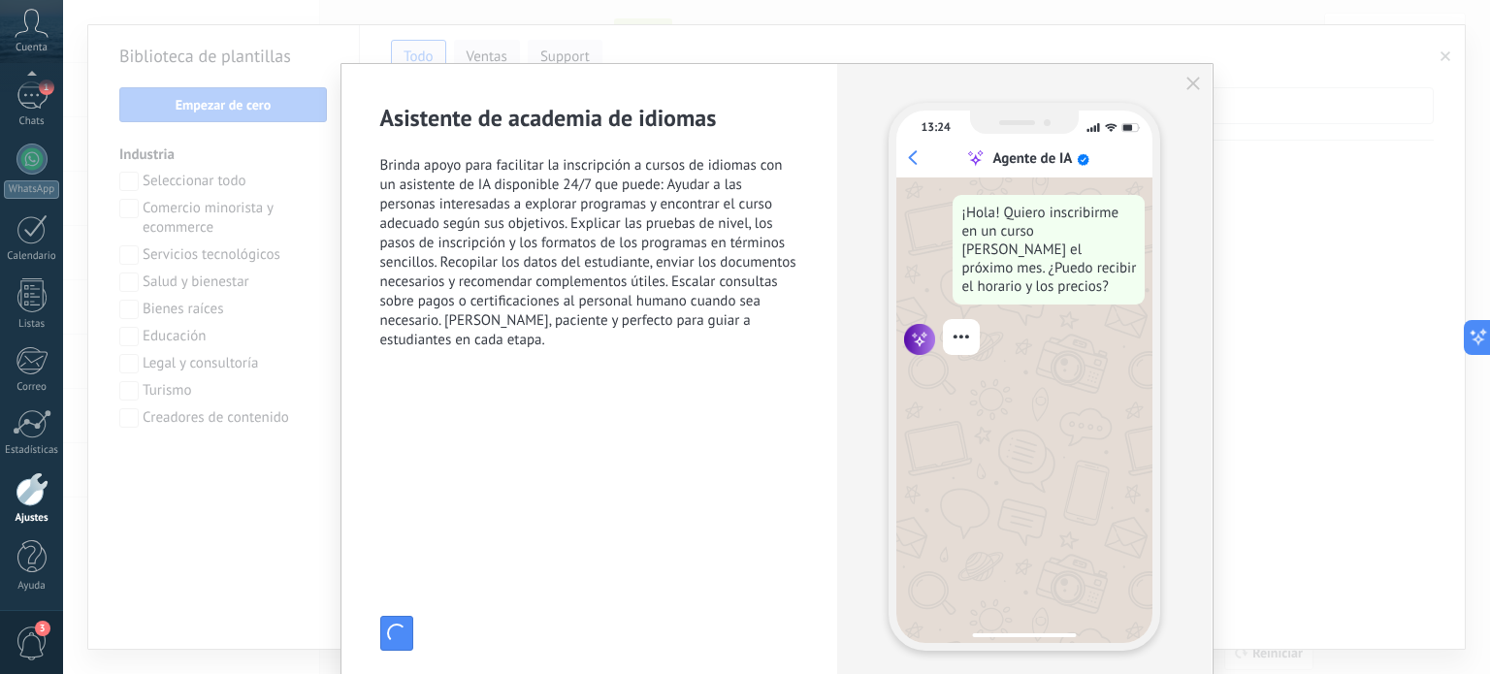
type input "**********"
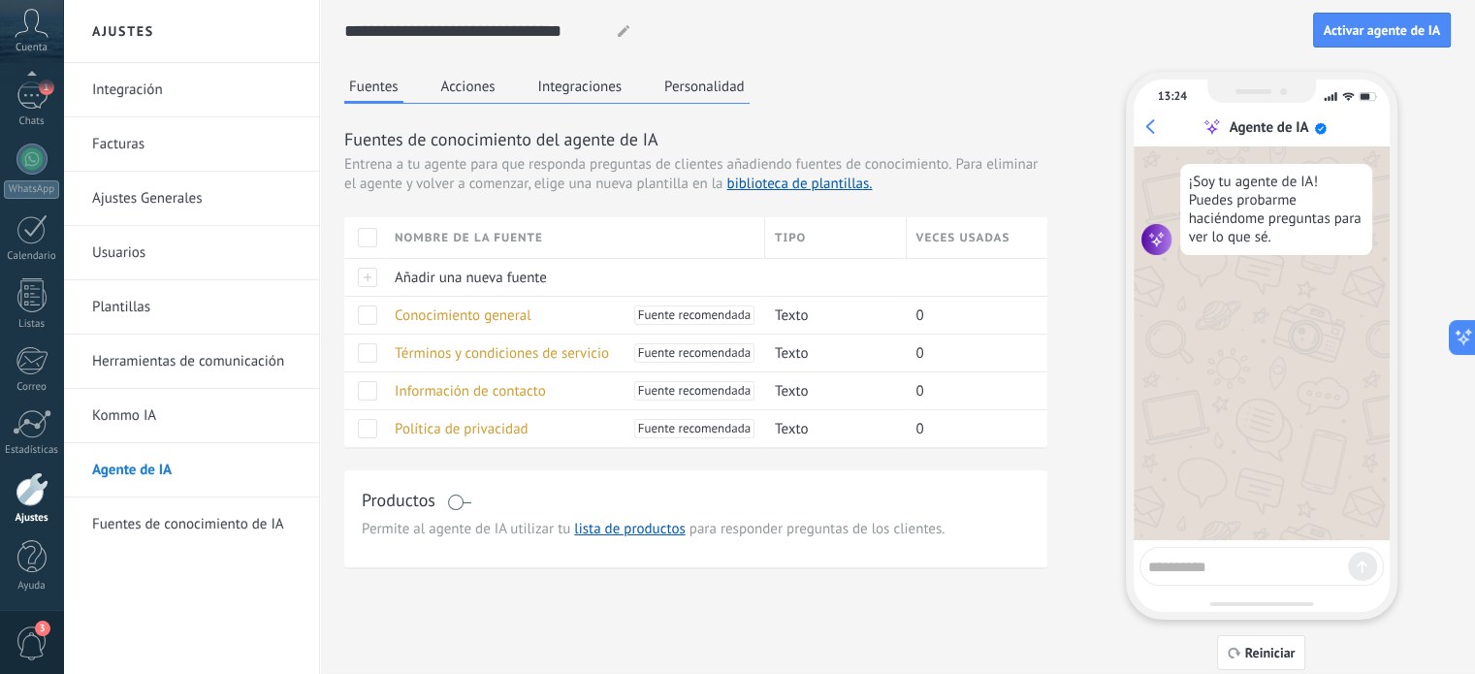
click at [458, 81] on button "Acciones" at bounding box center [468, 86] width 64 height 29
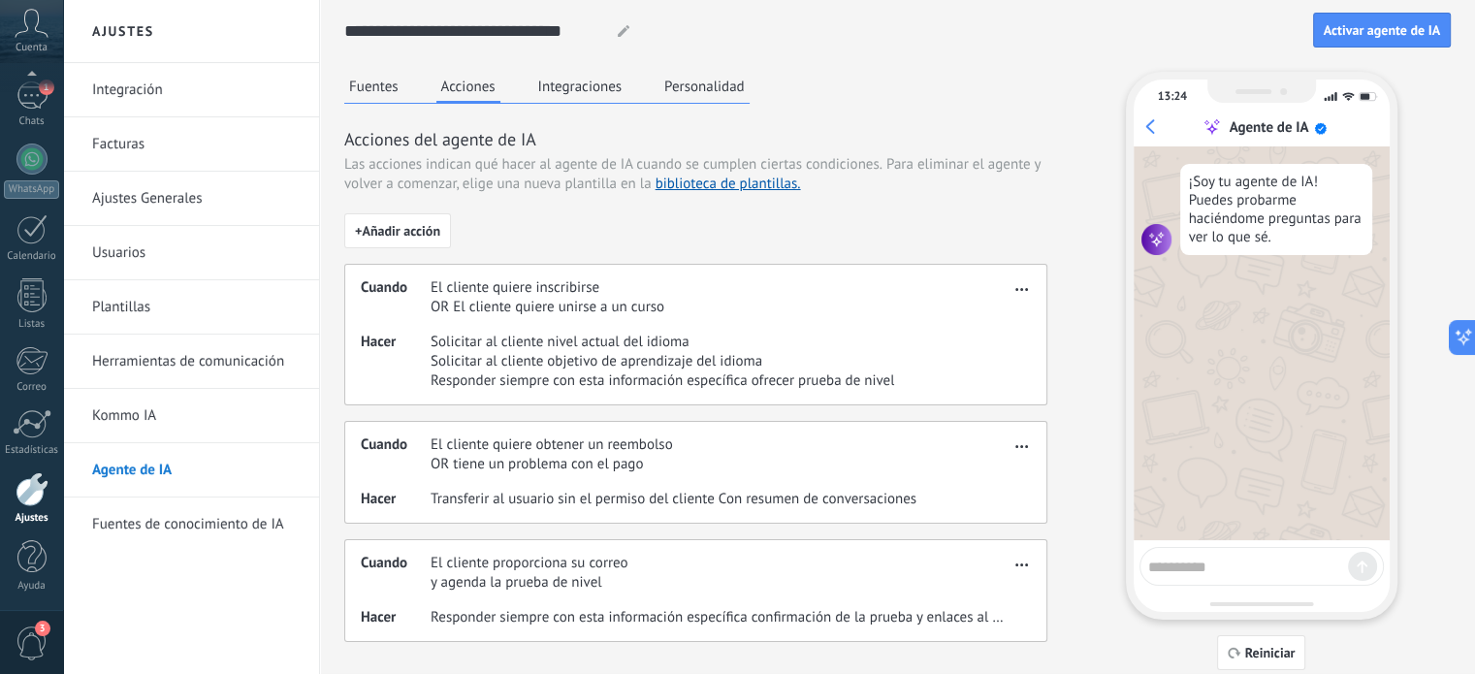
click at [562, 78] on button "Integraciones" at bounding box center [580, 86] width 94 height 29
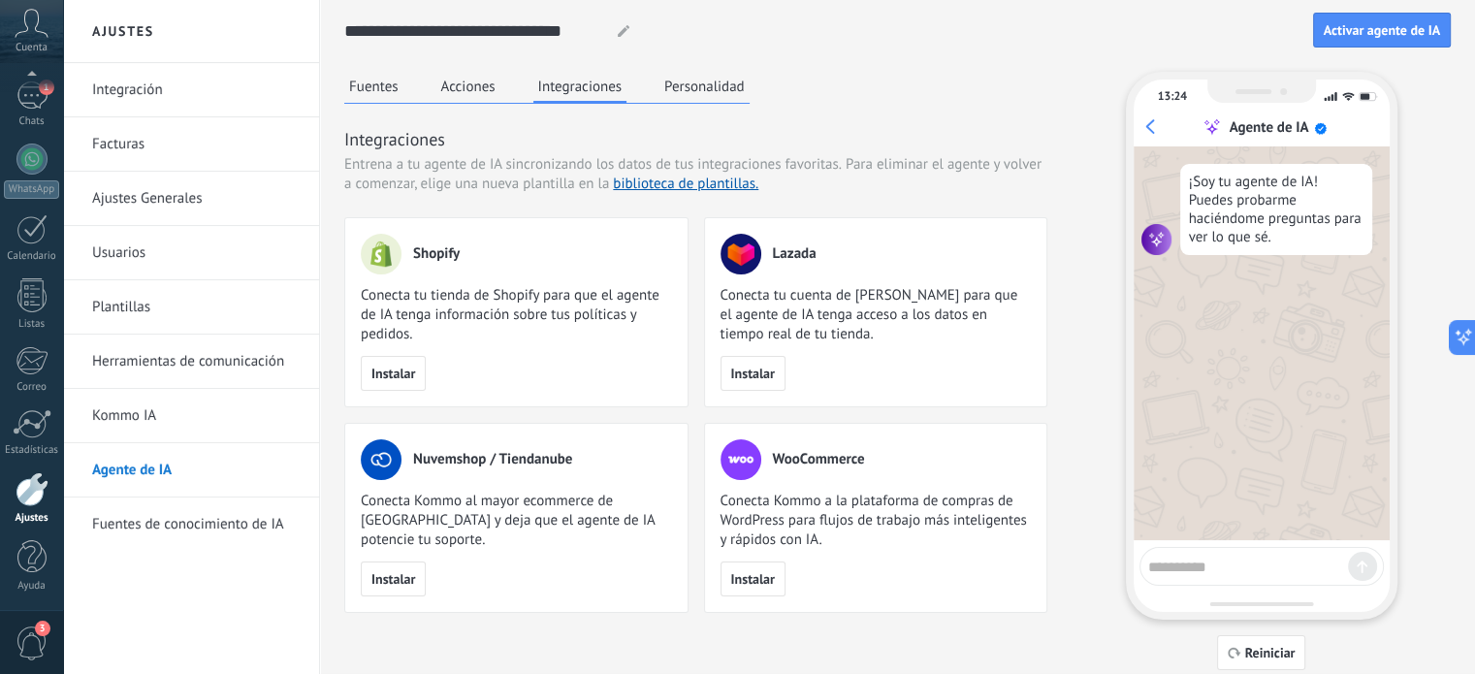
click at [706, 84] on button "Personalidad" at bounding box center [704, 86] width 90 height 29
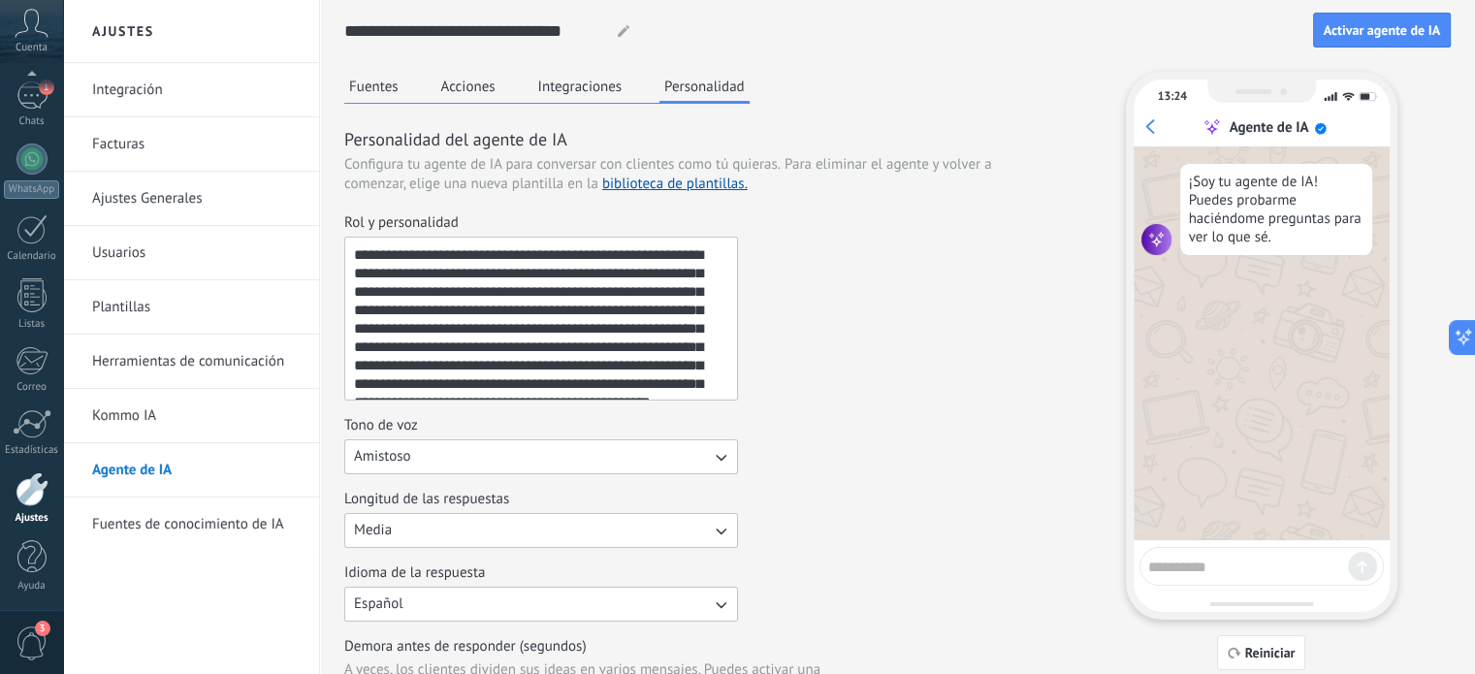
click at [585, 85] on button "Integraciones" at bounding box center [580, 86] width 94 height 29
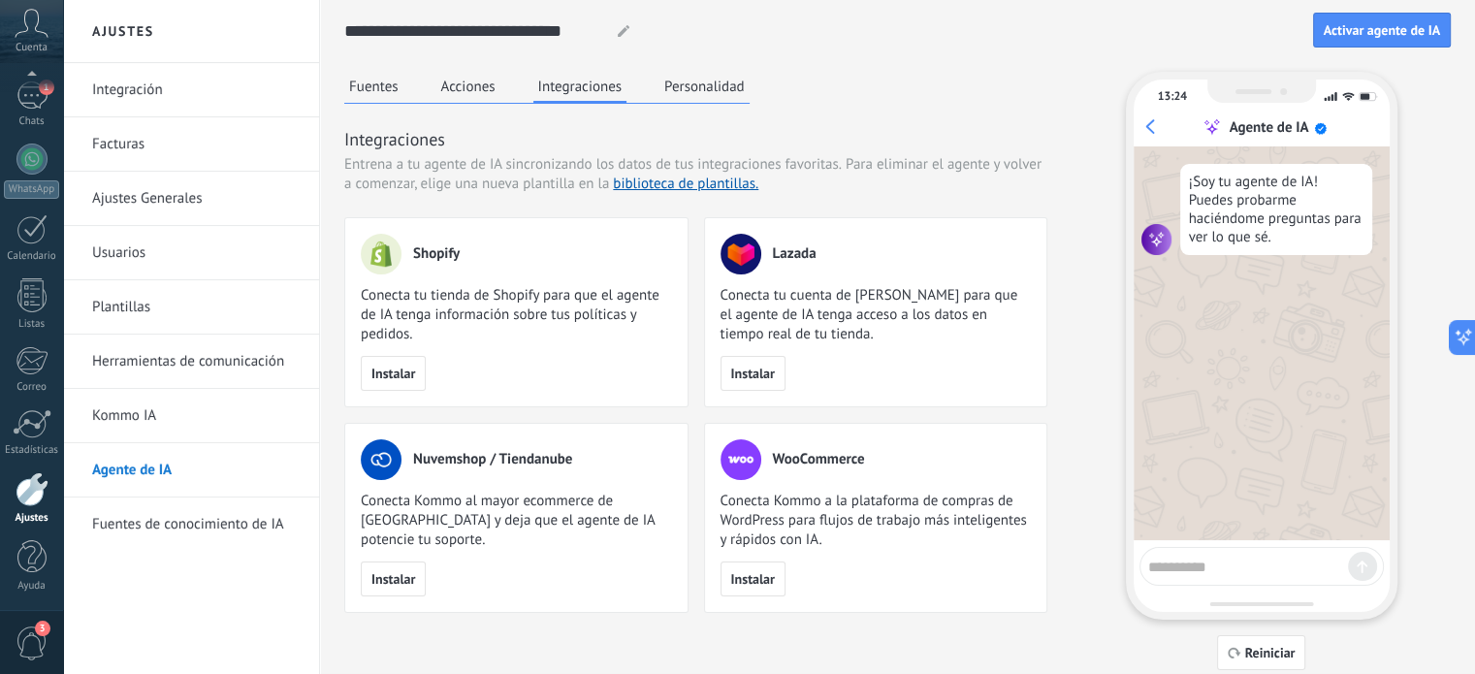
click at [473, 86] on button "Acciones" at bounding box center [468, 86] width 64 height 29
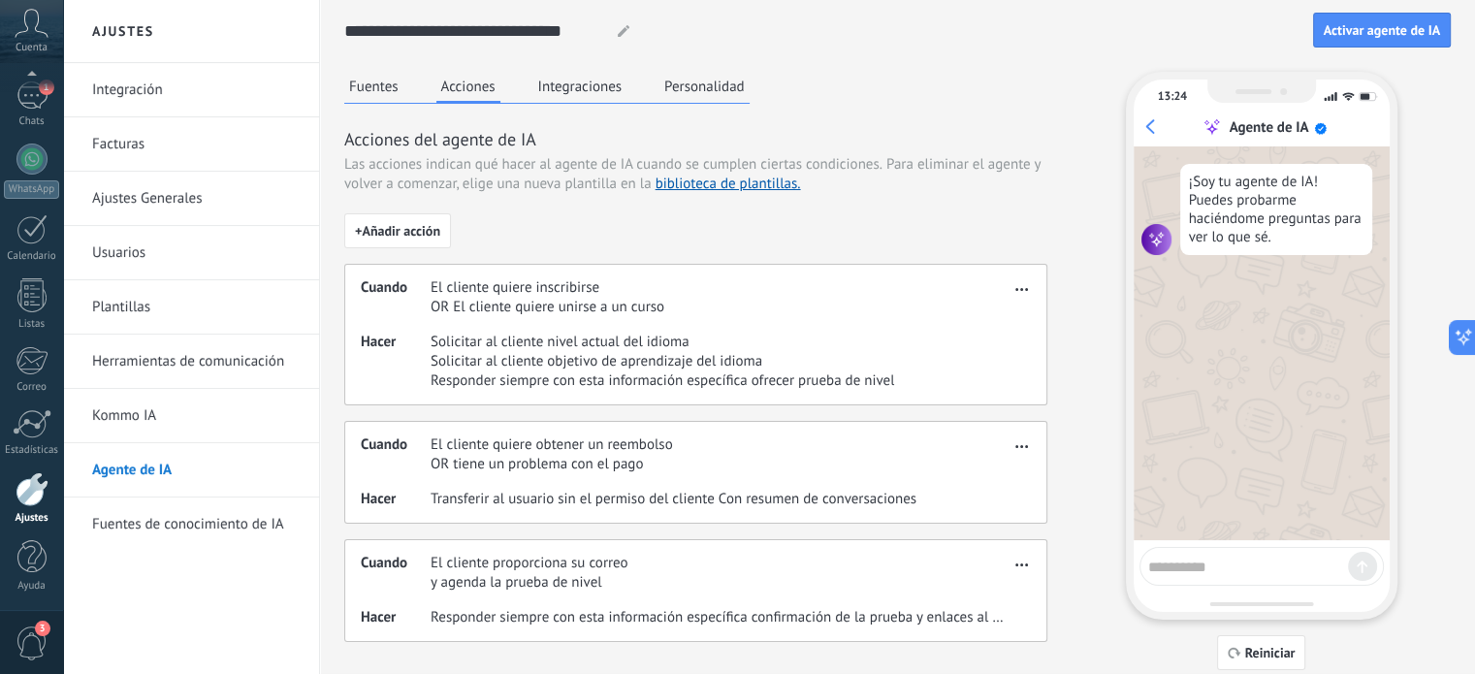
click at [594, 83] on button "Integraciones" at bounding box center [580, 86] width 94 height 29
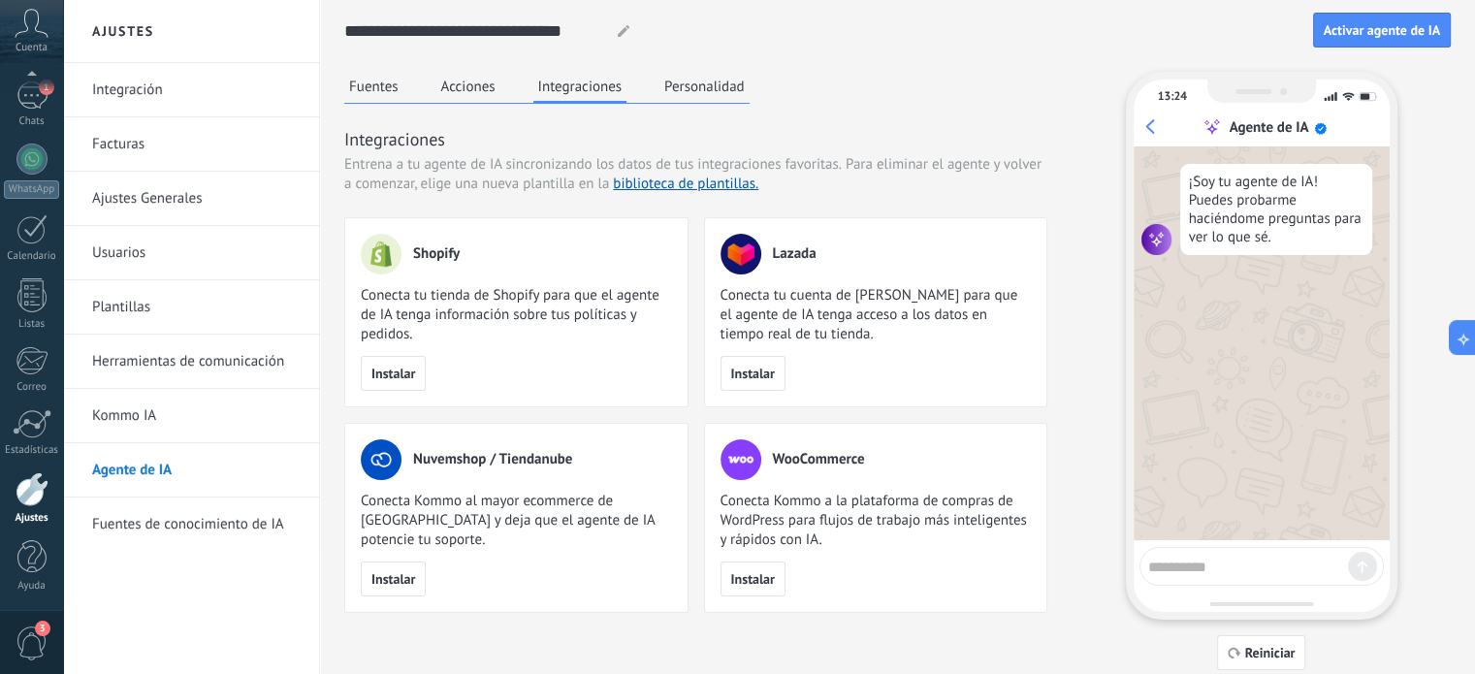
click at [702, 79] on button "Personalidad" at bounding box center [704, 86] width 90 height 29
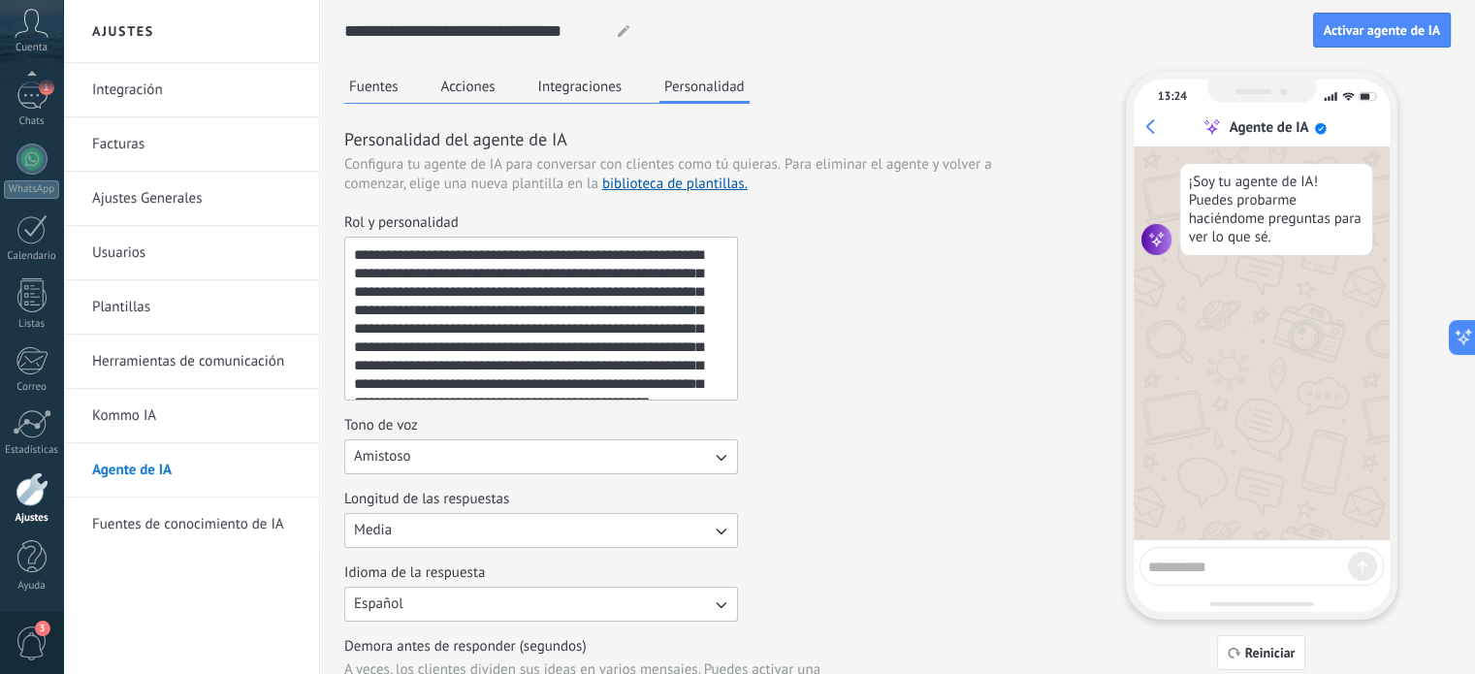
scroll to position [36, 0]
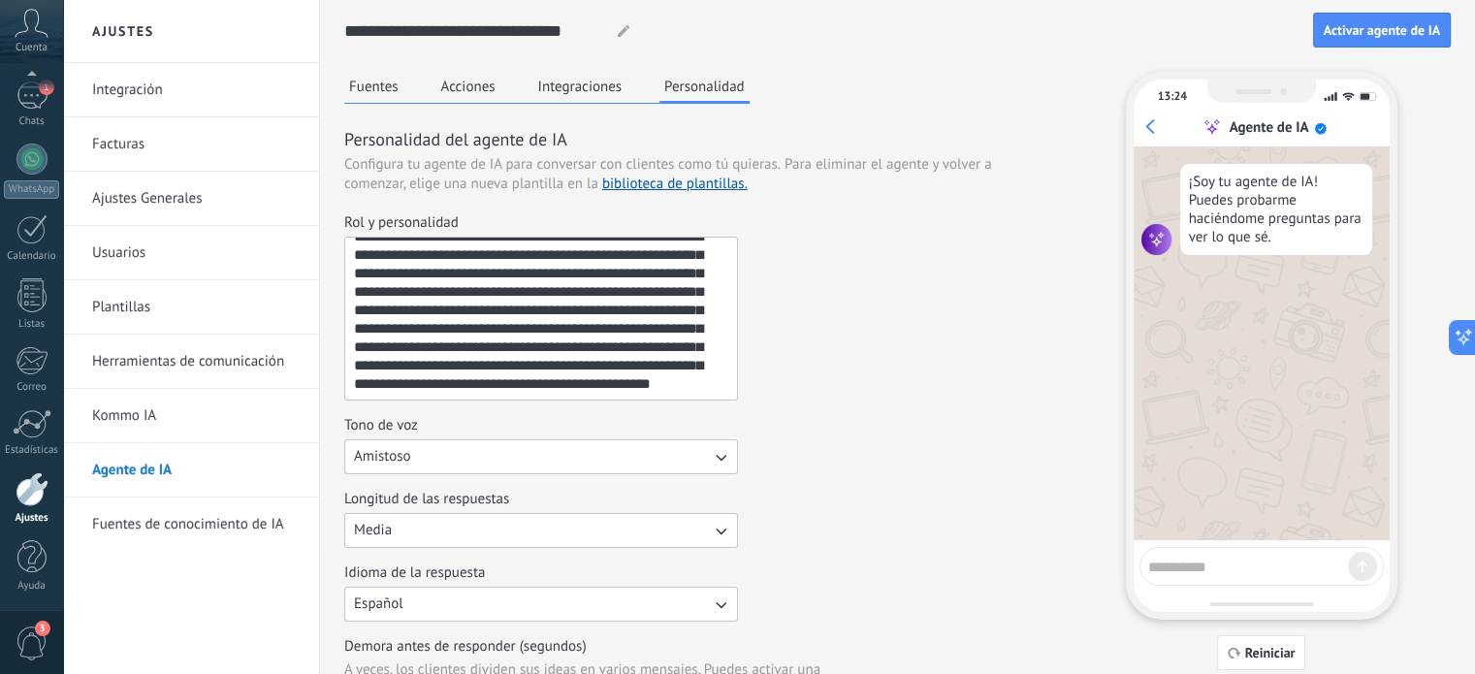
click at [582, 93] on button "Integraciones" at bounding box center [580, 86] width 94 height 29
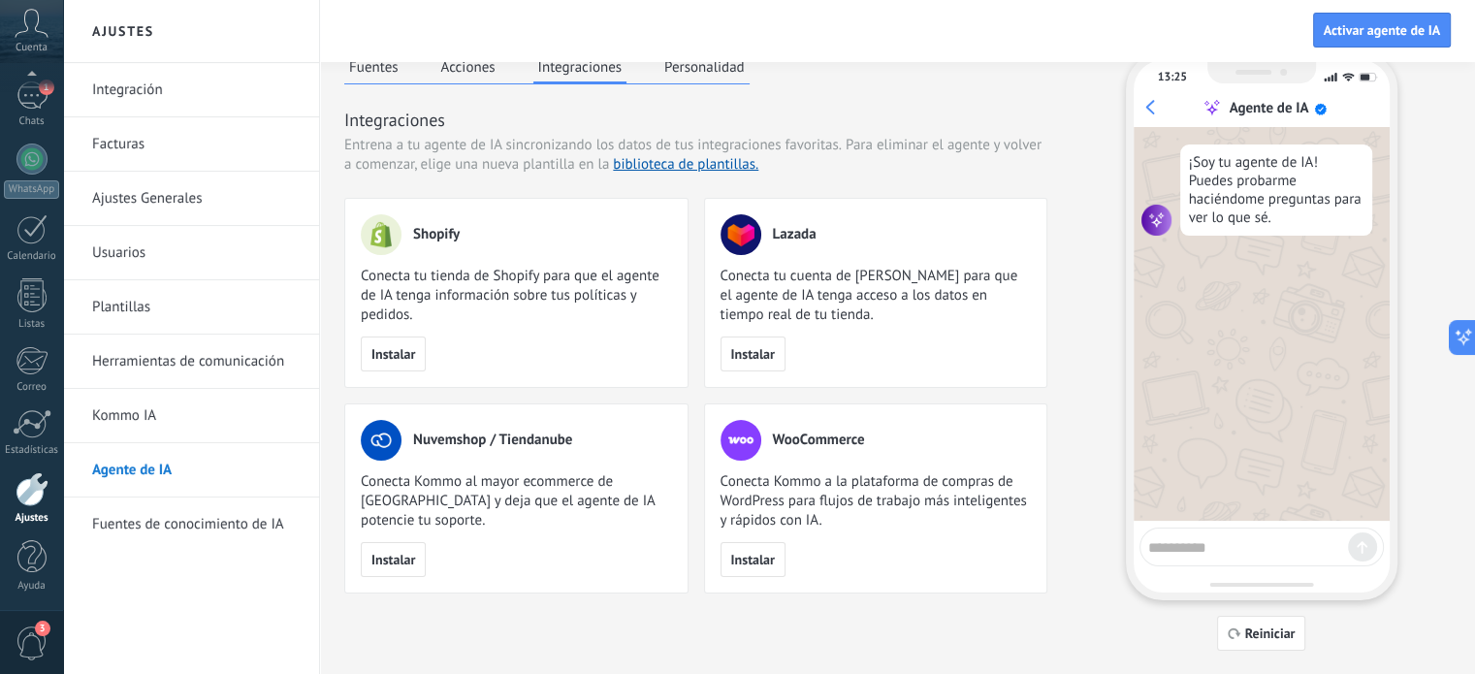
scroll to position [0, 0]
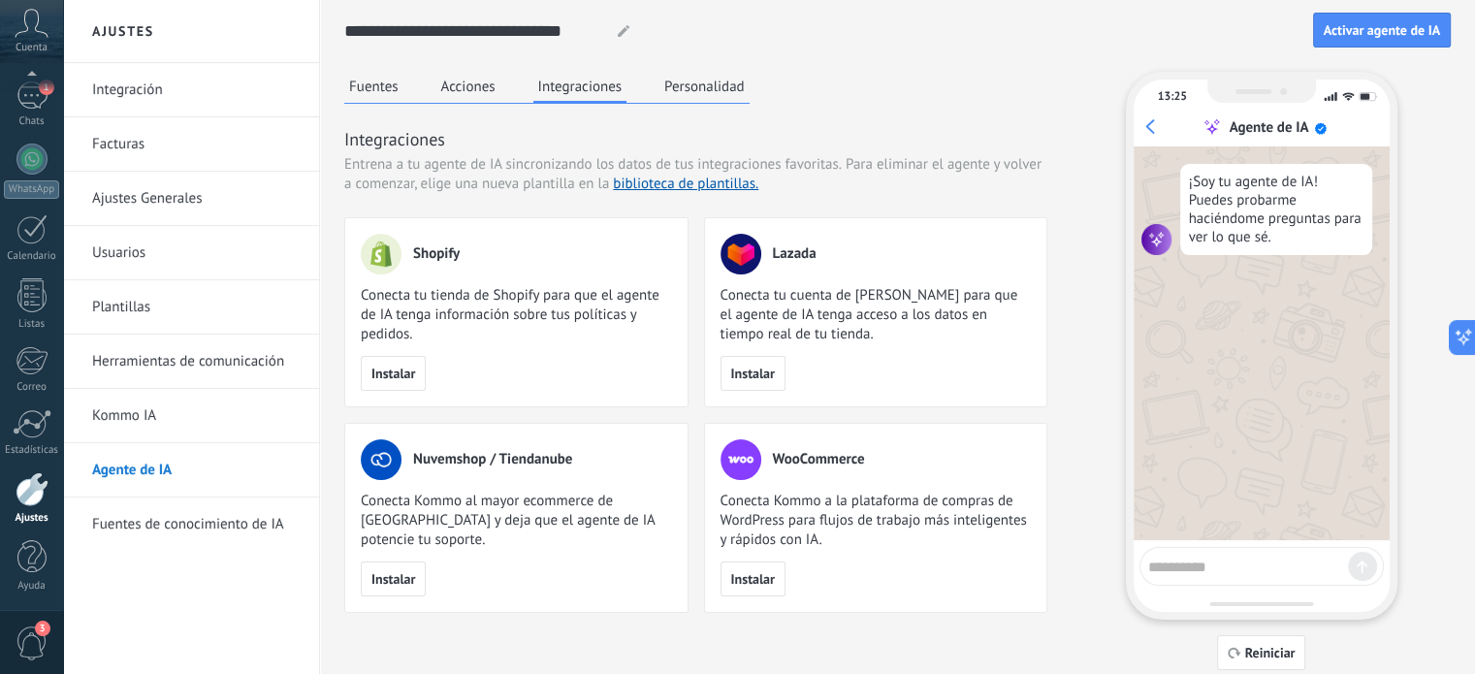
click at [466, 92] on button "Acciones" at bounding box center [468, 86] width 64 height 29
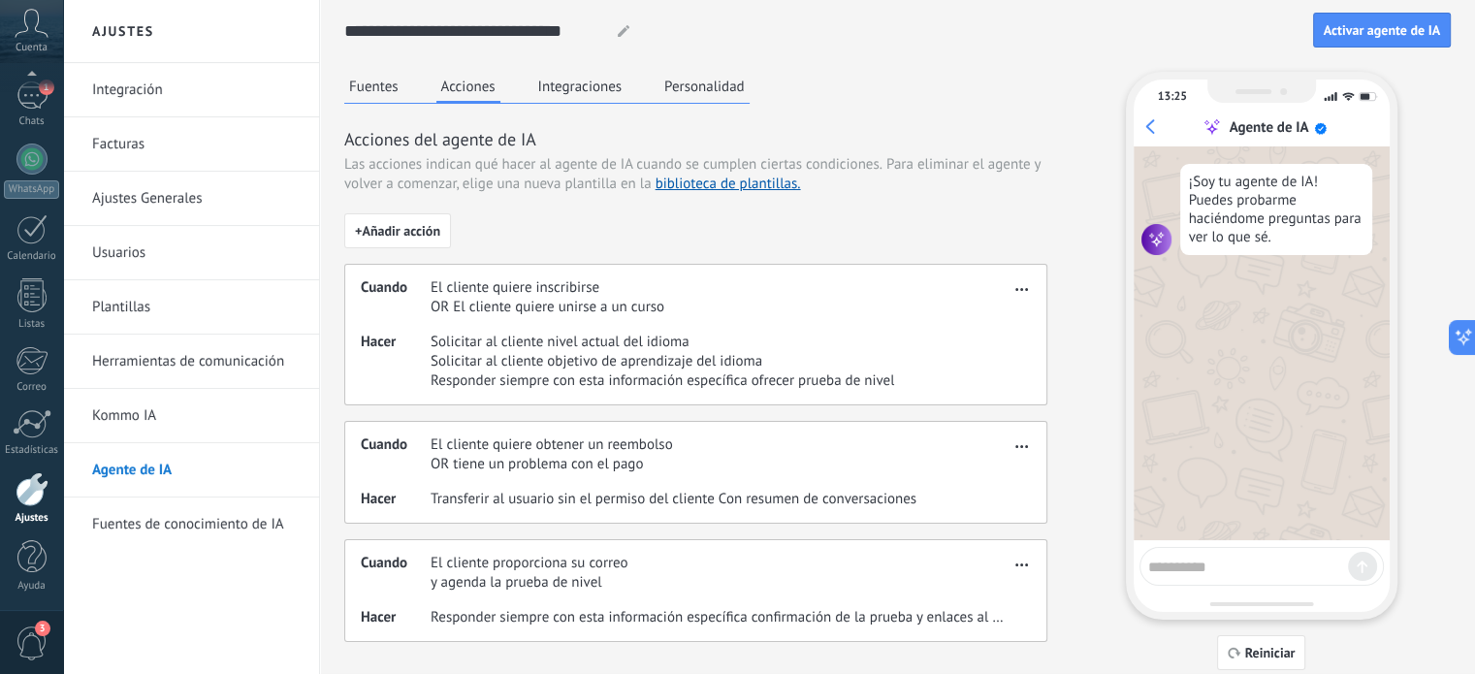
click at [375, 91] on button "Fuentes" at bounding box center [373, 86] width 59 height 29
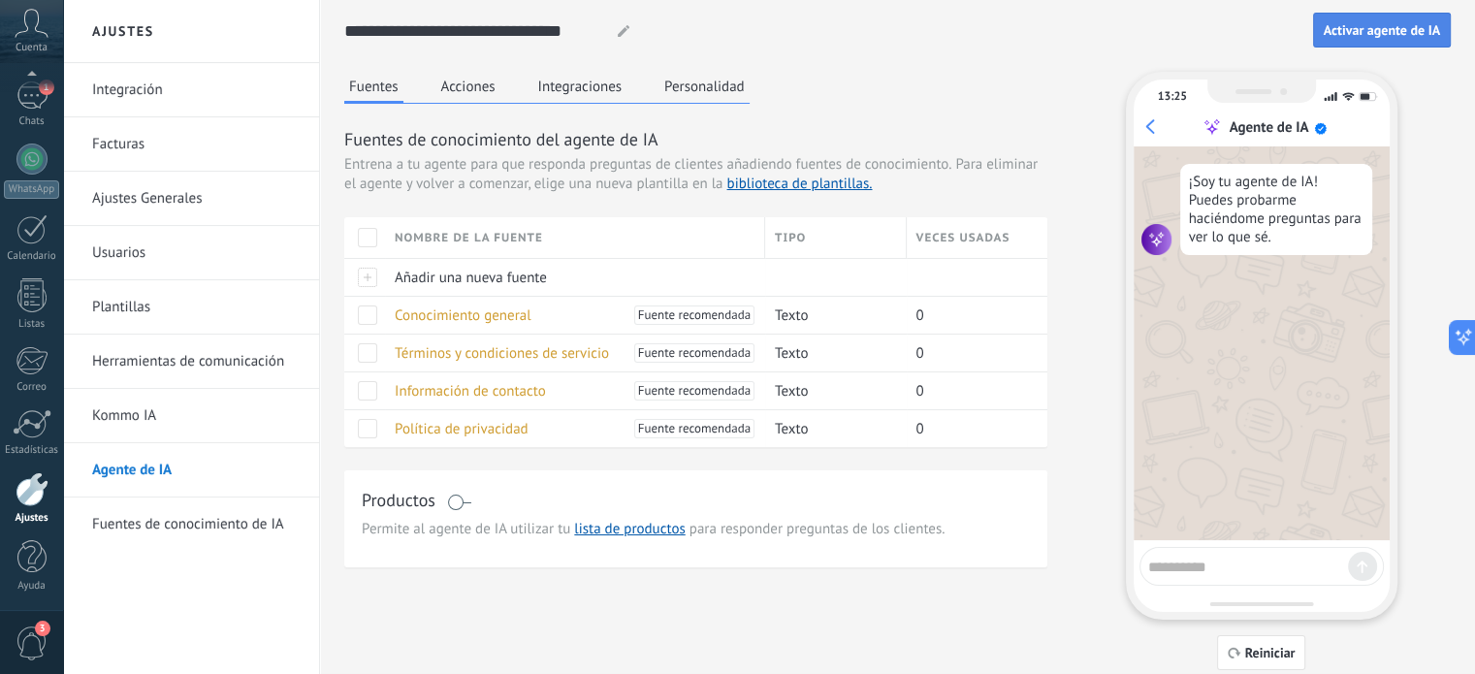
click at [1348, 32] on span "Activar agente de IA" at bounding box center [1382, 30] width 116 height 14
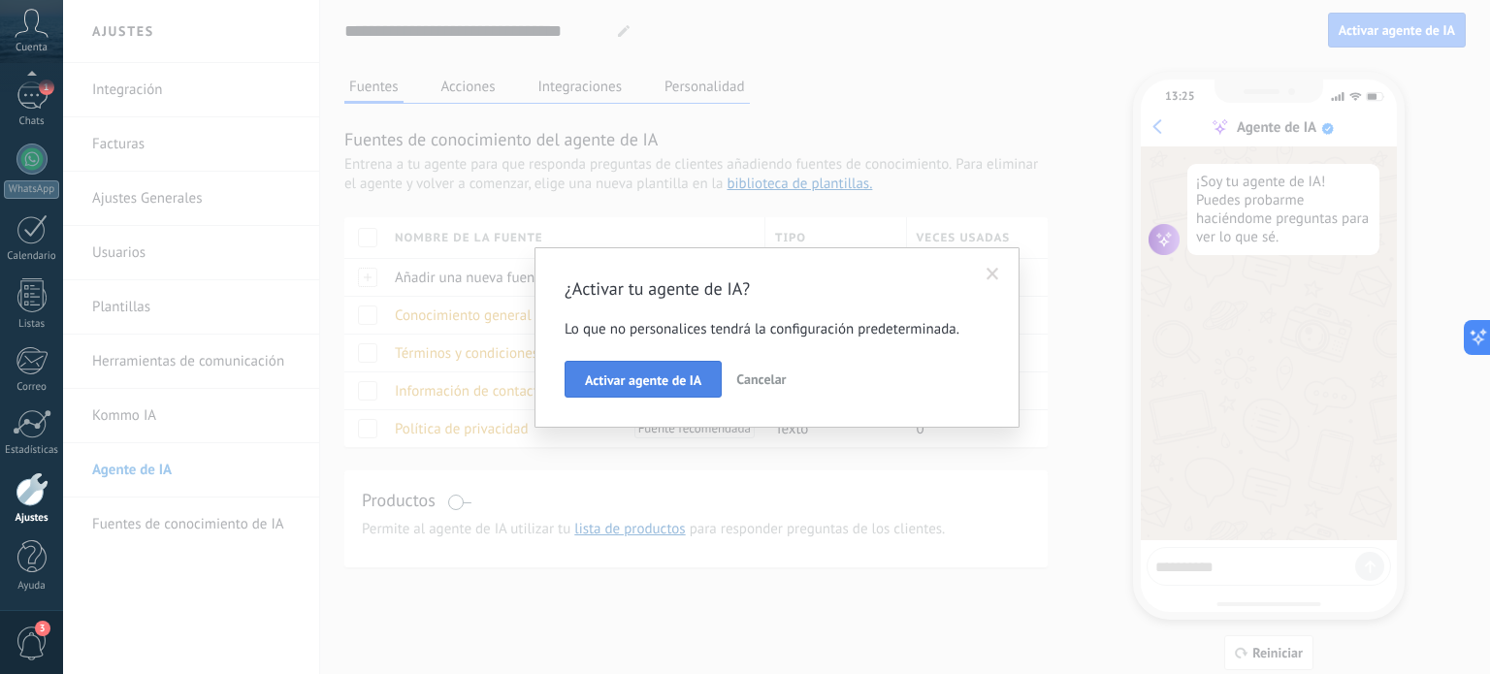
click at [672, 387] on span "Activar agente de IA" at bounding box center [643, 380] width 116 height 14
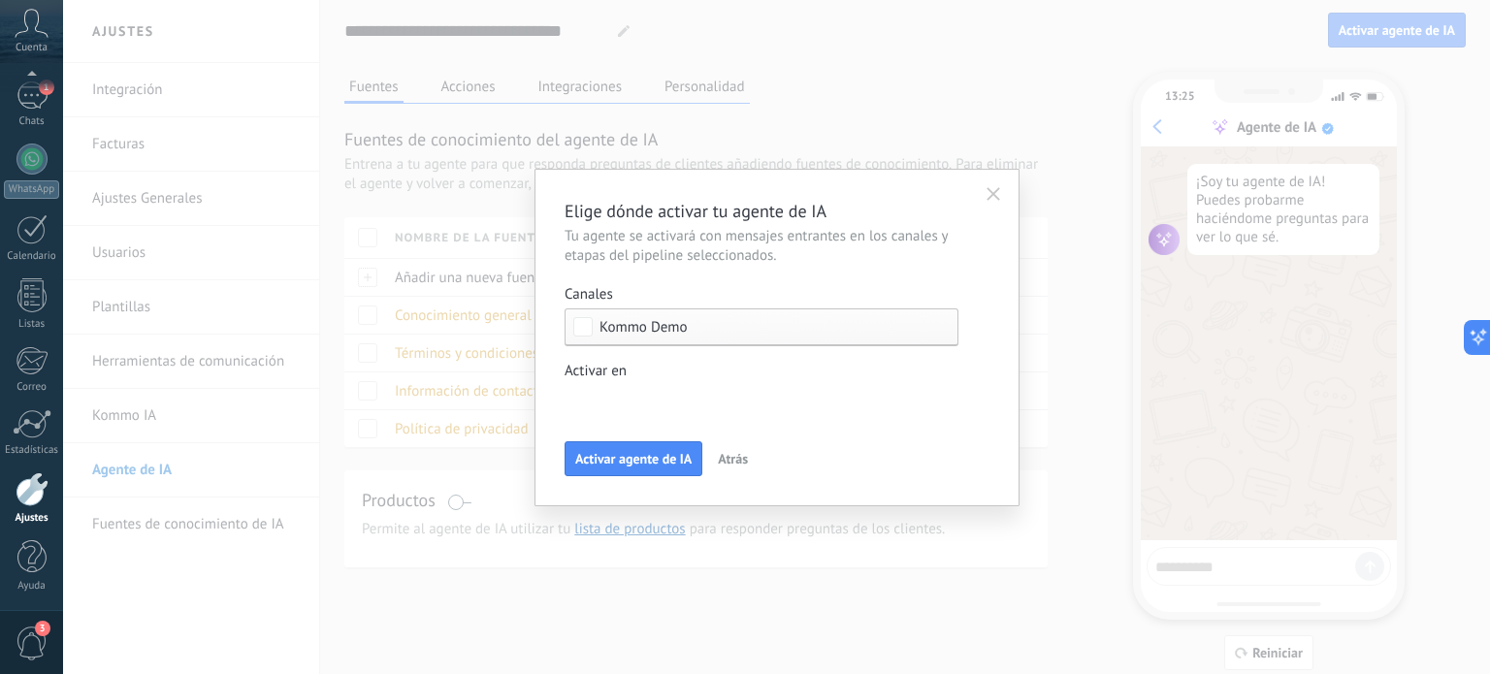
click at [0, 0] on div "Incoming leads Contacto inicial Negociación Debate contractual Discusión de con…" at bounding box center [0, 0] width 0 height 0
click at [627, 323] on div at bounding box center [776, 337] width 1427 height 674
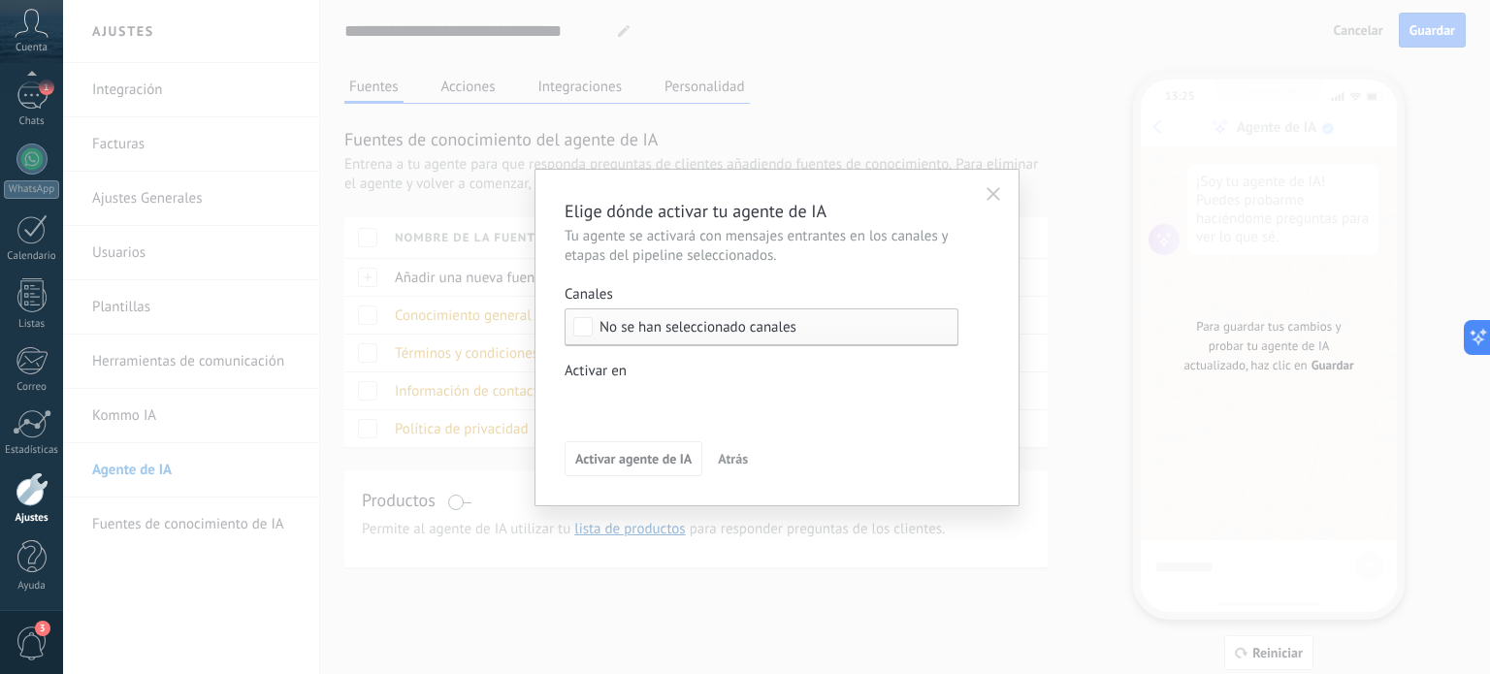
click at [0, 0] on div "Incoming leads Contacto inicial Negociación Debate contractual Discusión de con…" at bounding box center [0, 0] width 0 height 0
click at [1031, 403] on div at bounding box center [776, 337] width 1427 height 674
click at [0, 0] on div "Incoming leads Contacto inicial Negociación Debate contractual Discusión de con…" at bounding box center [0, 0] width 0 height 0
click at [623, 401] on span at bounding box center [642, 399] width 99 height 16
click at [989, 419] on div at bounding box center [776, 337] width 1427 height 674
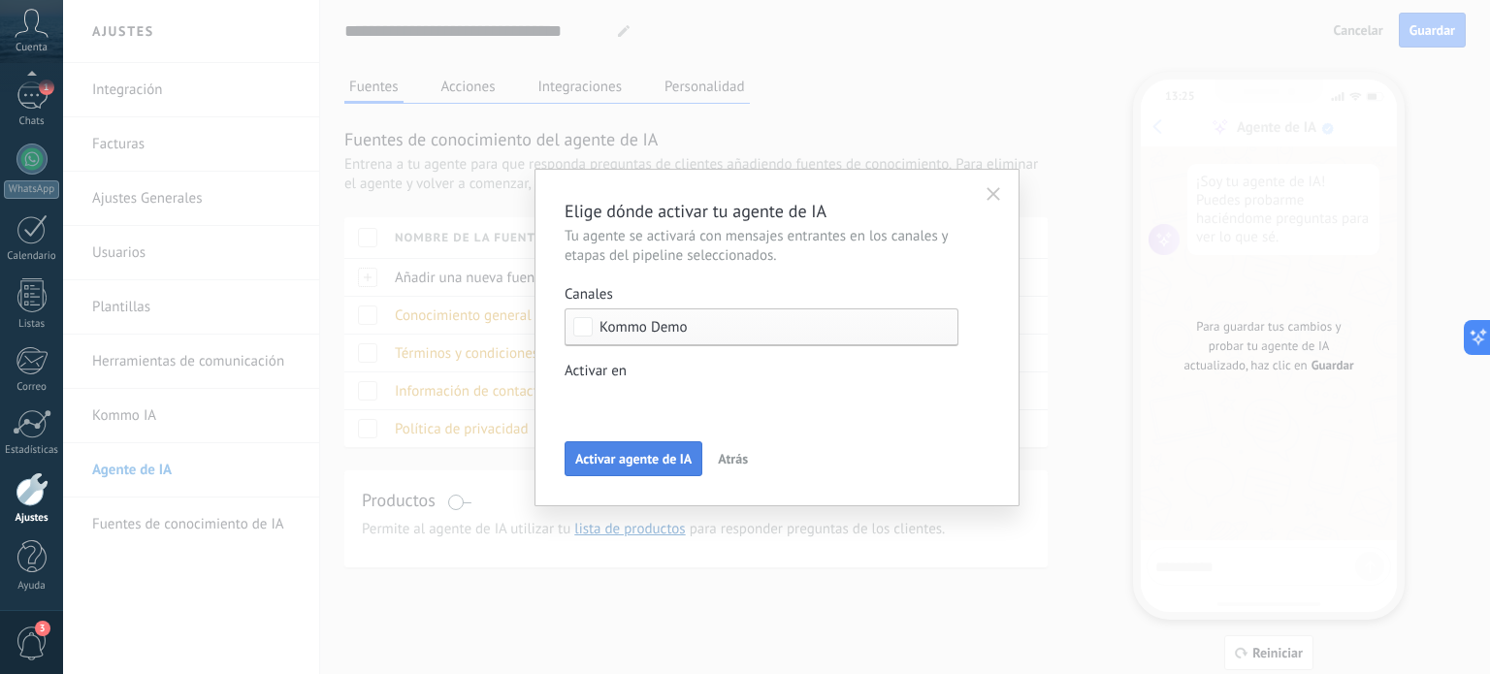
click at [627, 460] on span "Activar agente de IA" at bounding box center [633, 459] width 116 height 14
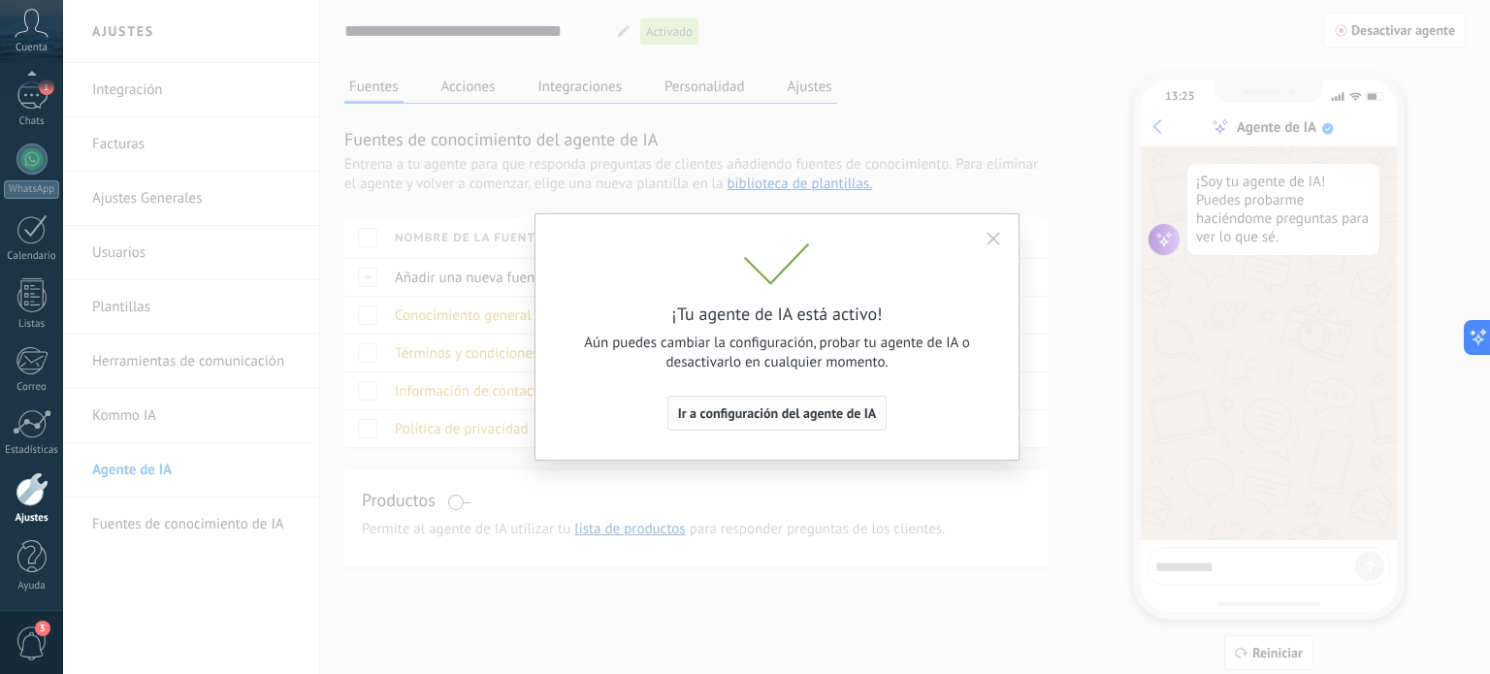
click at [752, 416] on span "Ir a configuración del agente de IA" at bounding box center [777, 413] width 199 height 14
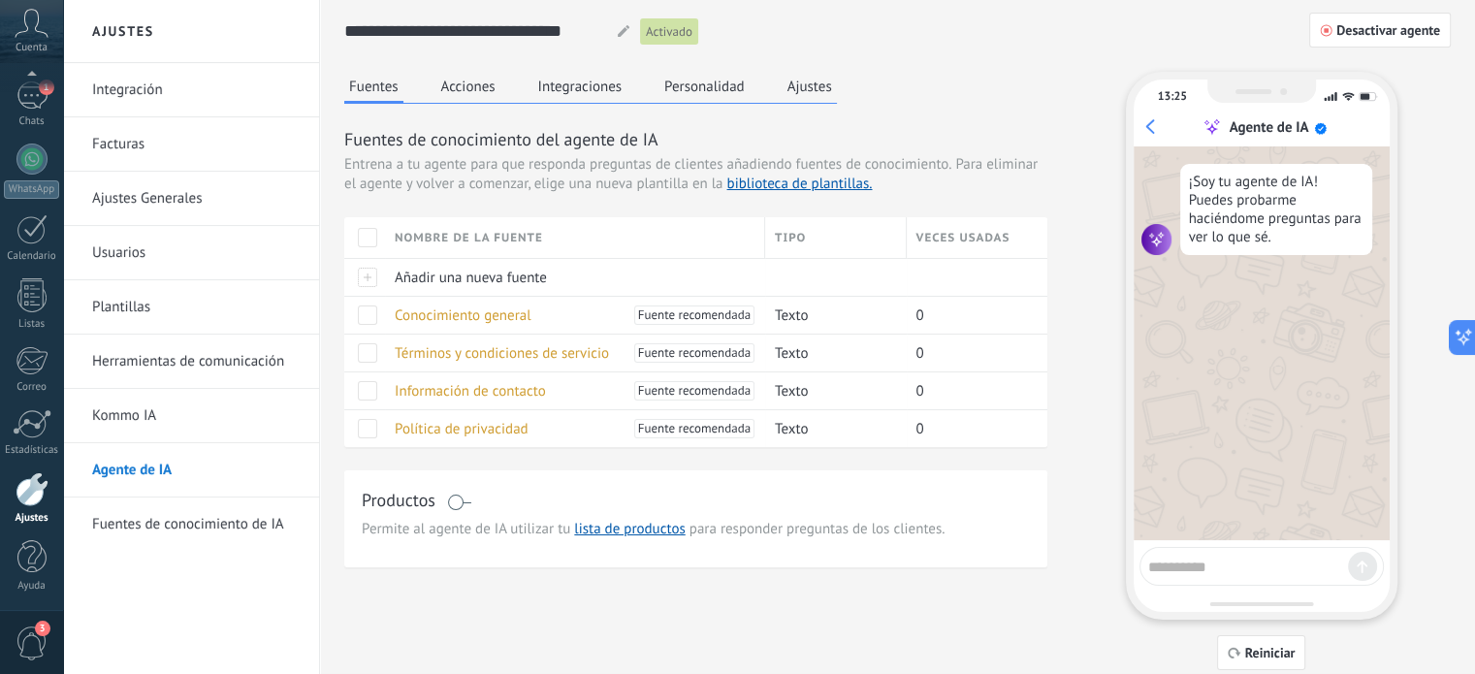
click at [129, 403] on link "Kommo IA" at bounding box center [196, 416] width 208 height 54
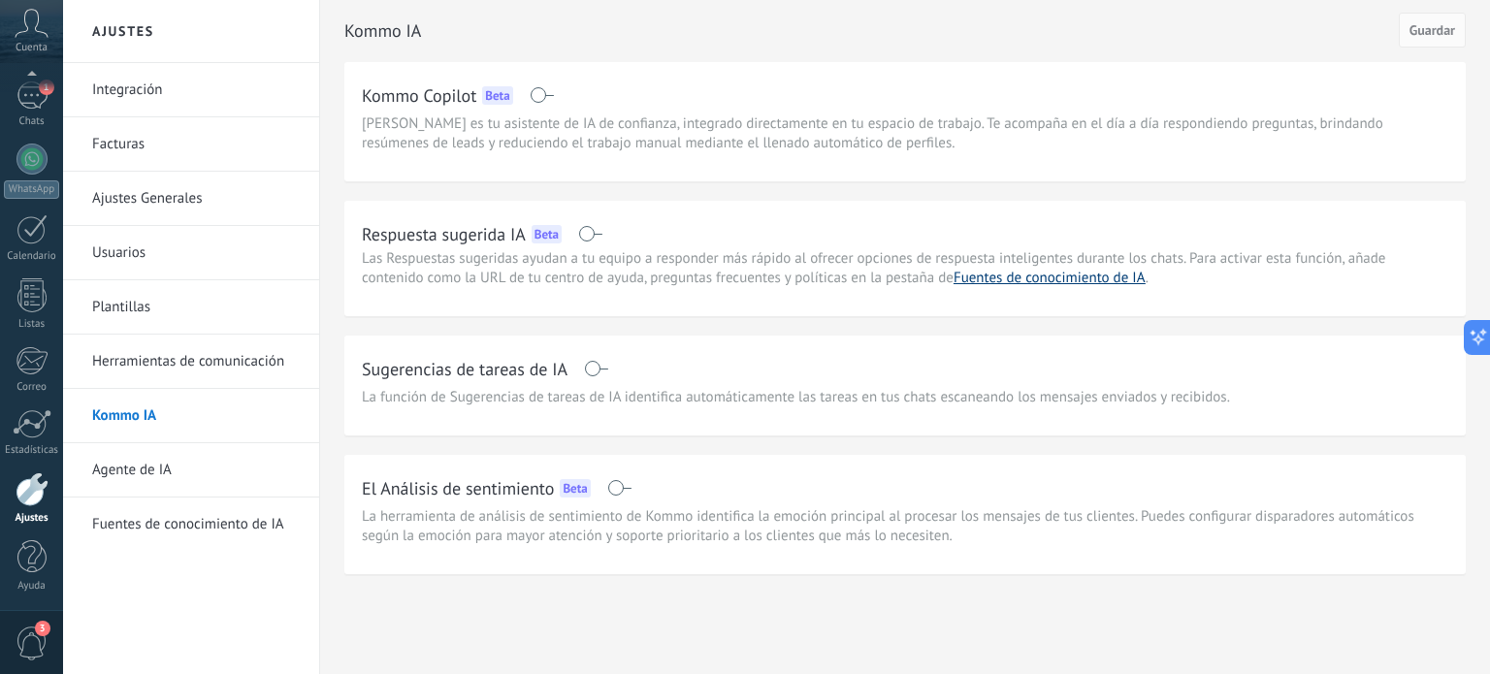
click at [1015, 281] on link "Fuentes de conocimiento de IA" at bounding box center [1049, 278] width 192 height 18
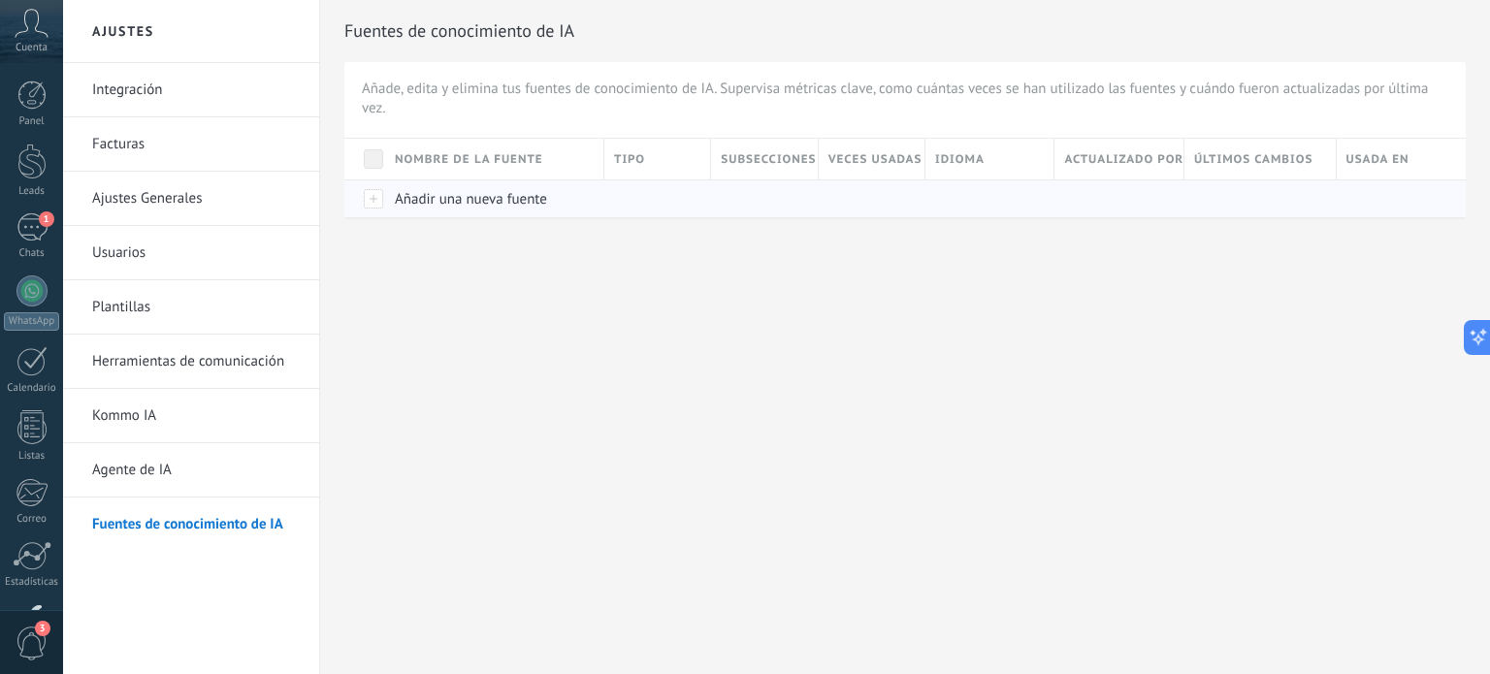
click at [456, 194] on span "Añadir una nueva fuente" at bounding box center [471, 199] width 152 height 18
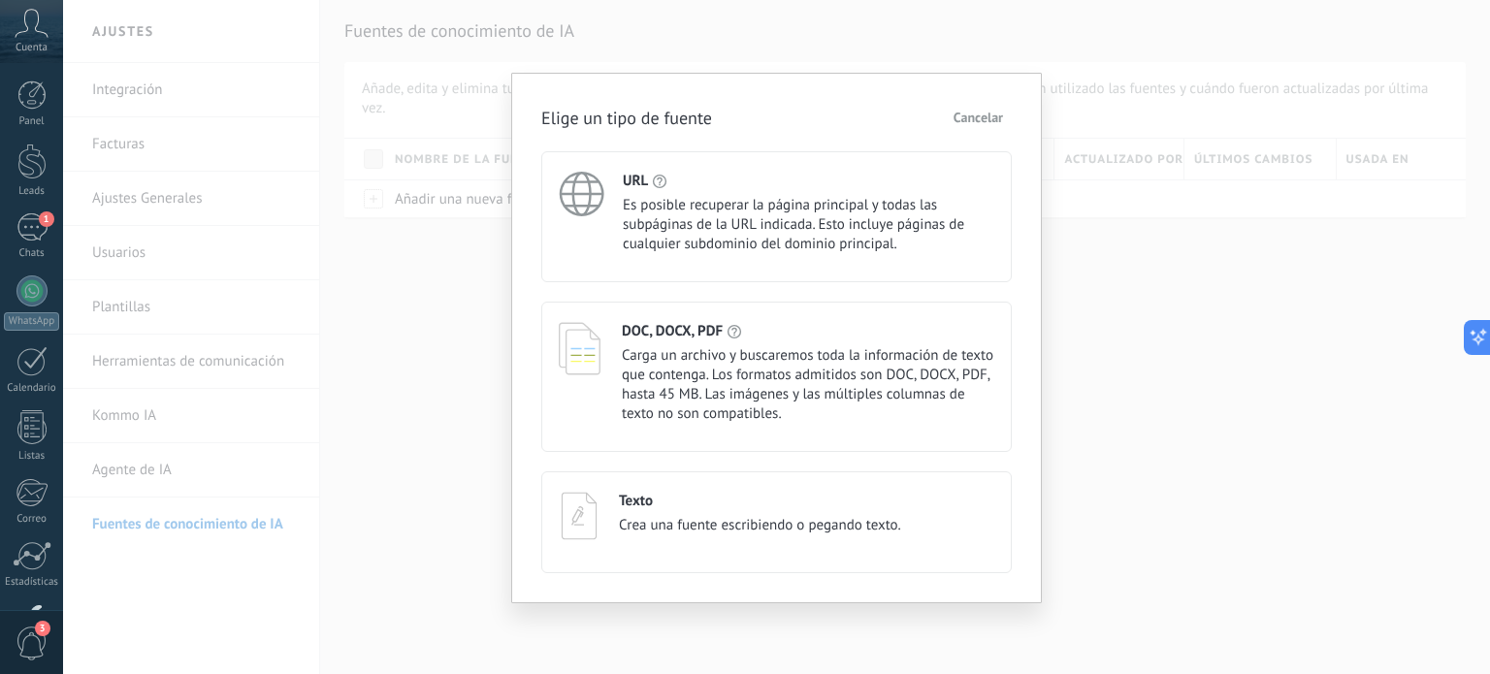
click at [640, 209] on span "Es posible recuperar la página principal y todas las subpáginas de la URL indic…" at bounding box center [808, 225] width 371 height 58
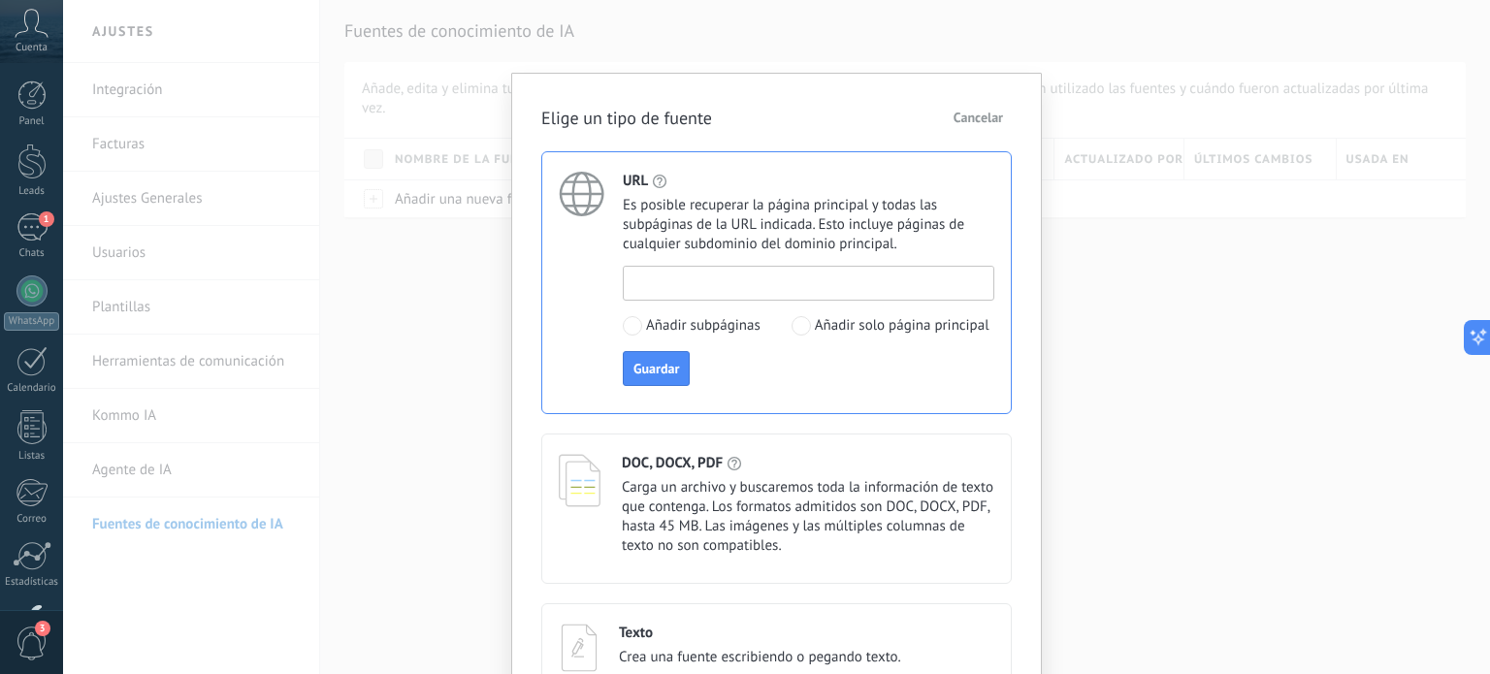
click at [717, 277] on input at bounding box center [809, 282] width 370 height 31
paste input "**********"
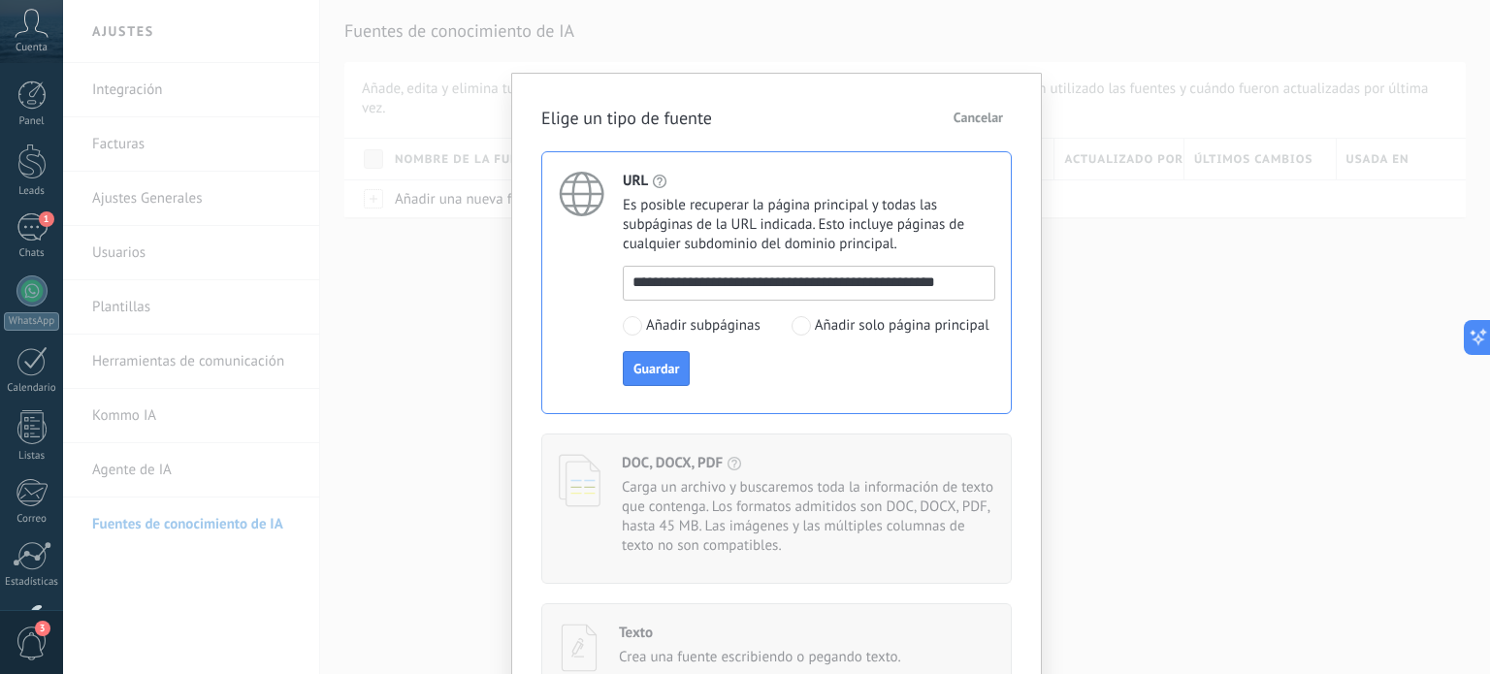
type input "**********"
click at [662, 370] on span "Guardar" at bounding box center [656, 369] width 46 height 14
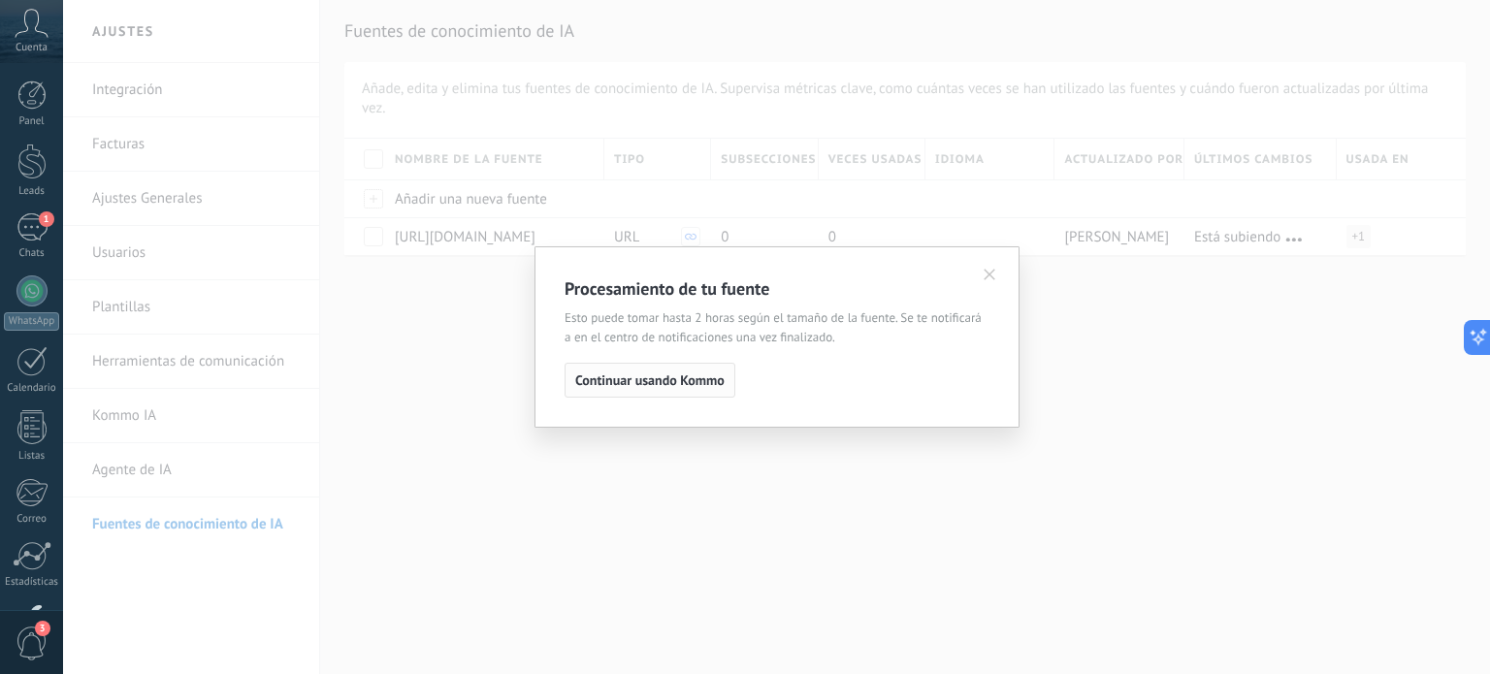
click at [627, 381] on span "Continuar usando Kommo" at bounding box center [649, 380] width 149 height 14
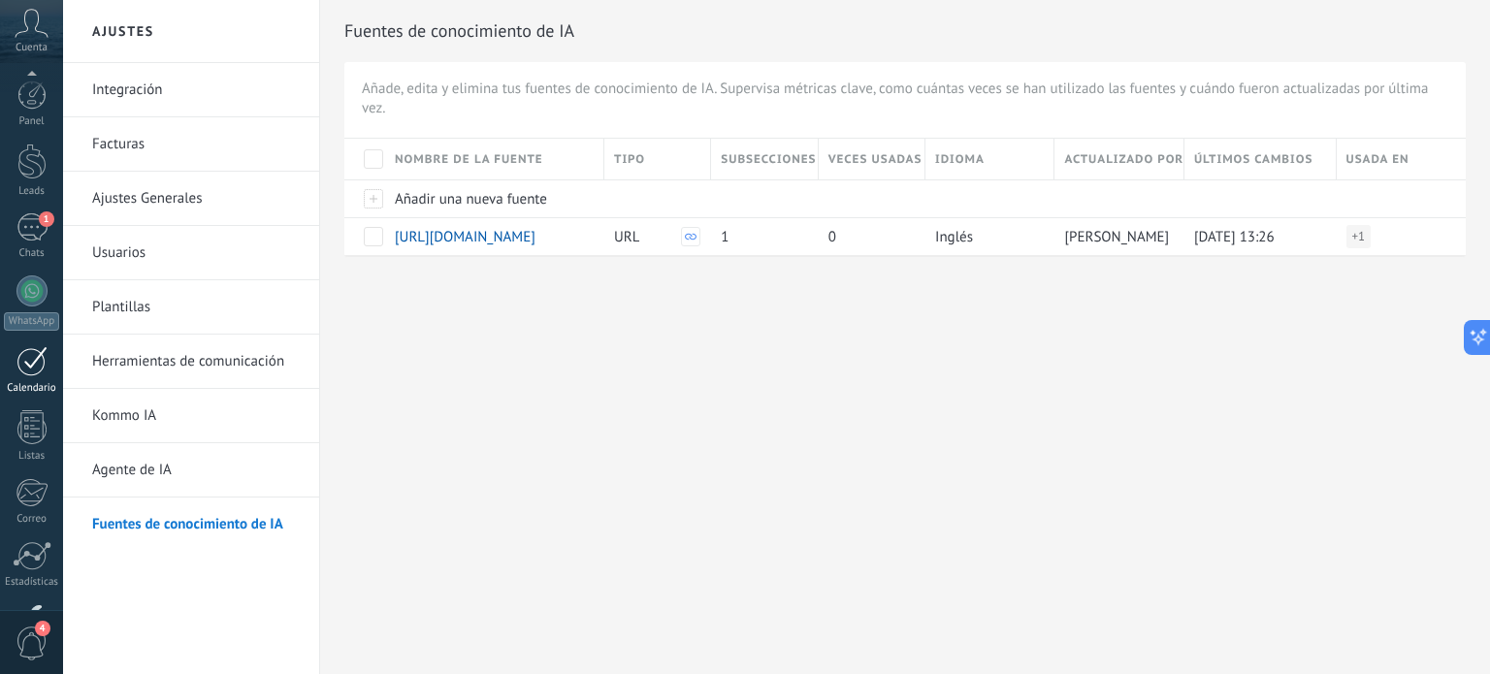
scroll to position [132, 0]
click at [35, 229] on div at bounding box center [31, 229] width 31 height 30
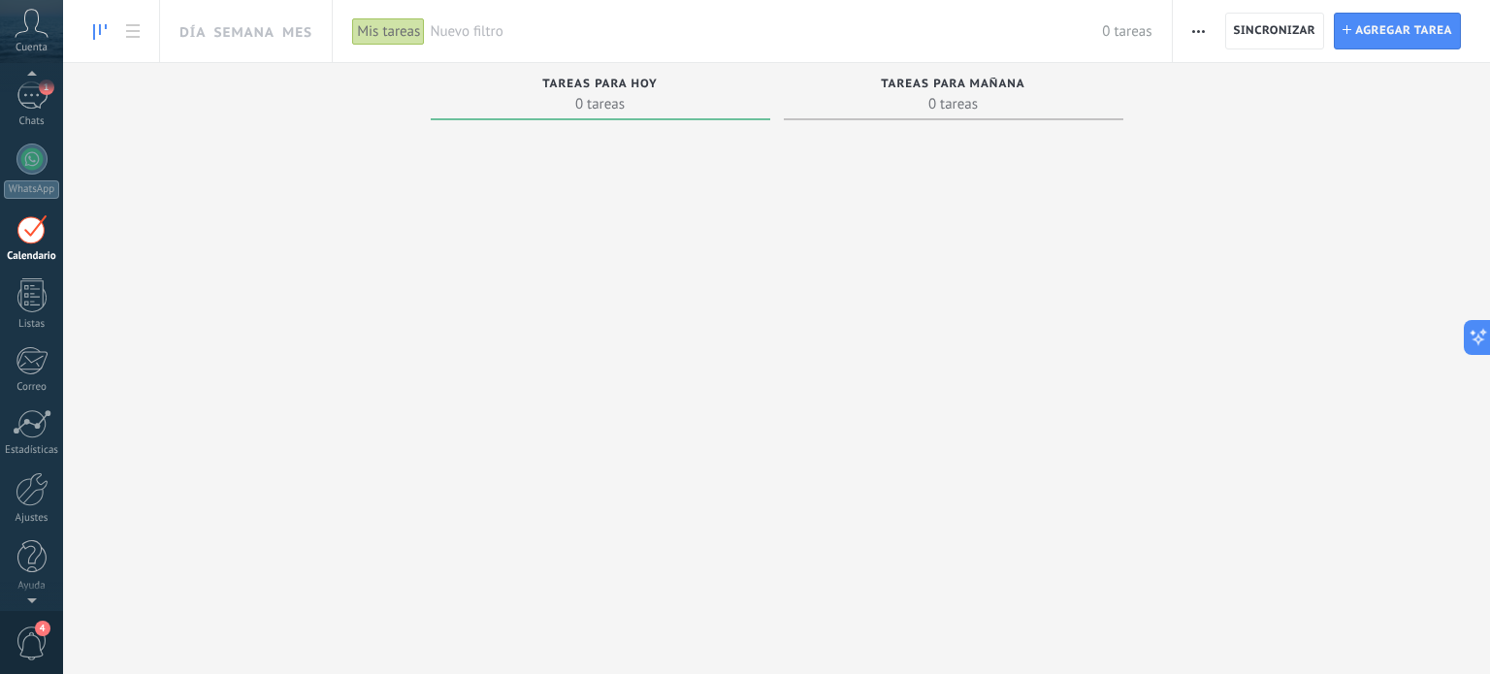
click at [30, 88] on div at bounding box center [31, 77] width 63 height 29
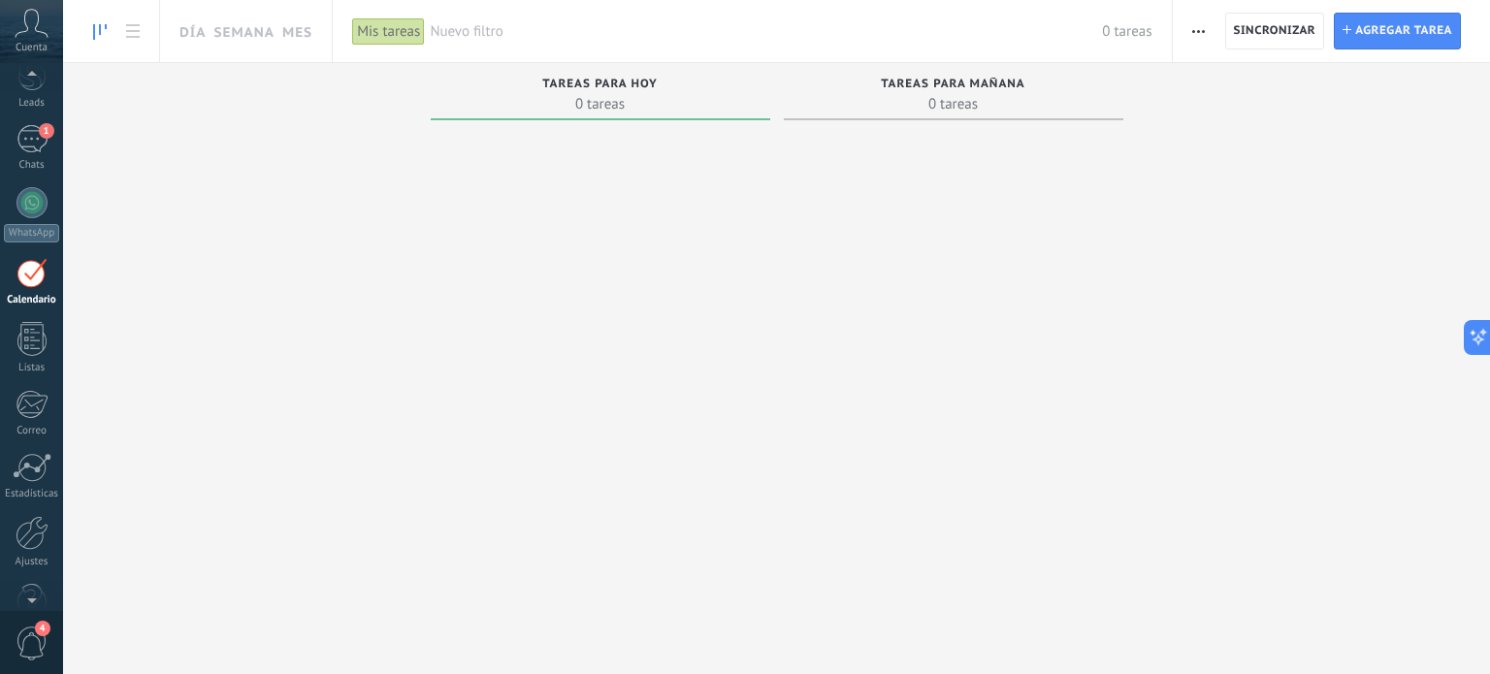
scroll to position [54, 0]
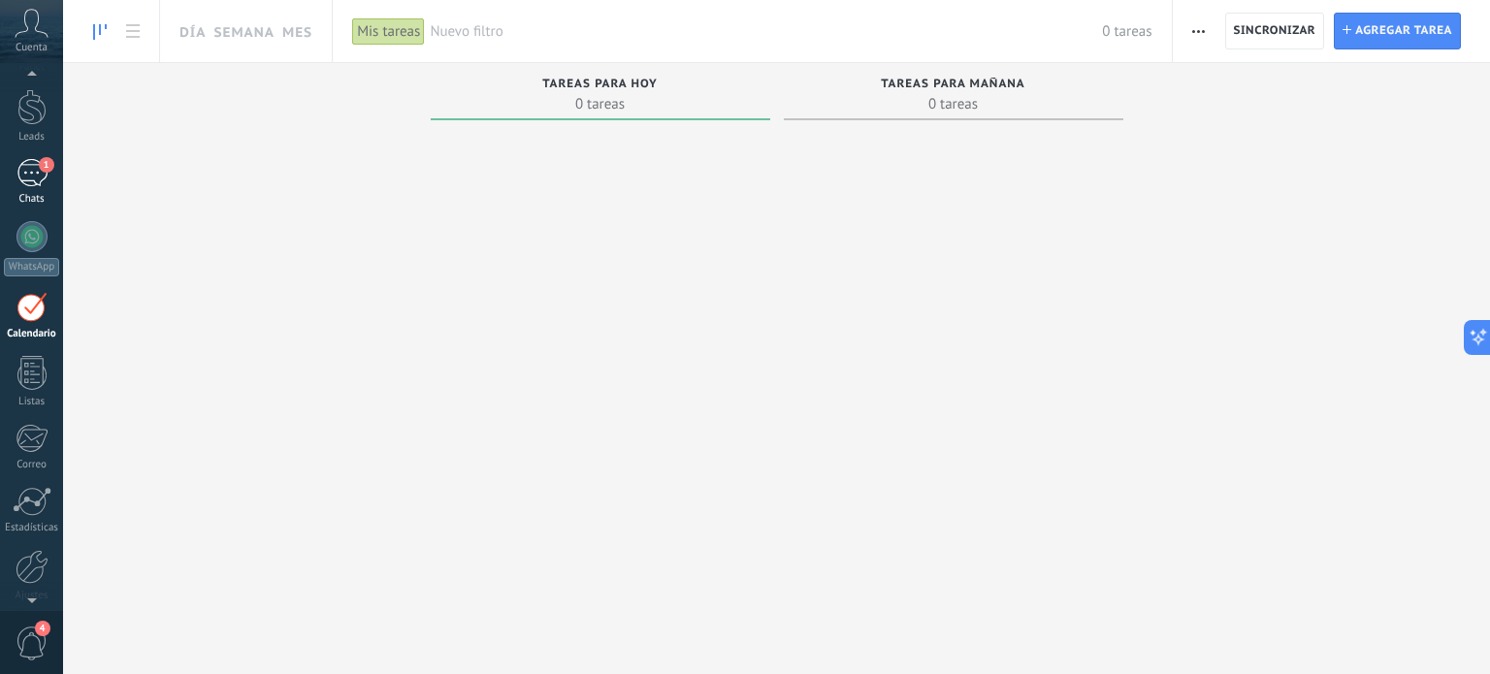
click at [37, 166] on div "1" at bounding box center [31, 173] width 31 height 28
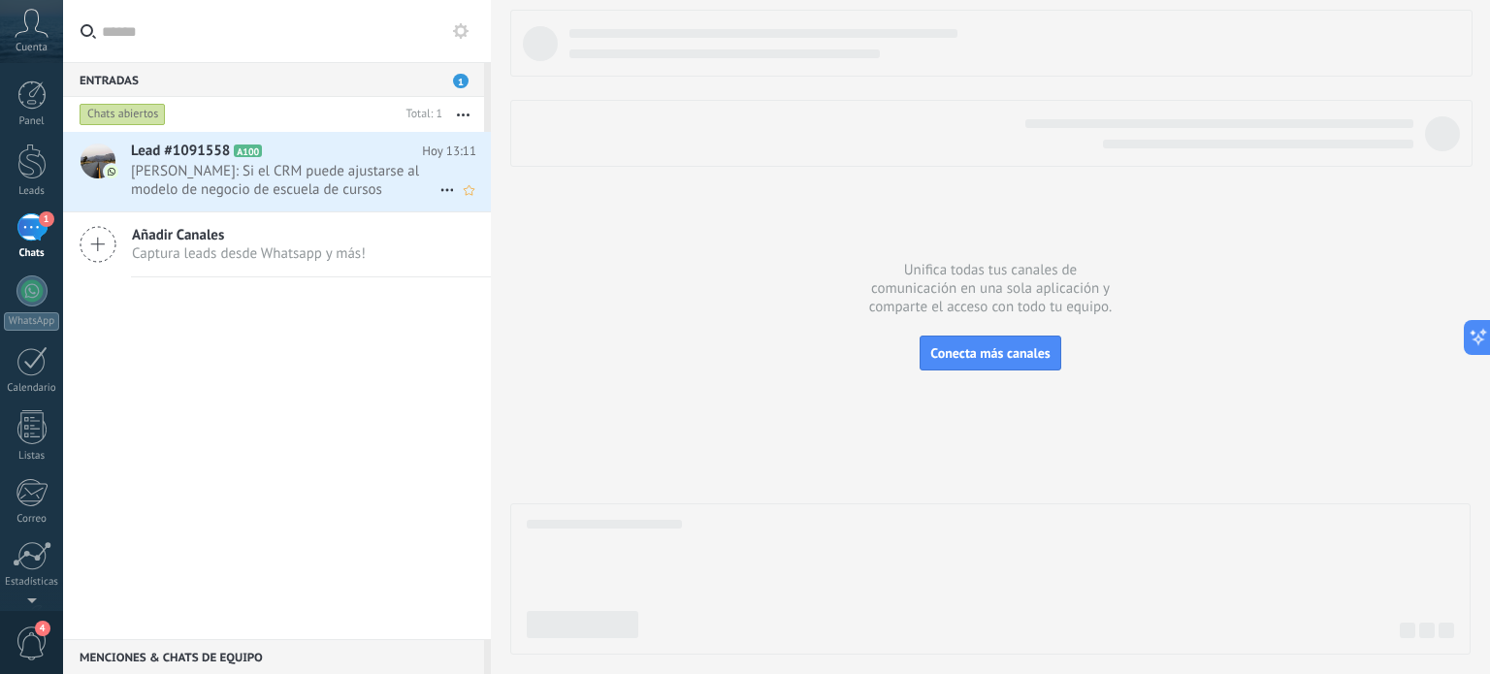
click at [346, 187] on span "[PERSON_NAME]: Si el CRM puede ajustarse al modelo de negocio de escuela de cur…" at bounding box center [285, 180] width 308 height 37
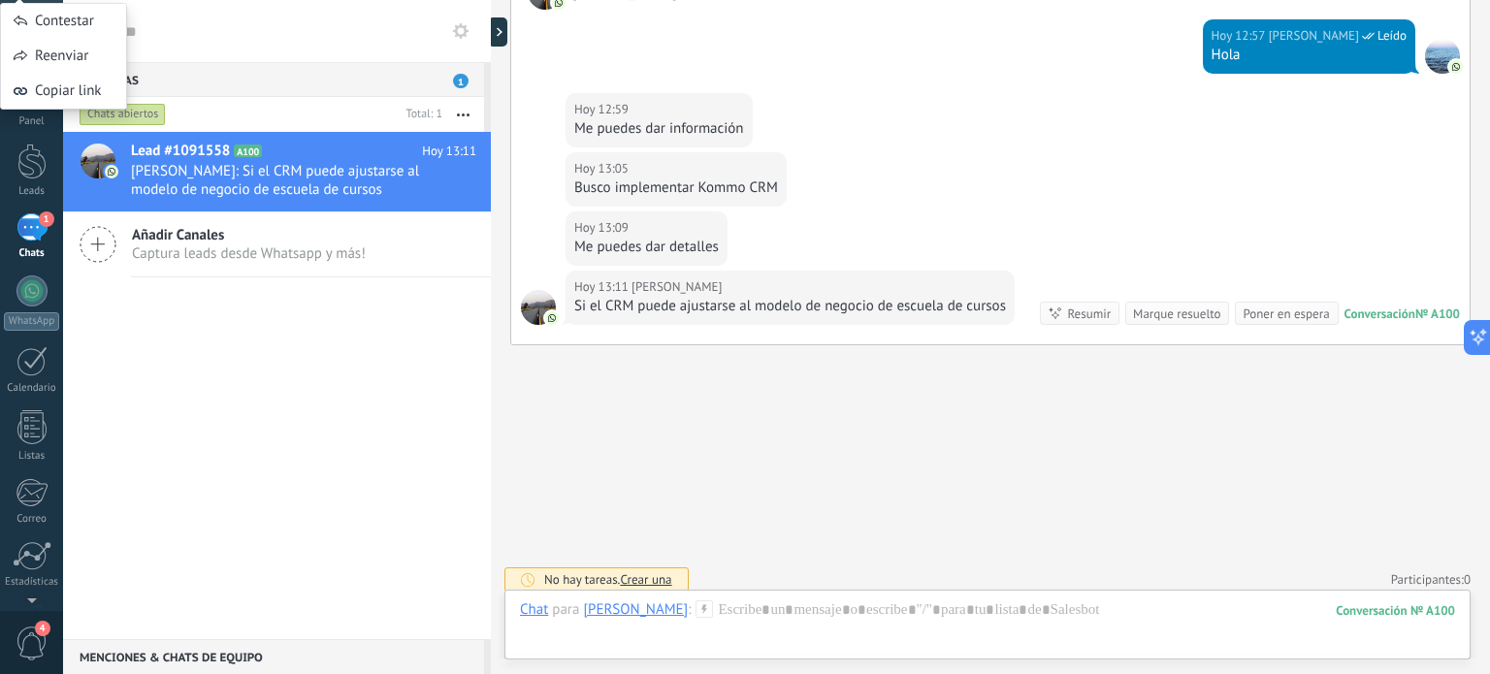
scroll to position [341, 0]
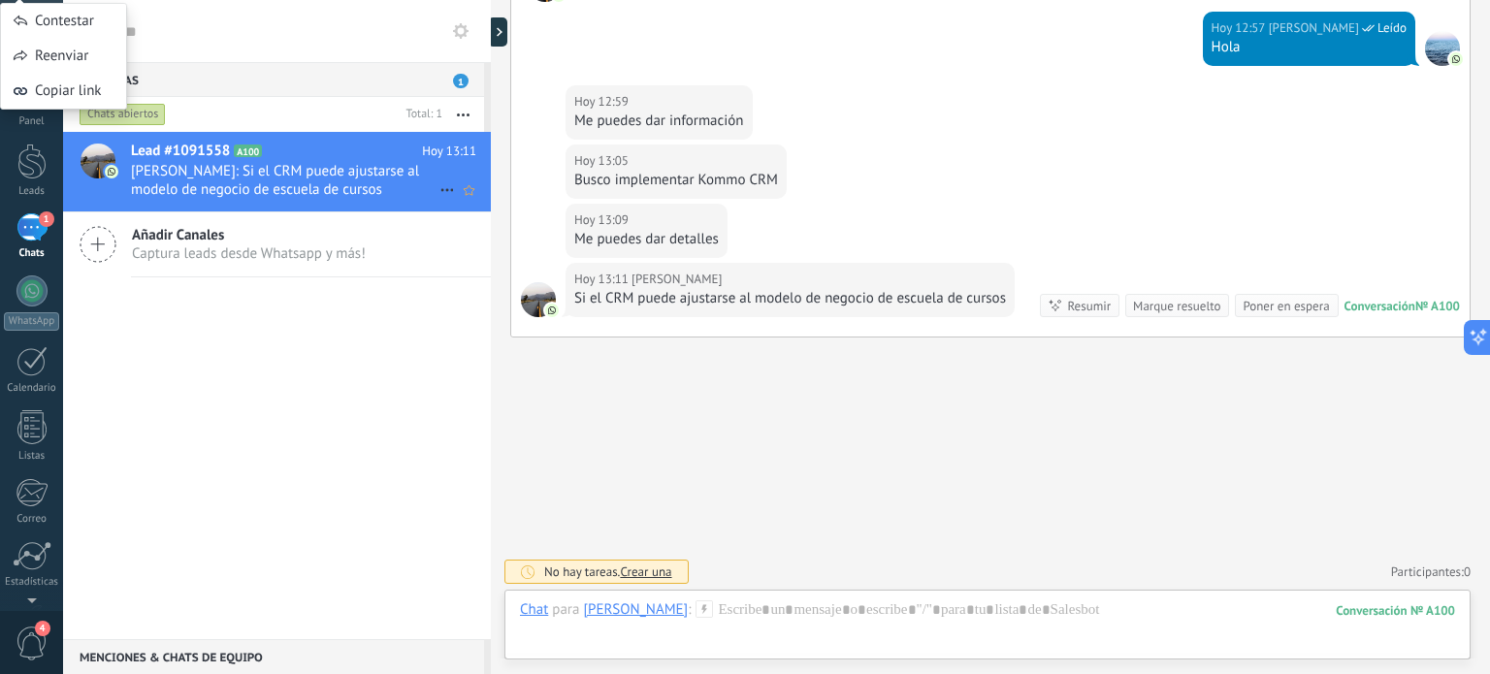
click at [340, 187] on span "[PERSON_NAME]: Si el CRM puede ajustarse al modelo de negocio de escuela de cur…" at bounding box center [285, 180] width 308 height 37
click at [137, 78] on div "Entradas 1" at bounding box center [273, 79] width 421 height 35
click at [38, 233] on div "1" at bounding box center [31, 227] width 31 height 28
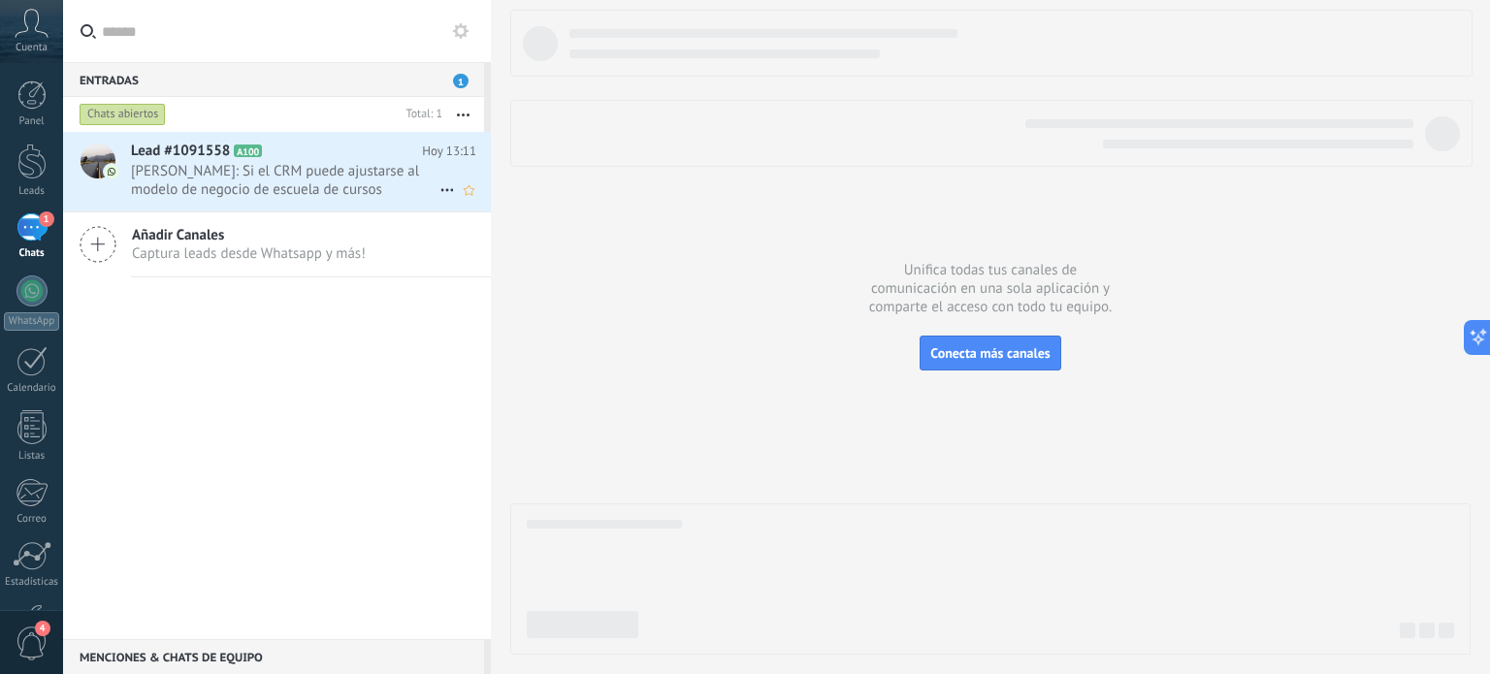
click at [281, 170] on span "[PERSON_NAME]: Si el CRM puede ajustarse al modelo de negocio de escuela de cur…" at bounding box center [285, 180] width 308 height 37
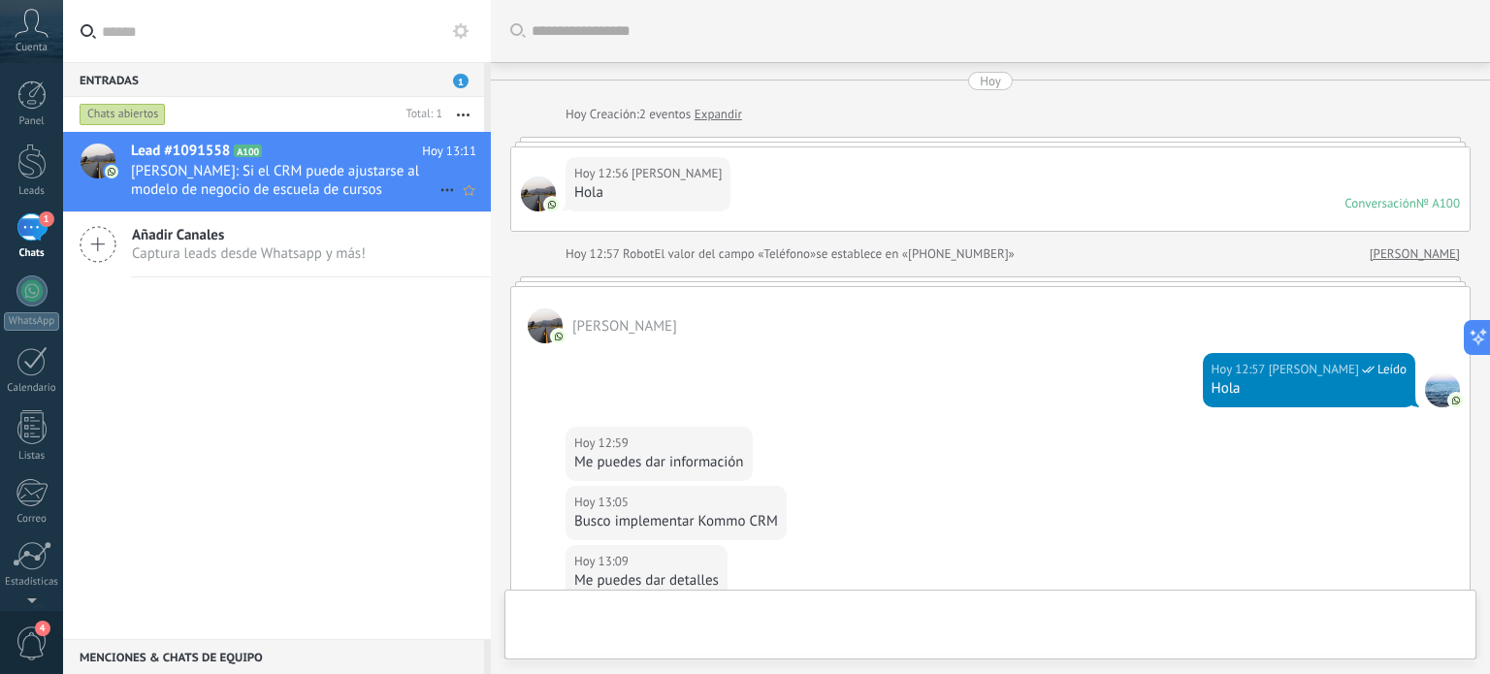
scroll to position [341, 0]
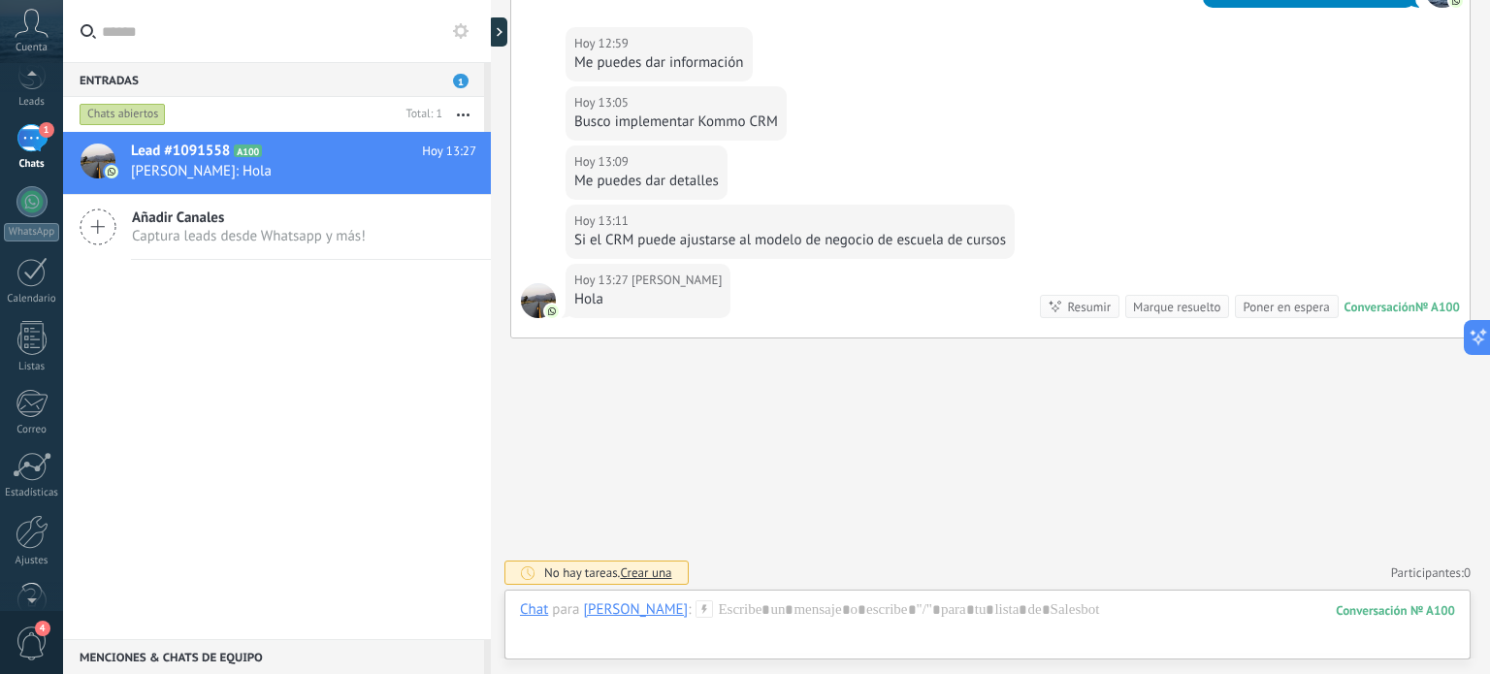
scroll to position [132, 0]
click at [31, 493] on div at bounding box center [32, 489] width 33 height 34
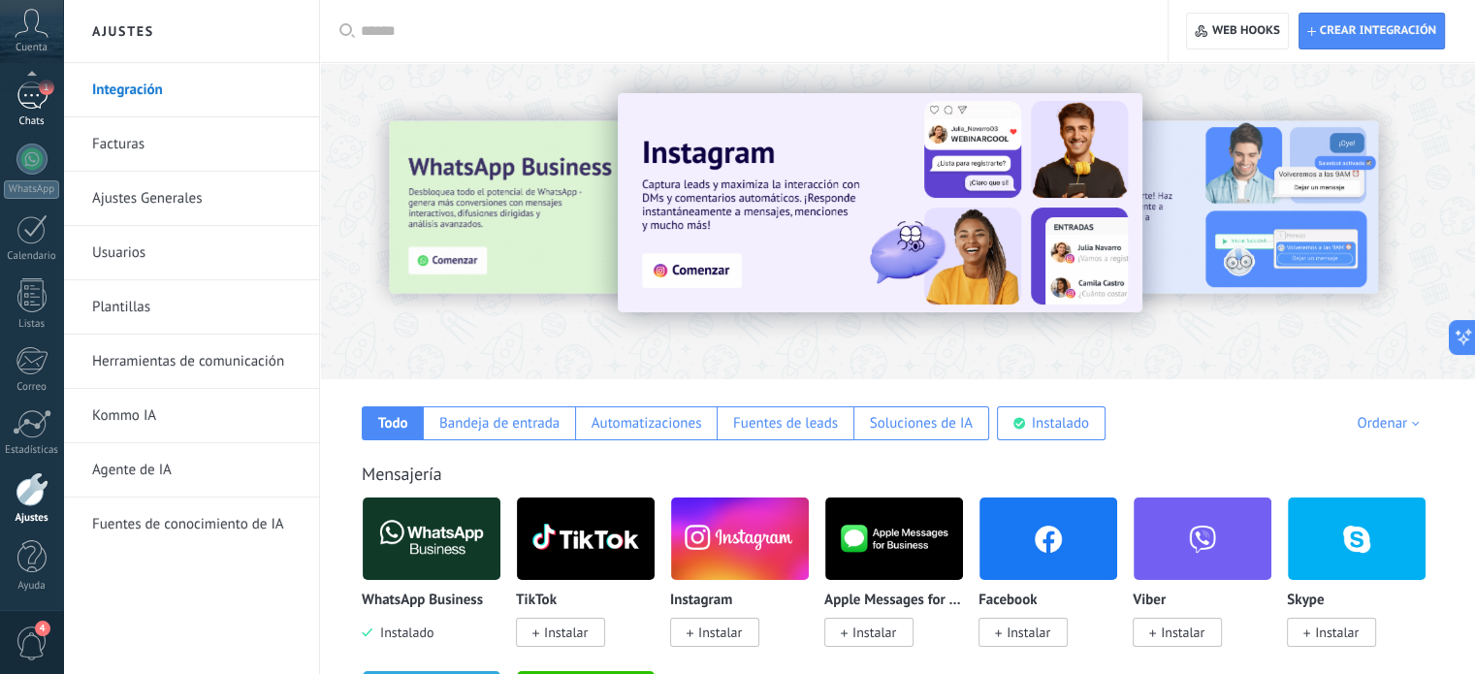
click at [31, 92] on div "1" at bounding box center [31, 95] width 31 height 28
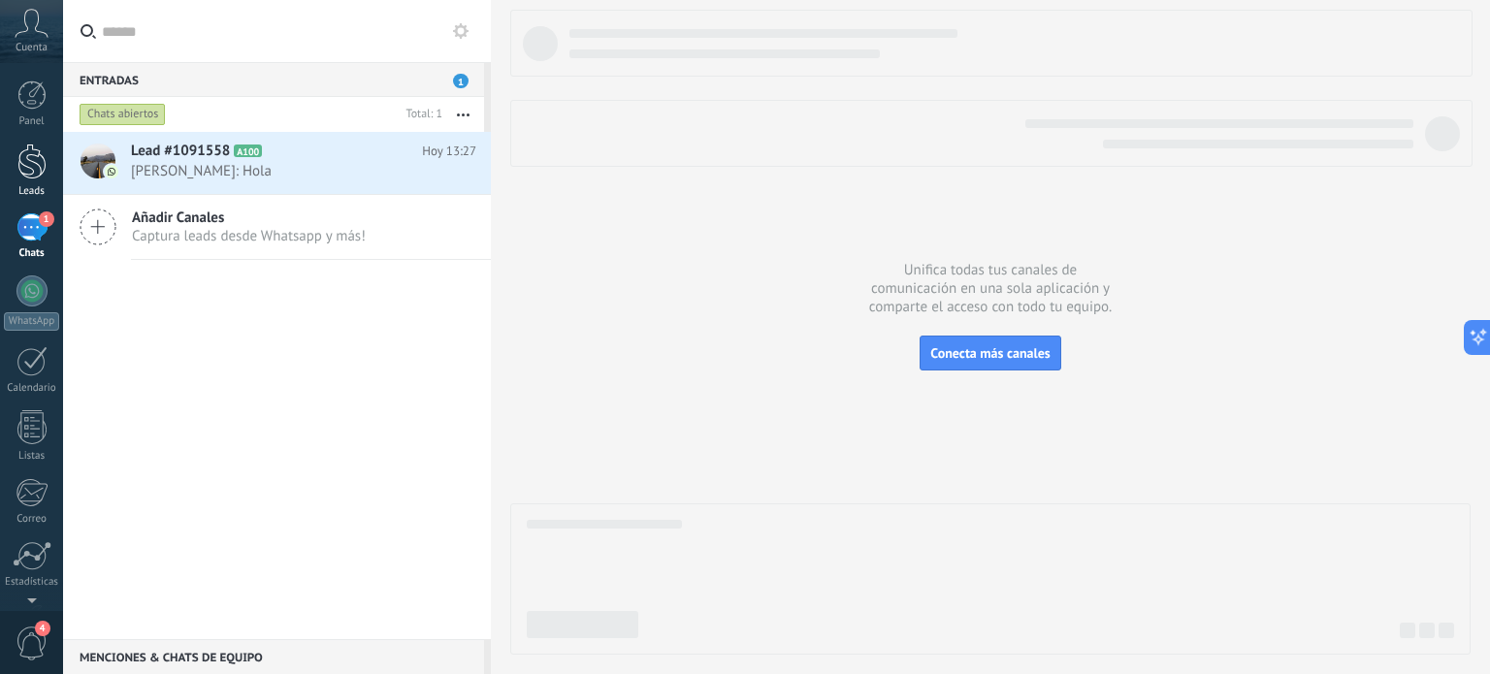
click at [32, 177] on div at bounding box center [31, 162] width 29 height 36
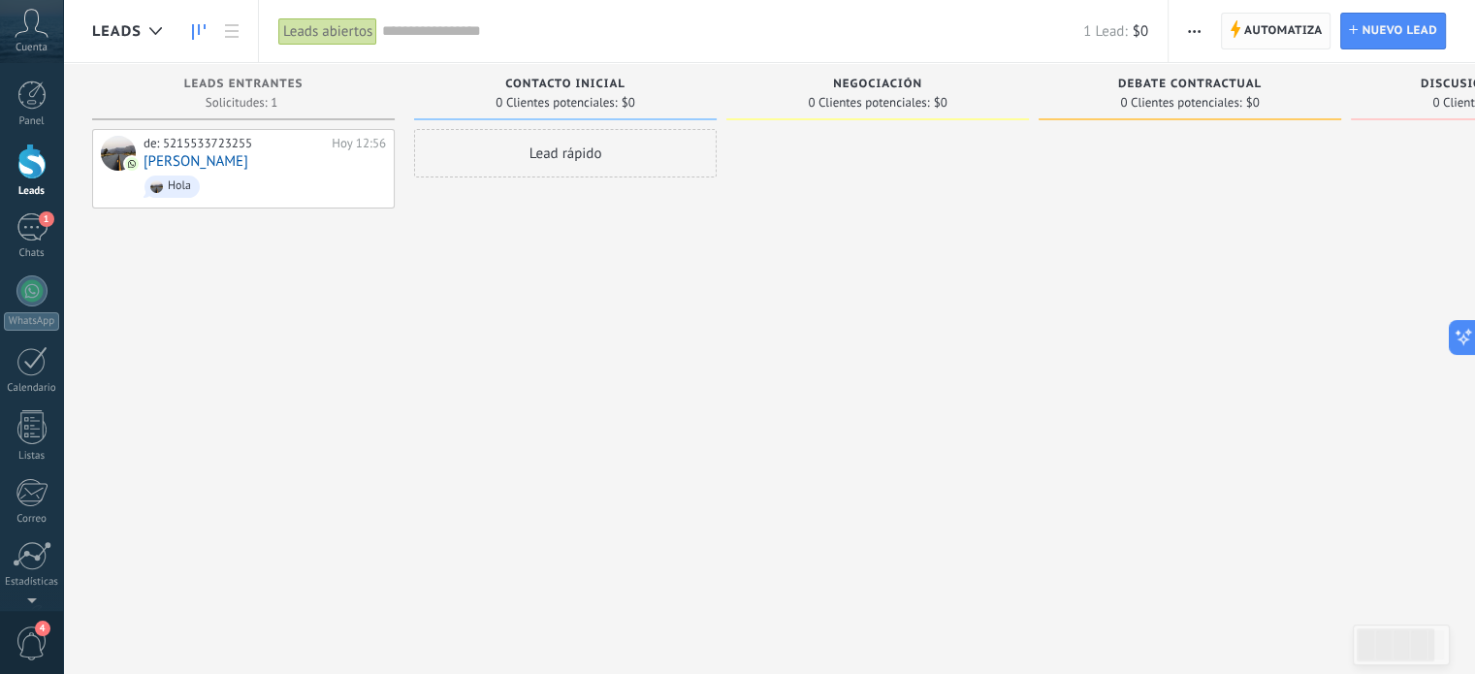
click at [1261, 22] on span "Automatiza" at bounding box center [1283, 31] width 79 height 35
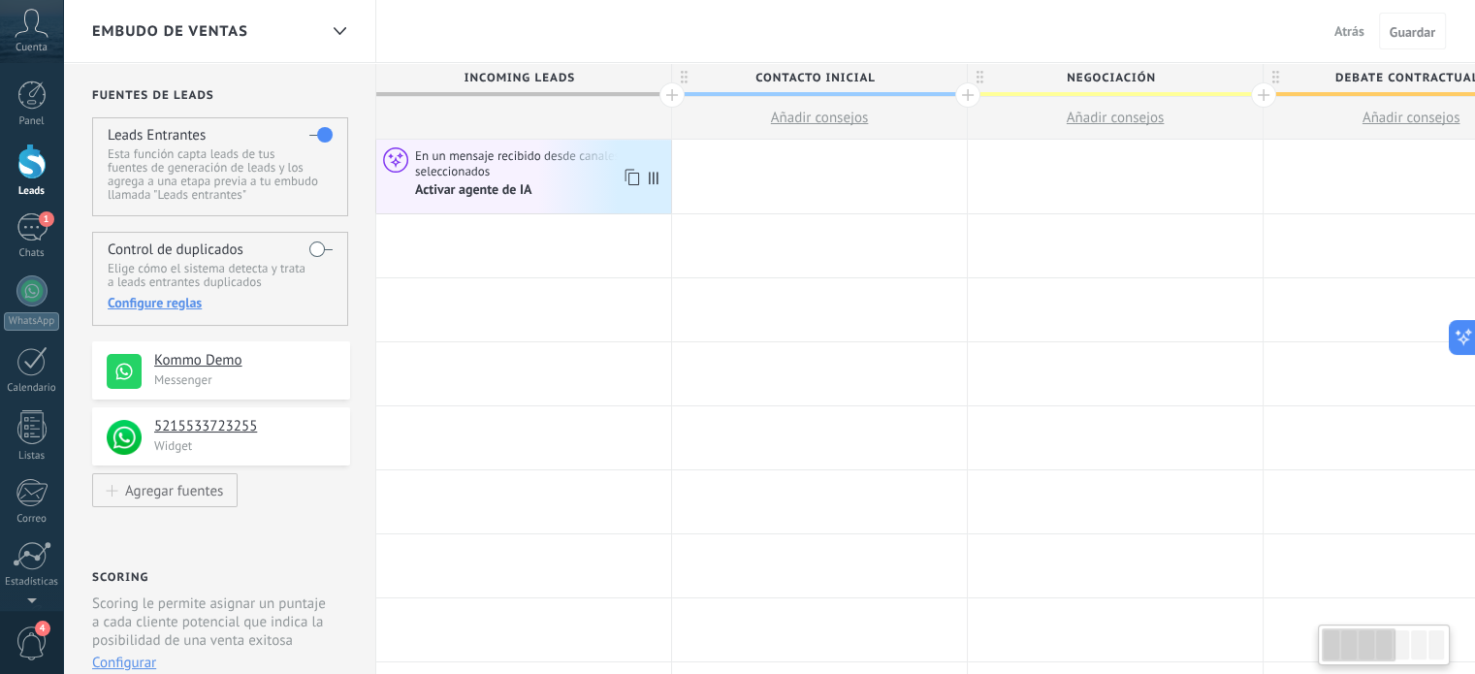
click at [519, 188] on div "Activar agente de IA" at bounding box center [474, 189] width 119 height 17
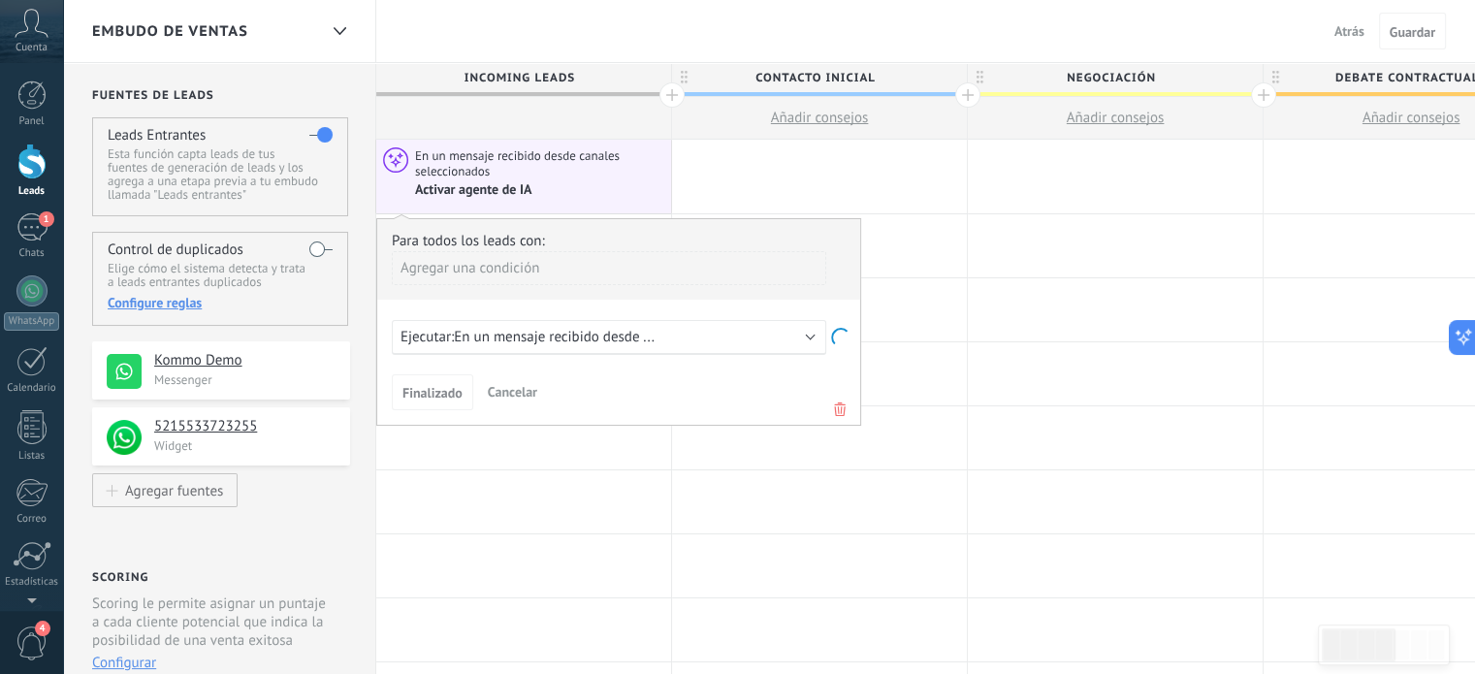
click at [519, 188] on div "Activar agente de IA" at bounding box center [474, 189] width 119 height 17
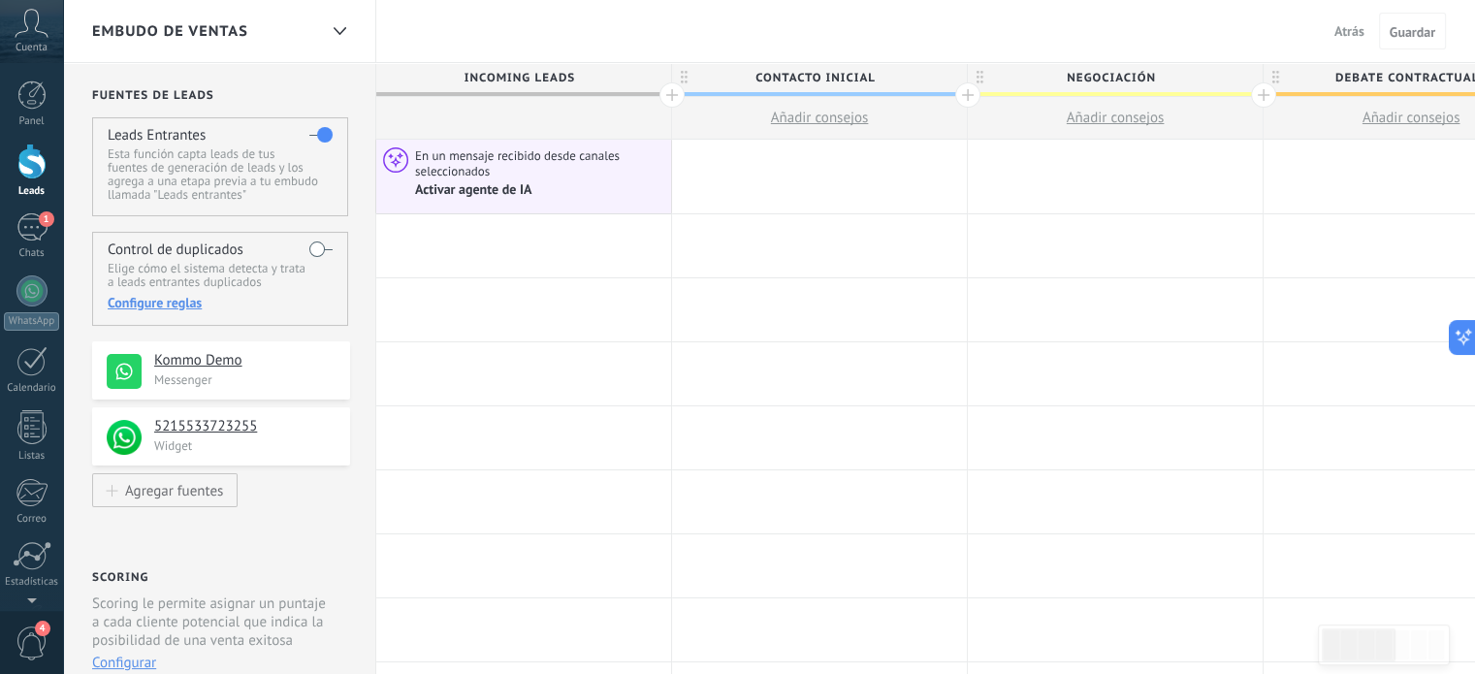
click at [519, 188] on div "Activar agente de IA" at bounding box center [474, 189] width 119 height 17
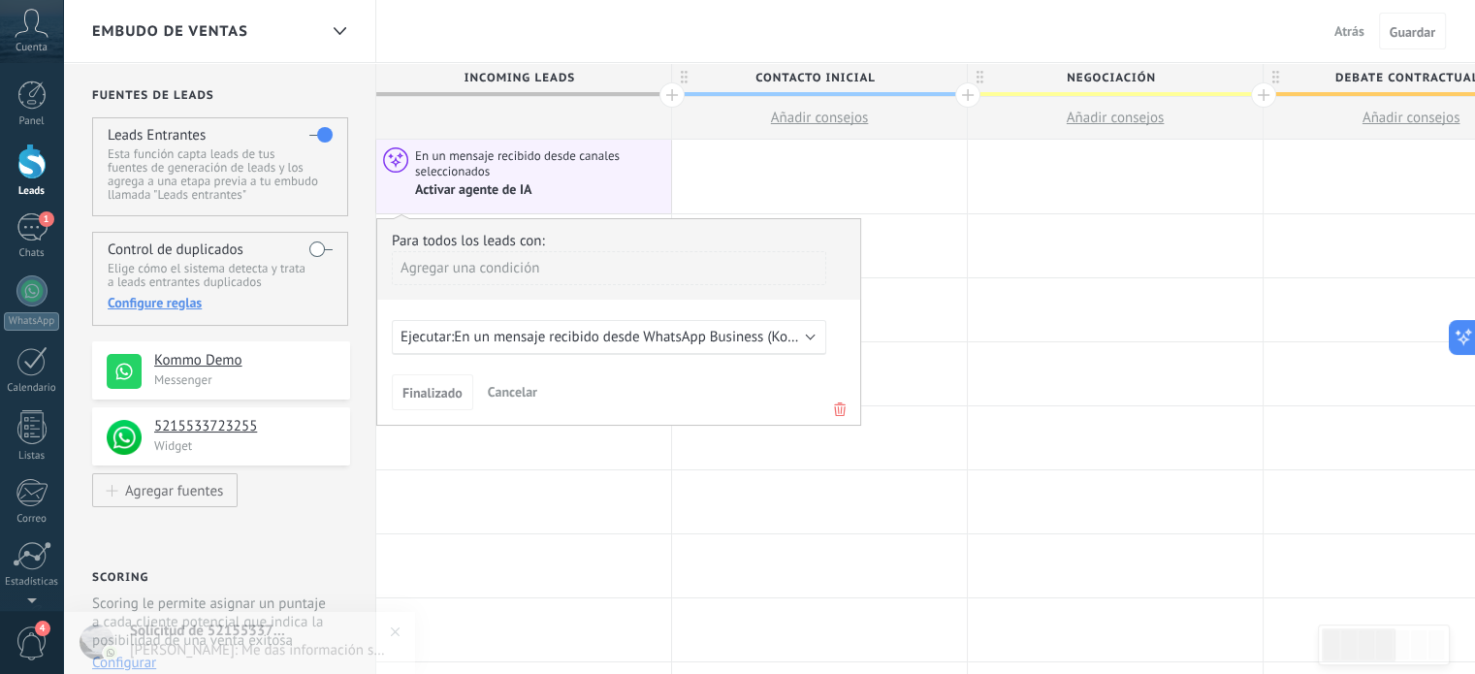
click at [466, 269] on div "Agregar una condición" at bounding box center [609, 268] width 434 height 34
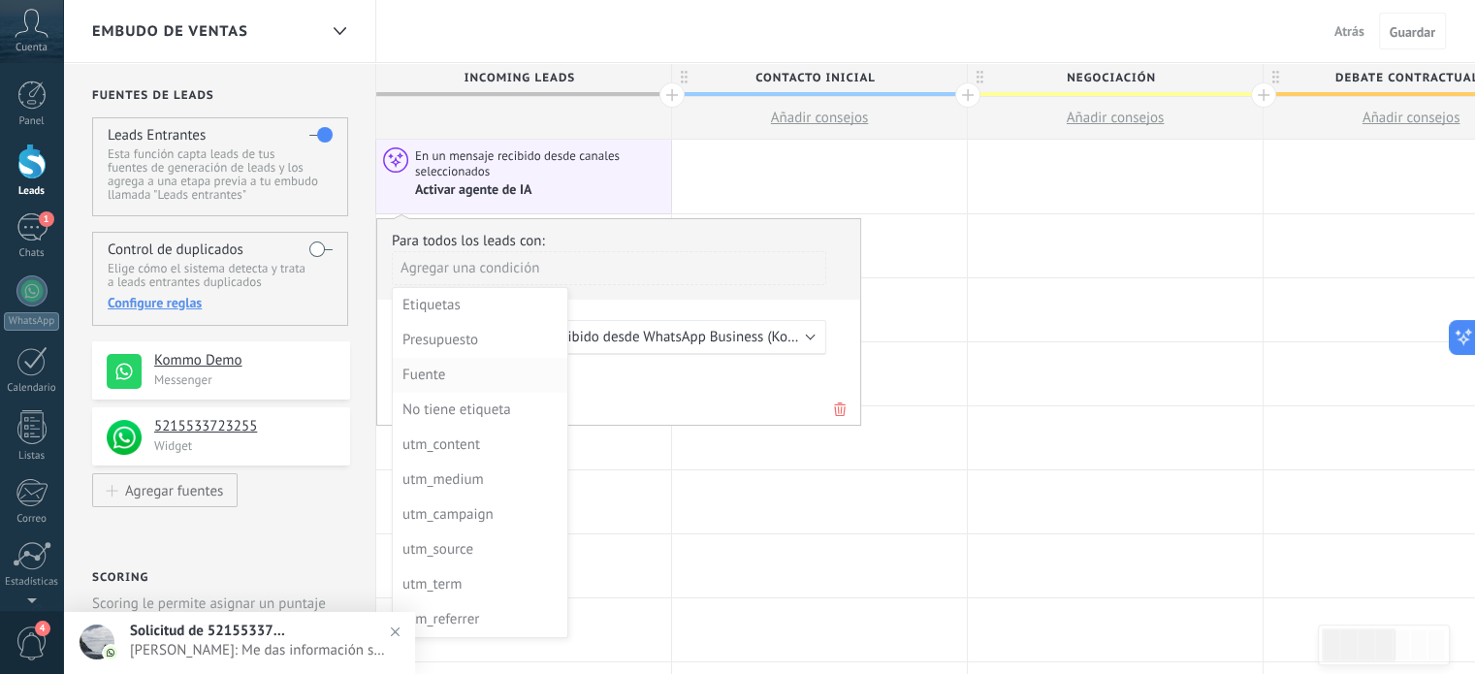
click at [429, 379] on div "Fuente" at bounding box center [477, 375] width 151 height 27
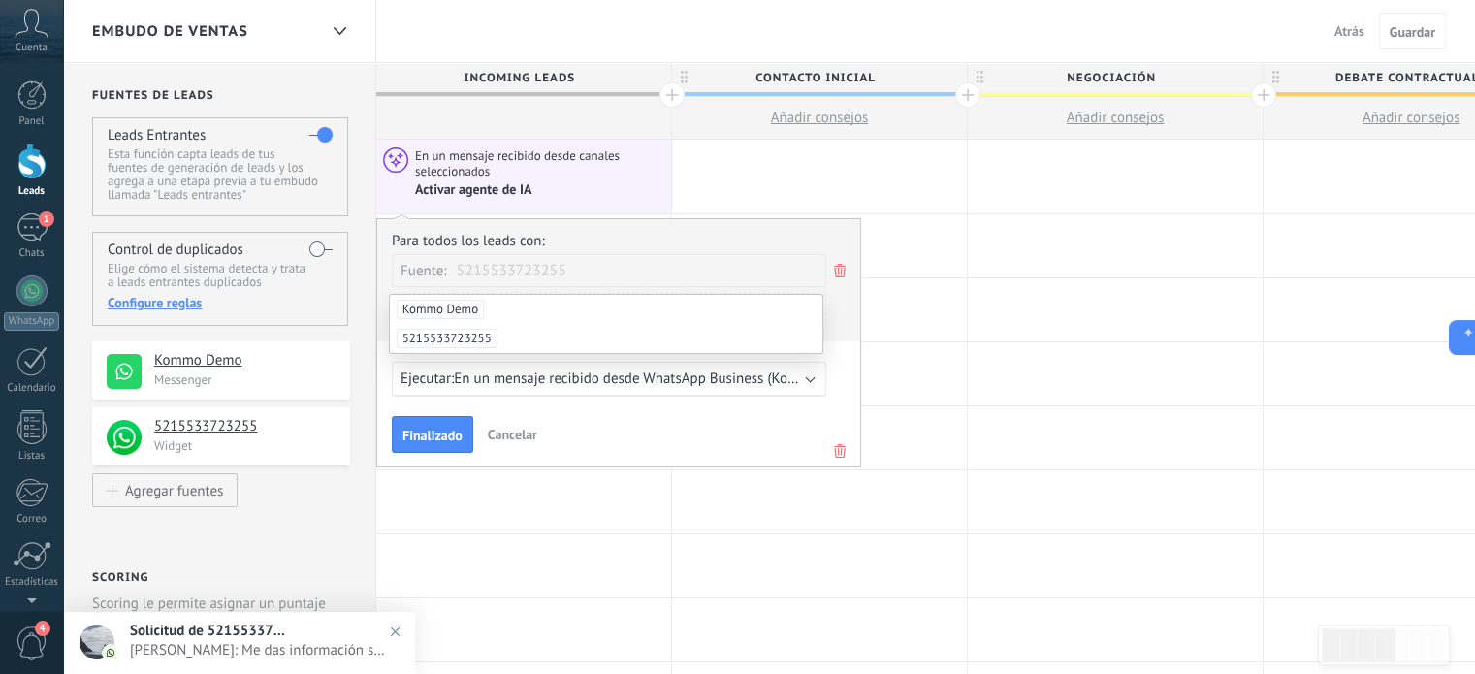
click at [463, 336] on span "5215533723255" at bounding box center [447, 338] width 101 height 19
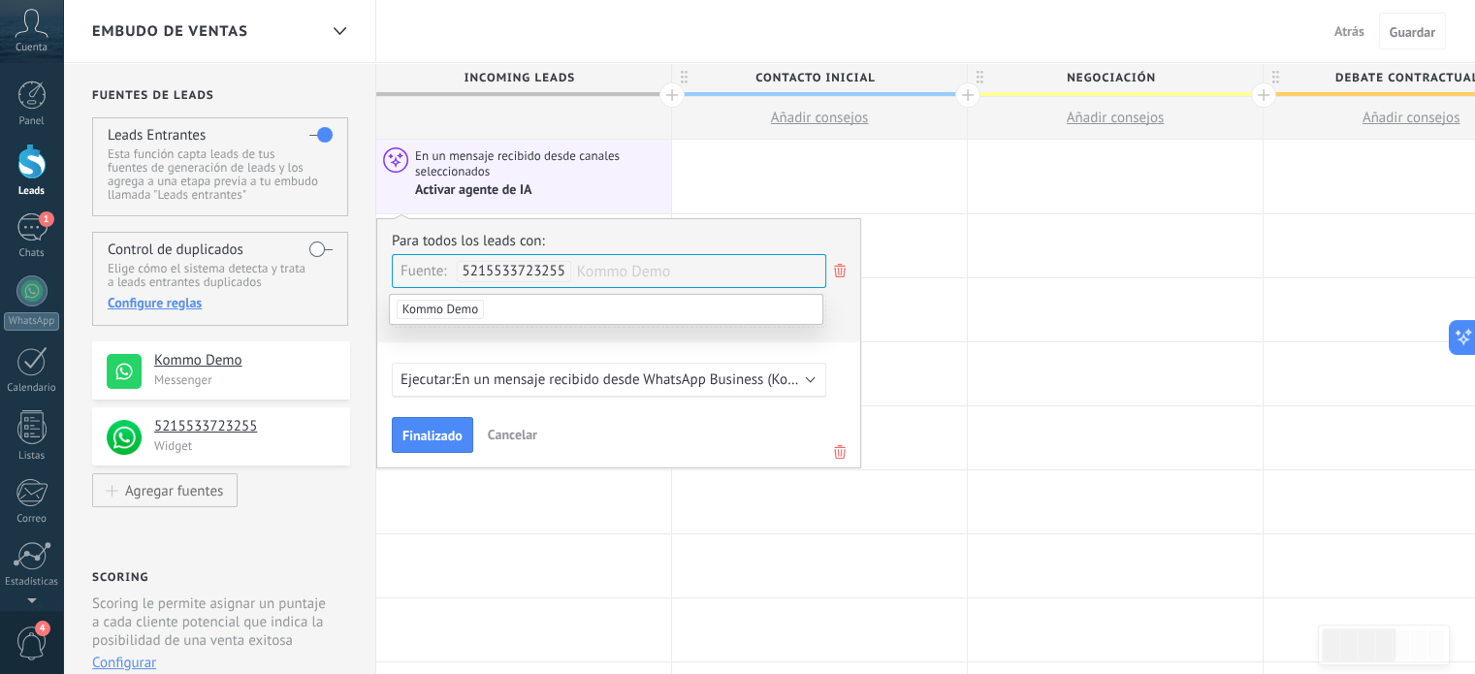
click at [575, 384] on span "En un mensaje recibido desde WhatsApp Business (Kommo Demo)" at bounding box center [658, 379] width 409 height 18
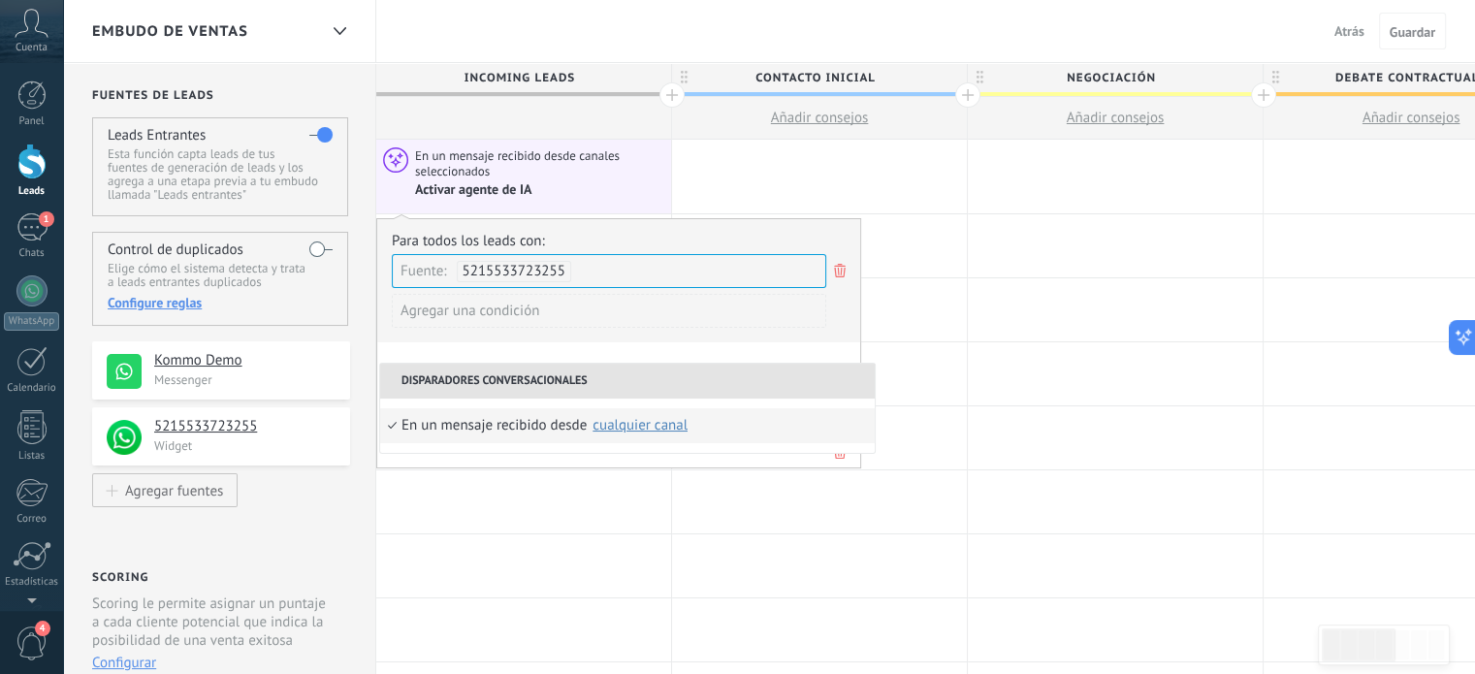
click at [629, 423] on div "cualquier canal" at bounding box center [640, 425] width 95 height 15
click at [614, 424] on div "cualquier canal" at bounding box center [640, 425] width 95 height 15
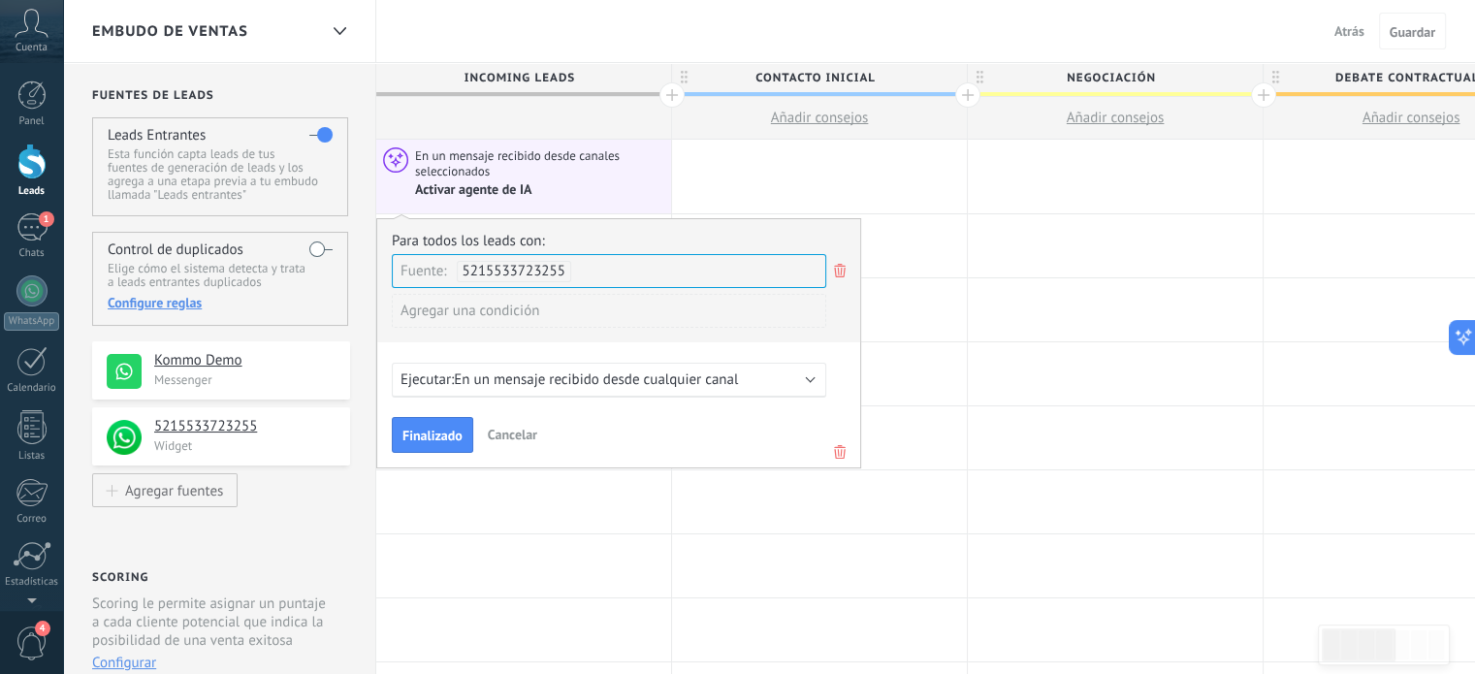
click at [443, 384] on span "Ejecutar:" at bounding box center [427, 379] width 53 height 18
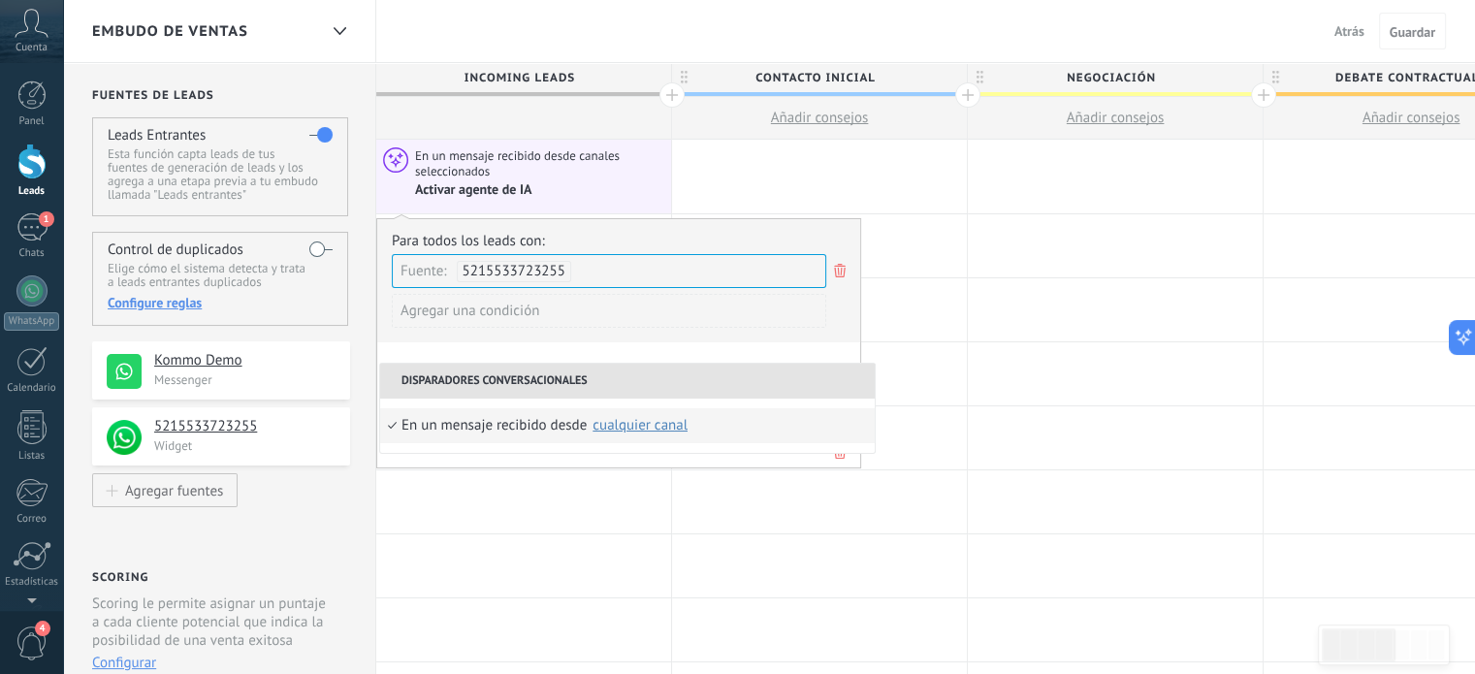
click at [396, 419] on li "En un mensaje recibido desde Ninguno Kommo Demo cualquier canal" at bounding box center [627, 425] width 495 height 35
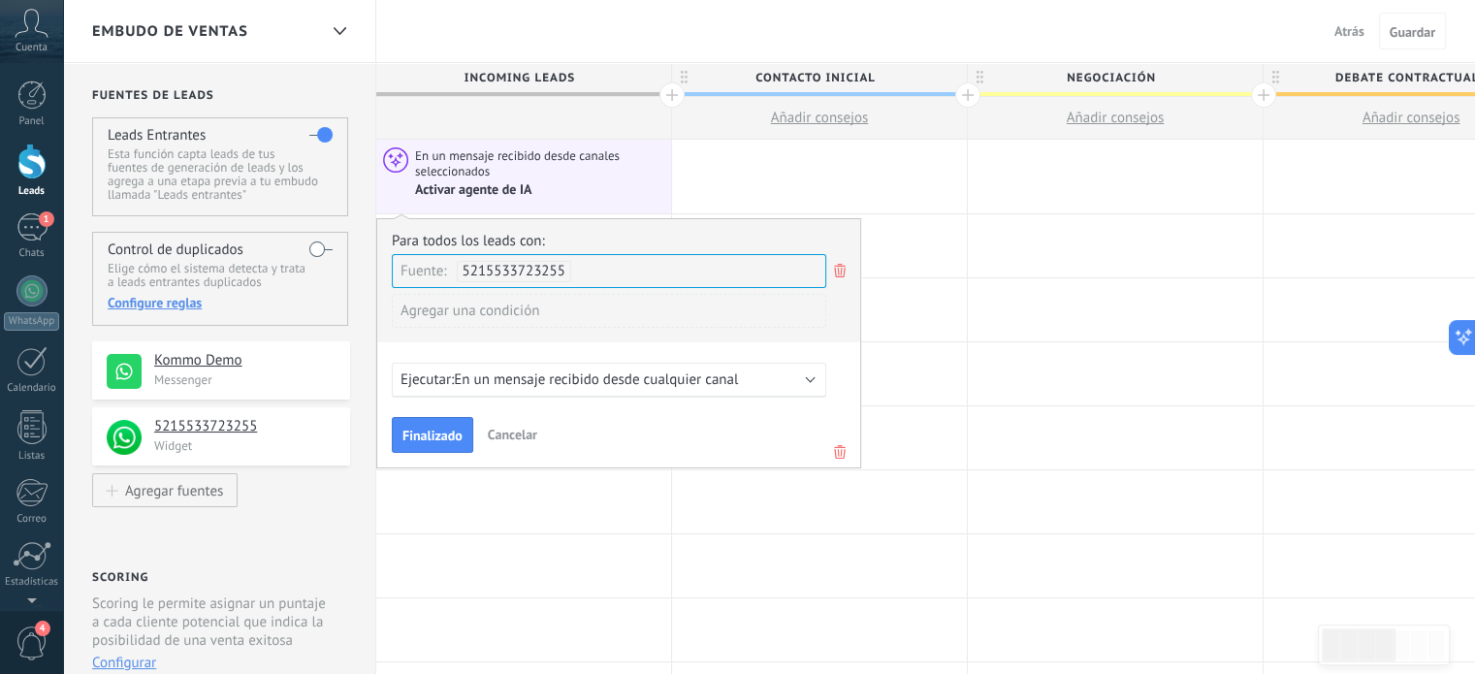
click at [415, 315] on div "Agregar una condición" at bounding box center [609, 311] width 434 height 34
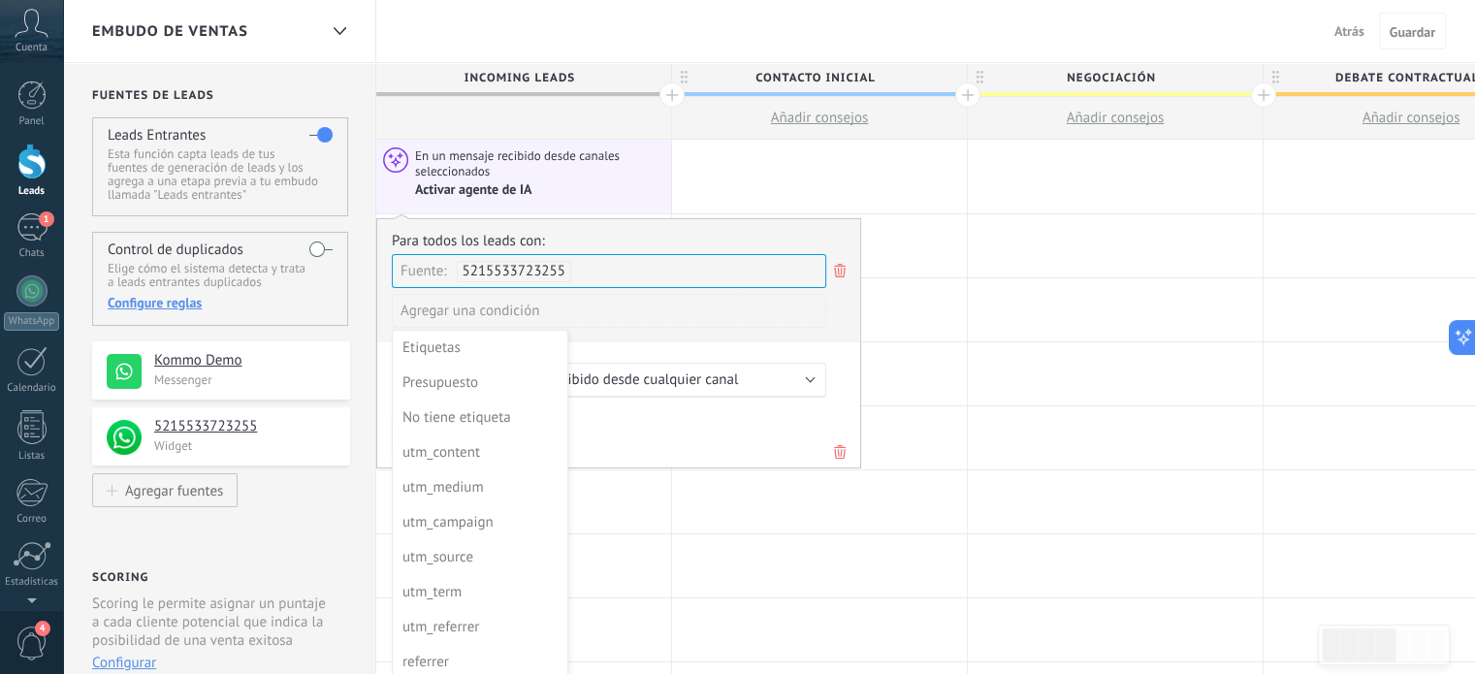
click at [427, 309] on div at bounding box center [618, 342] width 483 height 247
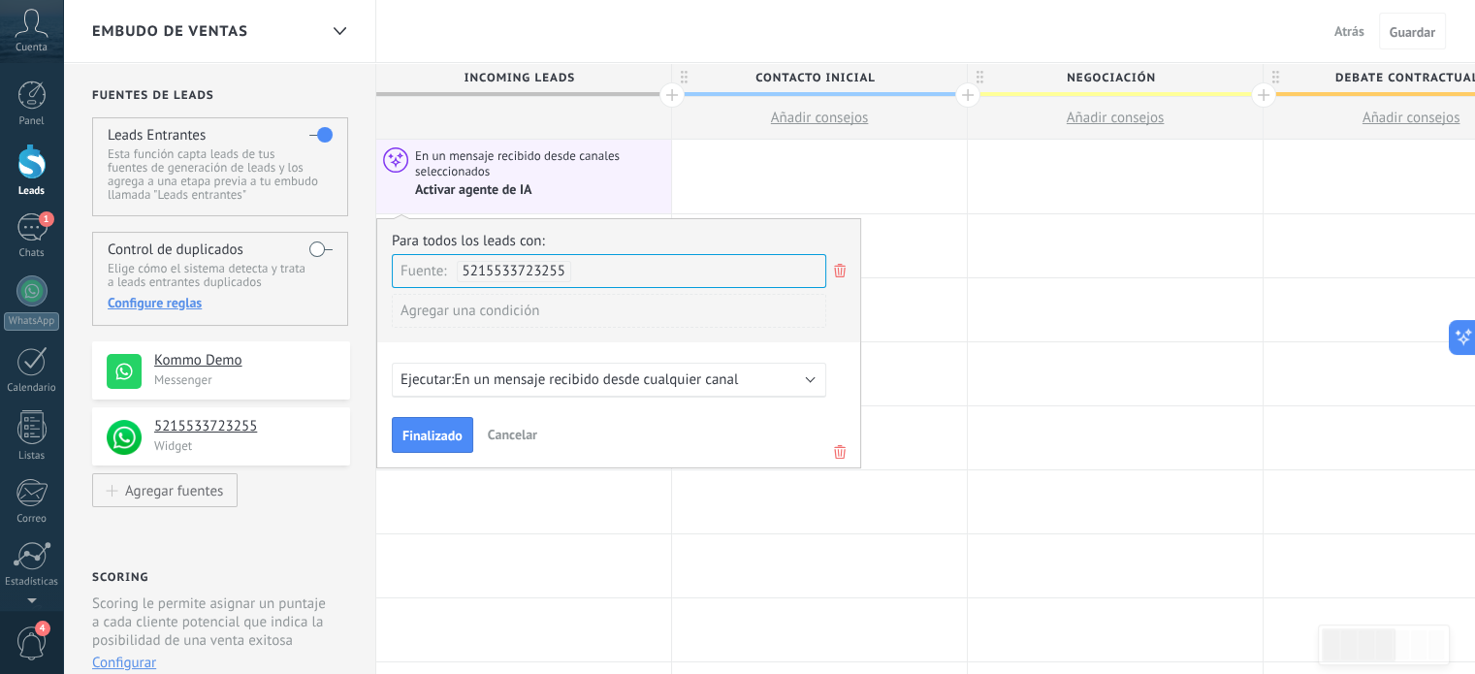
click at [574, 375] on span "En un mensaje recibido desde cualquier canal" at bounding box center [596, 379] width 284 height 18
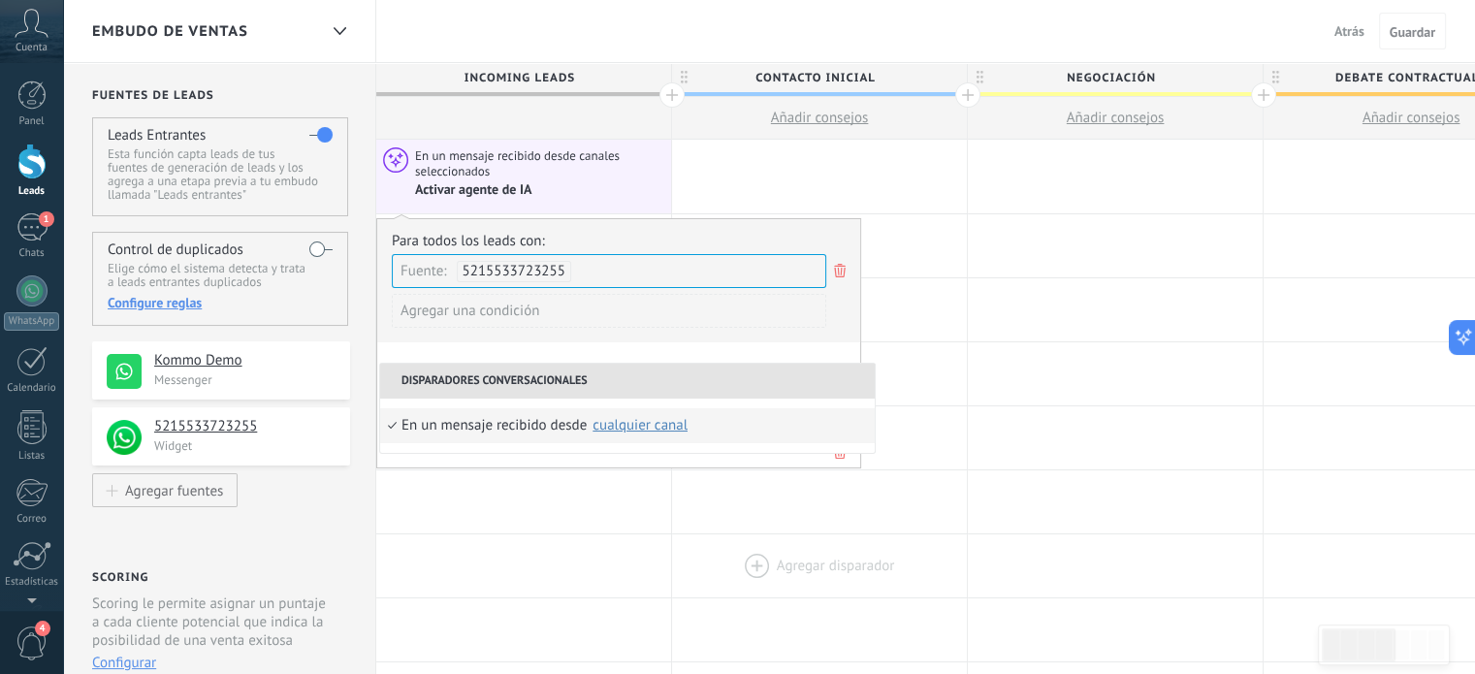
scroll to position [97, 0]
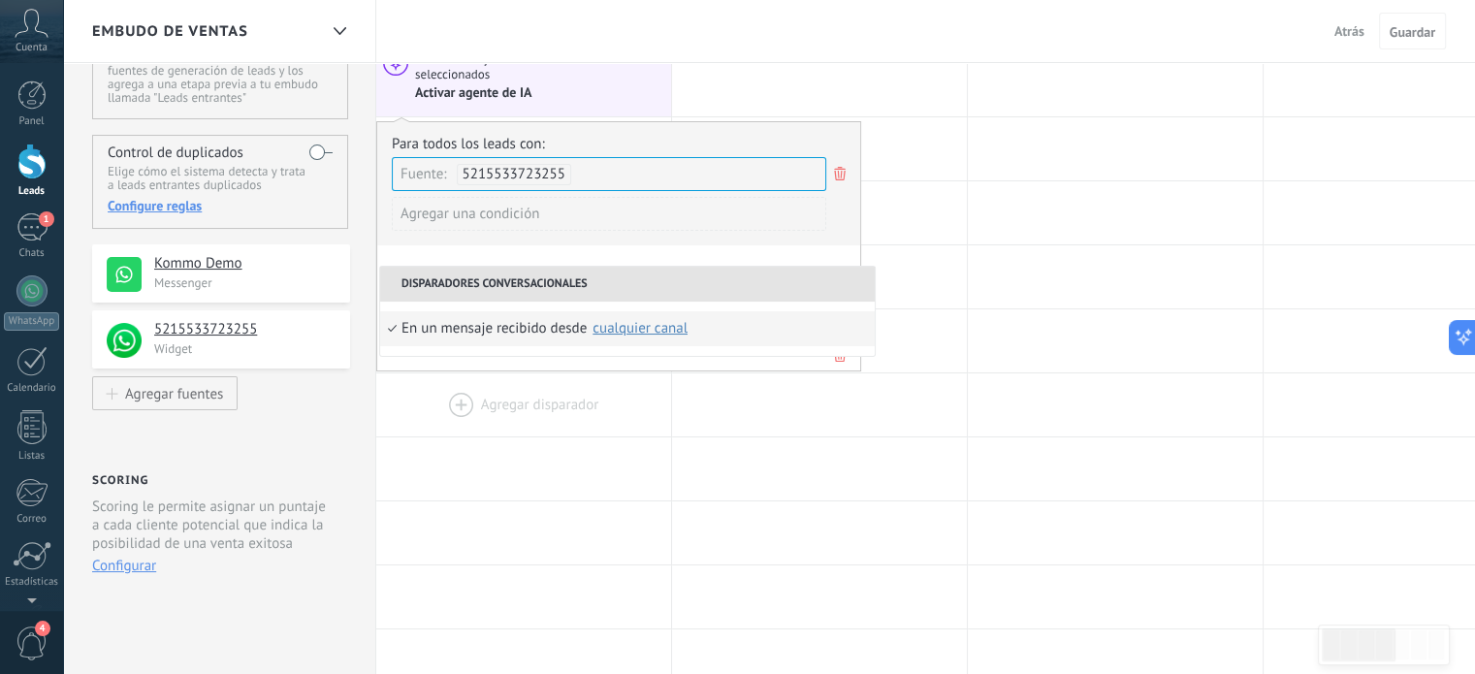
click at [604, 402] on div at bounding box center [523, 404] width 295 height 63
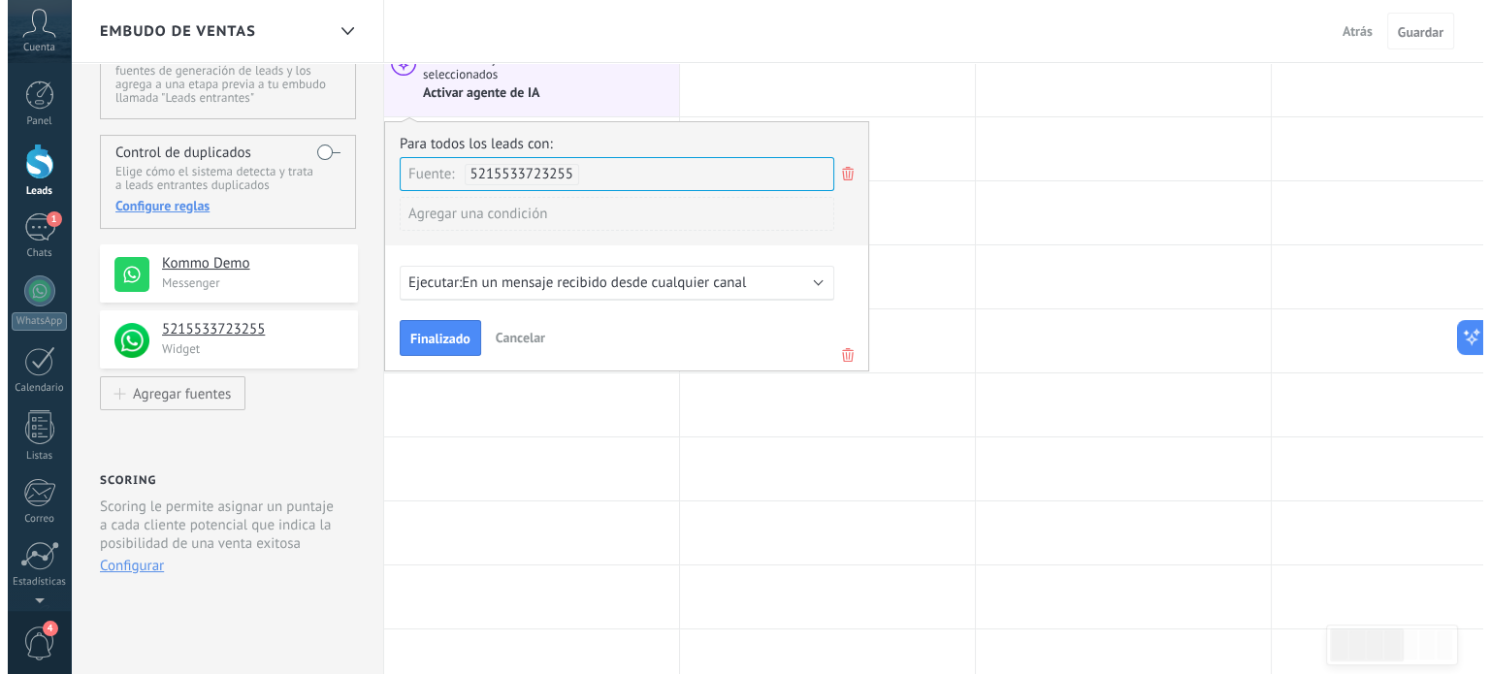
scroll to position [0, 0]
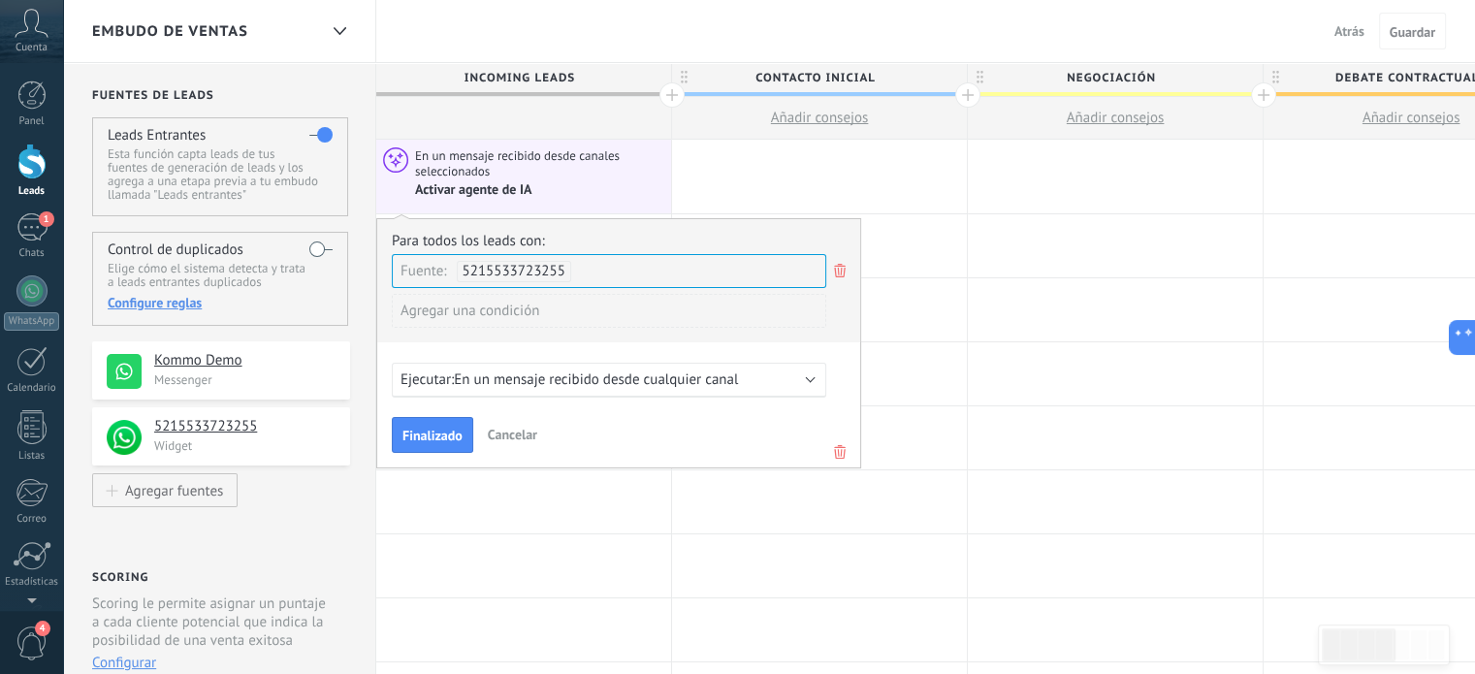
click at [841, 460] on icon at bounding box center [839, 451] width 21 height 23
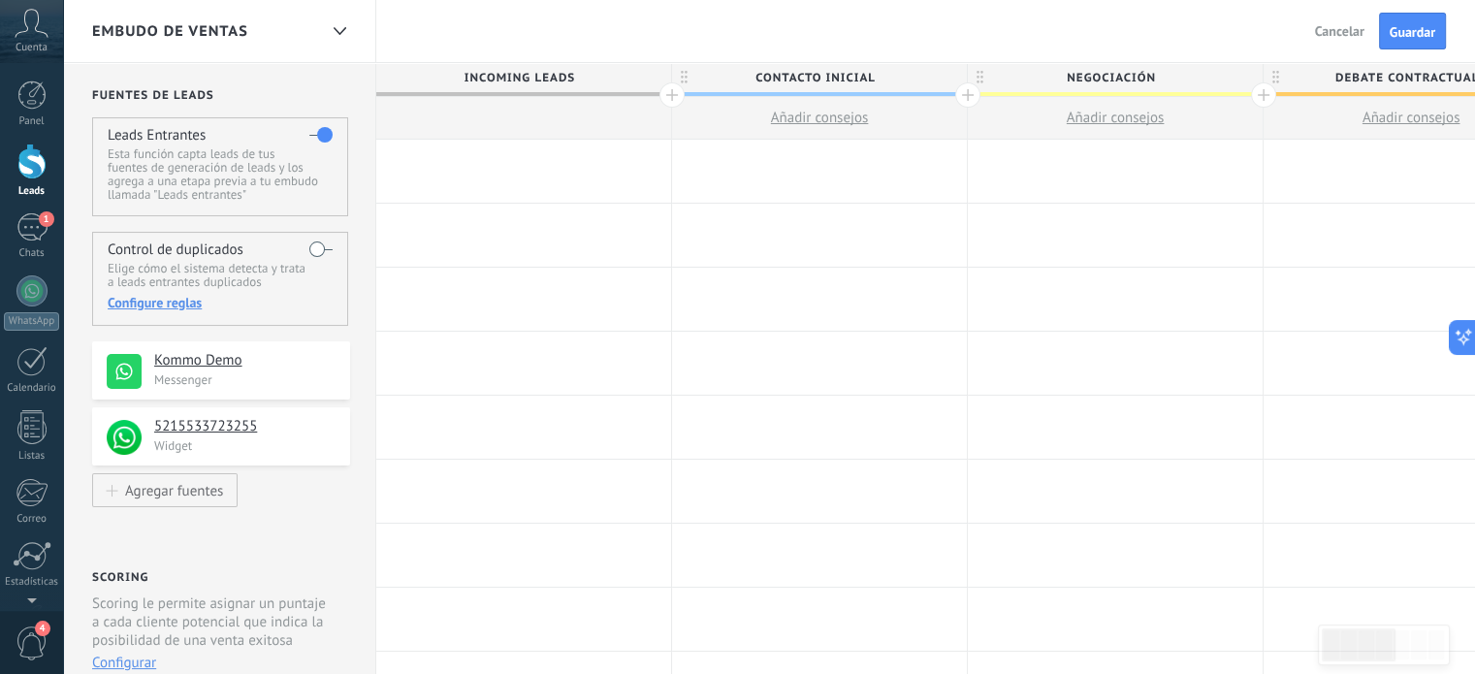
click at [489, 175] on div at bounding box center [523, 171] width 295 height 63
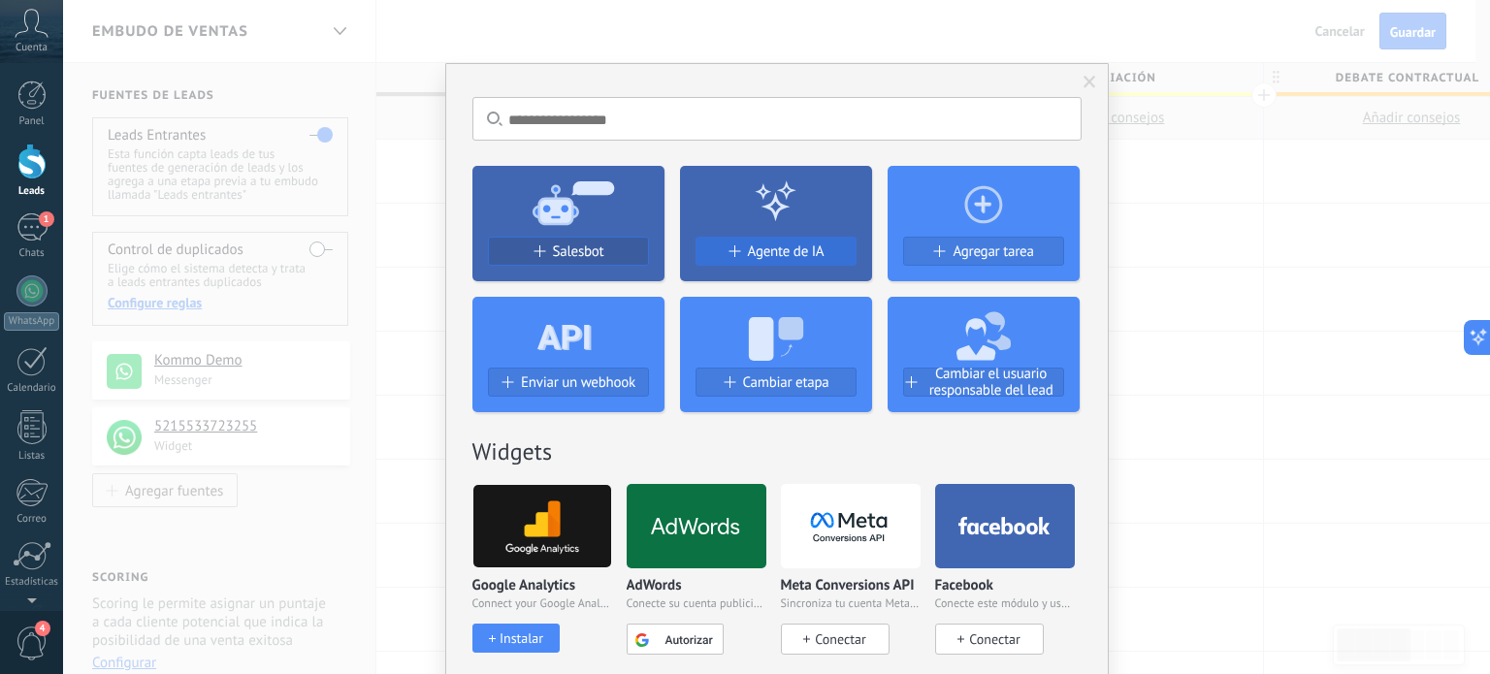
click at [784, 249] on span "Agente de IA" at bounding box center [786, 251] width 77 height 16
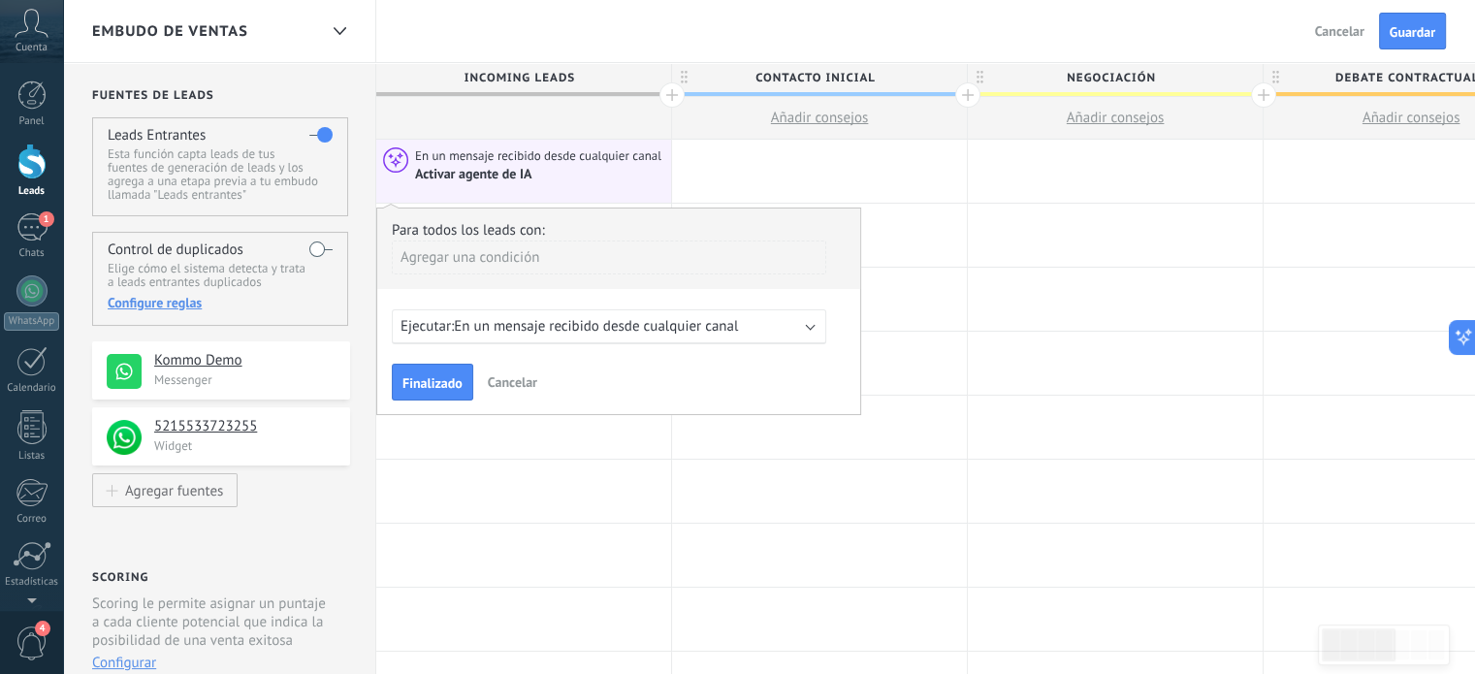
click at [456, 257] on div "Agregar una condición" at bounding box center [609, 258] width 434 height 34
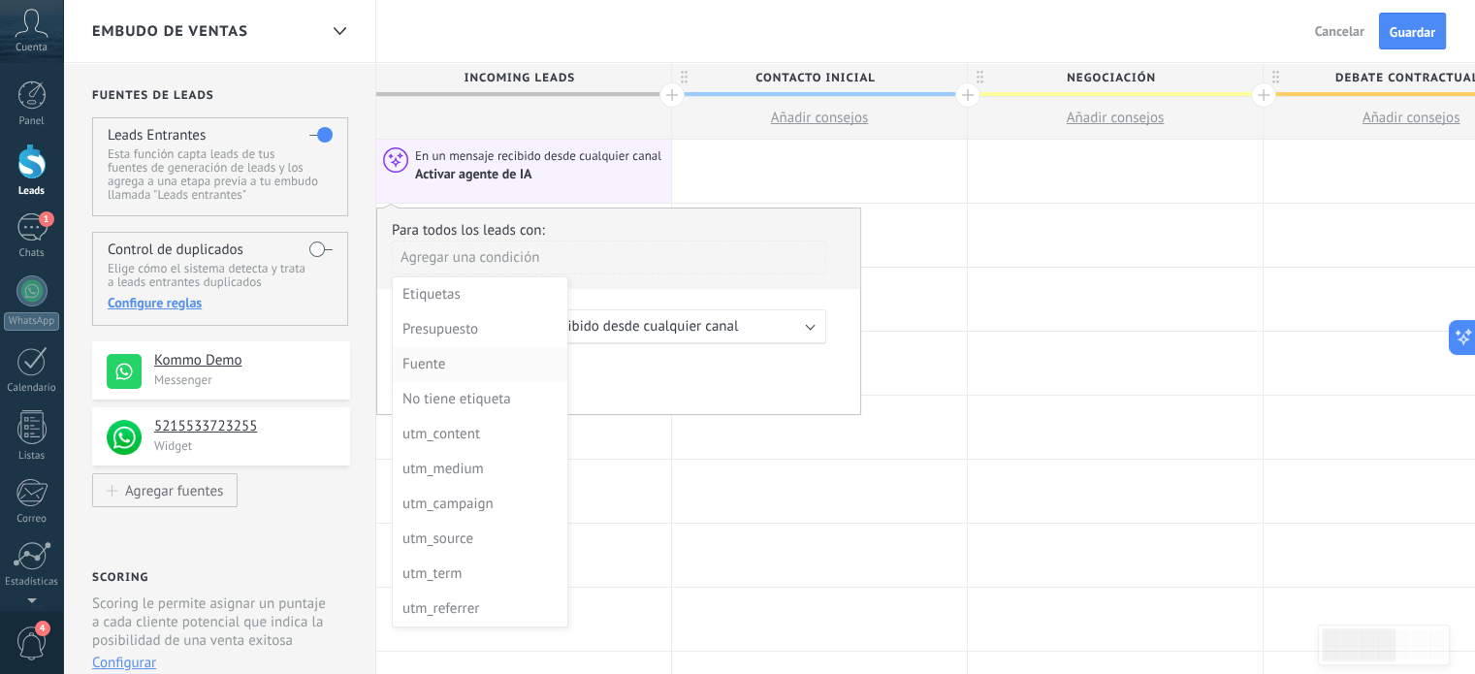
click at [428, 364] on div "Fuente" at bounding box center [477, 364] width 151 height 27
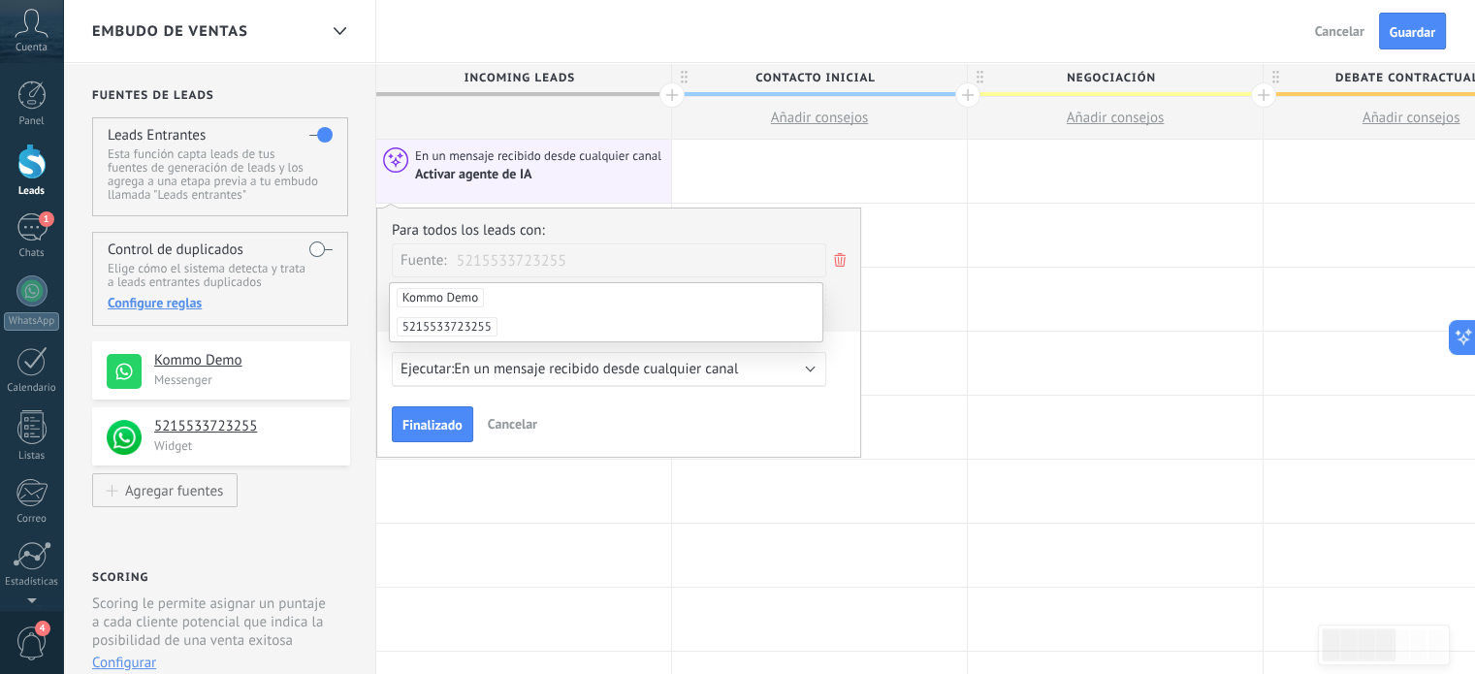
click at [464, 320] on span "5215533723255" at bounding box center [447, 326] width 101 height 19
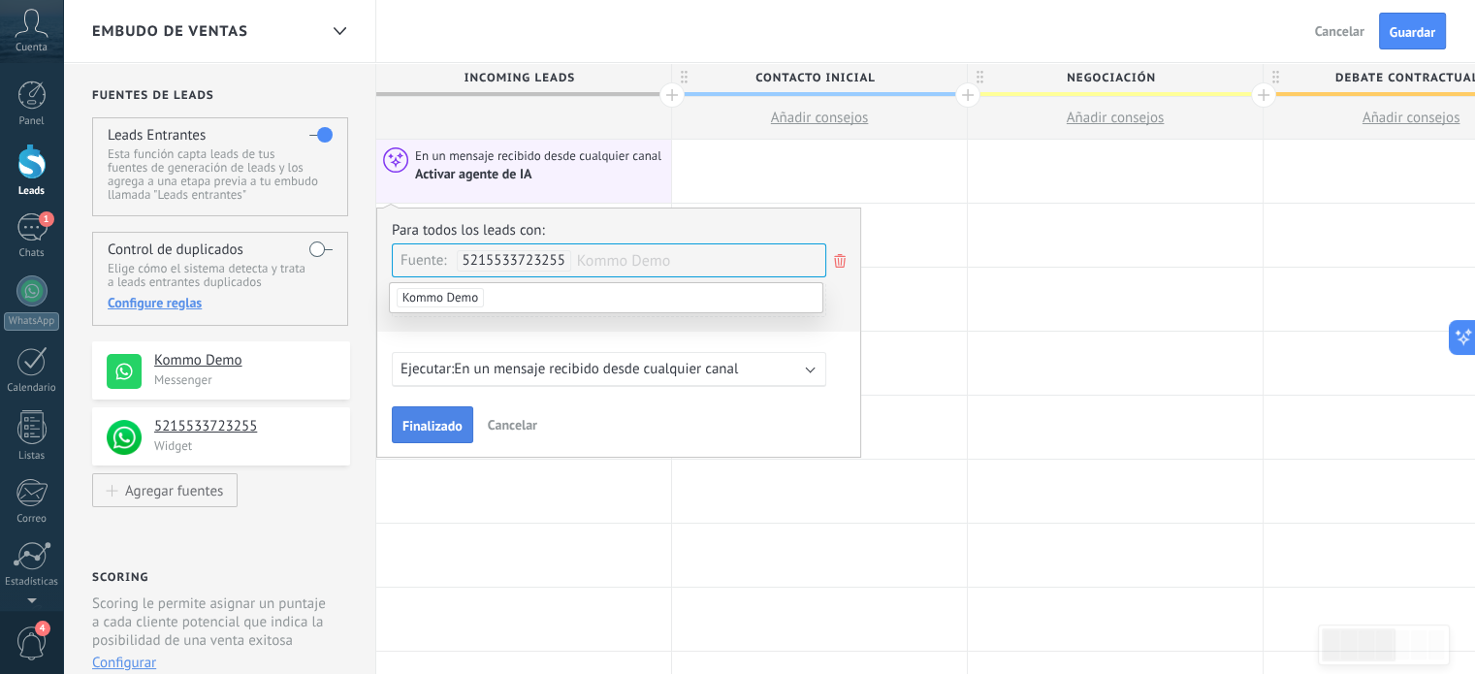
click at [438, 430] on span "Finalizado" at bounding box center [432, 426] width 60 height 14
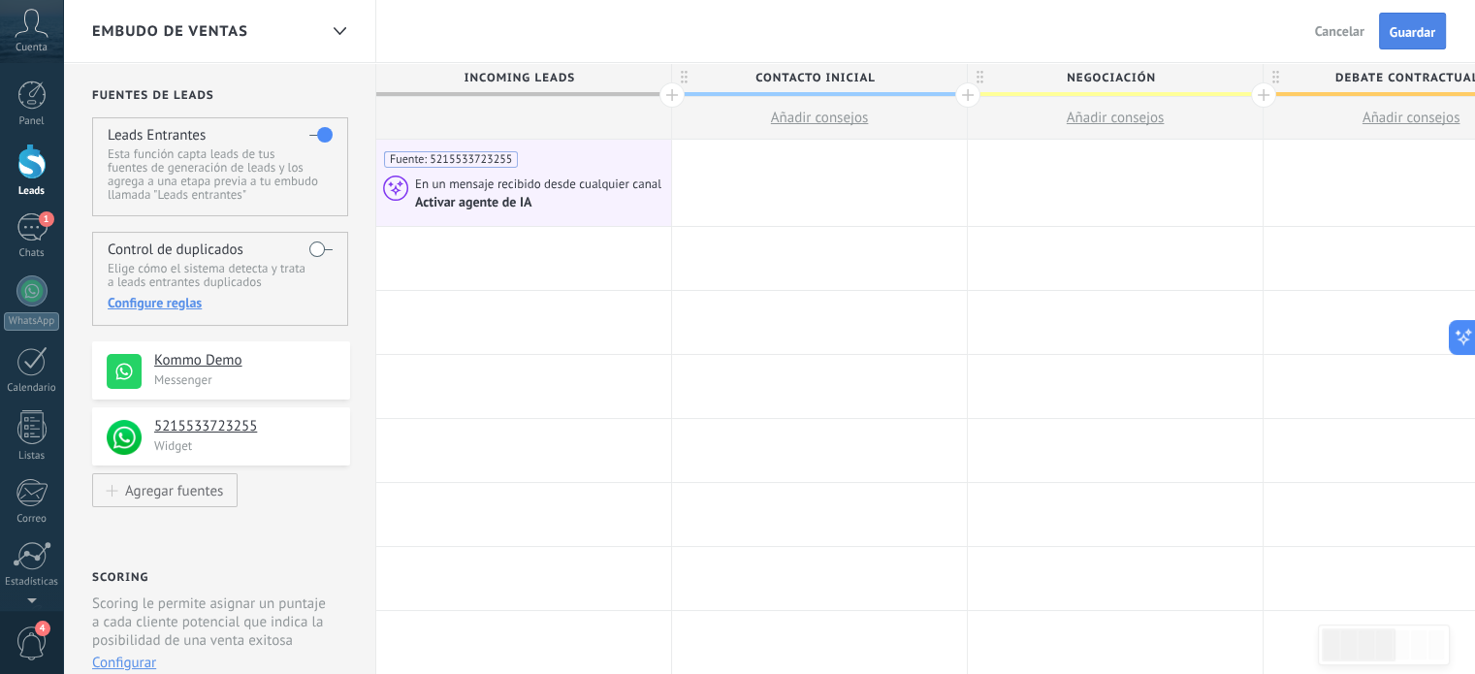
click at [1419, 30] on span "Guardar" at bounding box center [1413, 32] width 46 height 14
click at [1354, 30] on span "Salir" at bounding box center [1351, 30] width 26 height 17
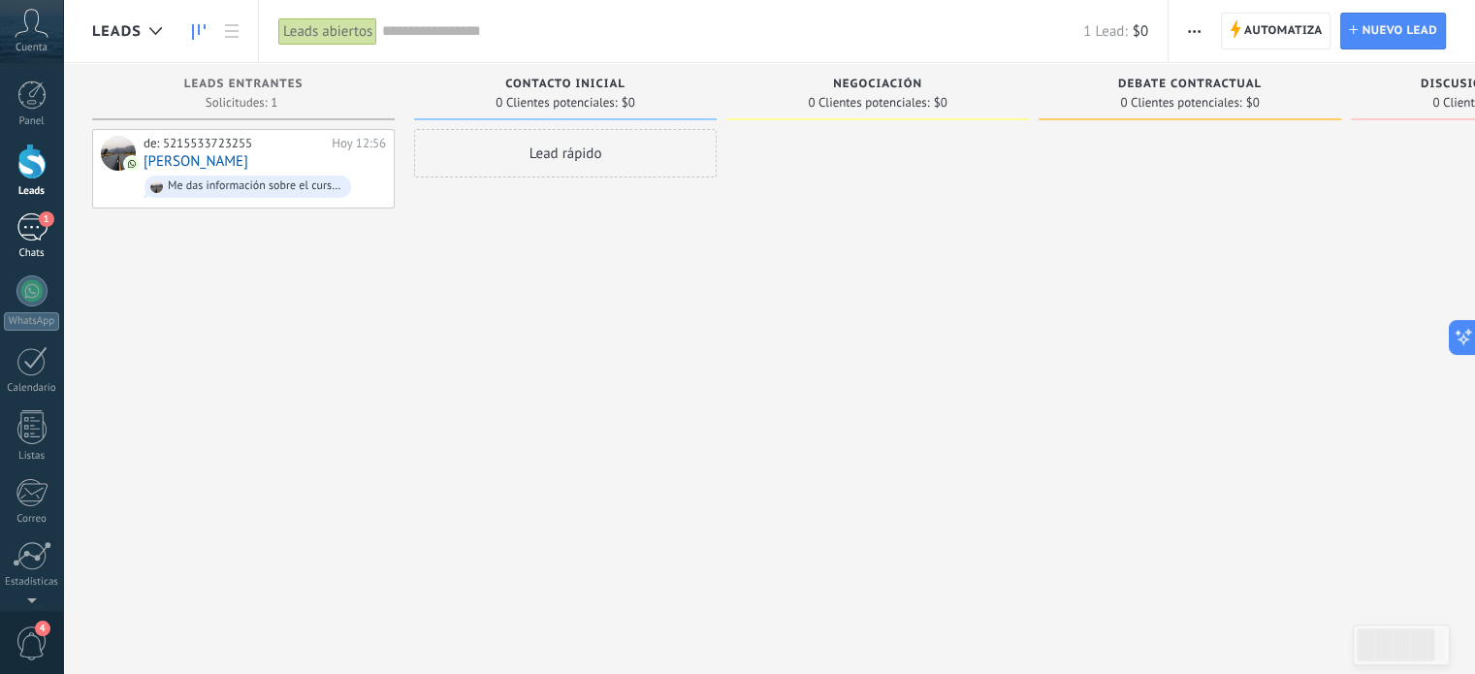
click at [30, 220] on div "1" at bounding box center [31, 227] width 31 height 28
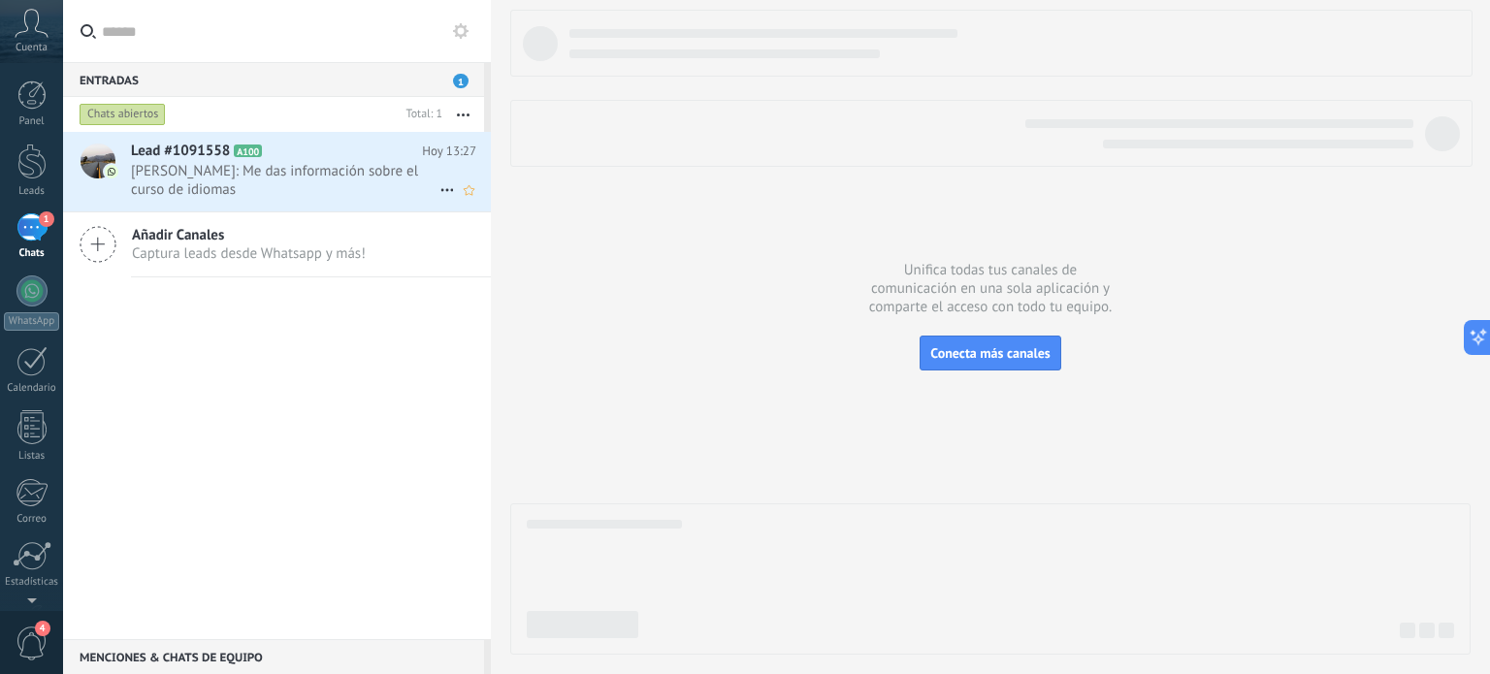
click at [178, 174] on span "[PERSON_NAME]: Me das información sobre el curso de idiomas" at bounding box center [285, 180] width 308 height 37
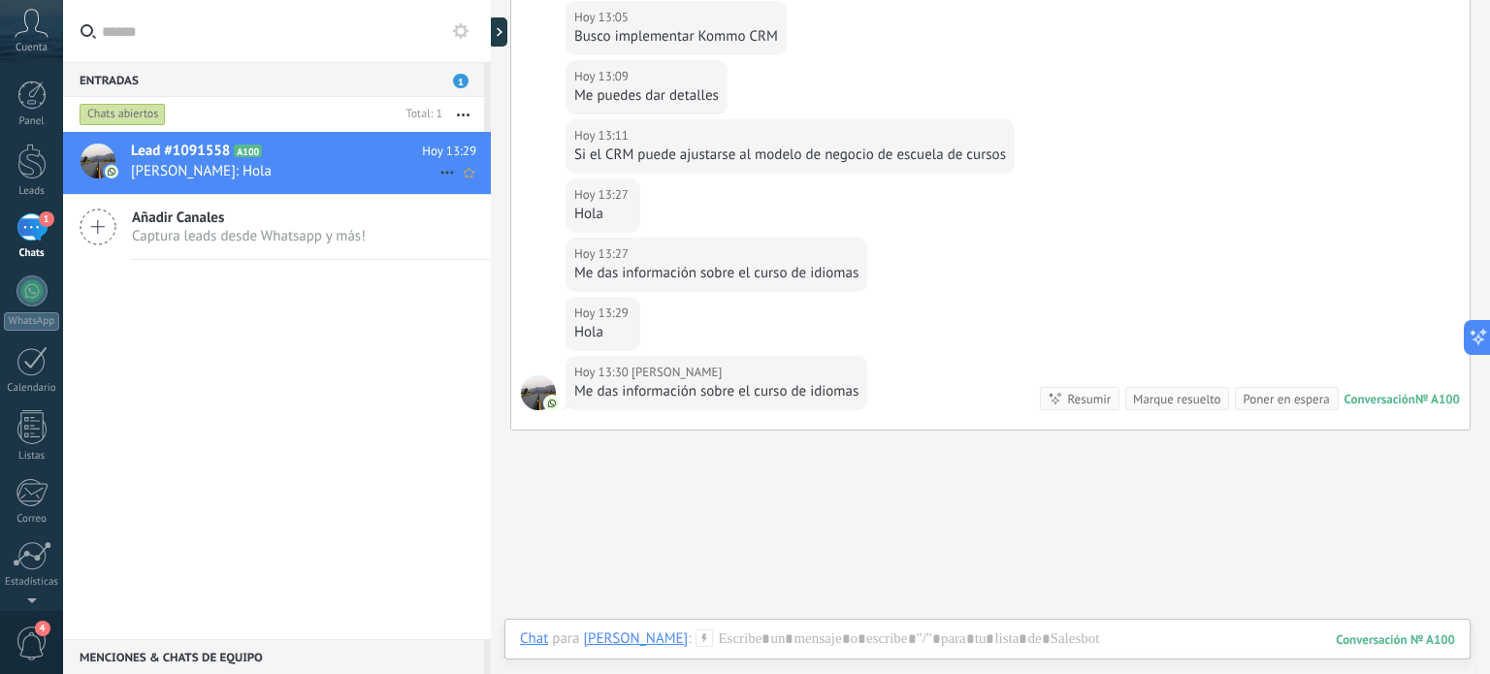
scroll to position [547, 0]
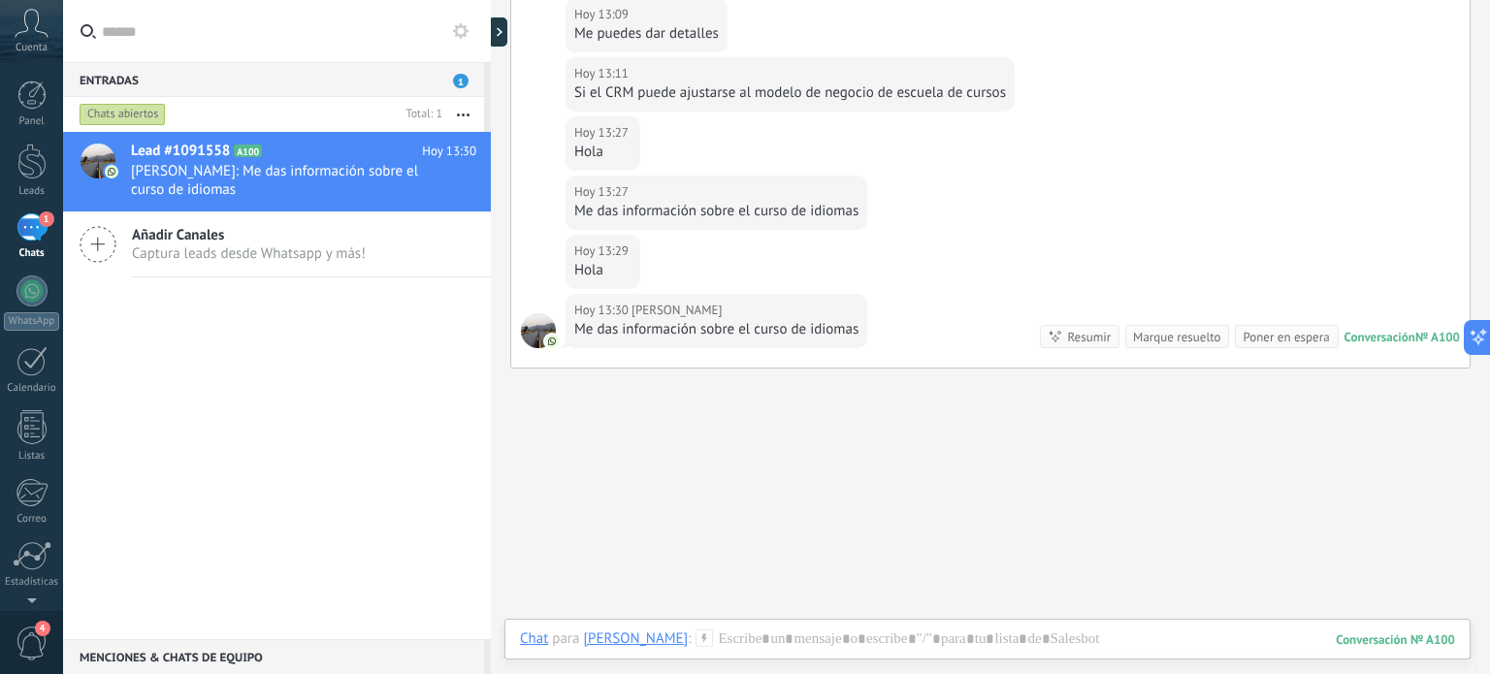
click at [713, 637] on use at bounding box center [704, 637] width 16 height 16
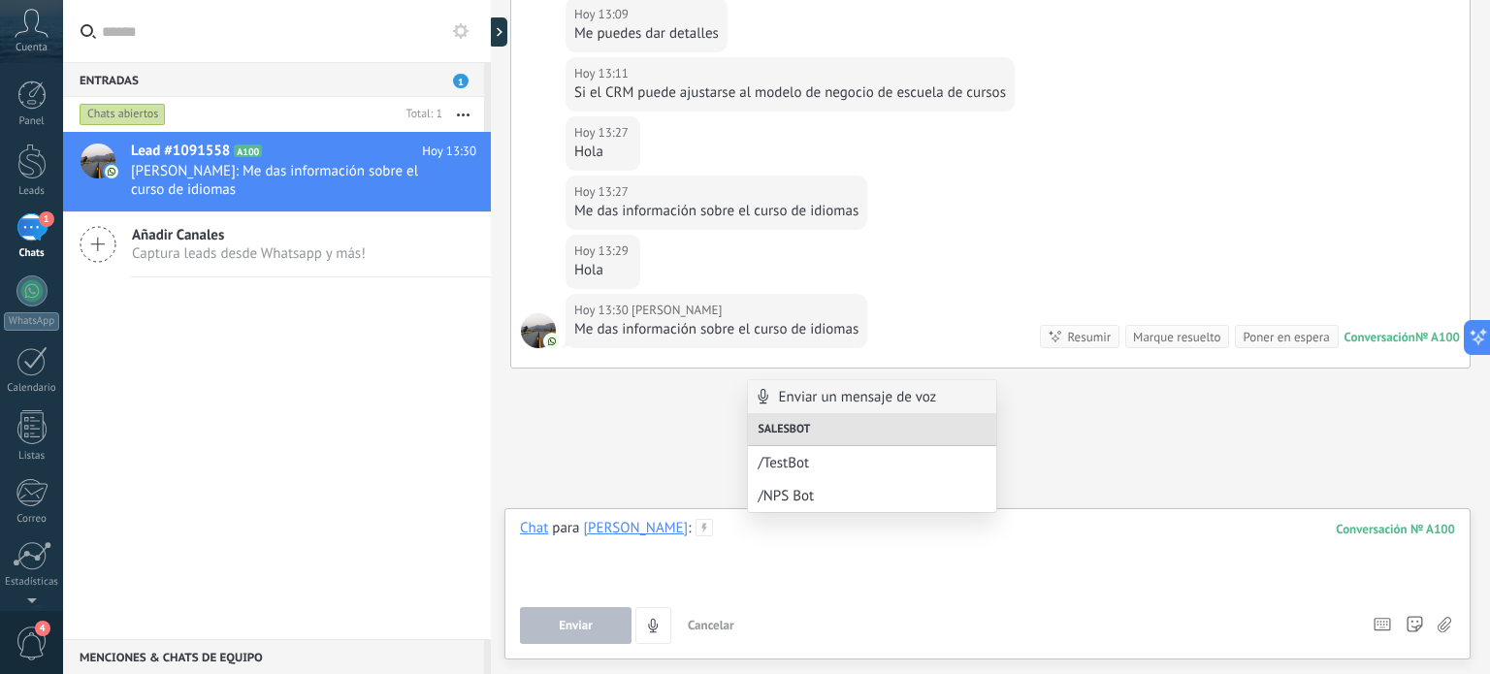
click at [642, 587] on div at bounding box center [987, 556] width 935 height 74
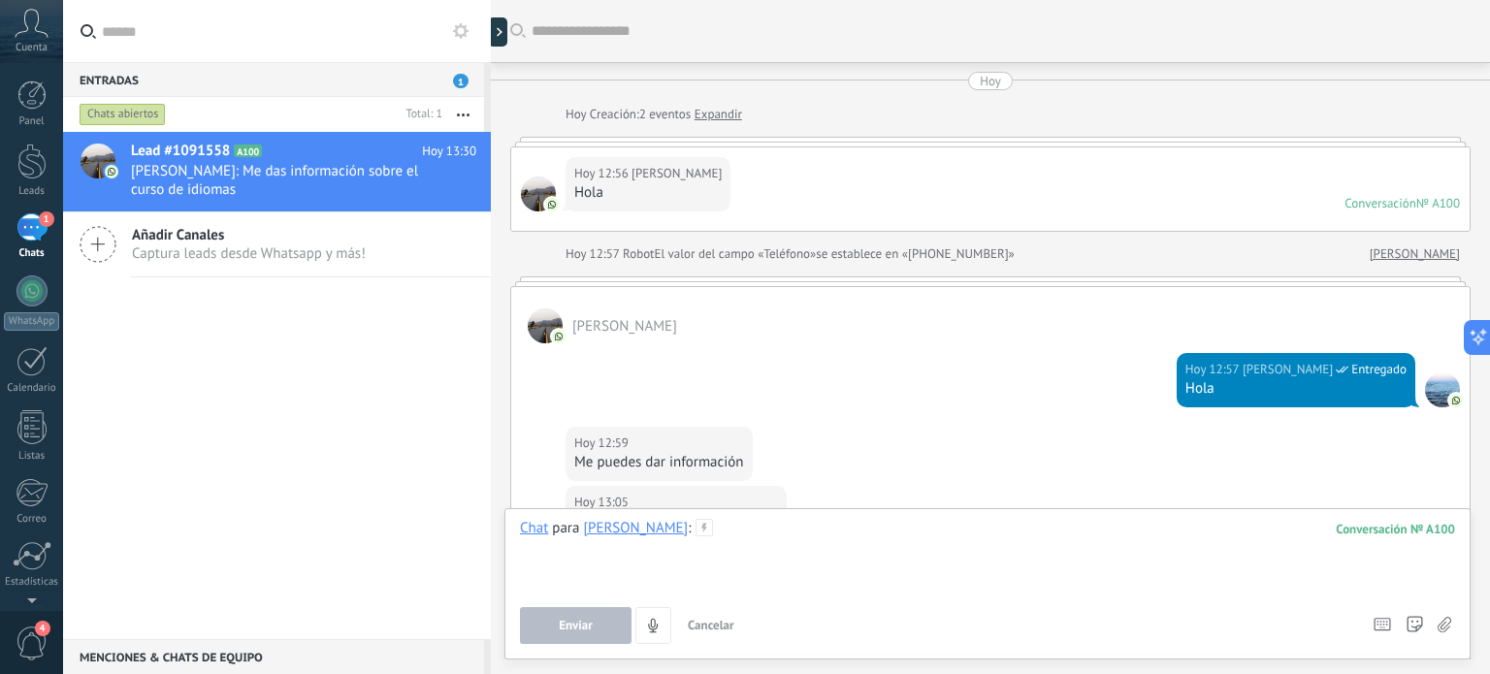
scroll to position [578, 0]
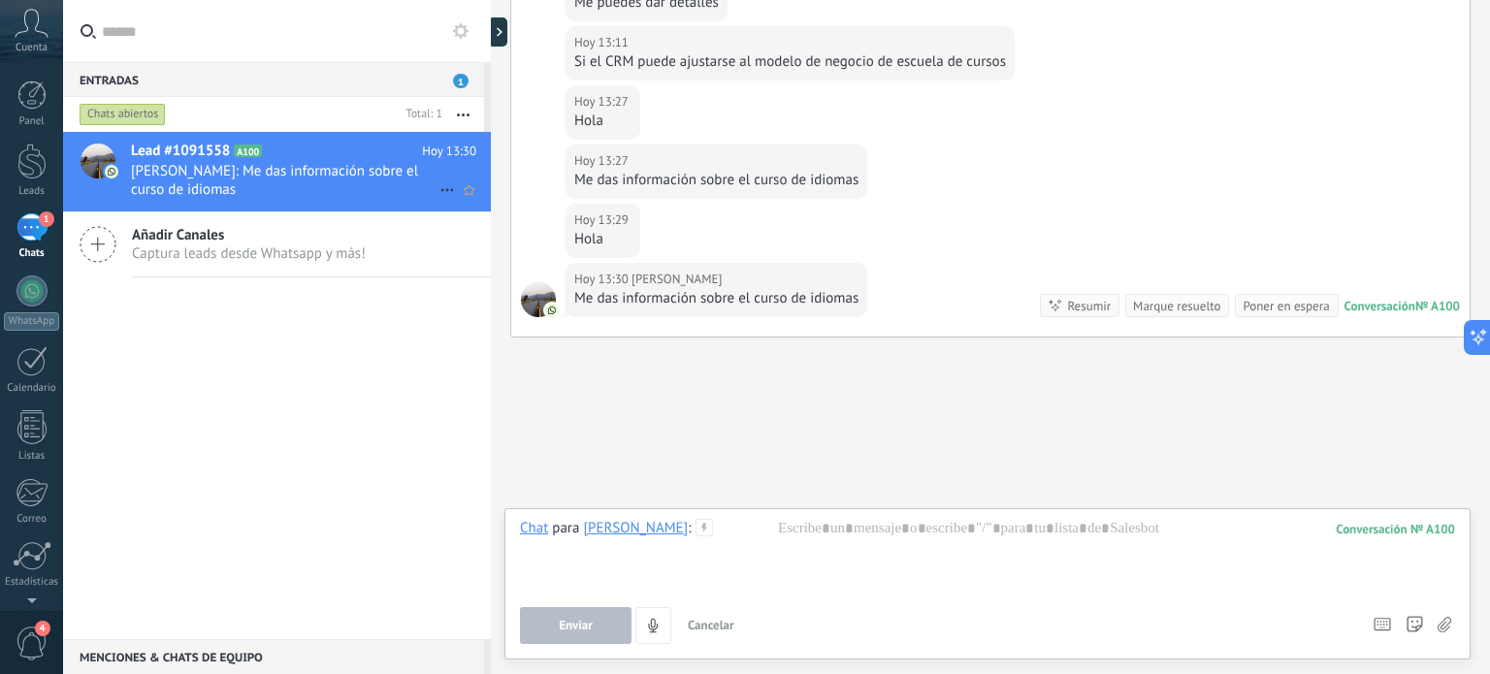
click at [225, 179] on span "[PERSON_NAME]: Me das información sobre el curso de idiomas" at bounding box center [285, 180] width 308 height 37
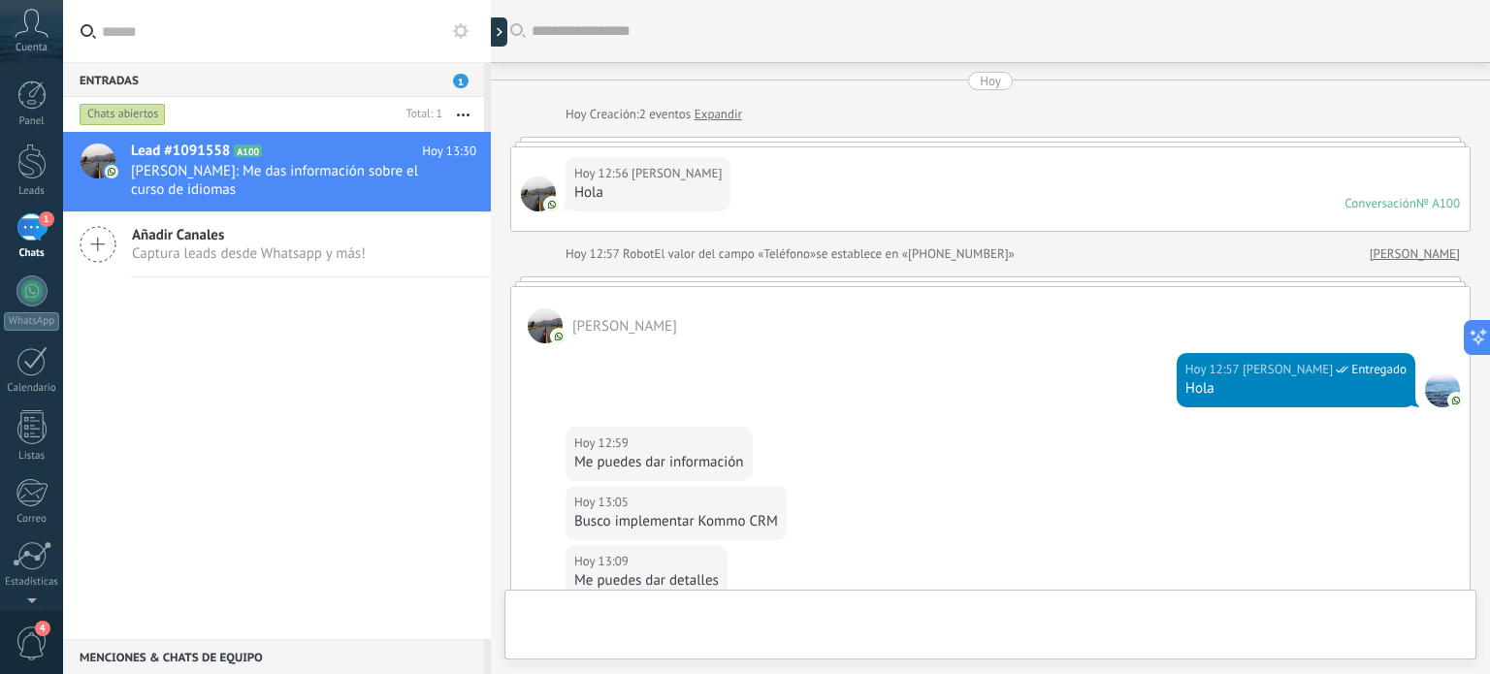
scroll to position [578, 0]
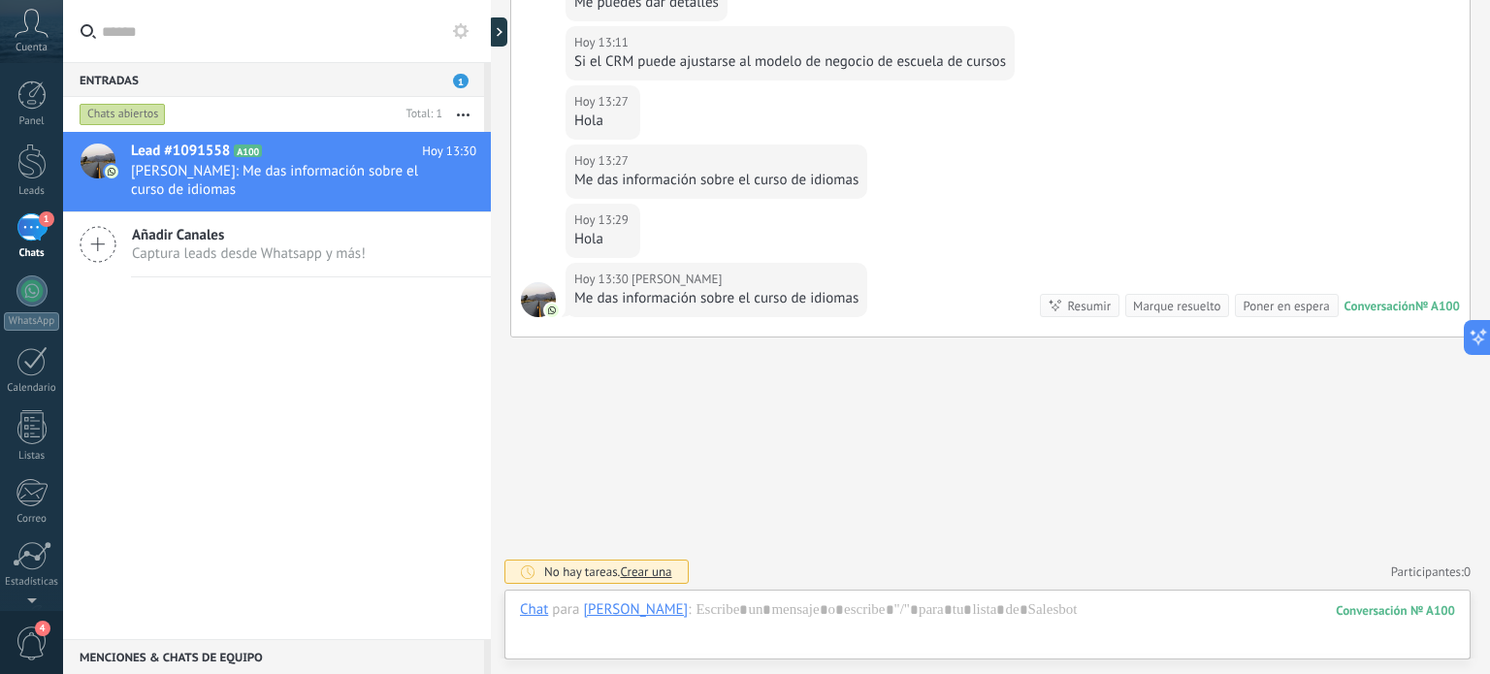
click at [45, 228] on div "1" at bounding box center [31, 227] width 31 height 28
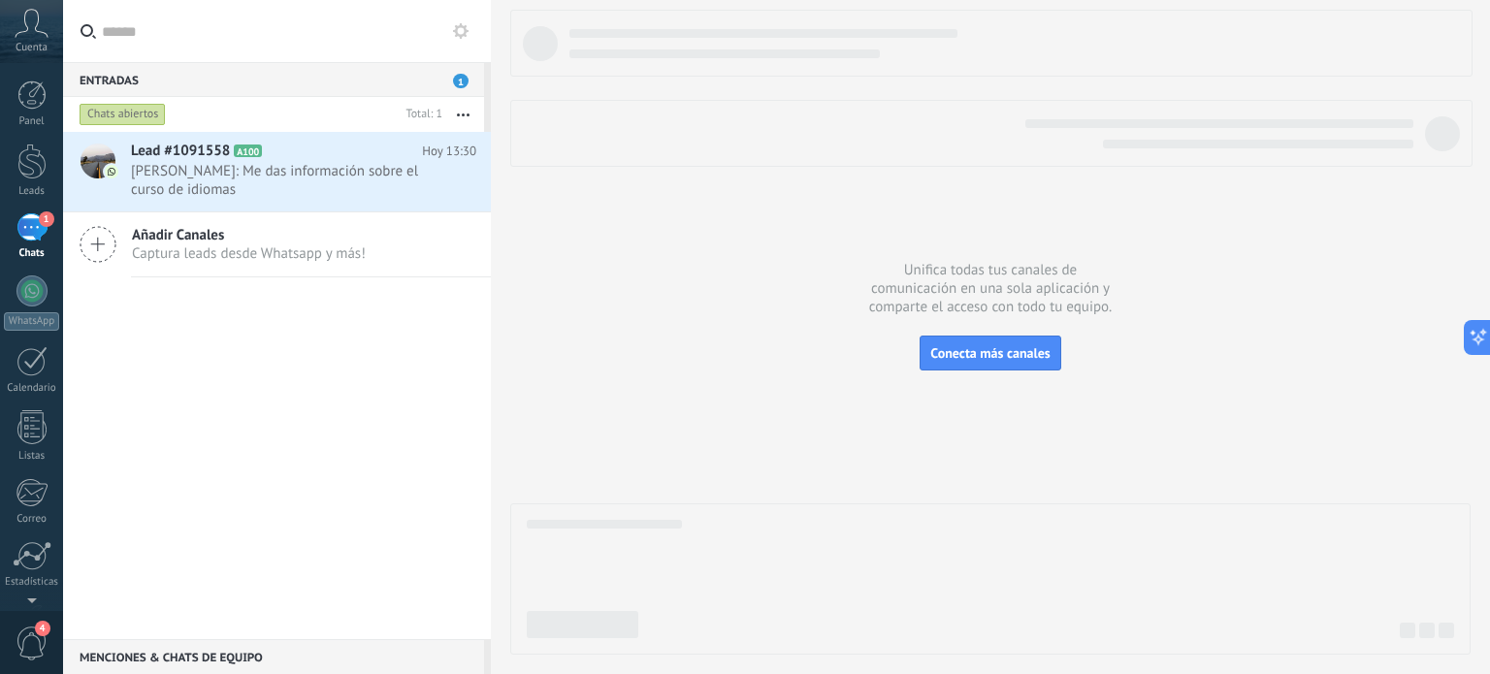
click at [464, 80] on span "1" at bounding box center [461, 81] width 16 height 15
click at [27, 103] on div at bounding box center [31, 94] width 29 height 29
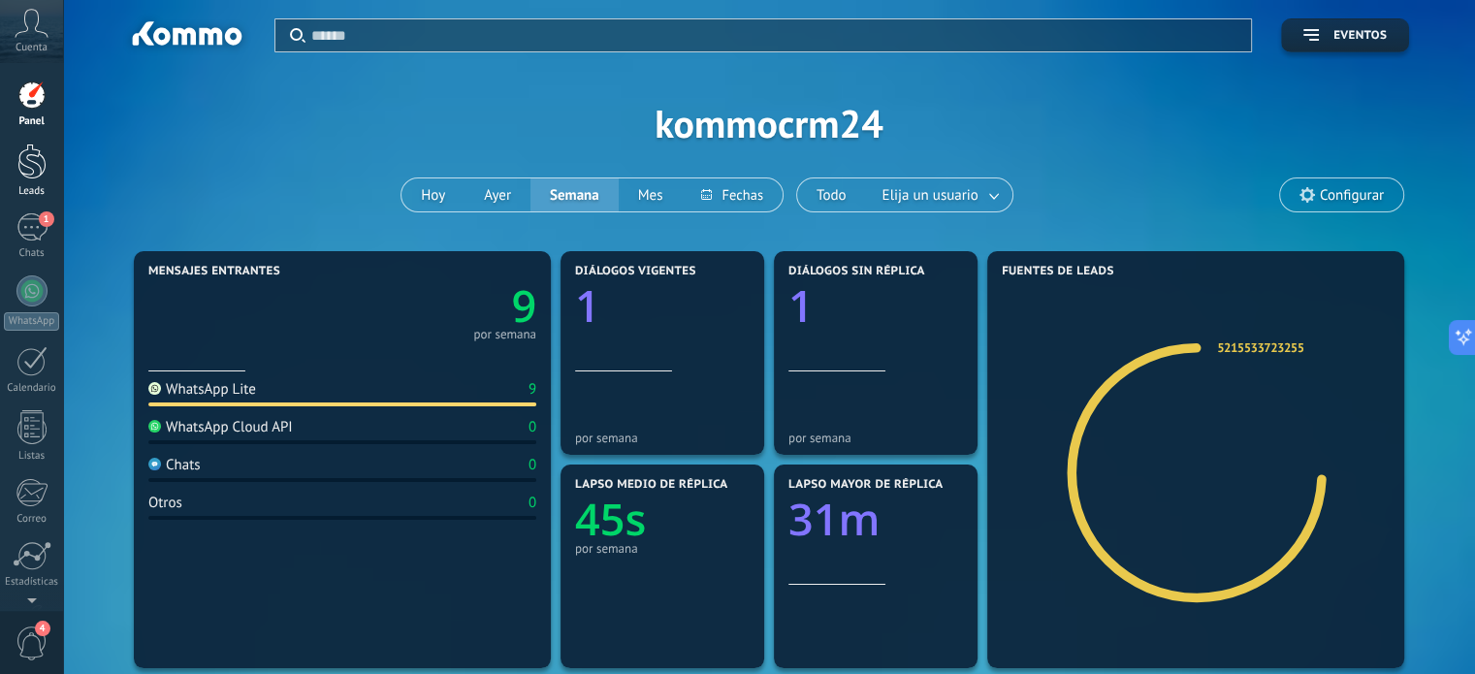
click at [23, 166] on div at bounding box center [31, 162] width 29 height 36
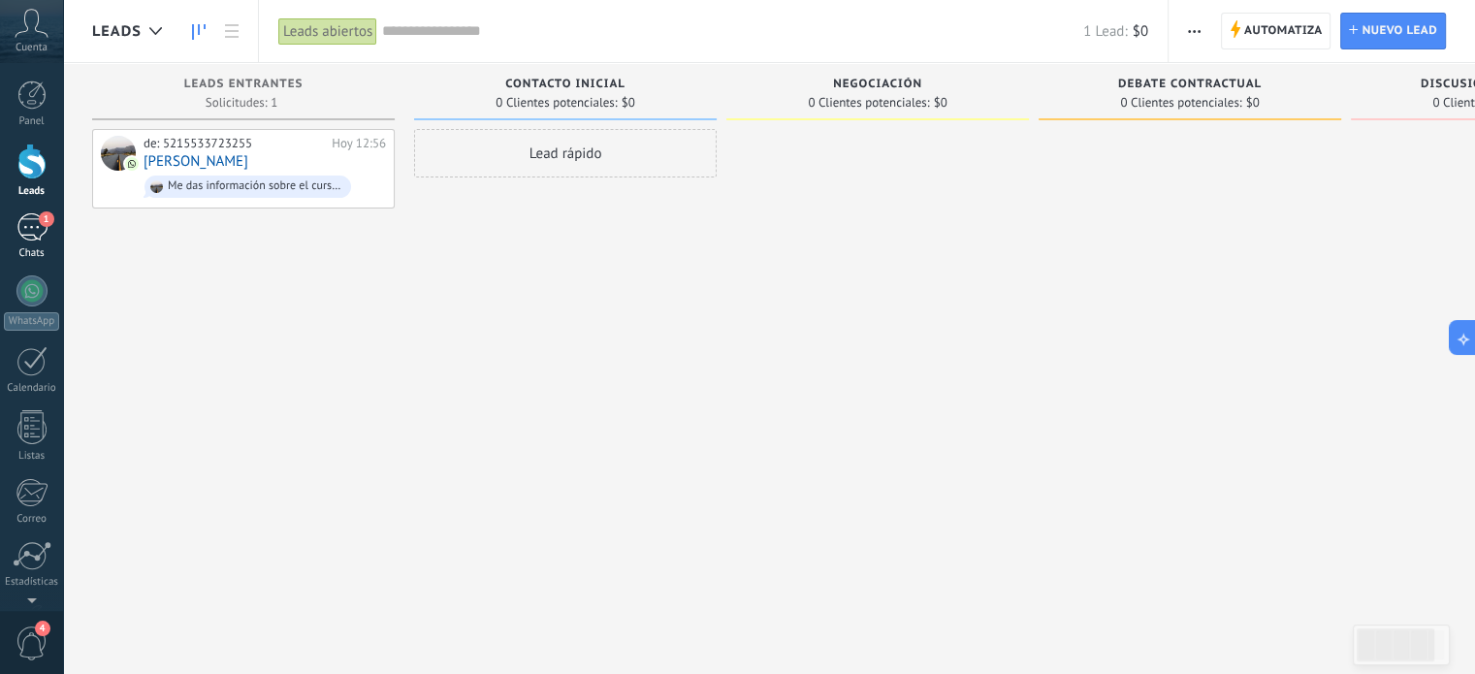
click at [33, 225] on div "1" at bounding box center [31, 227] width 31 height 28
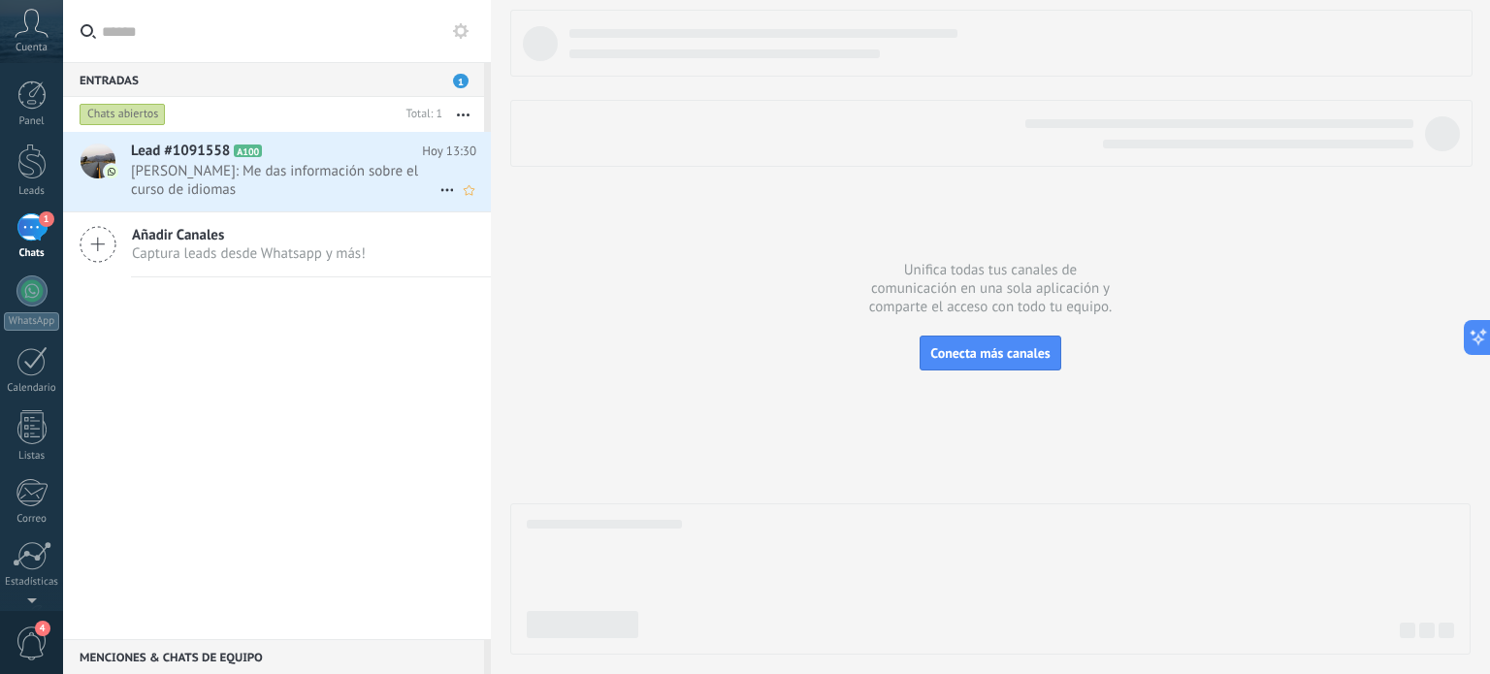
click at [197, 180] on span "[PERSON_NAME]: Me das información sobre el curso de idiomas" at bounding box center [285, 180] width 308 height 37
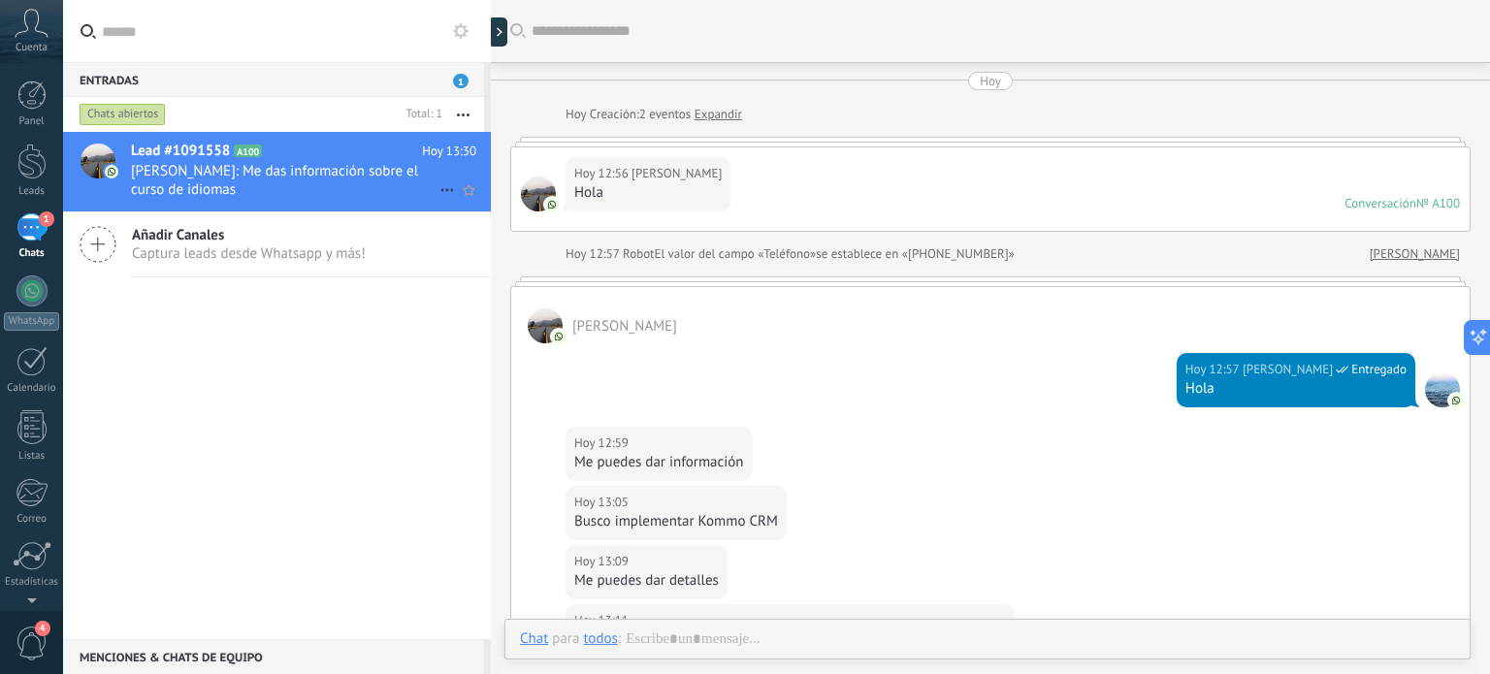
scroll to position [539, 0]
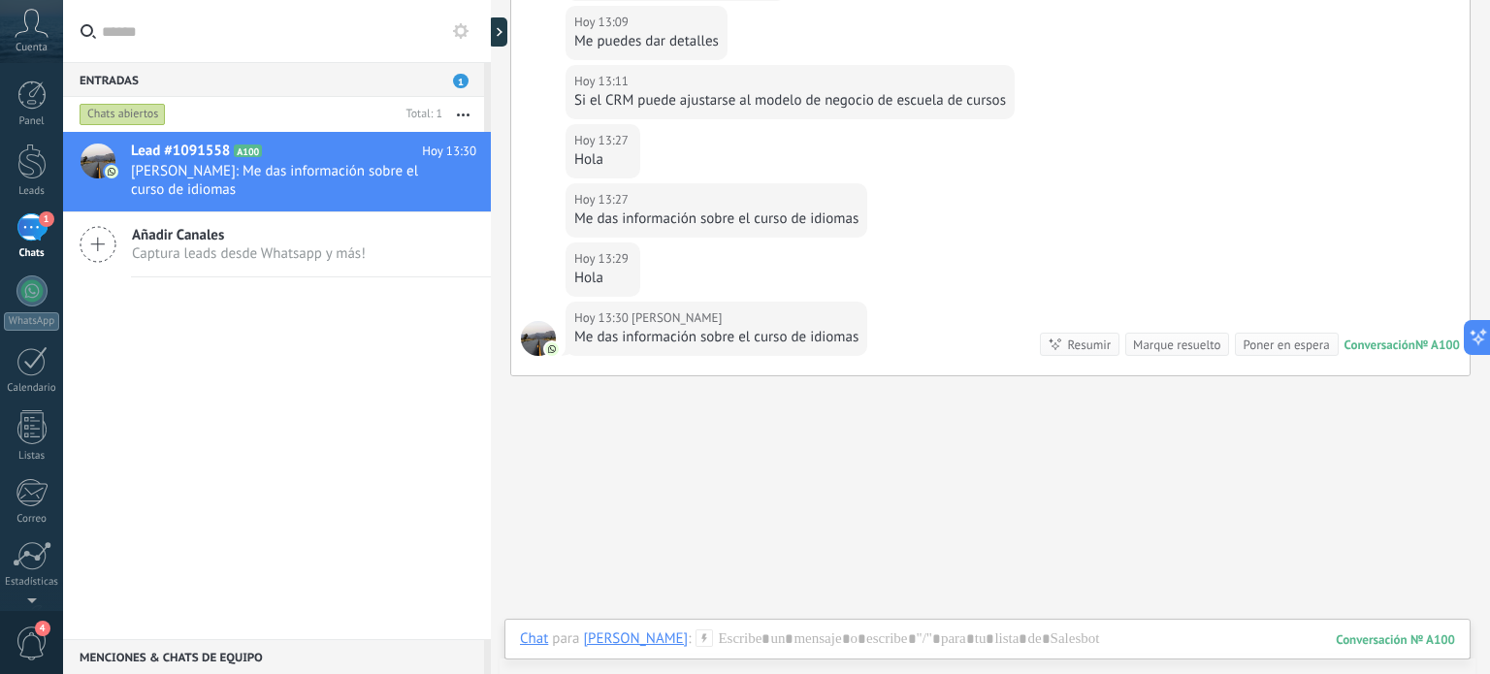
click at [34, 224] on div "1" at bounding box center [31, 227] width 31 height 28
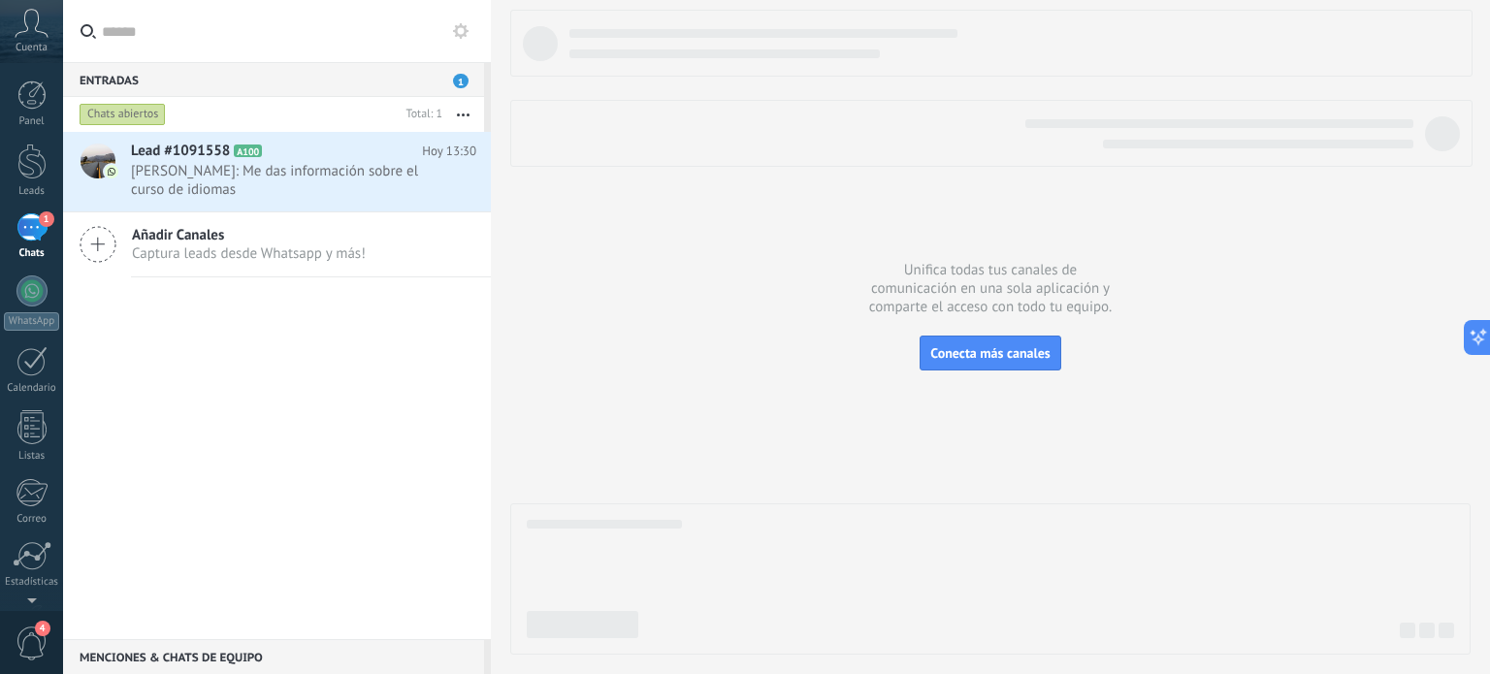
click at [31, 34] on icon at bounding box center [32, 23] width 34 height 29
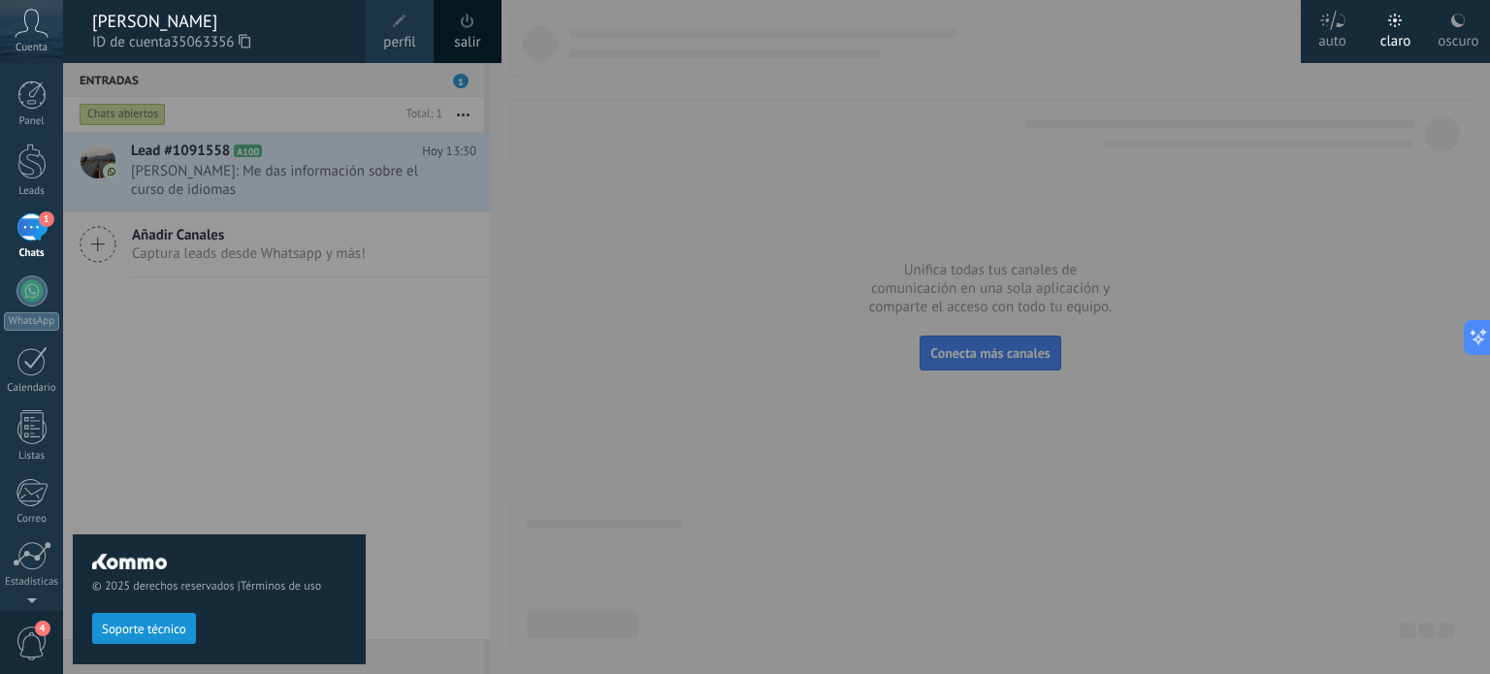
click at [463, 42] on link "salir" at bounding box center [467, 42] width 26 height 21
